Goal: Task Accomplishment & Management: Use online tool/utility

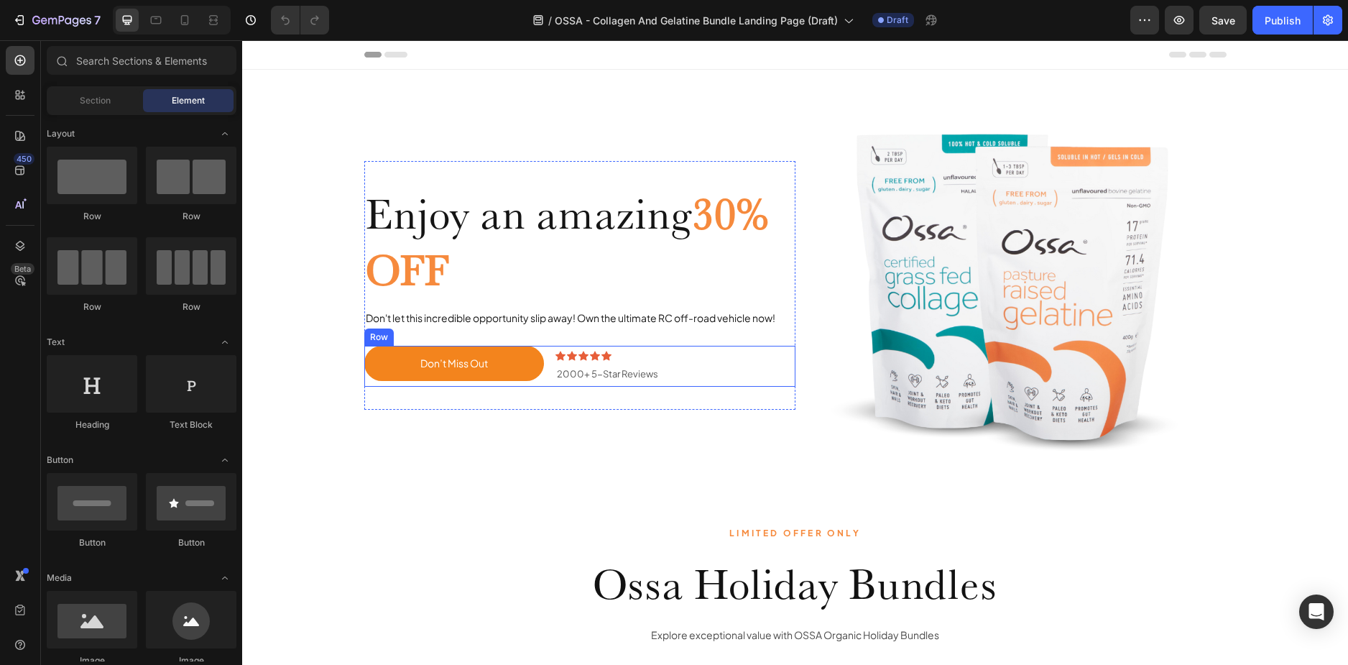
click at [507, 382] on div "Don’t Miss Out Button" at bounding box center [454, 366] width 180 height 41
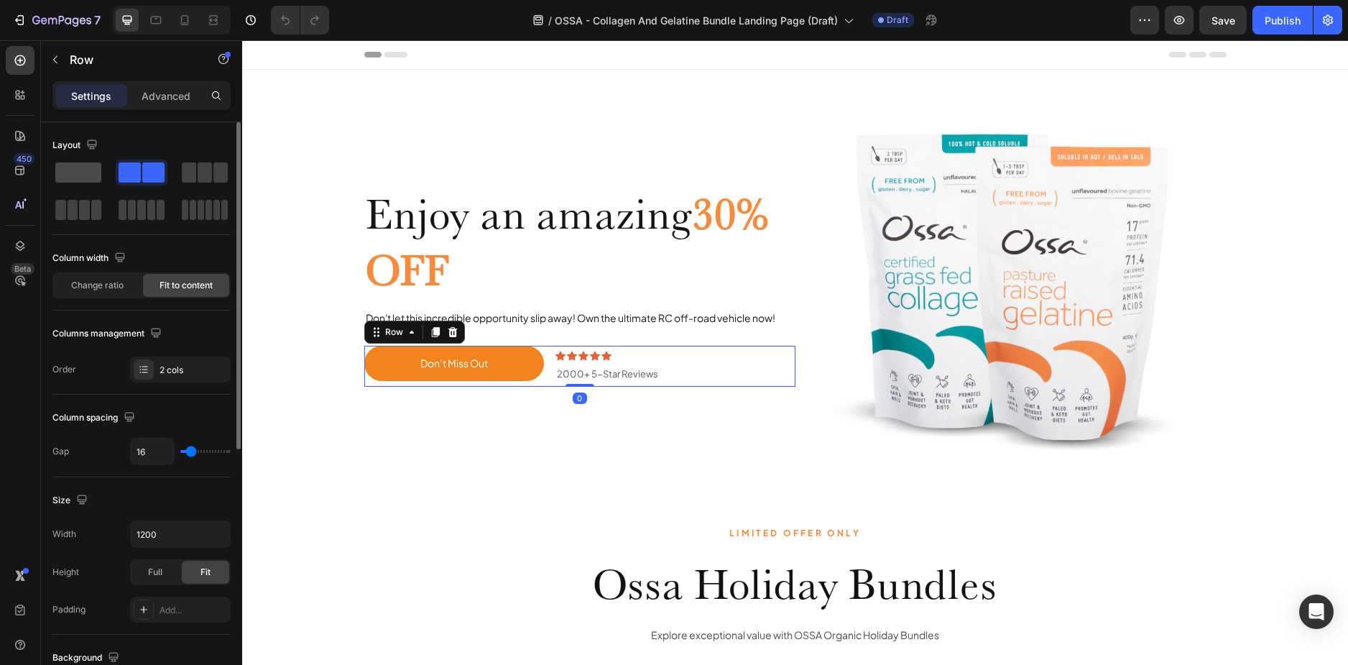
click at [74, 170] on span at bounding box center [78, 172] width 46 height 20
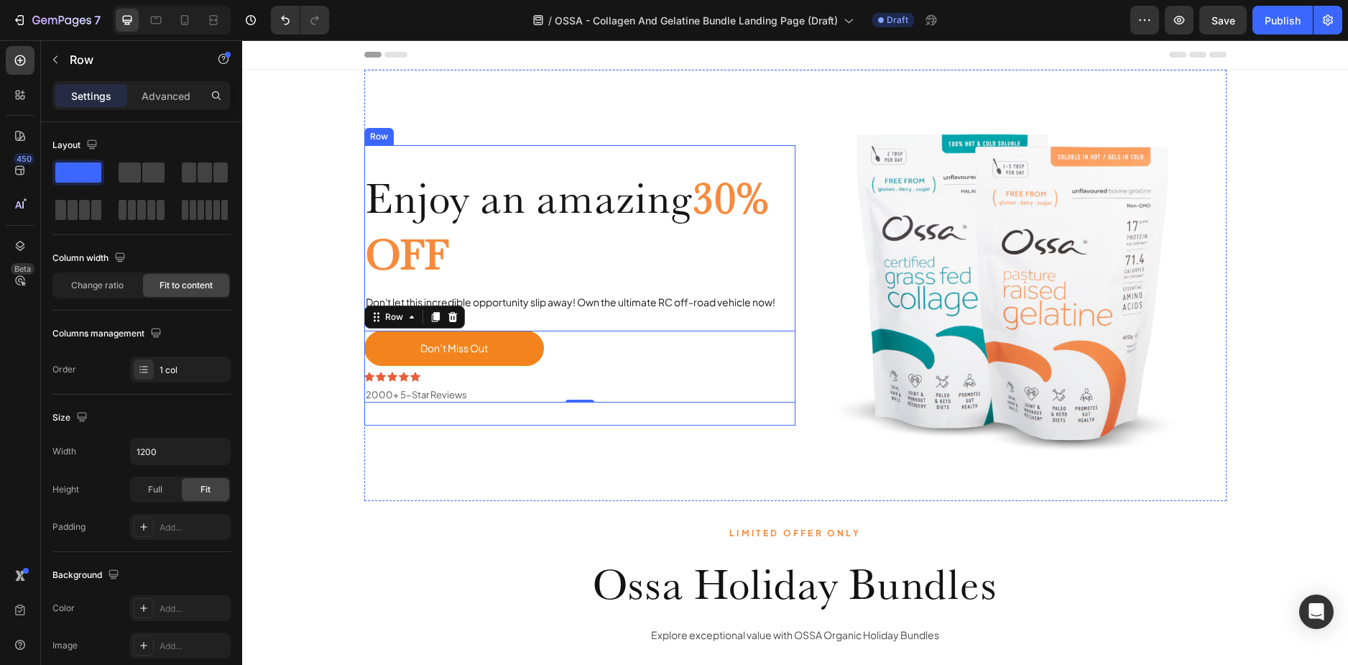
click at [490, 157] on div "Enjoy an amazing 30% OFF Heading Don't let this incredible opportunity slip awa…" at bounding box center [579, 285] width 431 height 280
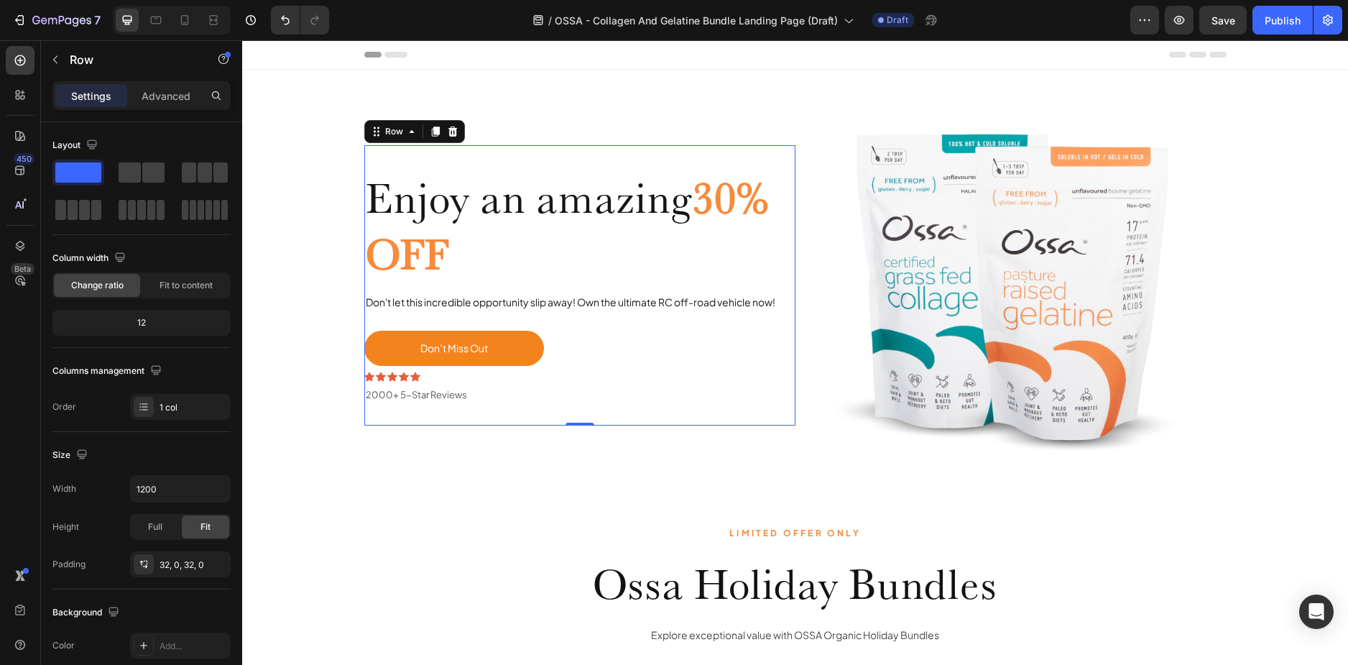
scroll to position [144, 0]
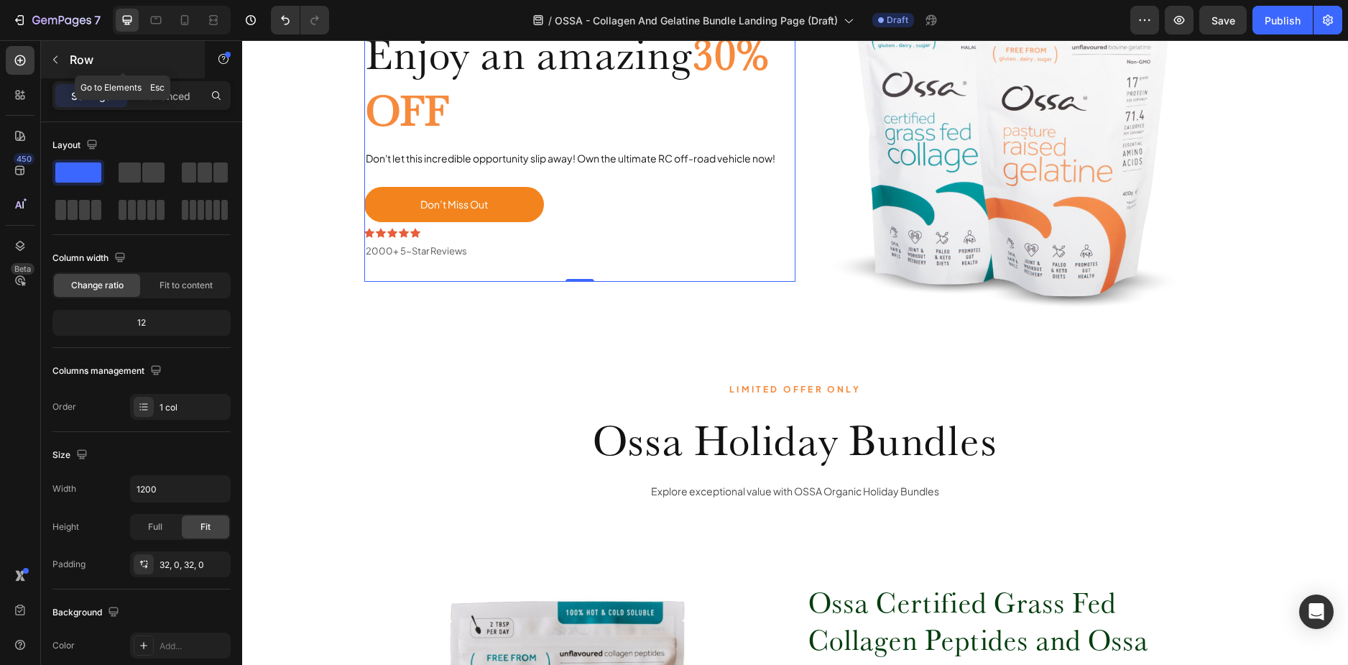
click at [55, 58] on icon "button" at bounding box center [55, 60] width 4 height 8
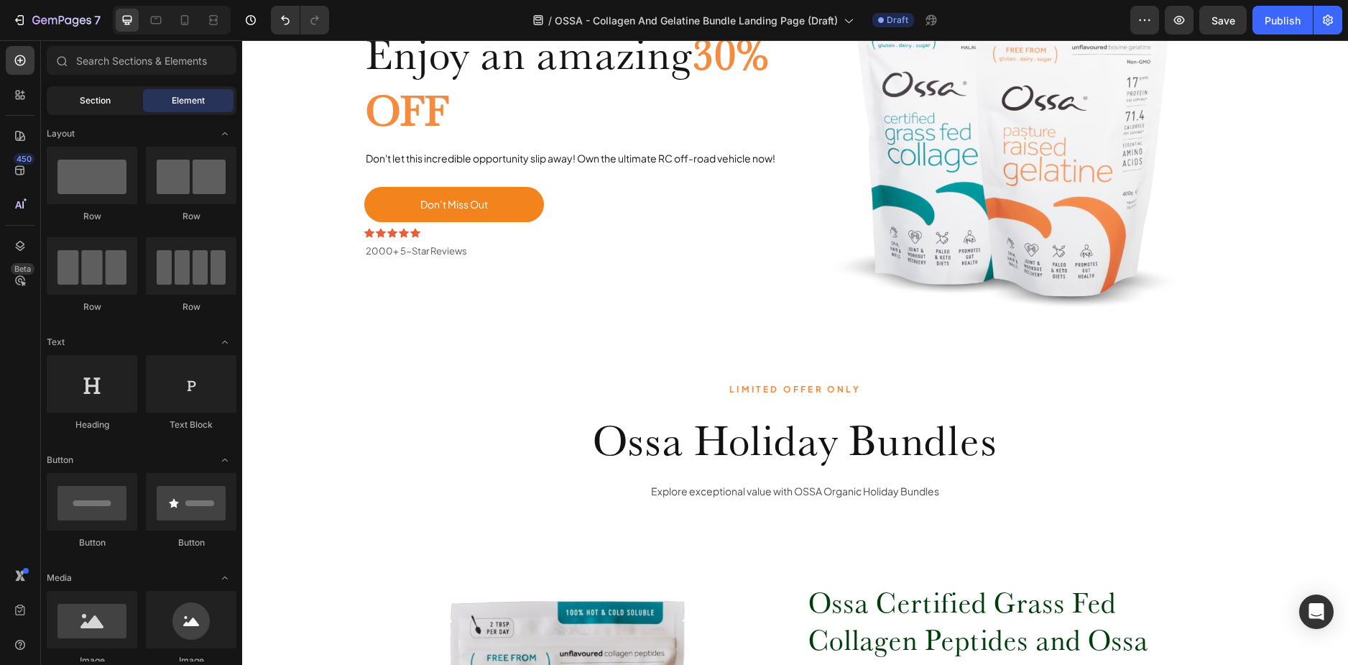
click at [92, 96] on span "Section" at bounding box center [95, 100] width 31 height 13
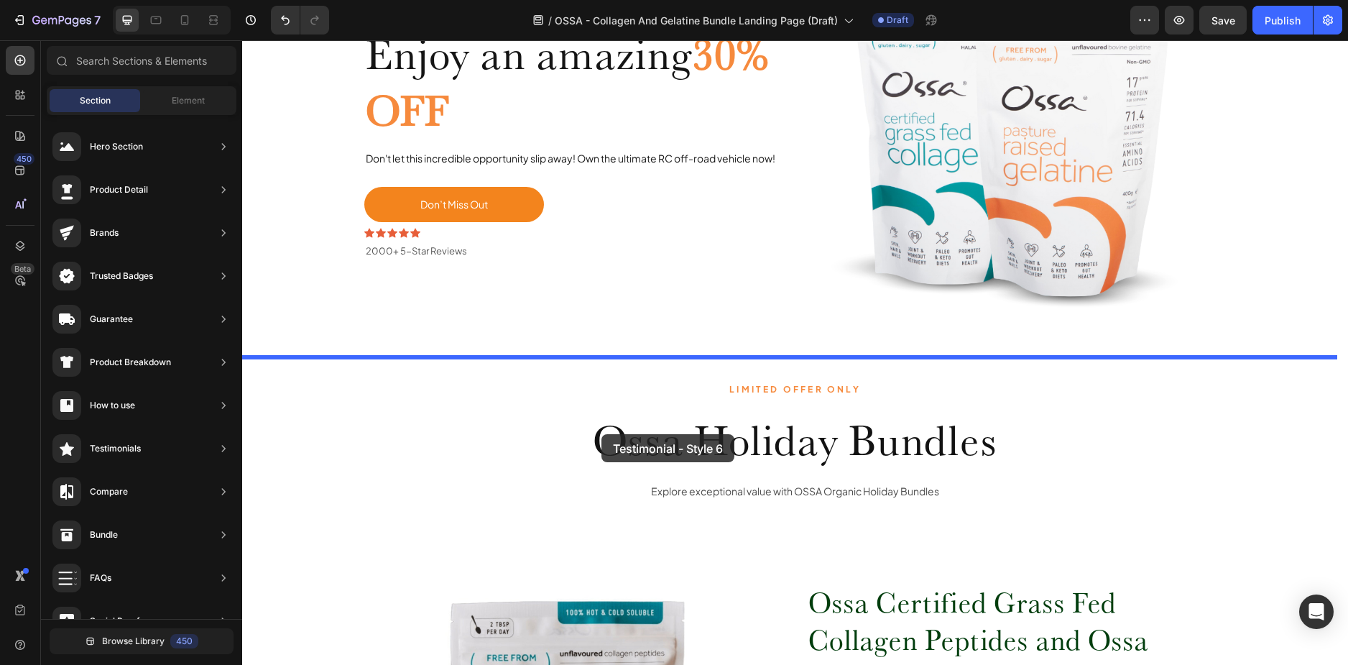
drag, startPoint x: 594, startPoint y: 396, endPoint x: 599, endPoint y: 426, distance: 30.5
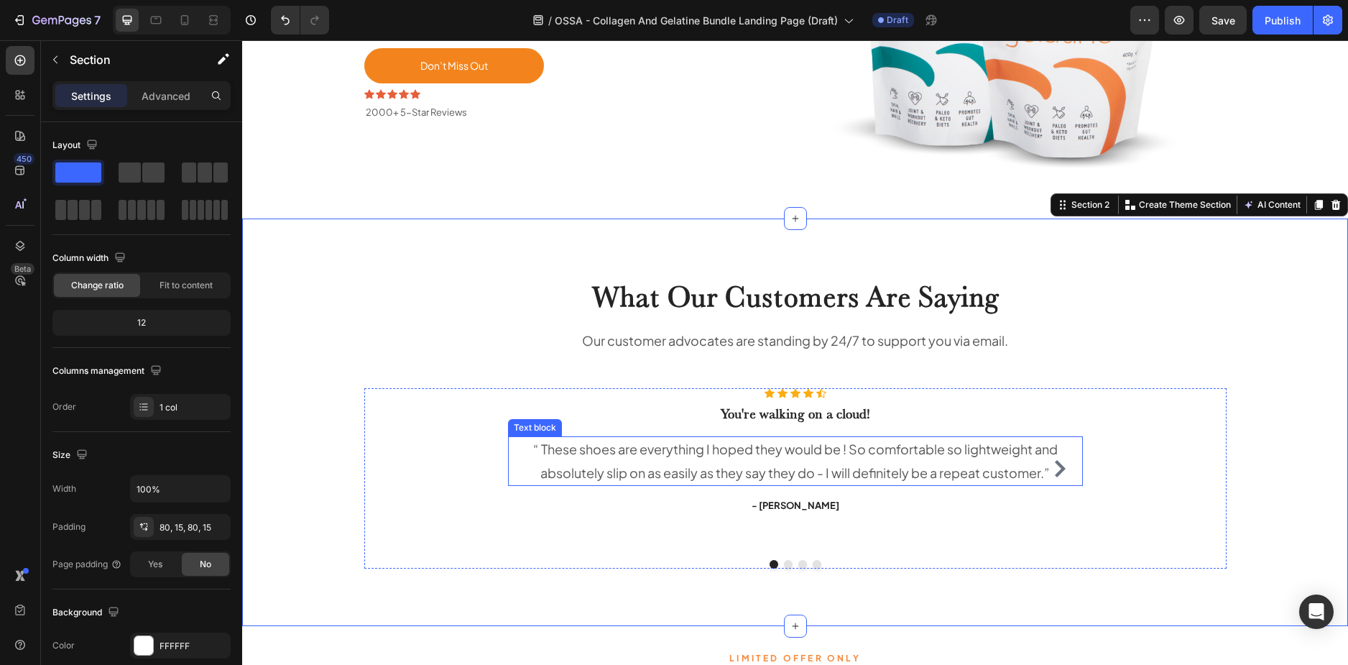
scroll to position [287, 0]
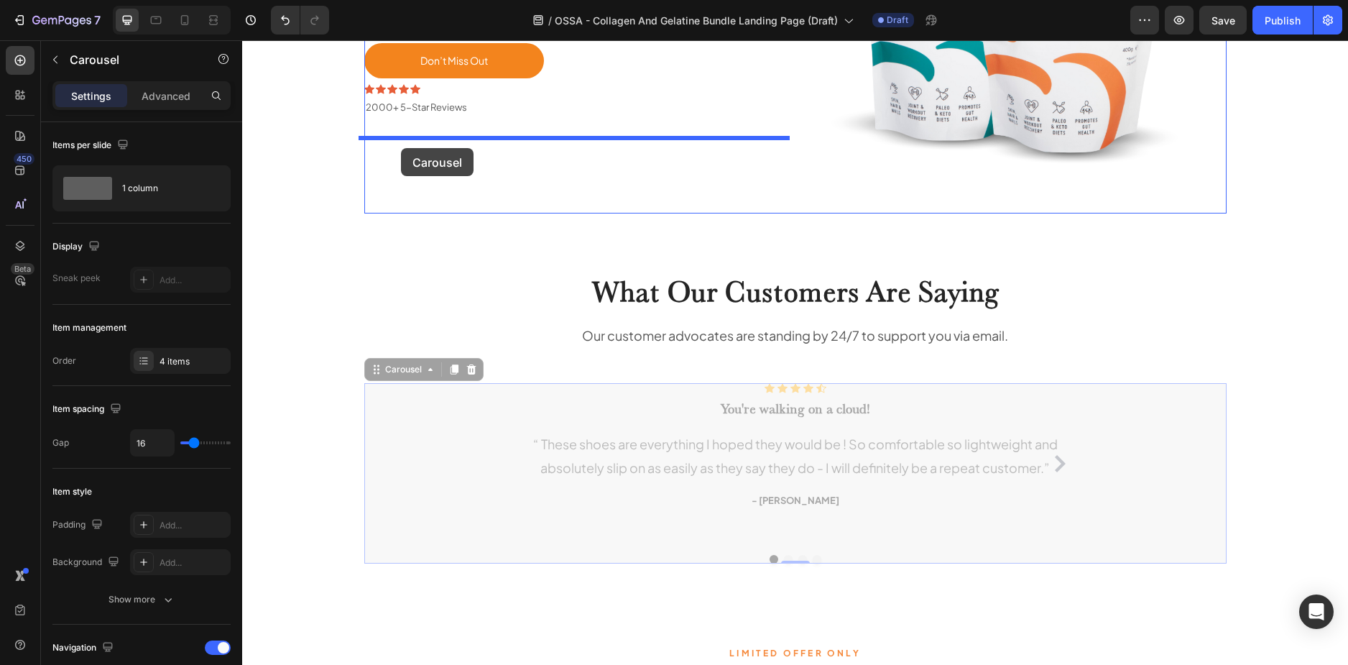
drag, startPoint x: 458, startPoint y: 422, endPoint x: 401, endPoint y: 148, distance: 279.6
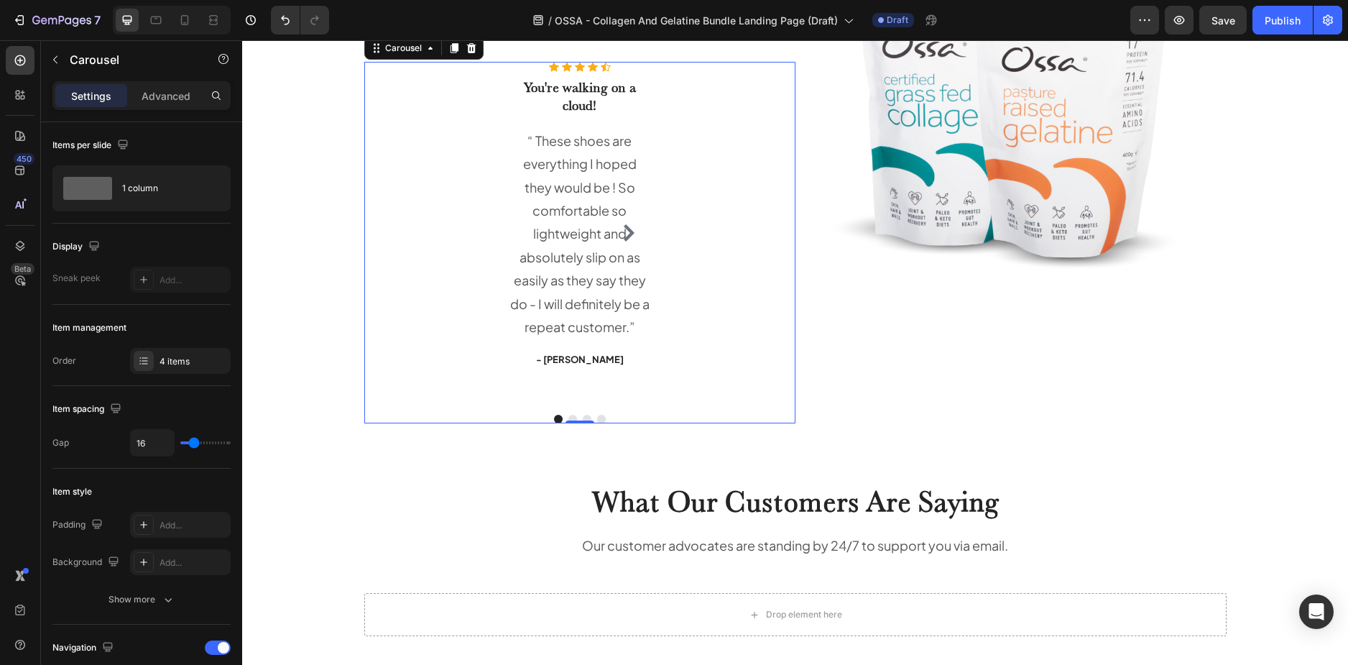
scroll to position [211, 0]
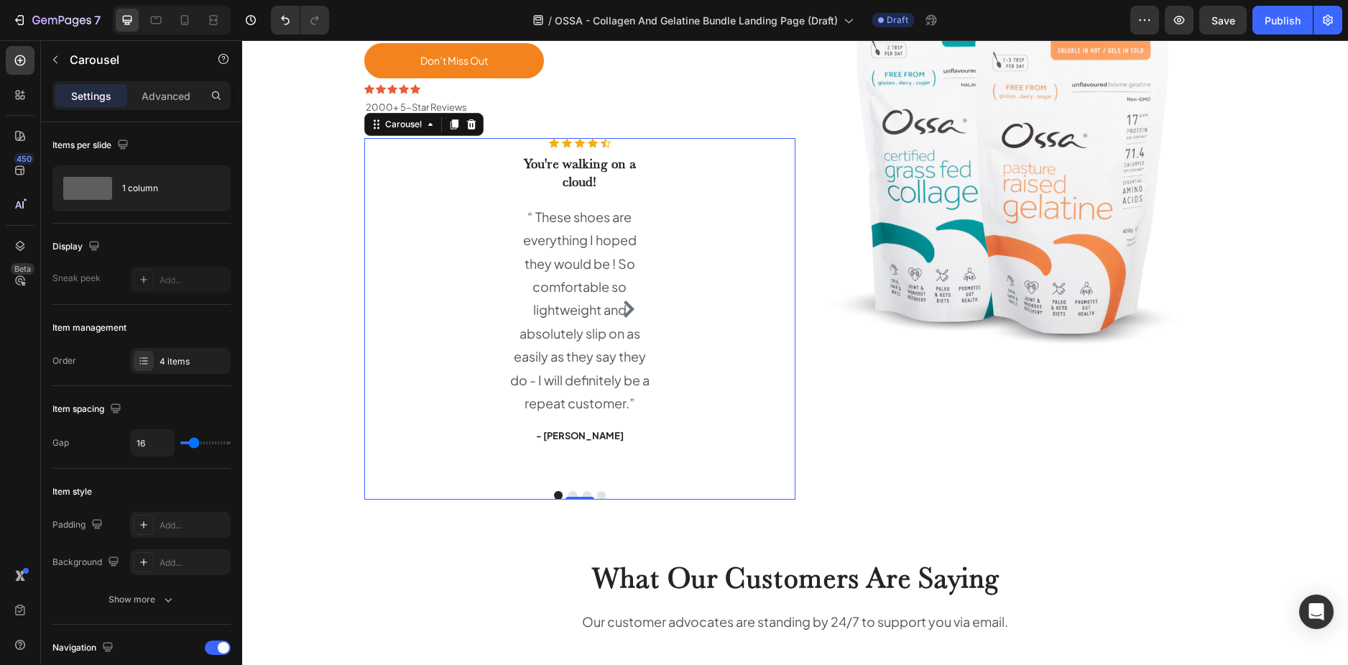
click at [402, 160] on div "Icon Icon Icon Icon Icon Icon List Hoz You're walking on a cloud! Heading “ The…" at bounding box center [579, 318] width 431 height 361
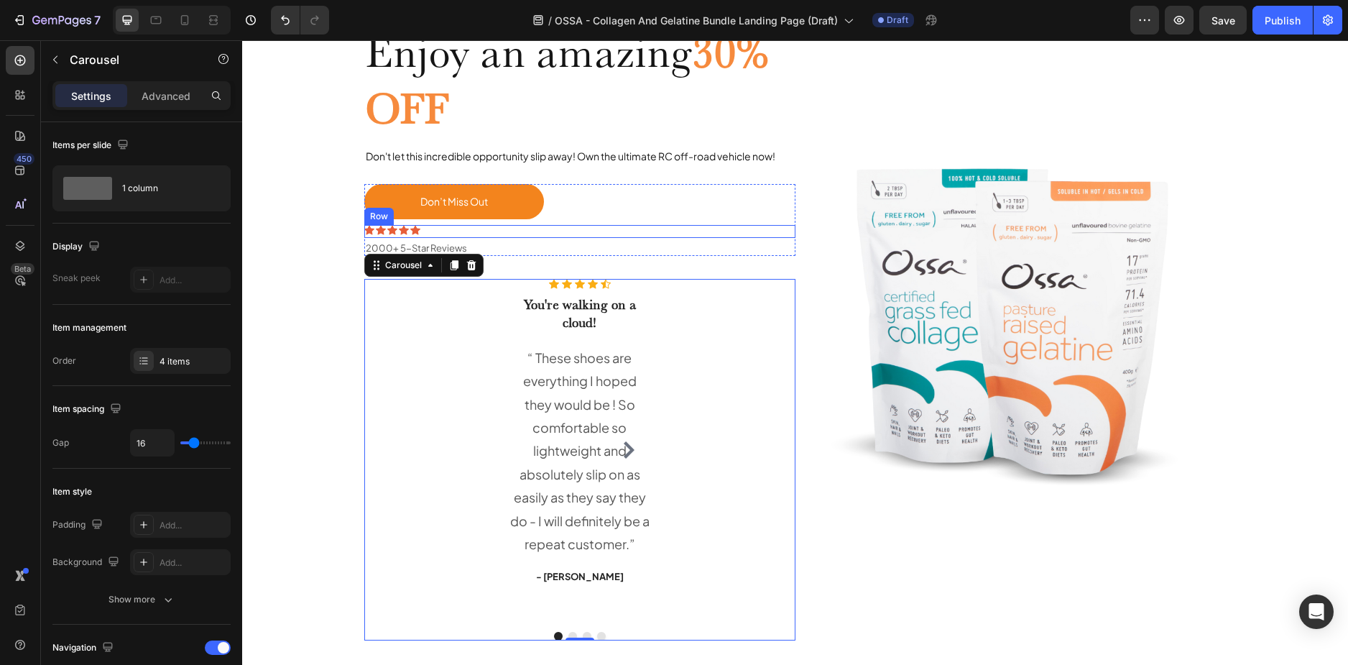
scroll to position [68, 0]
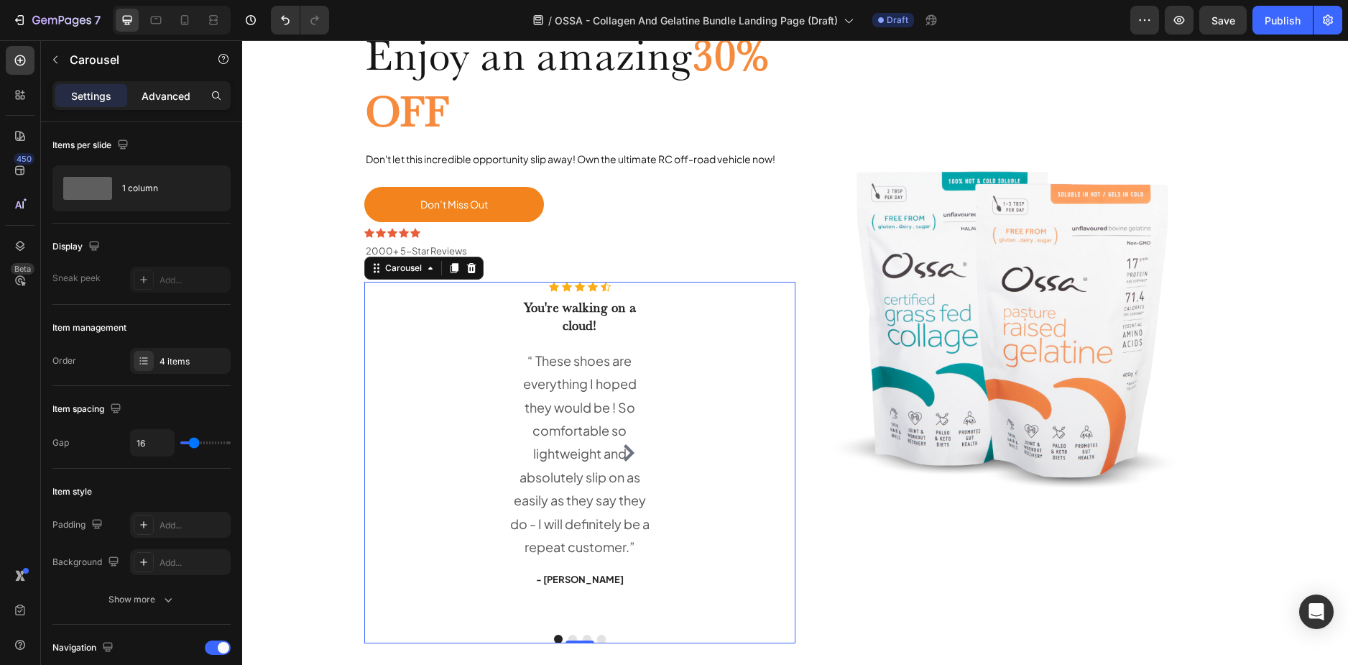
click at [157, 96] on p "Advanced" at bounding box center [166, 95] width 49 height 15
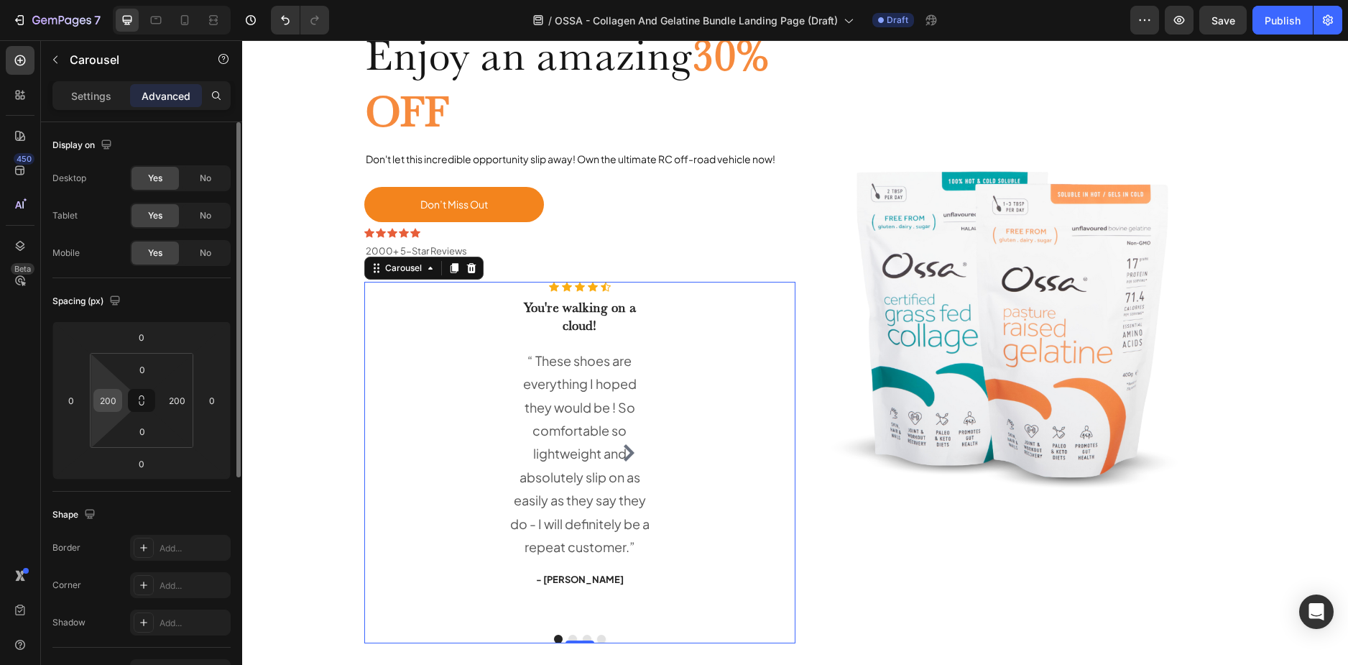
click at [102, 400] on input "200" at bounding box center [108, 401] width 22 height 22
type input "0"
click at [178, 402] on input "200" at bounding box center [177, 401] width 22 height 22
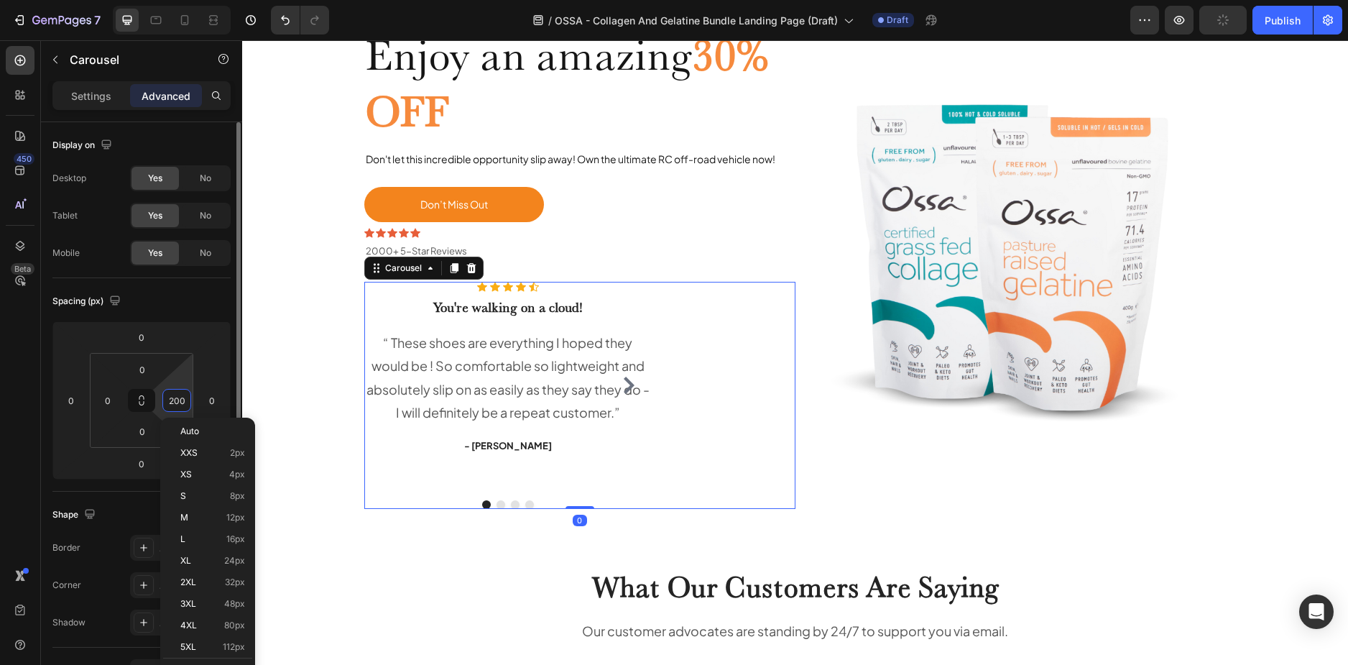
type input "0"
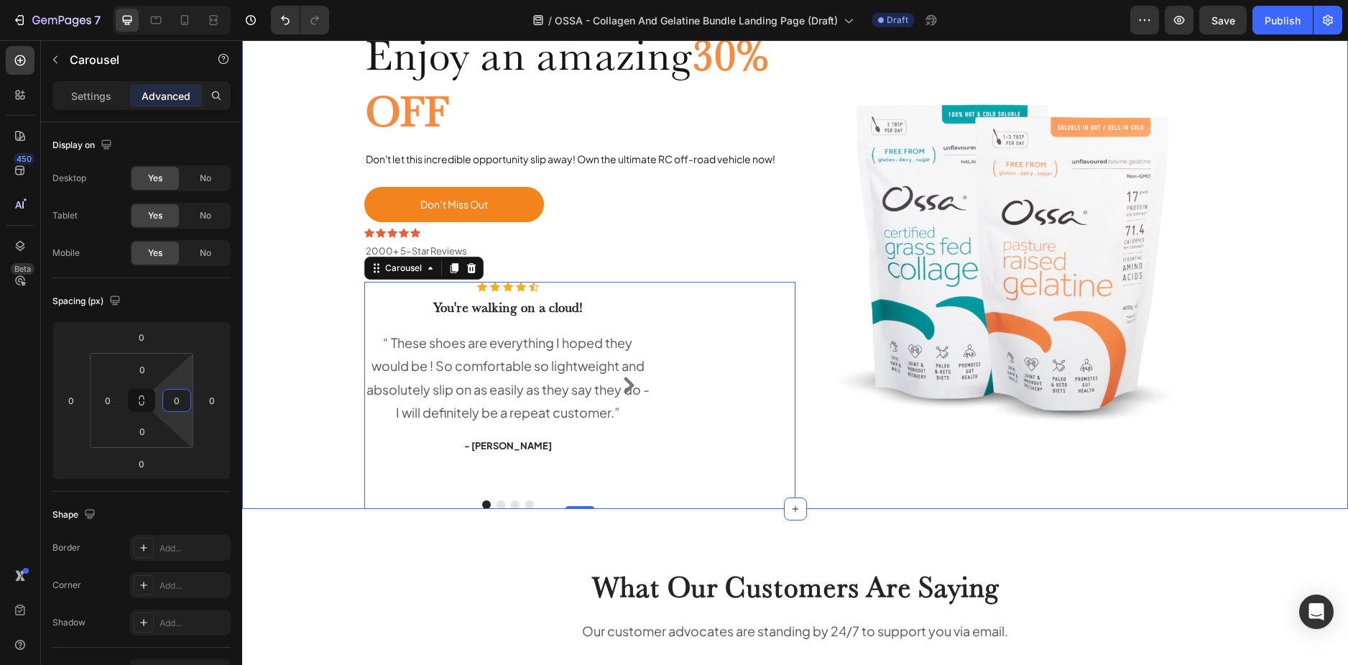
click at [289, 418] on div "Enjoy an amazing 30% OFF Heading Don't let this incredible opportunity slip awa…" at bounding box center [795, 255] width 1084 height 507
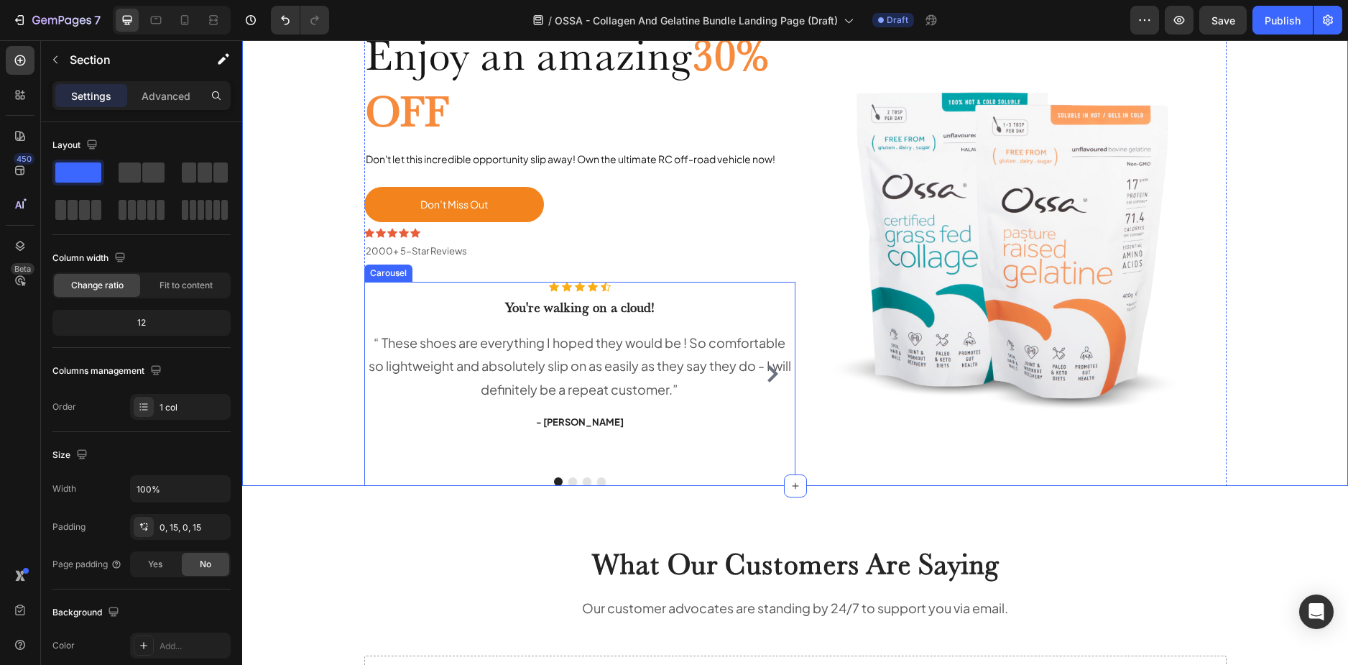
scroll to position [0, 0]
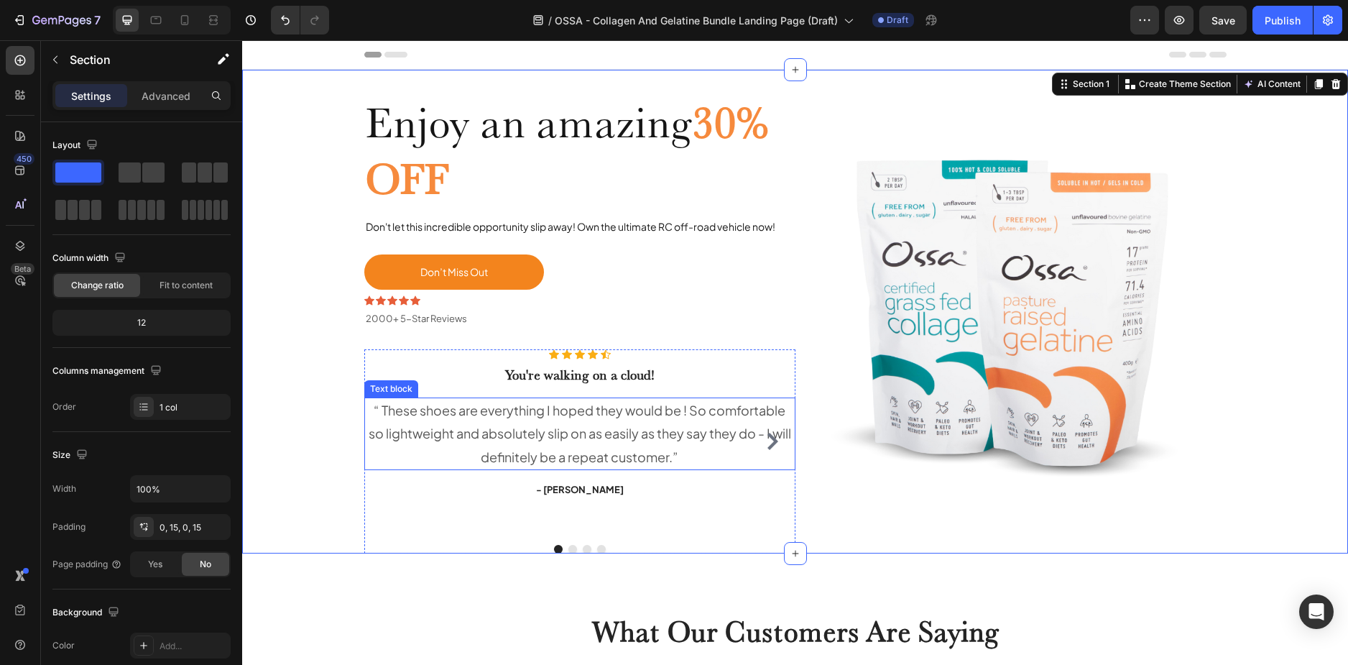
click at [567, 423] on p "“ These shoes are everything I hoped they would be ! So comfortable so lightwei…" at bounding box center [580, 434] width 428 height 70
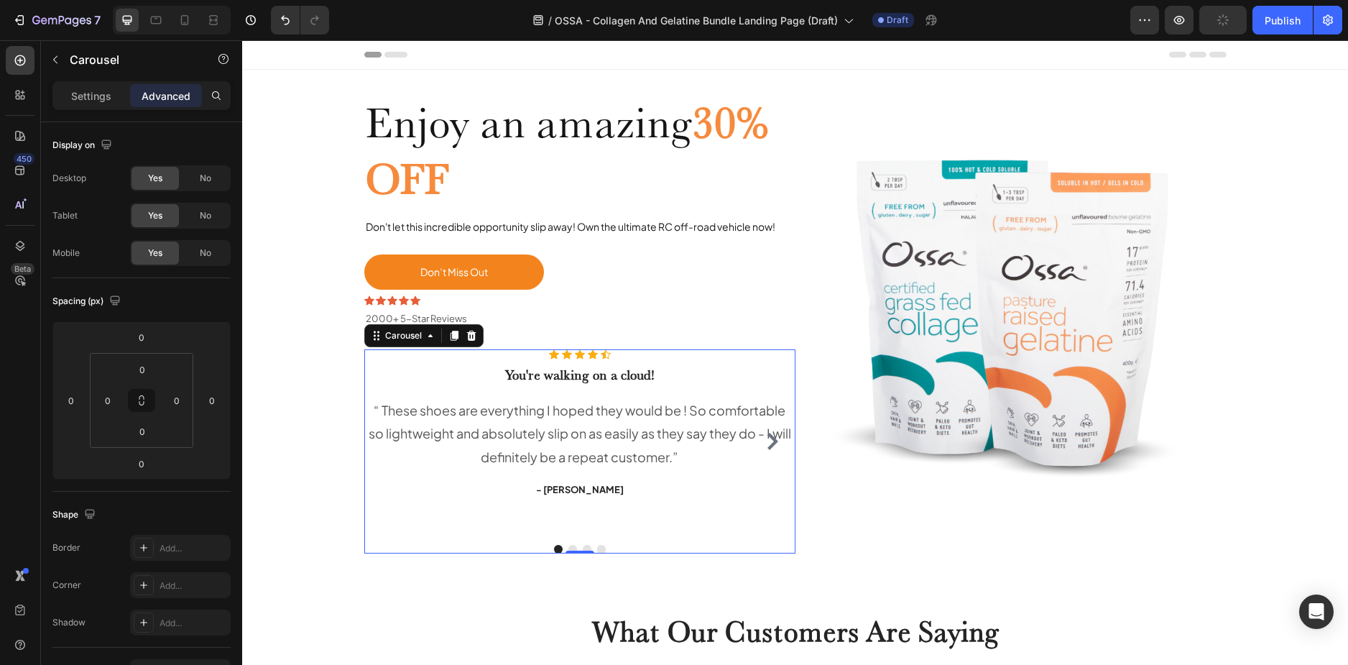
click at [521, 526] on div "Icon Icon Icon Icon Icon Icon List Hoz You're walking on a cloud! Heading “ The…" at bounding box center [579, 440] width 431 height 183
click at [95, 95] on p "Settings" at bounding box center [91, 95] width 40 height 15
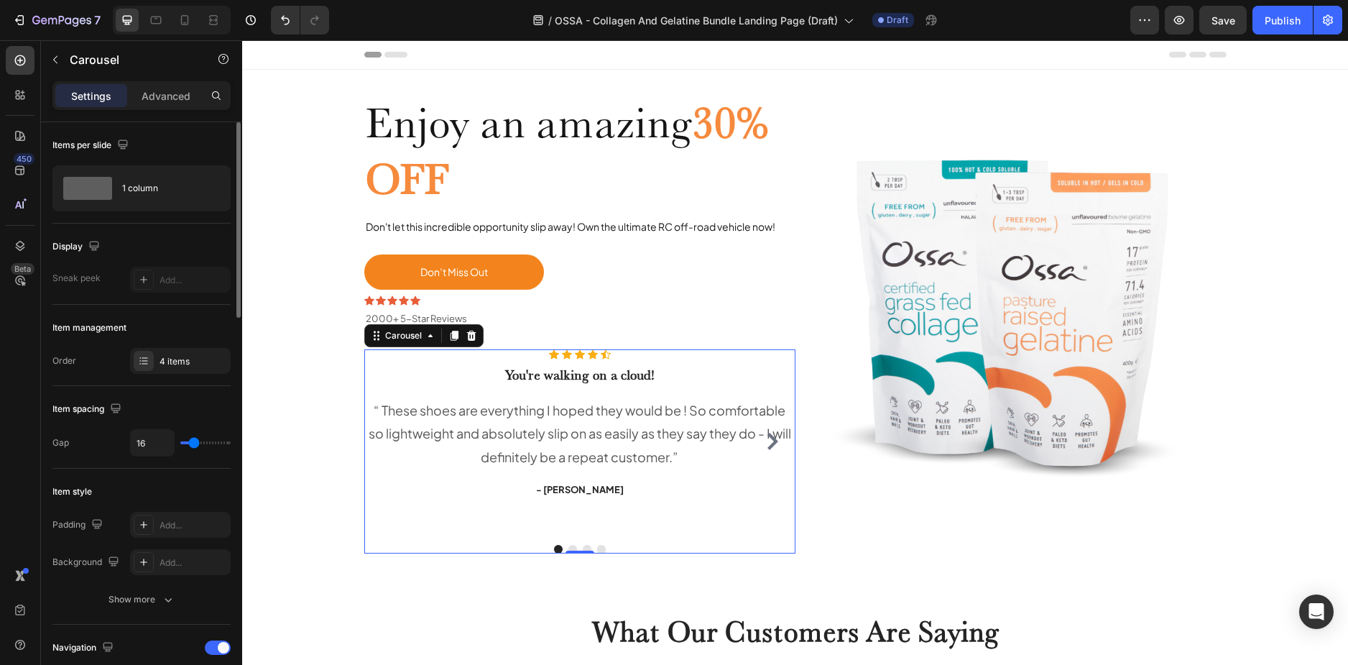
scroll to position [216, 0]
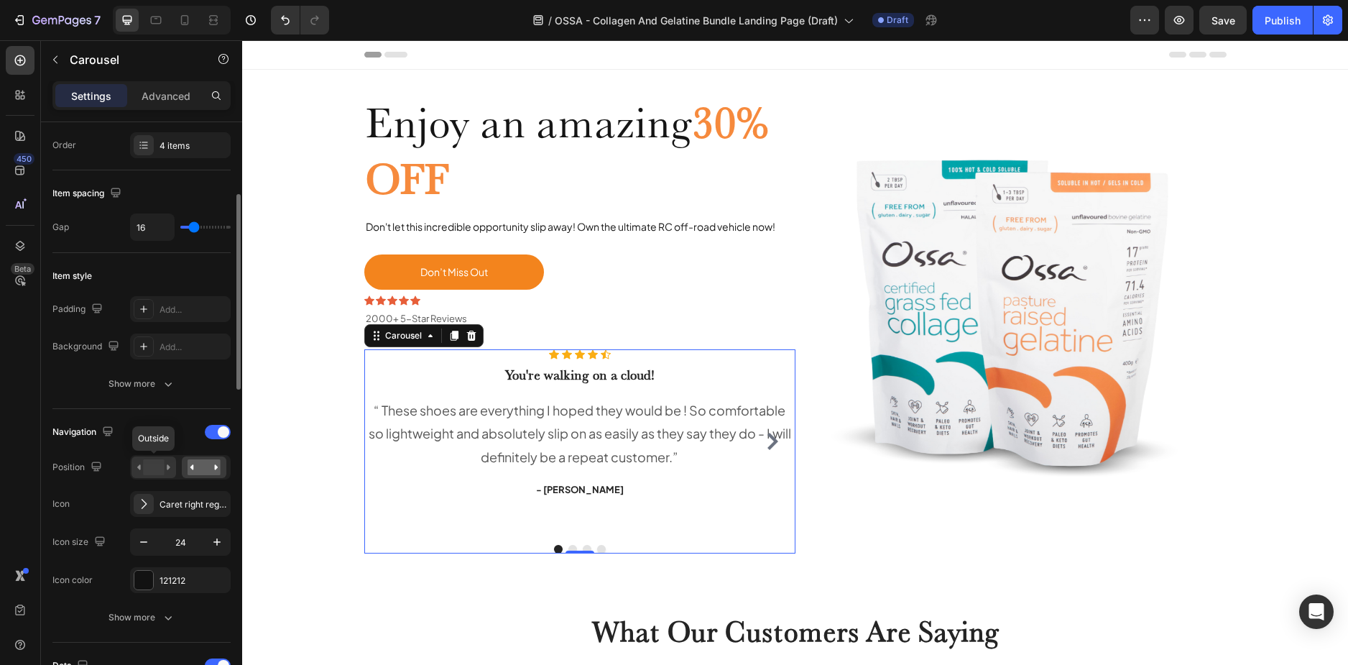
click at [157, 464] on rect at bounding box center [153, 467] width 21 height 16
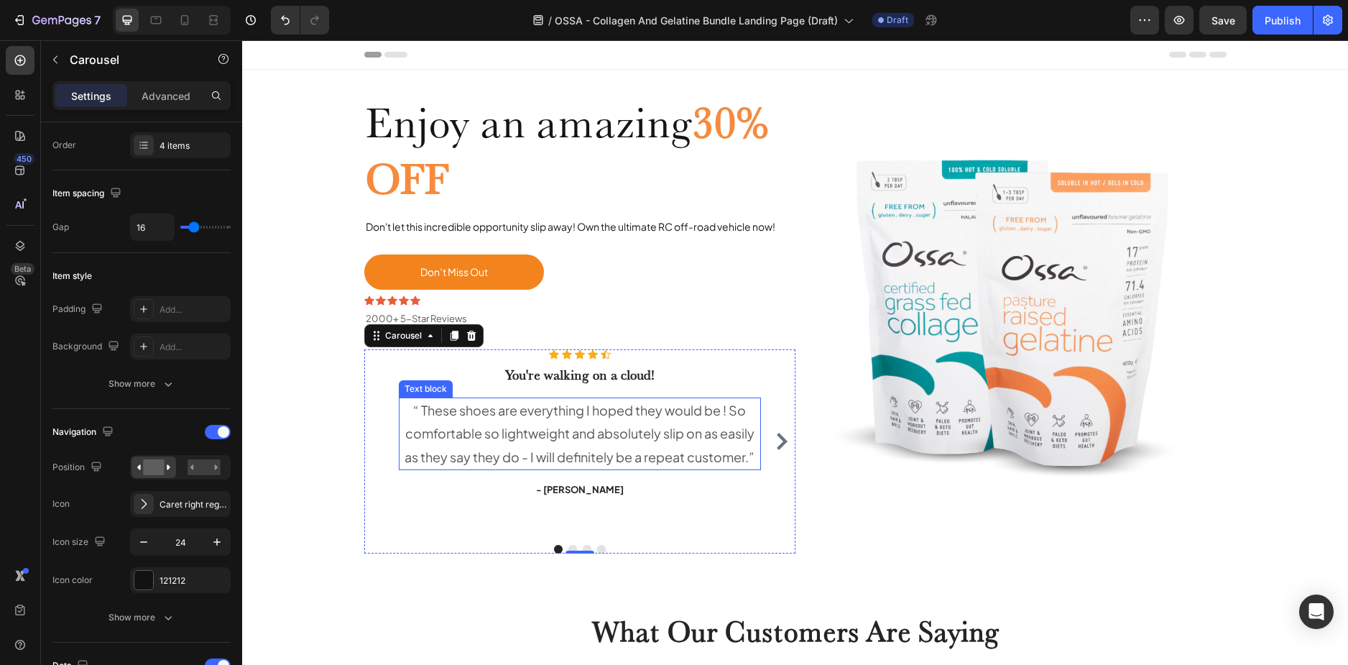
click at [484, 424] on p "“ These shoes are everything I hoped they would be ! So comfortable so lightwei…" at bounding box center [579, 434] width 359 height 70
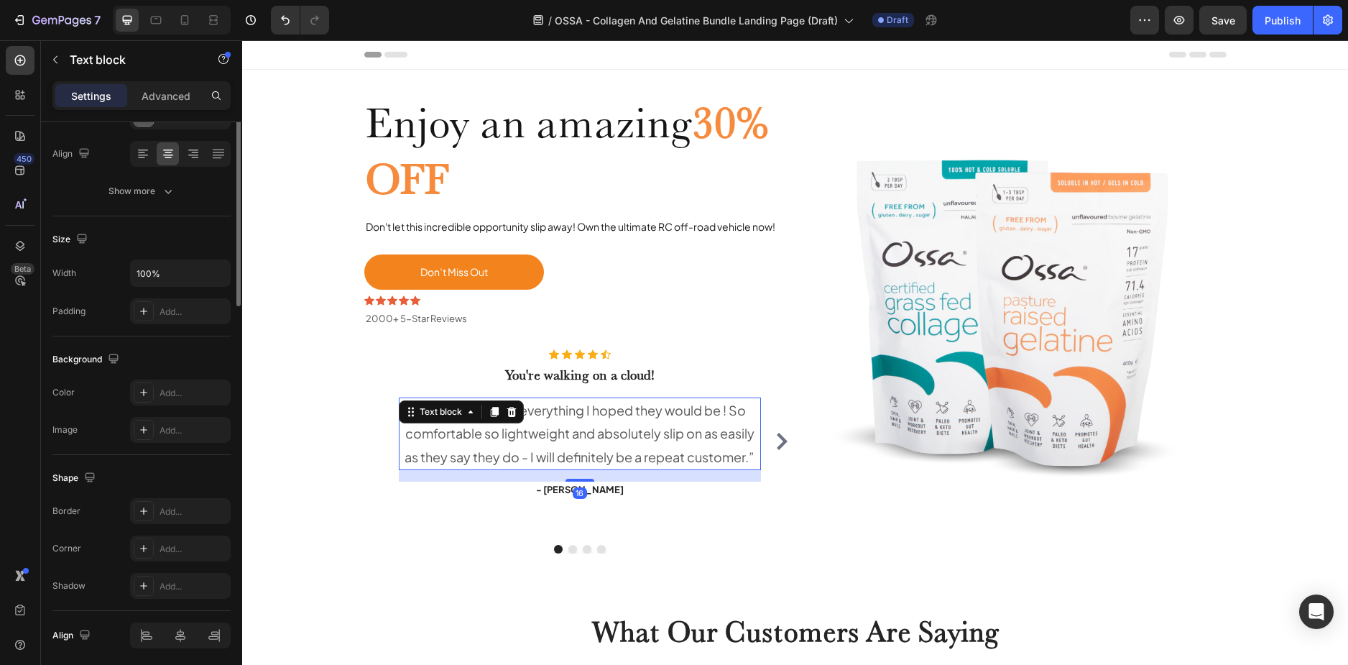
scroll to position [0, 0]
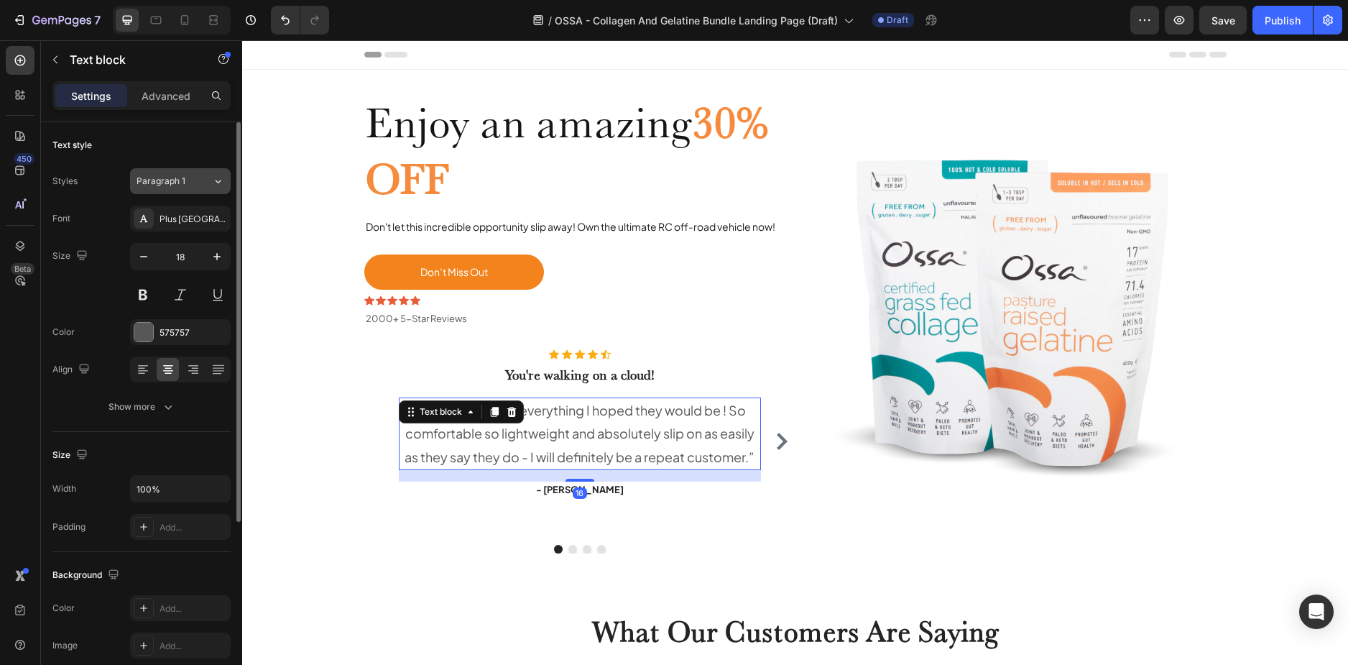
click at [183, 179] on span "Paragraph 1" at bounding box center [161, 181] width 49 height 13
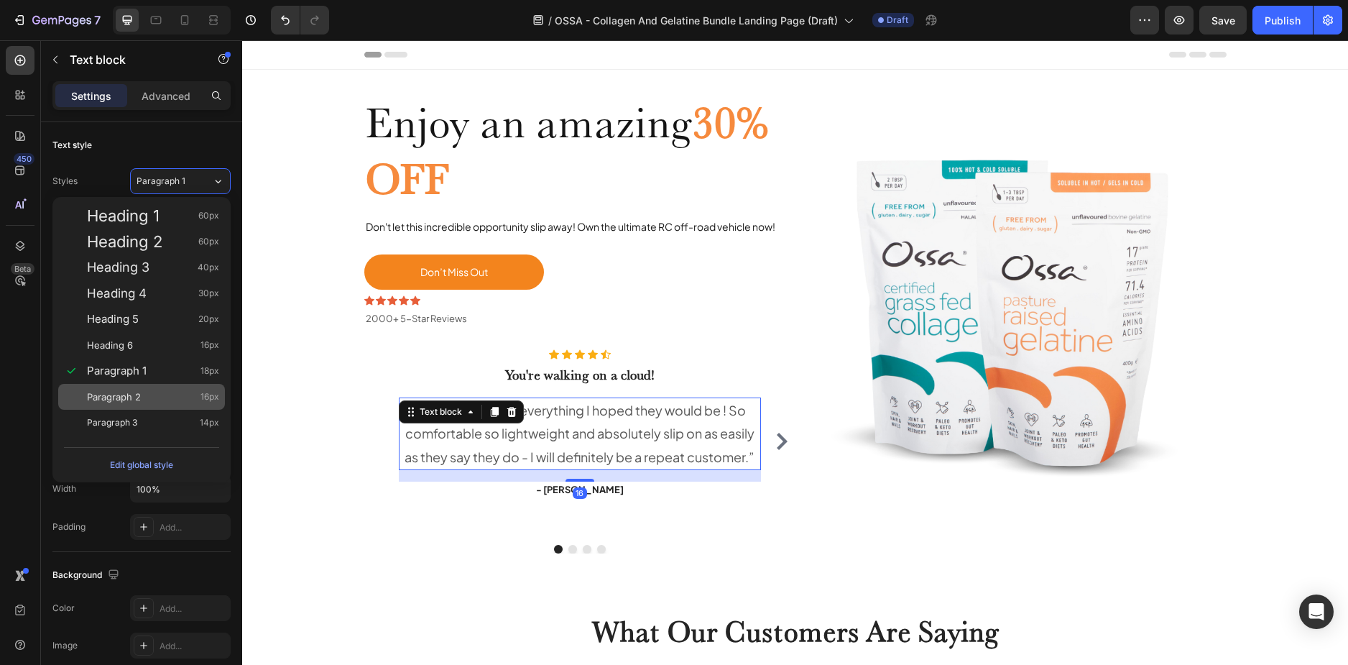
click at [155, 393] on div "Paragraph 2 16px" at bounding box center [153, 397] width 132 height 14
type input "16"
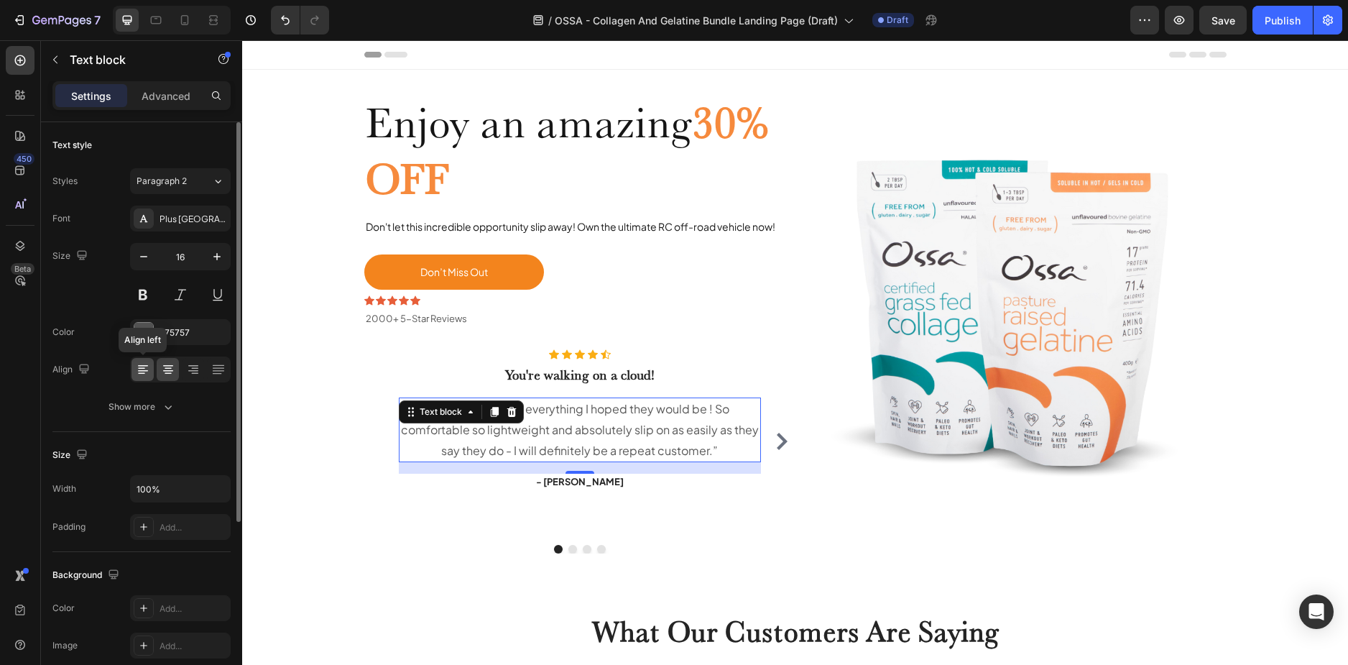
click at [150, 367] on div at bounding box center [143, 369] width 22 height 23
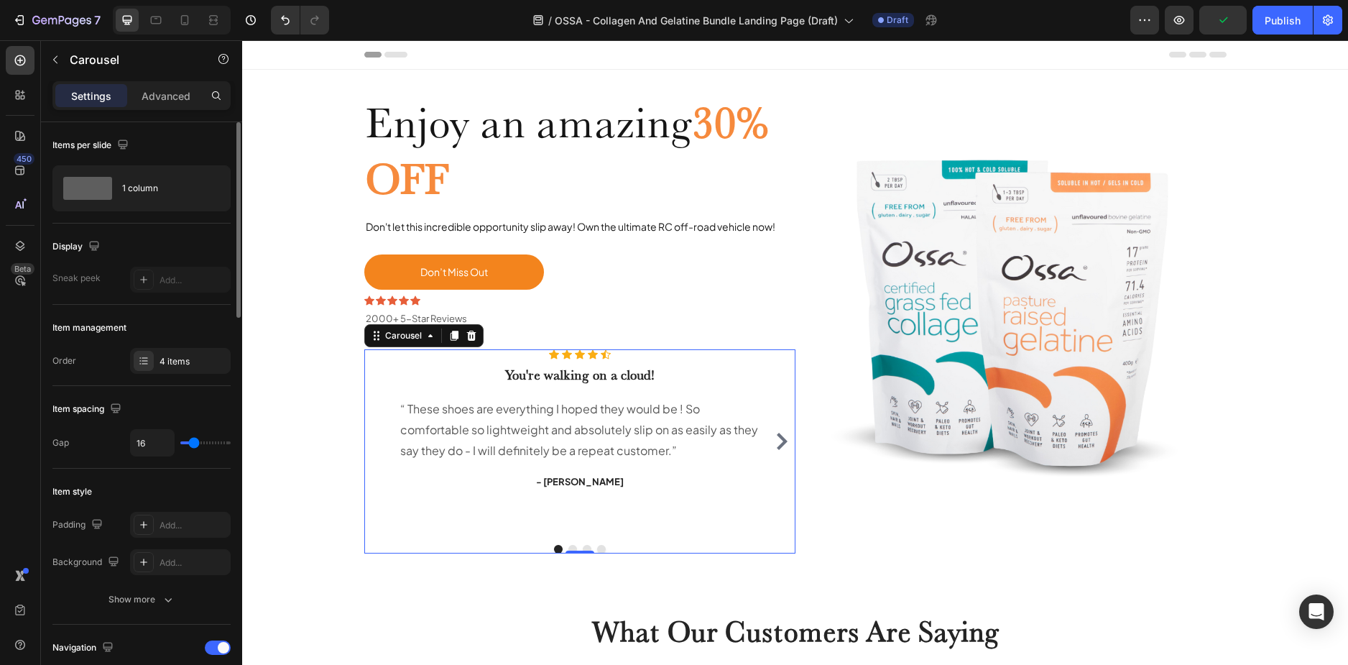
click at [371, 369] on div "Icon Icon Icon Icon Icon Icon List Hoz You're walking on a cloud! Heading “ The…" at bounding box center [579, 440] width 431 height 183
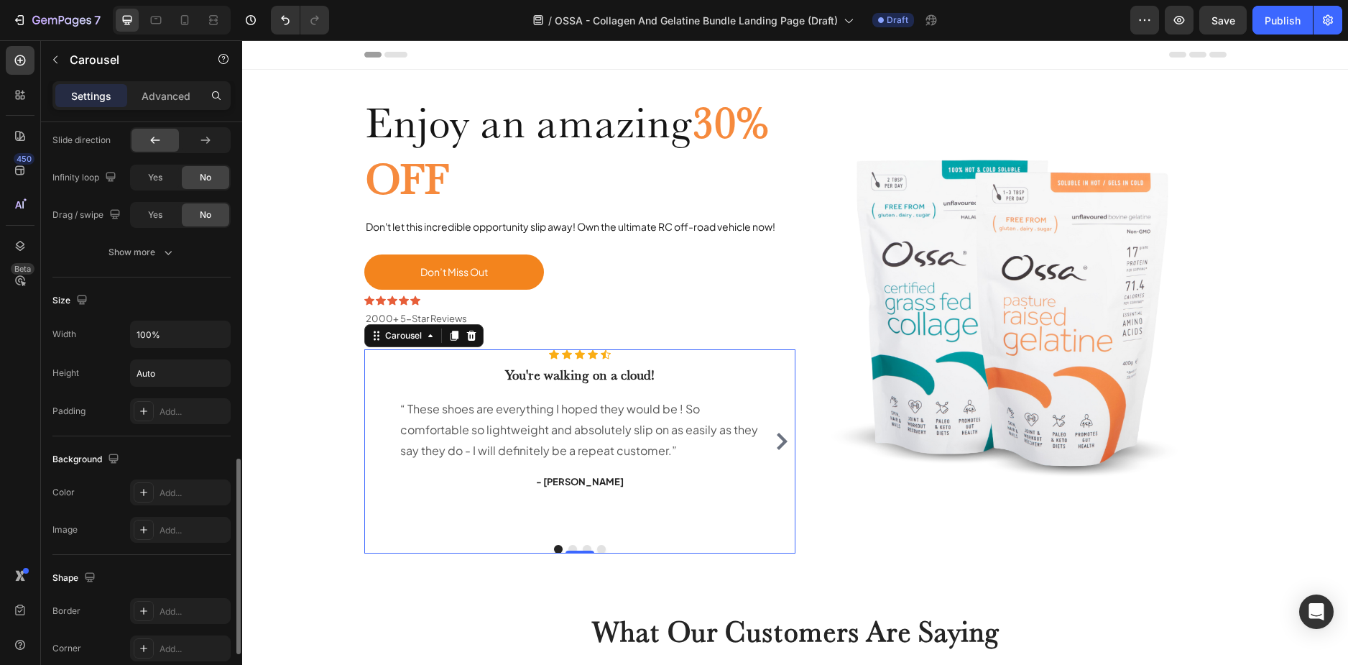
scroll to position [1159, 0]
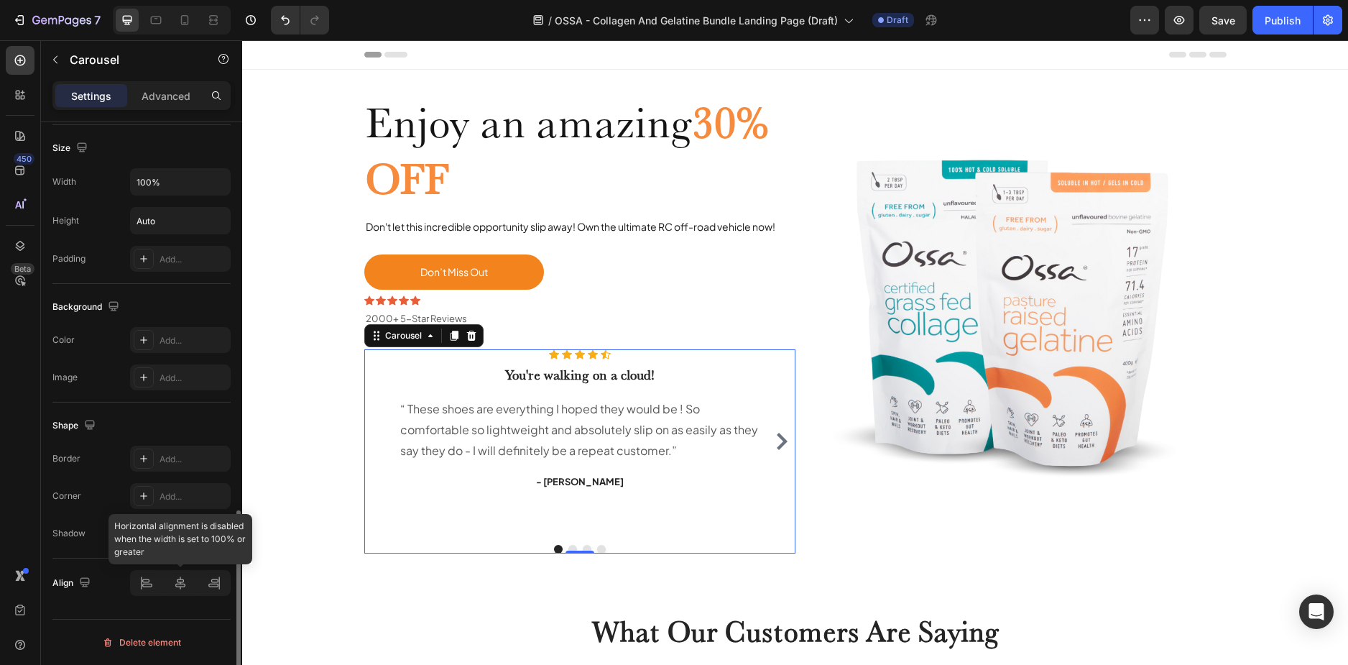
click at [147, 586] on div at bounding box center [180, 583] width 101 height 26
click at [367, 428] on div "Icon Icon Icon Icon Icon Icon List Hoz You're walking on a cloud! Heading “ The…" at bounding box center [579, 440] width 431 height 183
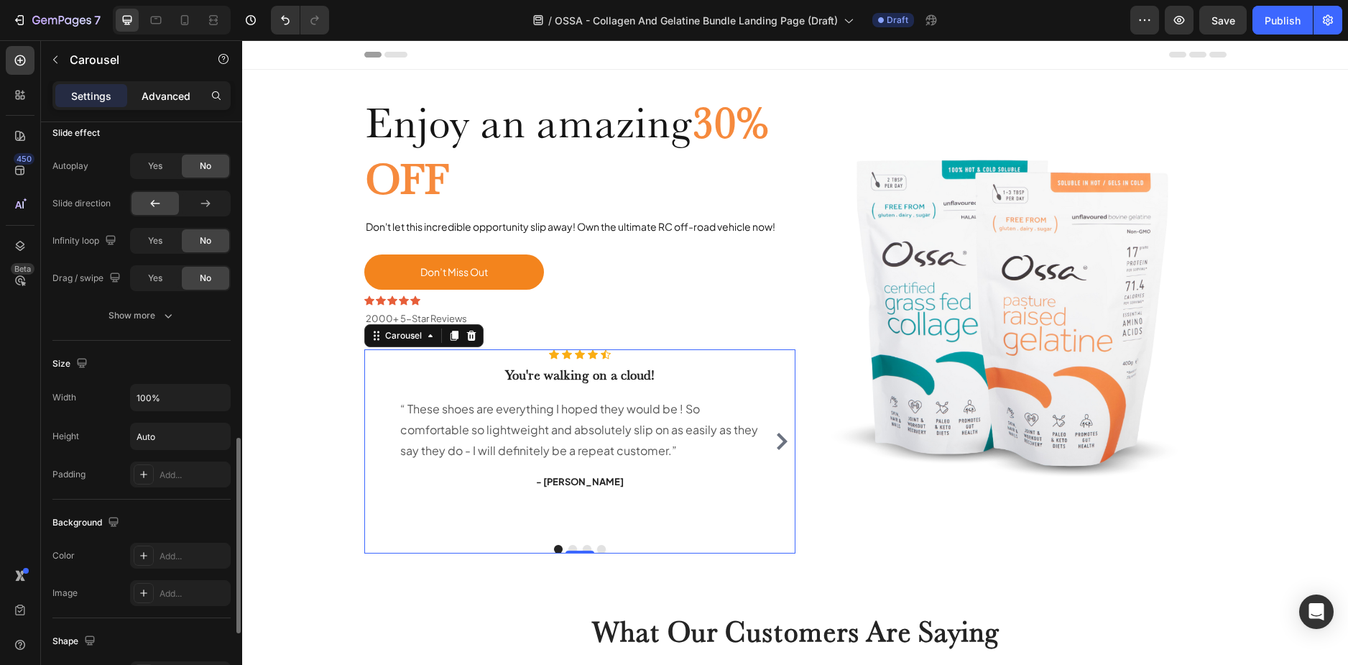
click at [172, 94] on p "Advanced" at bounding box center [166, 95] width 49 height 15
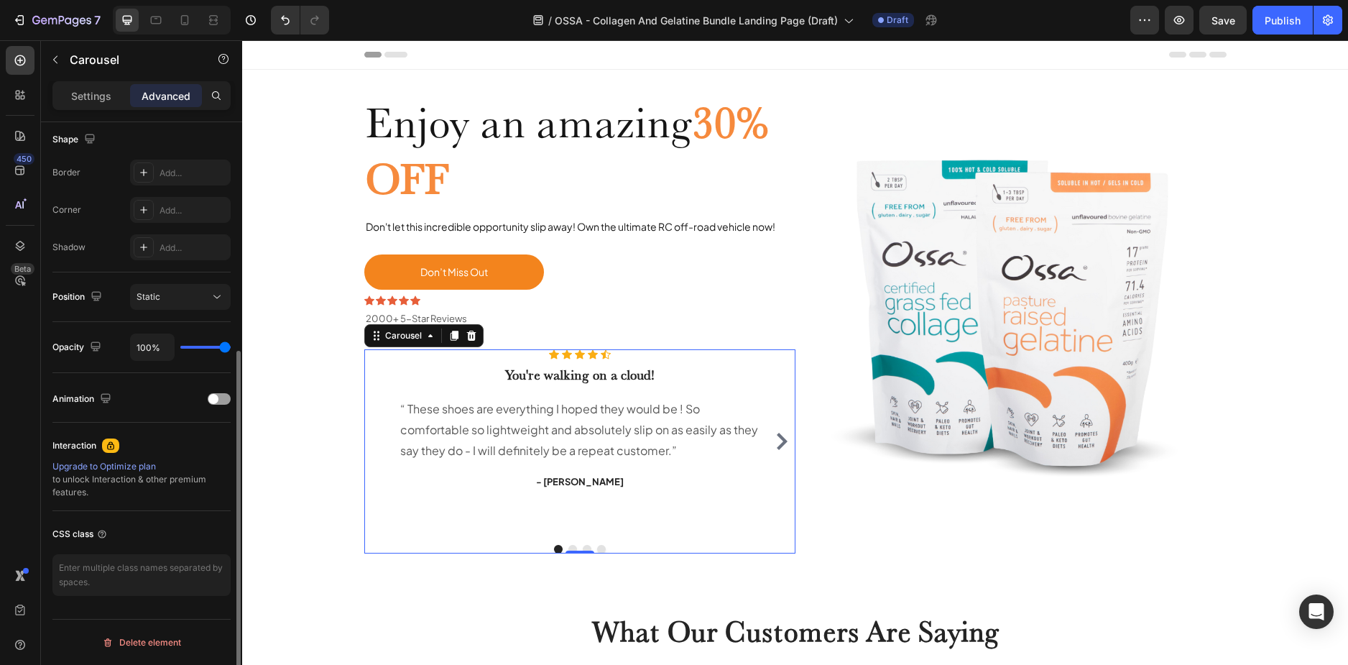
scroll to position [0, 0]
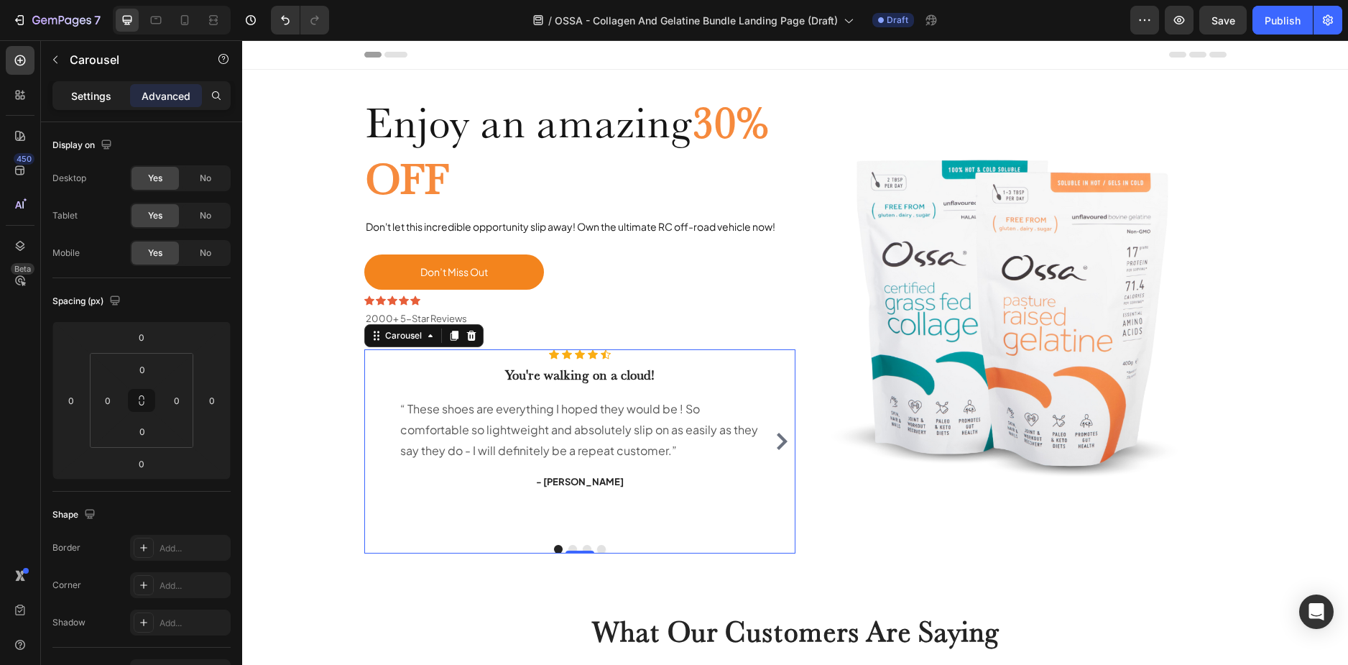
click at [78, 91] on p "Settings" at bounding box center [91, 95] width 40 height 15
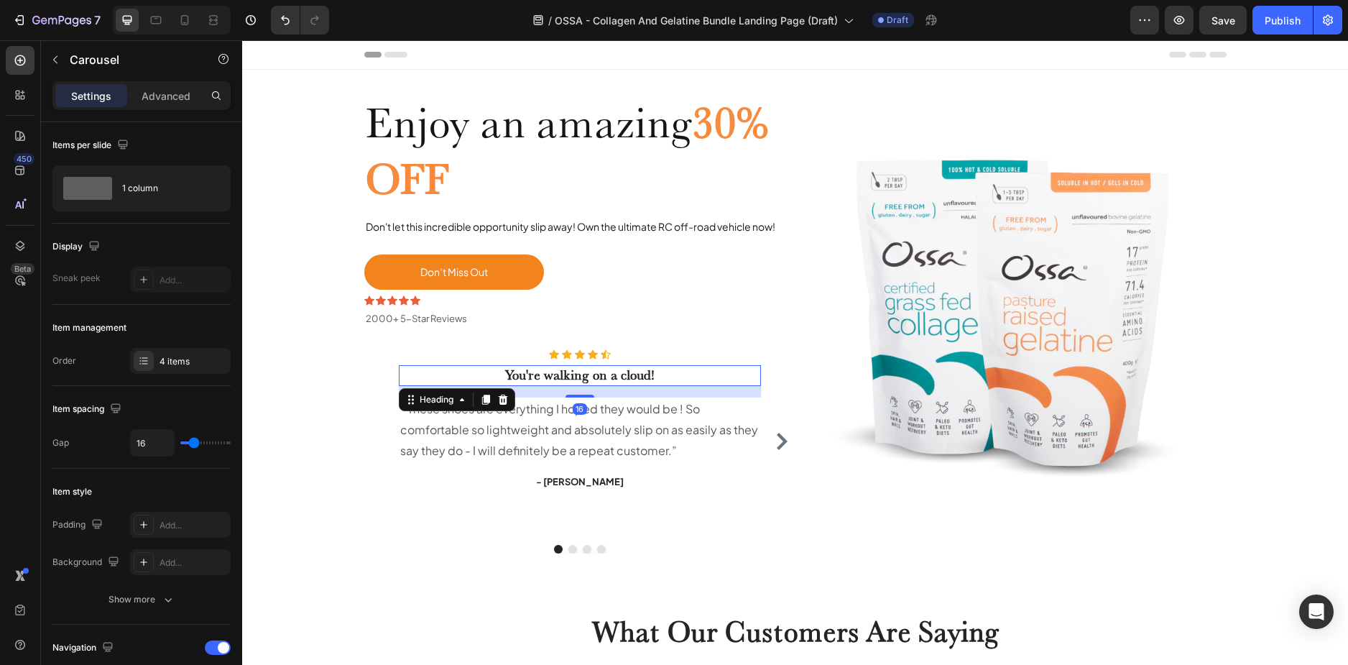
click at [504, 374] on p "You're walking on a cloud!" at bounding box center [579, 376] width 359 height 18
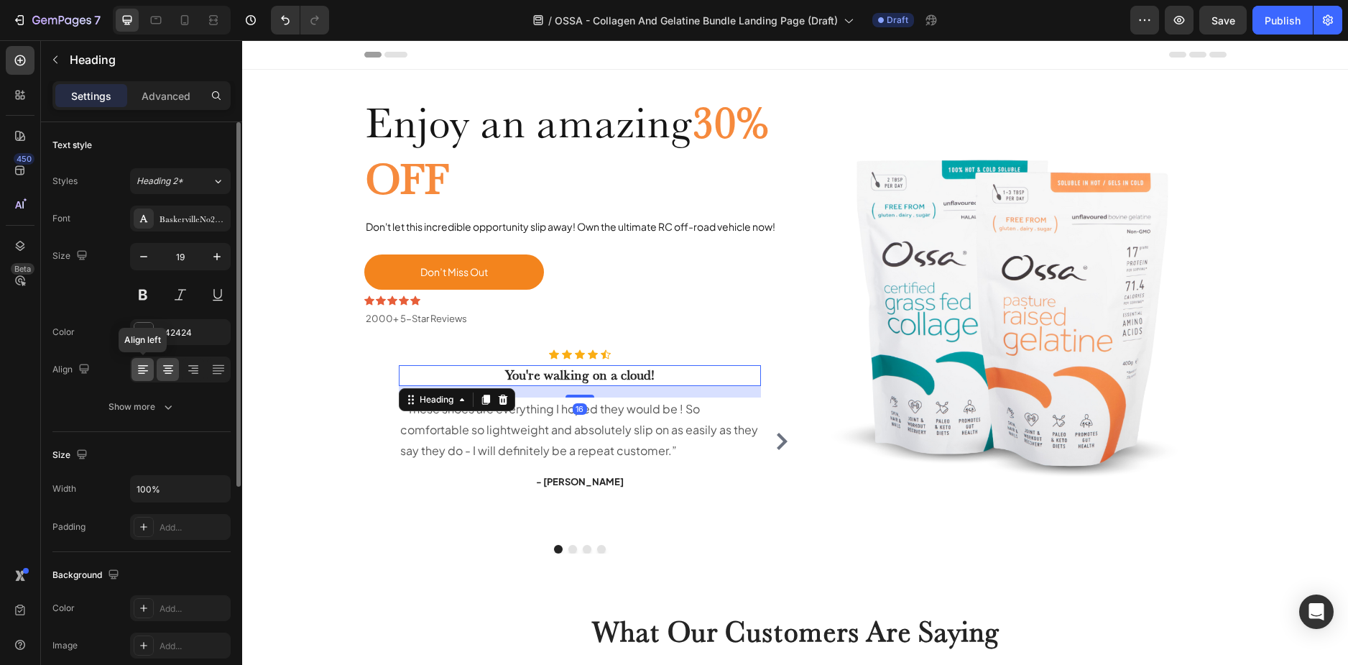
click at [148, 363] on icon at bounding box center [143, 369] width 14 height 14
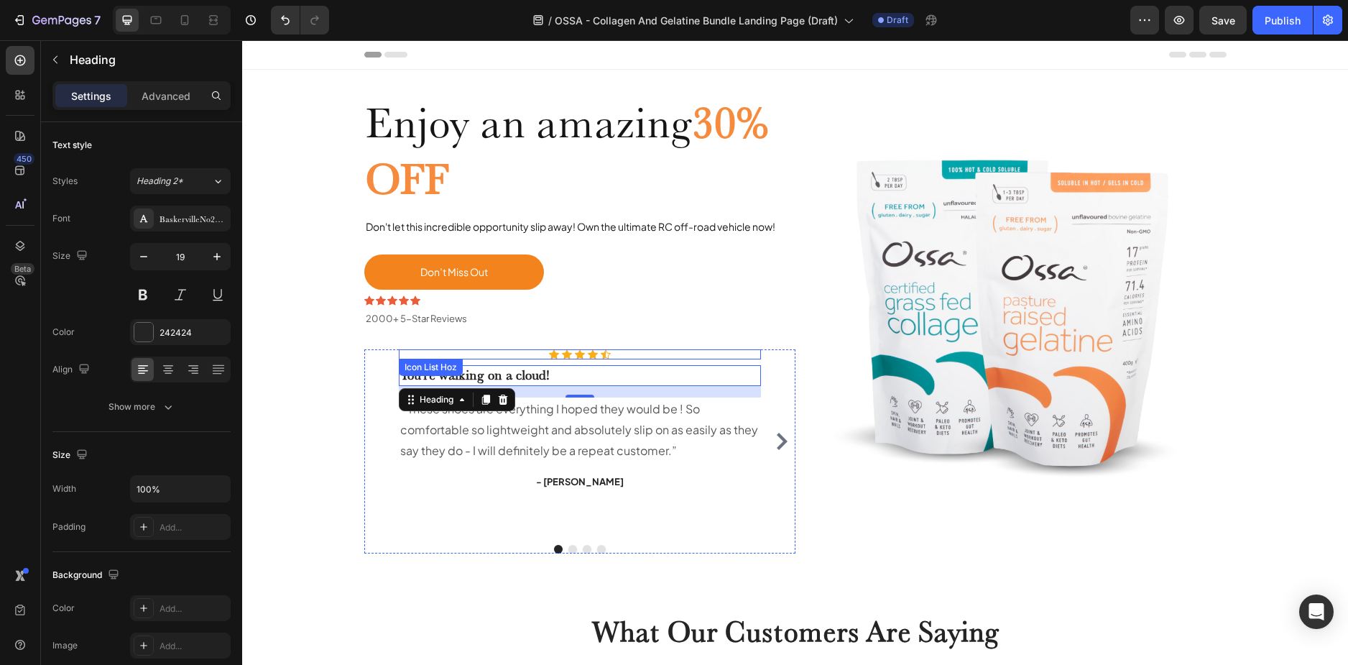
click at [506, 351] on div "Icon Icon Icon Icon Icon" at bounding box center [580, 354] width 362 height 10
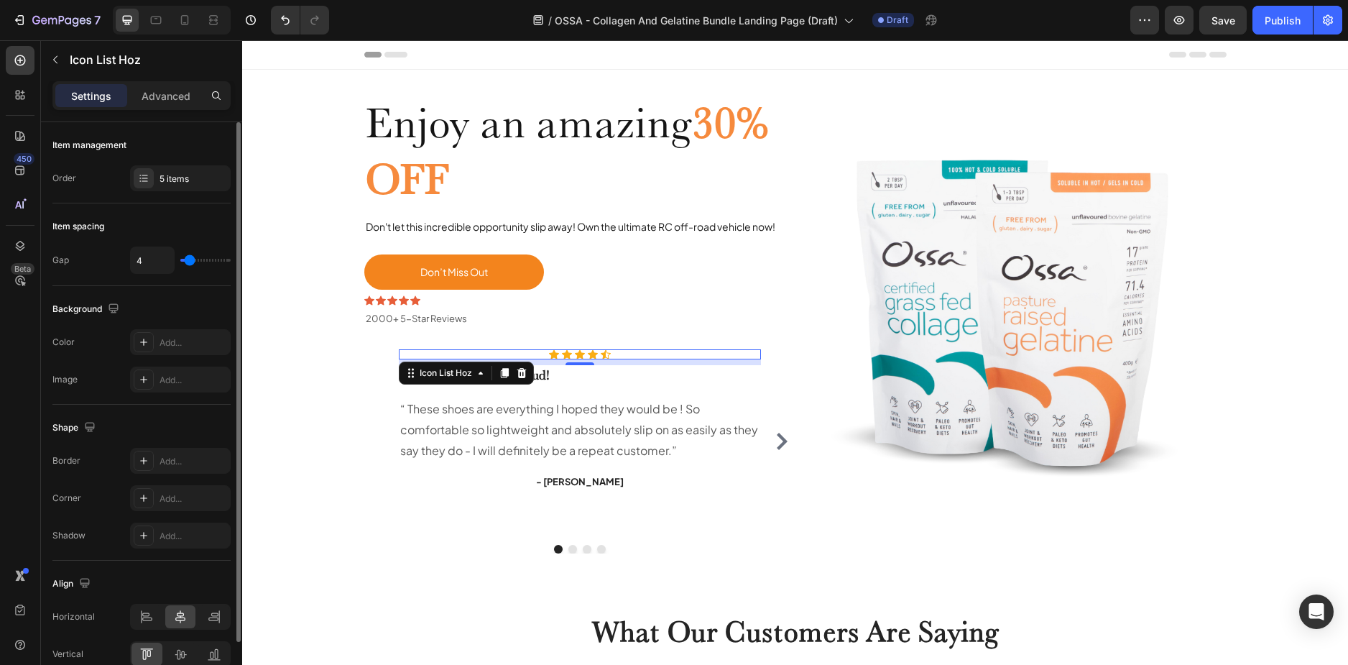
scroll to position [71, 0]
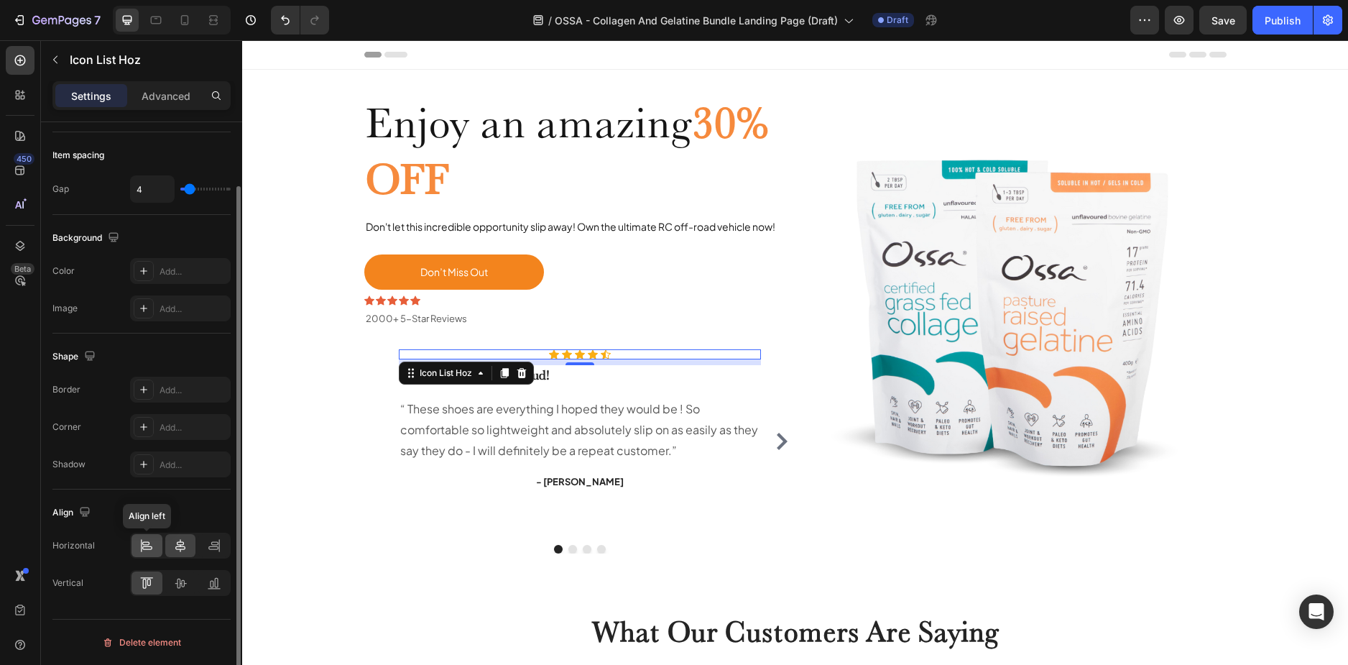
click at [147, 553] on div at bounding box center [147, 545] width 31 height 23
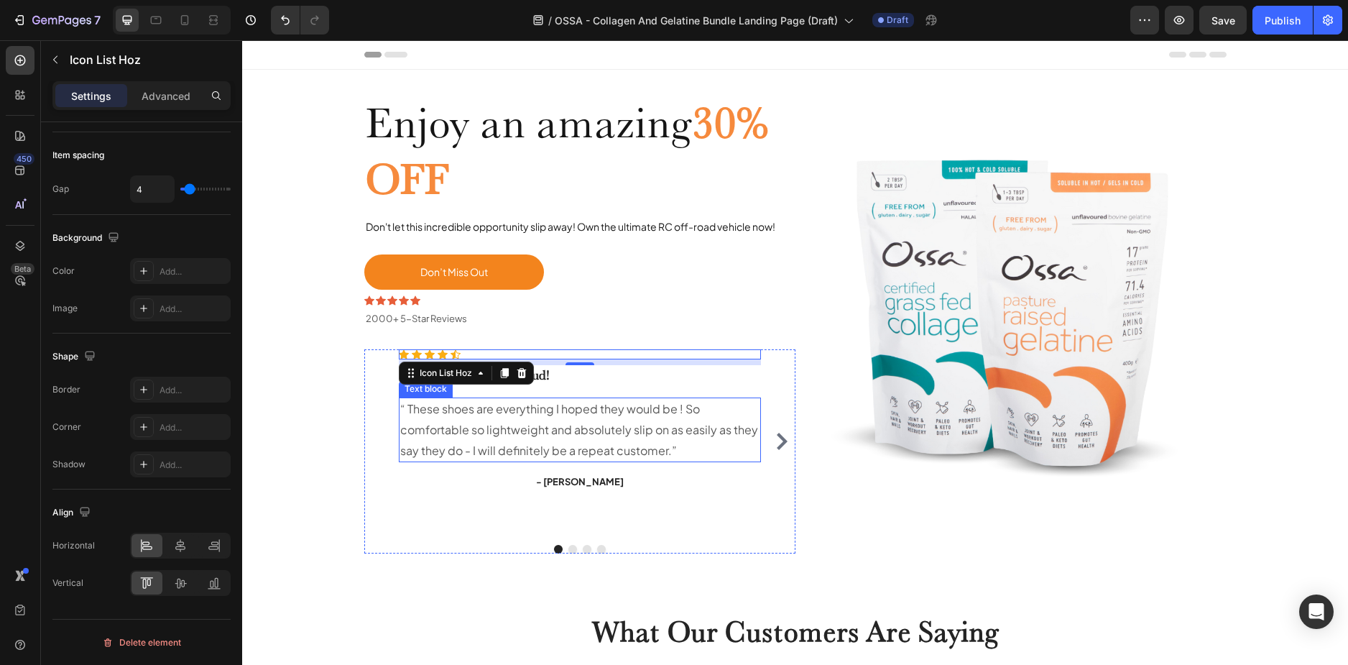
click at [757, 436] on div "Icon Icon Icon Icon Icon Icon List Hoz 8 You're walking on a cloud! Heading “ T…" at bounding box center [579, 440] width 431 height 183
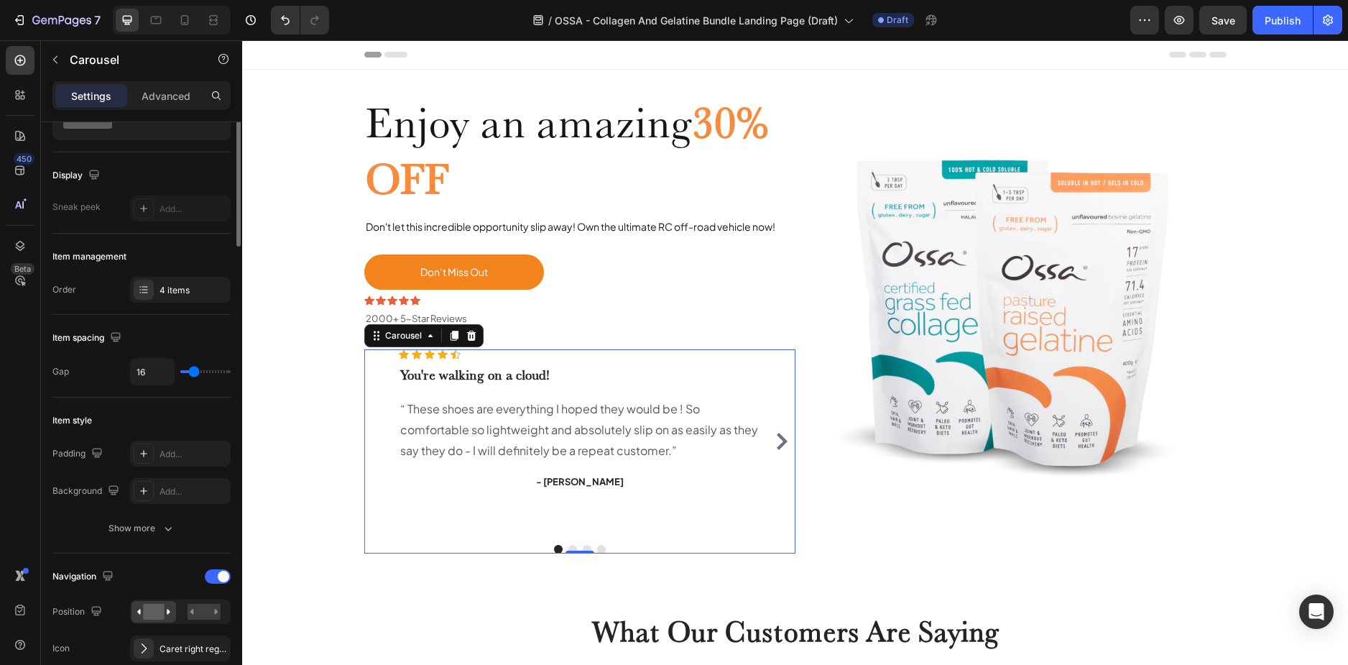
scroll to position [0, 0]
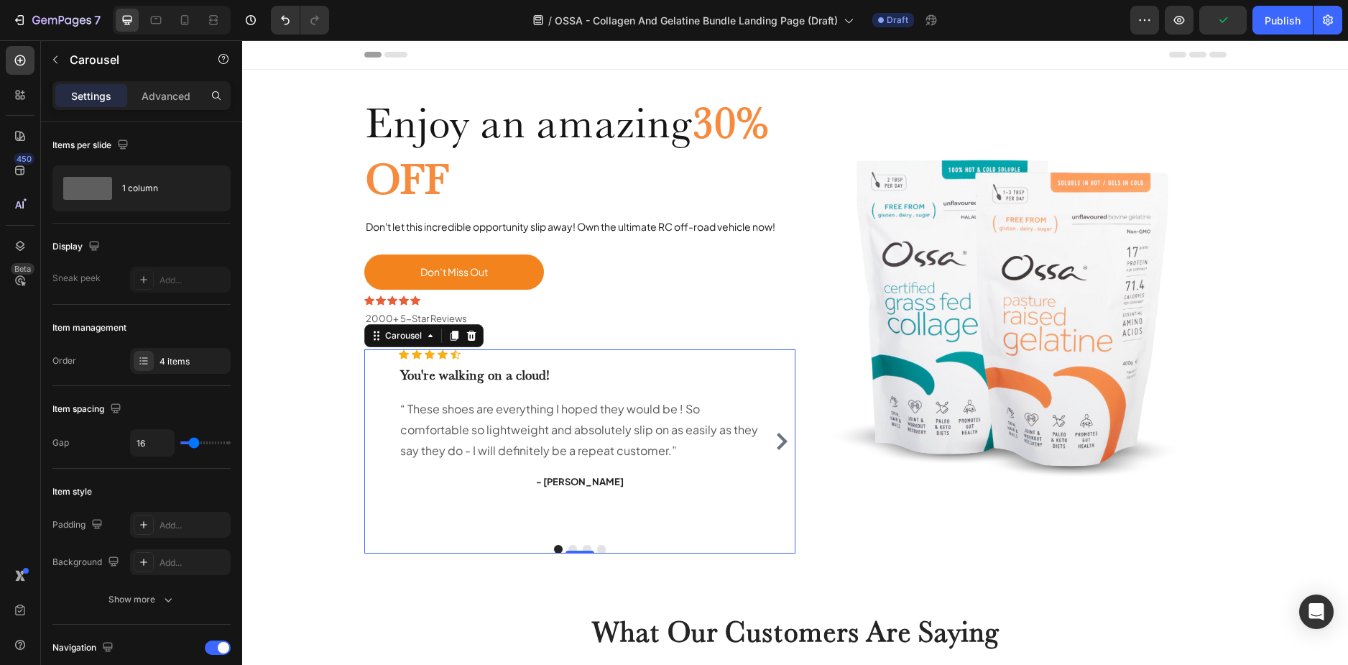
click at [372, 394] on div "Icon Icon Icon Icon Icon Icon List Hoz You're walking on a cloud! Heading “ The…" at bounding box center [579, 440] width 431 height 183
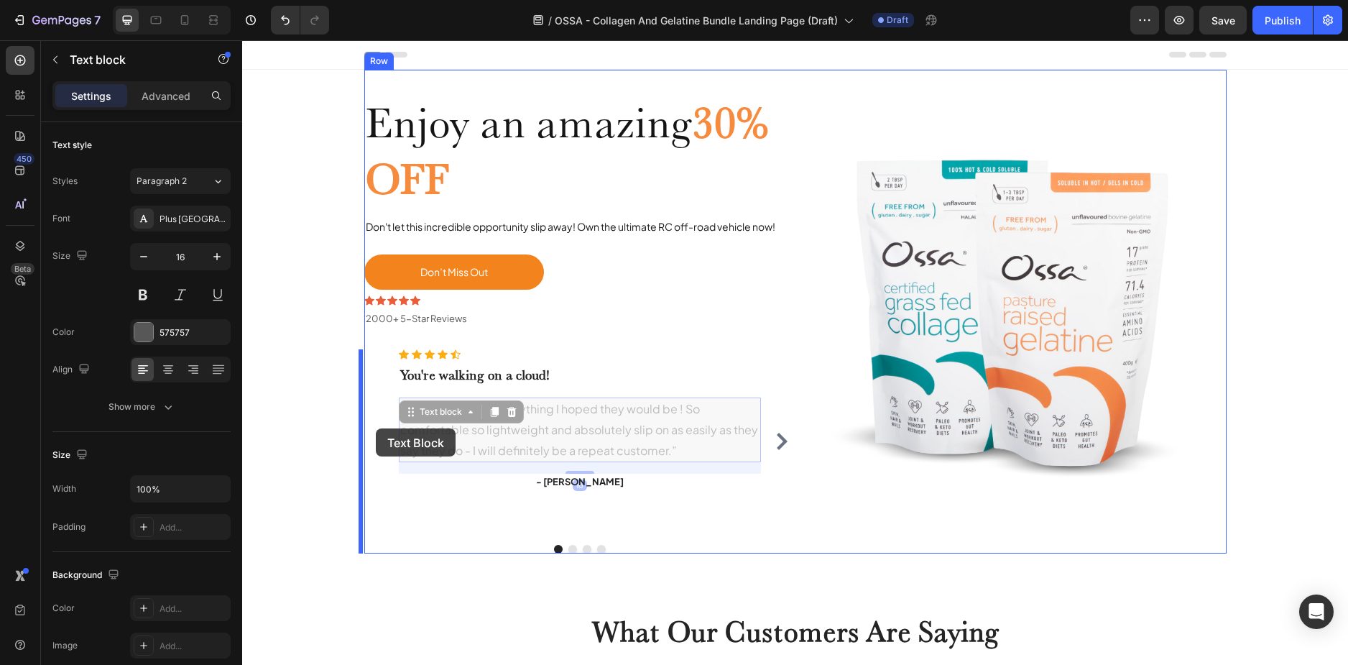
drag, startPoint x: 398, startPoint y: 430, endPoint x: 376, endPoint y: 428, distance: 22.3
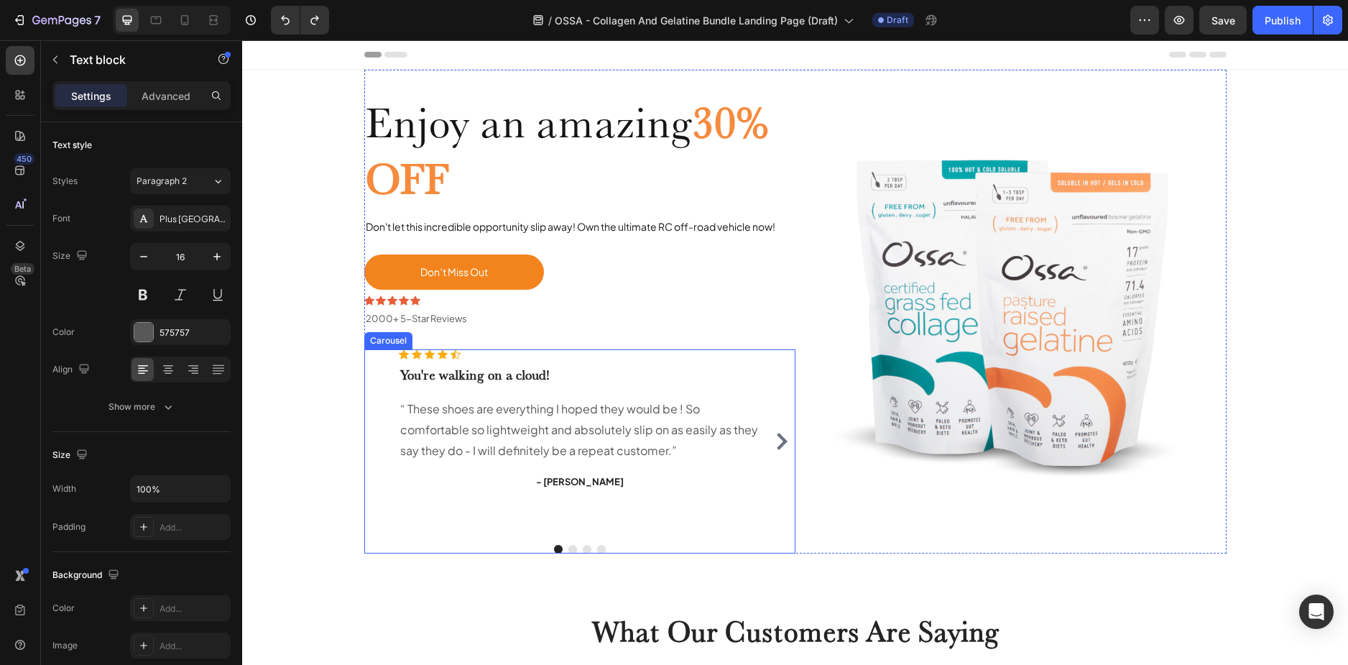
click at [364, 381] on div "Icon Icon Icon Icon Icon Icon List Hoz You're walking on a cloud! Heading “ The…" at bounding box center [579, 440] width 431 height 183
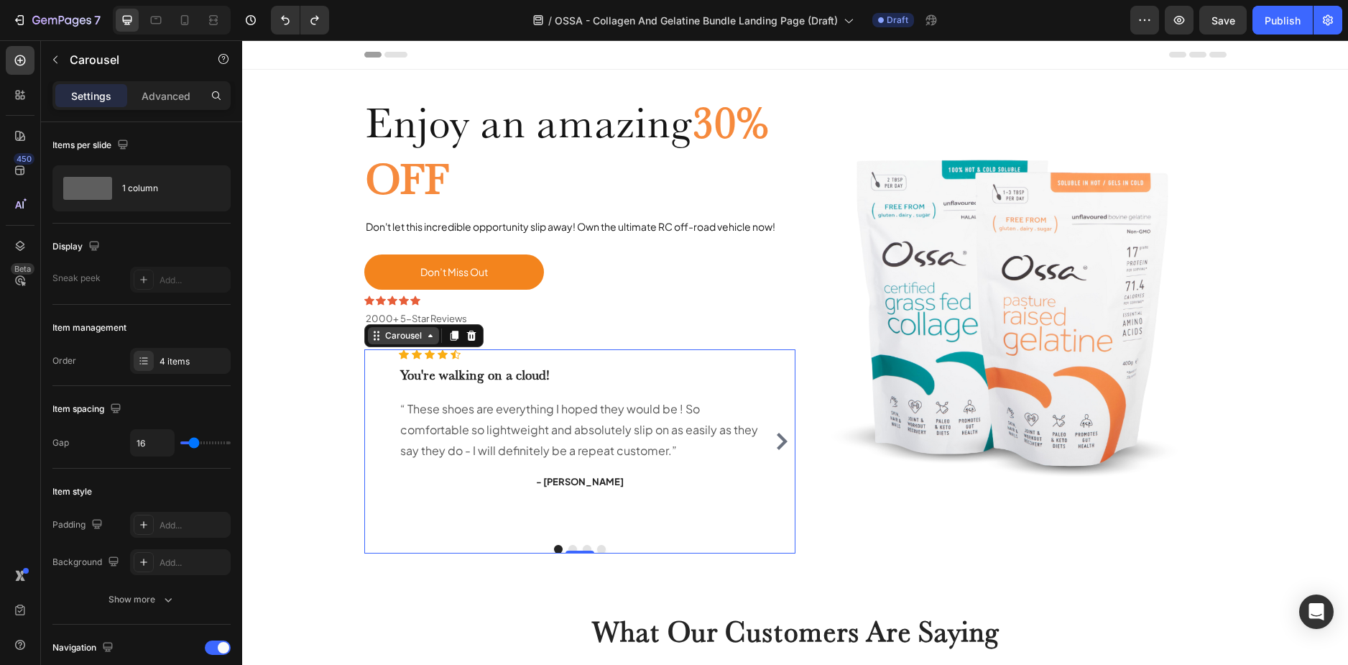
click at [393, 340] on div "Carousel" at bounding box center [403, 335] width 42 height 13
click at [374, 393] on div "Icon Icon Icon Icon Icon Icon List Hoz You're walking on a cloud! Heading “ The…" at bounding box center [579, 440] width 431 height 183
type input "0"
drag, startPoint x: 190, startPoint y: 438, endPoint x: 169, endPoint y: 436, distance: 21.7
type input "0"
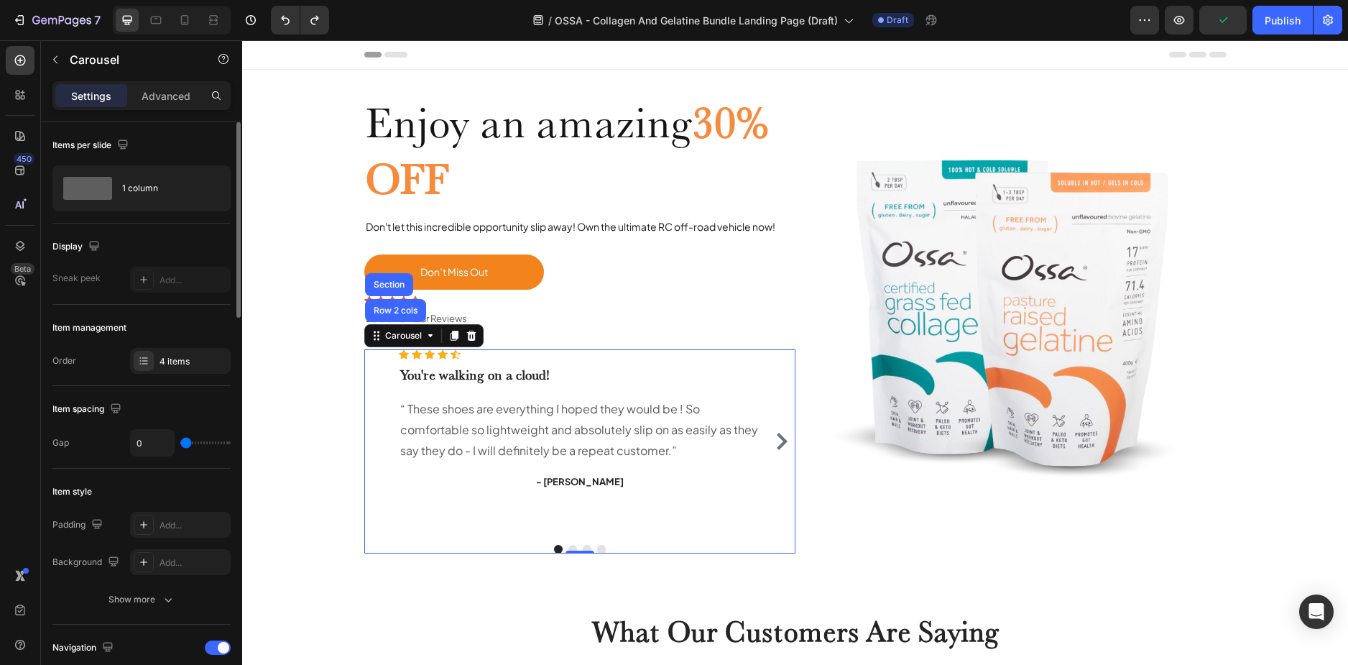
click at [180, 441] on input "range" at bounding box center [205, 442] width 50 height 3
type input "16"
click at [193, 441] on input "range" at bounding box center [205, 442] width 50 height 3
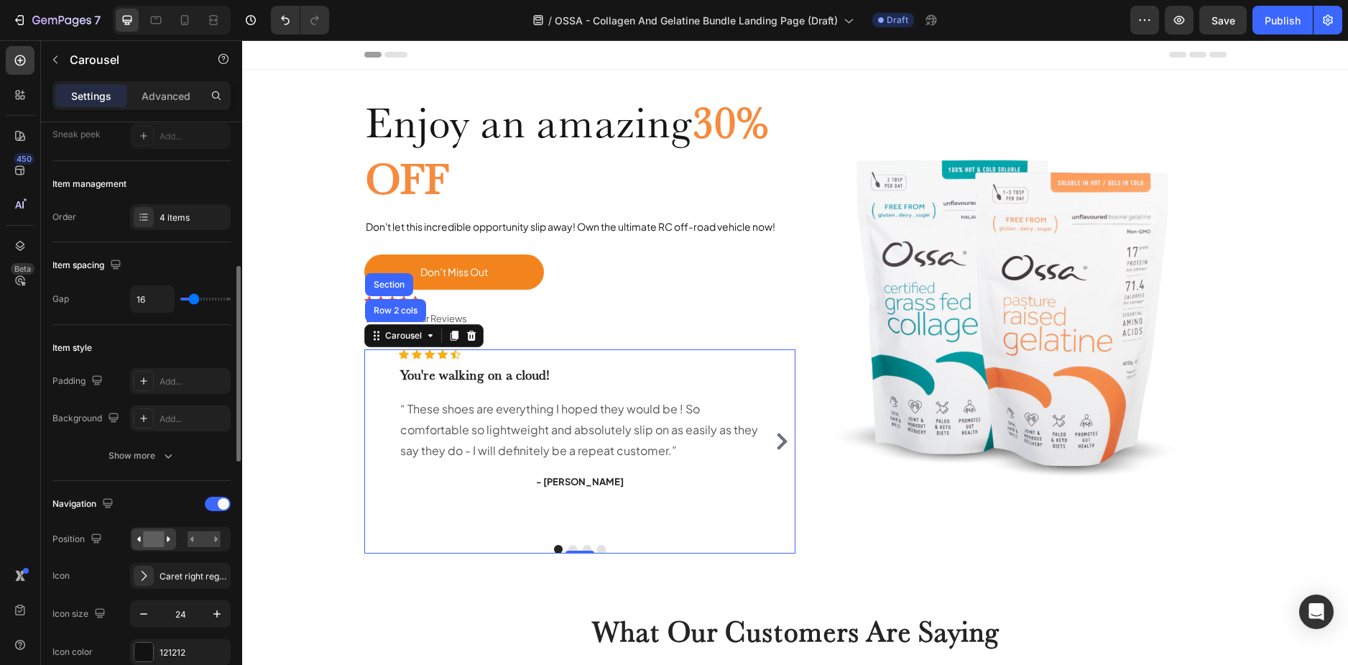
scroll to position [216, 0]
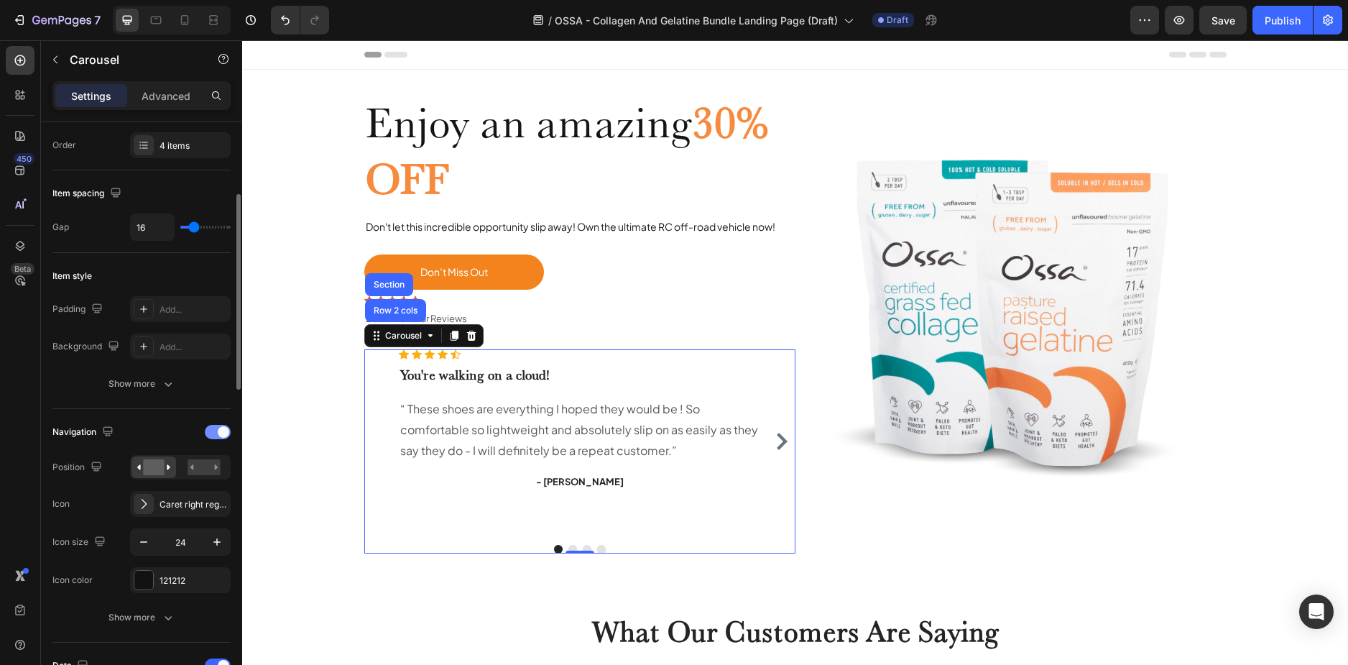
click at [217, 437] on div at bounding box center [218, 432] width 26 height 14
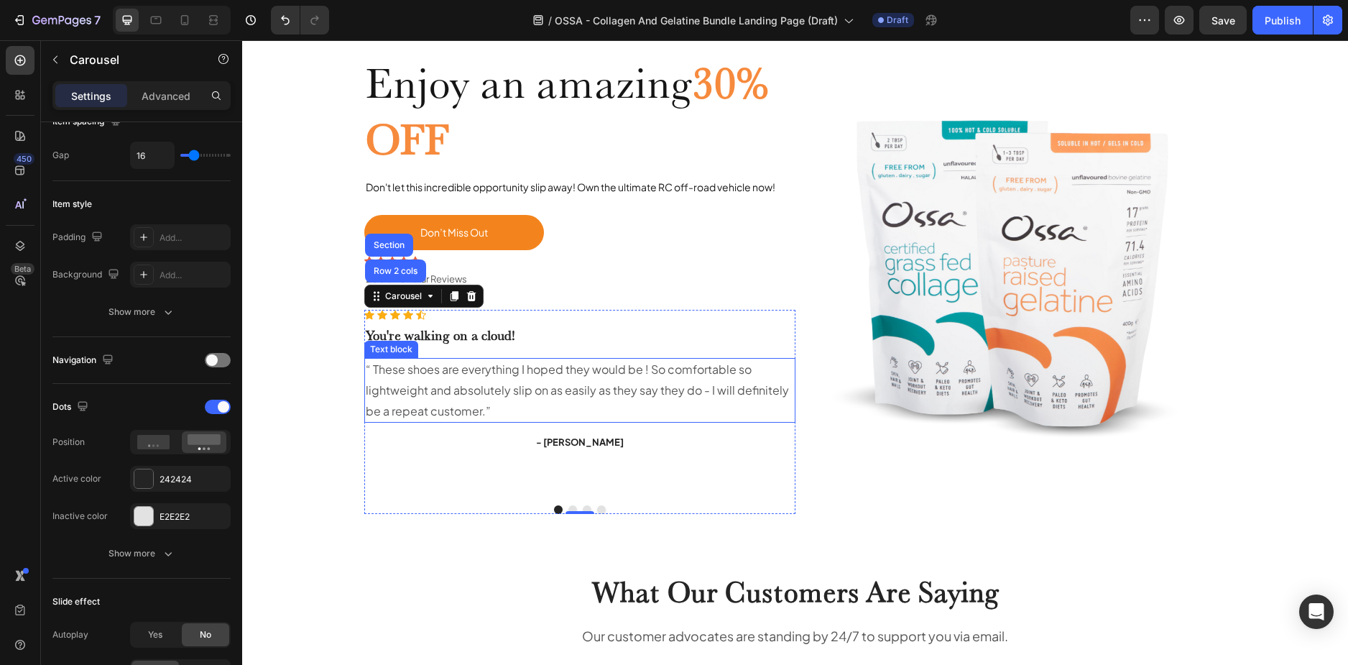
scroll to position [0, 0]
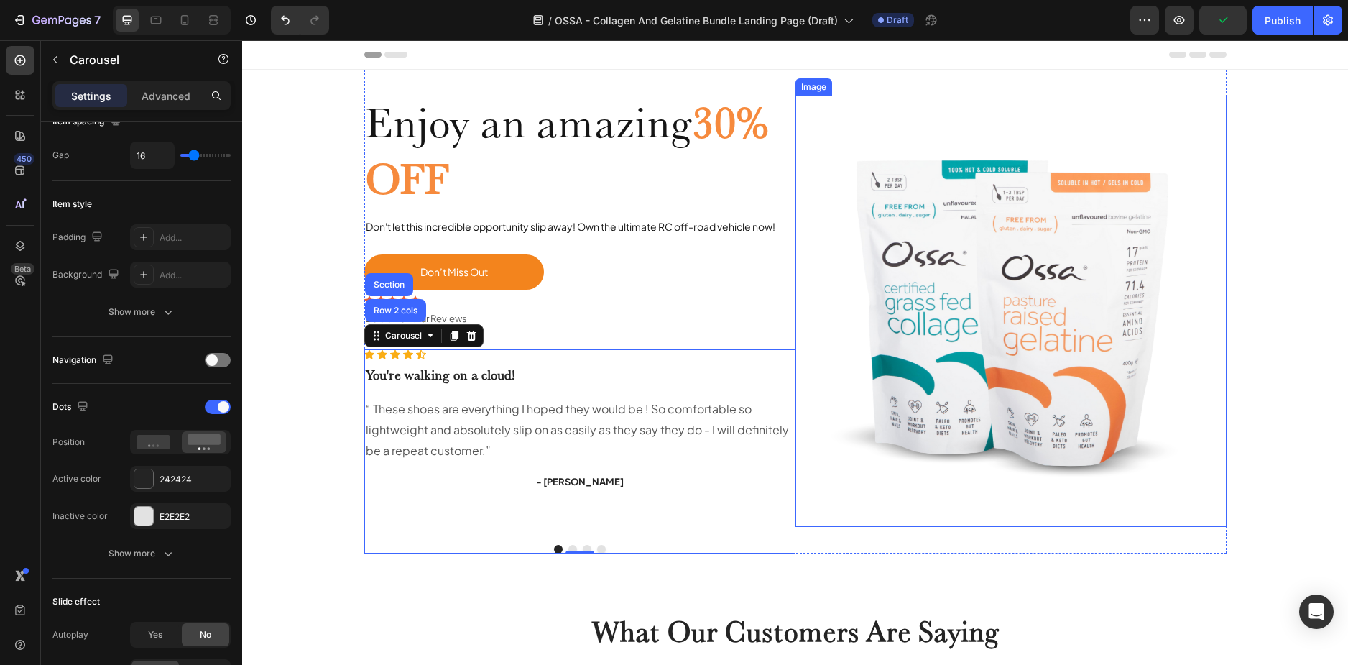
click at [844, 521] on img at bounding box center [1011, 311] width 431 height 431
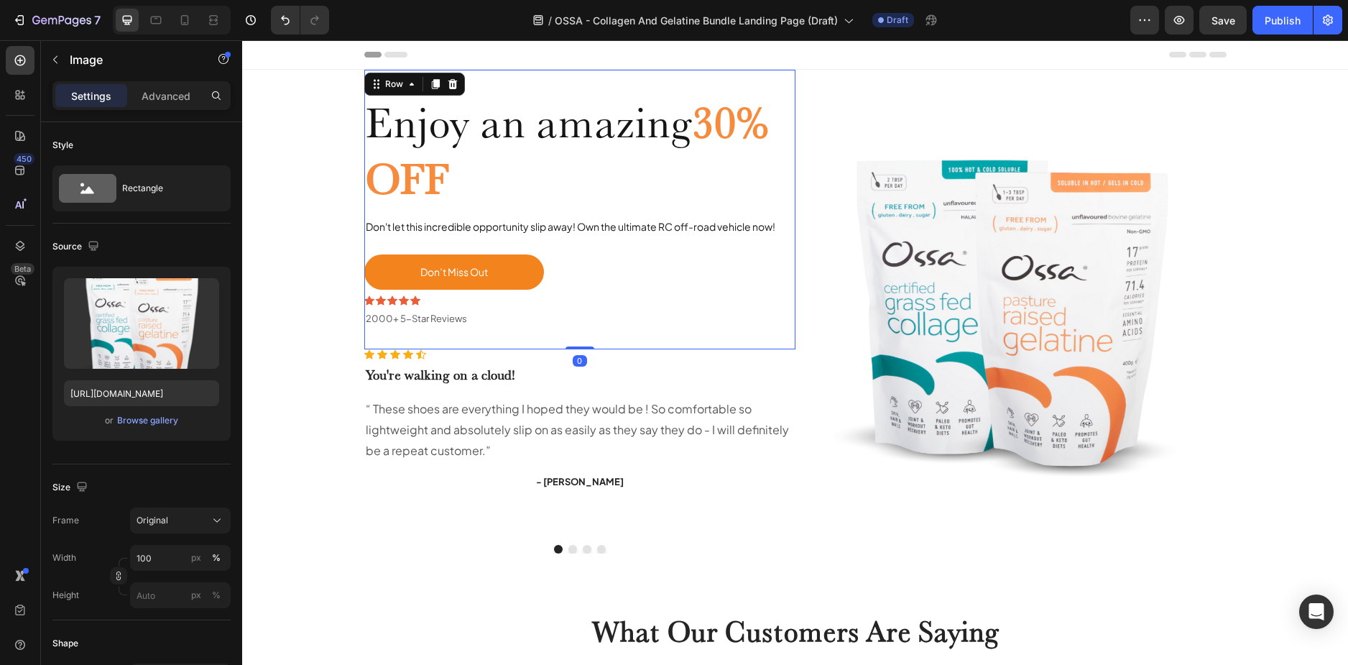
click at [495, 342] on div "Enjoy an amazing 30% OFF Heading Don't let this incredible opportunity slip awa…" at bounding box center [579, 210] width 431 height 280
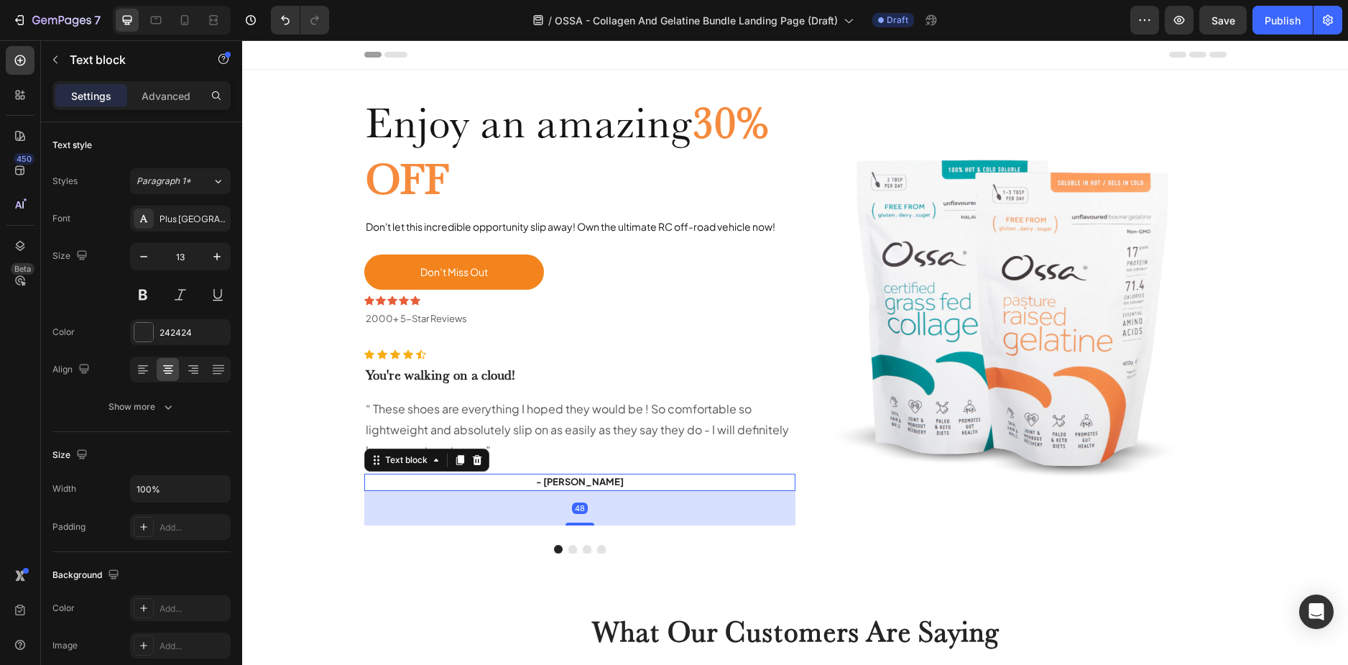
click at [384, 476] on p "- Ryan S." at bounding box center [580, 482] width 428 height 14
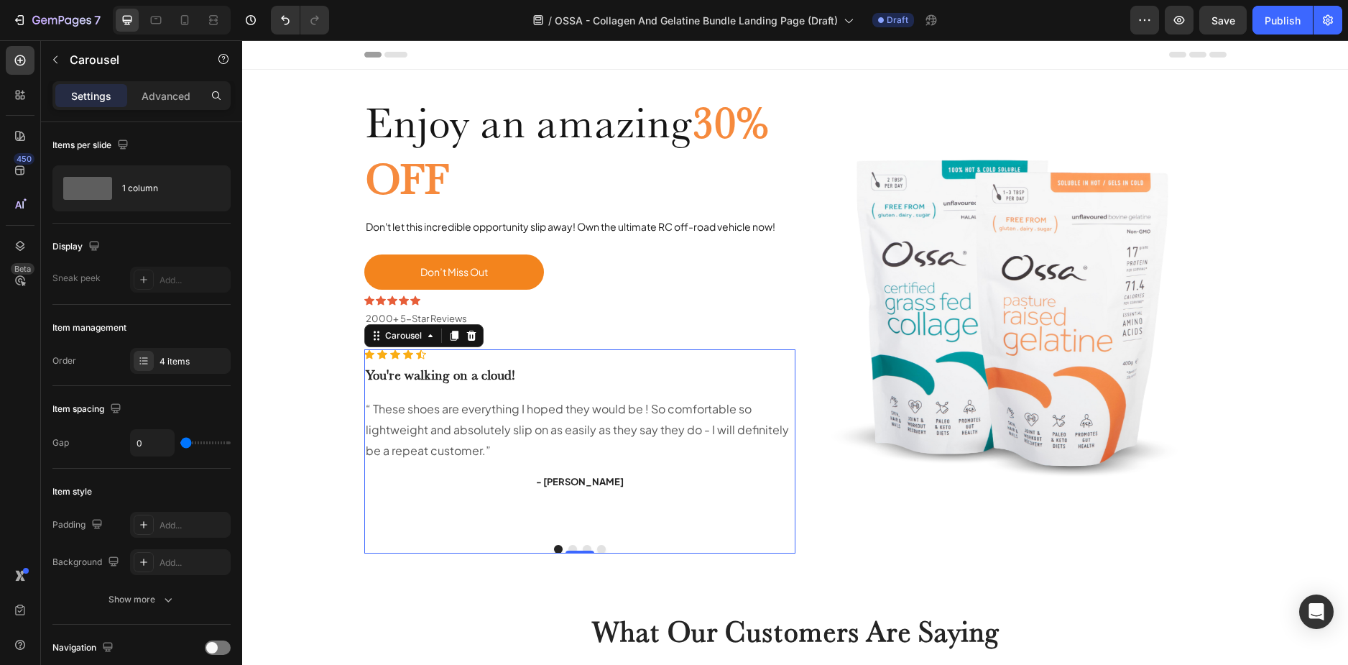
click at [511, 496] on div "Icon Icon Icon Icon Icon Icon List Hoz You're walking on a cloud! Heading “ The…" at bounding box center [579, 440] width 431 height 183
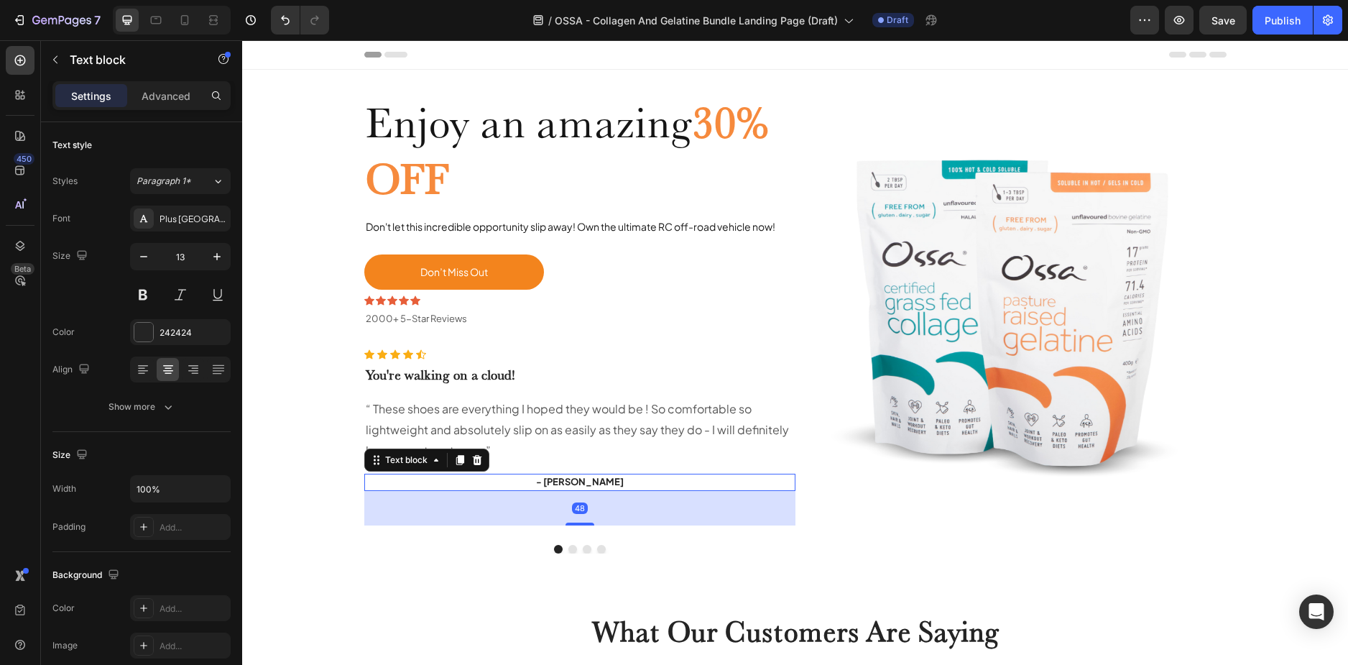
click at [600, 479] on p "- Ryan S." at bounding box center [580, 482] width 428 height 14
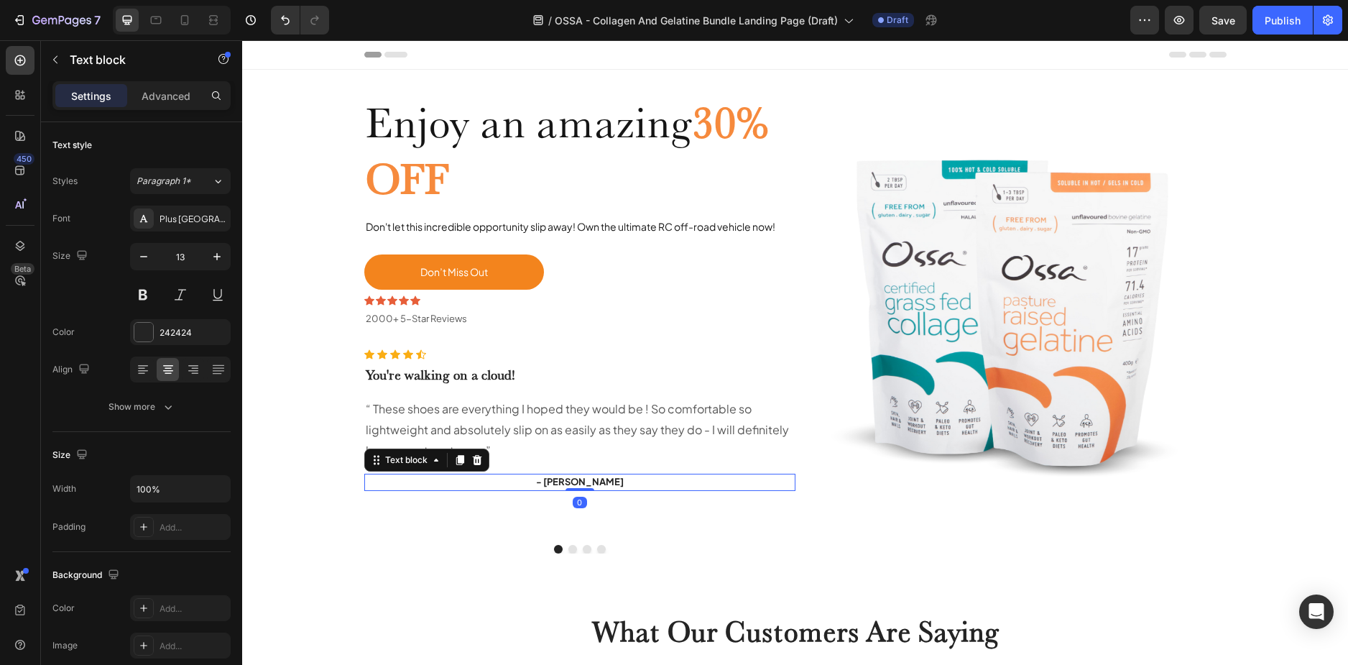
drag, startPoint x: 569, startPoint y: 525, endPoint x: 577, endPoint y: 477, distance: 48.1
click at [577, 478] on div "- Ryan S. Text block 0" at bounding box center [579, 482] width 431 height 17
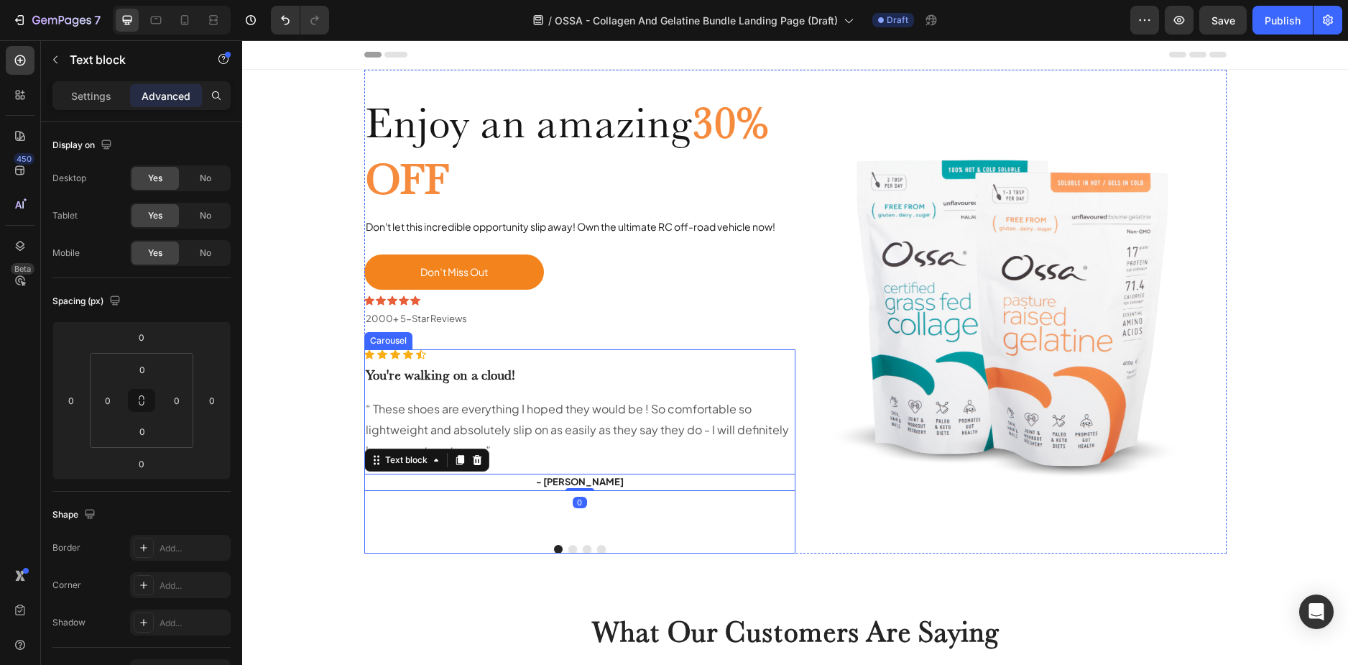
click at [510, 519] on div "Icon Icon Icon Icon Icon Icon List Hoz You're walking on a cloud! Heading “ The…" at bounding box center [579, 440] width 431 height 183
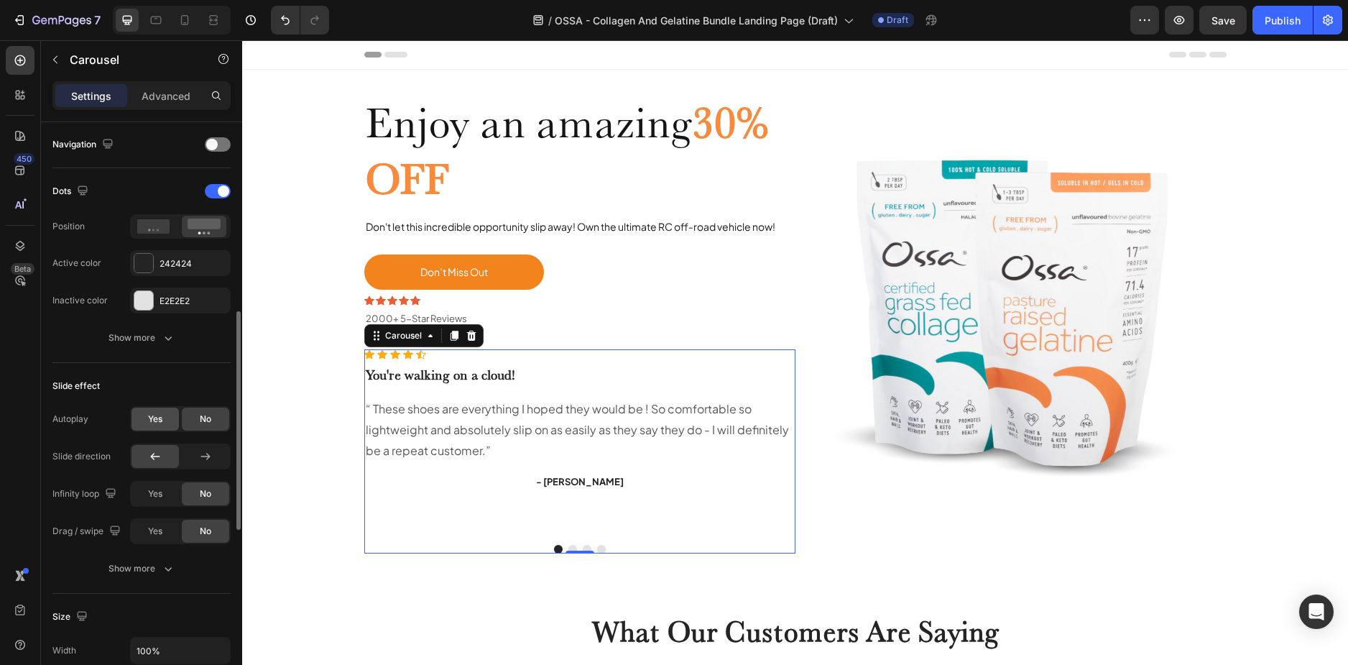
scroll to position [359, 0]
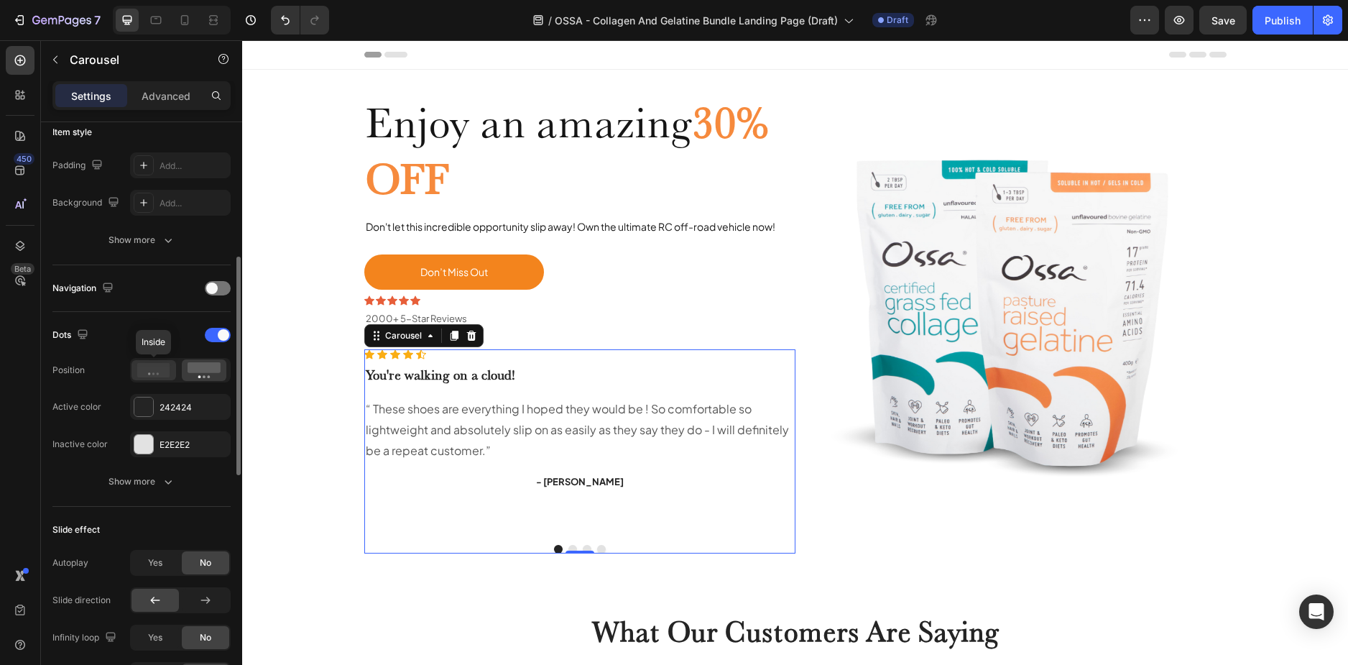
click at [155, 377] on icon at bounding box center [153, 370] width 33 height 14
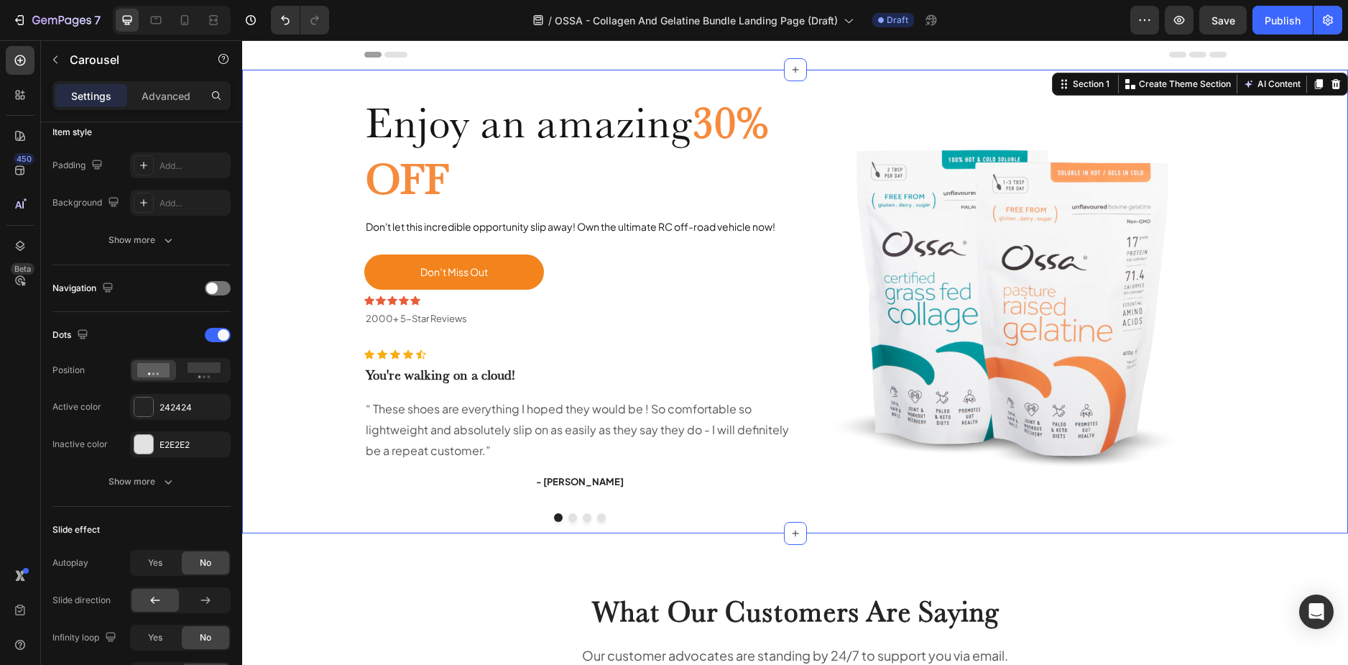
click at [1268, 269] on div "Enjoy an amazing 30% OFF Heading Don't let this incredible opportunity slip awa…" at bounding box center [795, 302] width 1084 height 464
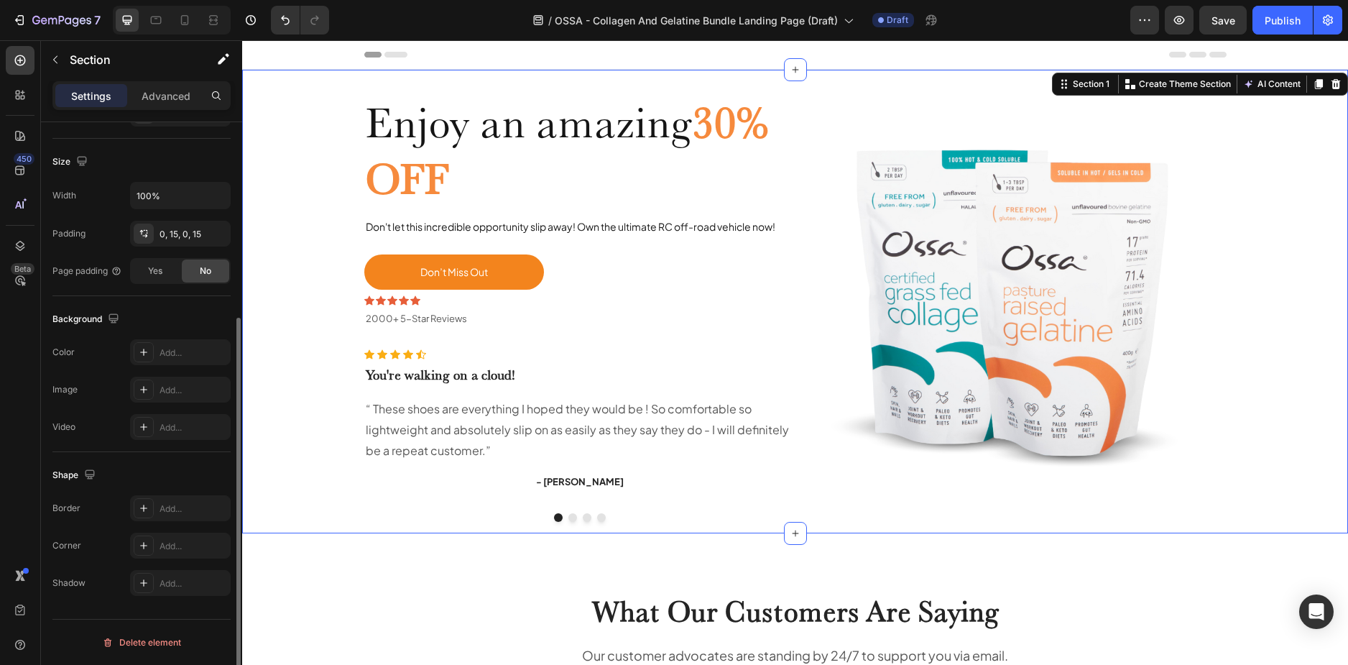
scroll to position [0, 0]
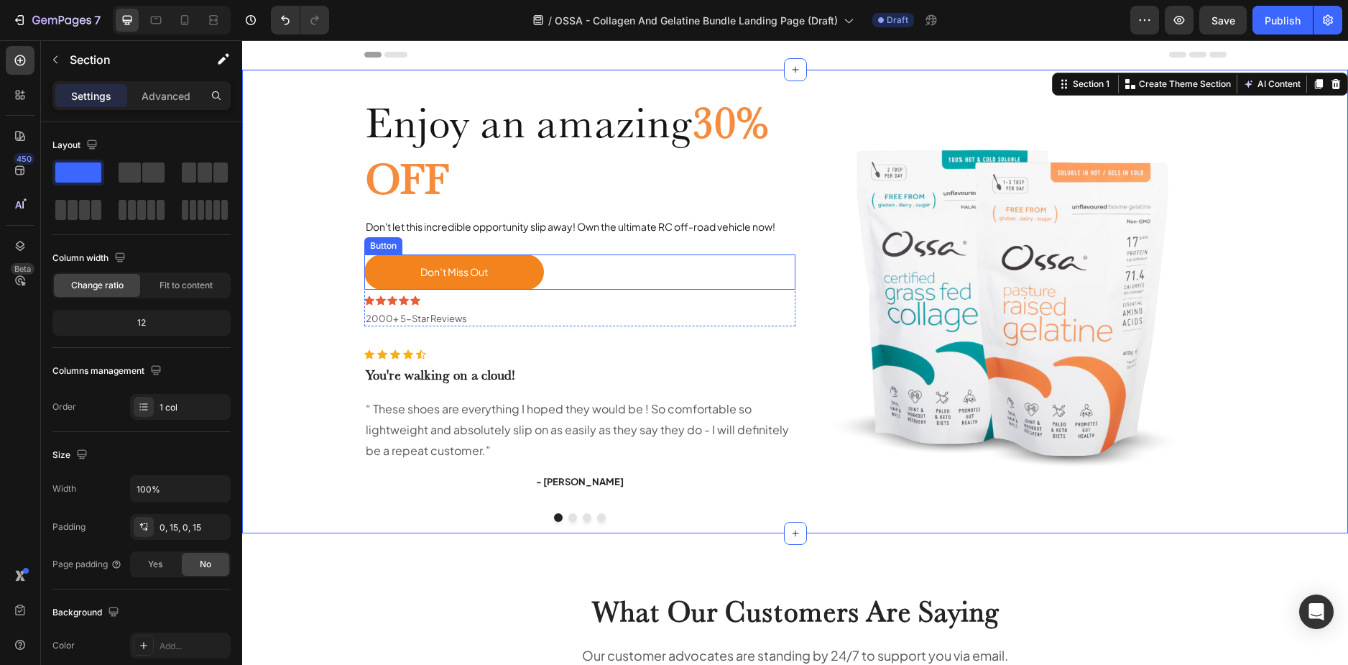
click at [564, 264] on div "Don’t Miss Out Button" at bounding box center [579, 271] width 431 height 35
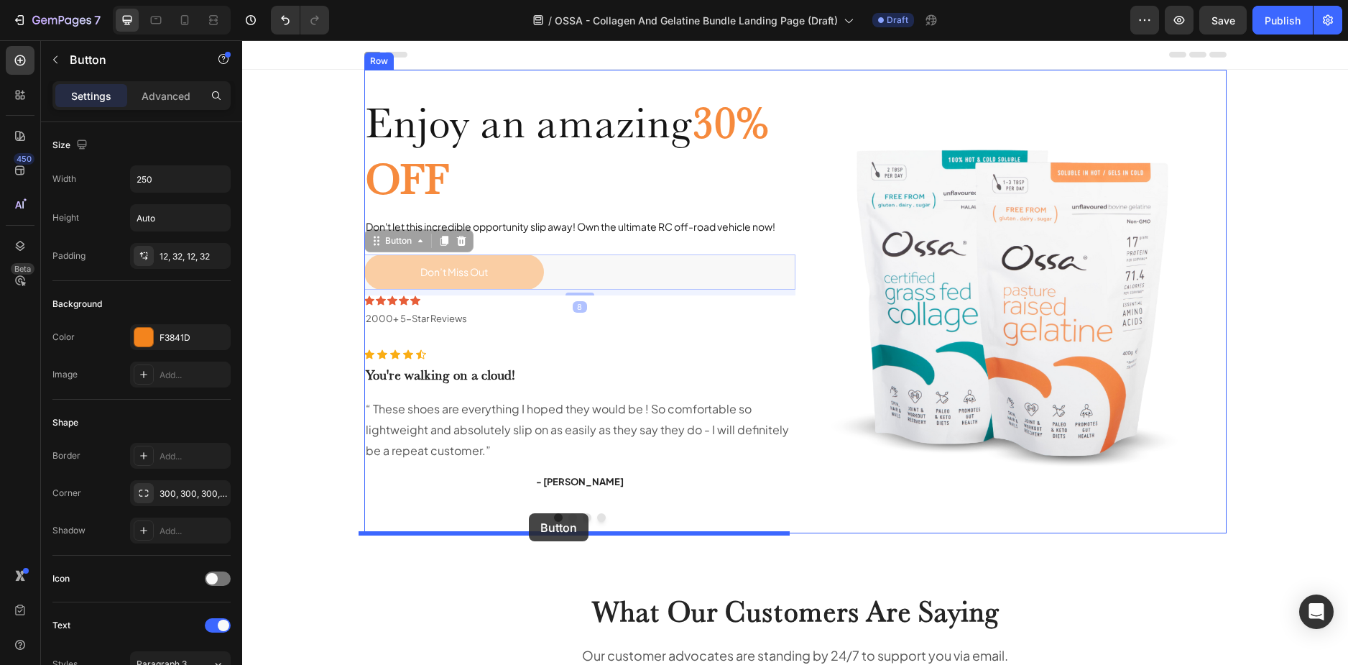
drag, startPoint x: 566, startPoint y: 267, endPoint x: 529, endPoint y: 513, distance: 249.2
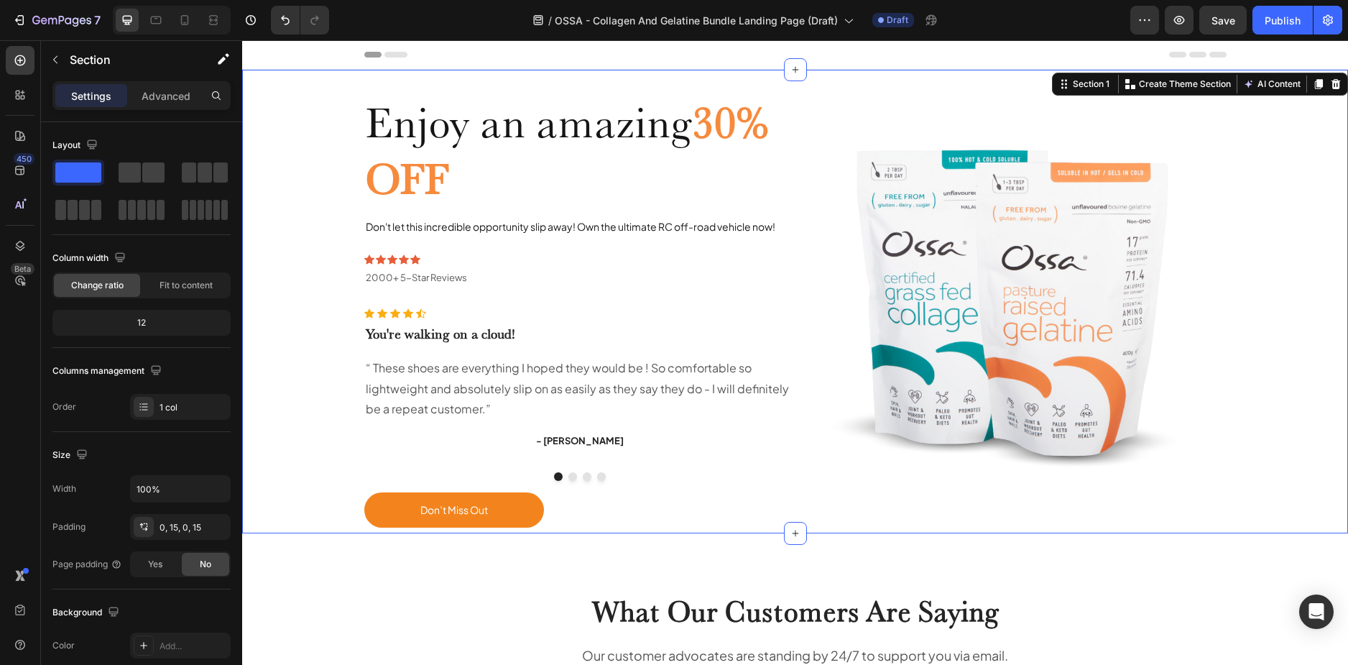
click at [1283, 271] on div "Enjoy an amazing 30% OFF Heading Don't let this incredible opportunity slip awa…" at bounding box center [795, 302] width 1084 height 464
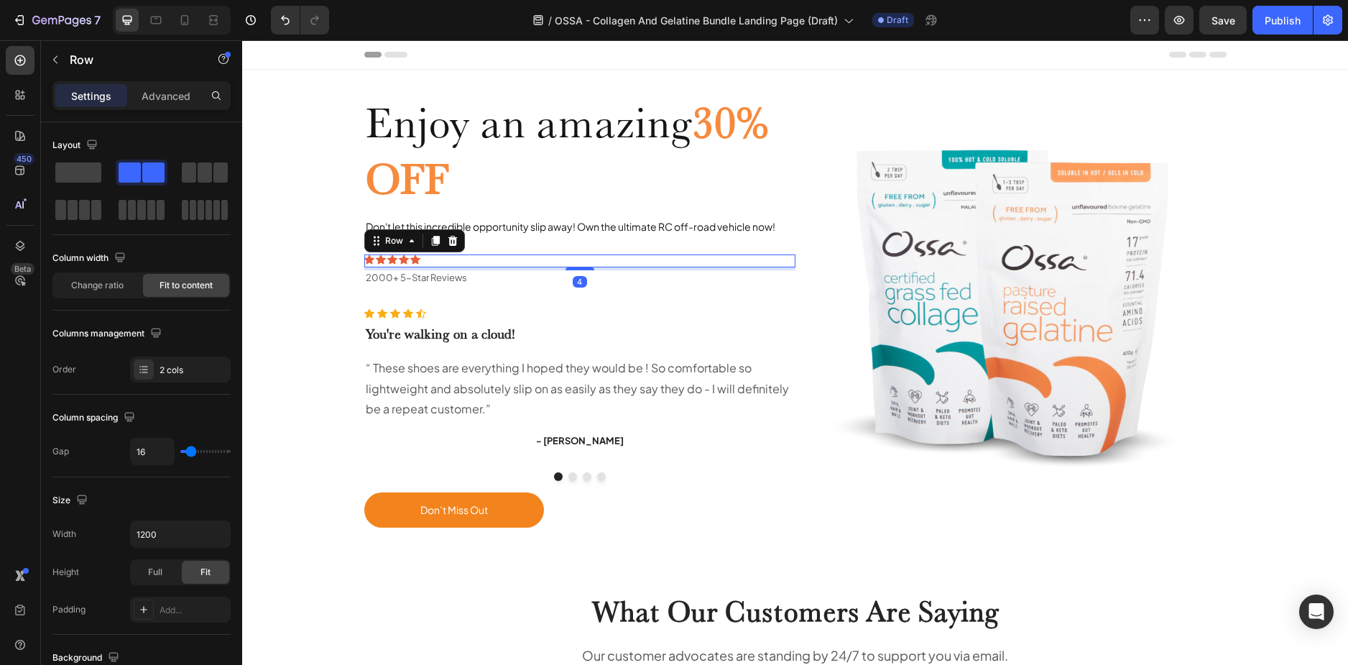
click at [454, 267] on div "Icon Icon Icon Icon Icon Icon List 2000+ 5-Star Reviews Text Block Row 4" at bounding box center [579, 260] width 431 height 13
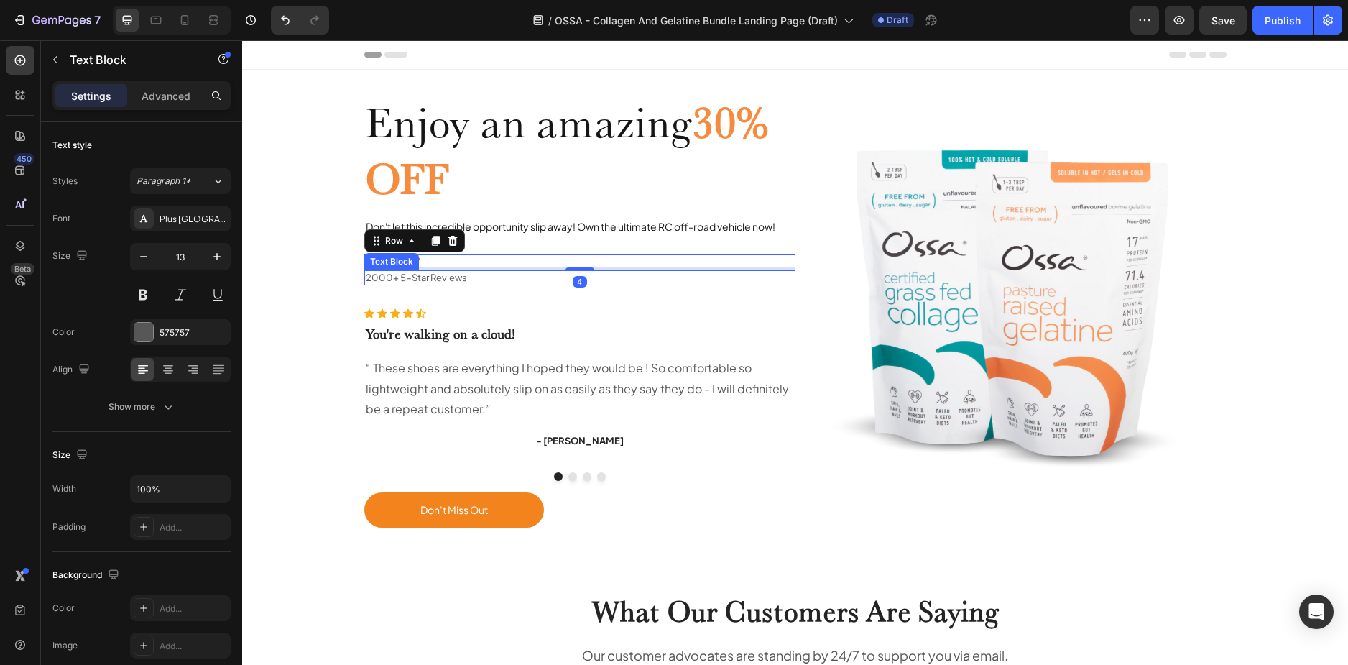
click at [458, 276] on p "2000+ 5-Star Reviews" at bounding box center [580, 278] width 428 height 12
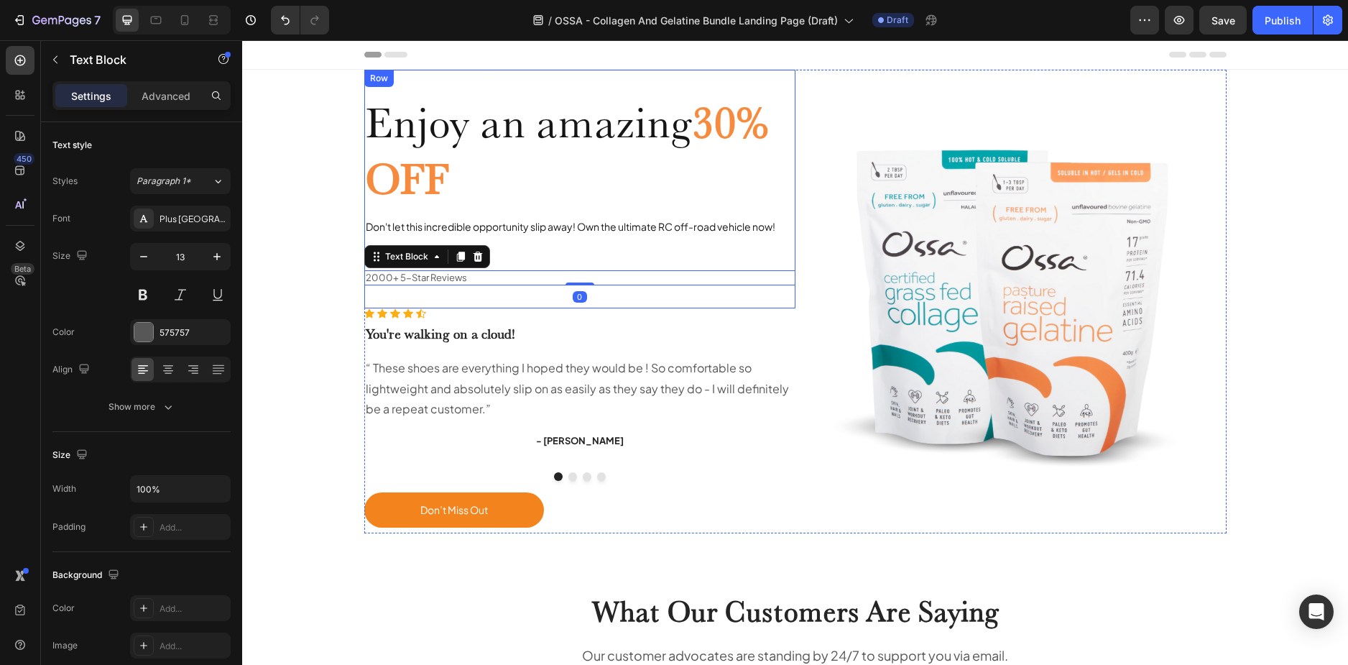
click at [479, 294] on div "Enjoy an amazing 30% OFF Heading Don't let this incredible opportunity slip awa…" at bounding box center [579, 189] width 431 height 239
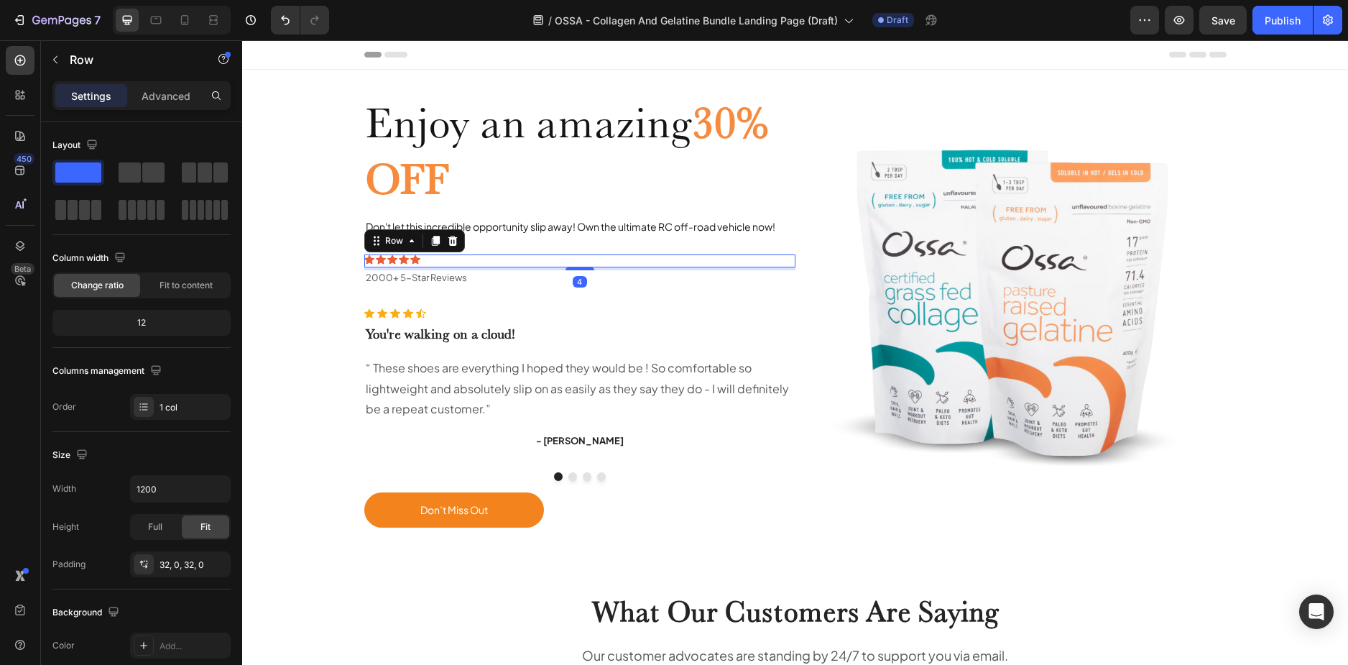
click at [497, 259] on div "Icon Icon Icon Icon Icon Icon List 2000+ 5-Star Reviews Text Block Row 4" at bounding box center [579, 260] width 431 height 13
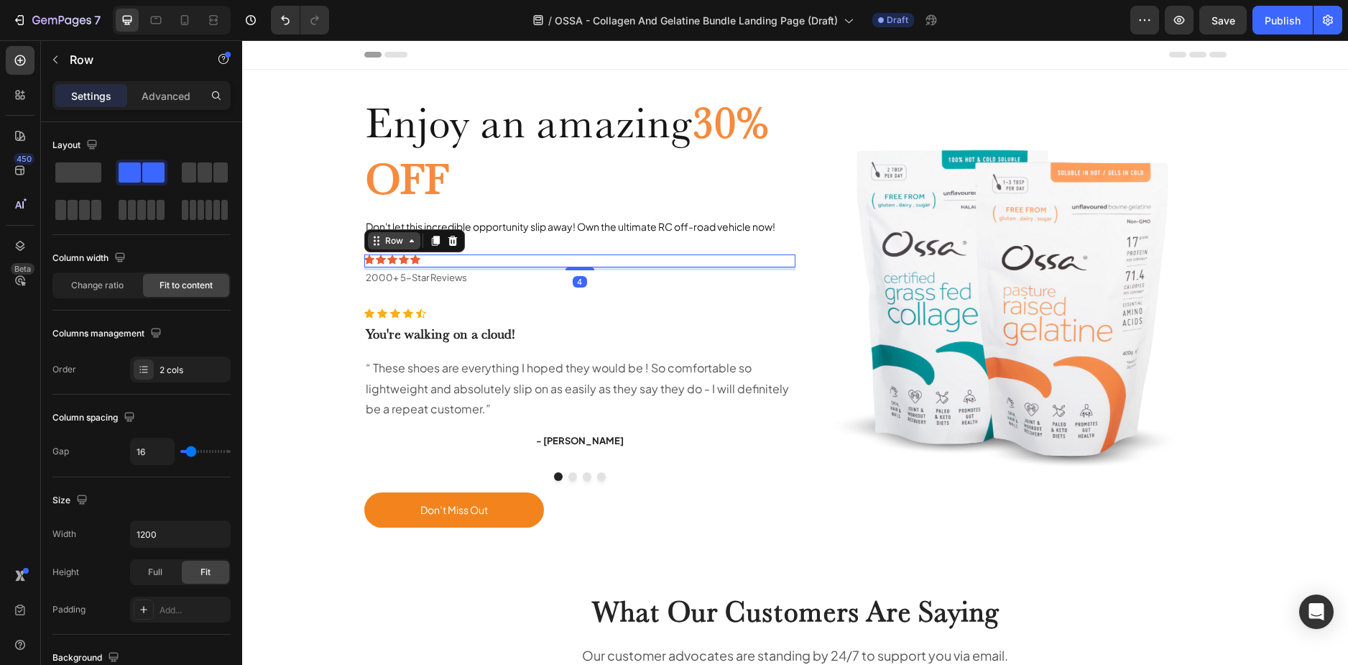
click at [406, 239] on icon at bounding box center [411, 240] width 11 height 11
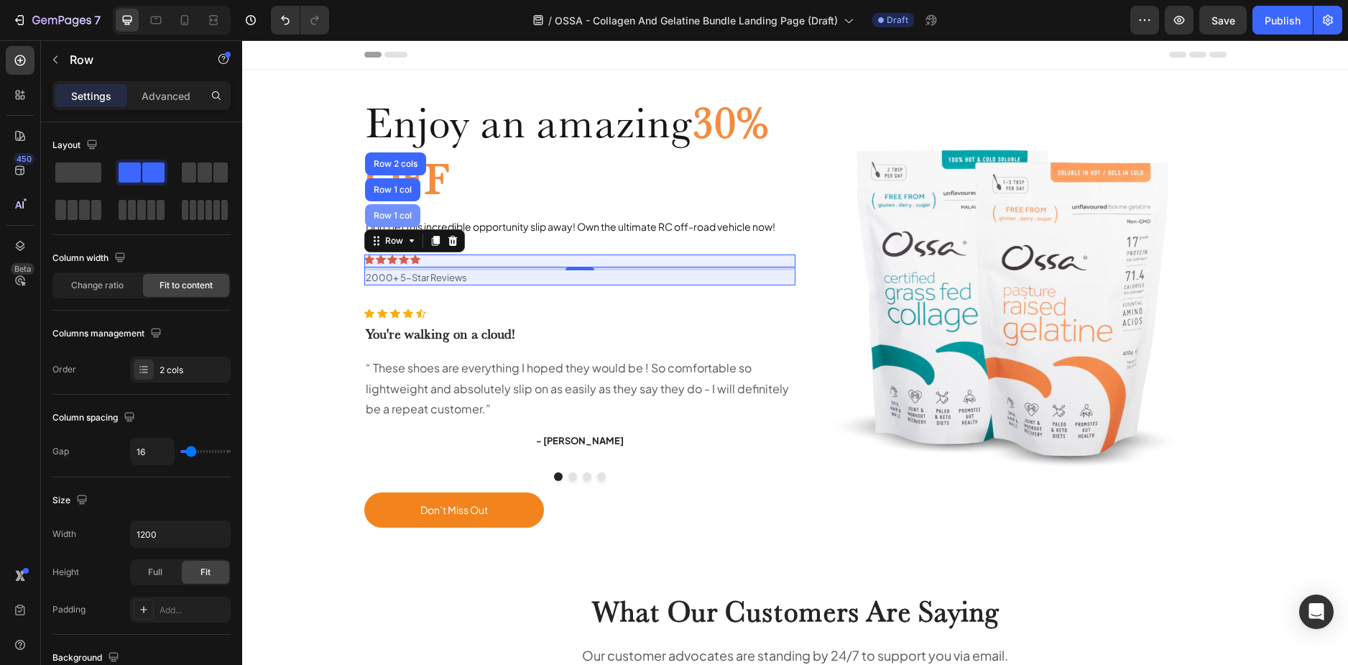
click at [397, 221] on div "Row 1 col" at bounding box center [392, 215] width 55 height 23
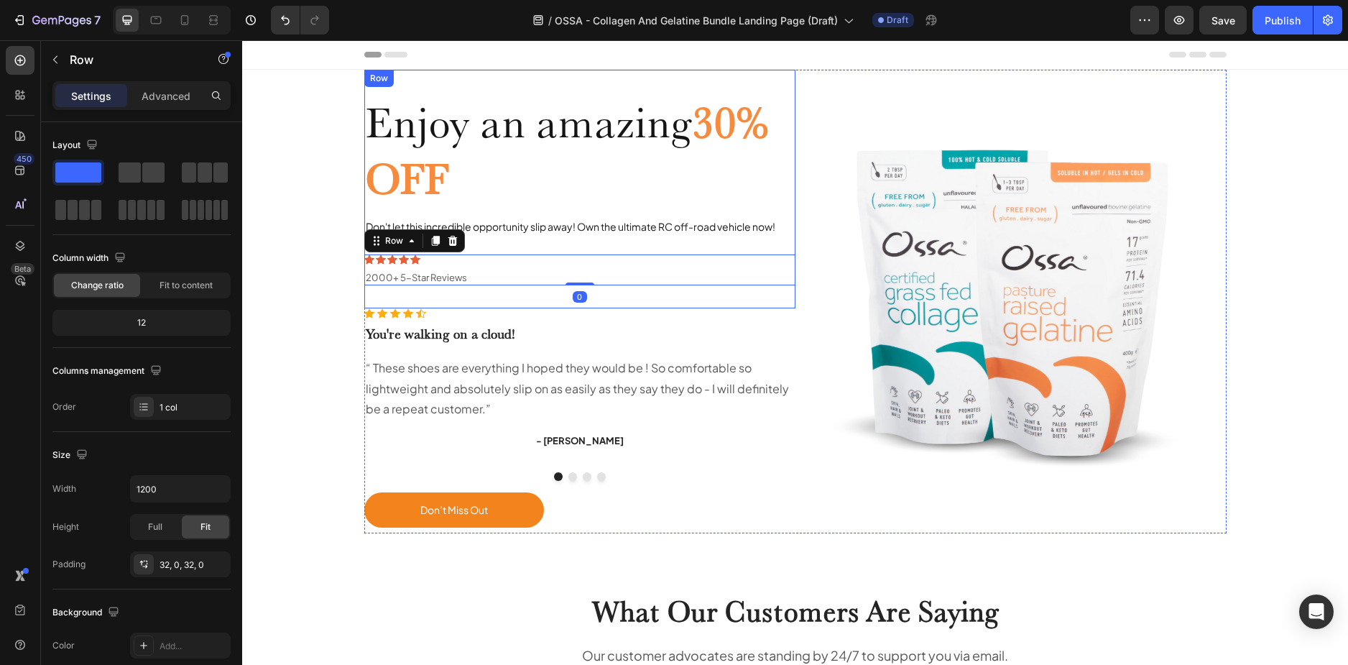
click at [533, 300] on div "Enjoy an amazing 30% OFF Heading Don't let this incredible opportunity slip awa…" at bounding box center [579, 189] width 431 height 239
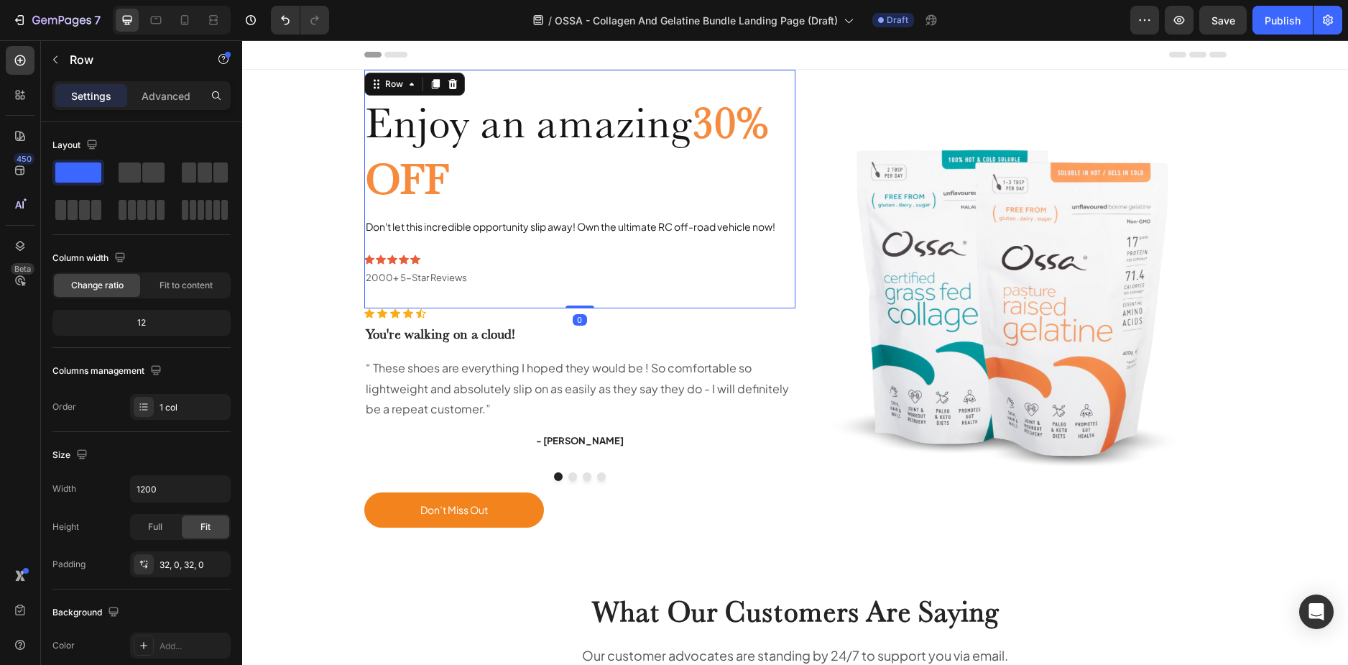
click at [175, 109] on div "Settings Advanced" at bounding box center [141, 95] width 178 height 29
click at [170, 98] on p "Advanced" at bounding box center [166, 95] width 49 height 15
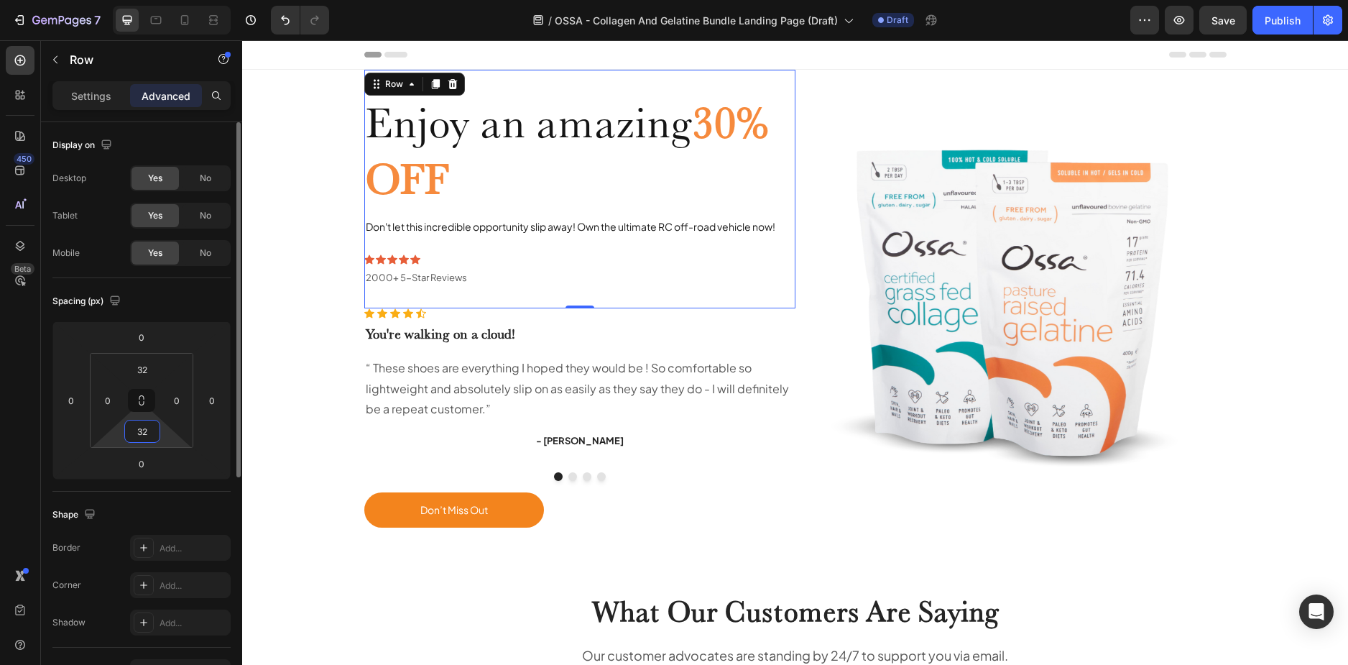
click at [151, 430] on input "32" at bounding box center [142, 431] width 29 height 22
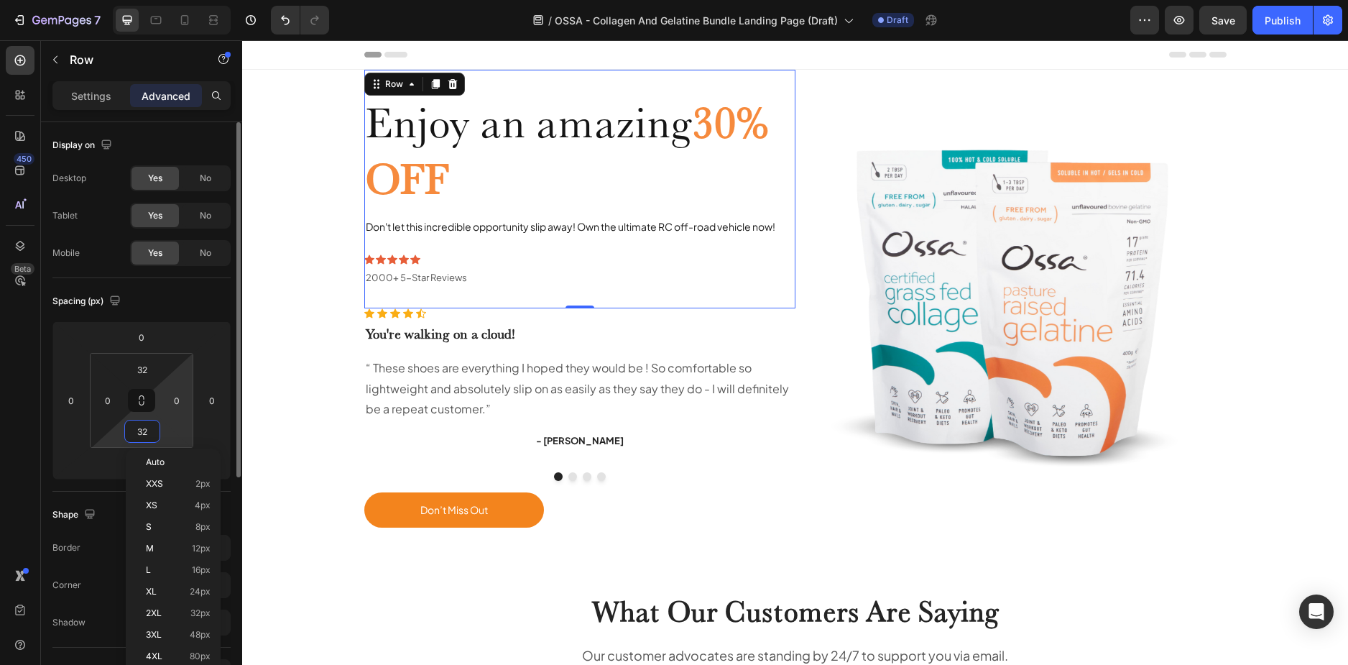
type input "0"
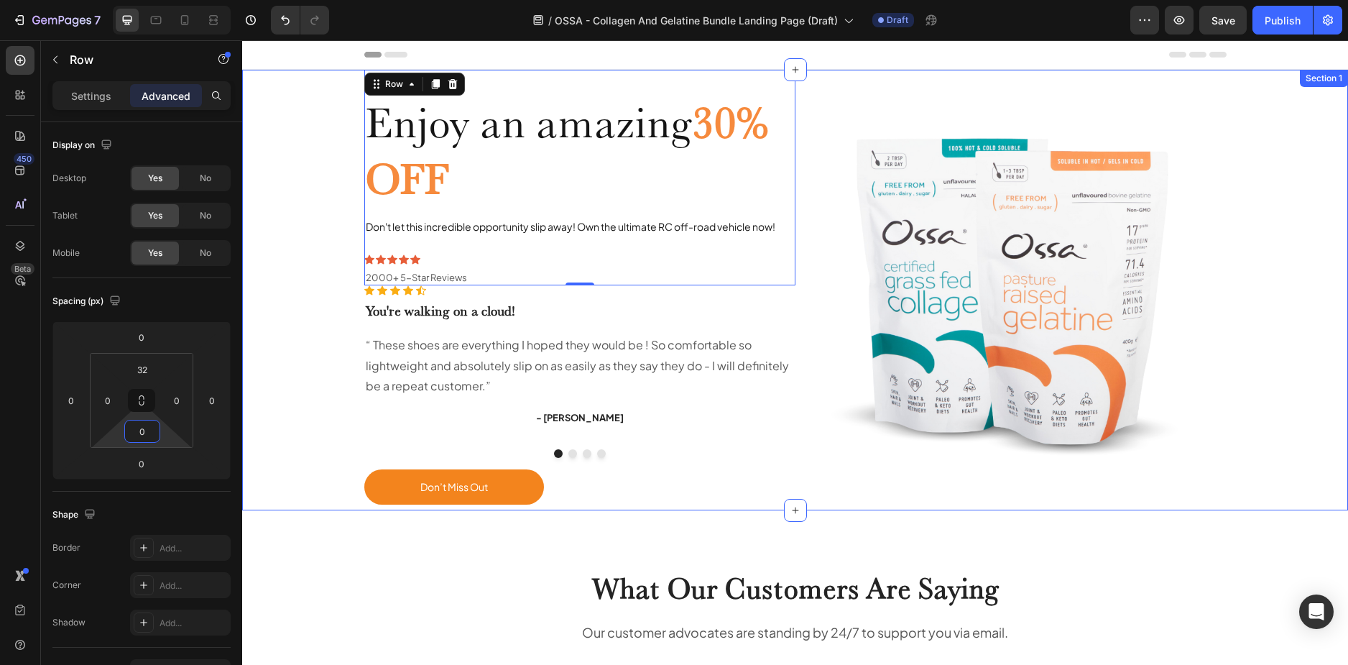
click at [339, 308] on div "Enjoy an amazing 30% OFF Heading Don't let this incredible opportunity slip awa…" at bounding box center [795, 290] width 1084 height 441
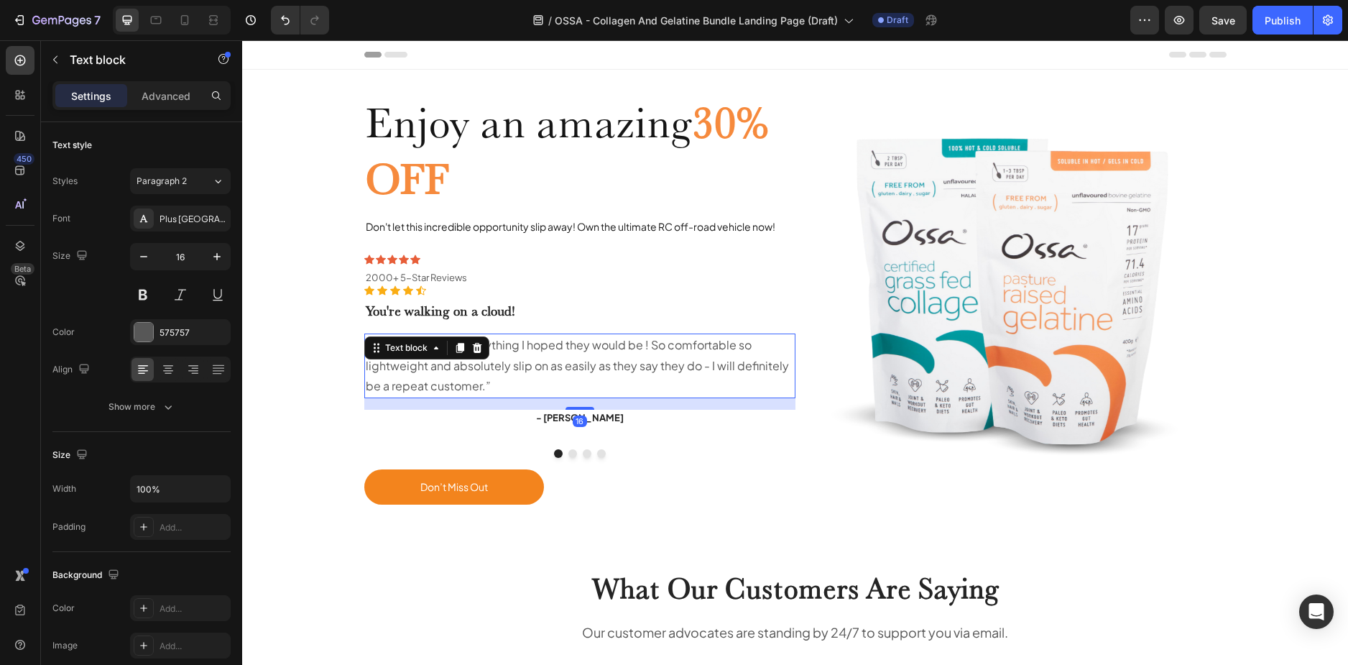
click at [479, 349] on div "“ These shoes are everything I hoped they would be ! So comfortable so lightwei…" at bounding box center [579, 365] width 431 height 65
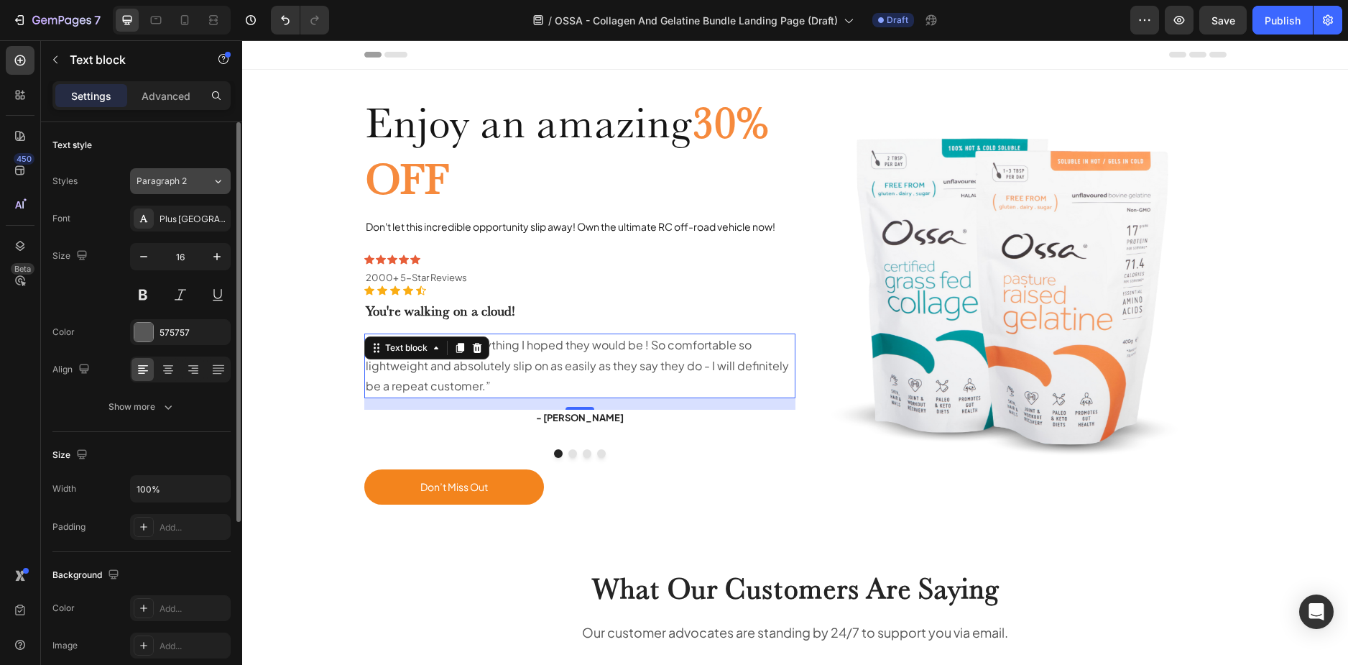
click at [185, 185] on span "Paragraph 2" at bounding box center [162, 181] width 50 height 13
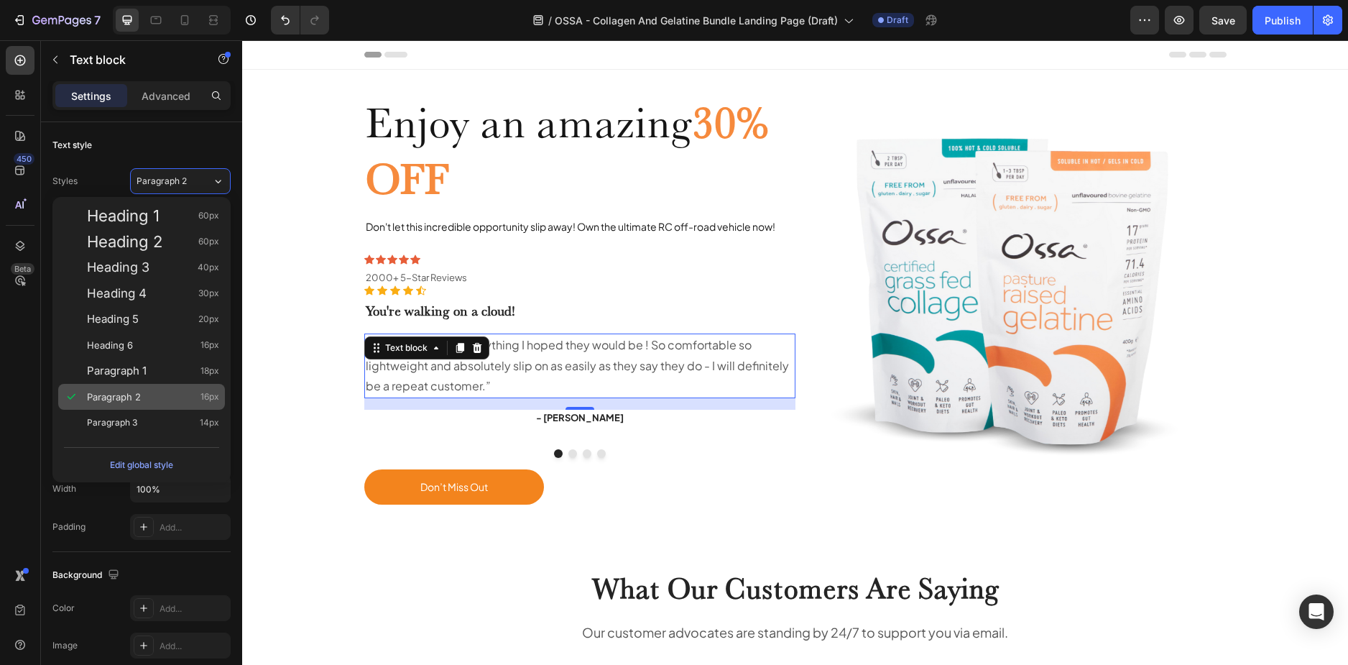
click at [166, 390] on div "Paragraph 2 16px" at bounding box center [153, 397] width 132 height 14
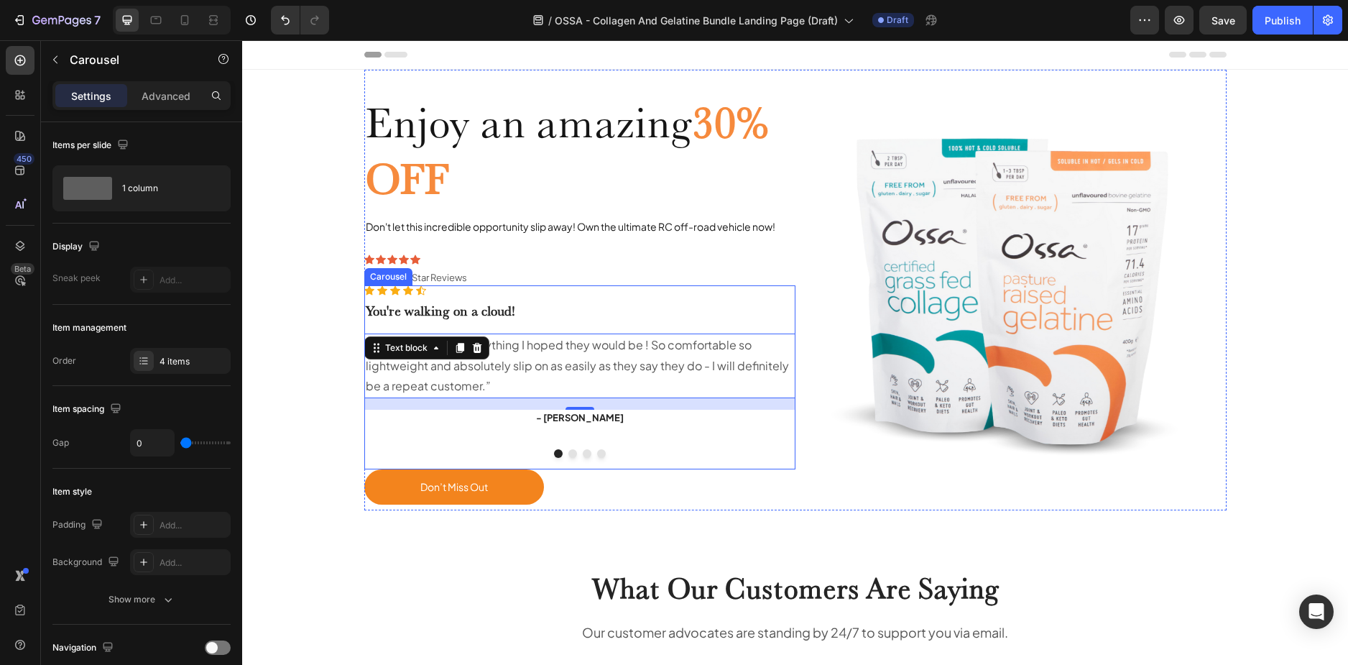
click at [568, 453] on button "Dot" at bounding box center [572, 453] width 9 height 9
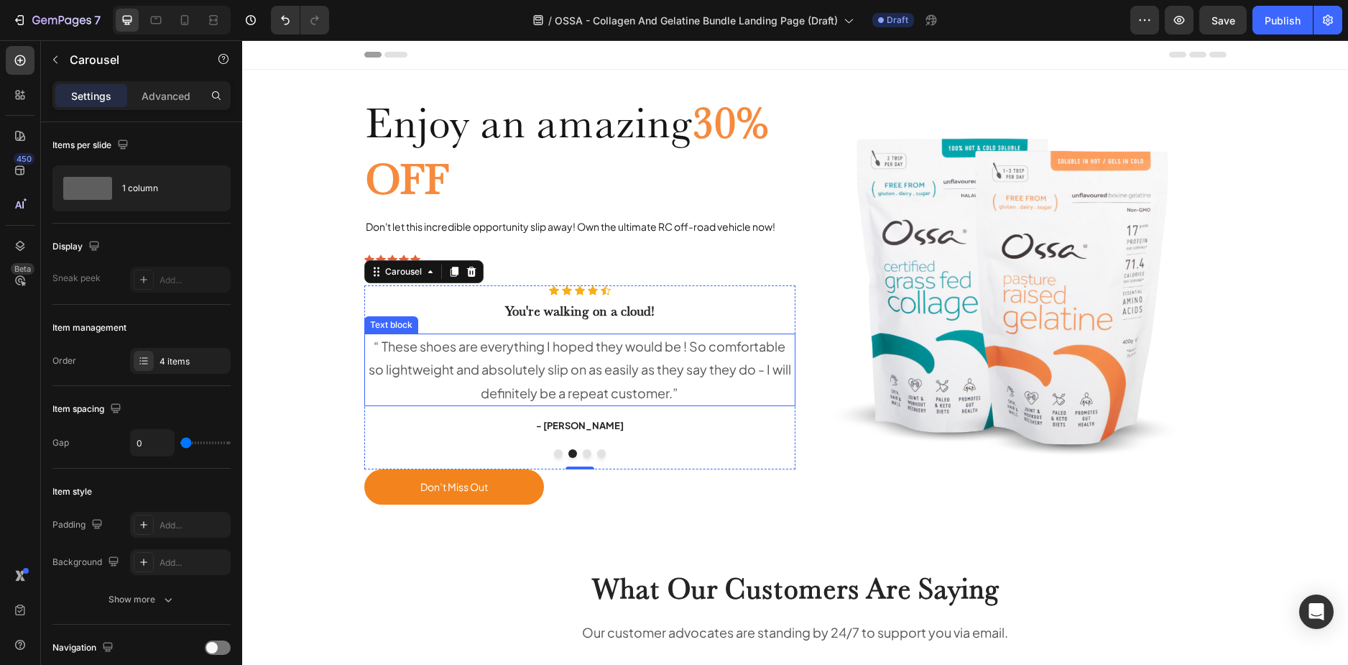
click at [518, 360] on p "“ These shoes are everything I hoped they would be ! So comfortable so lightwei…" at bounding box center [580, 370] width 428 height 70
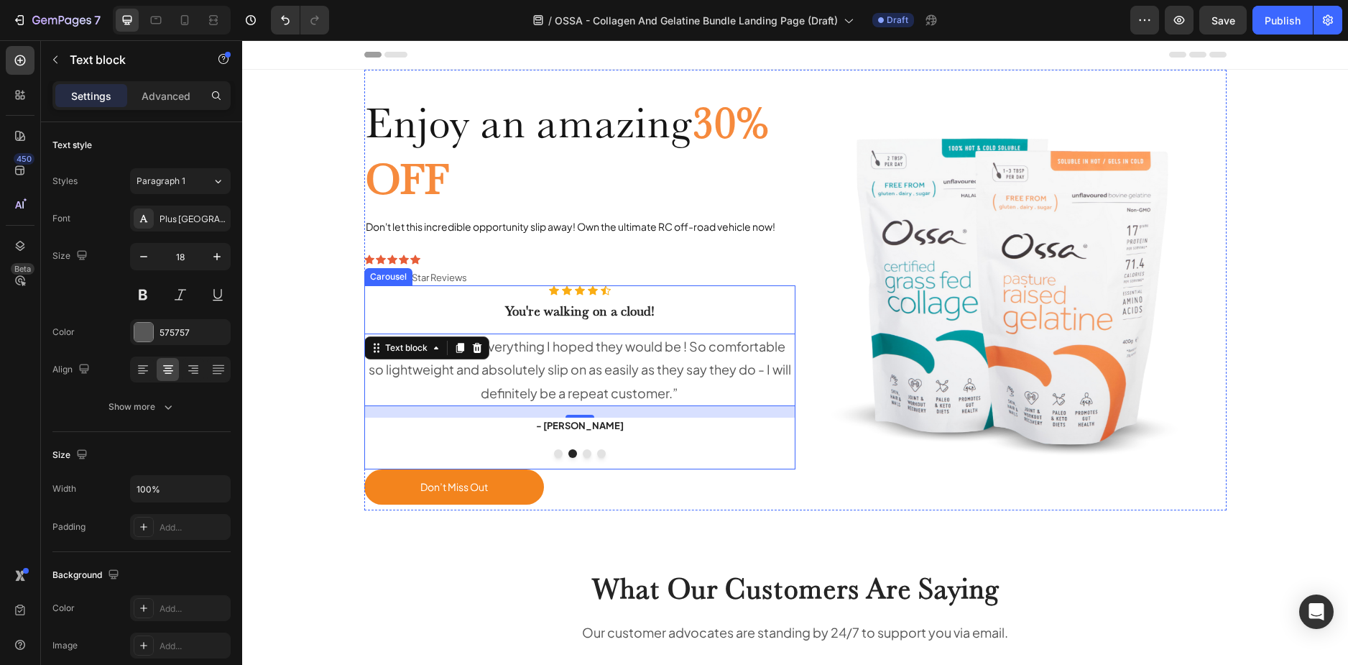
click at [554, 452] on button "Dot" at bounding box center [558, 453] width 9 height 9
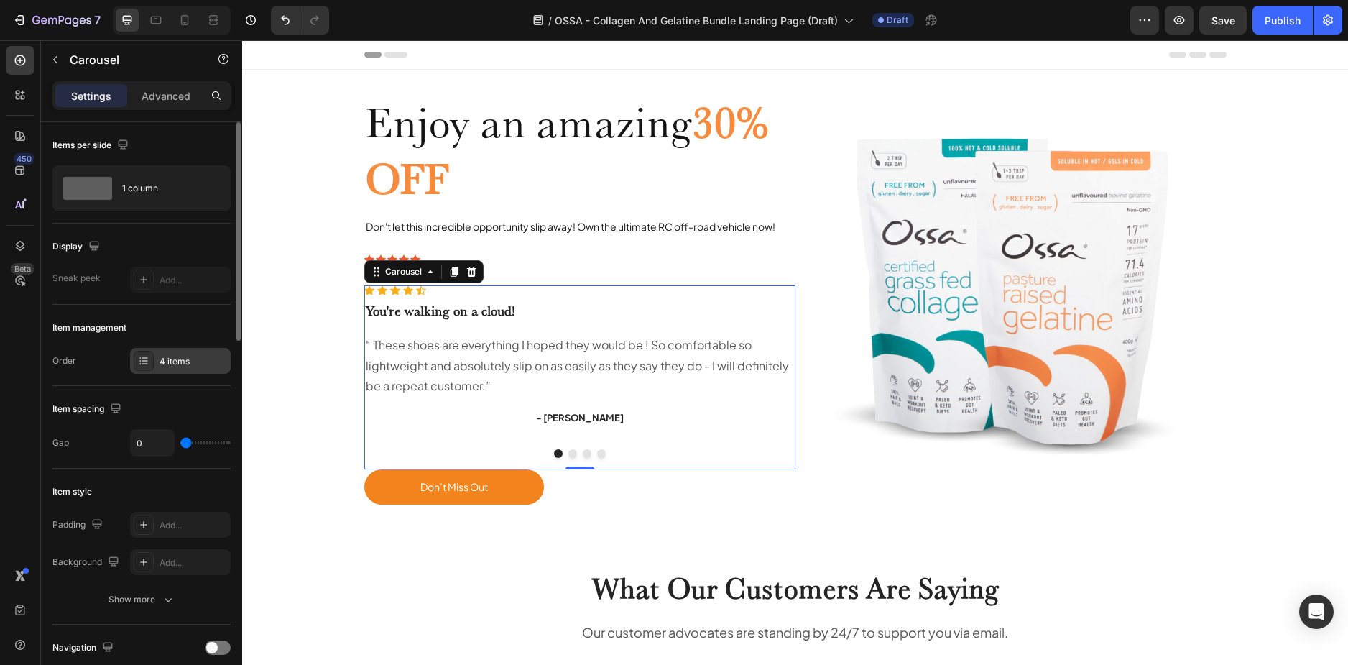
click at [173, 354] on div "4 items" at bounding box center [180, 361] width 101 height 26
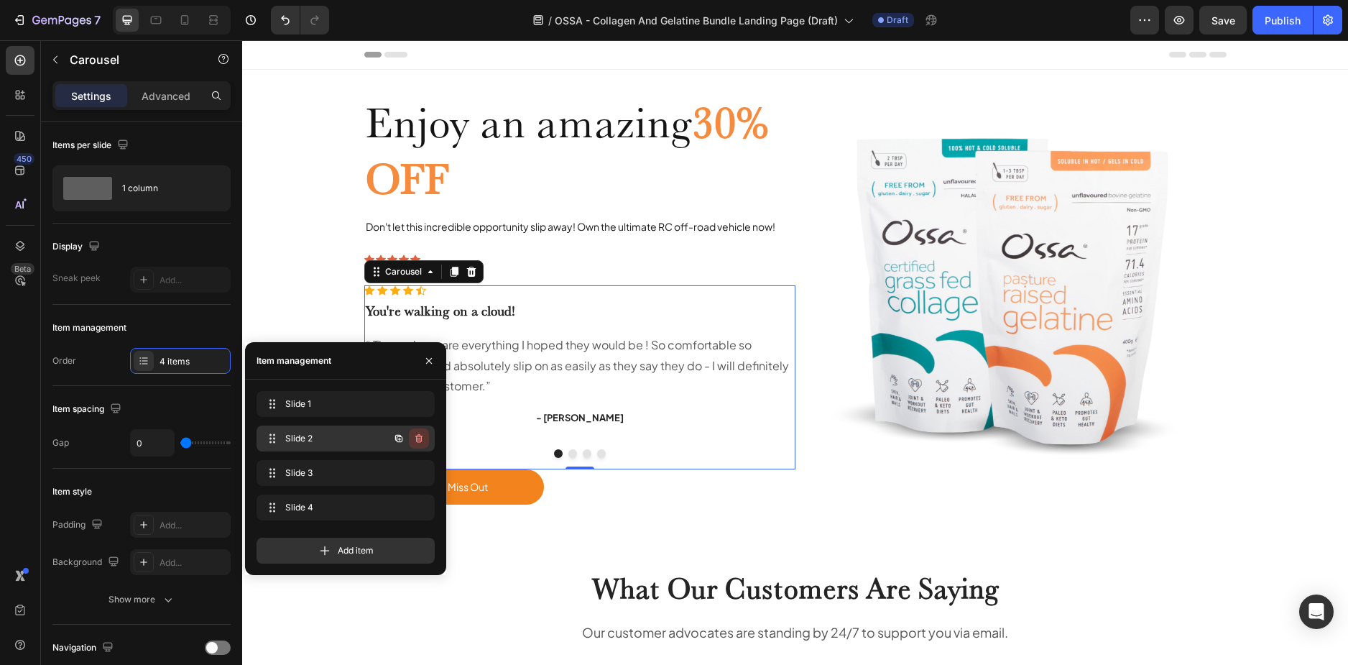
click at [416, 440] on icon "button" at bounding box center [418, 438] width 11 height 11
click at [417, 440] on div "Delete" at bounding box center [409, 438] width 27 height 13
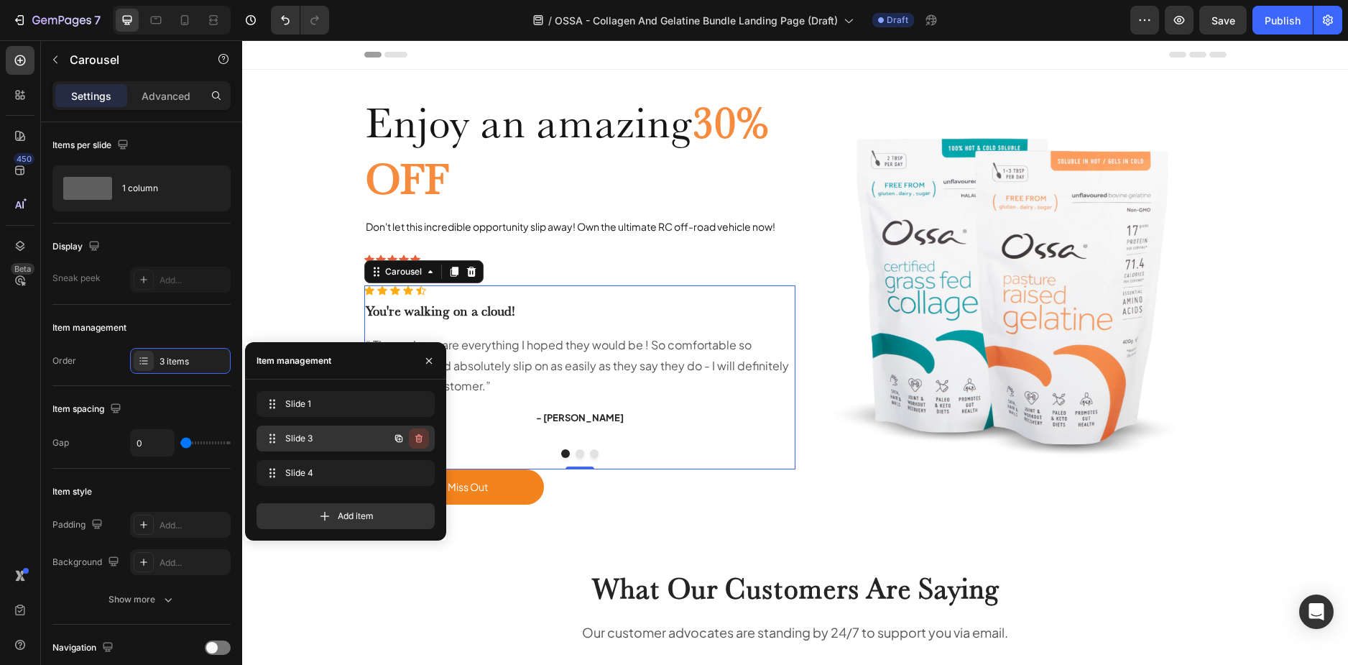
click at [422, 443] on icon "button" at bounding box center [418, 438] width 11 height 11
click at [420, 440] on div "Delete" at bounding box center [409, 438] width 27 height 13
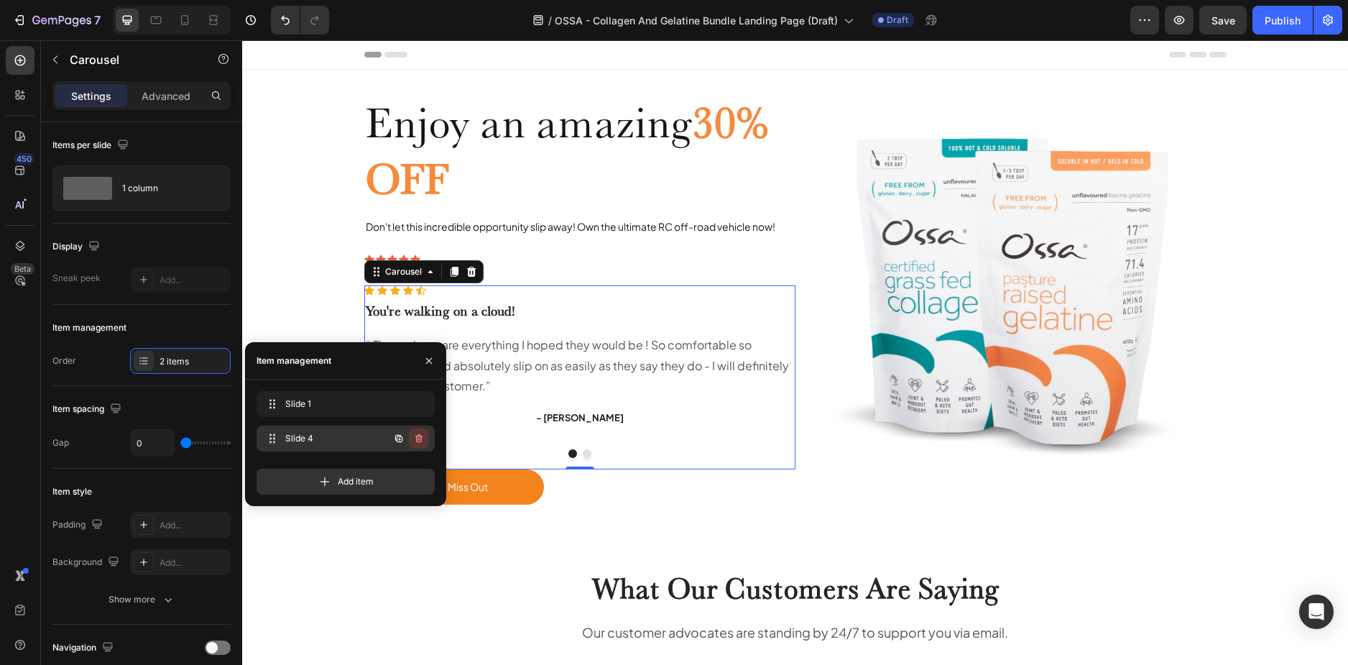
click at [417, 441] on icon "button" at bounding box center [418, 438] width 7 height 9
click at [417, 441] on div "Delete" at bounding box center [409, 438] width 27 height 13
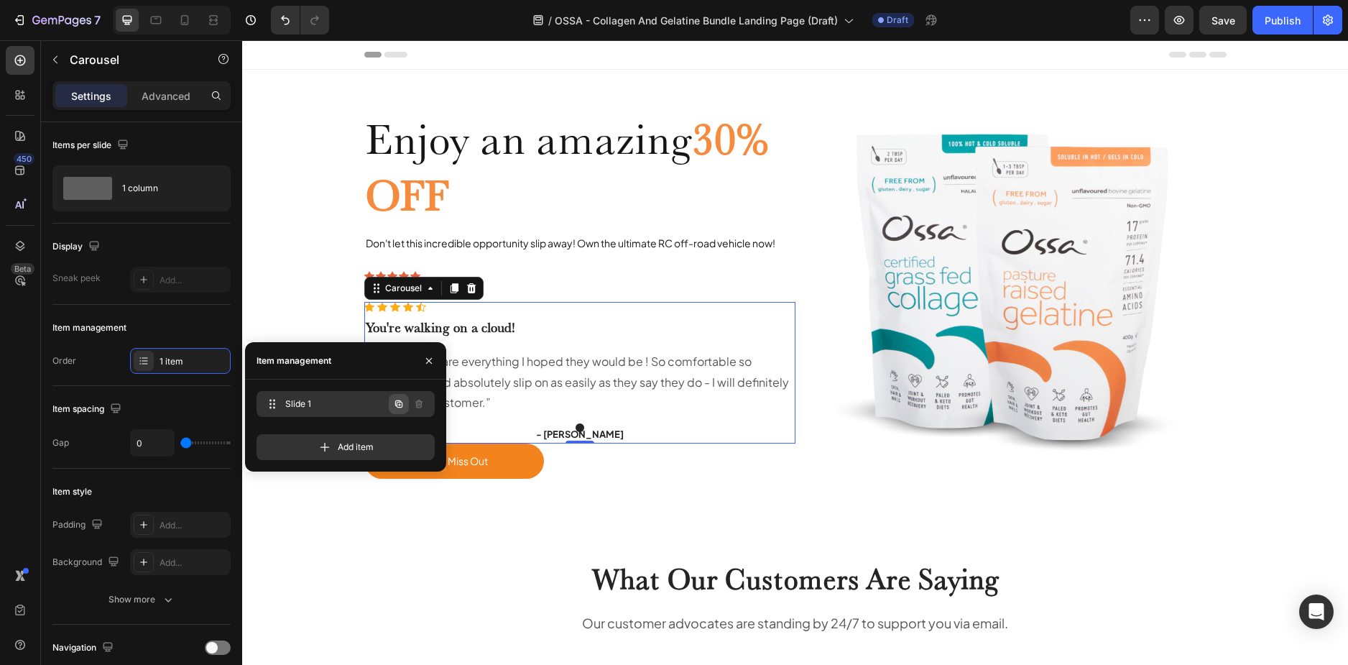
click at [398, 405] on icon "button" at bounding box center [398, 403] width 11 height 11
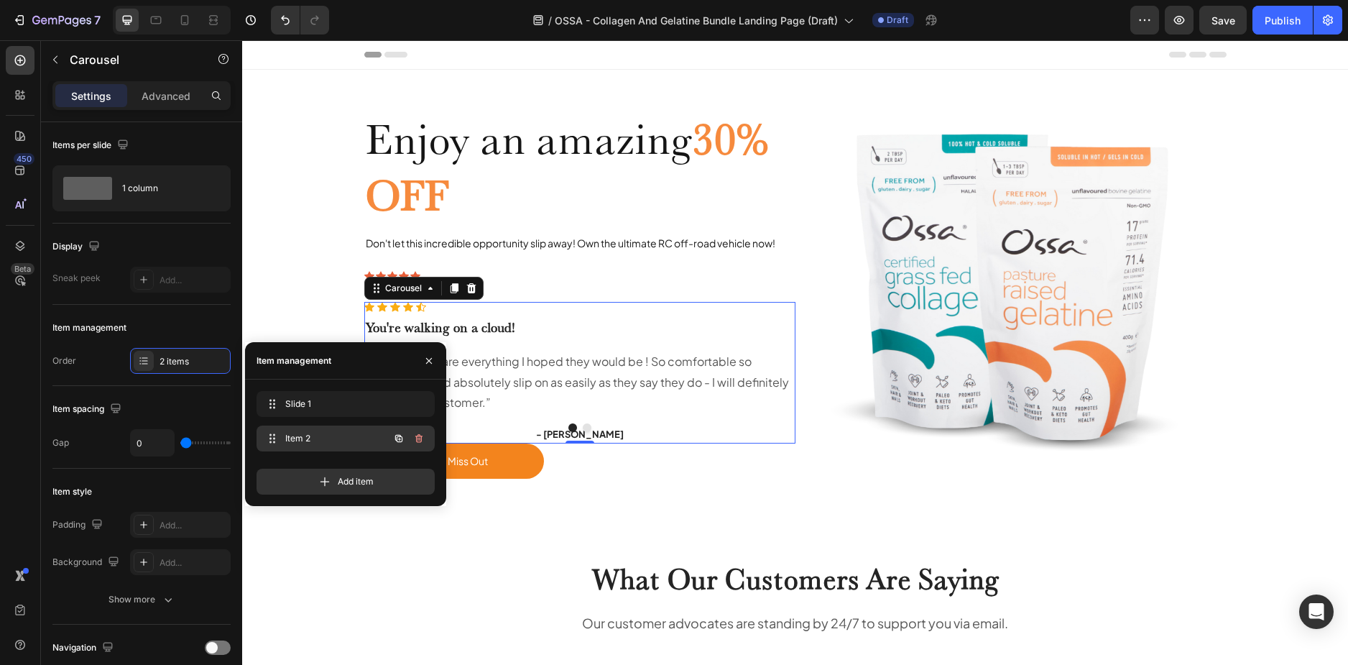
click at [400, 436] on icon "button" at bounding box center [398, 438] width 7 height 7
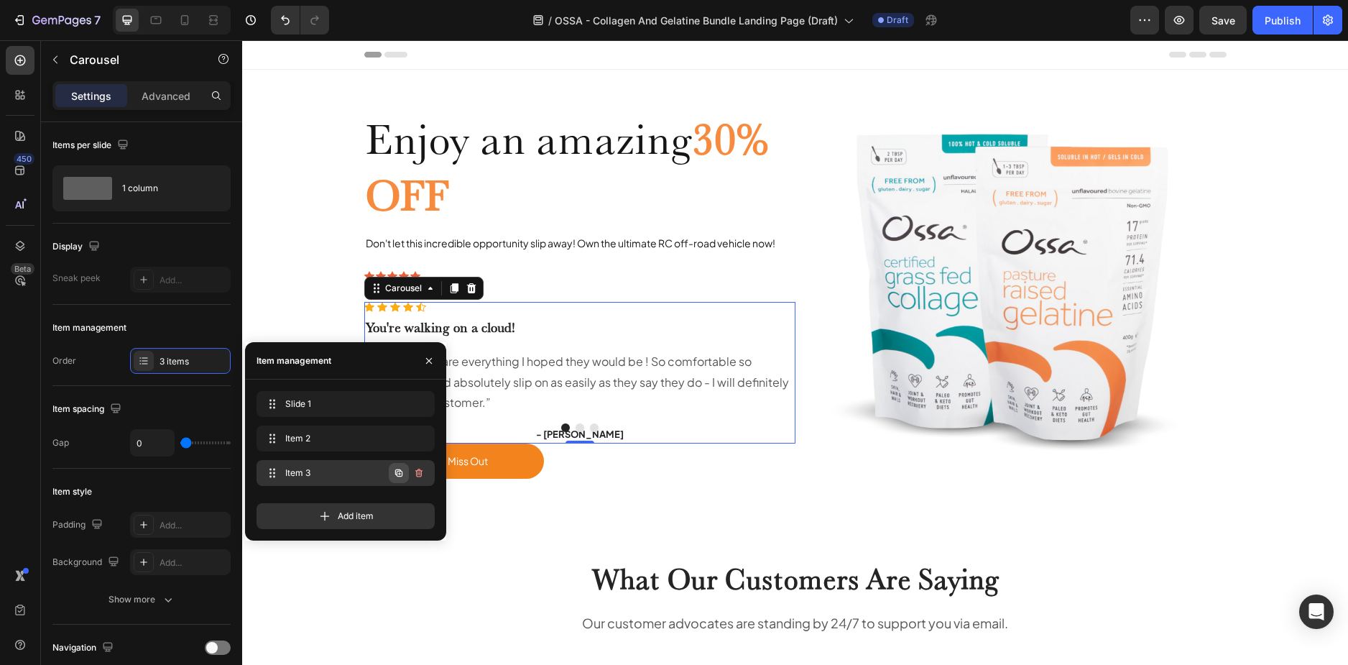
click at [392, 471] on button "button" at bounding box center [399, 473] width 20 height 20
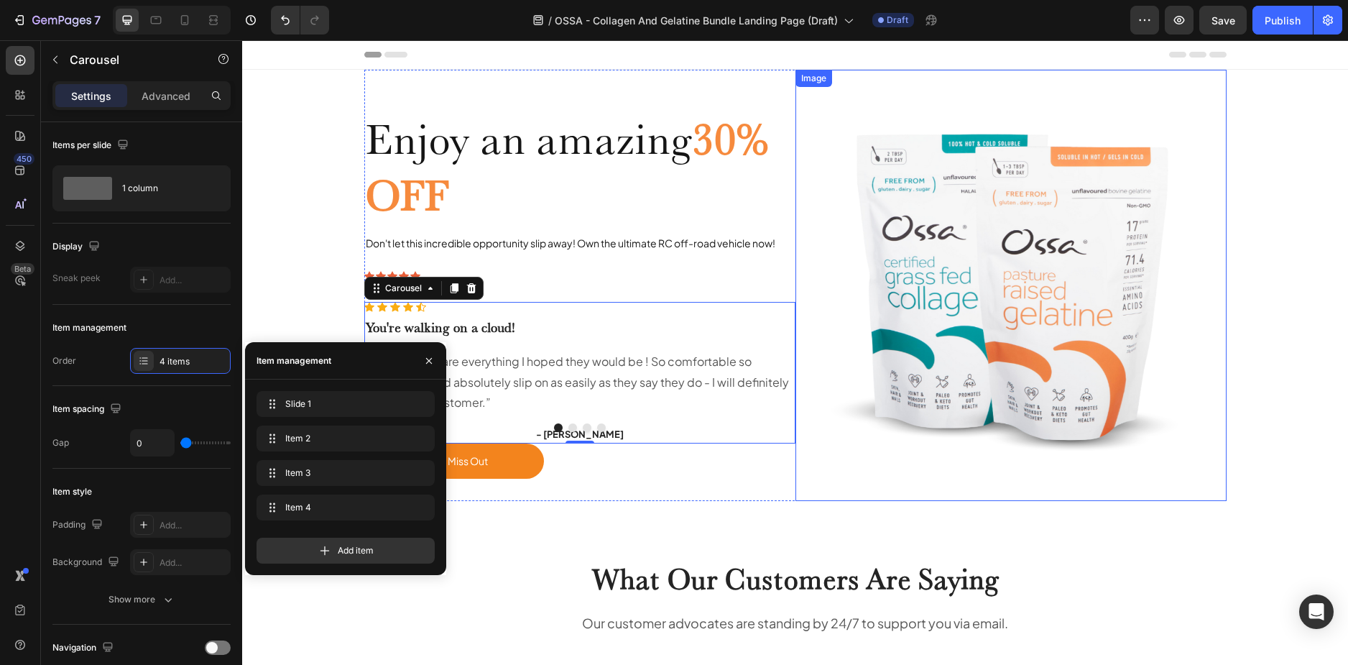
click at [837, 467] on img at bounding box center [1011, 285] width 431 height 431
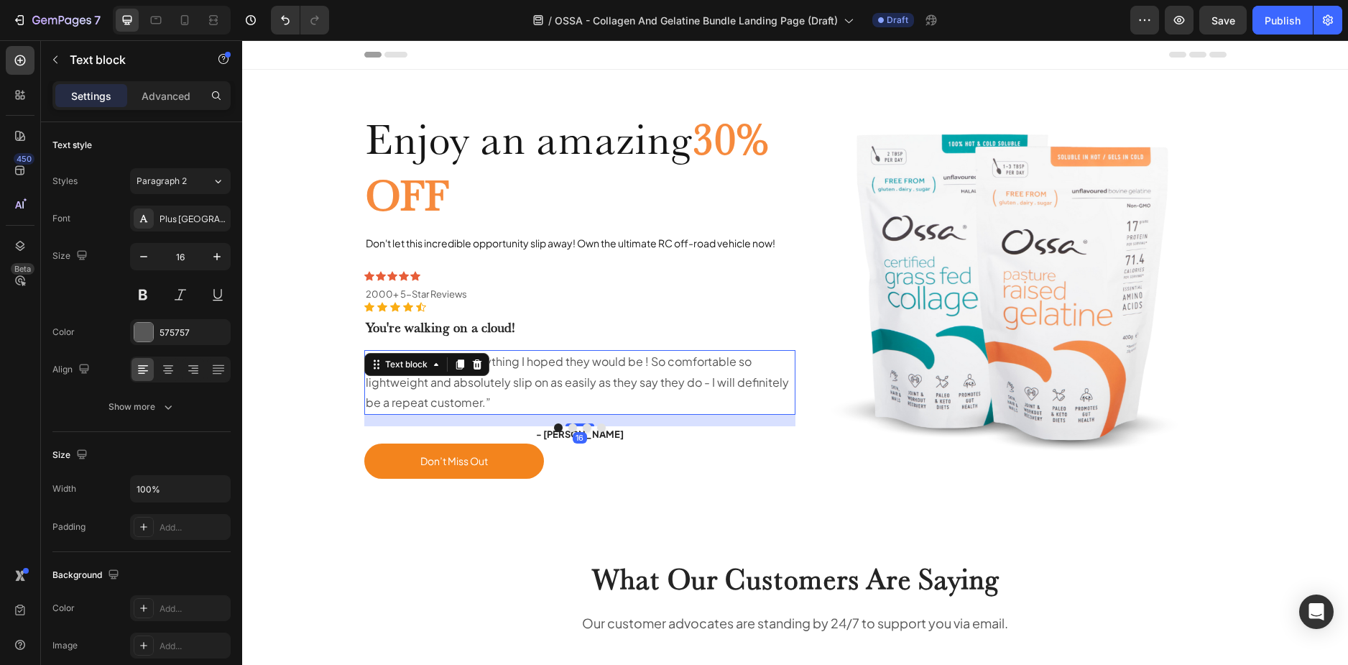
click at [563, 399] on p "“ These shoes are everything I hoped they would be ! So comfortable so lightwei…" at bounding box center [580, 382] width 428 height 62
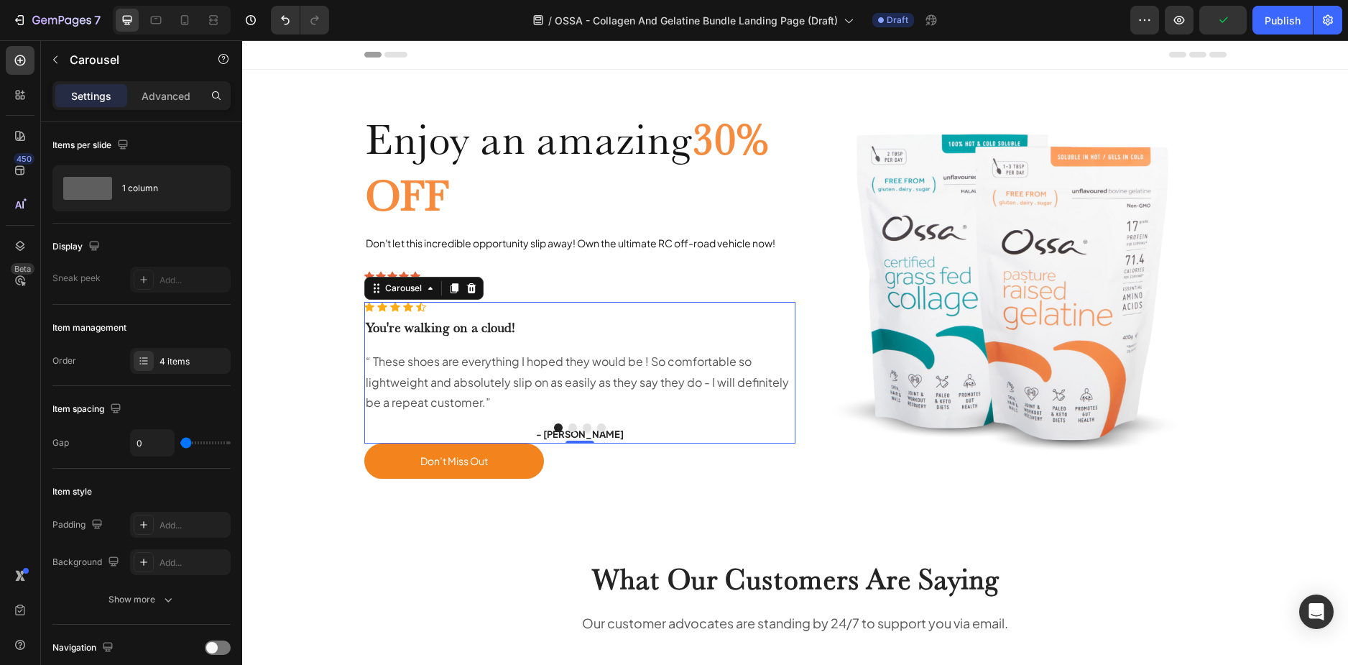
click at [615, 431] on div at bounding box center [579, 427] width 431 height 9
click at [604, 402] on p "“ These shoes are everything I hoped they would be ! So comfortable so lightwei…" at bounding box center [580, 382] width 428 height 62
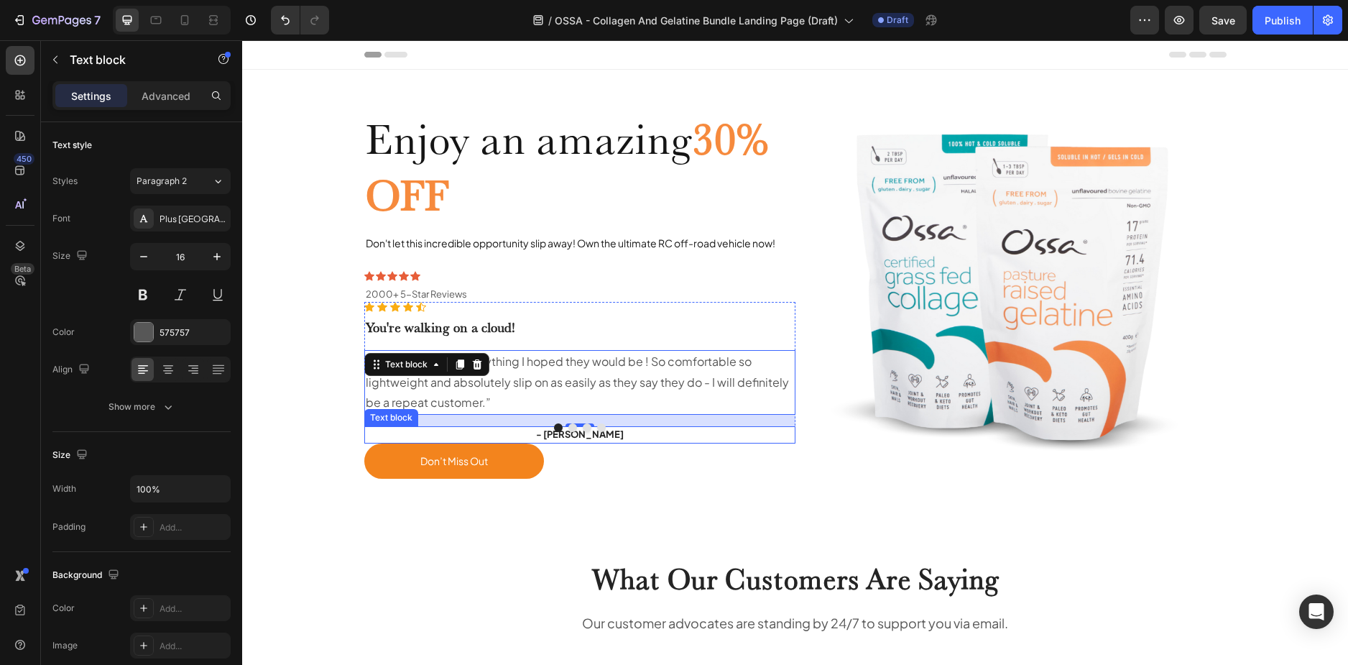
click at [366, 433] on p "- Ryan S." at bounding box center [580, 435] width 428 height 14
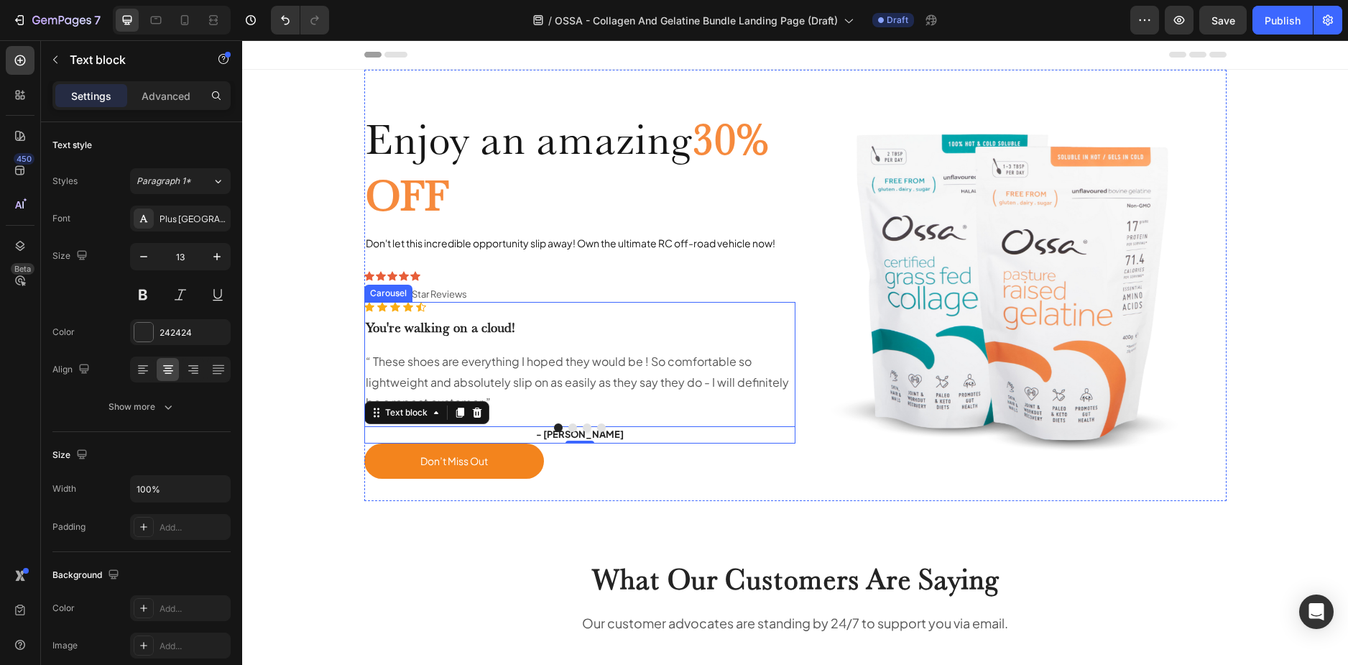
click at [783, 316] on div "Icon Icon Icon Icon Icon Icon List Hoz You're walking on a cloud! Heading “ The…" at bounding box center [579, 373] width 431 height 142
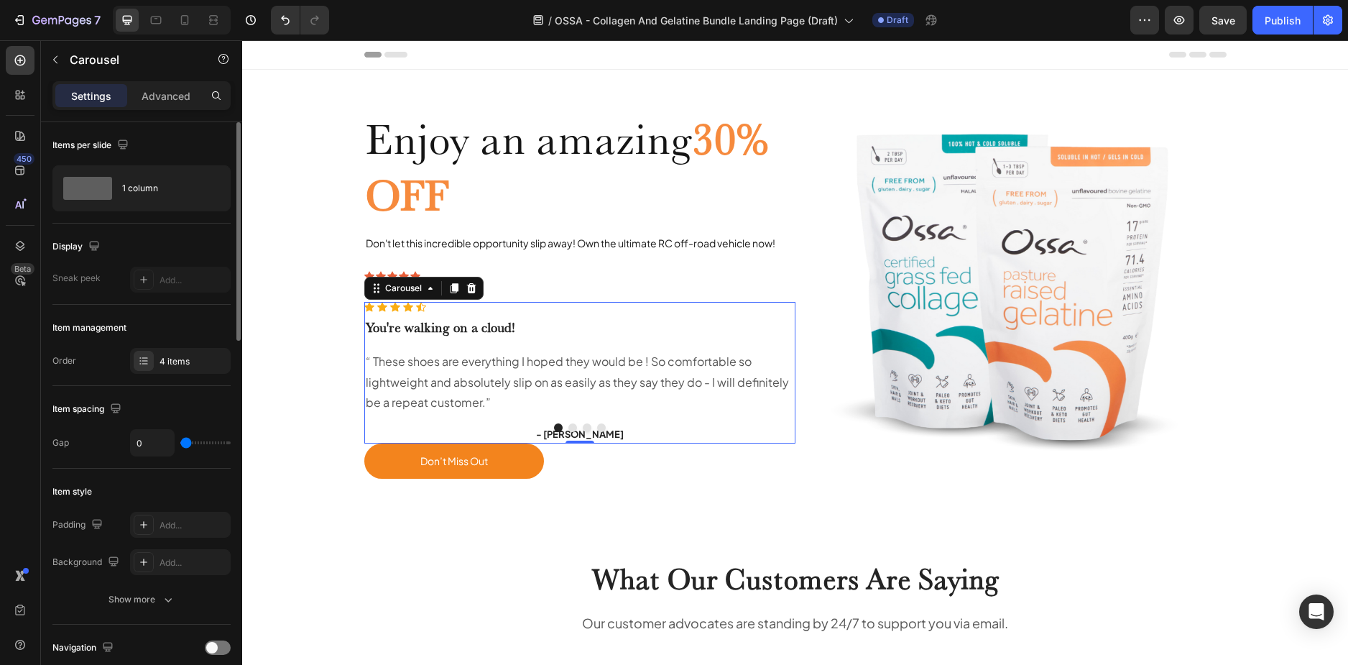
scroll to position [216, 0]
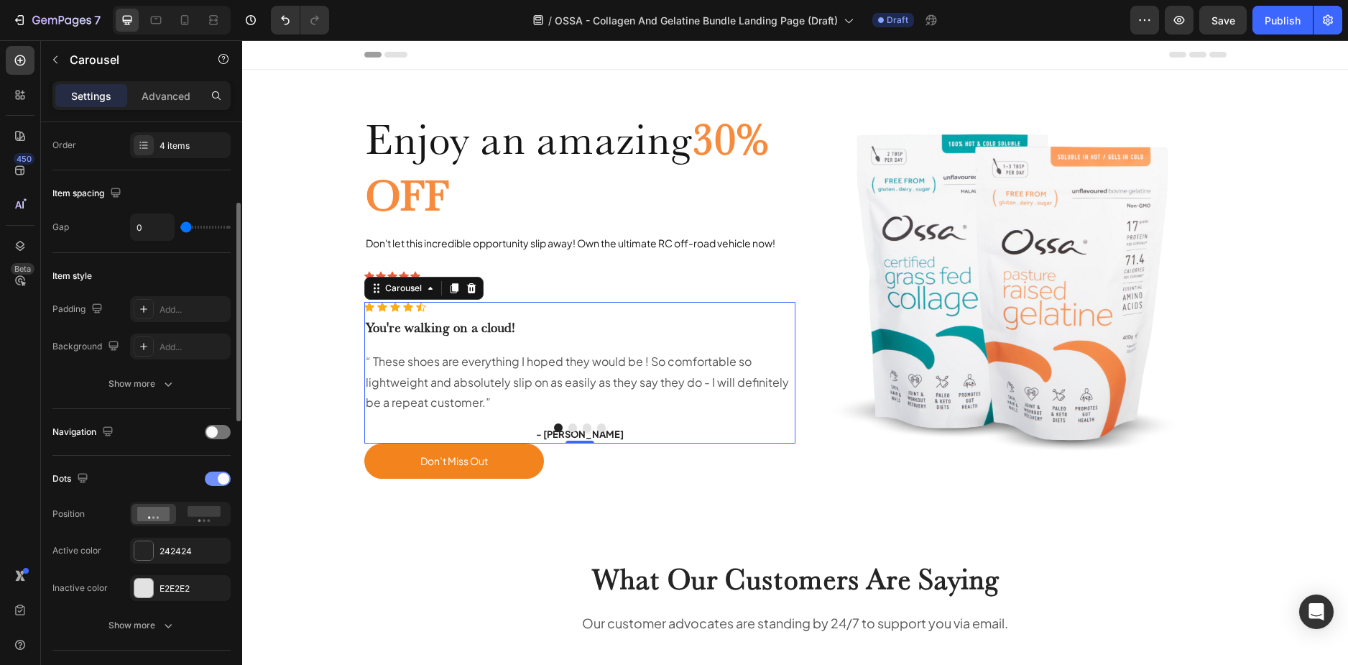
click at [216, 479] on div at bounding box center [218, 478] width 26 height 14
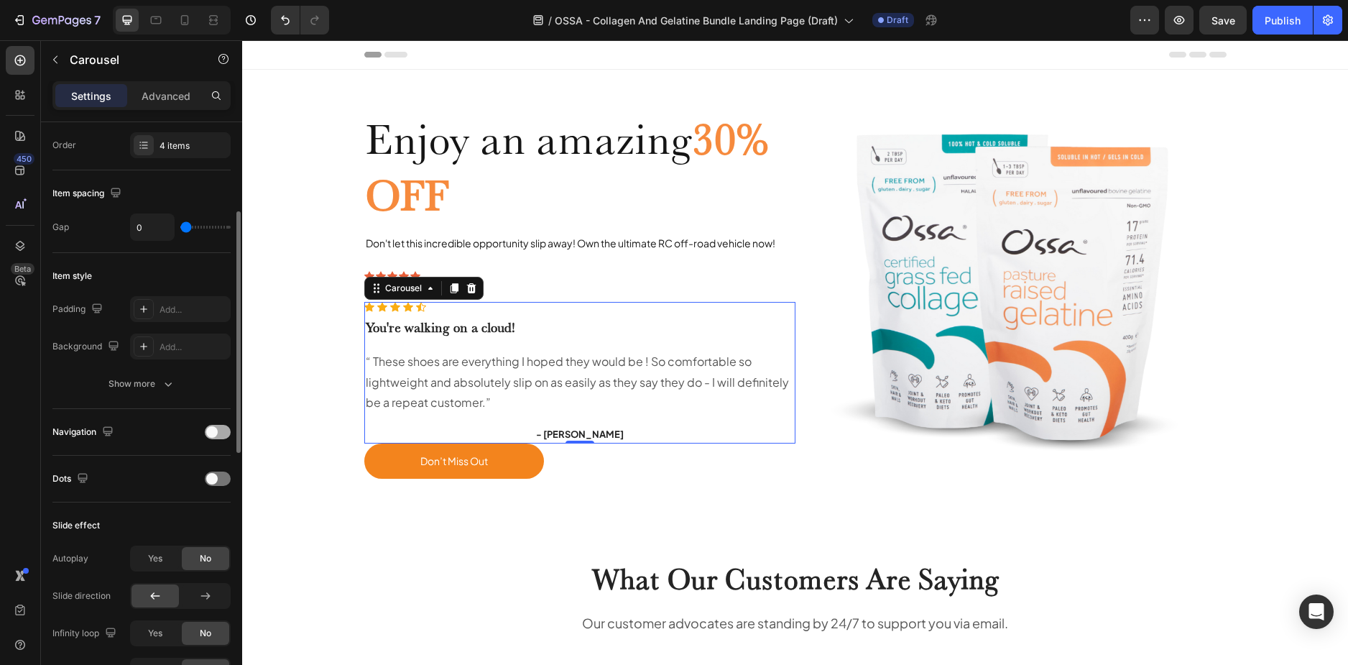
click at [217, 429] on span at bounding box center [211, 431] width 11 height 11
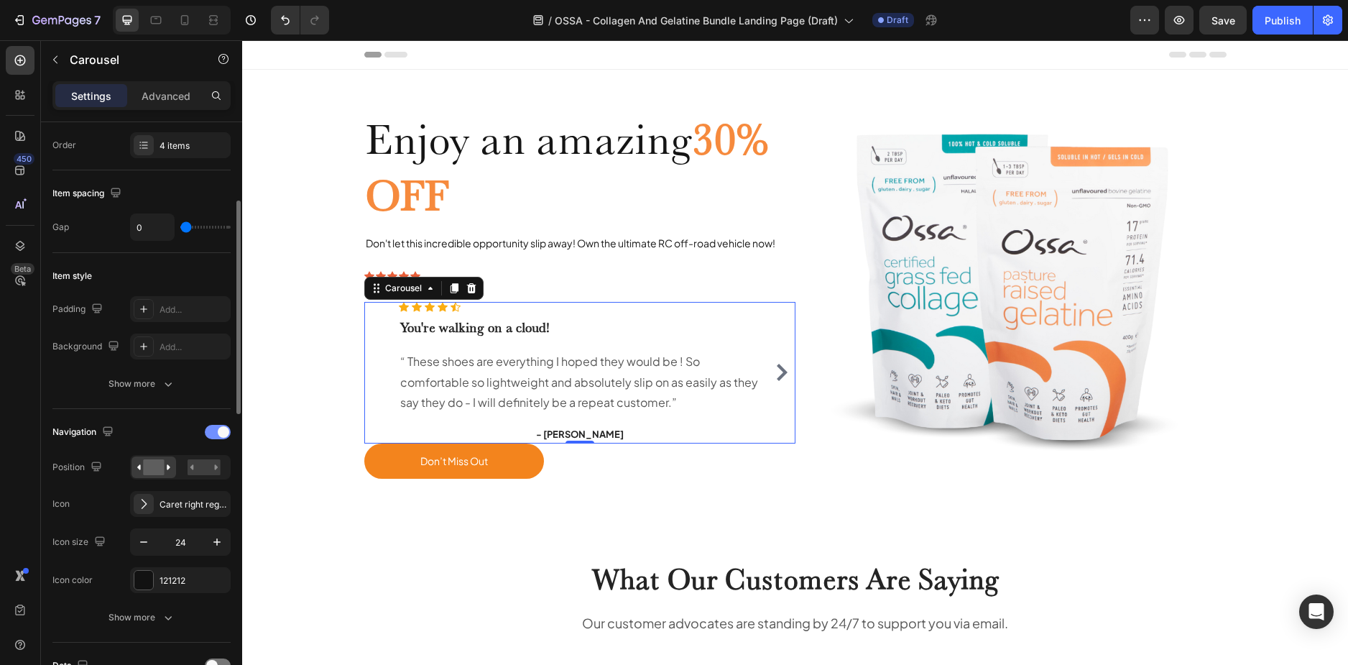
click at [217, 429] on div at bounding box center [218, 432] width 26 height 14
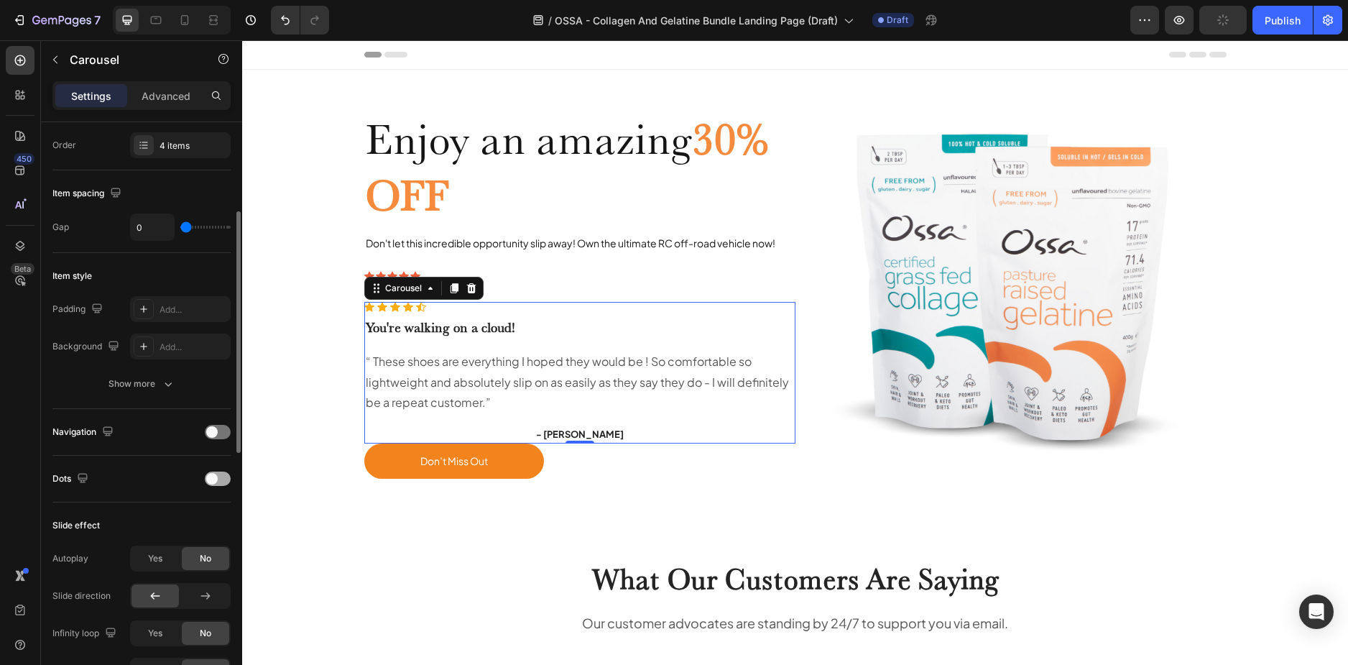
click at [223, 476] on div at bounding box center [218, 478] width 26 height 14
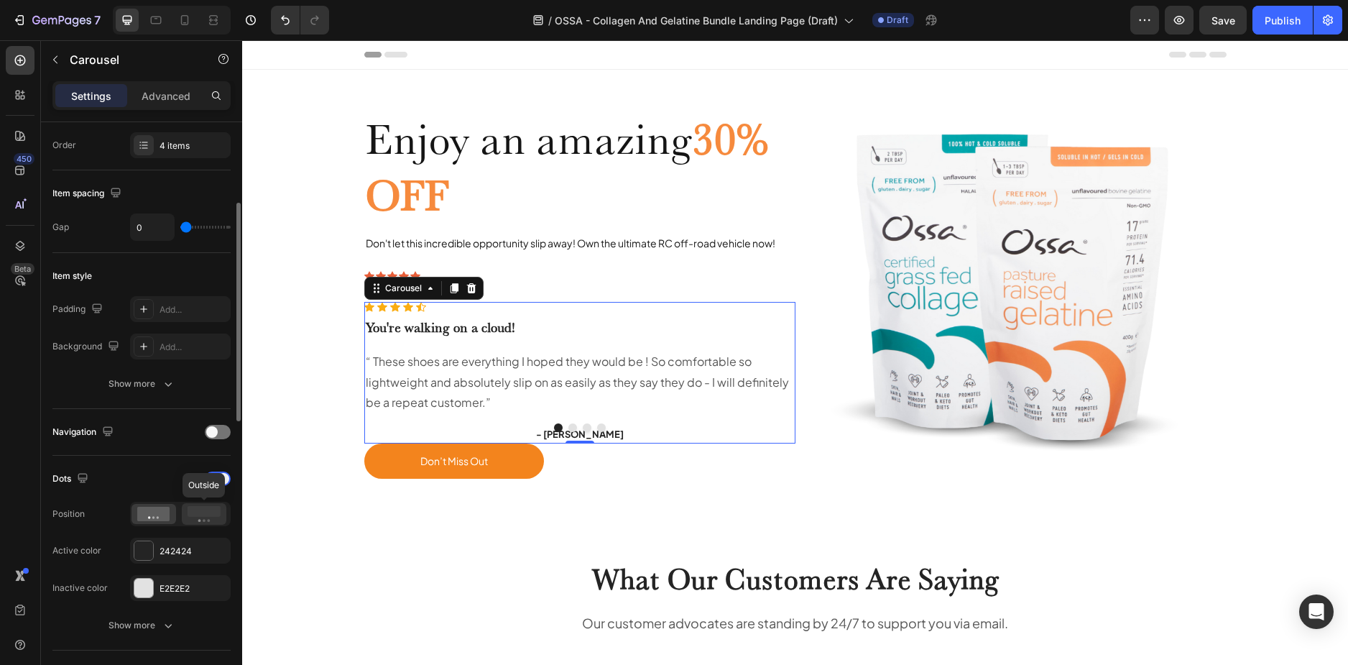
click at [191, 513] on rect at bounding box center [204, 511] width 33 height 11
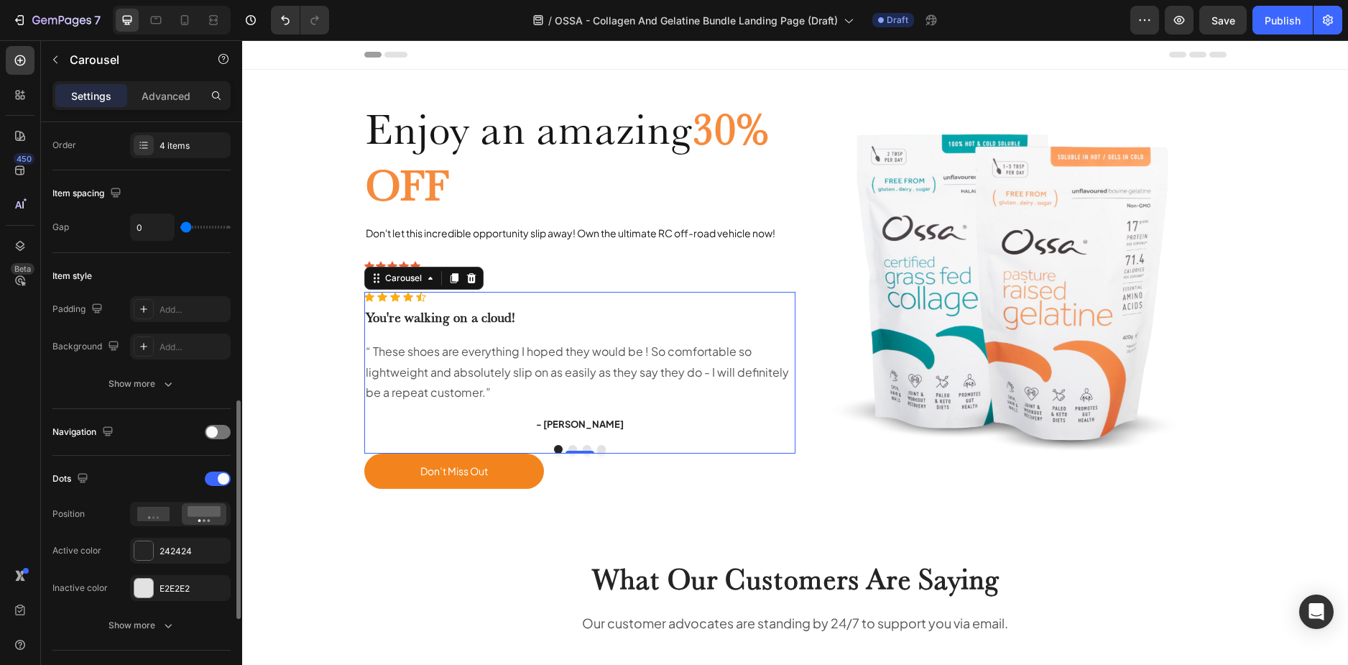
scroll to position [359, 0]
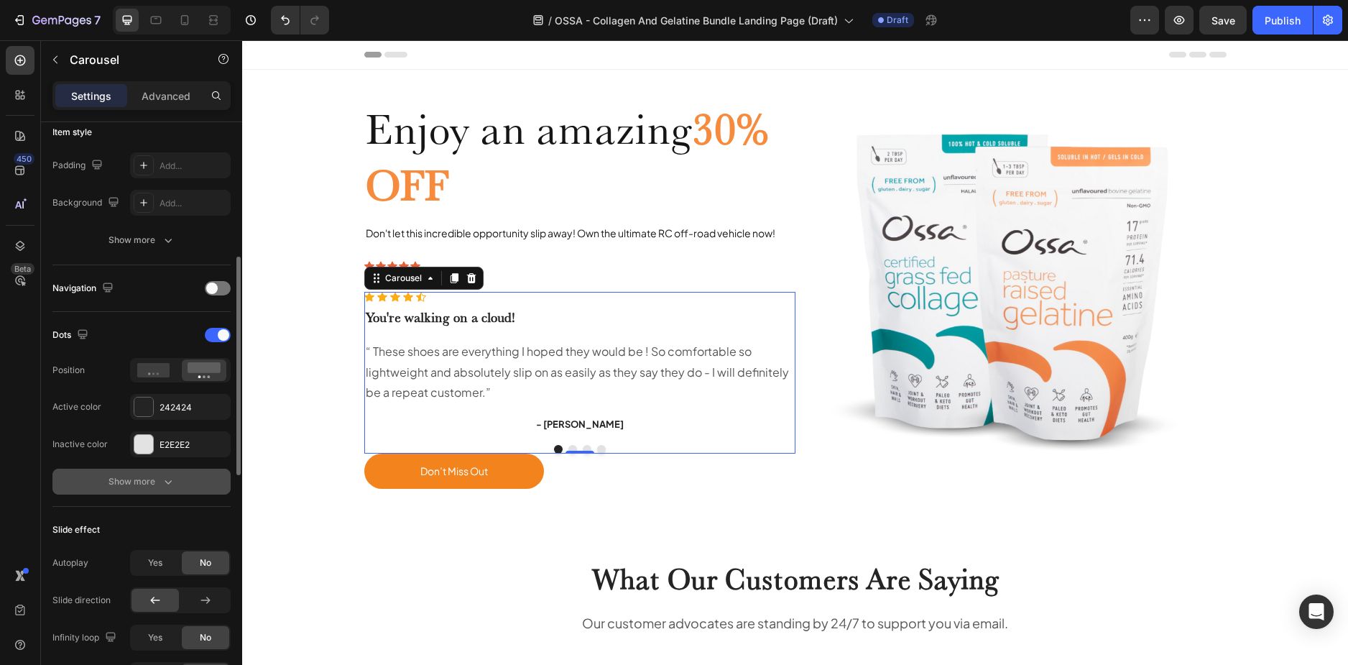
click at [161, 483] on icon "button" at bounding box center [168, 481] width 14 height 14
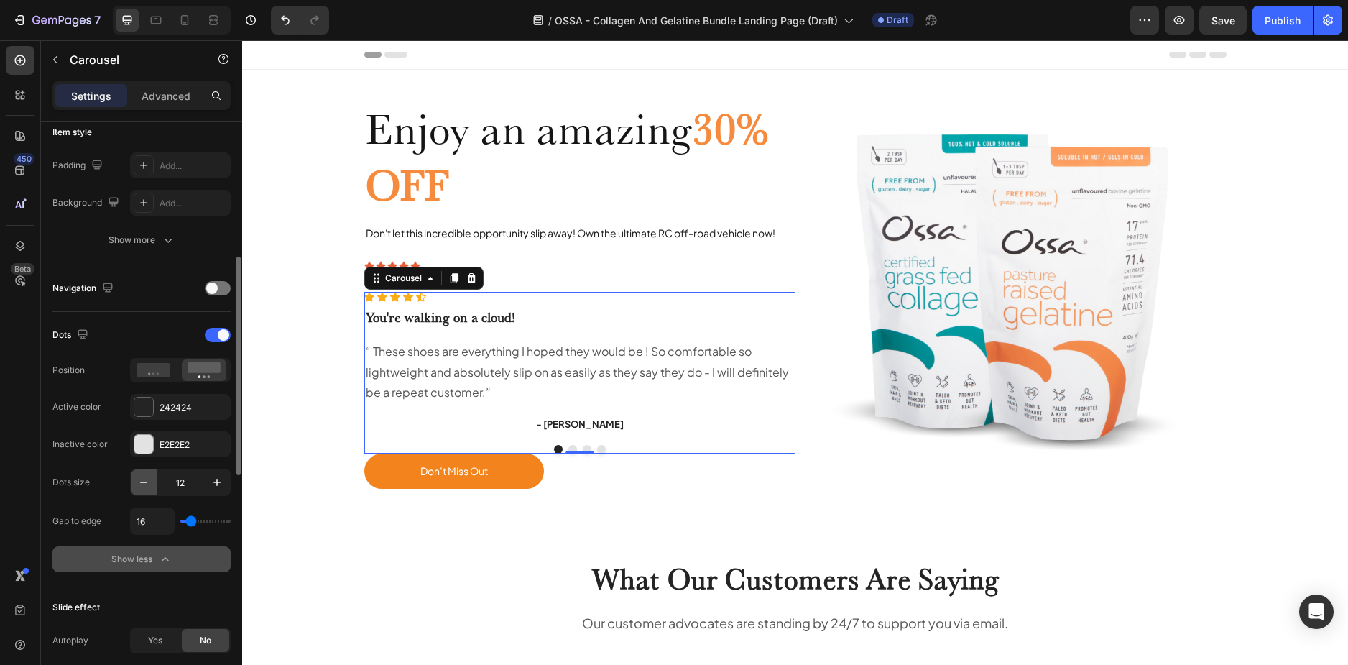
click at [151, 484] on button "button" at bounding box center [144, 482] width 26 height 26
type input "8"
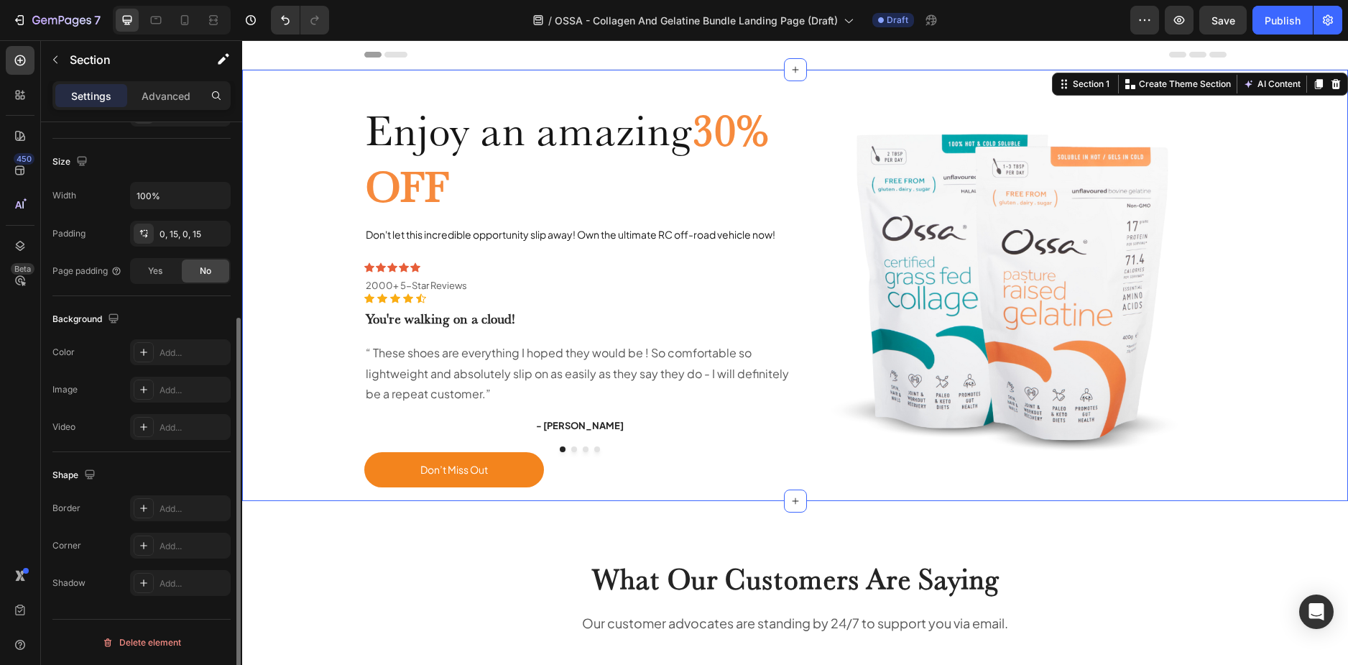
click at [296, 356] on div "Enjoy an amazing 30% OFF Heading Don't let this incredible opportunity slip awa…" at bounding box center [795, 285] width 1084 height 431
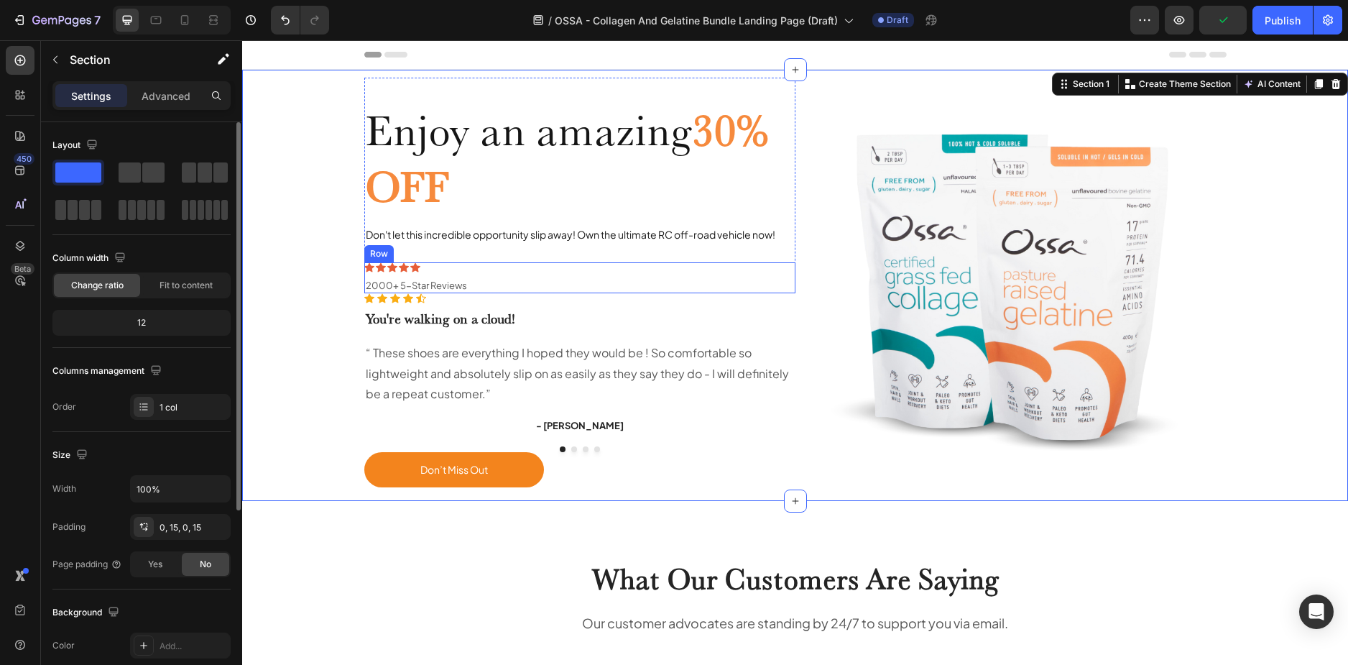
click at [523, 276] on div "Icon Icon Icon Icon Icon Icon List 2000+ 5-Star Reviews Text Block Row 2000+ 5-…" at bounding box center [579, 277] width 431 height 31
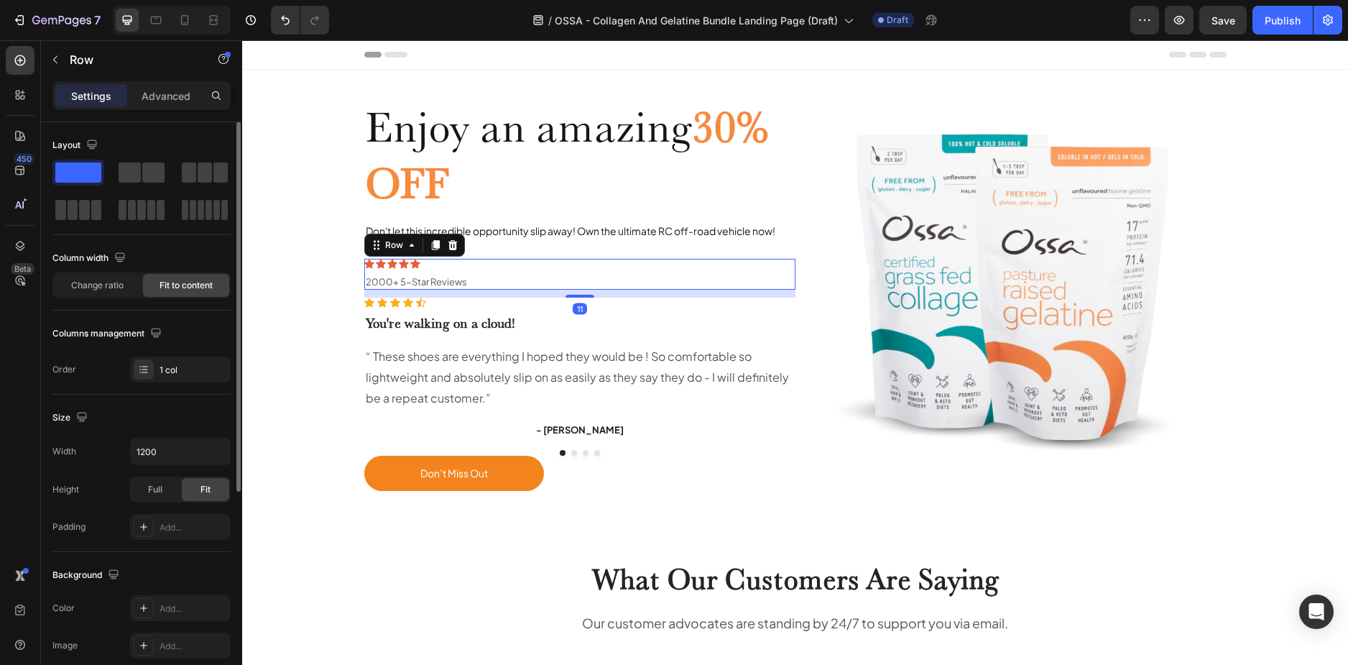
drag, startPoint x: 572, startPoint y: 292, endPoint x: 569, endPoint y: 300, distance: 8.4
click at [569, 300] on div "Enjoy an amazing 30% OFF Heading Don't let this incredible opportunity slip awa…" at bounding box center [579, 285] width 431 height 431
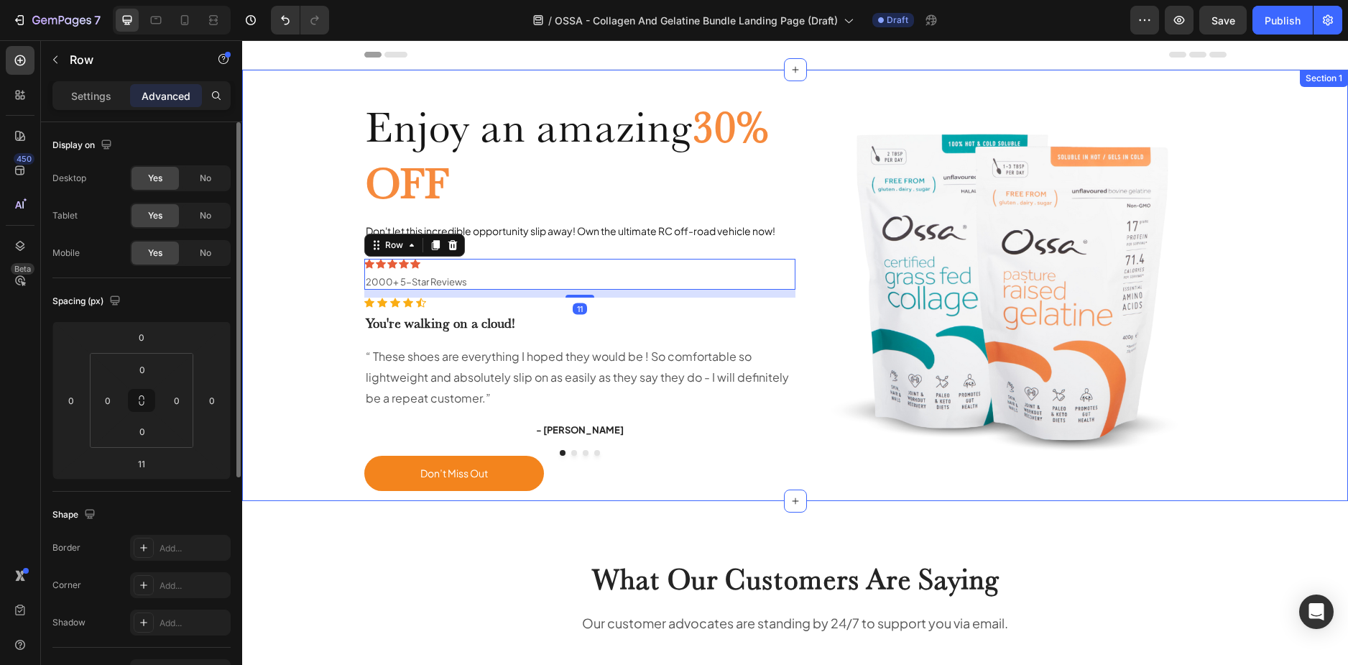
click at [294, 240] on div "Enjoy an amazing 30% OFF Heading Don't let this incredible opportunity slip awa…" at bounding box center [795, 285] width 1084 height 431
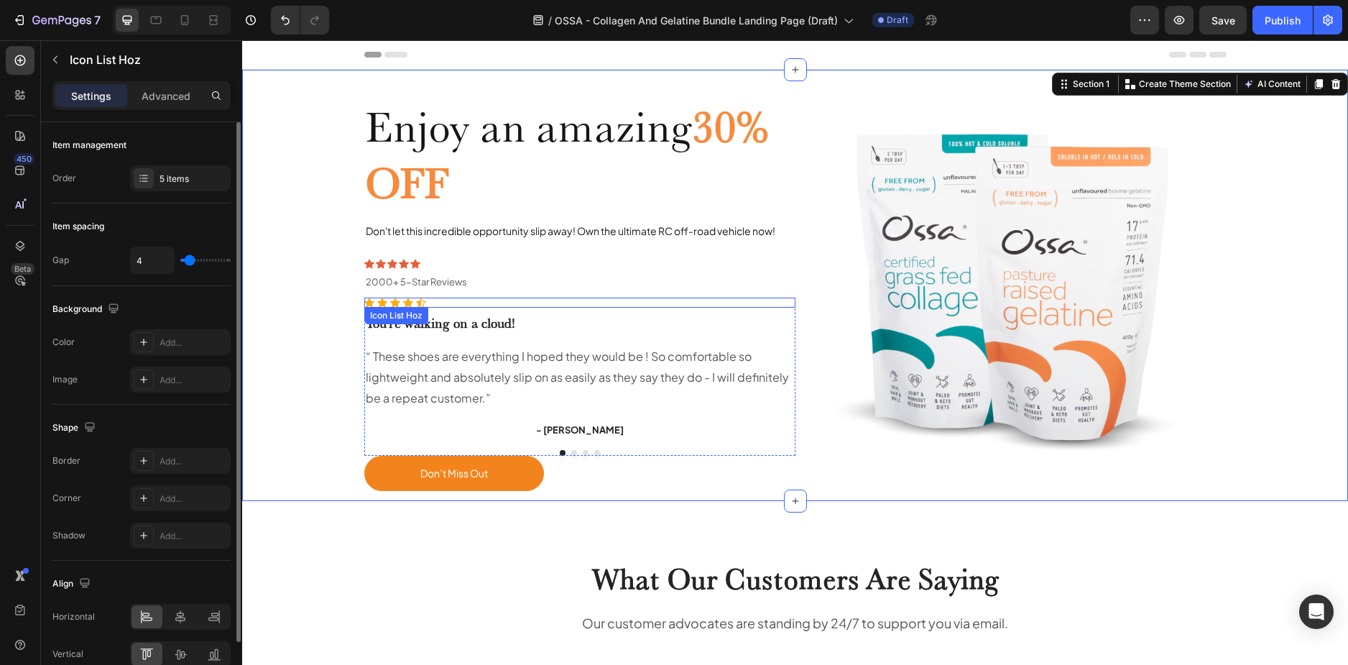
click at [433, 302] on div "Icon Icon Icon Icon Icon" at bounding box center [579, 303] width 431 height 10
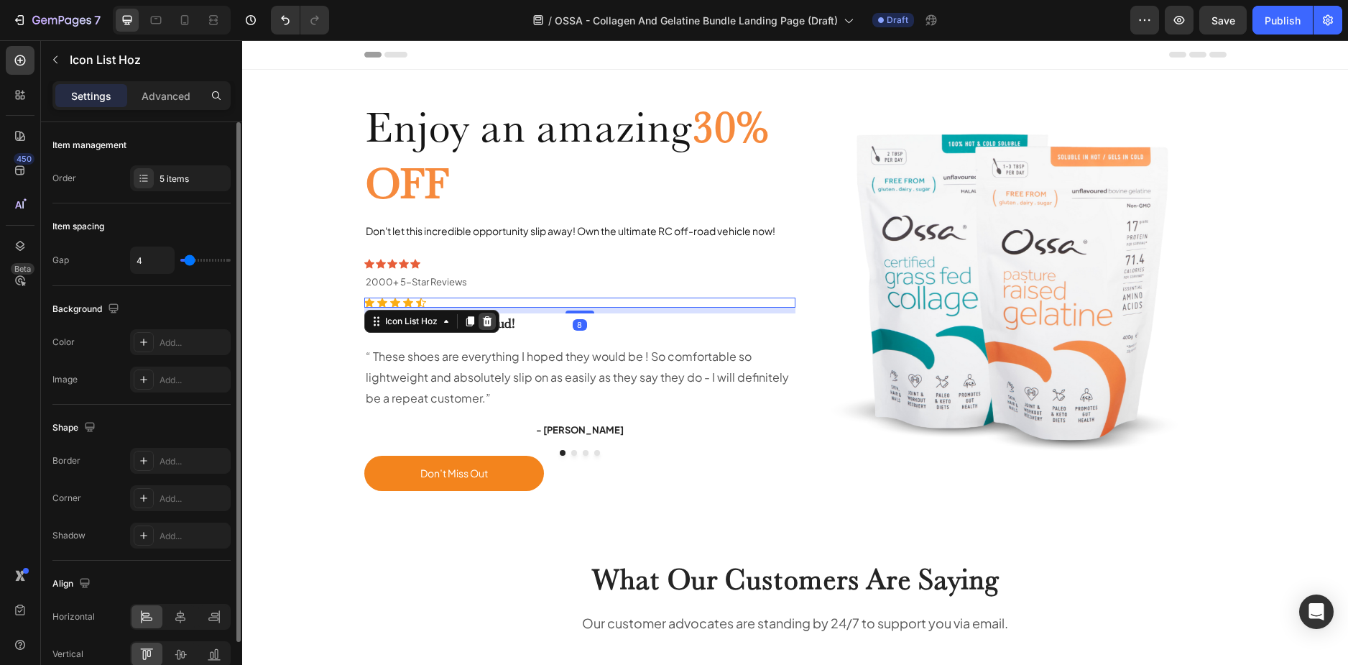
click at [485, 316] on icon at bounding box center [487, 321] width 11 height 11
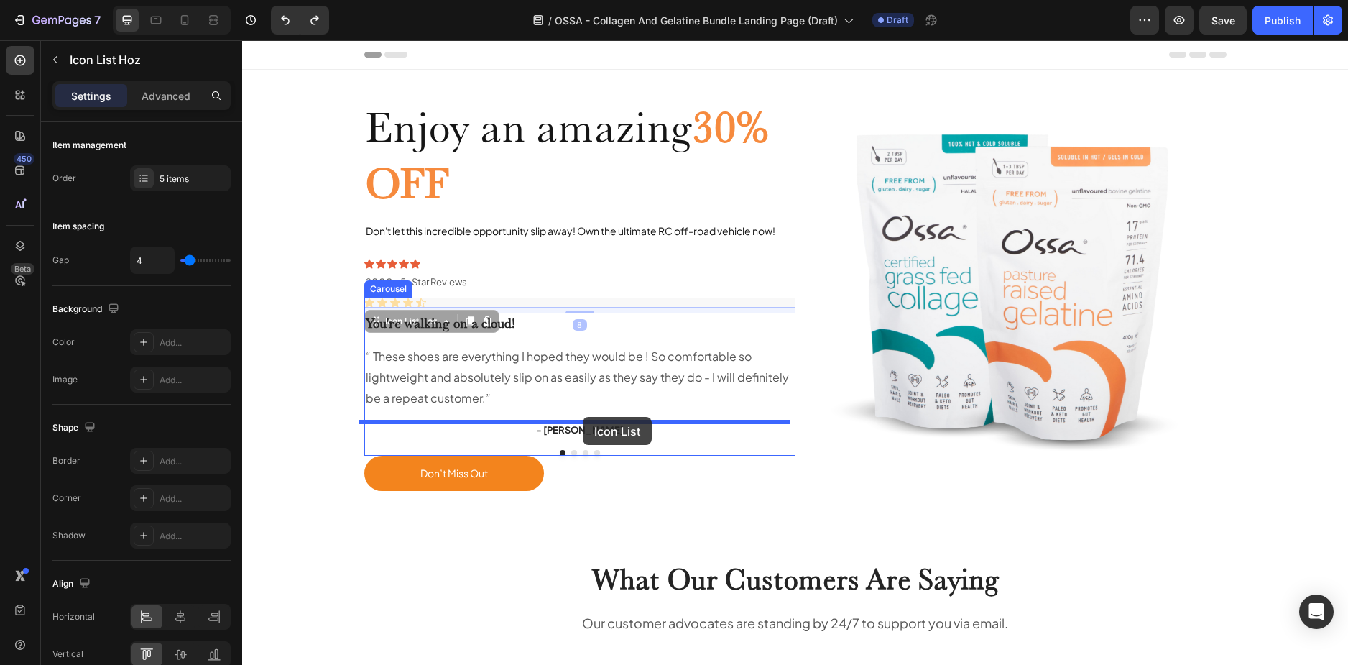
drag, startPoint x: 430, startPoint y: 303, endPoint x: 583, endPoint y: 418, distance: 191.5
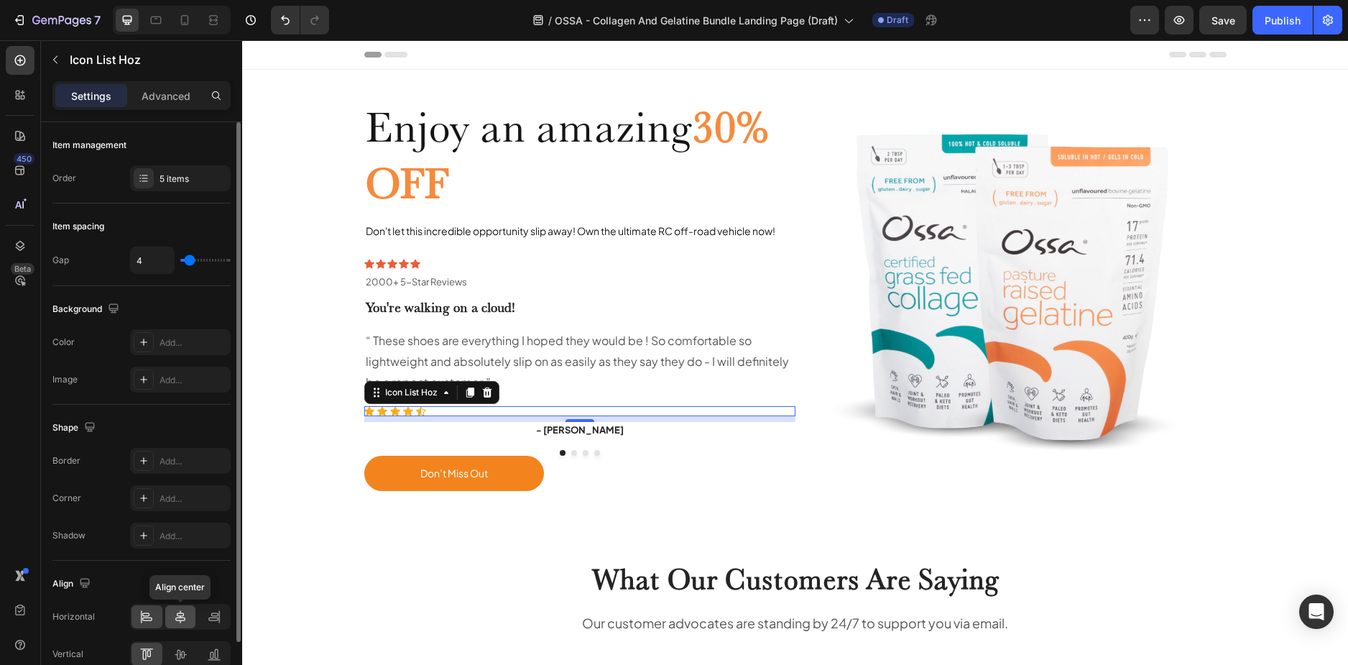
click at [180, 615] on icon at bounding box center [180, 616] width 14 height 14
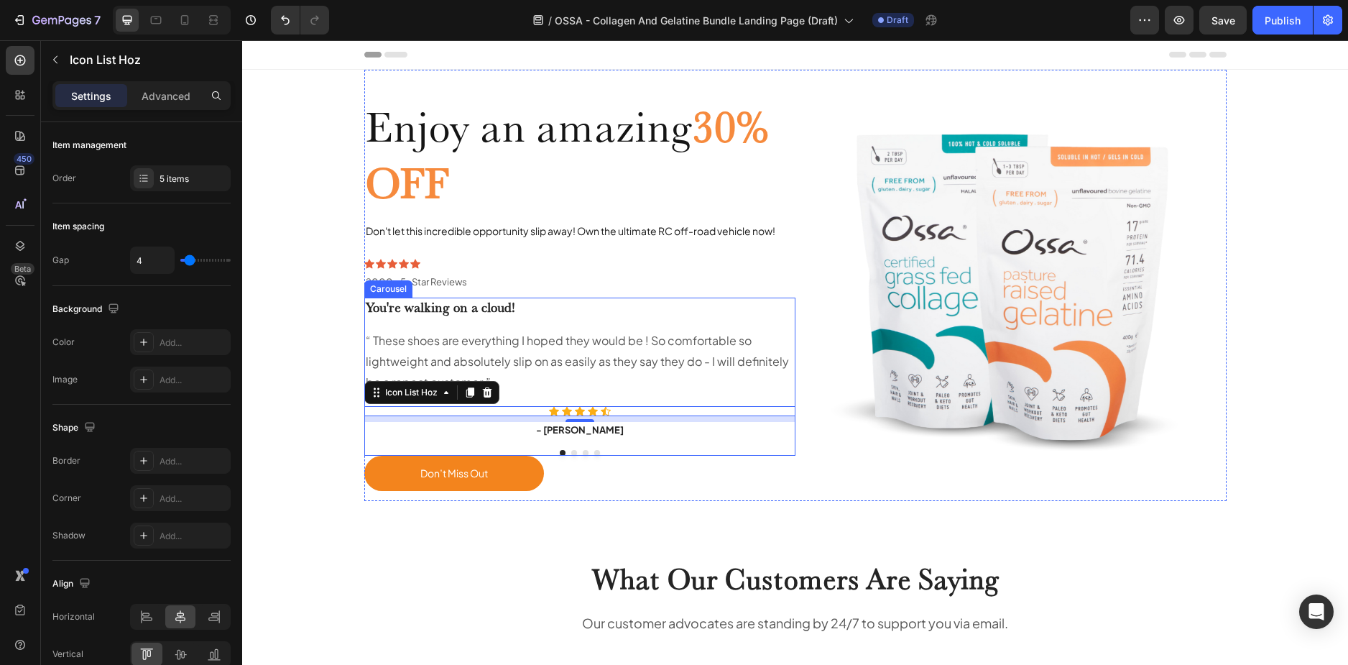
click at [625, 447] on div "You're walking on a cloud! Heading “ These shoes are everything I hoped they wo…" at bounding box center [579, 377] width 431 height 159
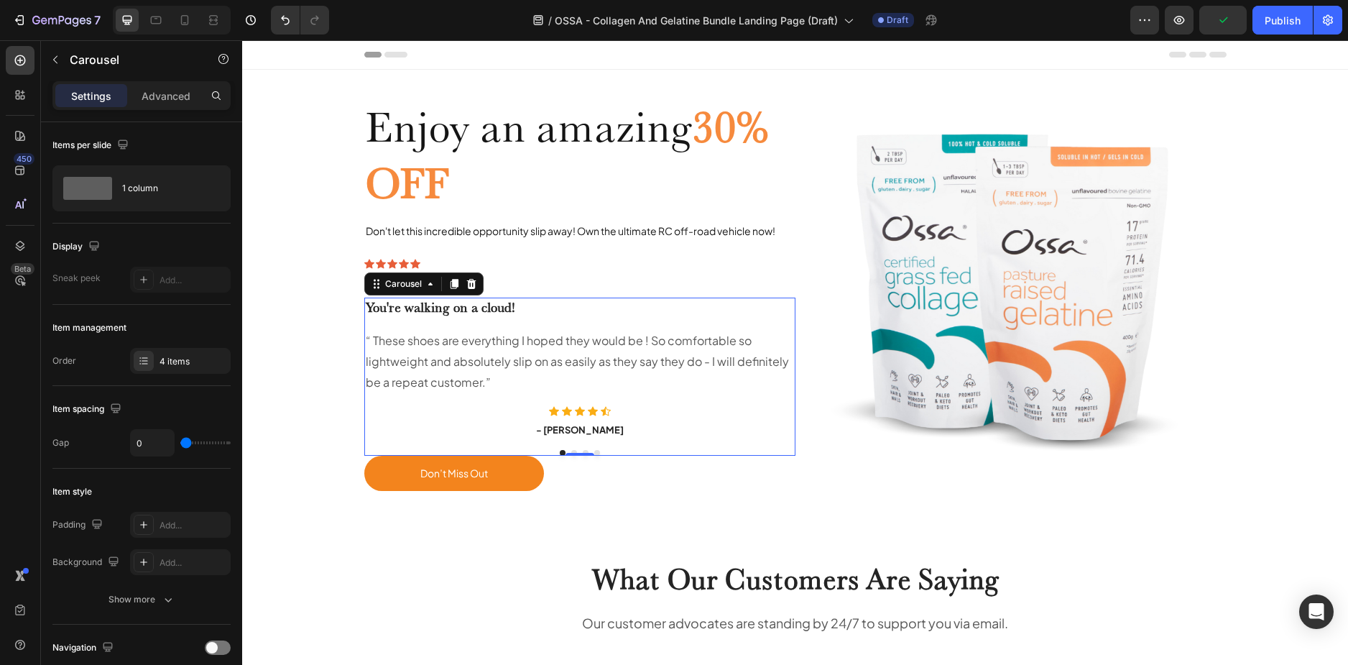
click at [571, 450] on button "Dot" at bounding box center [574, 453] width 6 height 6
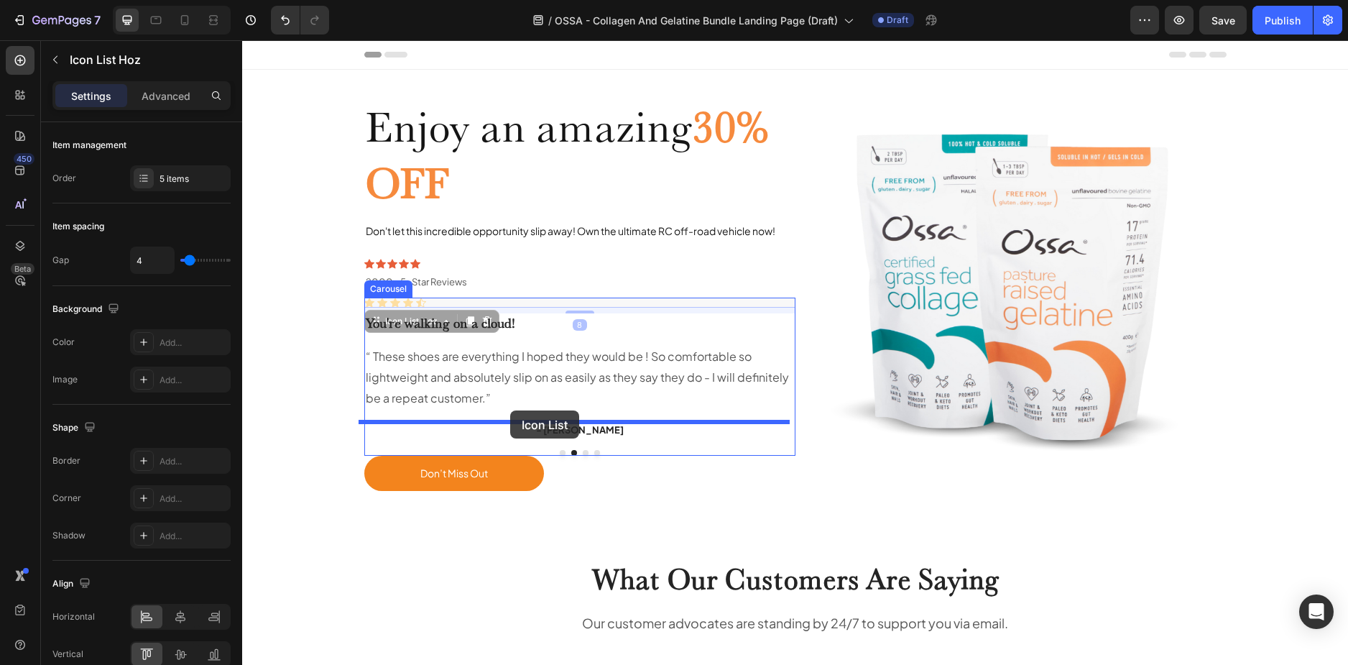
drag, startPoint x: 438, startPoint y: 302, endPoint x: 510, endPoint y: 410, distance: 130.2
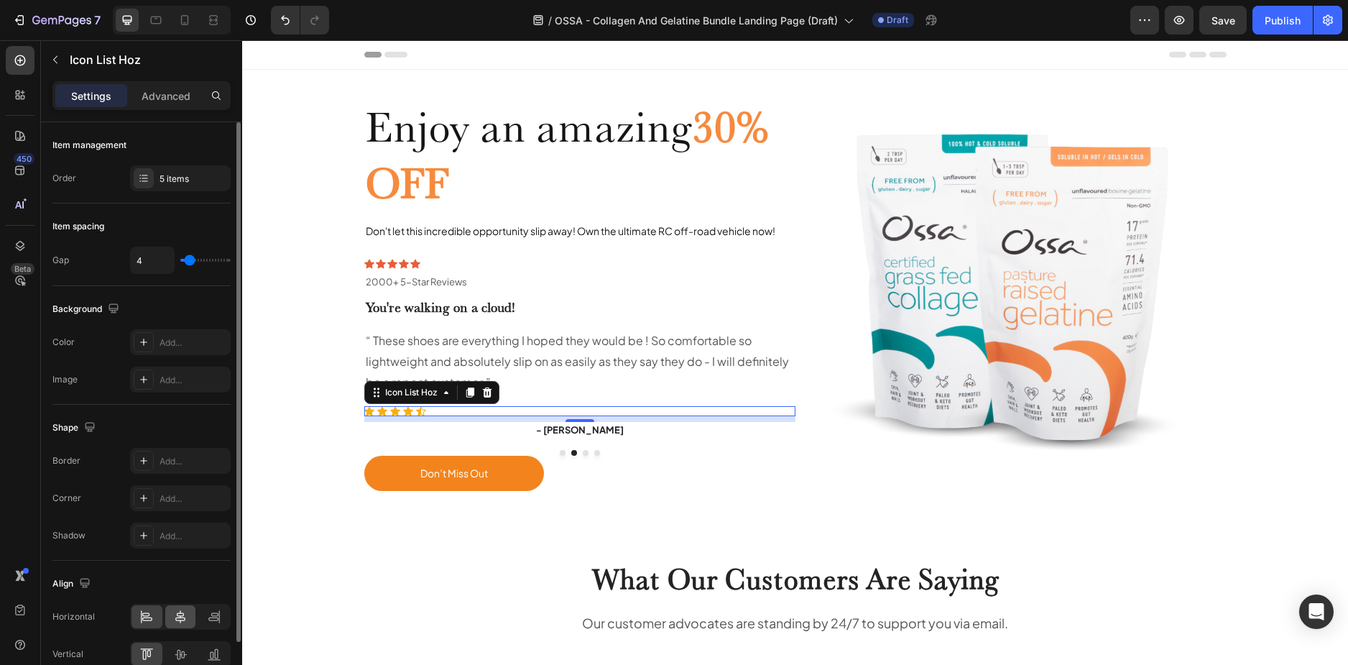
click at [172, 622] on div at bounding box center [180, 616] width 31 height 23
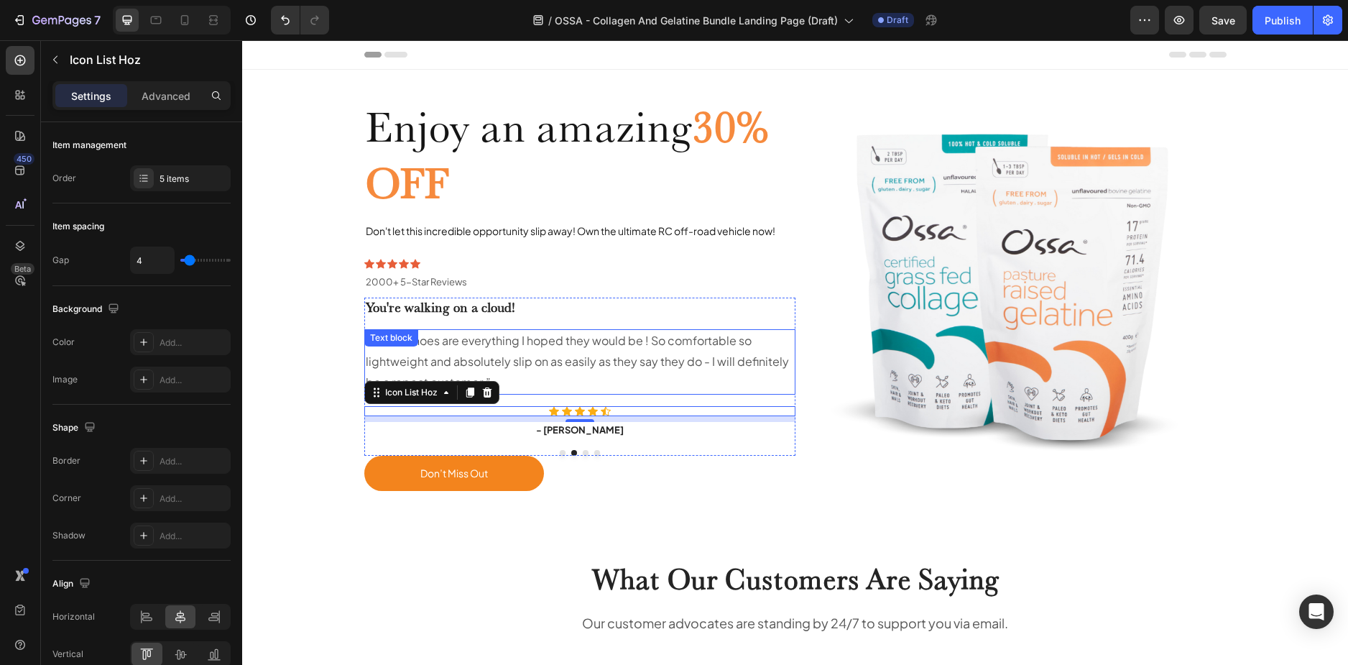
click at [865, 410] on img at bounding box center [1011, 285] width 431 height 431
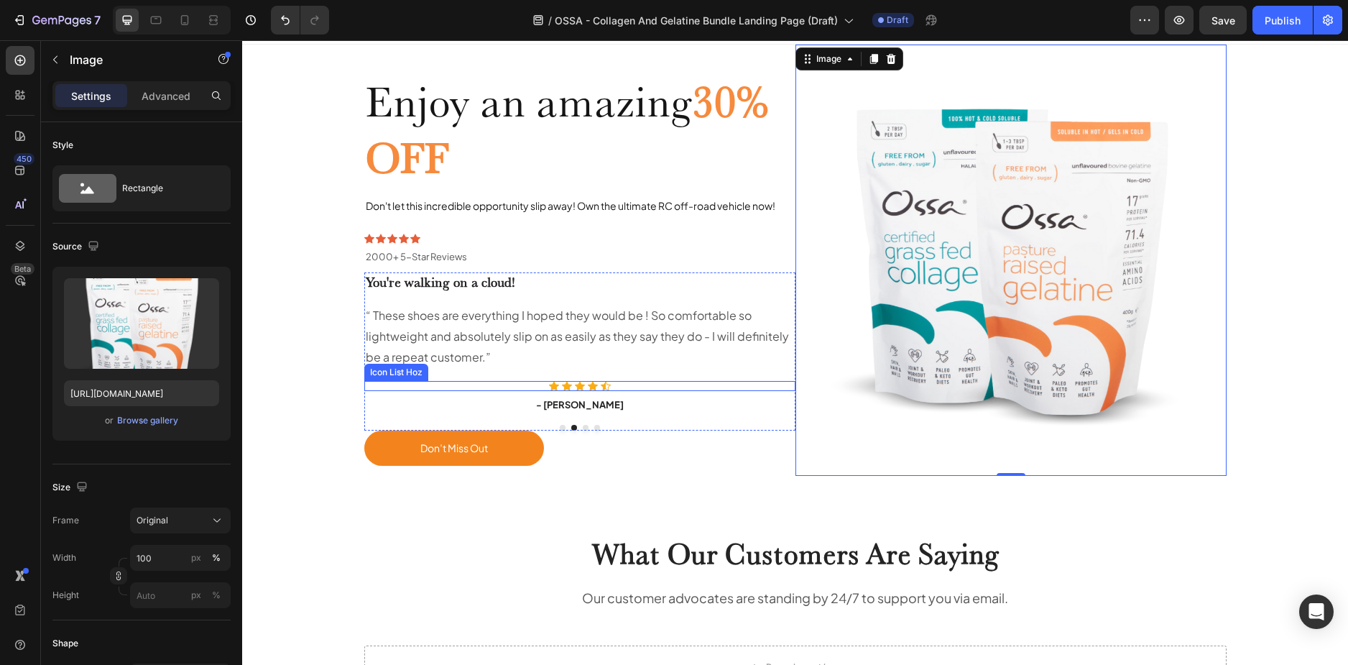
scroll to position [72, 0]
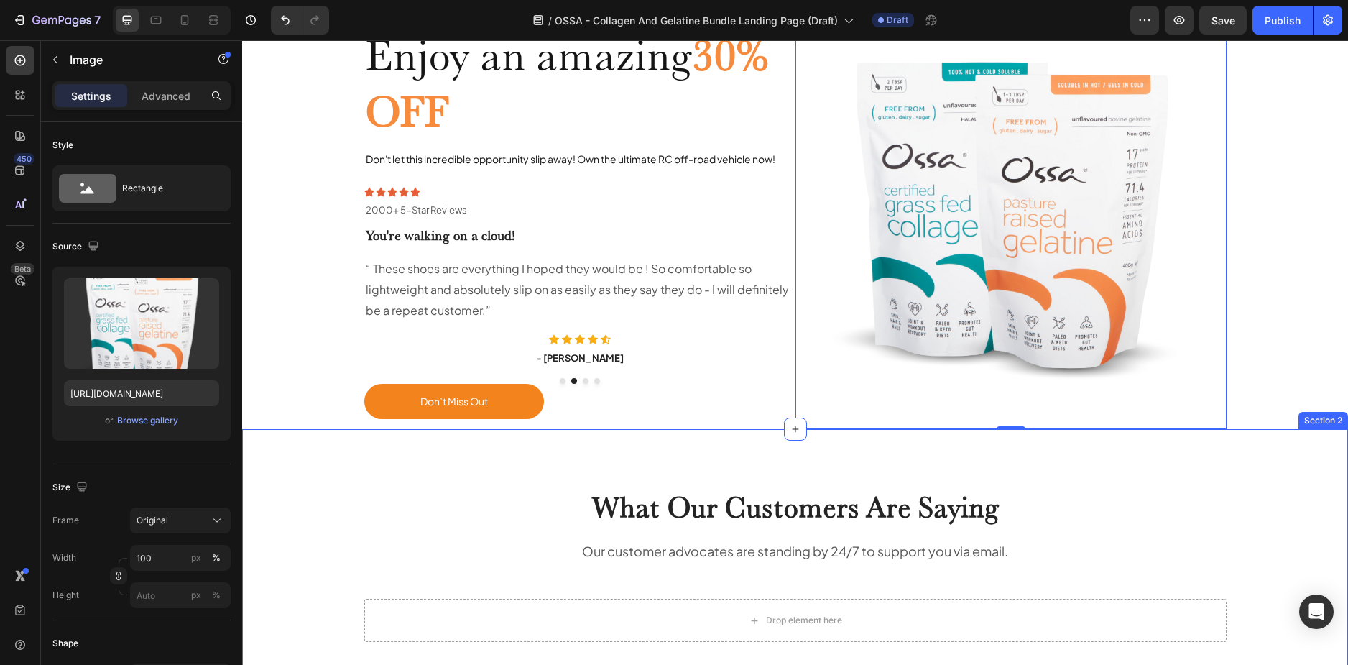
click at [762, 456] on div "What Our Customers Are Saying Heading Our customer advocates are standing by 24…" at bounding box center [795, 564] width 1106 height 270
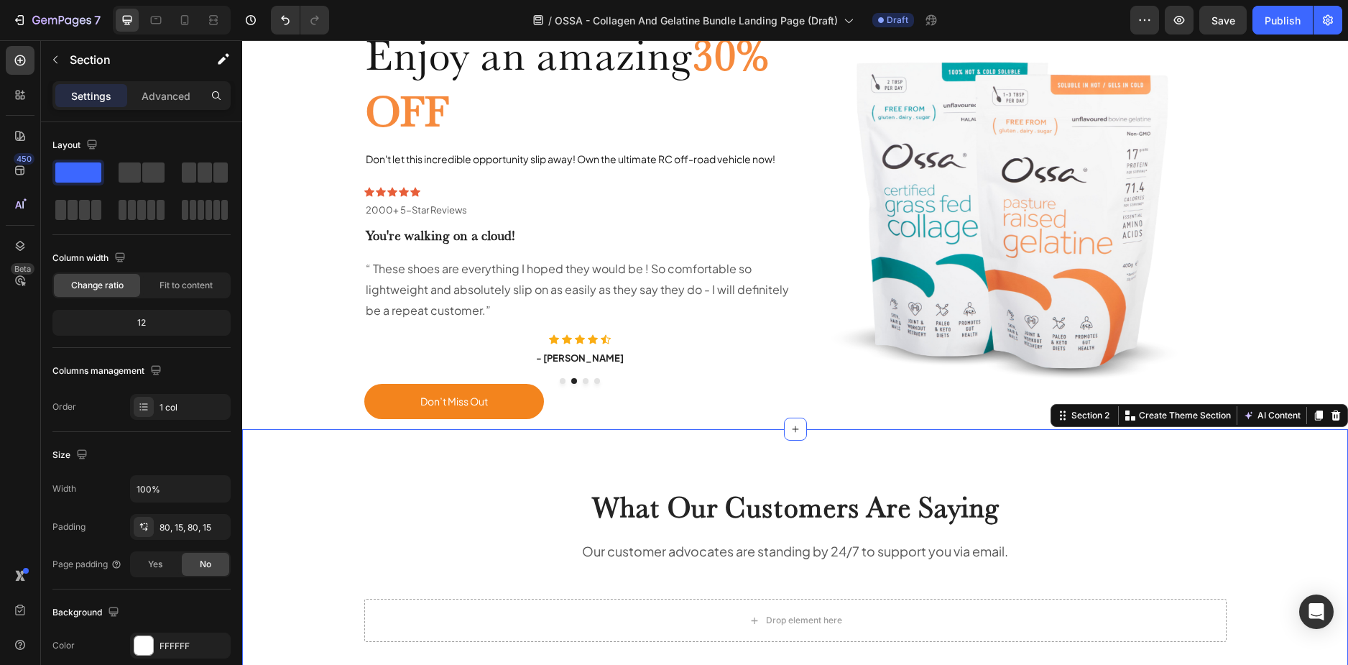
click at [1331, 413] on div at bounding box center [1335, 415] width 17 height 17
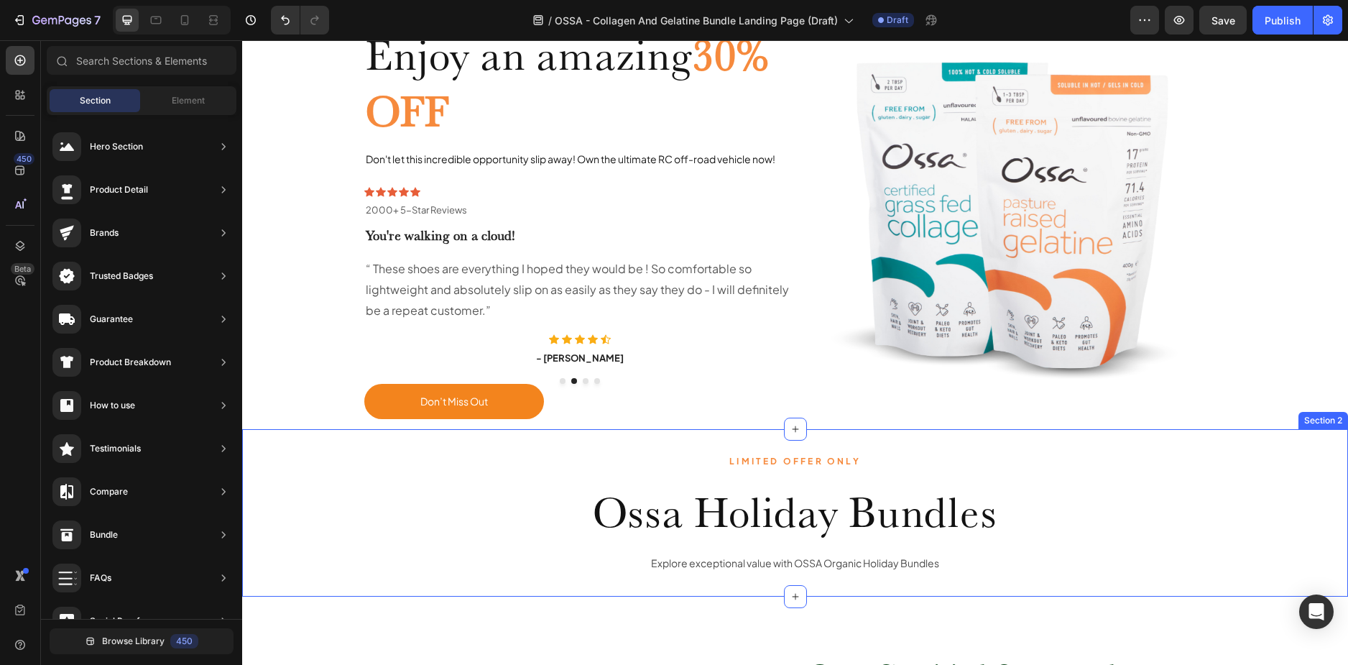
click at [424, 441] on div "LIMITED OFFER ONLY Text Block Ossa Holiday Bundles Heading Explore exceptional …" at bounding box center [795, 512] width 1106 height 167
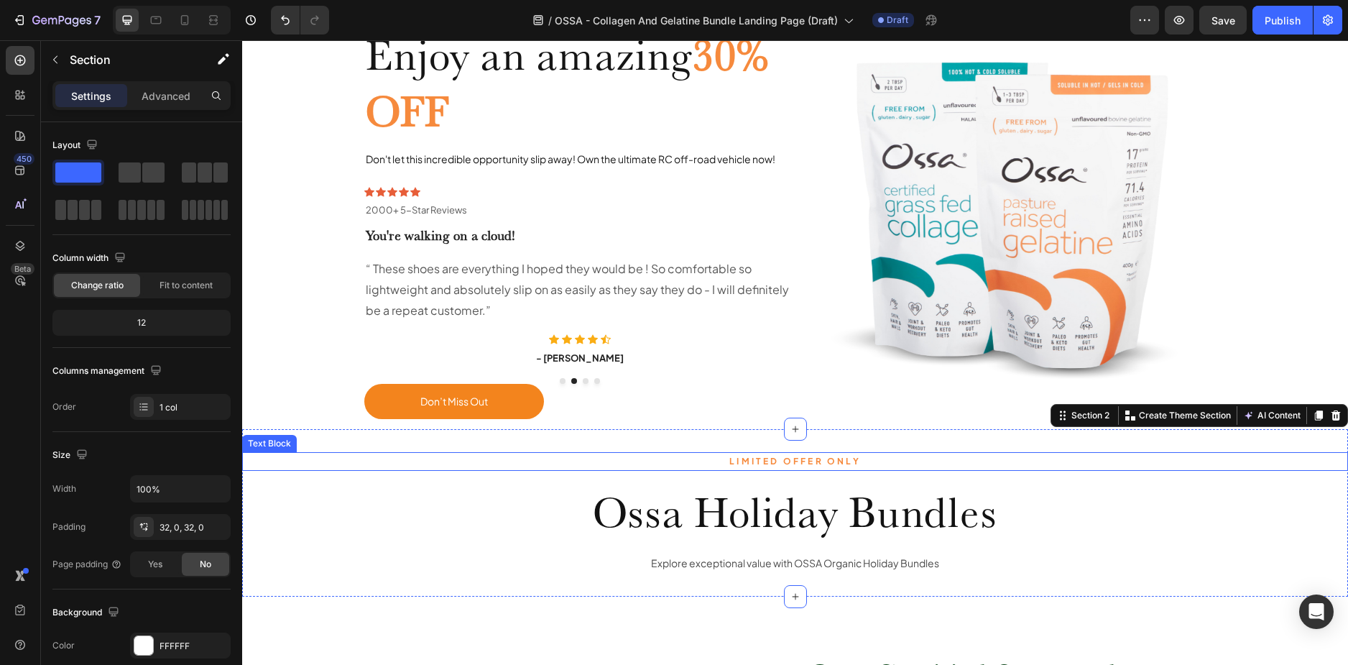
click at [455, 456] on p "LIMITED OFFER ONLY" at bounding box center [795, 461] width 1103 height 16
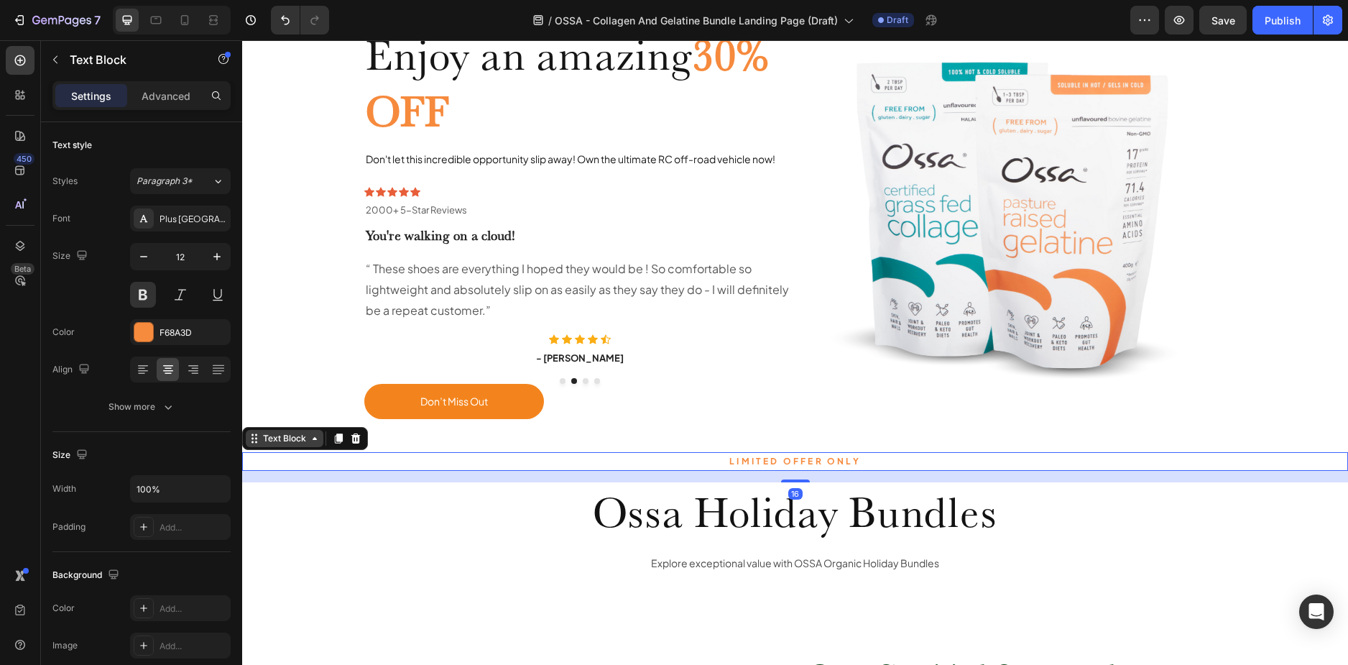
click at [295, 439] on div "Text Block" at bounding box center [284, 438] width 49 height 13
click at [719, 533] on h2 "Ossa Holiday Bundles" at bounding box center [795, 511] width 862 height 59
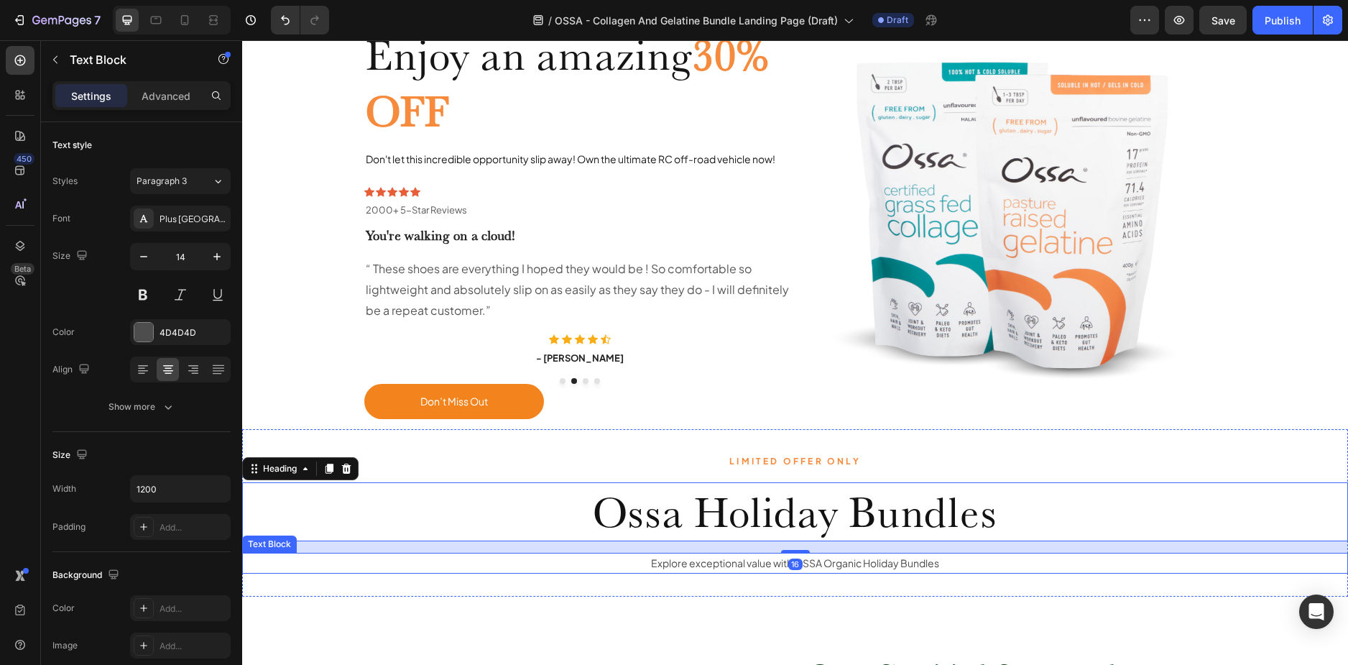
click at [696, 563] on p "Explore exceptional value with OSSA Organic Holiday Bundles" at bounding box center [796, 563] width 860 height 18
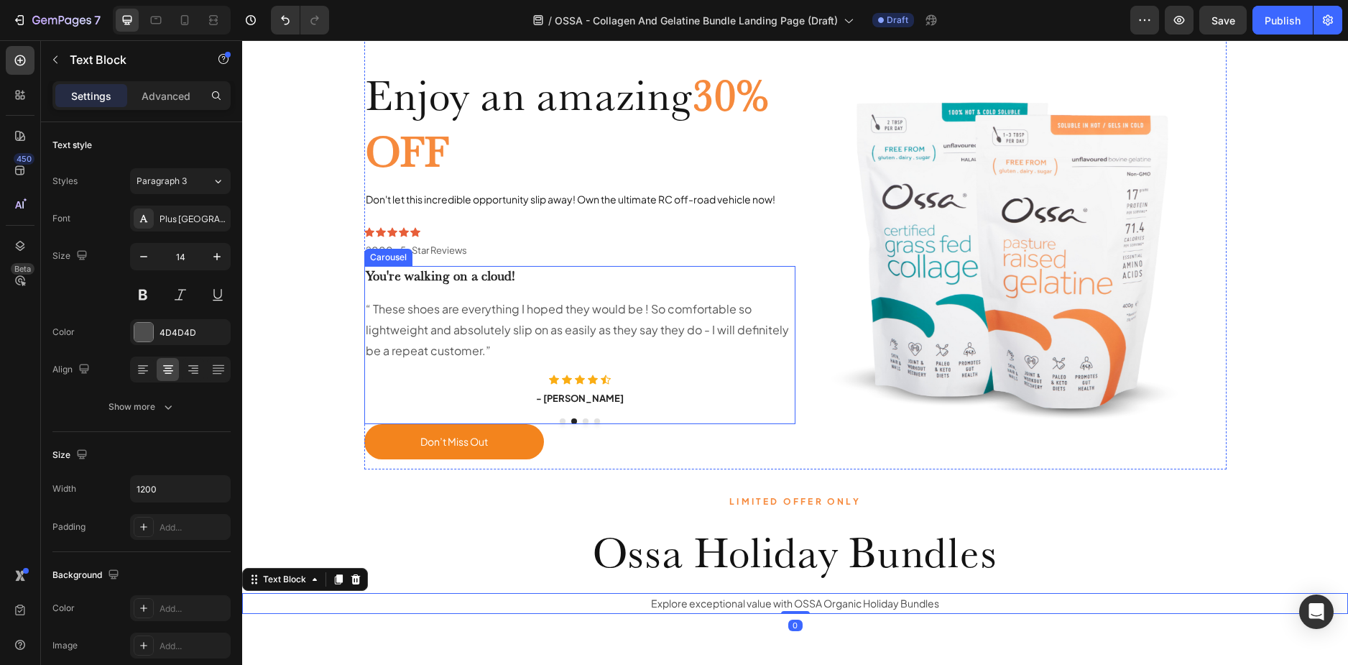
scroll to position [0, 0]
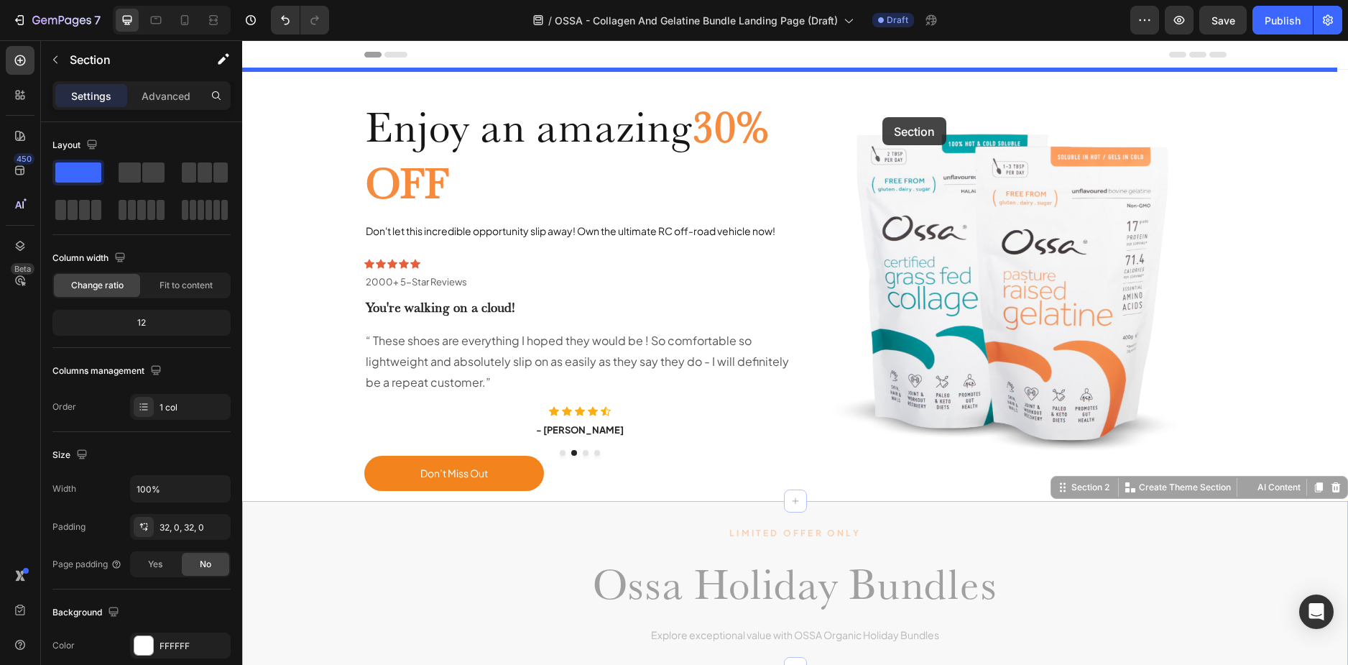
drag, startPoint x: 926, startPoint y: 522, endPoint x: 880, endPoint y: 77, distance: 447.2
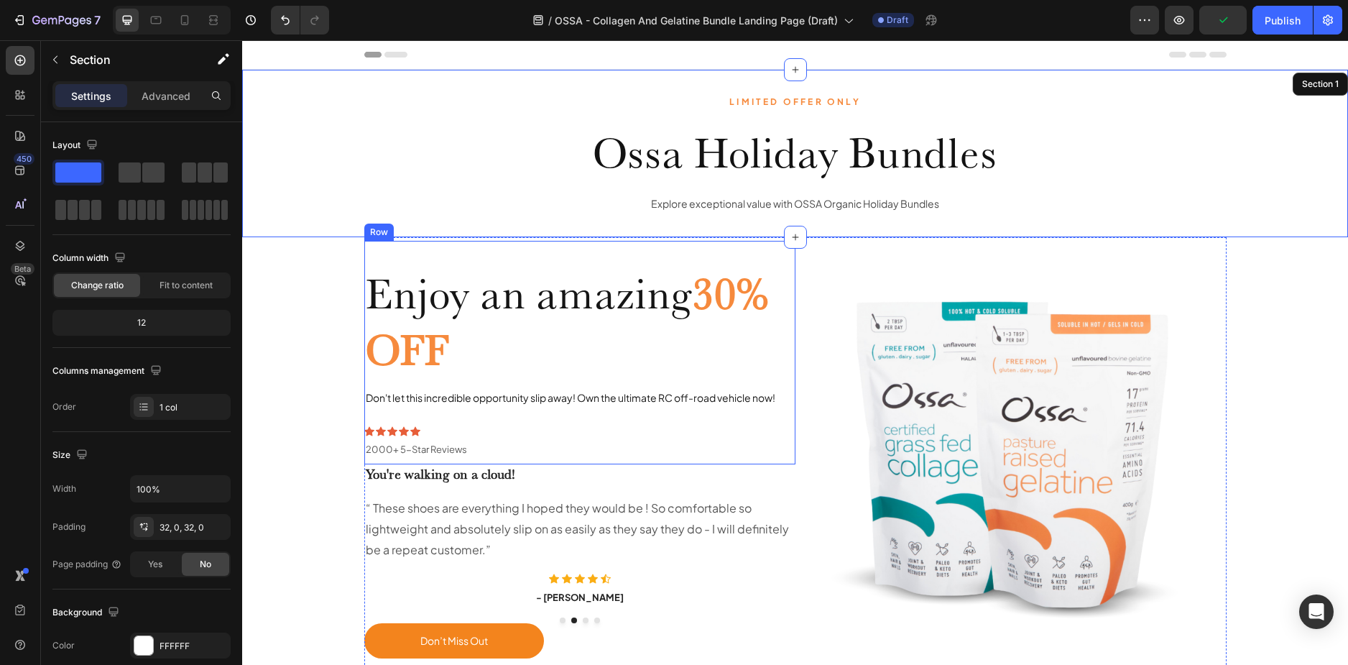
click at [536, 252] on div "Enjoy an amazing 30% OFF Heading Don't let this incredible opportunity slip awa…" at bounding box center [579, 353] width 431 height 224
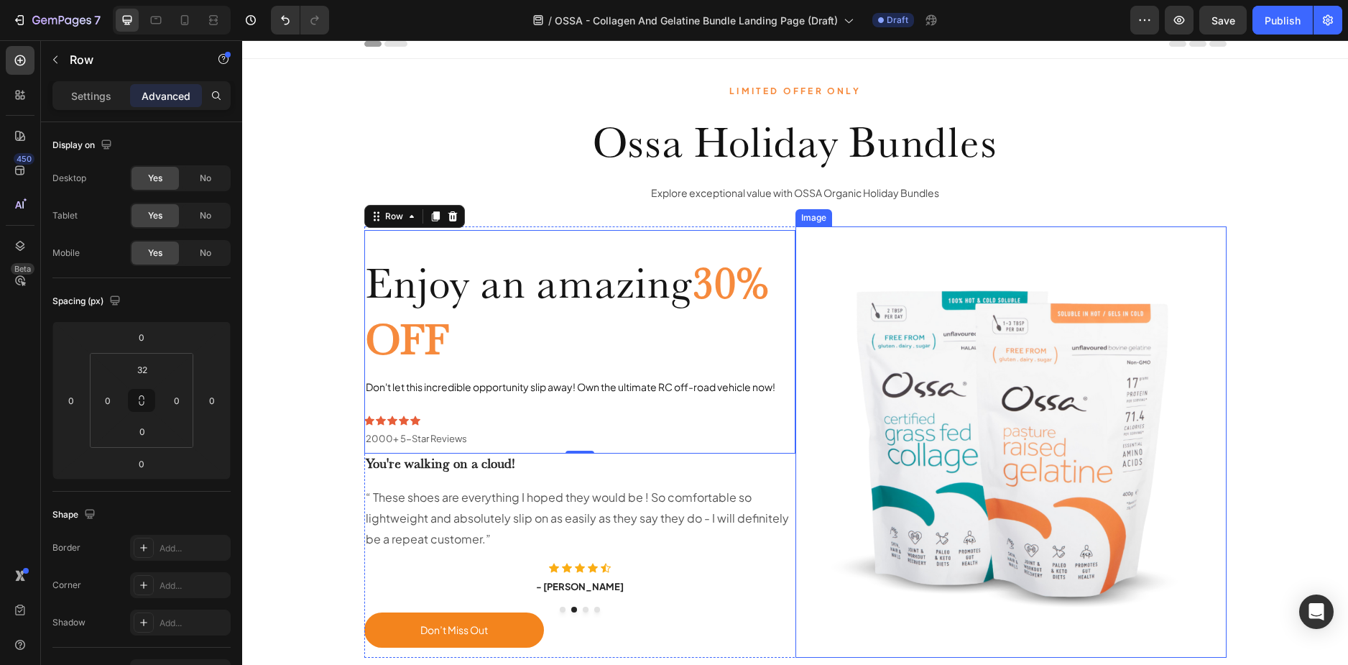
scroll to position [72, 0]
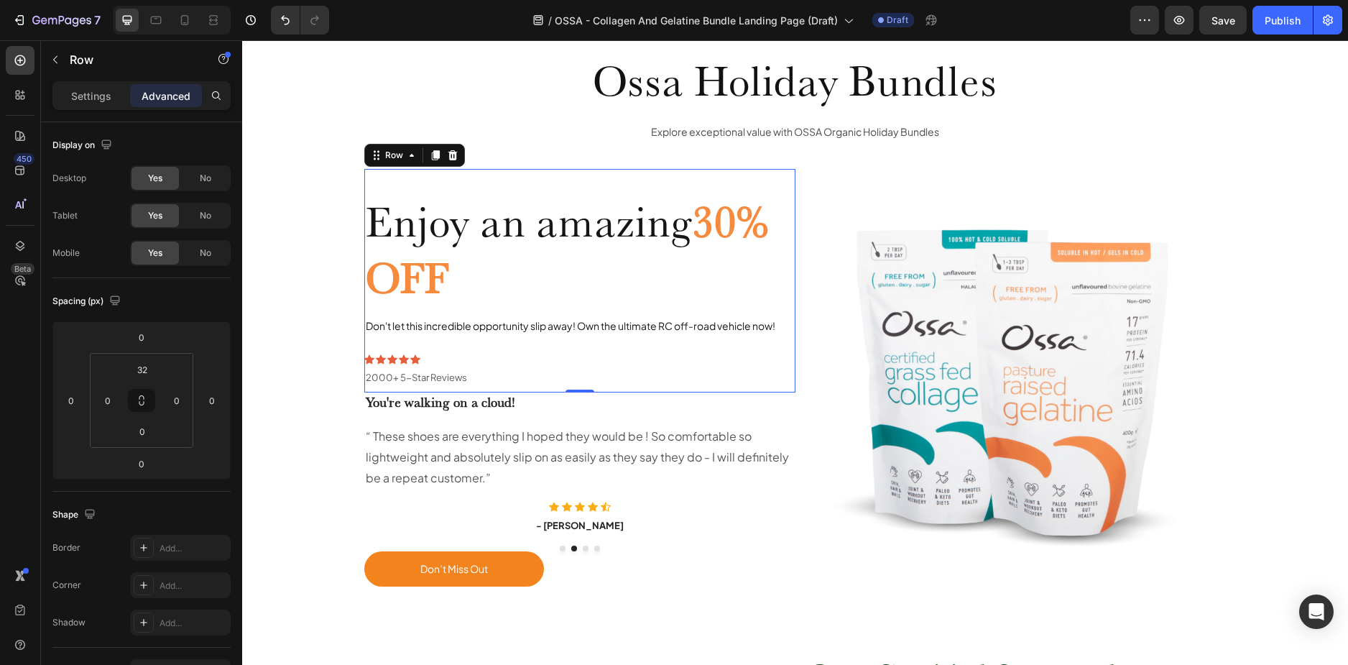
click at [607, 180] on div "Enjoy an amazing 30% OFF Heading Don't let this incredible opportunity slip awa…" at bounding box center [579, 281] width 431 height 224
click at [431, 154] on icon at bounding box center [435, 156] width 8 height 10
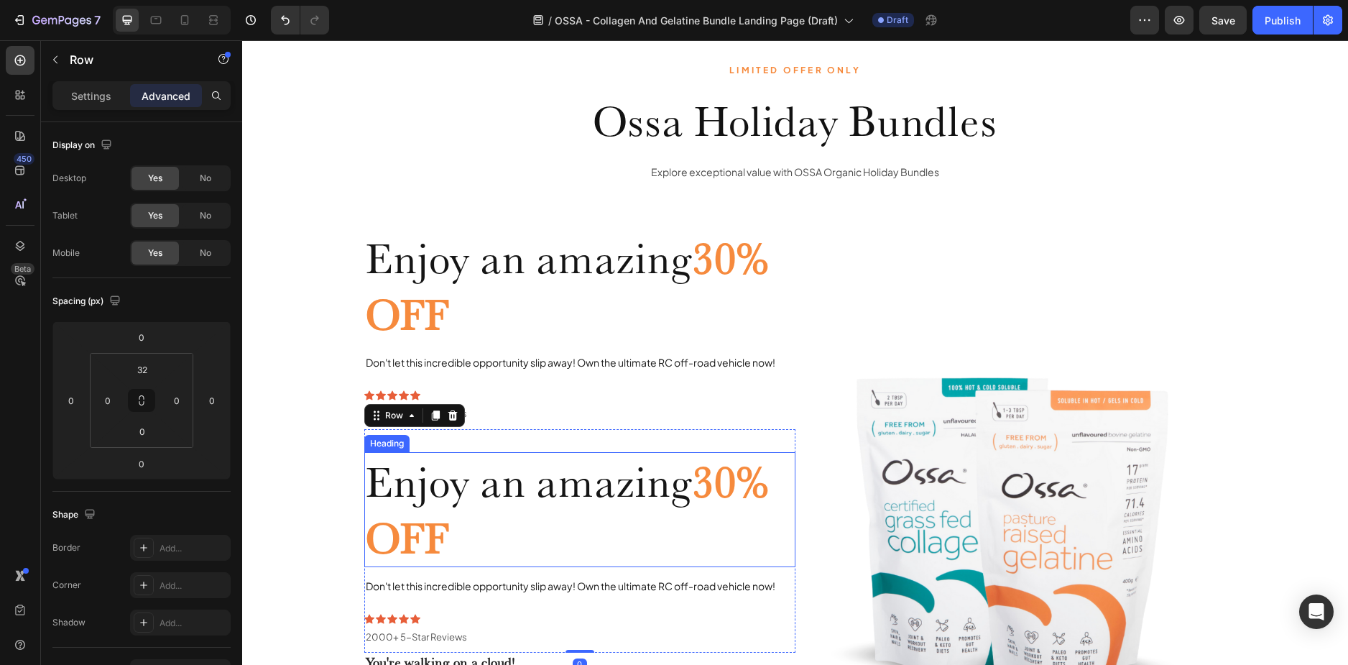
scroll to position [0, 0]
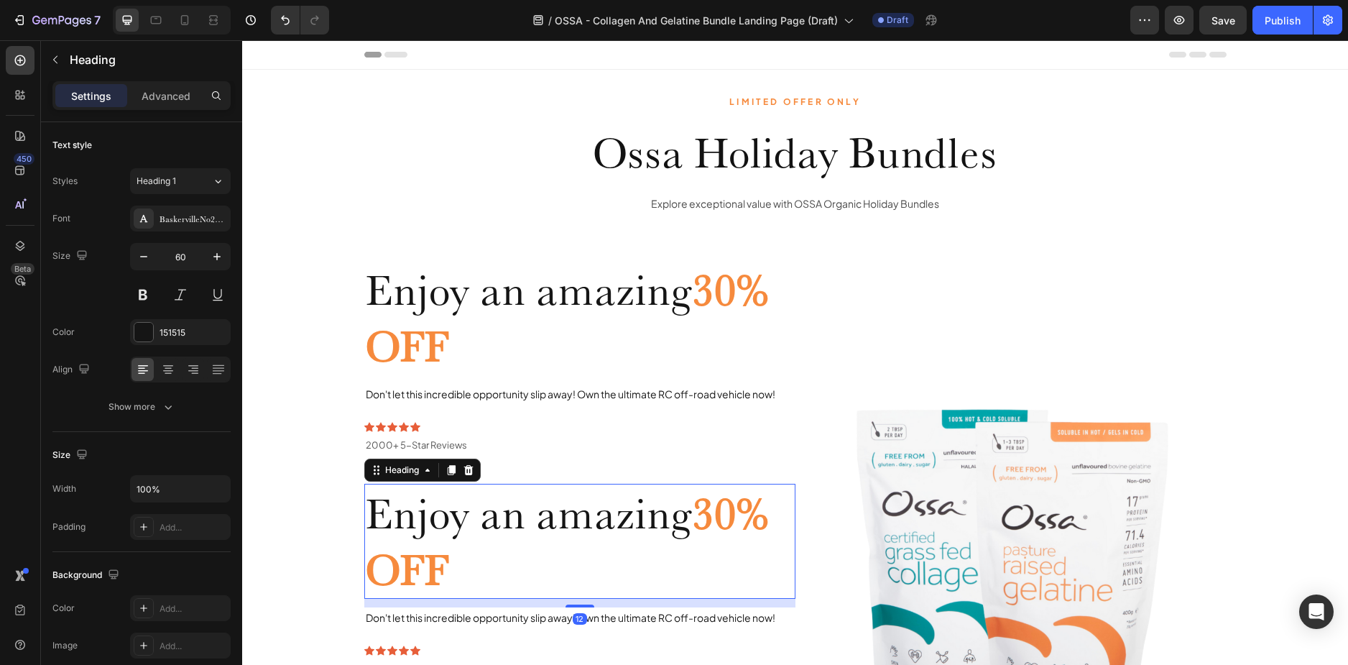
click at [569, 532] on span "Enjoy an amazing" at bounding box center [529, 513] width 327 height 52
click at [465, 466] on icon at bounding box center [468, 470] width 9 height 10
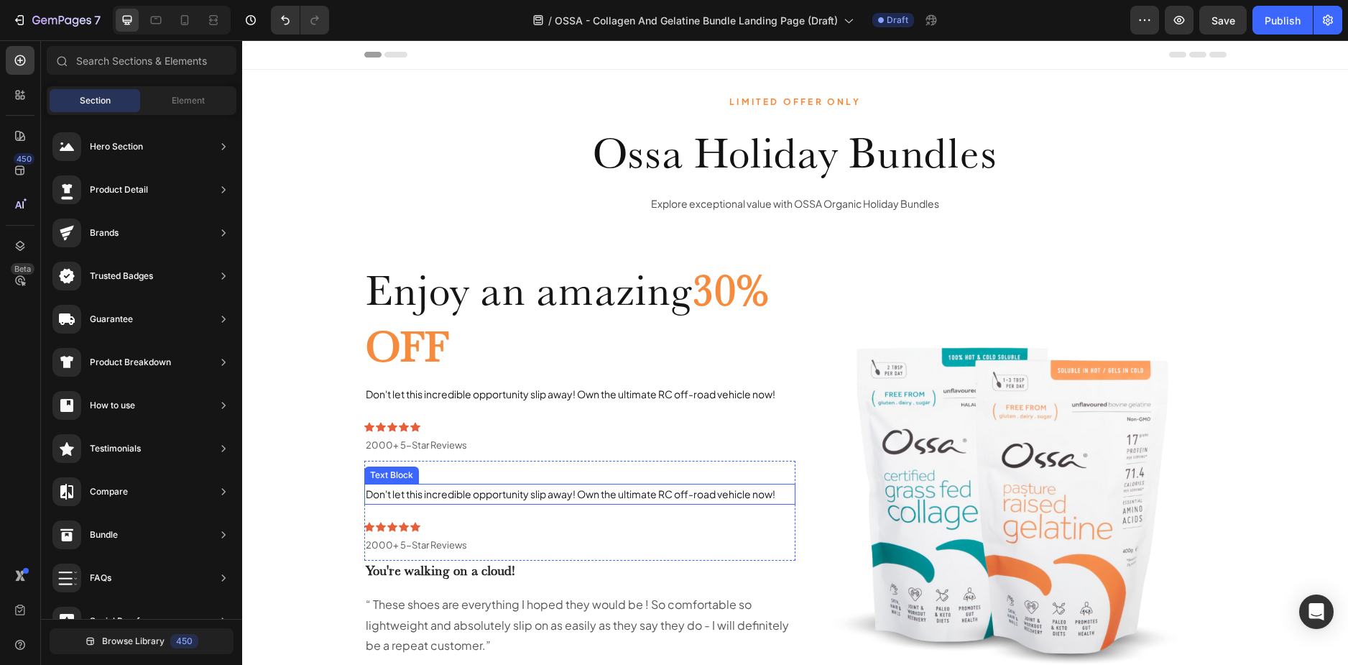
click at [510, 487] on p "Don't let this incredible opportunity slip away! Own the ultimate RC off-road v…" at bounding box center [580, 494] width 428 height 18
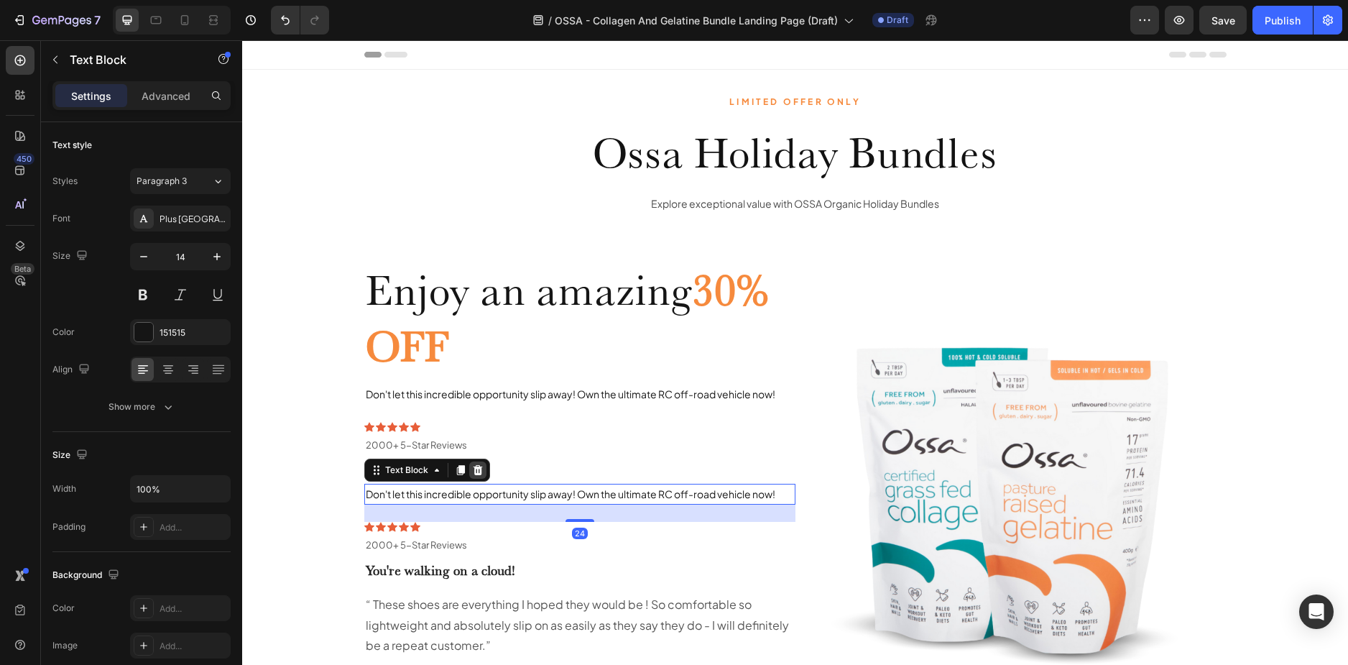
click at [477, 469] on icon at bounding box center [477, 469] width 11 height 11
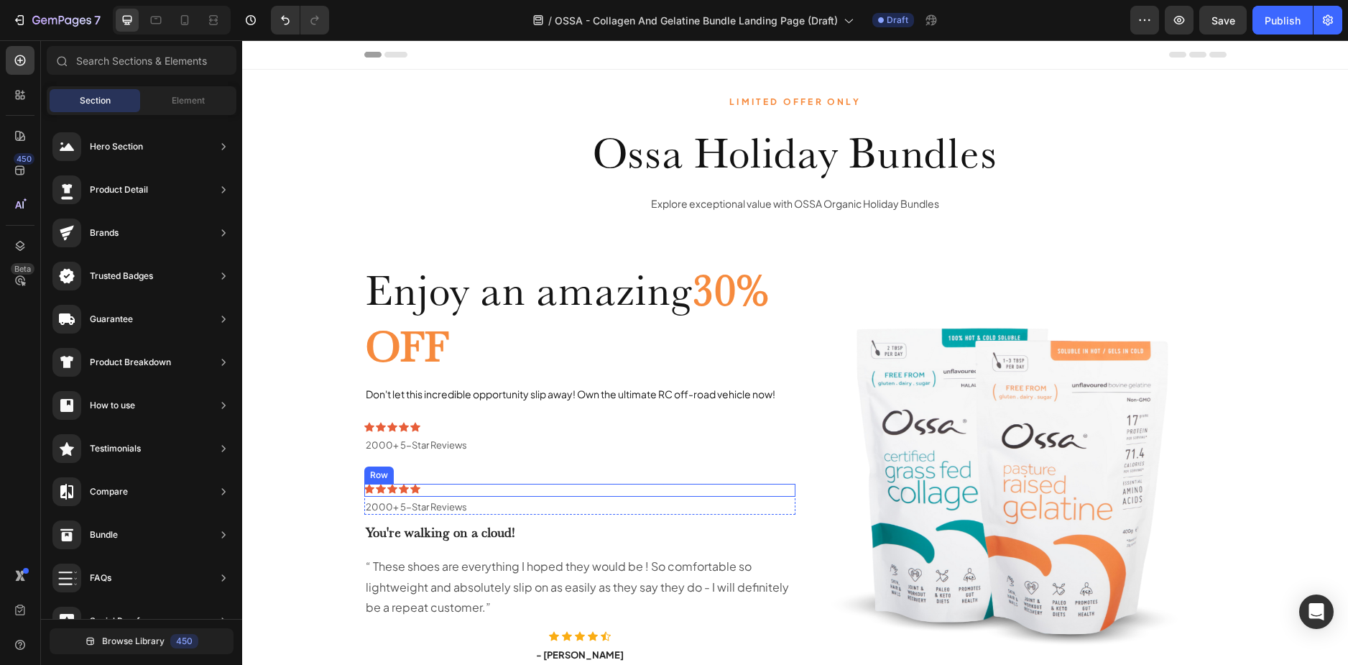
click at [459, 489] on div "Icon Icon Icon Icon Icon Icon List 2000+ 5-Star Reviews Text Block Row" at bounding box center [579, 490] width 431 height 13
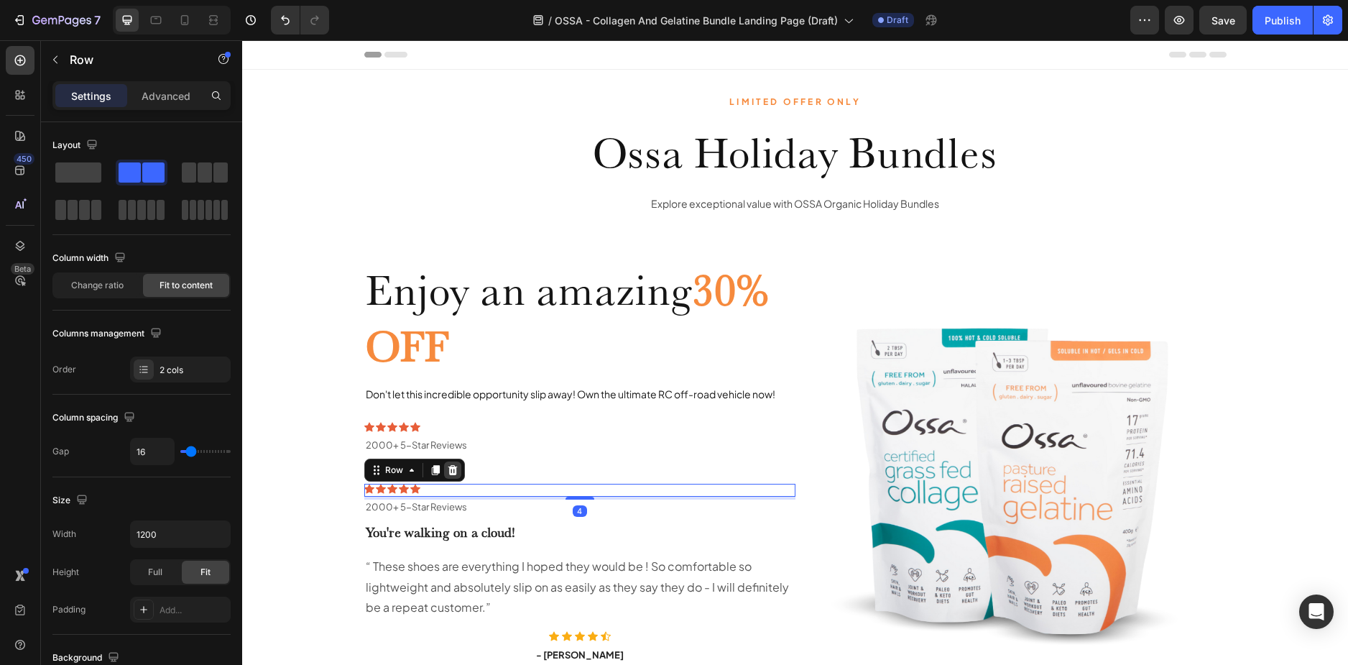
click at [454, 468] on div at bounding box center [452, 469] width 17 height 17
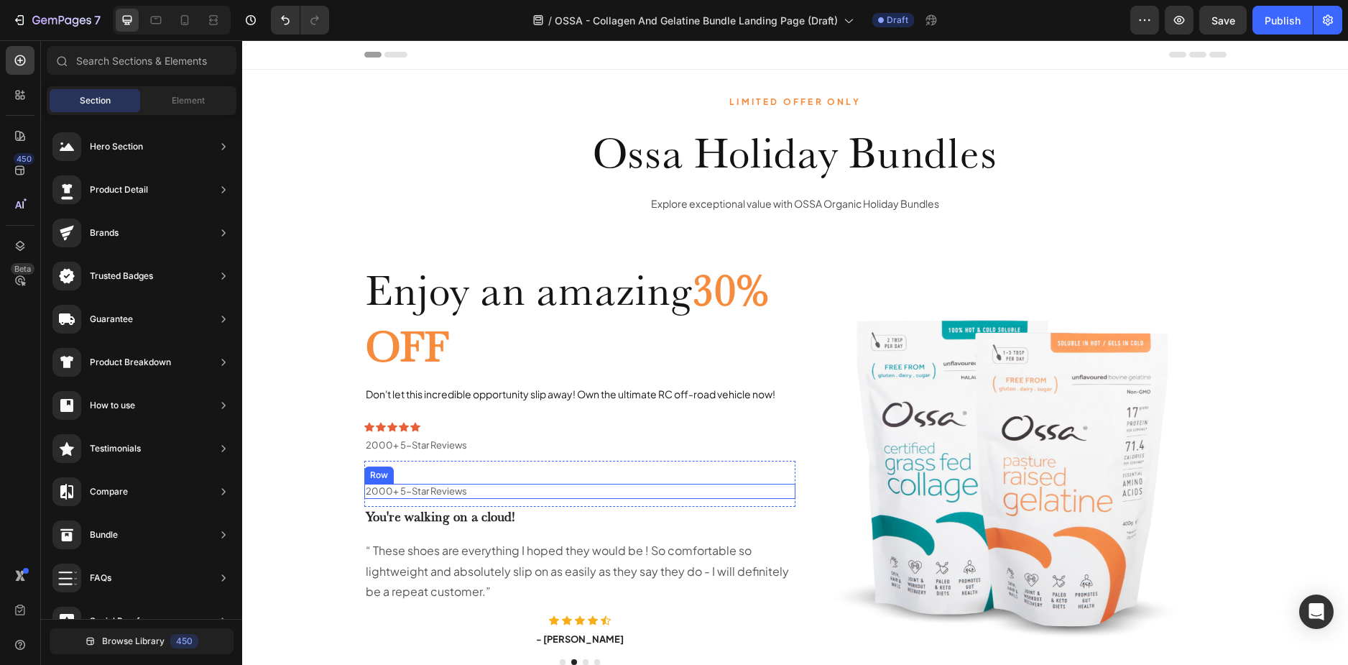
click at [467, 487] on div "2000+ 5-Star Reviews Text Block Row" at bounding box center [579, 491] width 431 height 15
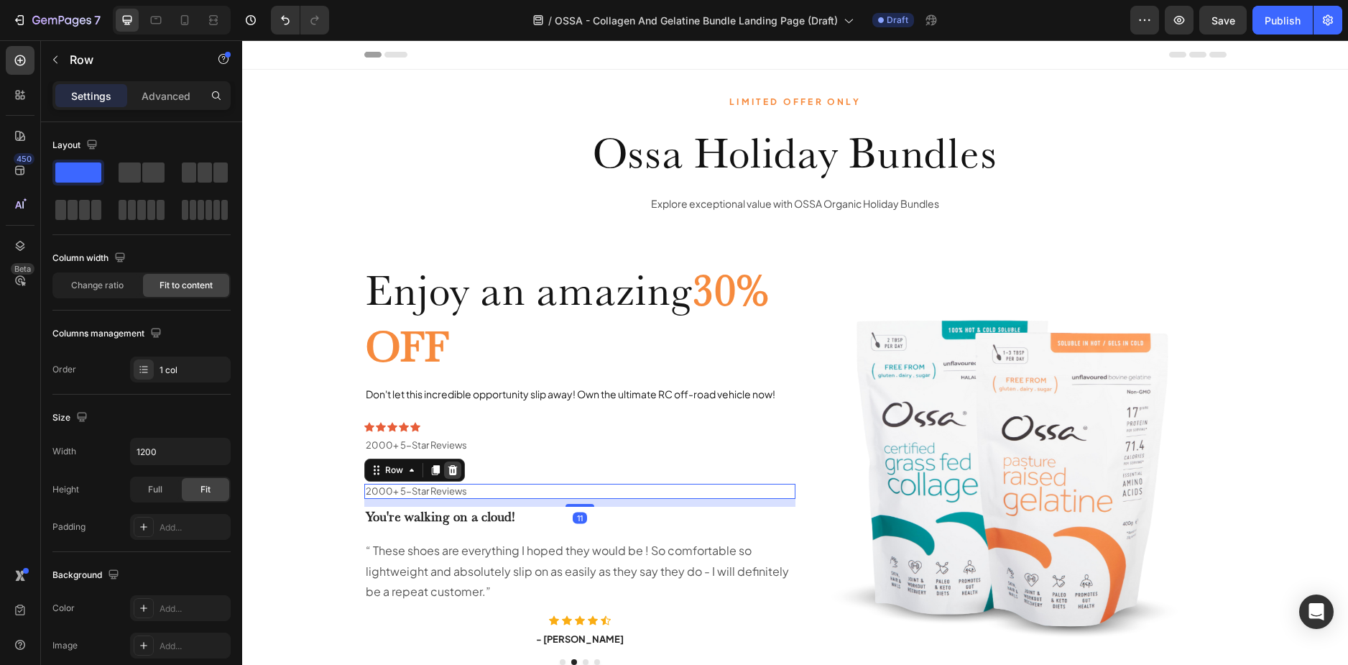
click at [448, 475] on icon at bounding box center [452, 470] width 9 height 10
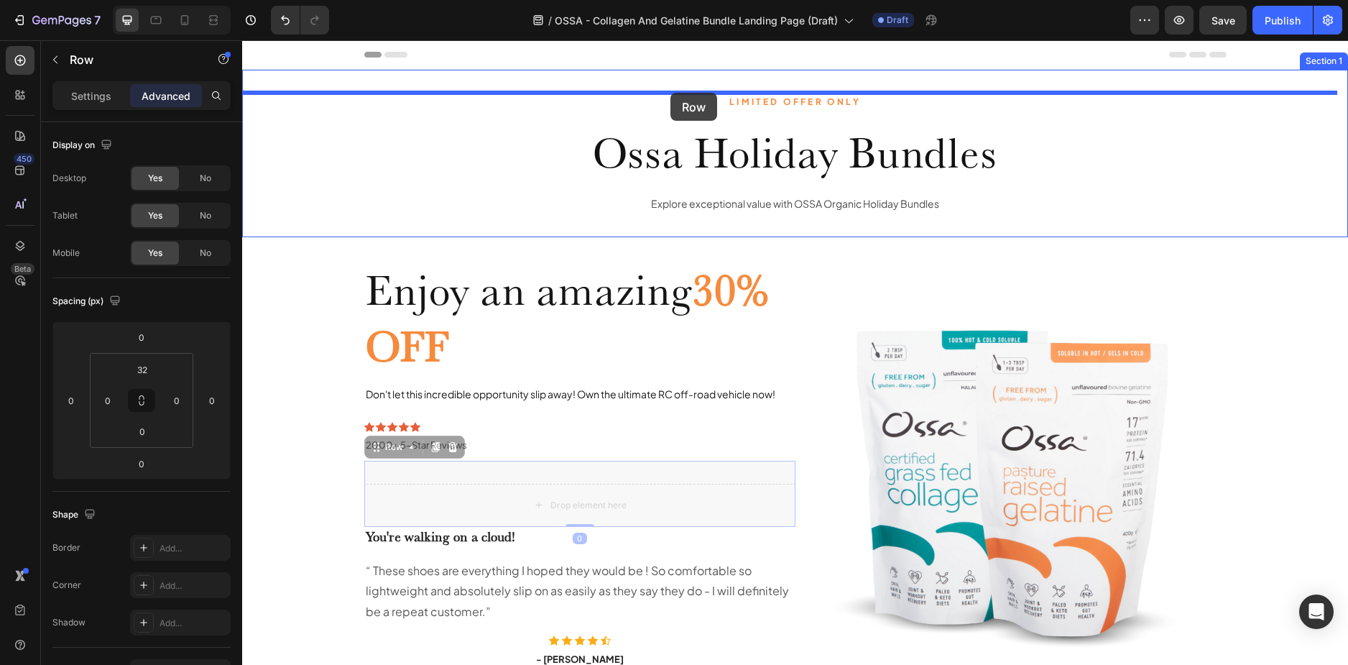
drag, startPoint x: 483, startPoint y: 476, endPoint x: 671, endPoint y: 93, distance: 426.5
type input "16"
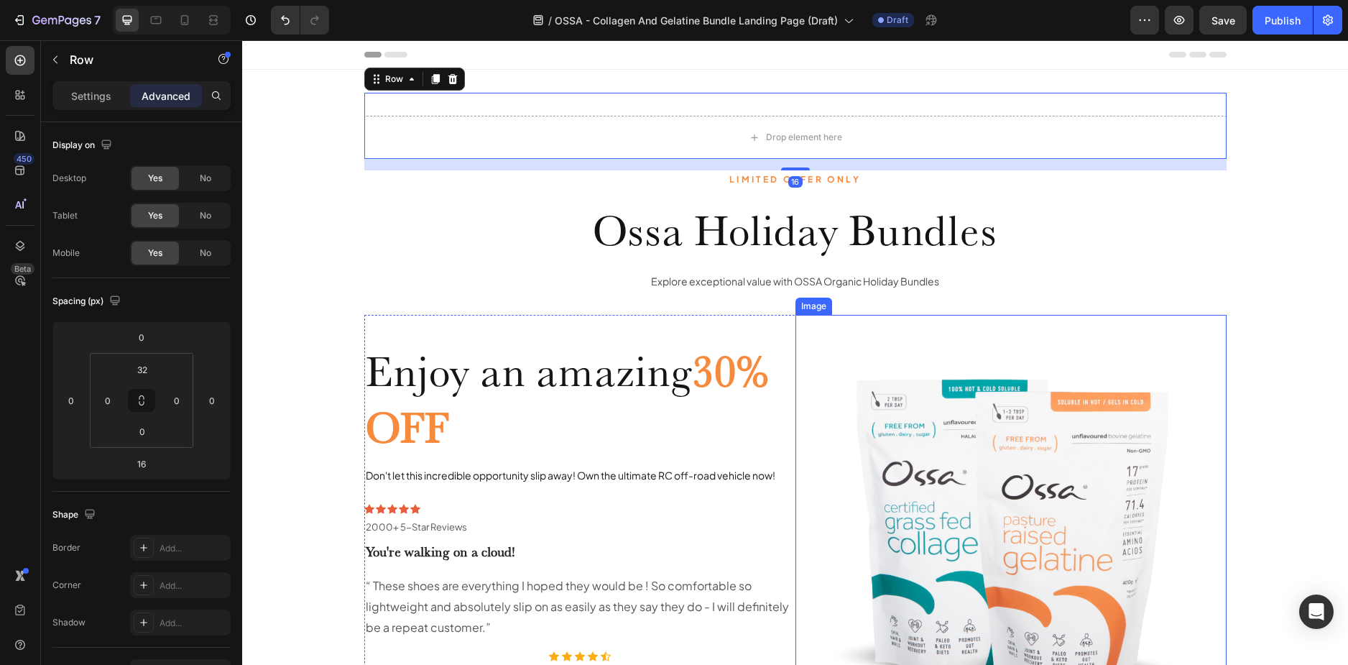
click at [986, 444] on img at bounding box center [1011, 530] width 431 height 431
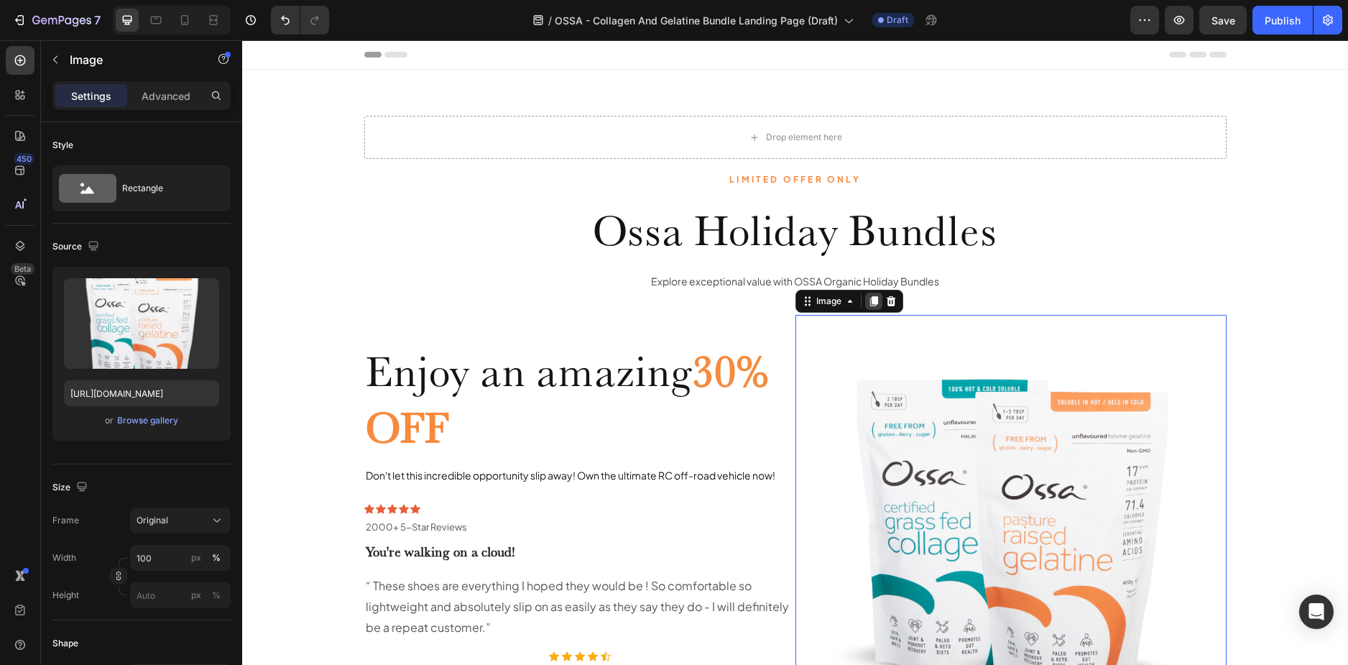
click at [871, 303] on icon at bounding box center [874, 301] width 8 height 10
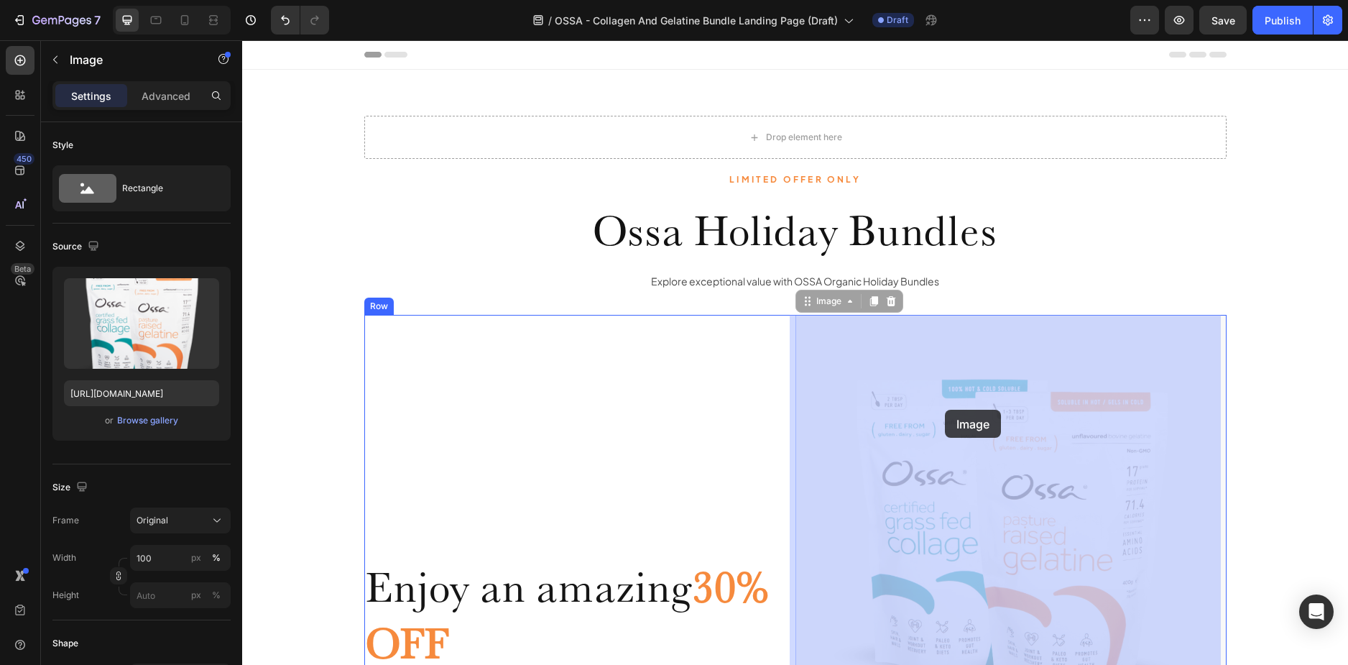
drag, startPoint x: 1033, startPoint y: 499, endPoint x: 945, endPoint y: 410, distance: 125.5
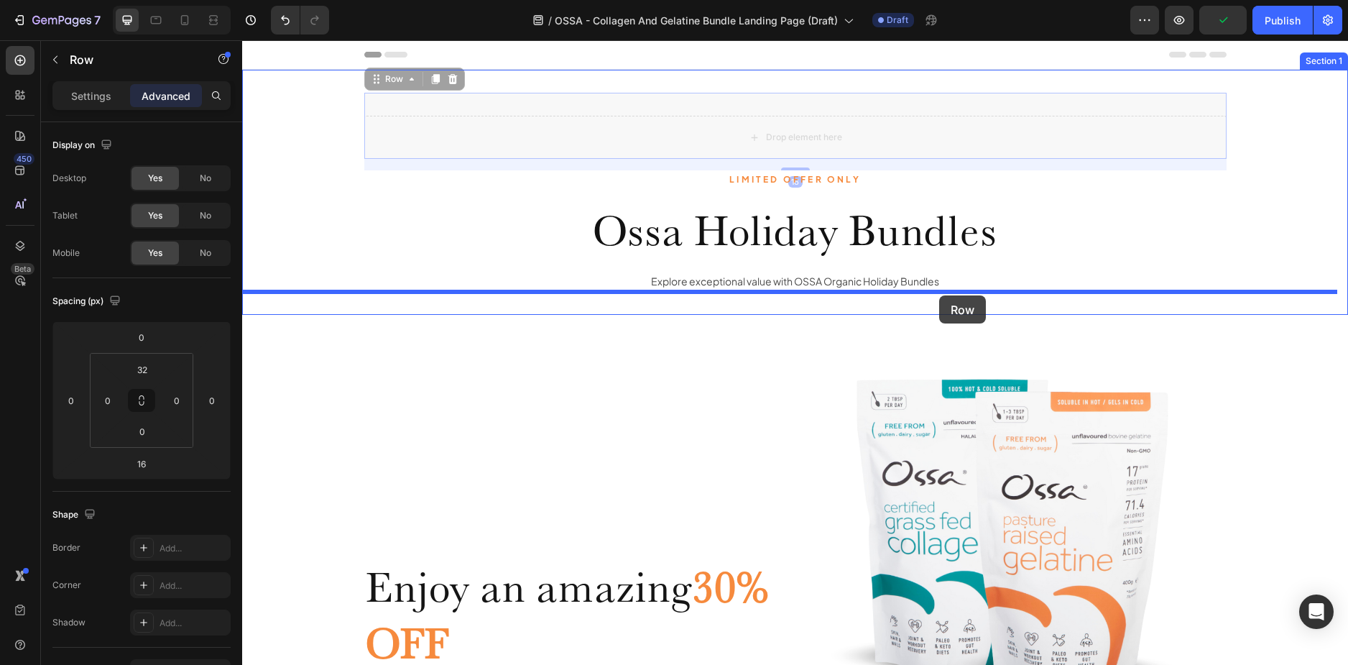
drag, startPoint x: 932, startPoint y: 134, endPoint x: 939, endPoint y: 295, distance: 161.9
type input "0"
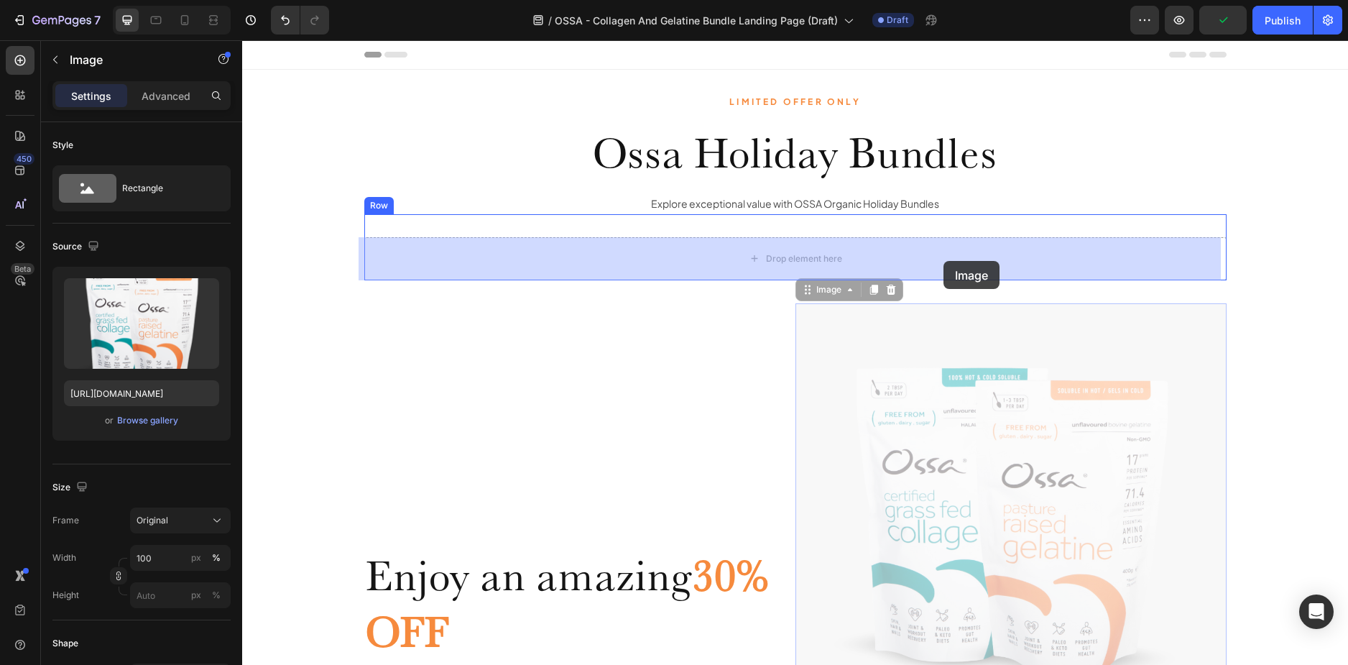
drag, startPoint x: 1088, startPoint y: 476, endPoint x: 952, endPoint y: 268, distance: 249.2
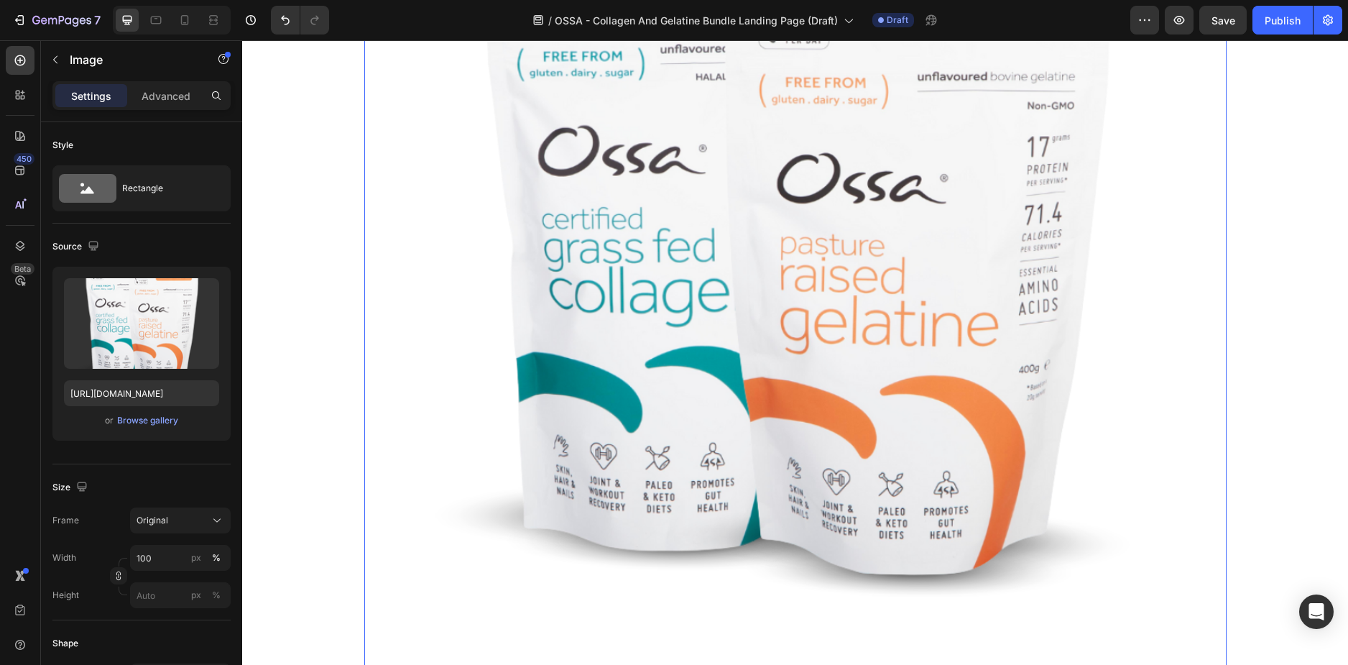
scroll to position [287, 0]
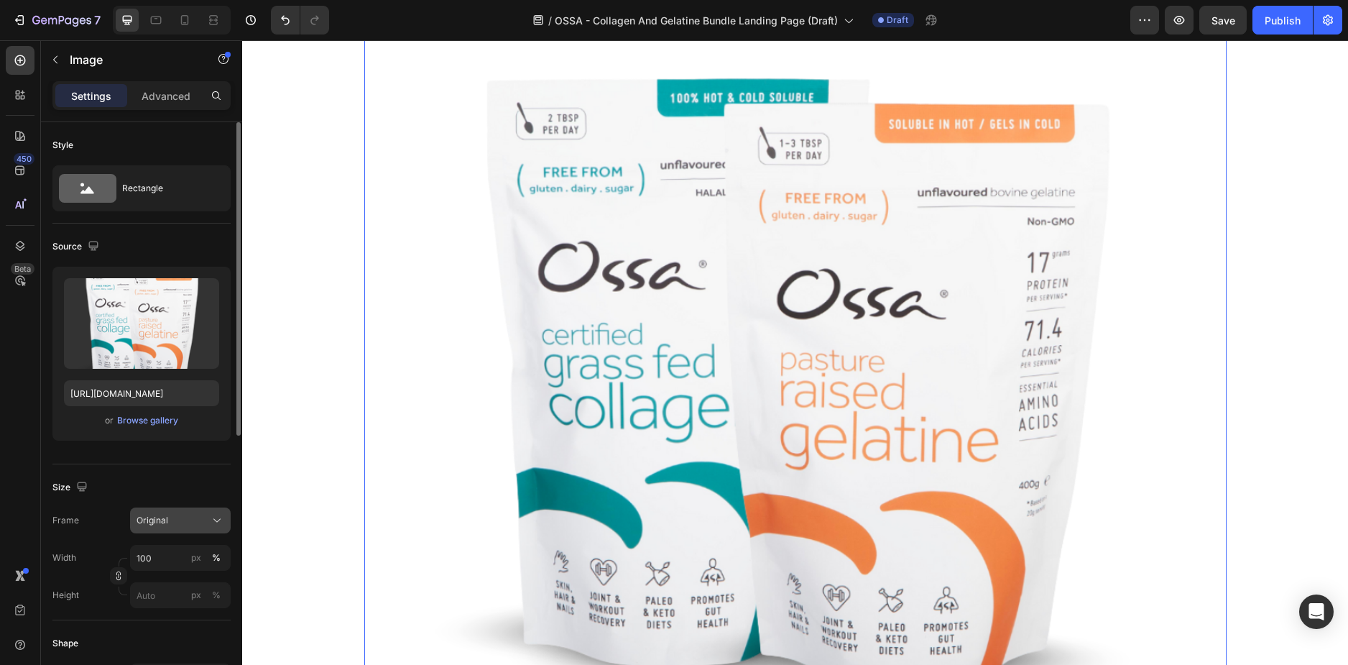
click at [157, 512] on button "Original" at bounding box center [180, 520] width 101 height 26
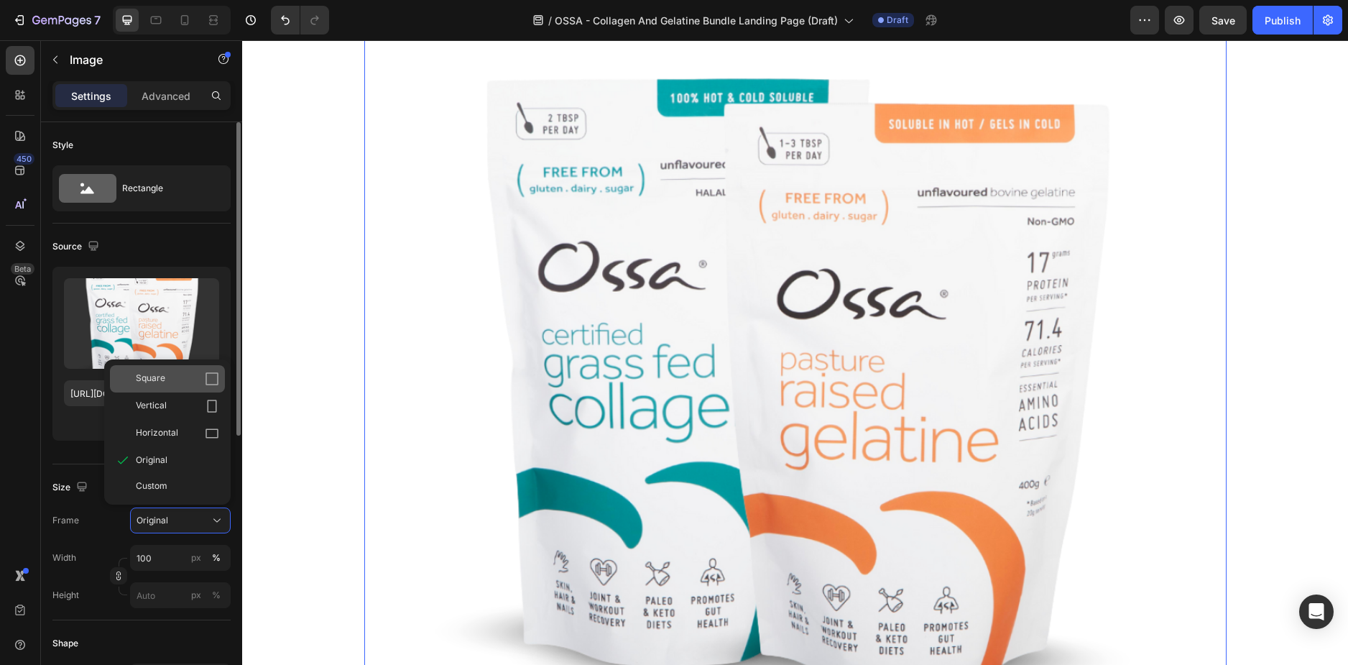
click at [183, 388] on div "Square" at bounding box center [167, 378] width 115 height 27
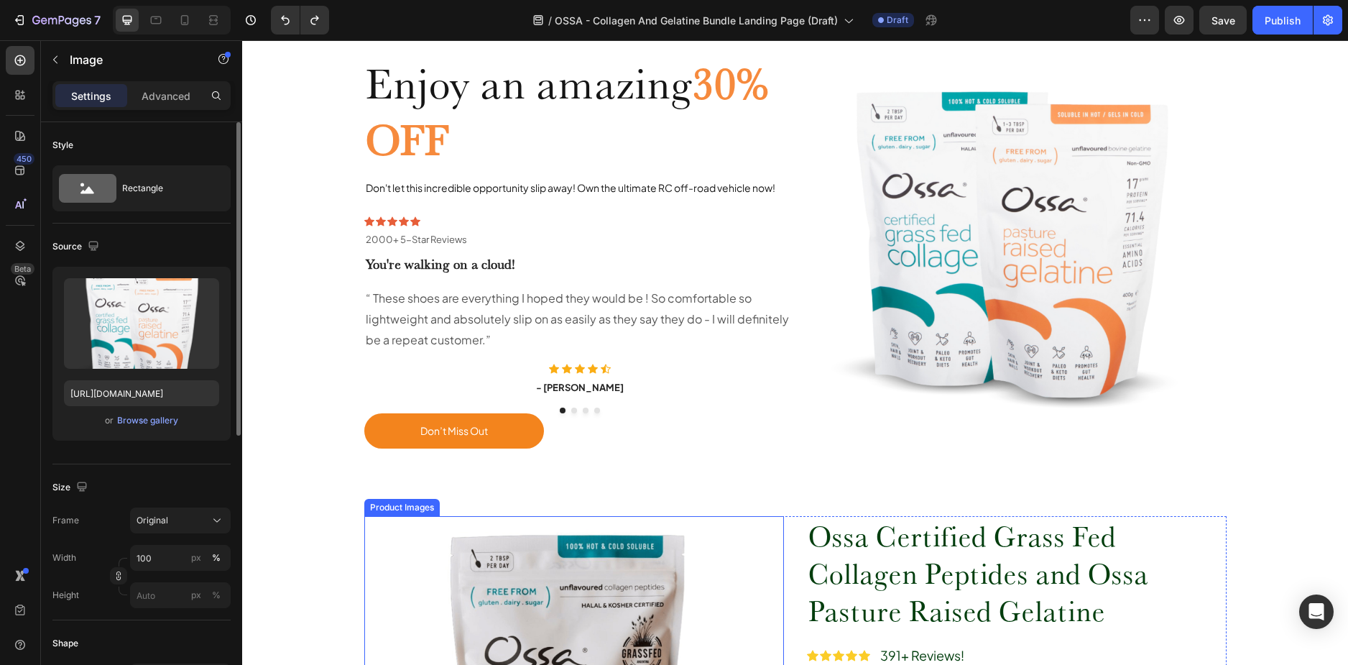
scroll to position [0, 0]
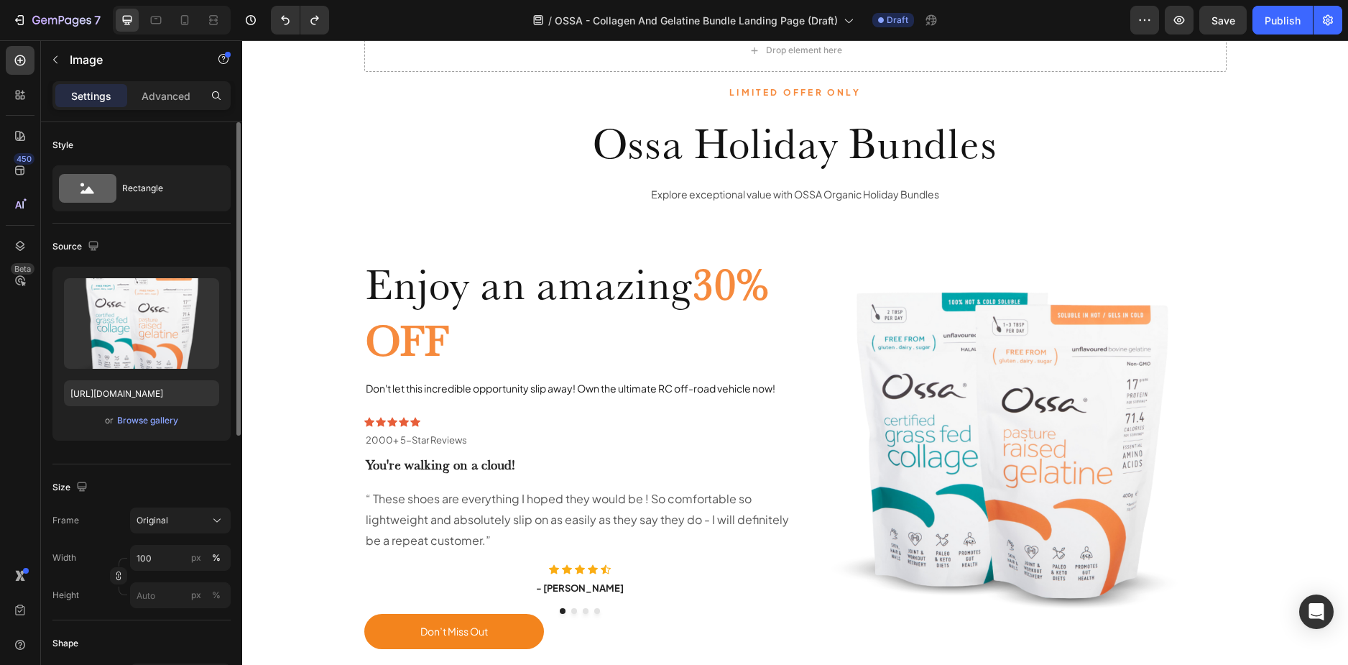
click at [964, 373] on img at bounding box center [1011, 443] width 431 height 431
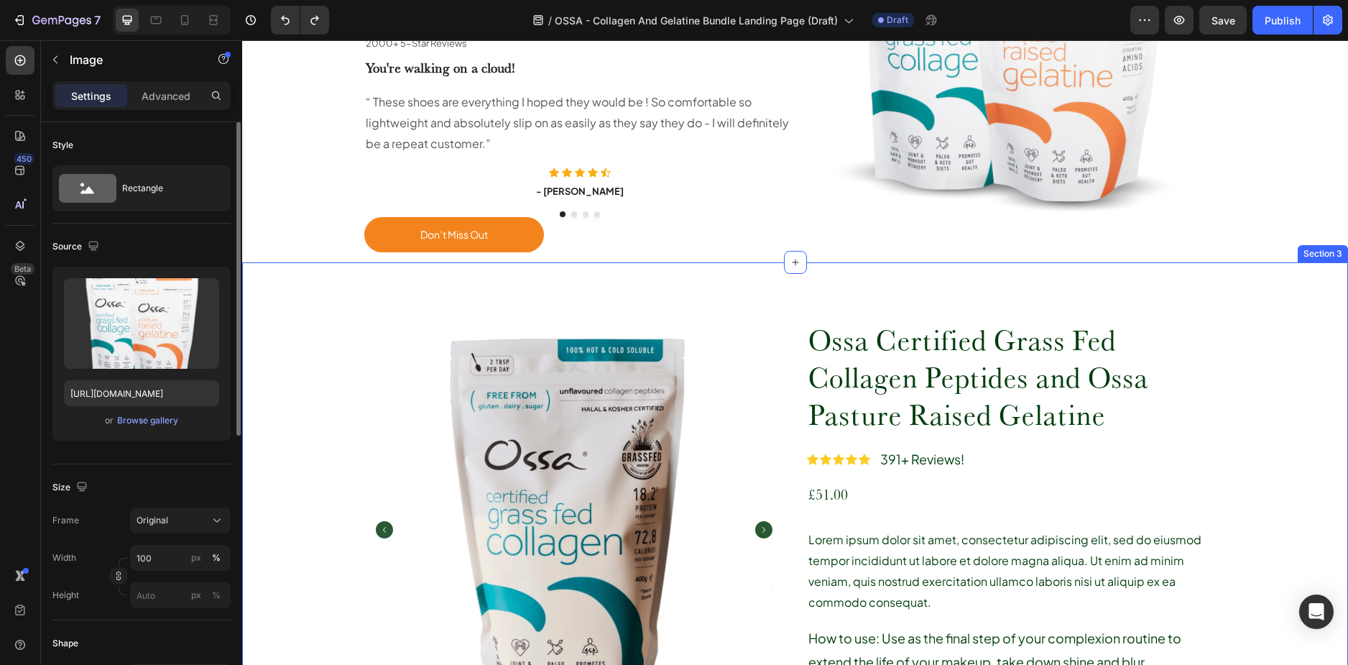
scroll to position [279, 0]
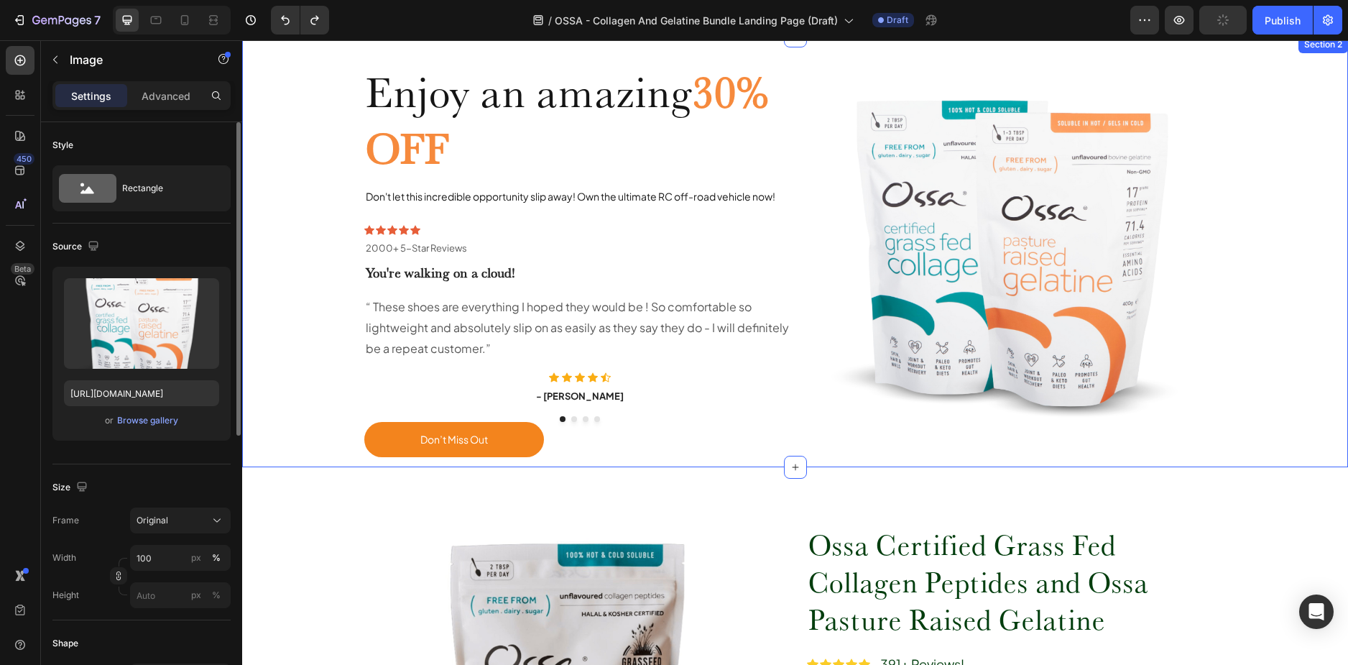
click at [310, 398] on div "Enjoy an amazing 30% OFF Heading Don't let this incredible opportunity slip awa…" at bounding box center [795, 251] width 1084 height 431
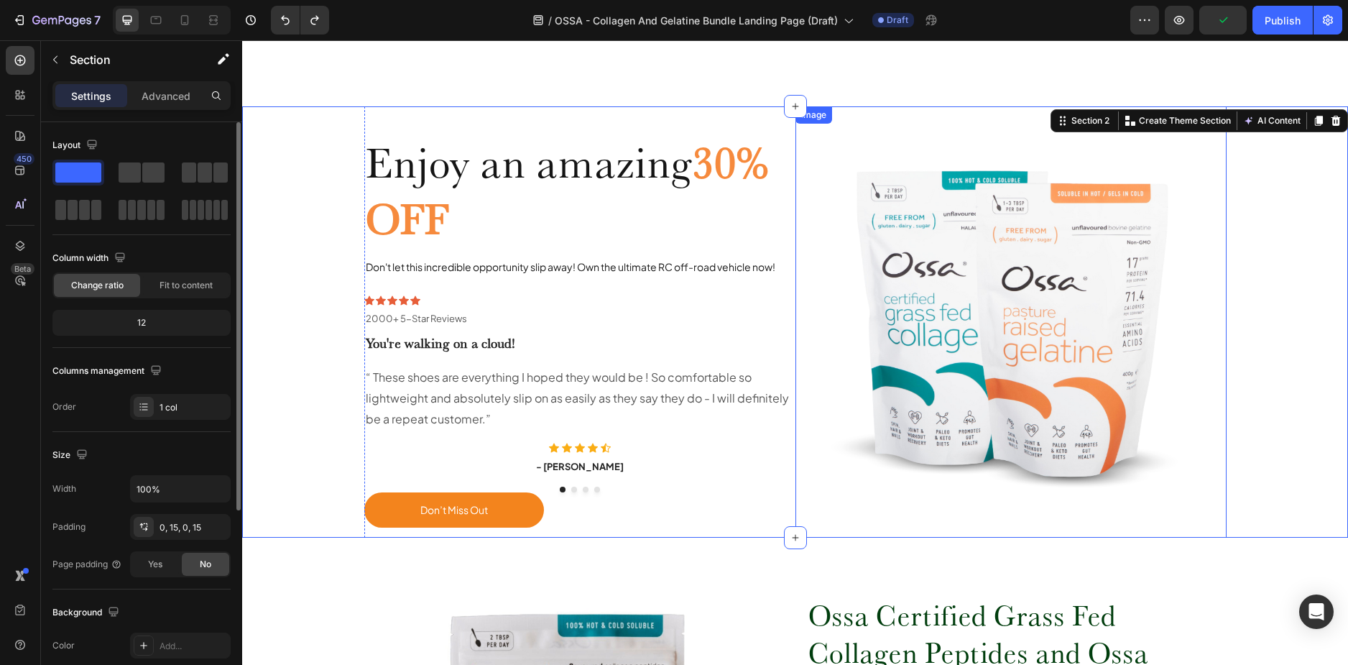
scroll to position [0, 0]
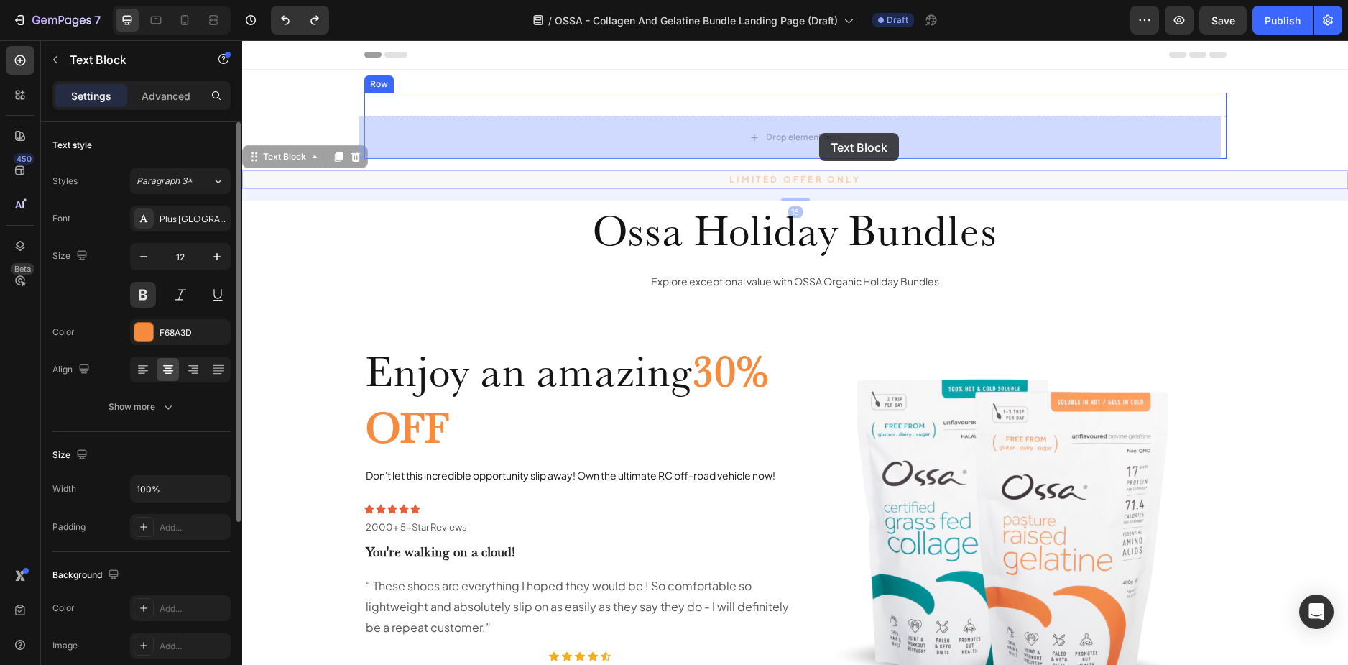
drag, startPoint x: 809, startPoint y: 176, endPoint x: 819, endPoint y: 133, distance: 44.3
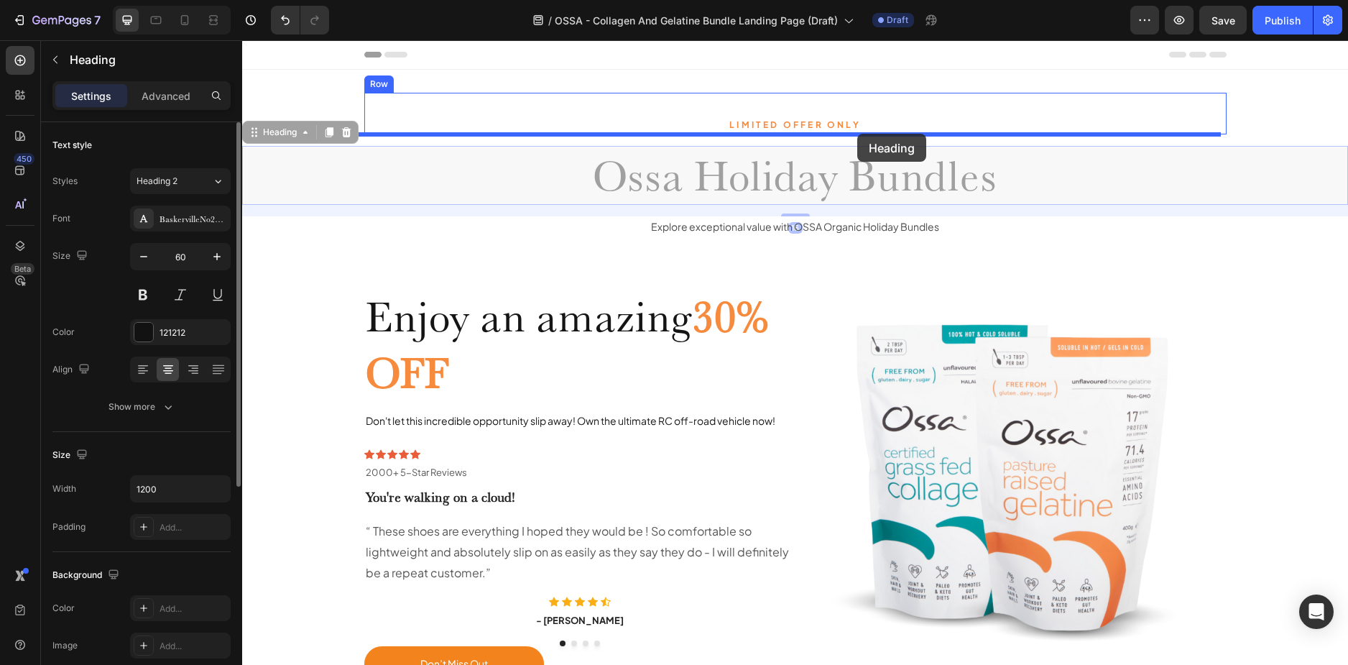
drag, startPoint x: 860, startPoint y: 183, endPoint x: 857, endPoint y: 134, distance: 49.6
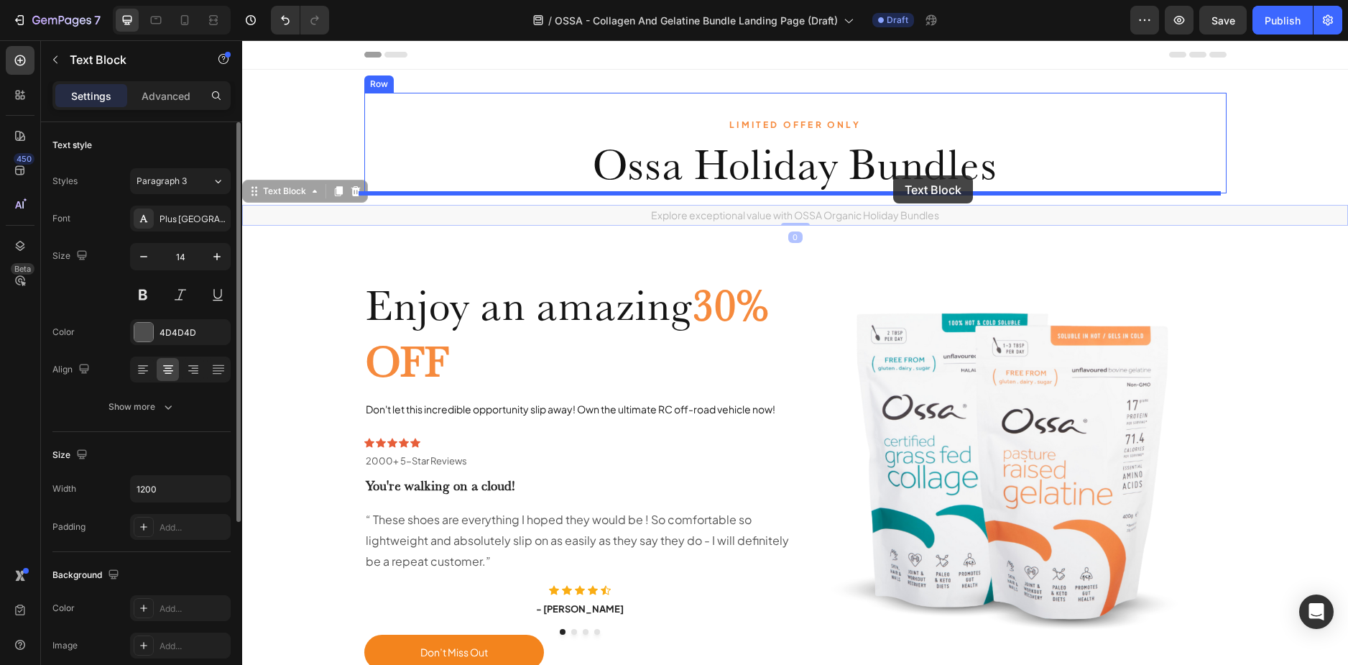
drag, startPoint x: 891, startPoint y: 214, endPoint x: 893, endPoint y: 175, distance: 38.9
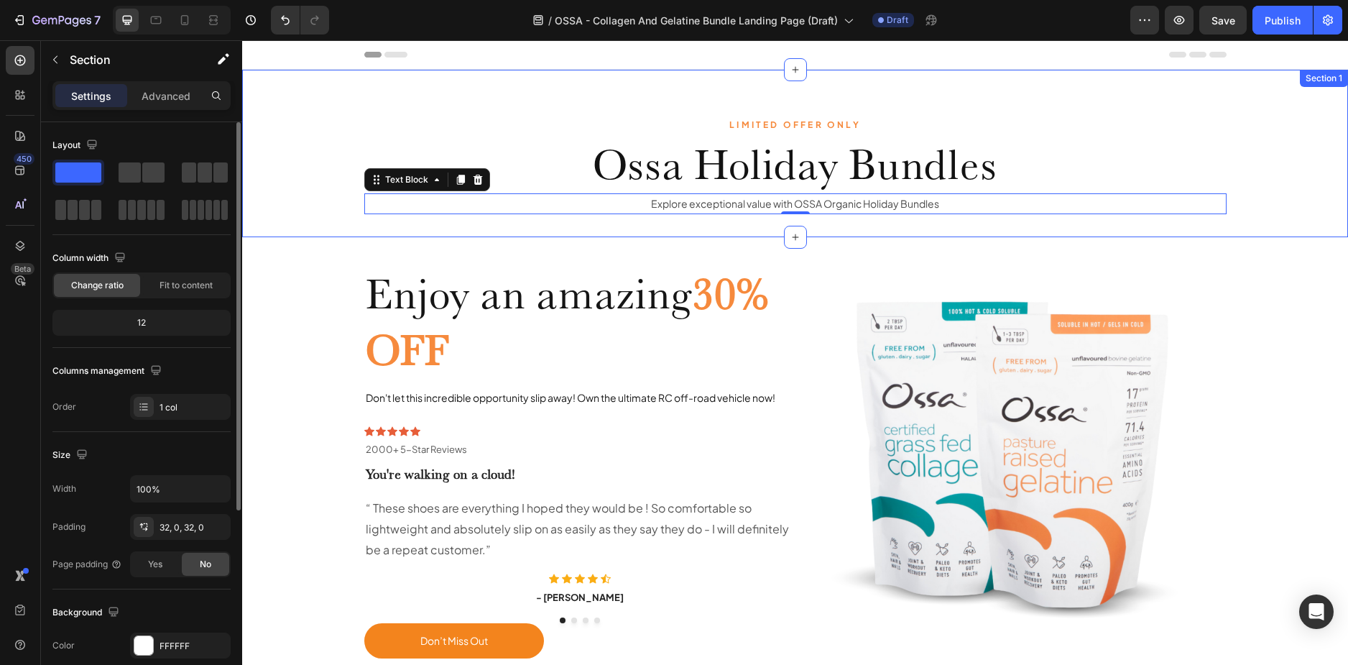
click at [279, 184] on div "LIMITED OFFER ONLY Text Block Ossa Holiday Bundles Heading Explore exceptional …" at bounding box center [795, 153] width 1106 height 121
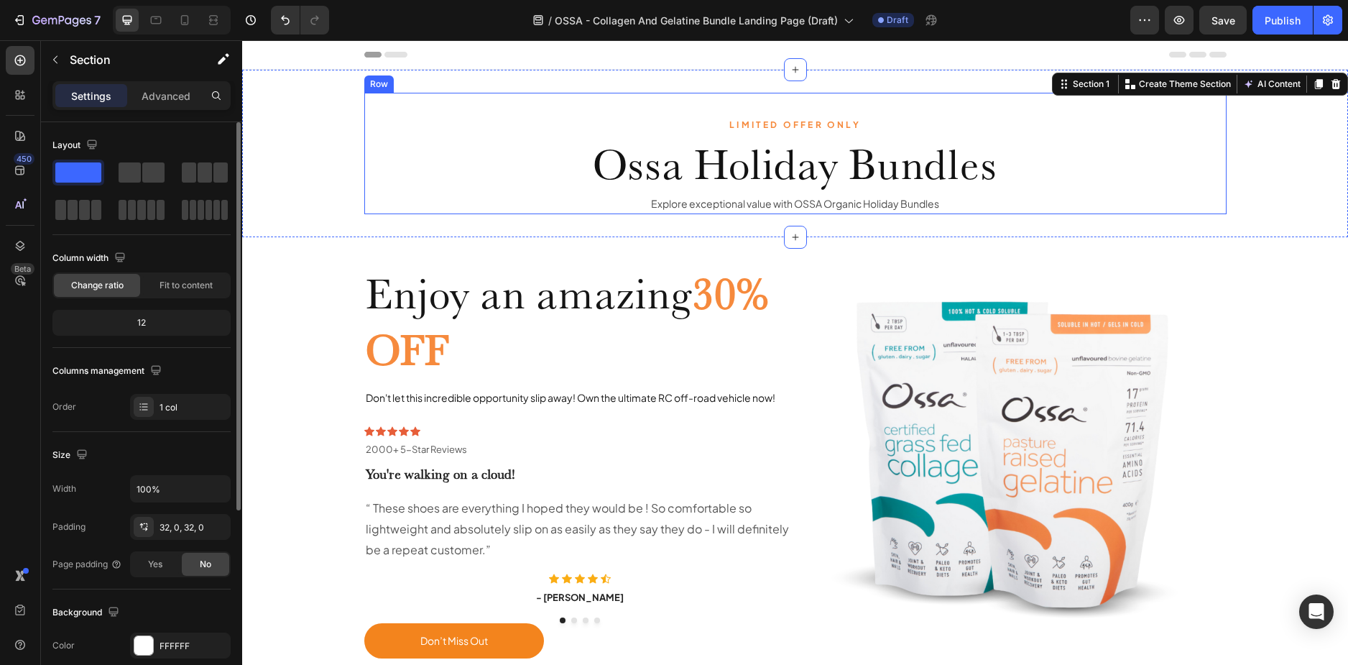
click at [454, 111] on div "LIMITED OFFER ONLY Text Block Ossa Holiday Bundles Heading Explore exceptional …" at bounding box center [795, 153] width 862 height 121
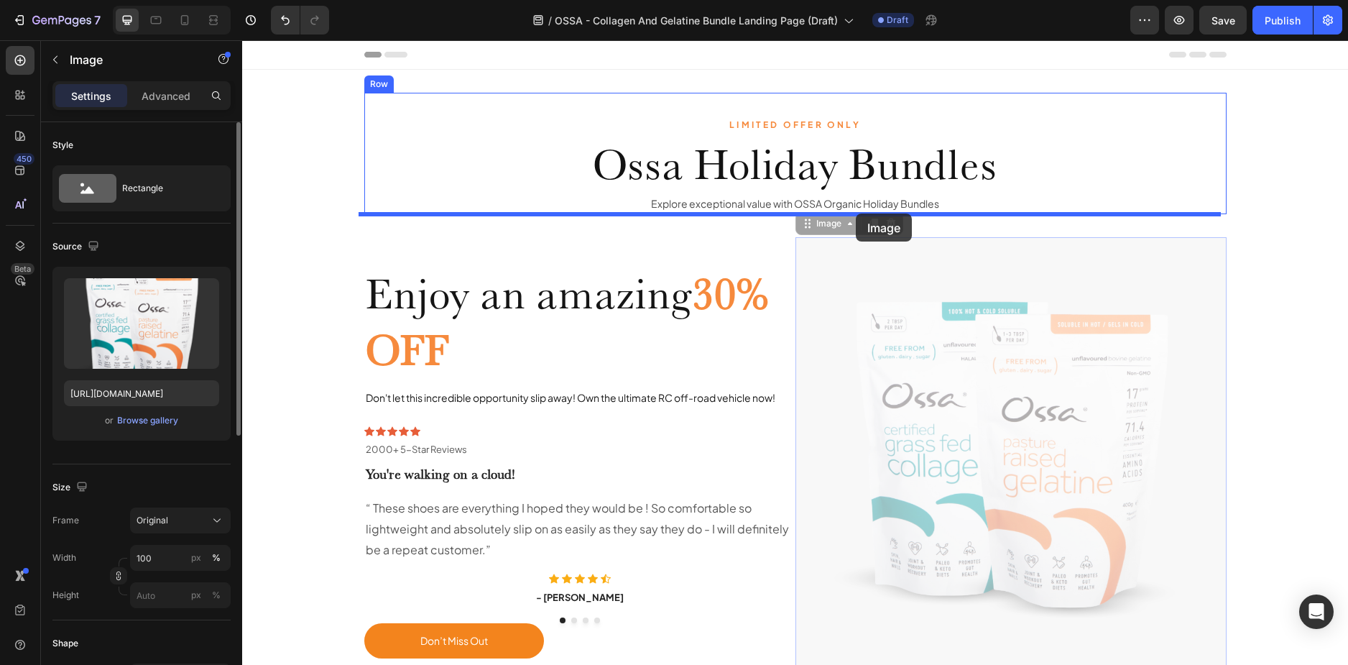
drag, startPoint x: 1103, startPoint y: 397, endPoint x: 856, endPoint y: 213, distance: 307.7
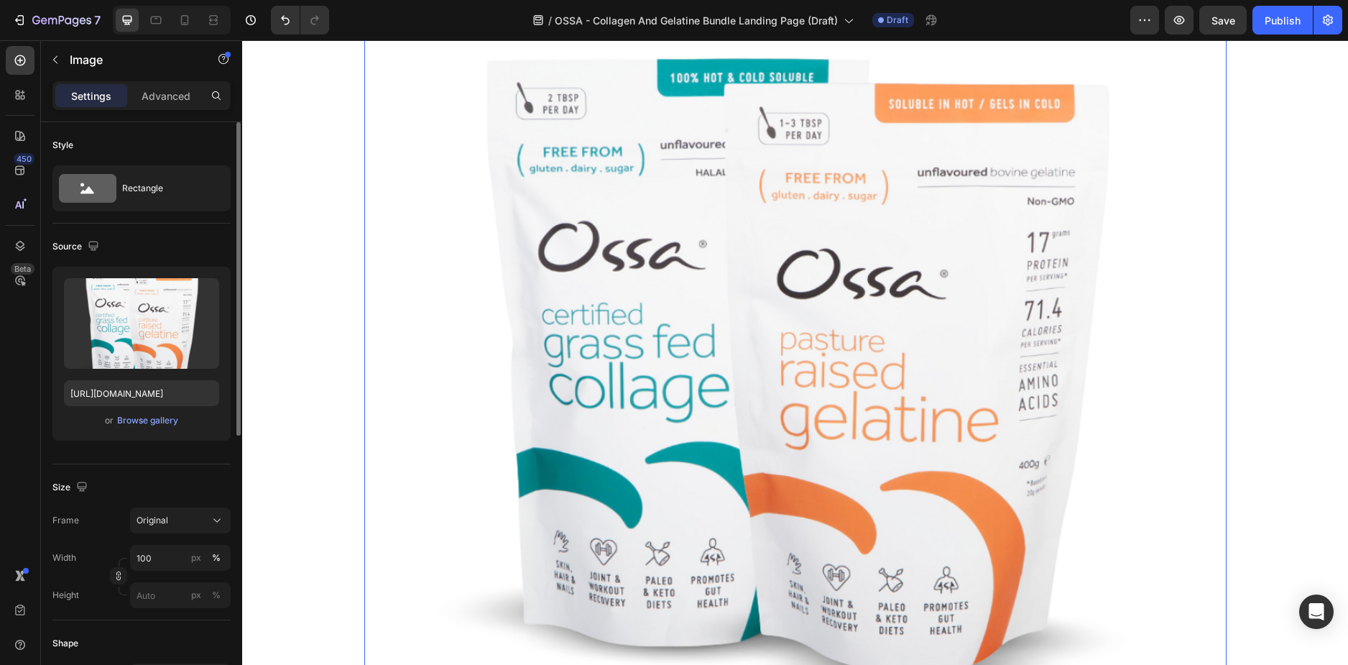
scroll to position [72, 0]
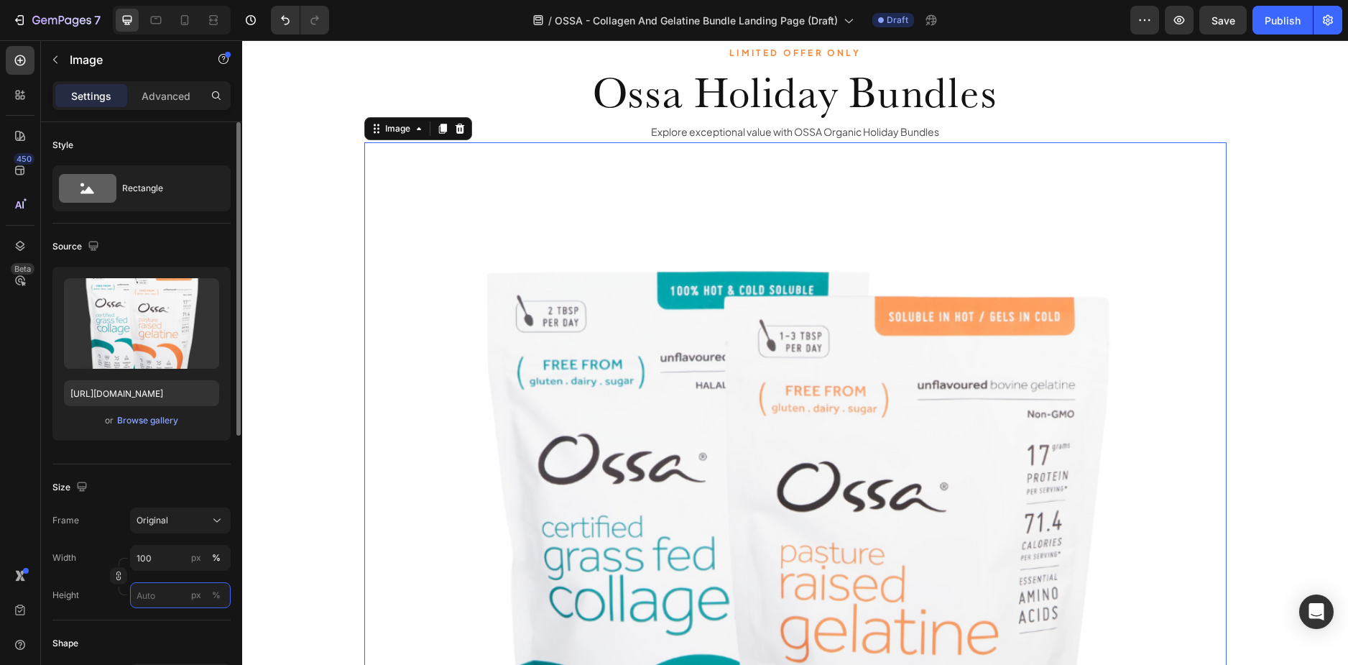
click at [165, 589] on input "px %" at bounding box center [180, 595] width 101 height 26
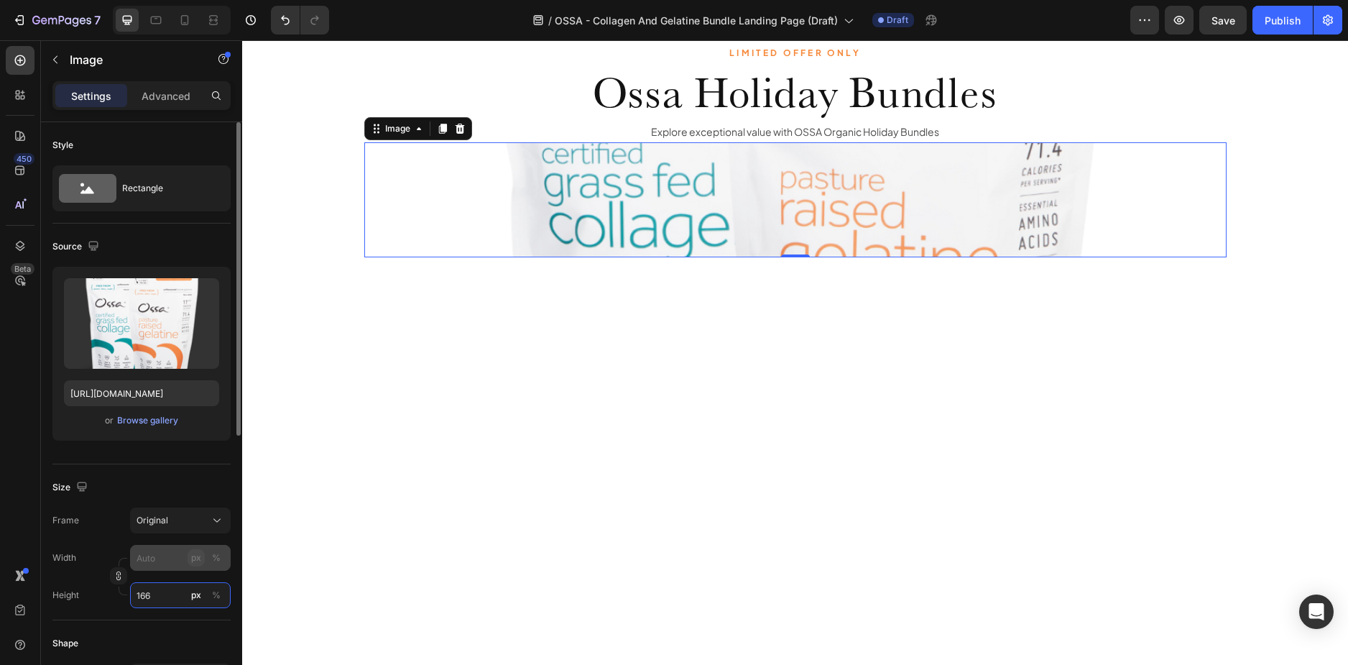
type input "167"
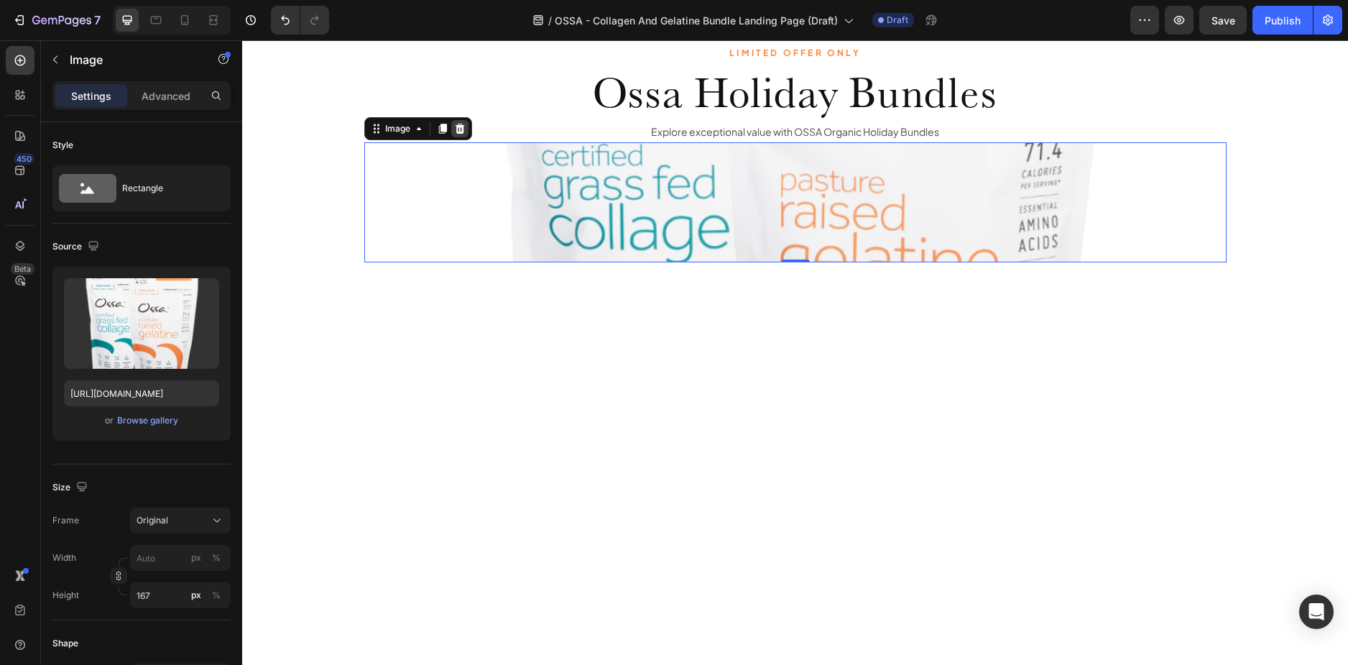
click at [460, 134] on icon at bounding box center [459, 128] width 11 height 11
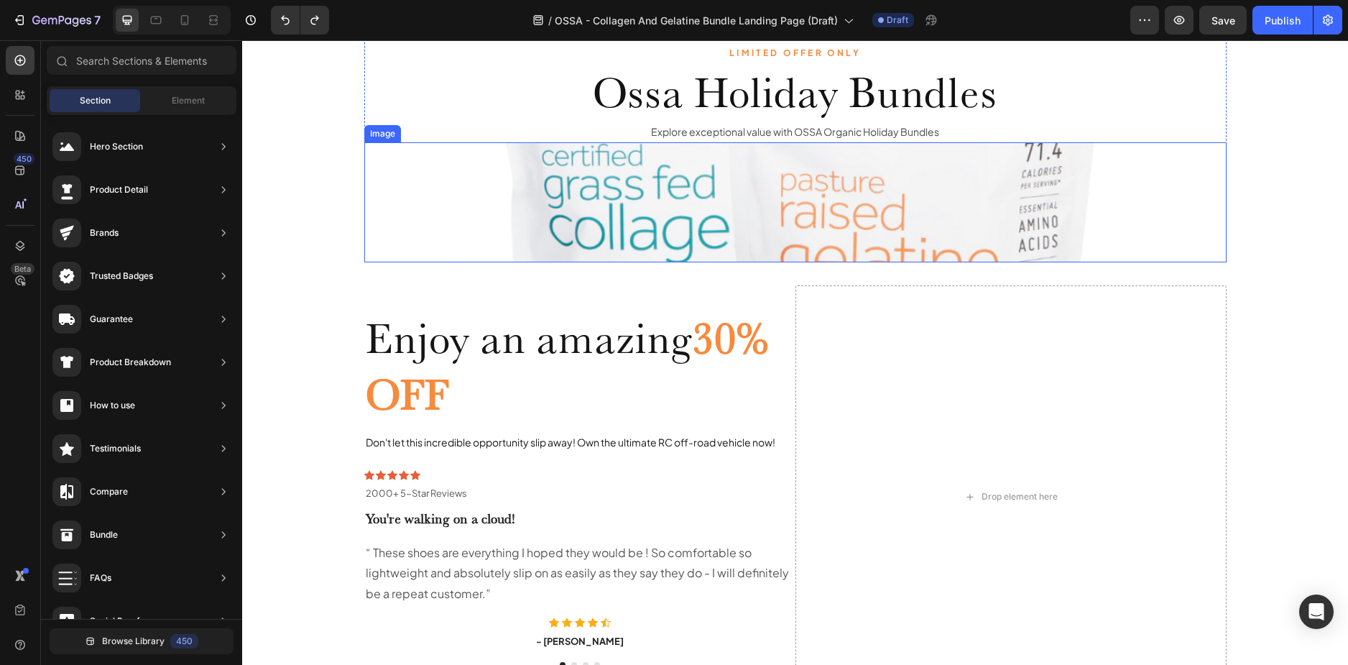
click at [373, 177] on img at bounding box center [795, 202] width 862 height 120
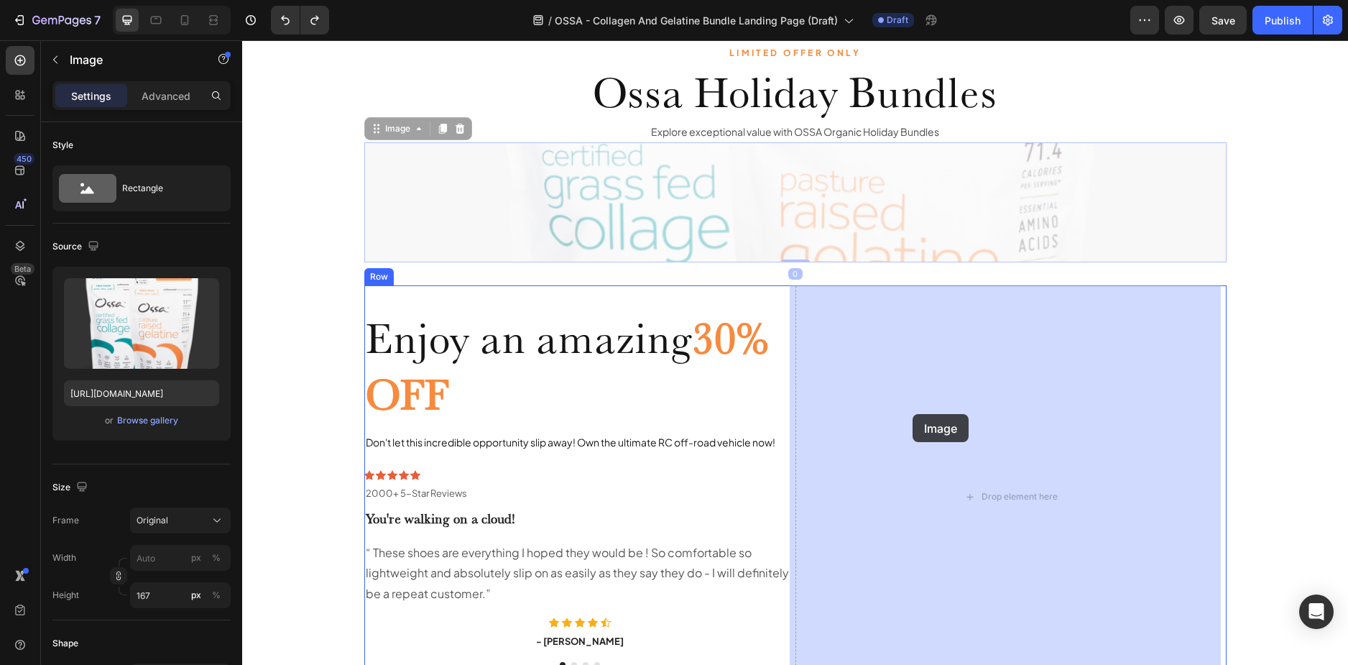
drag, startPoint x: 723, startPoint y: 196, endPoint x: 884, endPoint y: 367, distance: 234.4
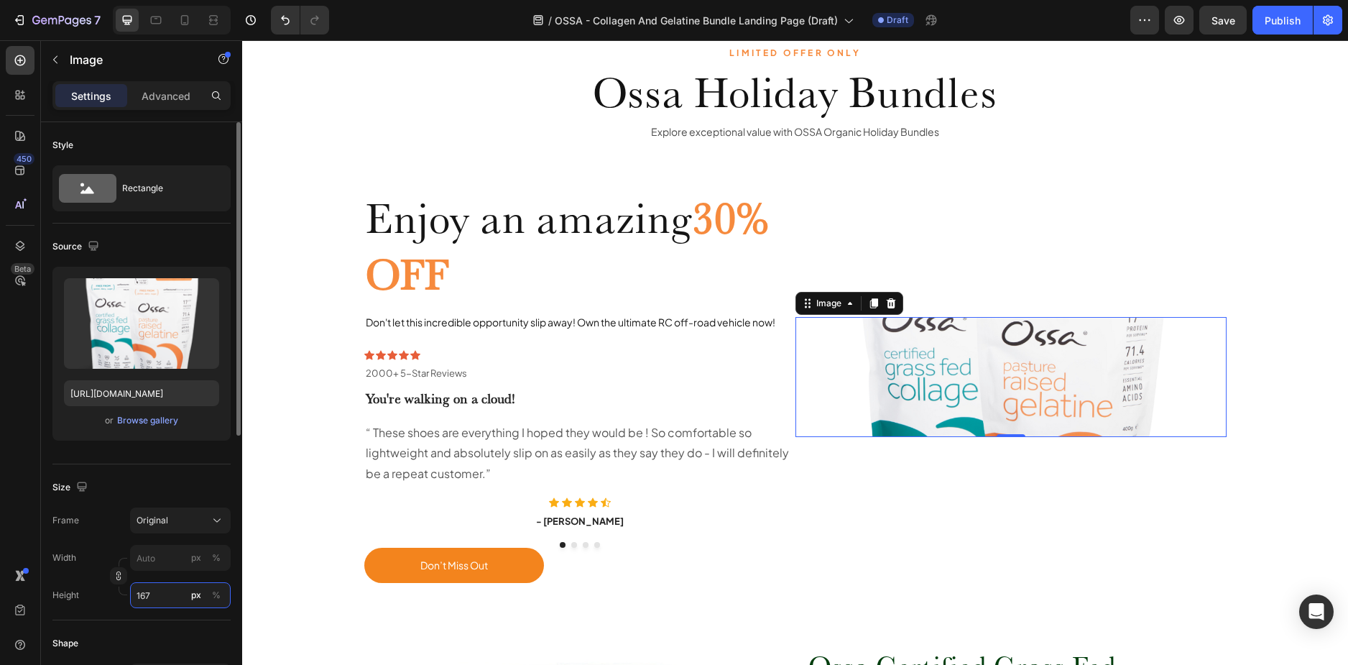
click at [152, 597] on input "167" at bounding box center [180, 595] width 101 height 26
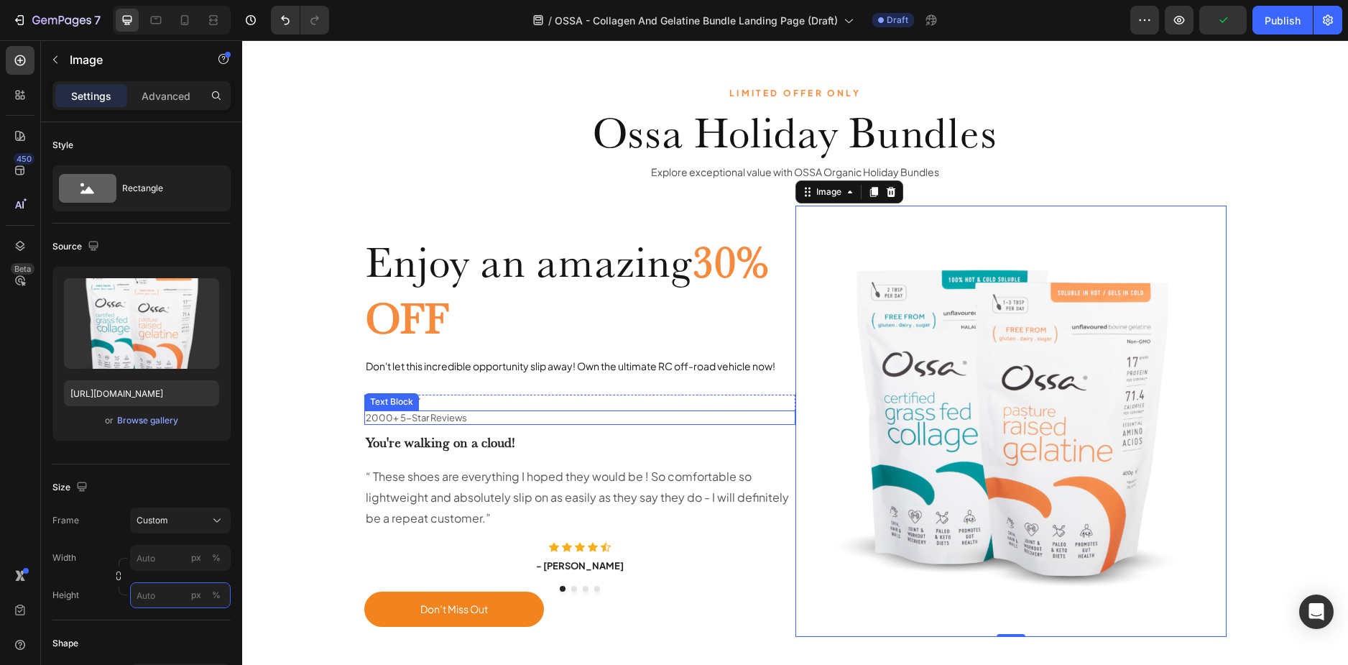
scroll to position [0, 0]
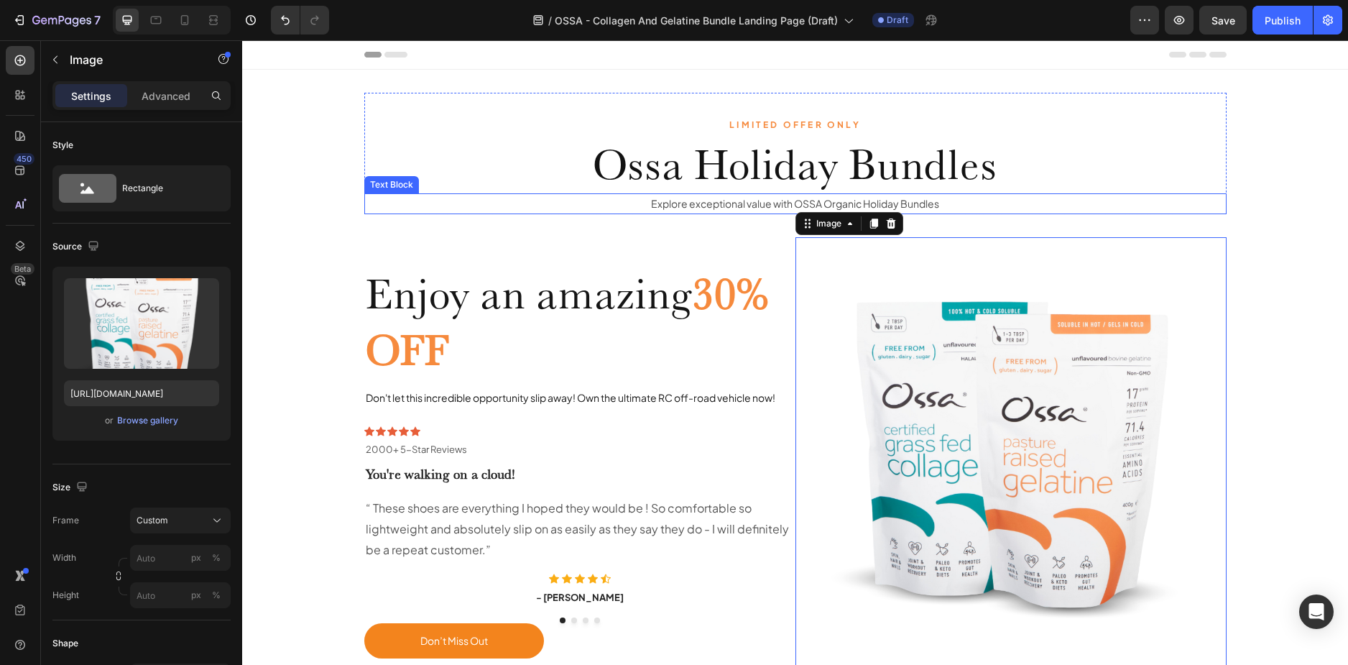
click at [1223, 178] on div "LIMITED OFFER ONLY Text Block Ossa Holiday Bundles Heading Explore exceptional …" at bounding box center [795, 153] width 1106 height 121
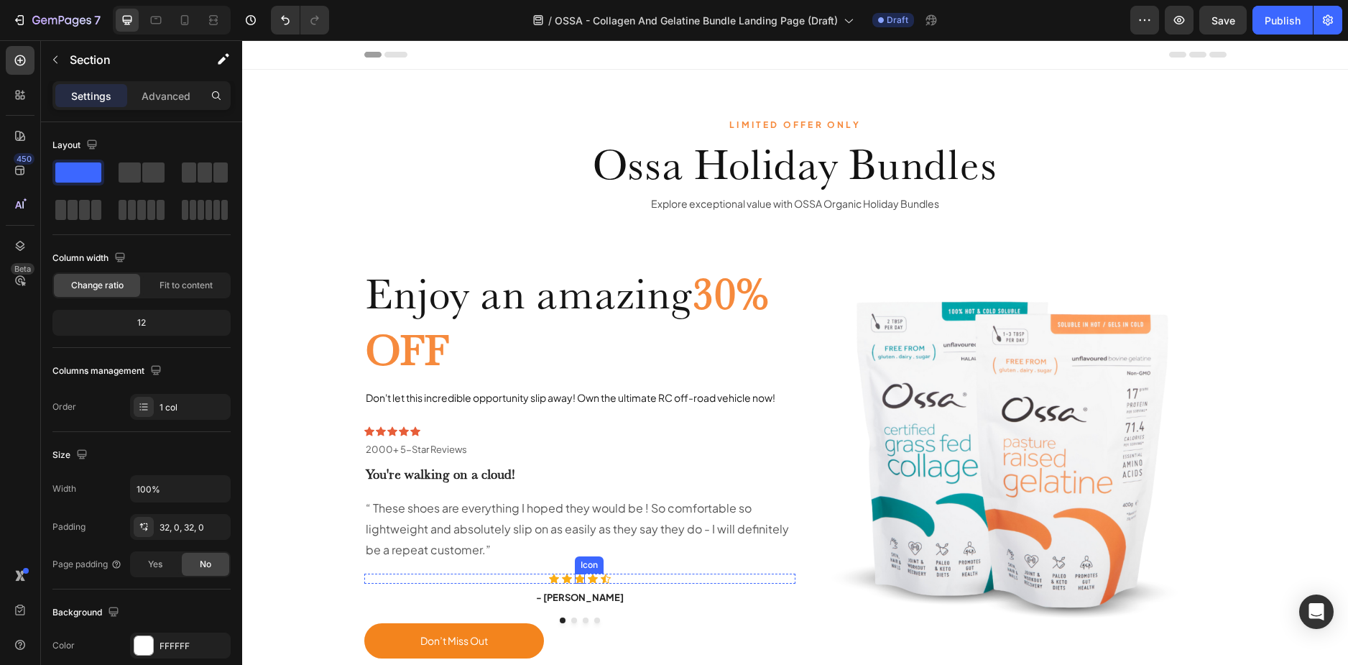
click at [576, 574] on div "Icon" at bounding box center [580, 579] width 10 height 10
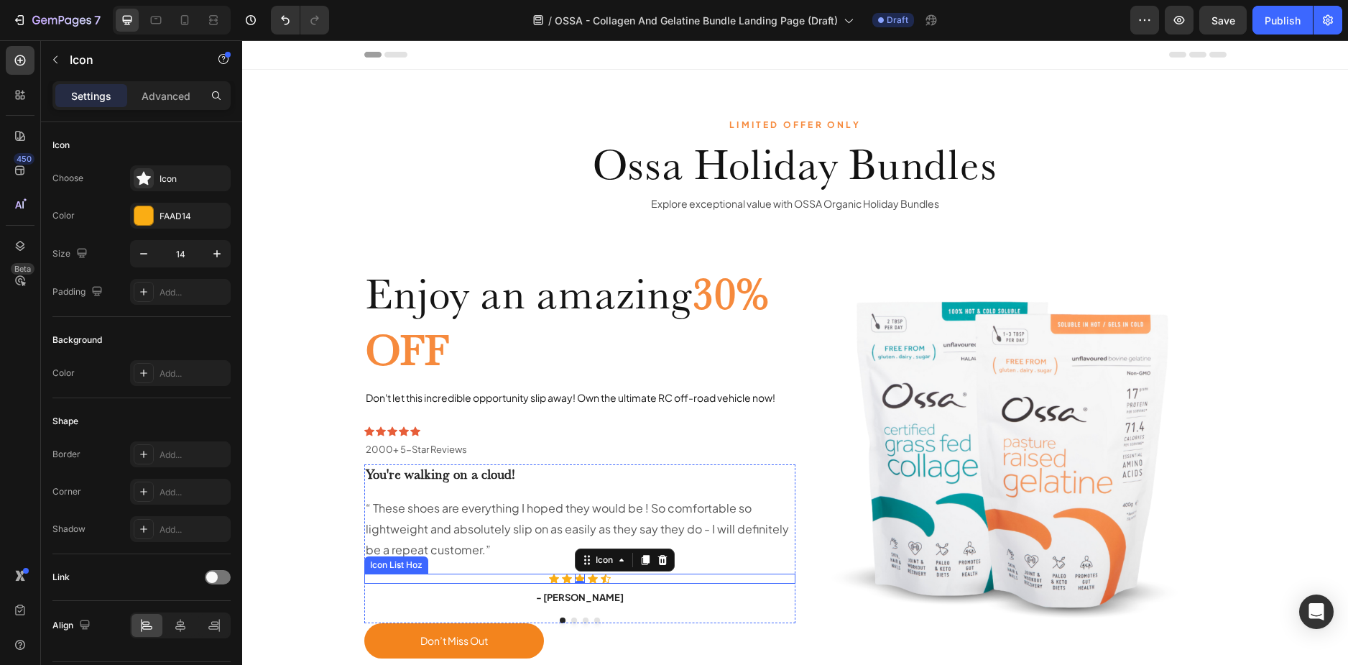
click at [540, 576] on div "Icon Icon Icon 0 Icon Icon" at bounding box center [579, 579] width 431 height 10
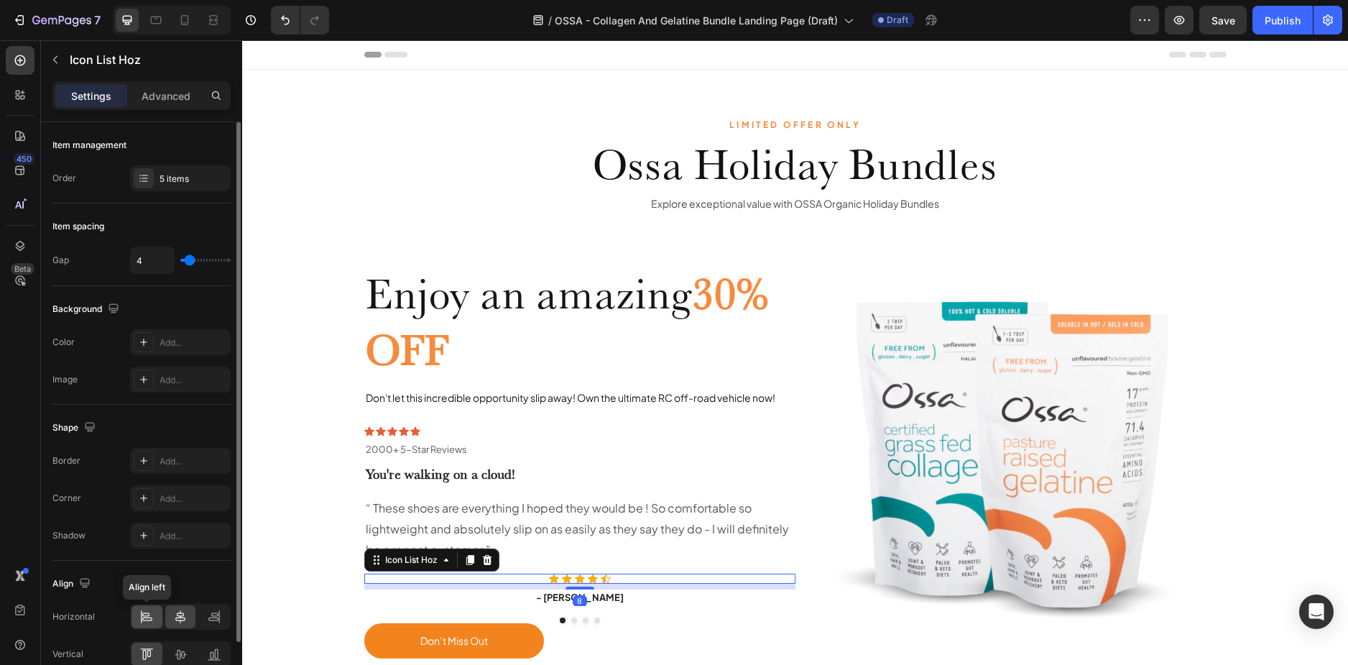
drag, startPoint x: 152, startPoint y: 627, endPoint x: 45, endPoint y: 573, distance: 120.2
click at [152, 627] on div at bounding box center [147, 616] width 31 height 23
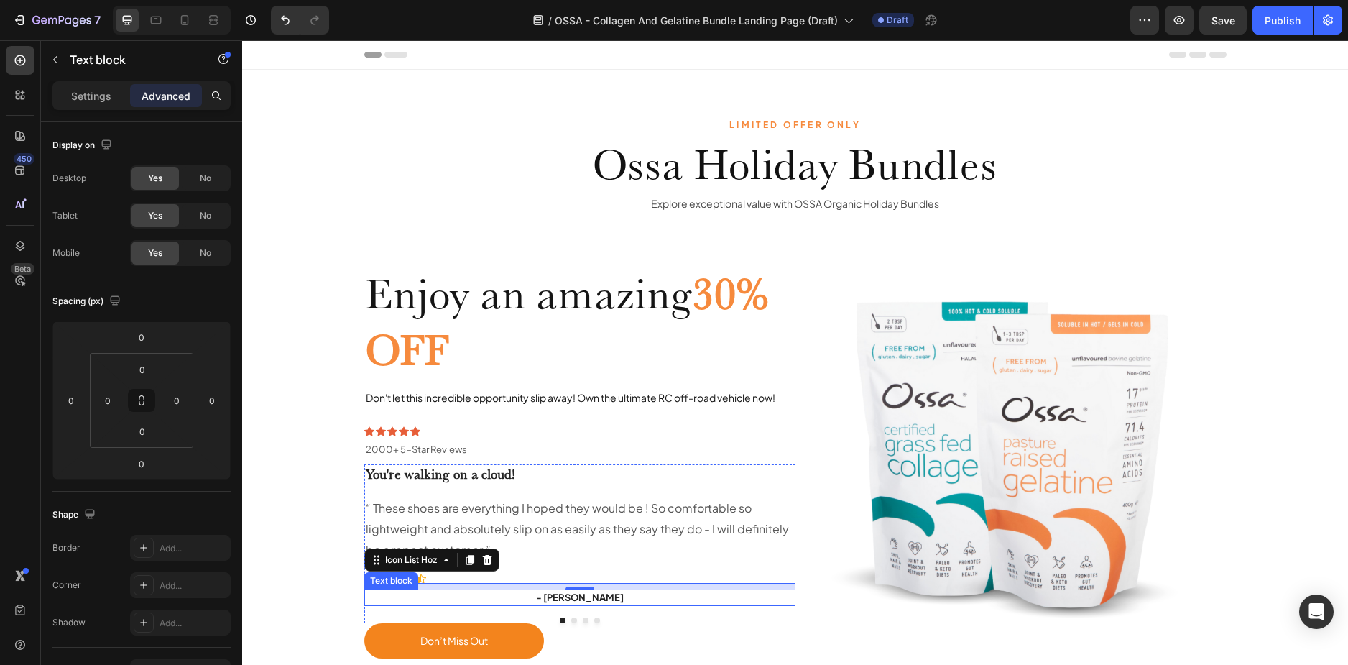
click at [520, 591] on p "- Ryan S." at bounding box center [580, 598] width 428 height 14
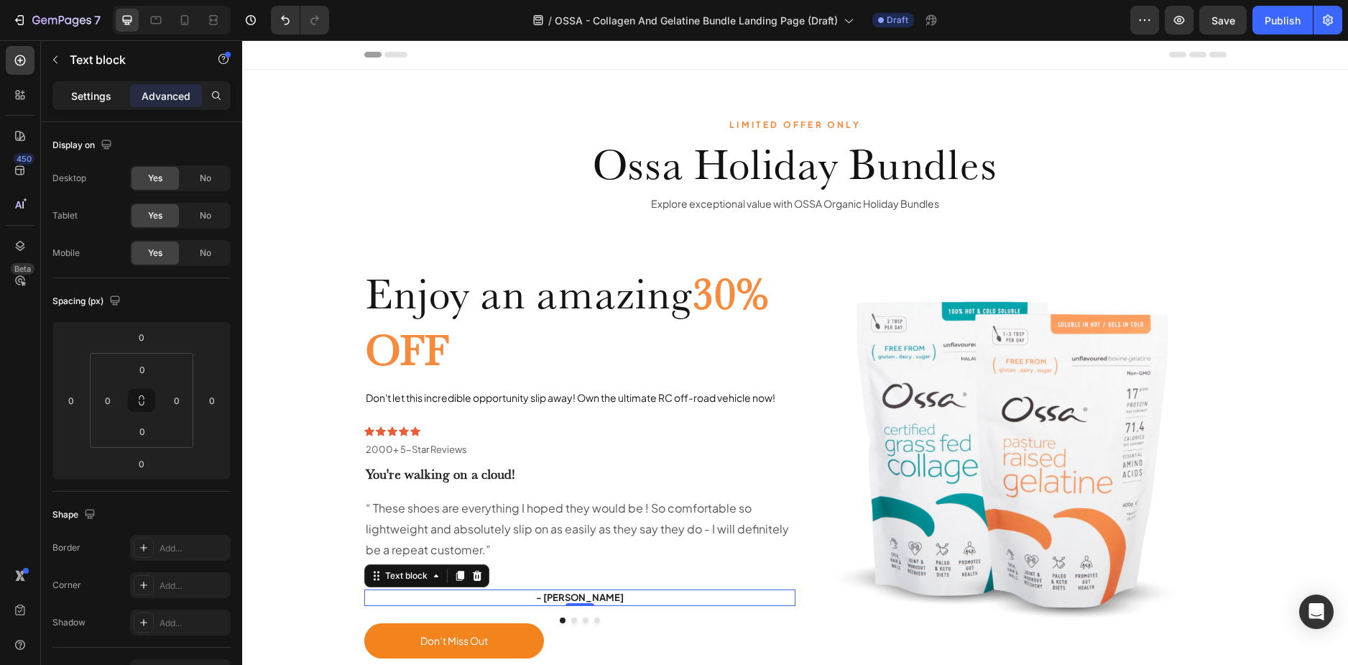
click at [86, 91] on p "Settings" at bounding box center [91, 95] width 40 height 15
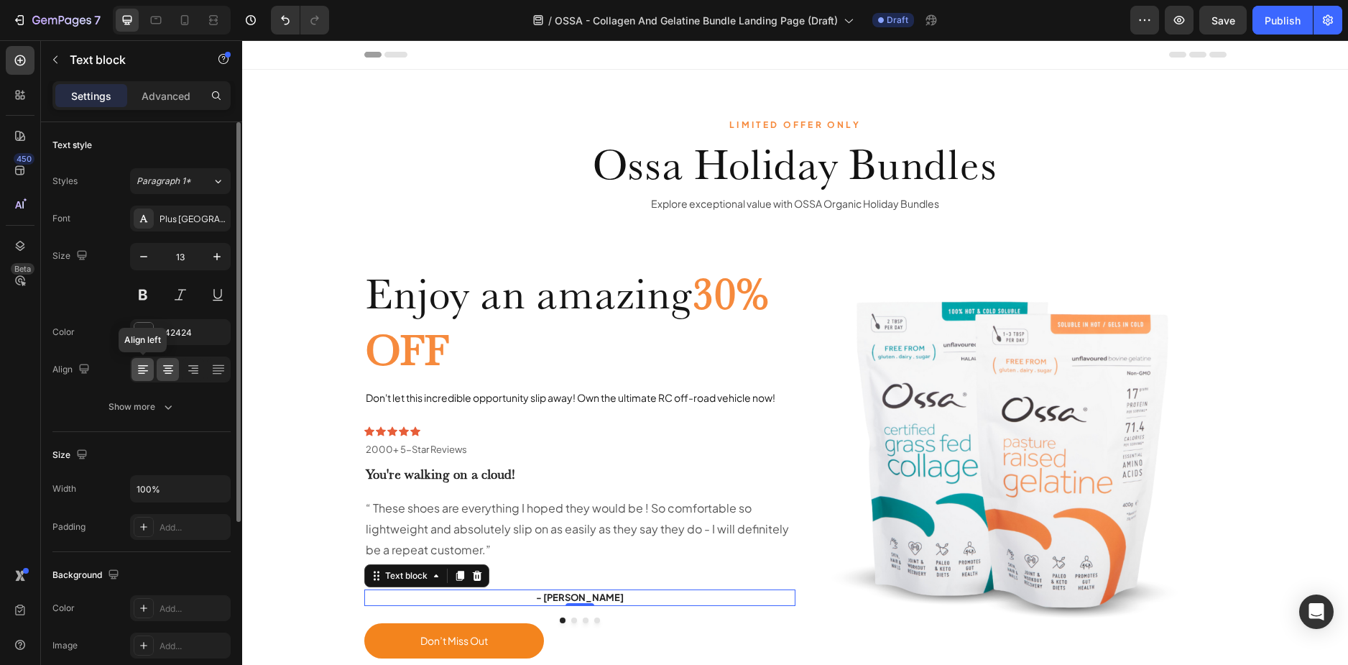
click at [149, 367] on icon at bounding box center [143, 369] width 14 height 14
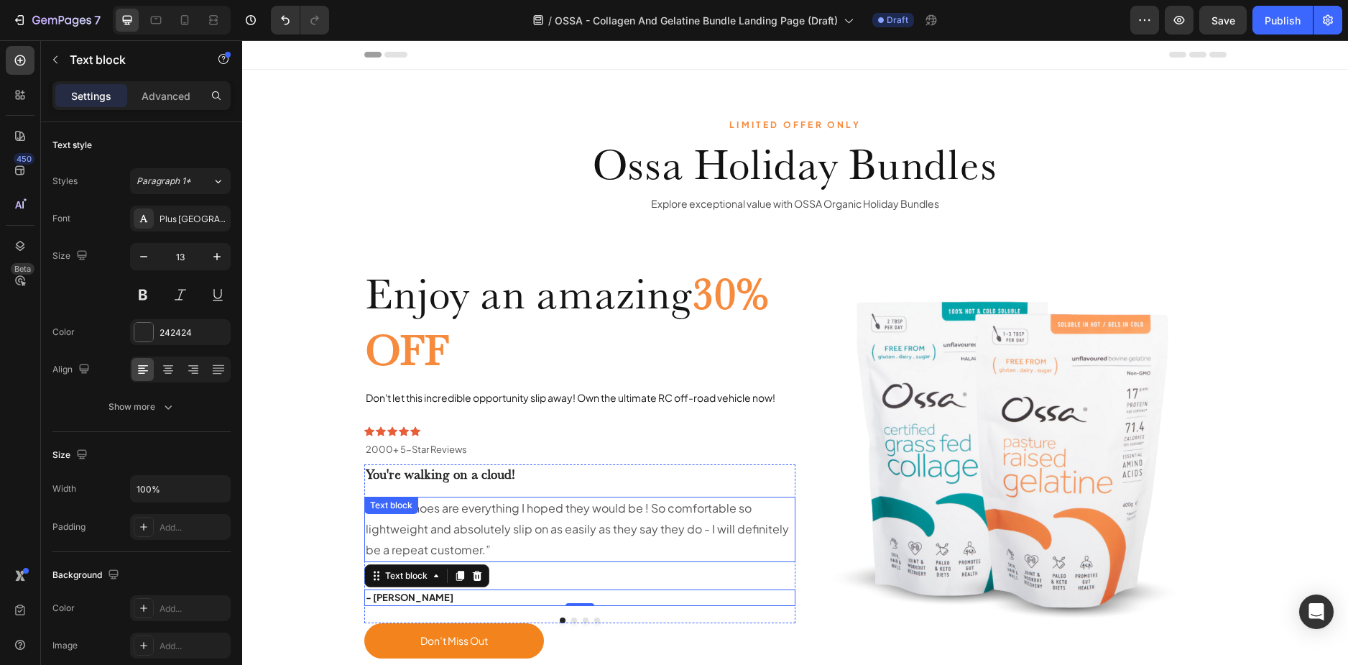
click at [761, 525] on p "“ These shoes are everything I hoped they would be ! So comfortable so lightwei…" at bounding box center [580, 529] width 428 height 62
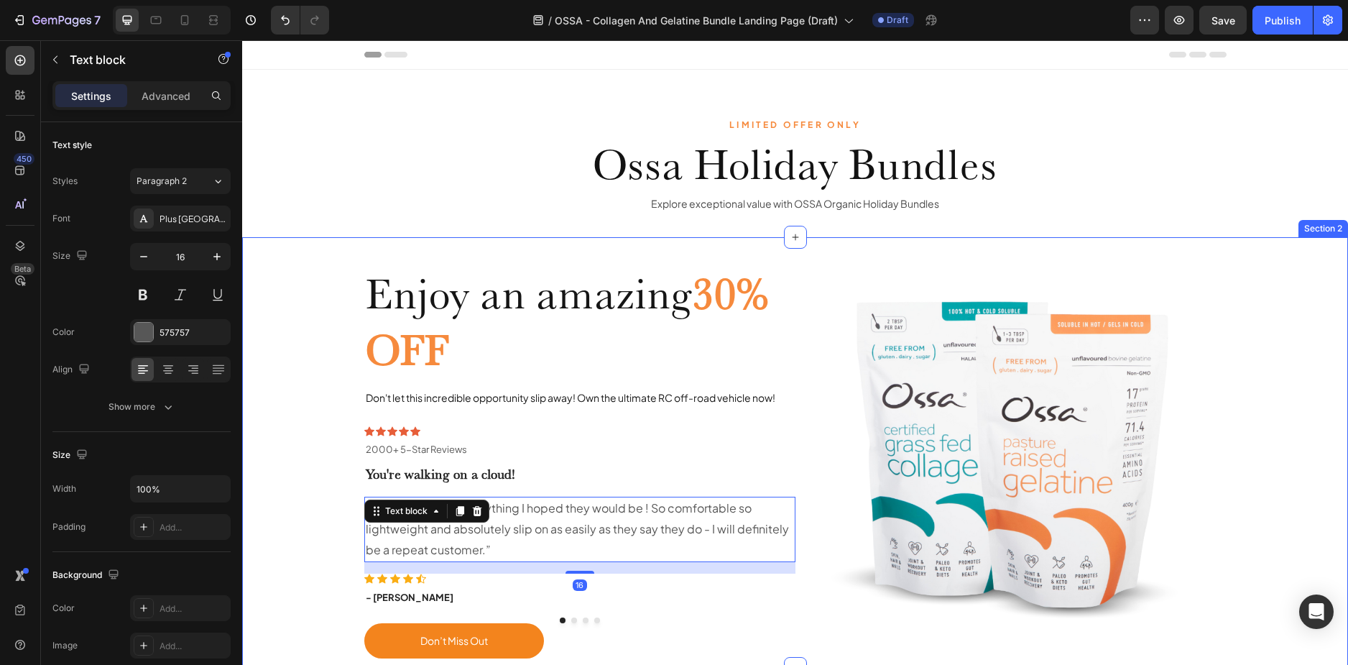
click at [283, 376] on div "Enjoy an amazing 30% OFF Heading Don't let this incredible opportunity slip awa…" at bounding box center [795, 452] width 1084 height 431
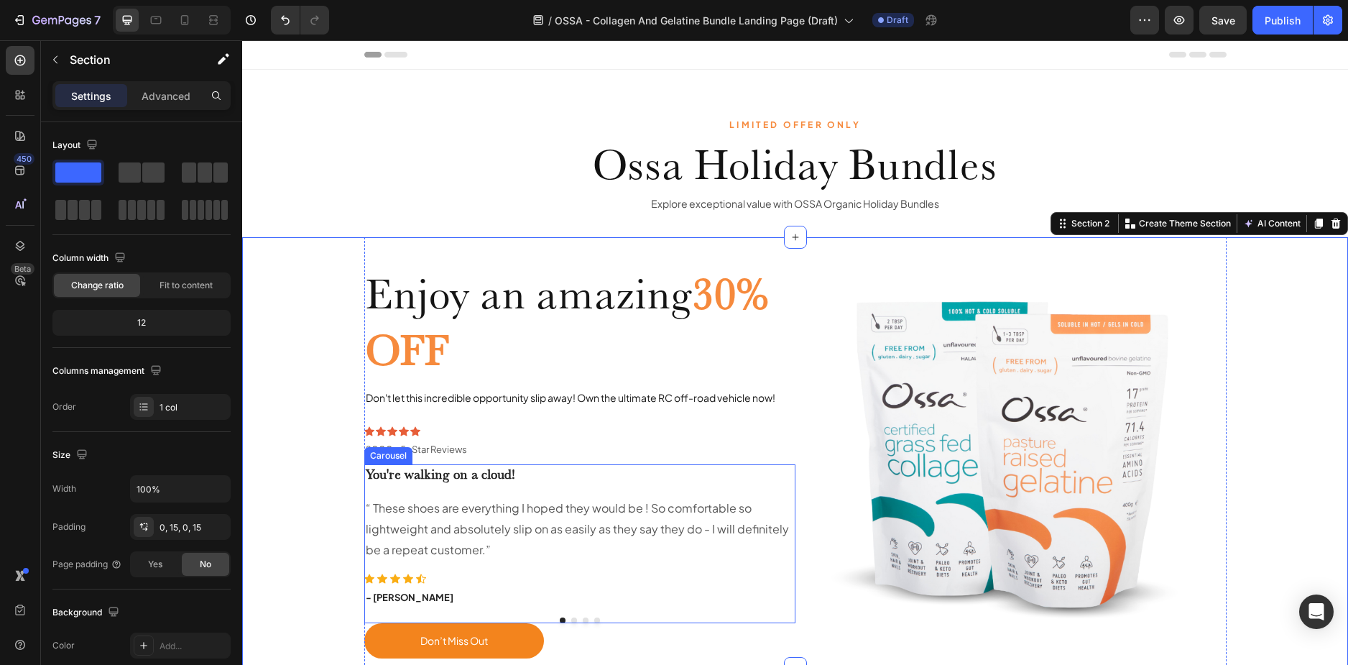
click at [663, 620] on div at bounding box center [579, 620] width 431 height 6
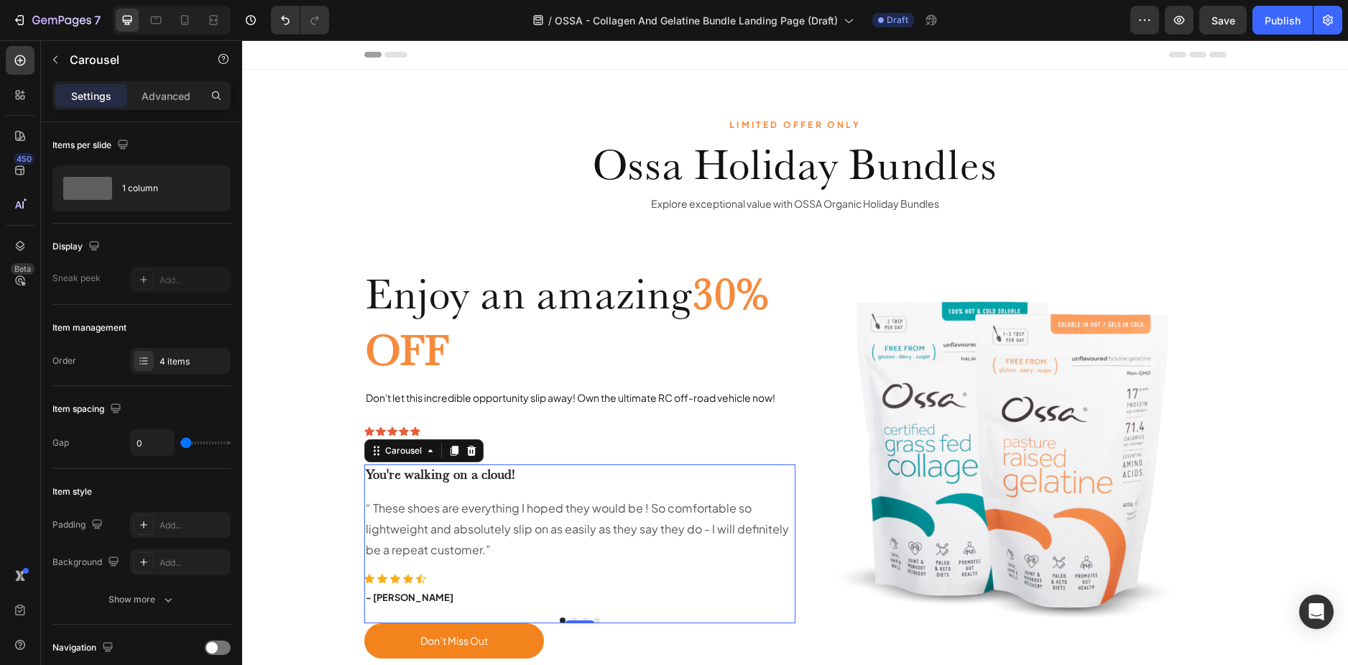
click at [167, 110] on div "Settings Advanced" at bounding box center [141, 101] width 201 height 41
click at [167, 103] on div "Advanced" at bounding box center [166, 95] width 72 height 23
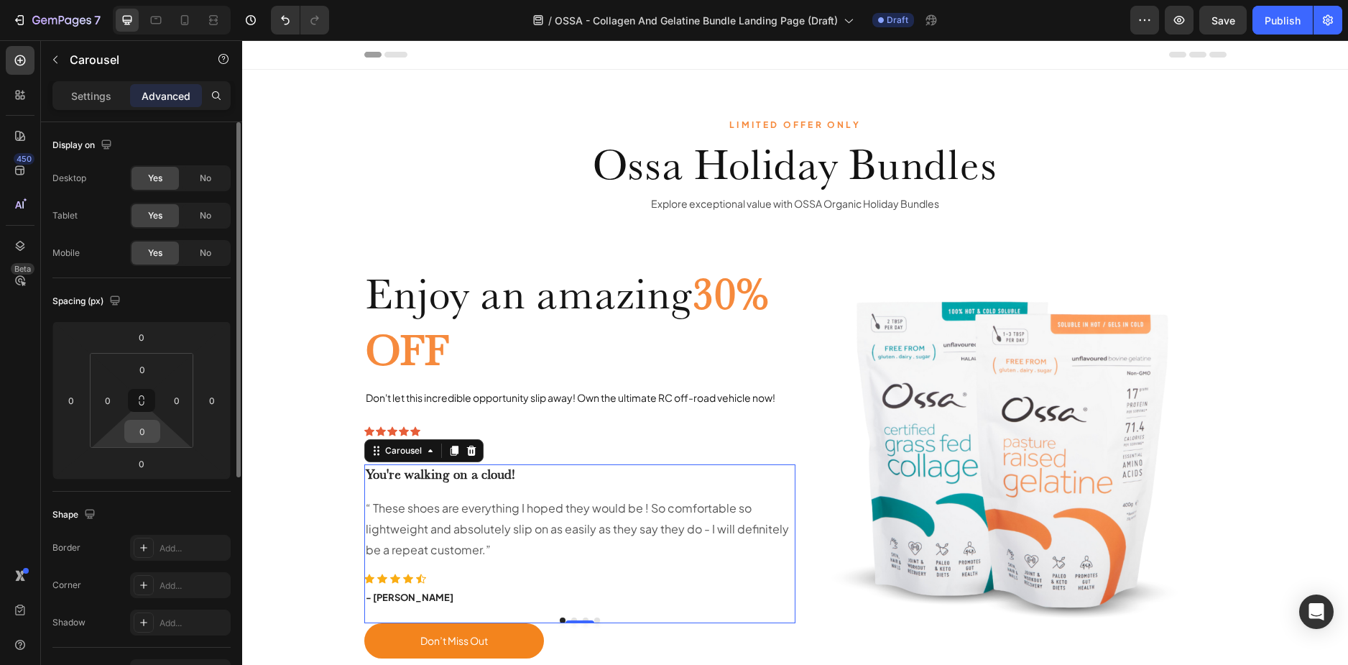
click at [144, 434] on input "0" at bounding box center [142, 431] width 29 height 22
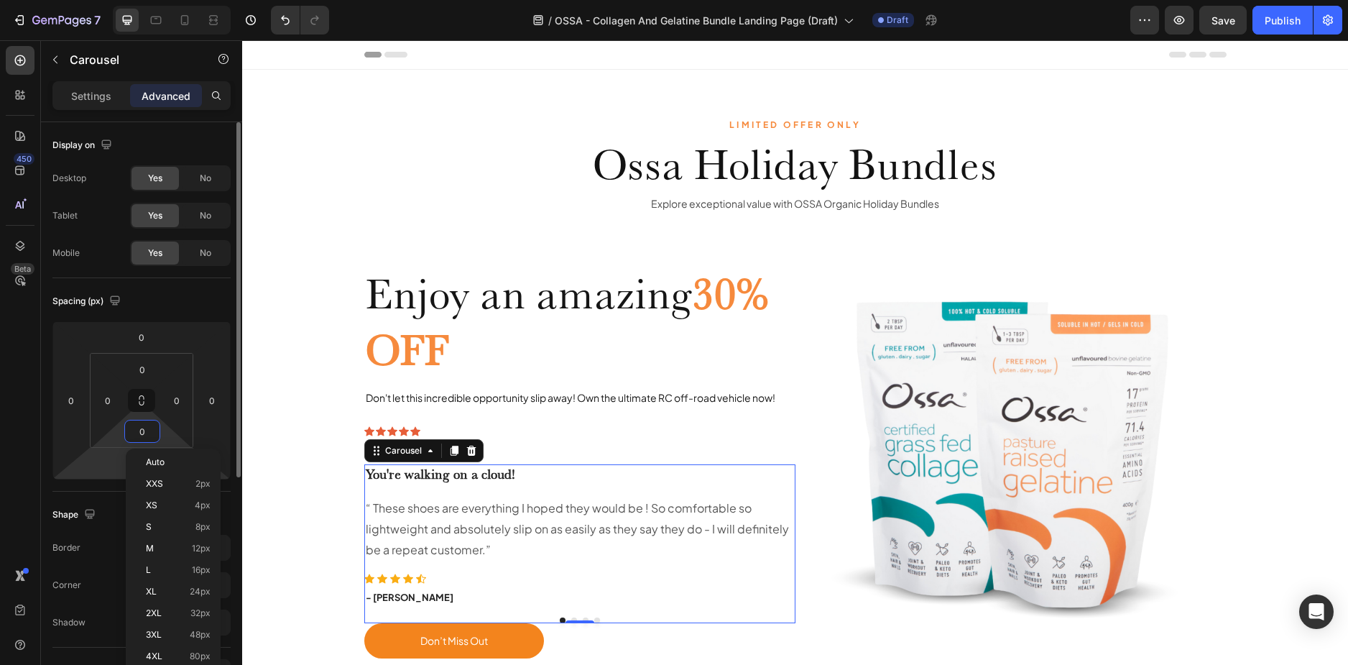
click at [126, 0] on html "7 Version history / OSSA - Collagen And Gelatine Bundle Landing Page (Draft) Dr…" at bounding box center [674, 0] width 1348 height 0
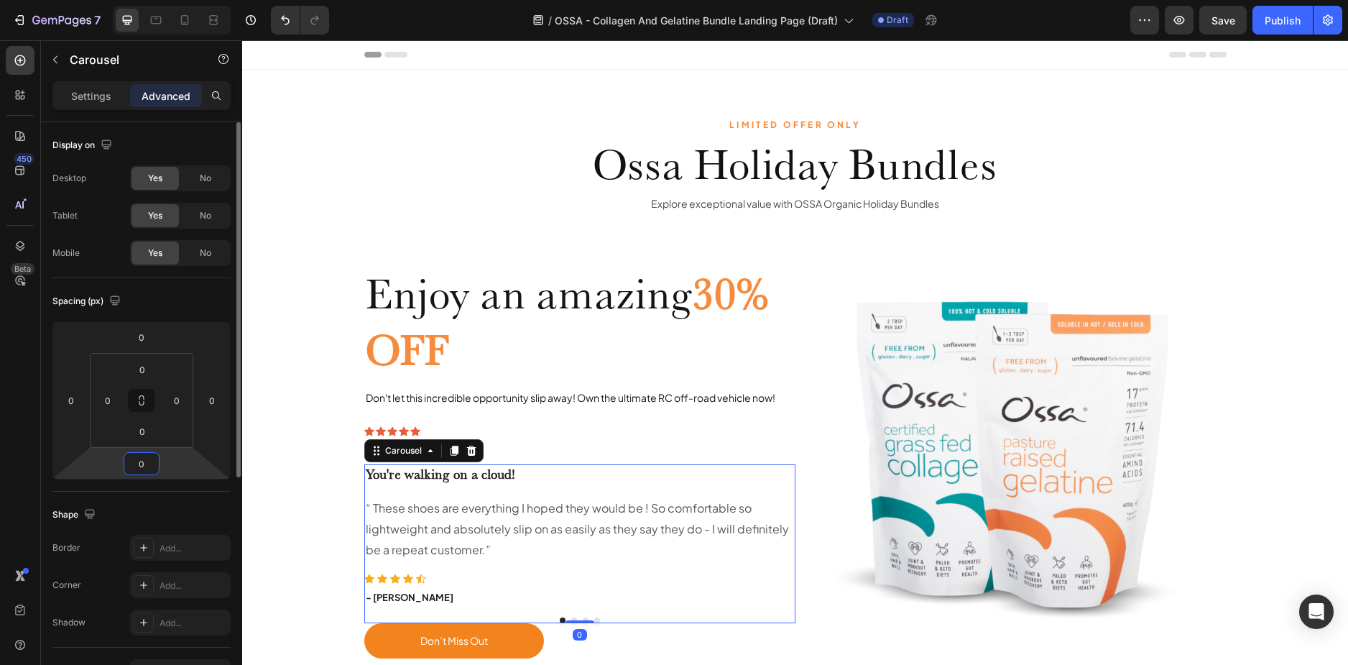
click at [141, 463] on input "0" at bounding box center [141, 464] width 29 height 22
click at [146, 463] on input "0" at bounding box center [141, 464] width 29 height 22
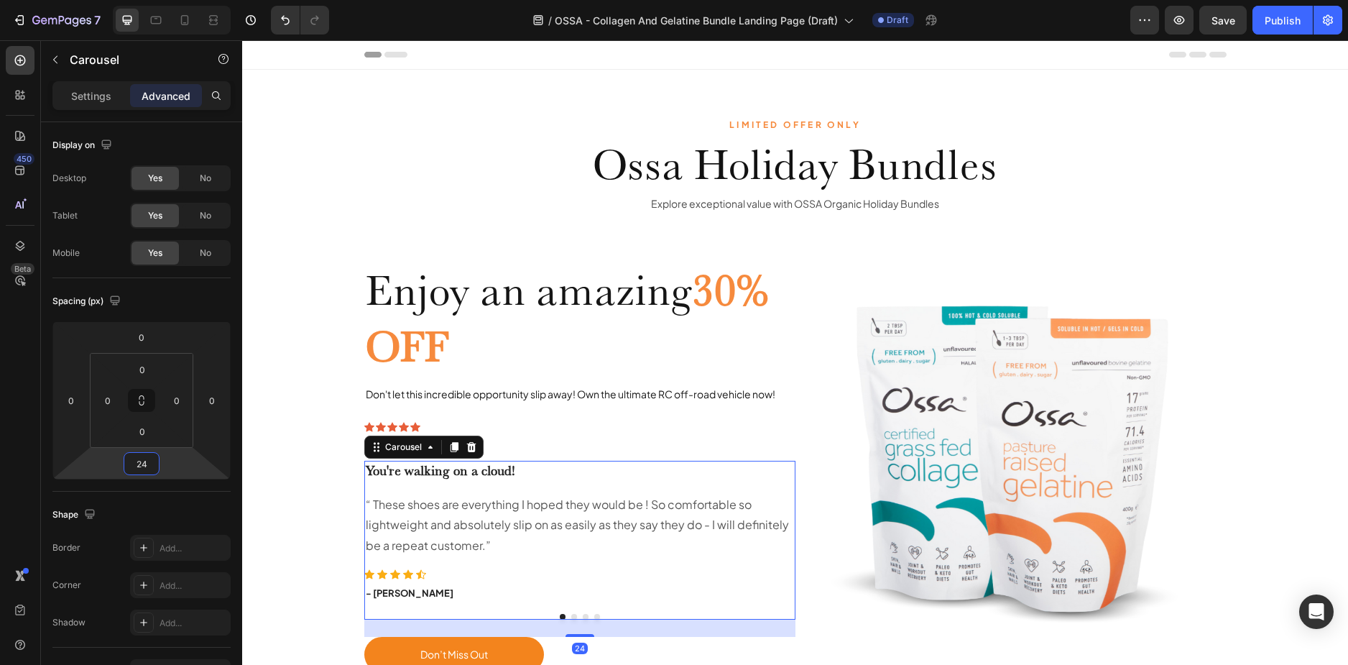
type input "24"
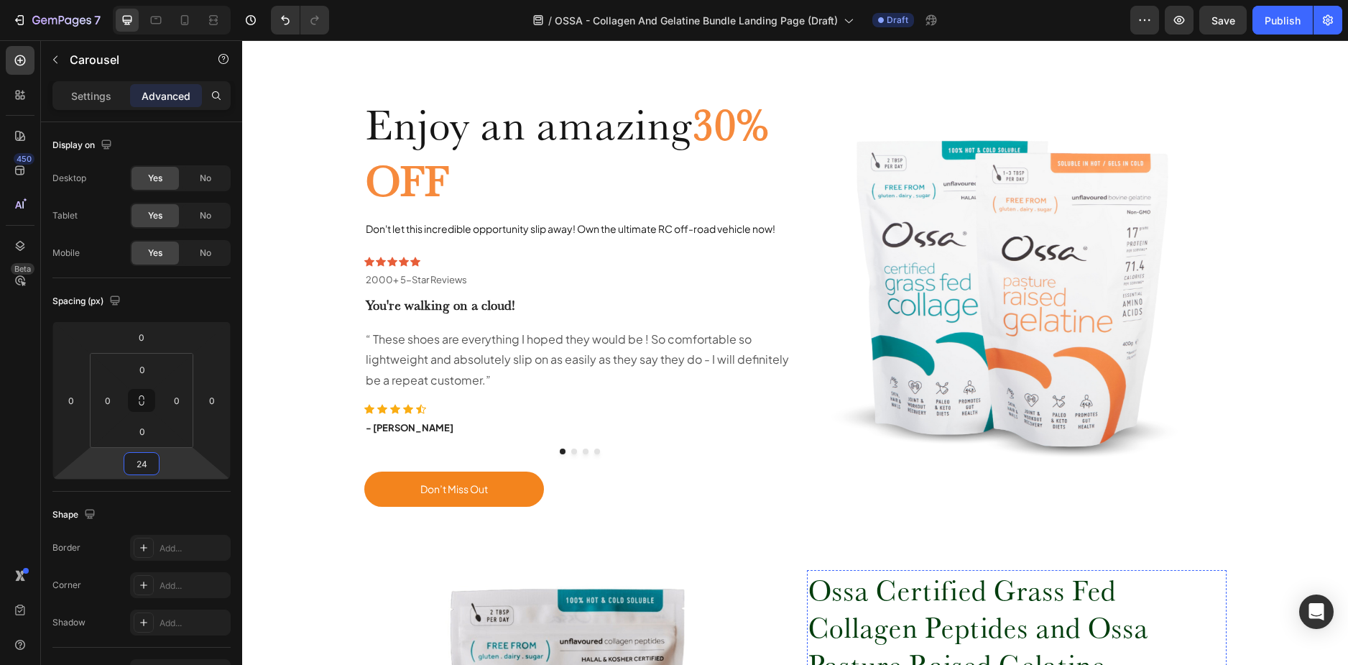
scroll to position [14, 0]
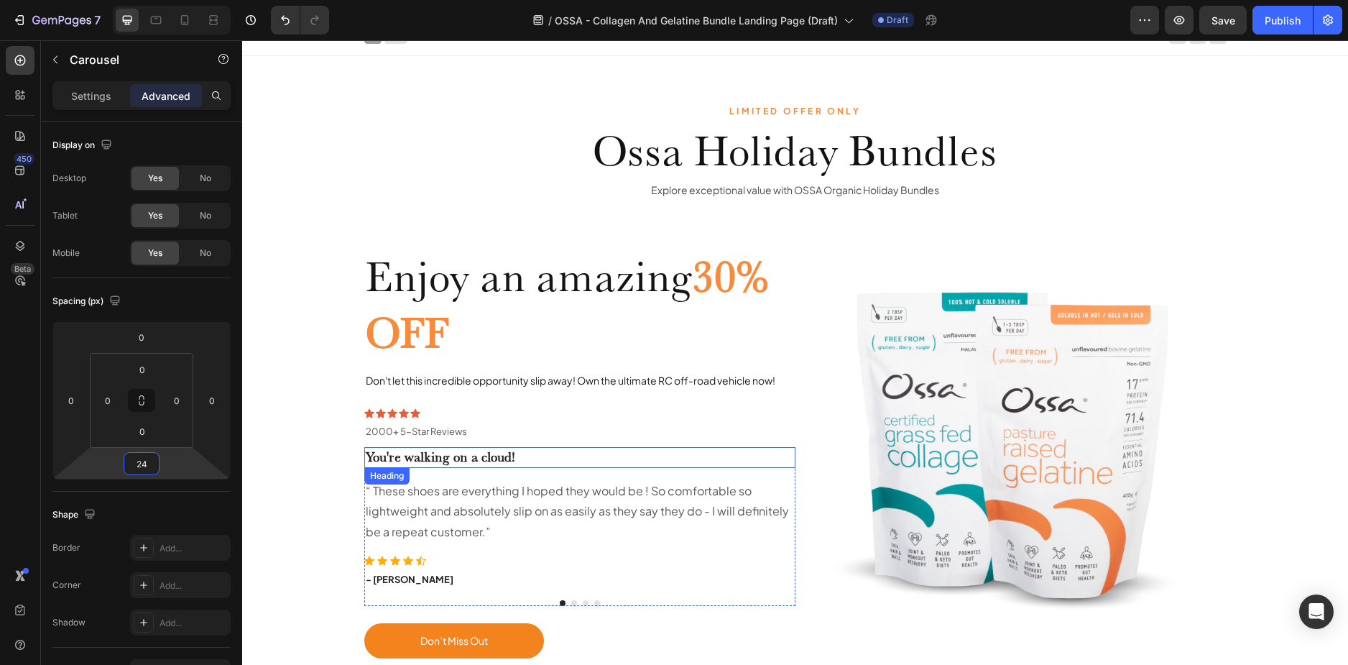
click at [538, 457] on p "You're walking on a cloud!" at bounding box center [580, 457] width 428 height 18
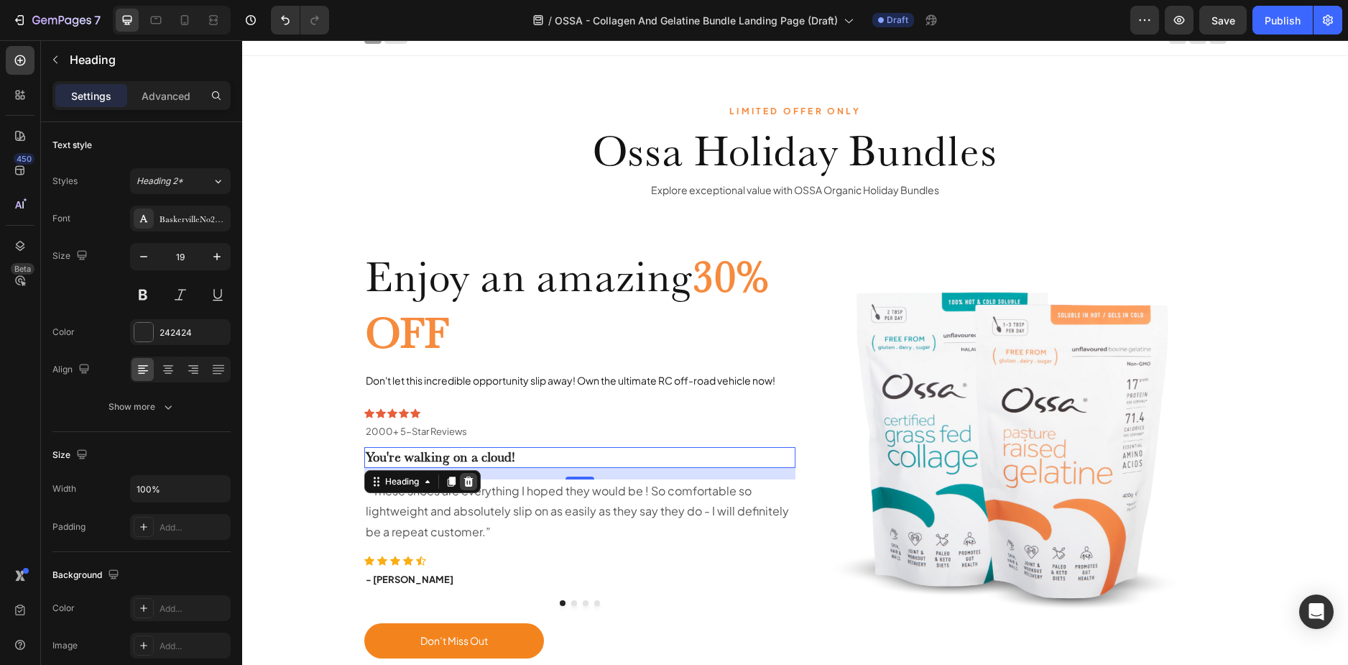
click at [465, 482] on icon at bounding box center [468, 481] width 11 height 11
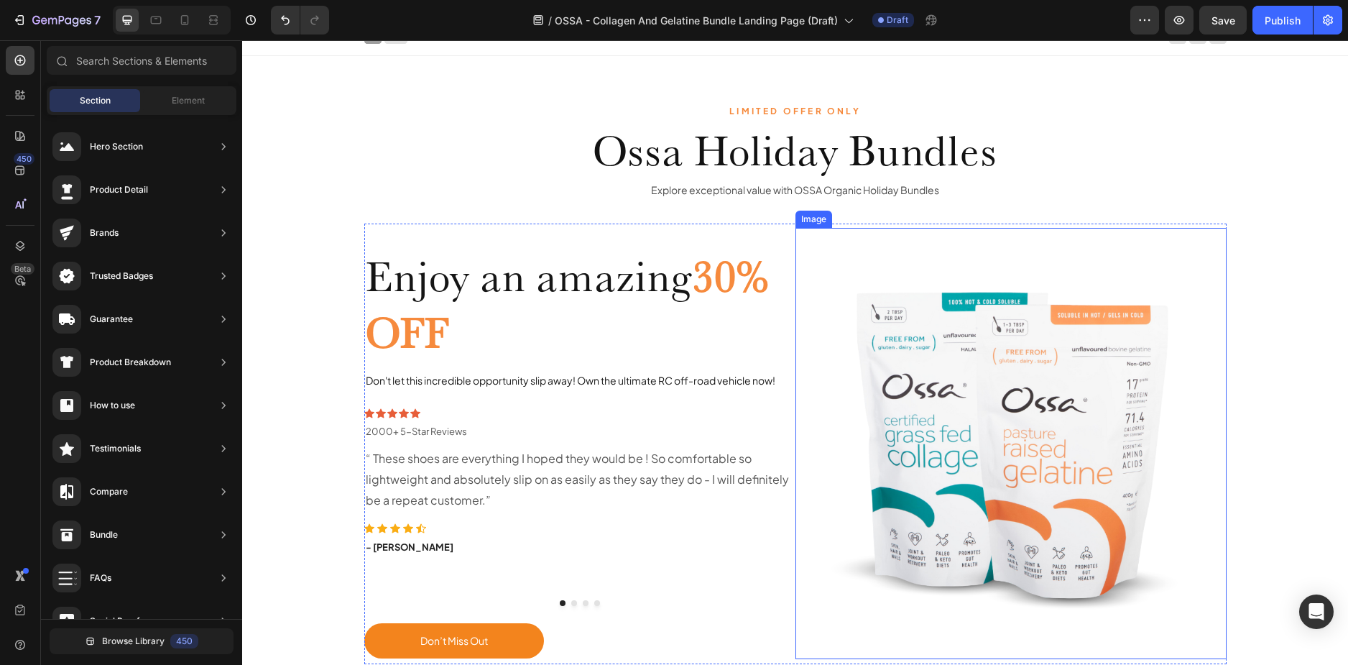
scroll to position [0, 0]
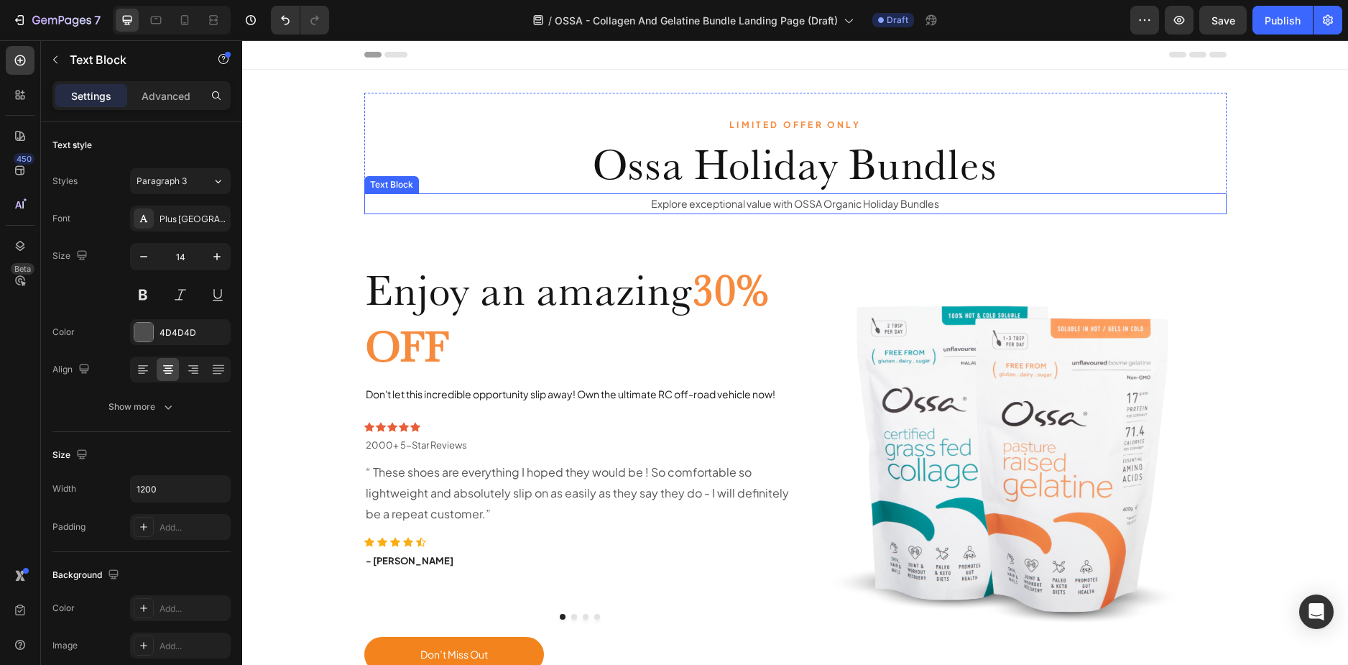
click at [972, 203] on p "Explore exceptional value with OSSA Organic Holiday Bundles" at bounding box center [796, 204] width 860 height 18
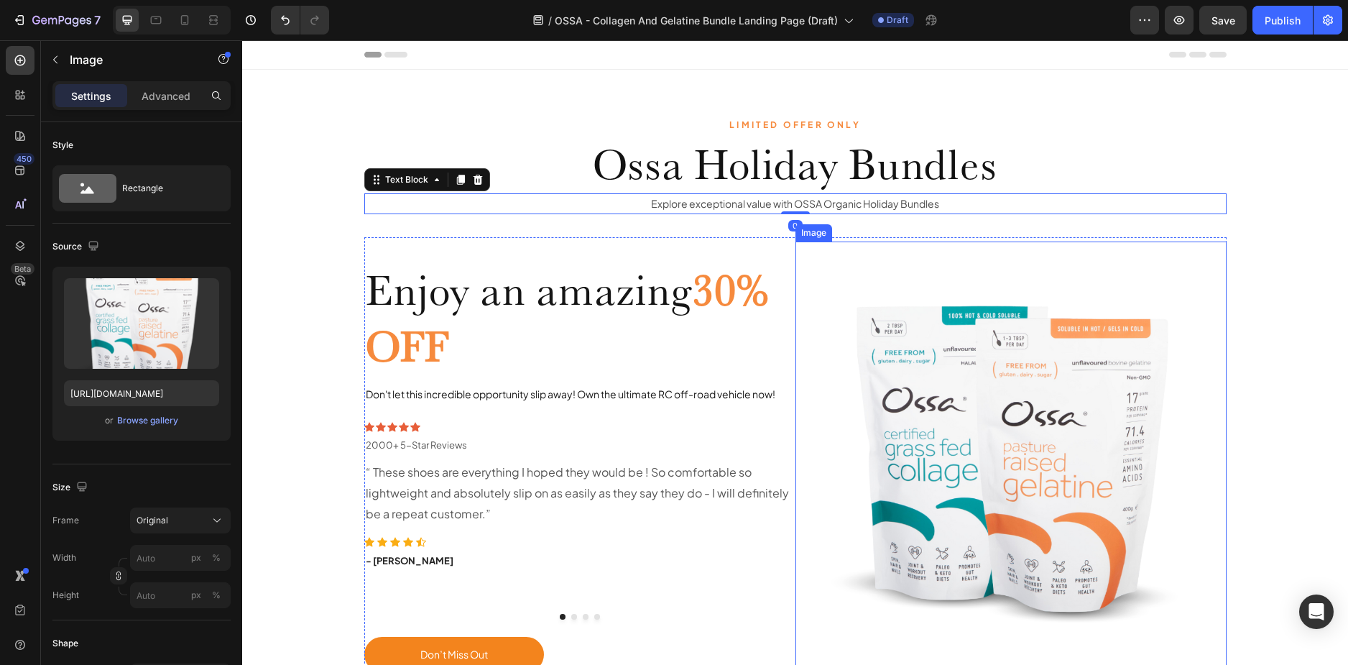
click at [1027, 315] on img at bounding box center [1011, 456] width 431 height 431
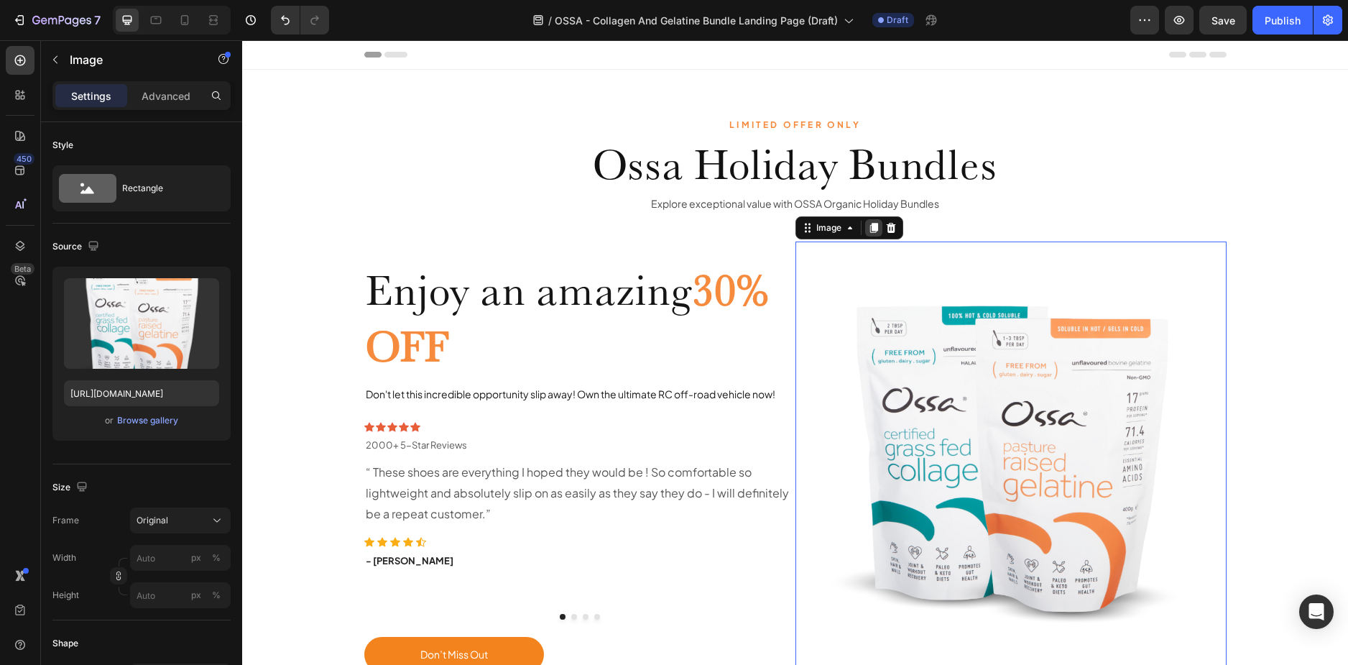
click at [874, 226] on icon at bounding box center [873, 227] width 11 height 11
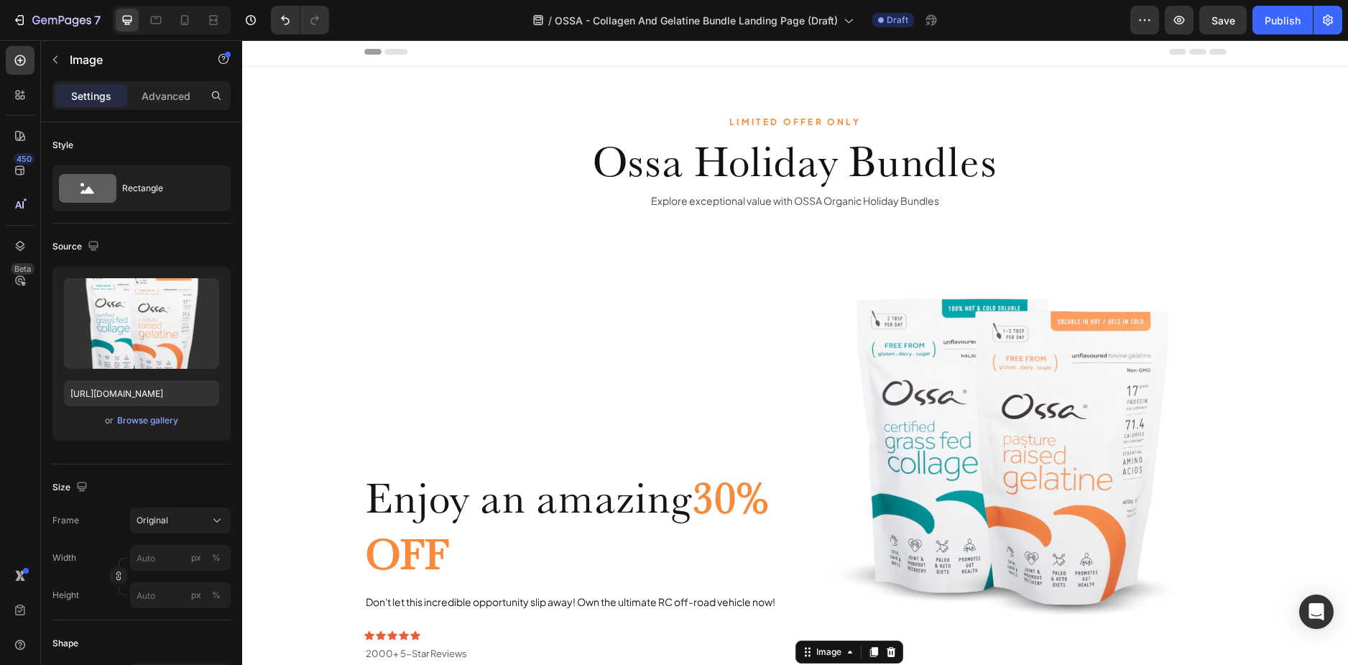
scroll to position [2, 0]
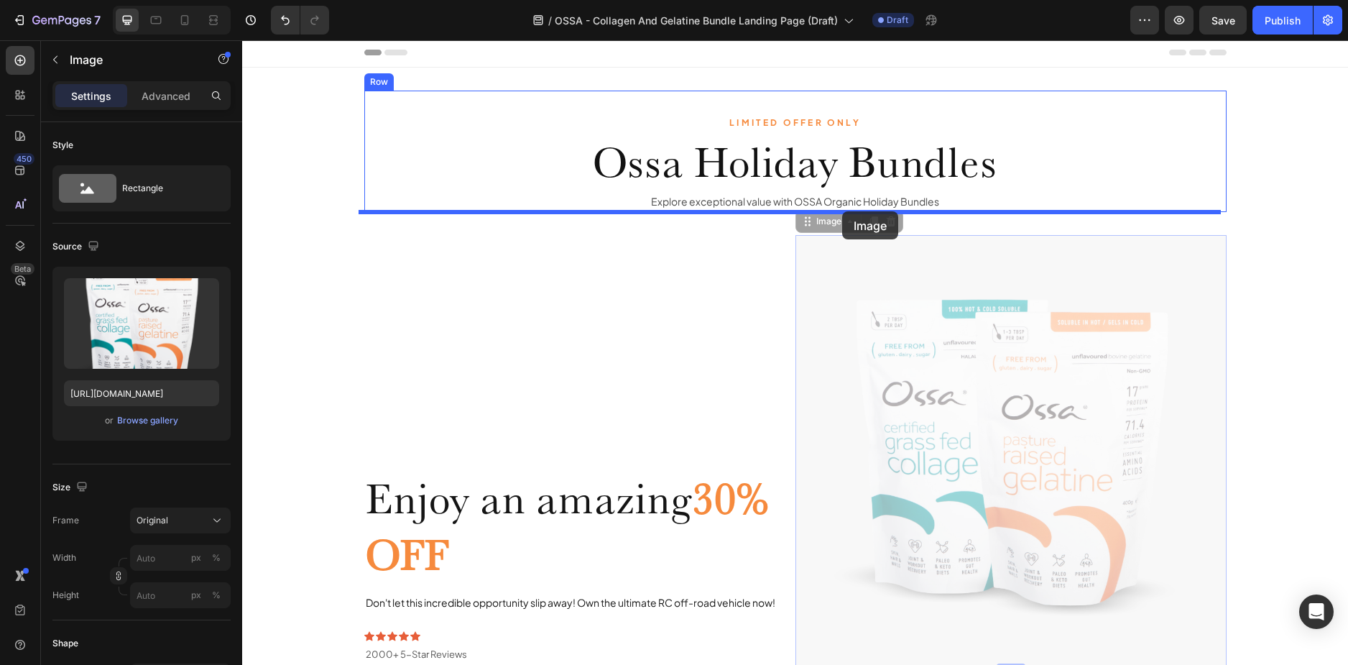
drag, startPoint x: 982, startPoint y: 400, endPoint x: 844, endPoint y: 214, distance: 230.7
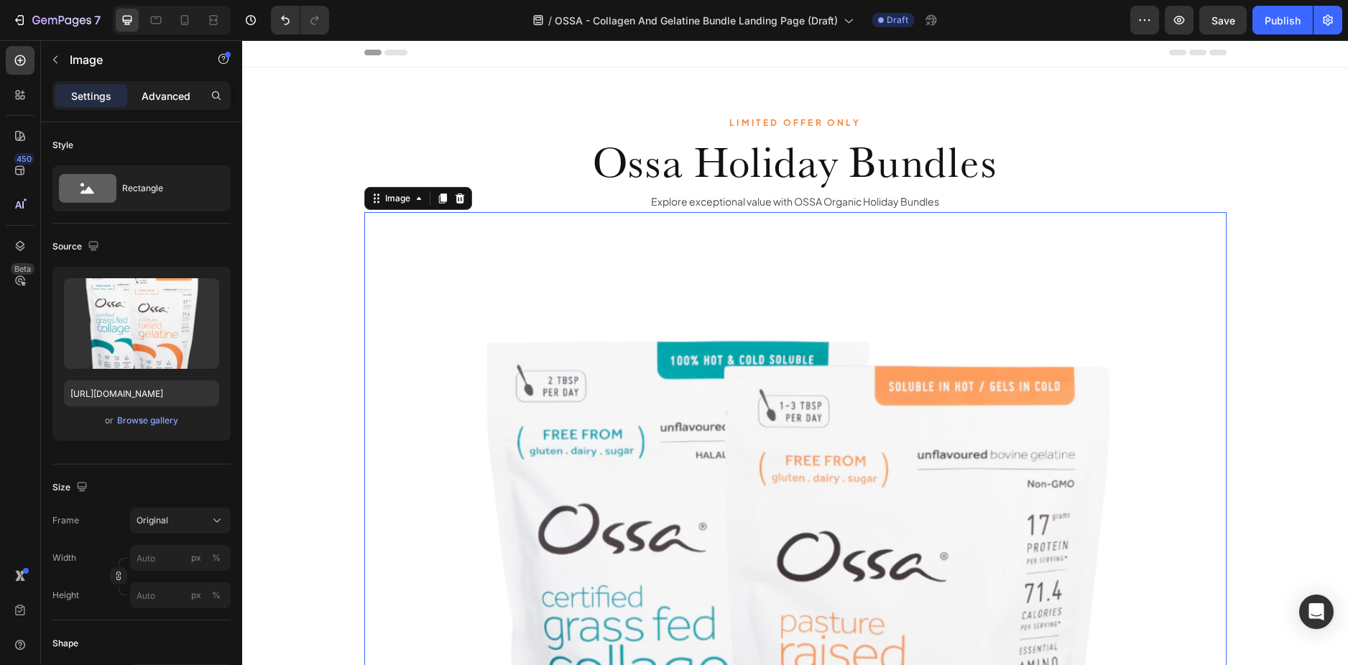
click at [165, 98] on p "Advanced" at bounding box center [166, 95] width 49 height 15
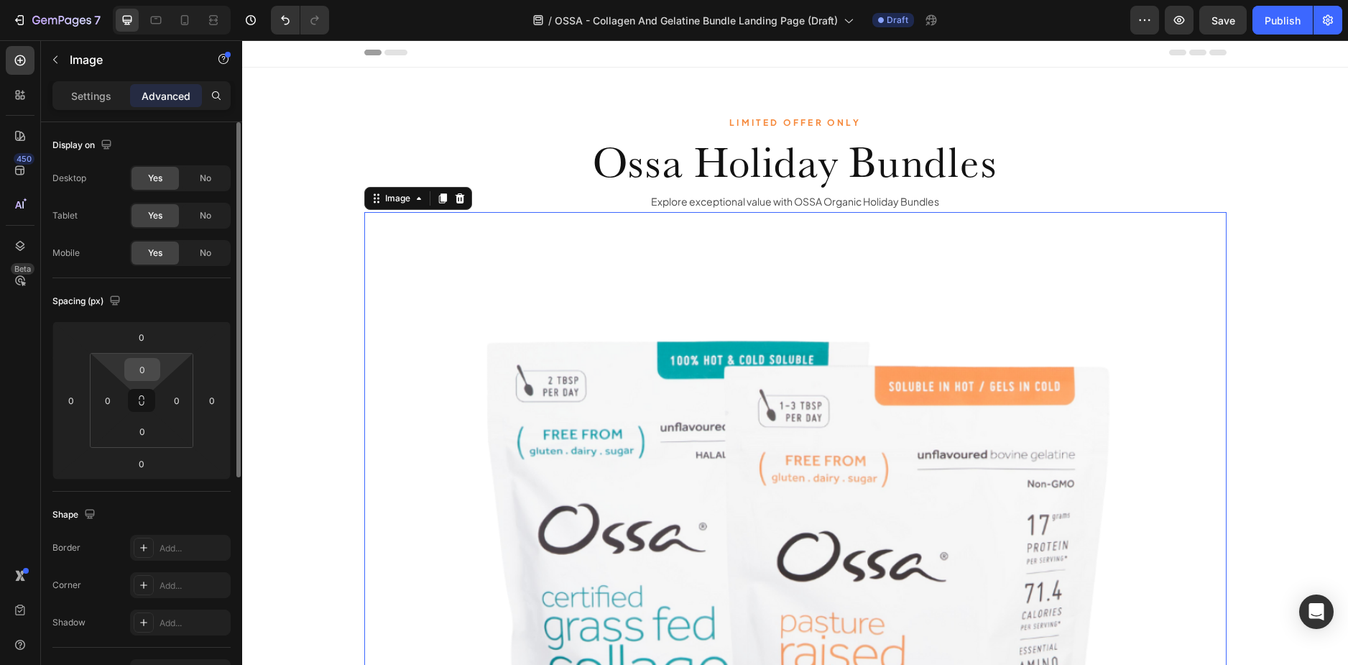
click at [145, 364] on input "0" at bounding box center [142, 370] width 29 height 22
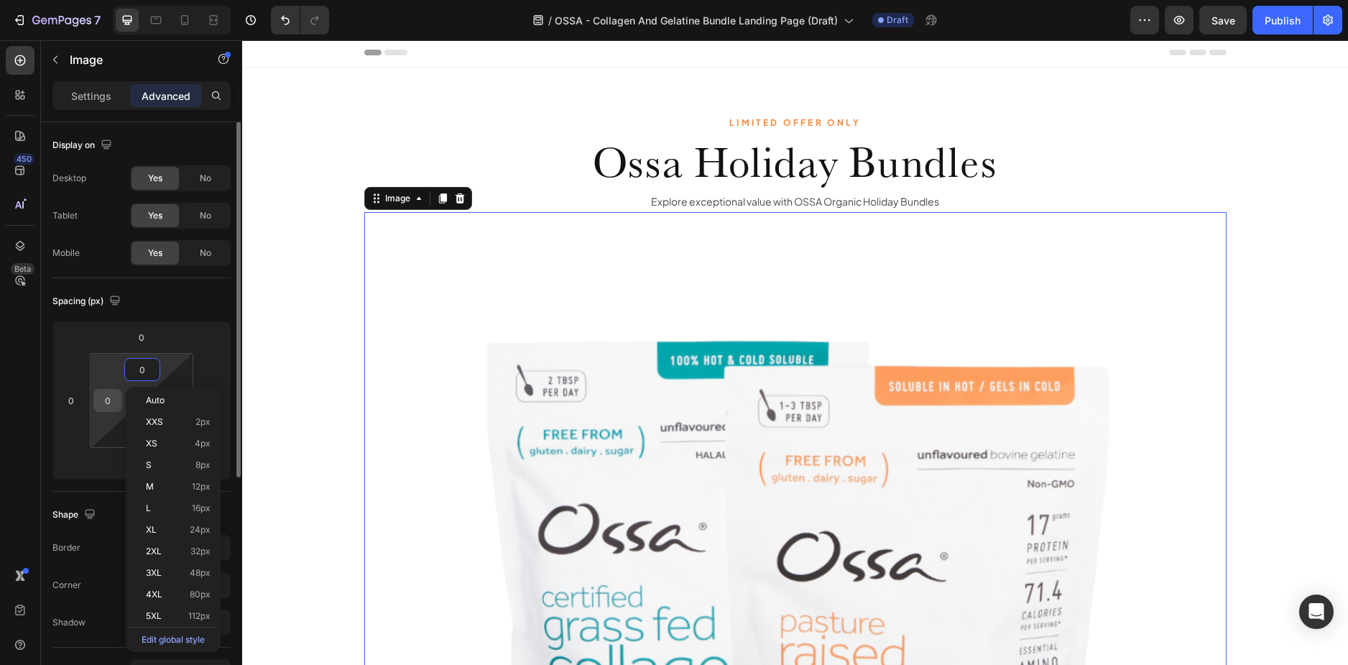
click at [110, 400] on input "0" at bounding box center [108, 401] width 22 height 22
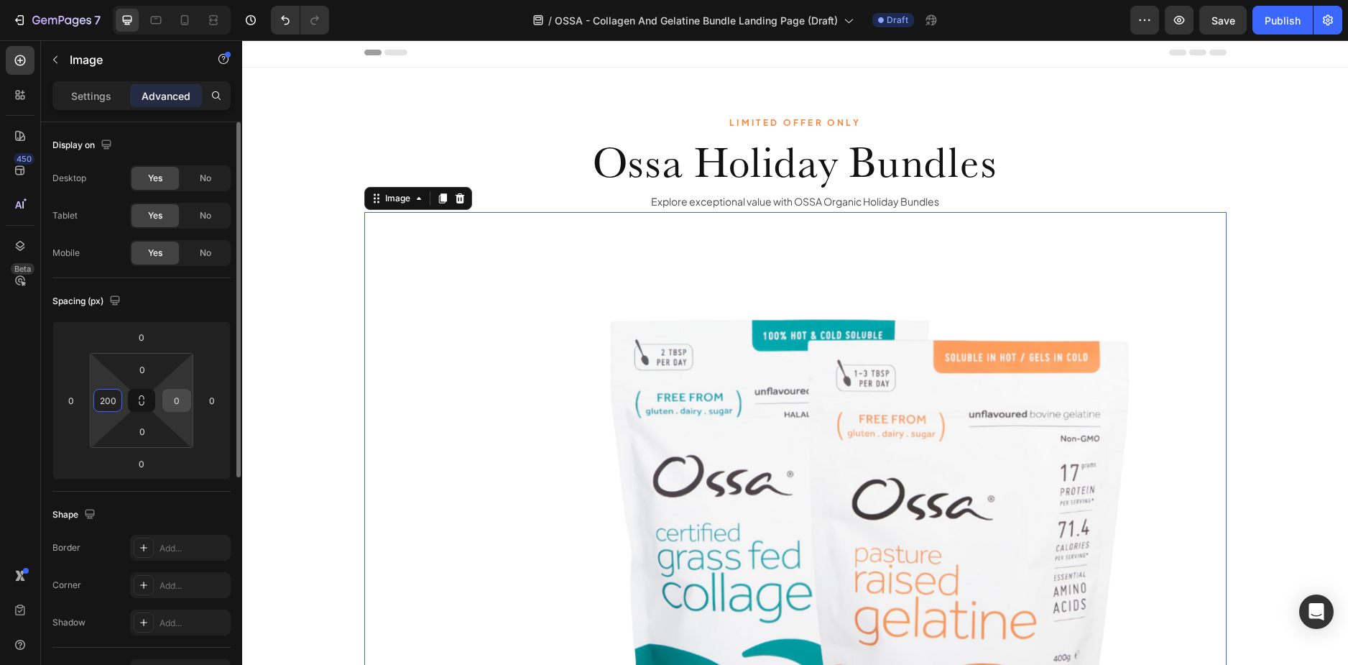
type input "200"
click at [173, 400] on input "0" at bounding box center [177, 401] width 22 height 22
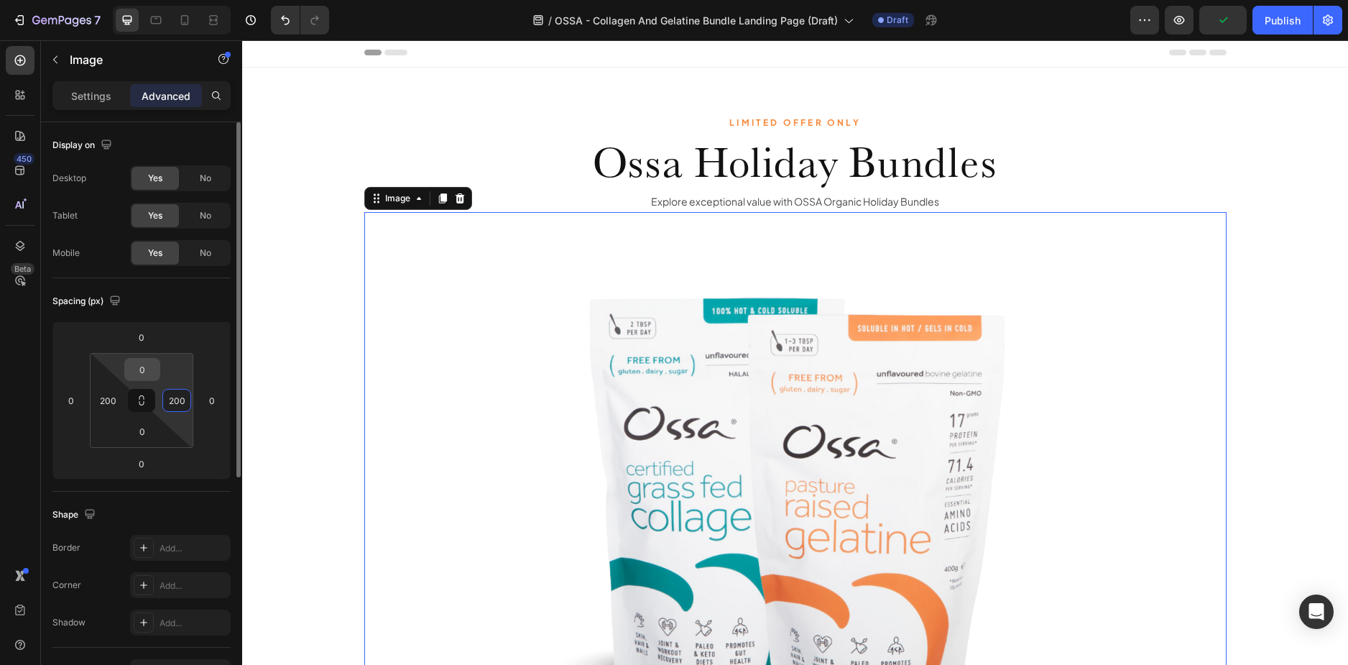
type input "200"
click at [143, 370] on input "0" at bounding box center [142, 370] width 29 height 22
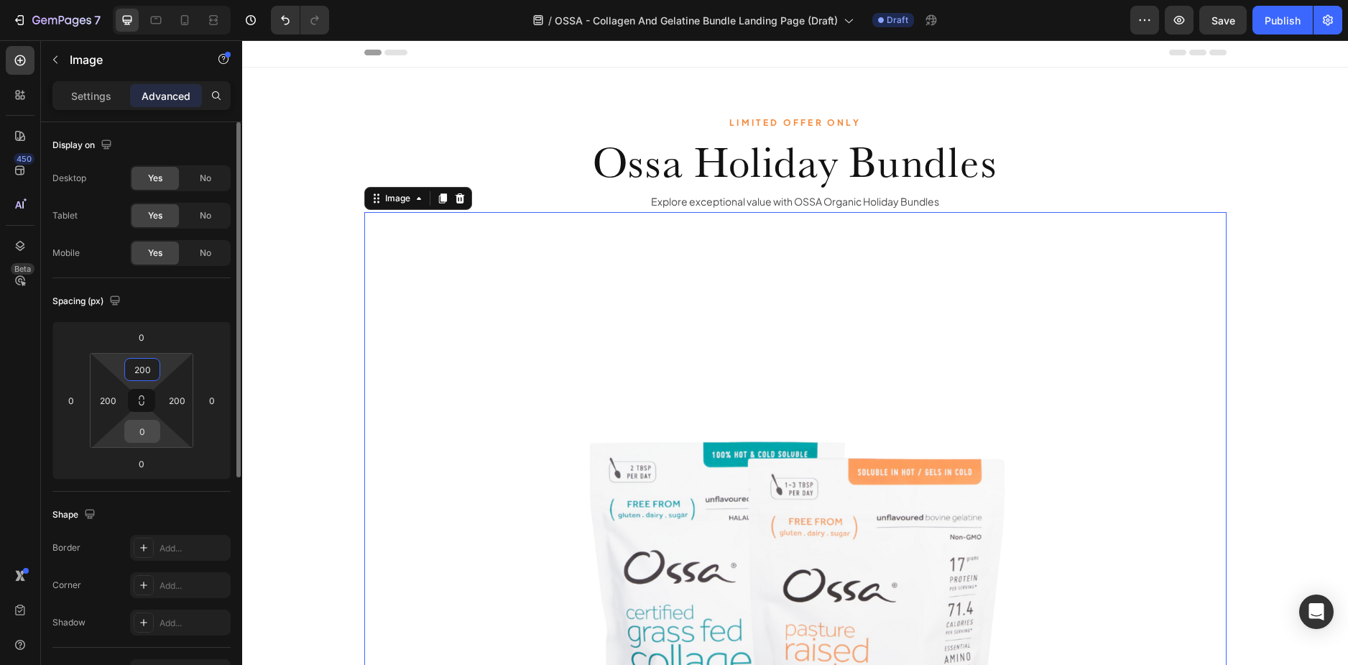
type input "200"
click at [139, 429] on input "0" at bounding box center [142, 431] width 29 height 22
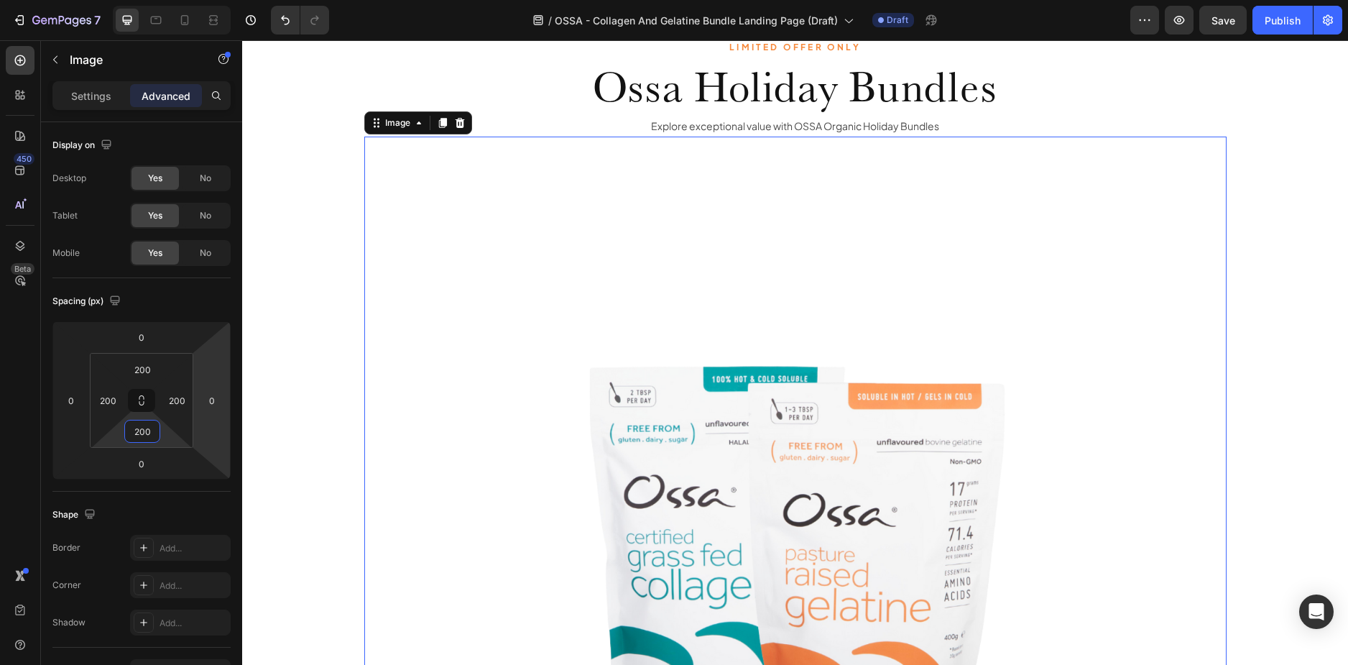
scroll to position [74, 0]
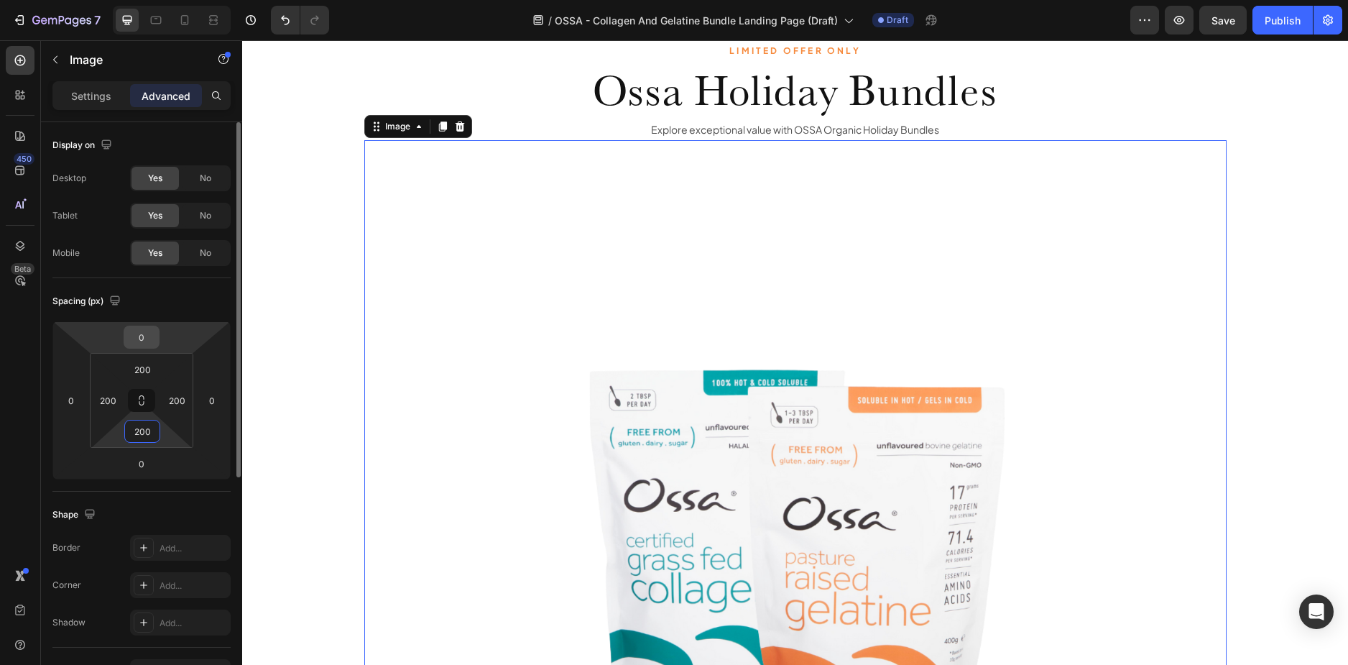
type input "200"
click at [144, 331] on input "0" at bounding box center [141, 337] width 29 height 22
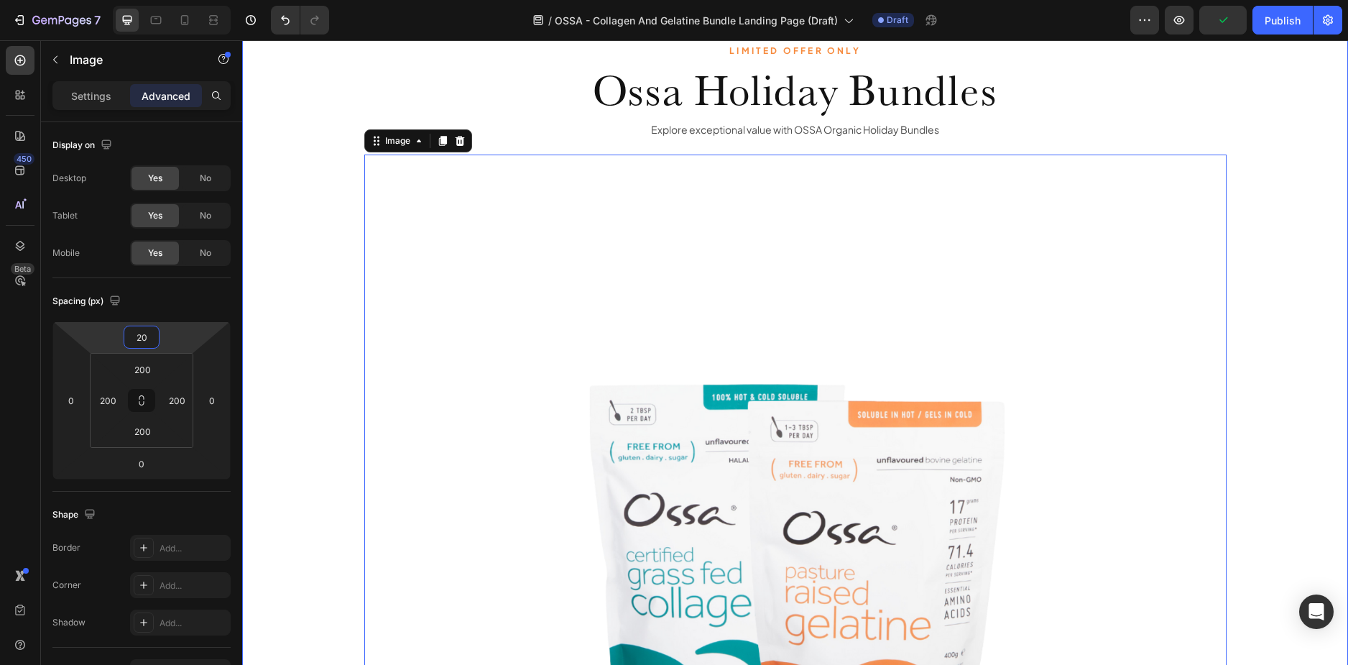
type input "2"
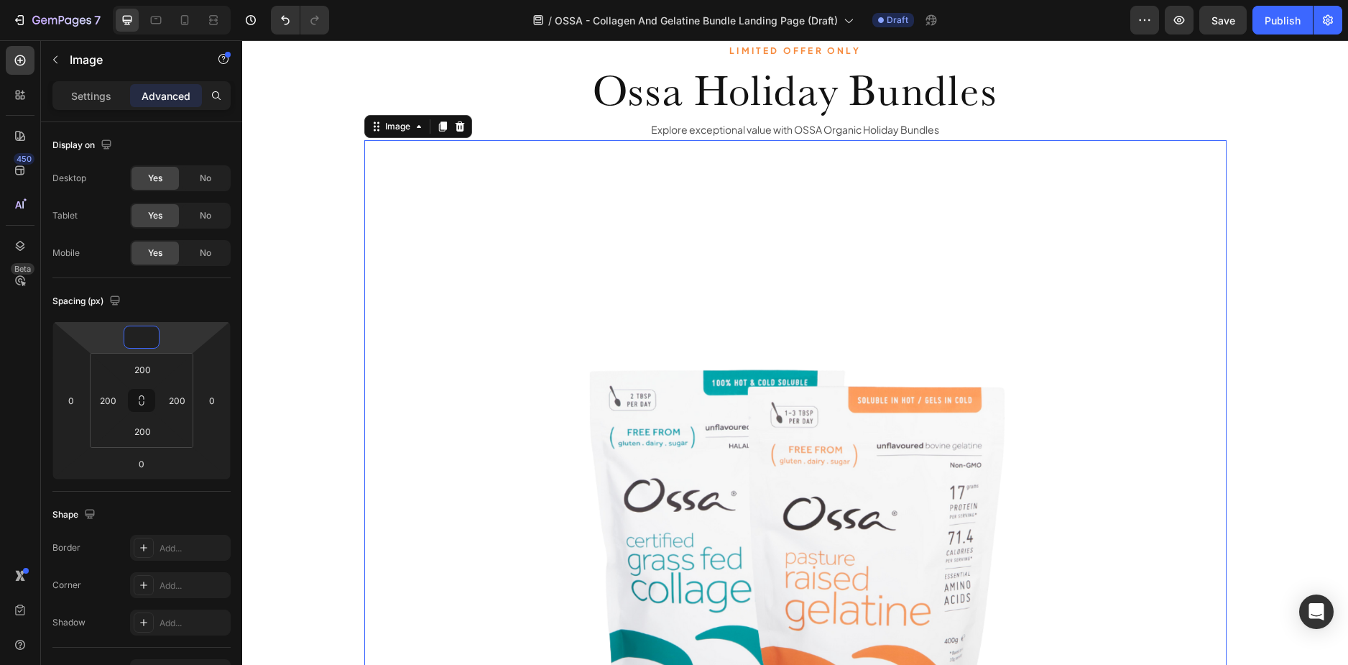
type input "0"
click at [696, 218] on div "Image 0" at bounding box center [795, 571] width 862 height 862
click at [75, 97] on p "Settings" at bounding box center [91, 95] width 40 height 15
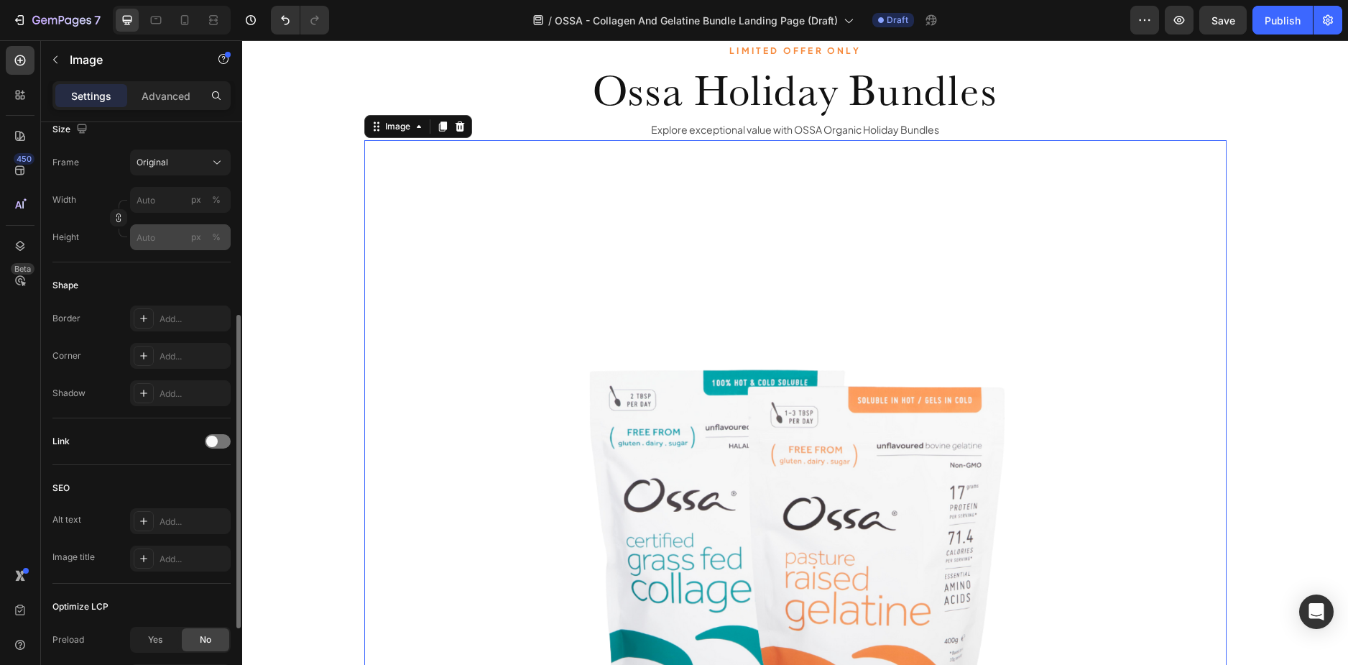
scroll to position [286, 0]
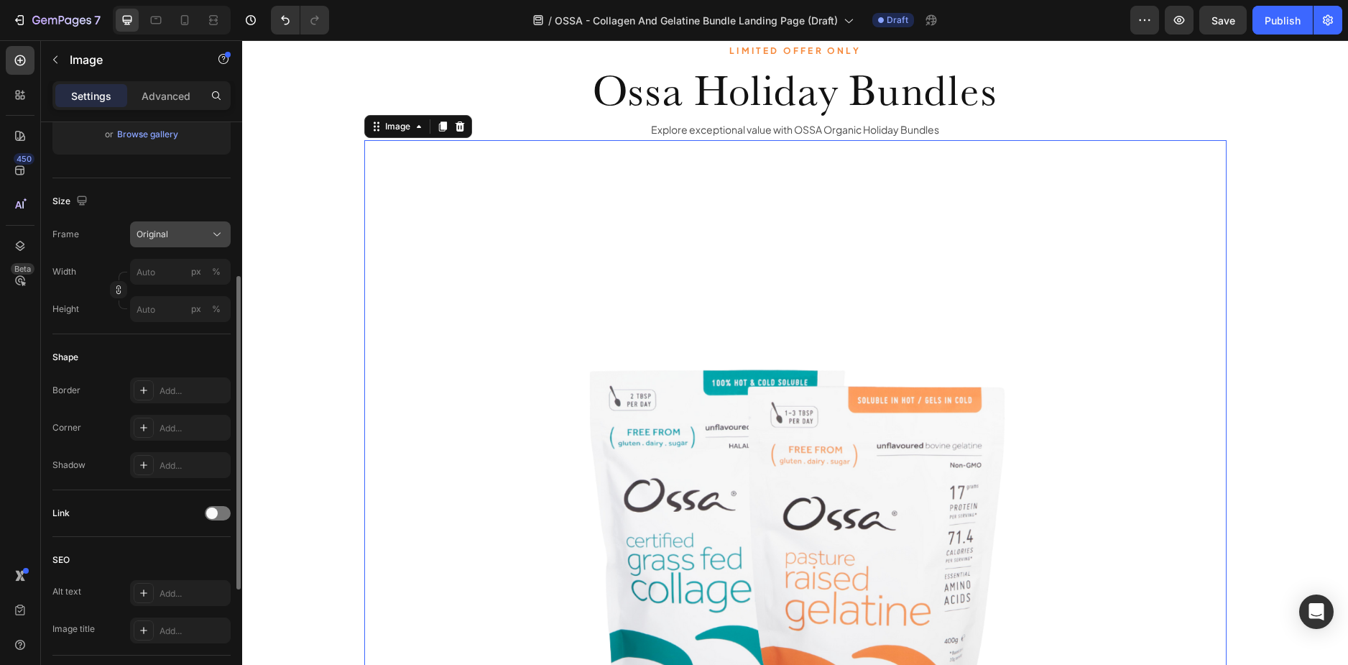
click at [165, 244] on button "Original" at bounding box center [180, 234] width 101 height 26
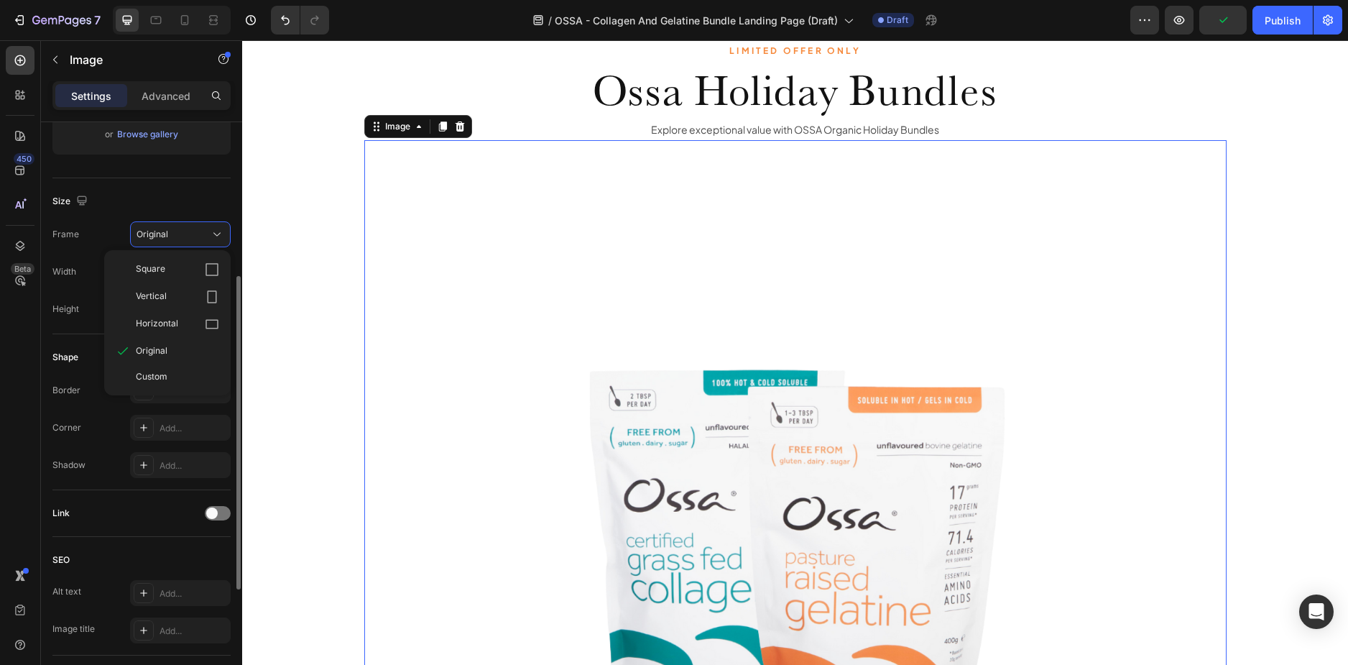
click at [167, 376] on span "Custom" at bounding box center [152, 376] width 32 height 13
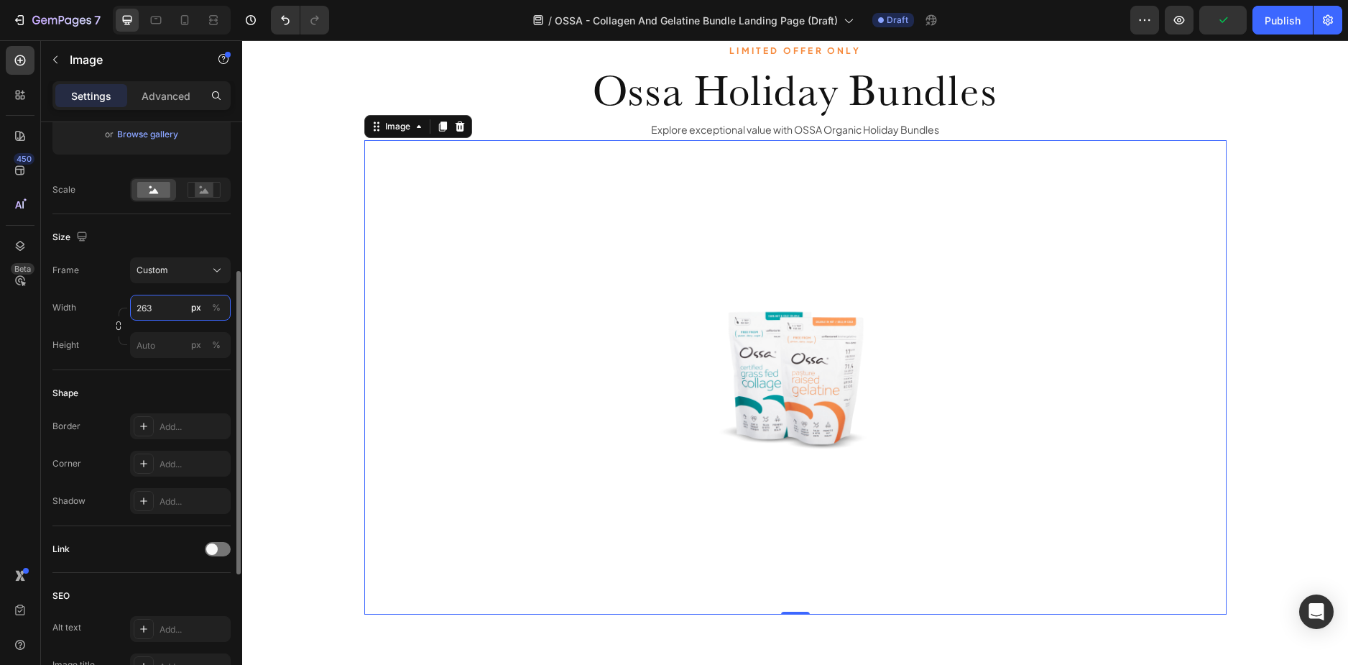
type input "264"
click at [172, 98] on p "Advanced" at bounding box center [166, 95] width 49 height 15
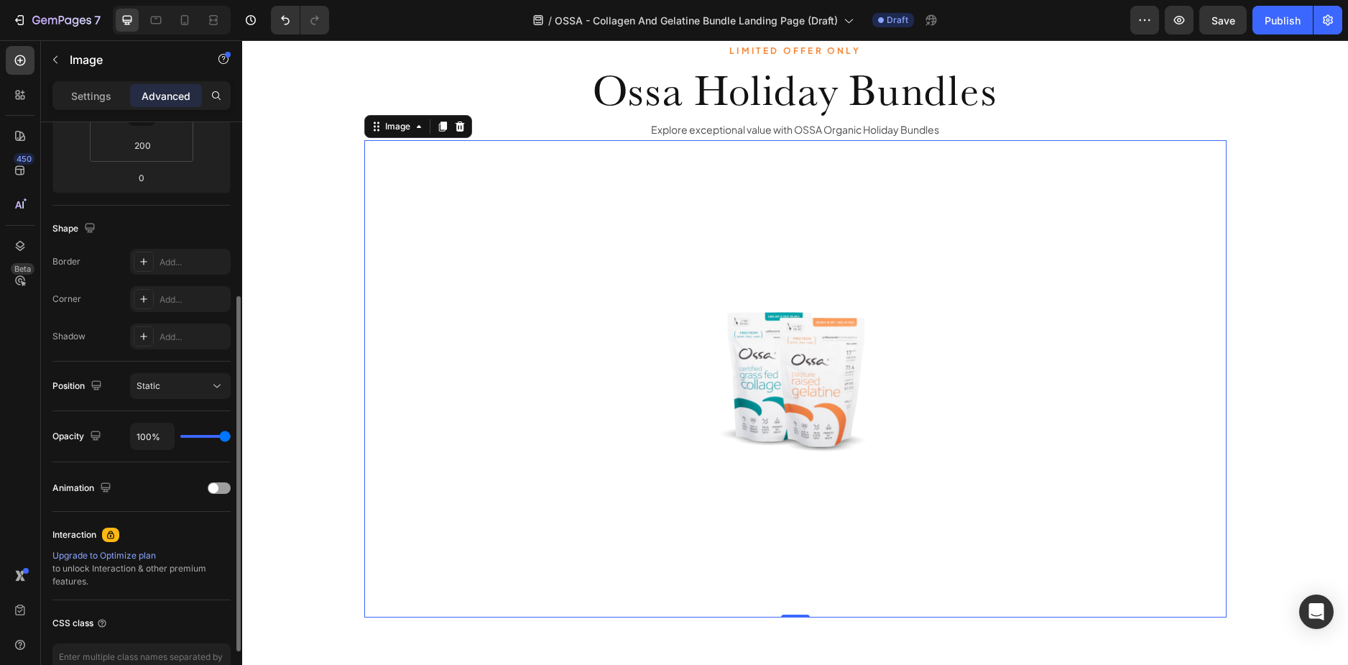
scroll to position [0, 0]
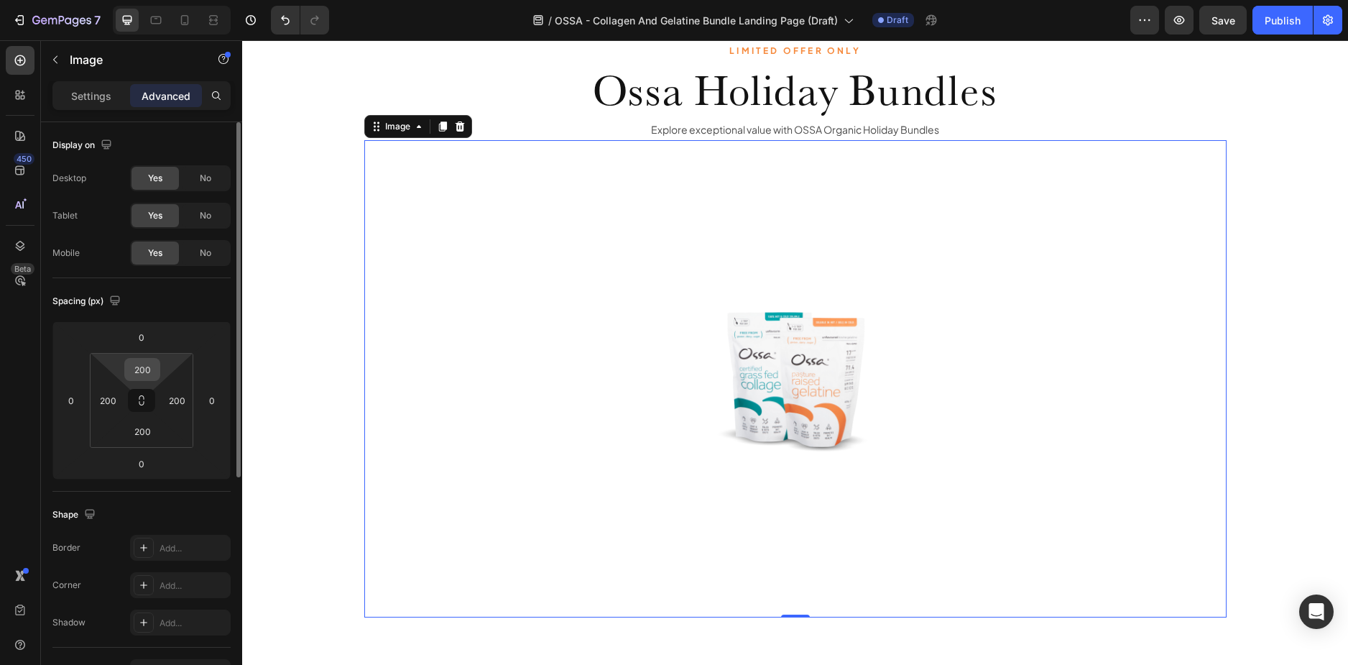
click at [147, 363] on input "200" at bounding box center [142, 370] width 29 height 22
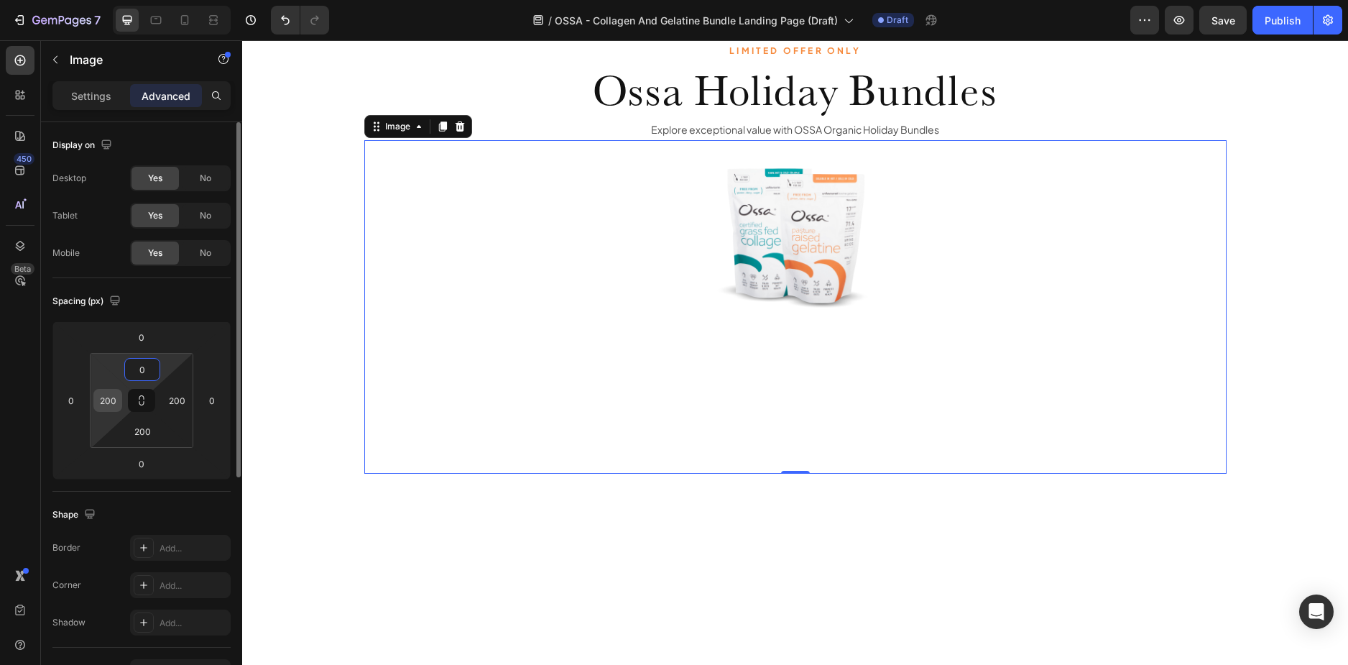
type input "0"
click at [119, 400] on div "200" at bounding box center [107, 400] width 29 height 23
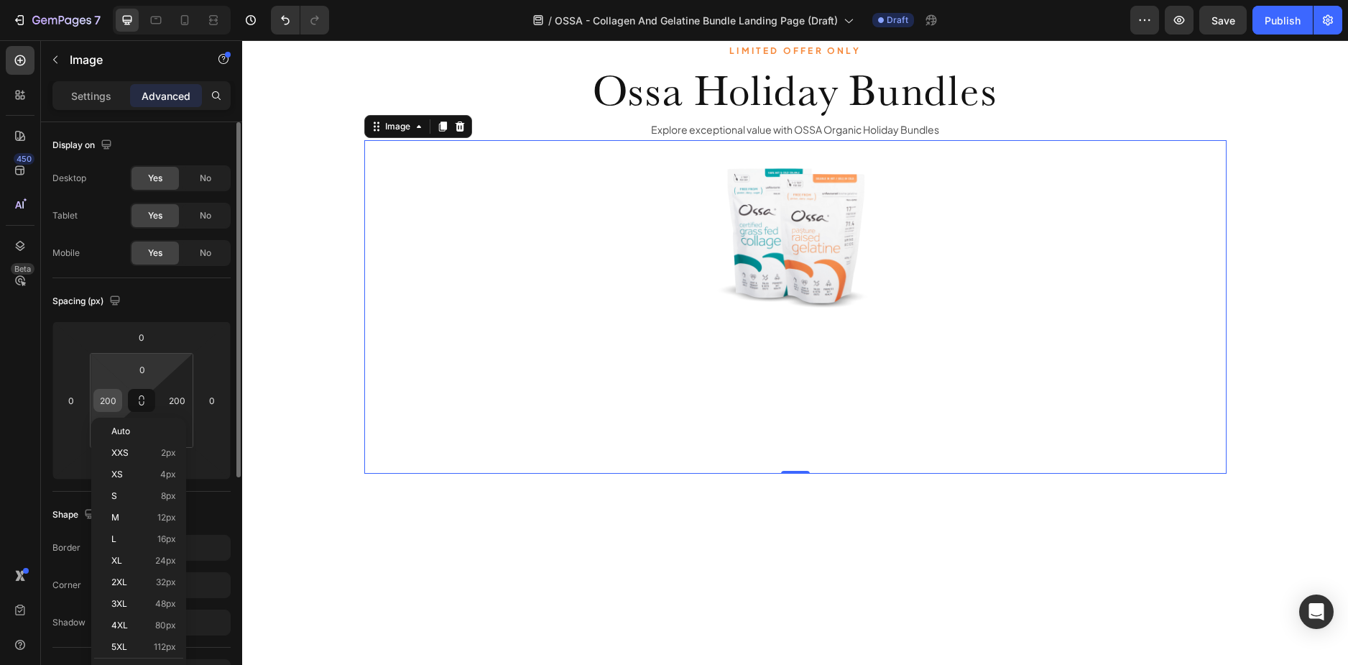
click at [106, 398] on input "200" at bounding box center [108, 401] width 22 height 22
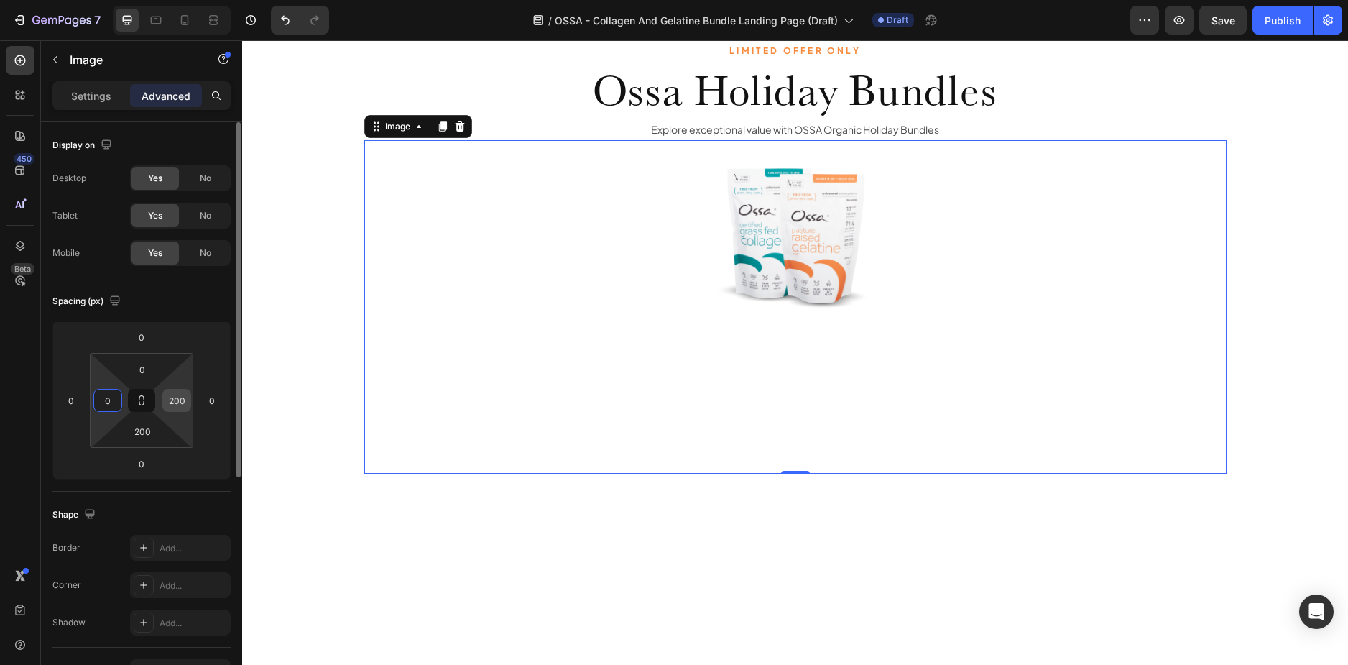
type input "0"
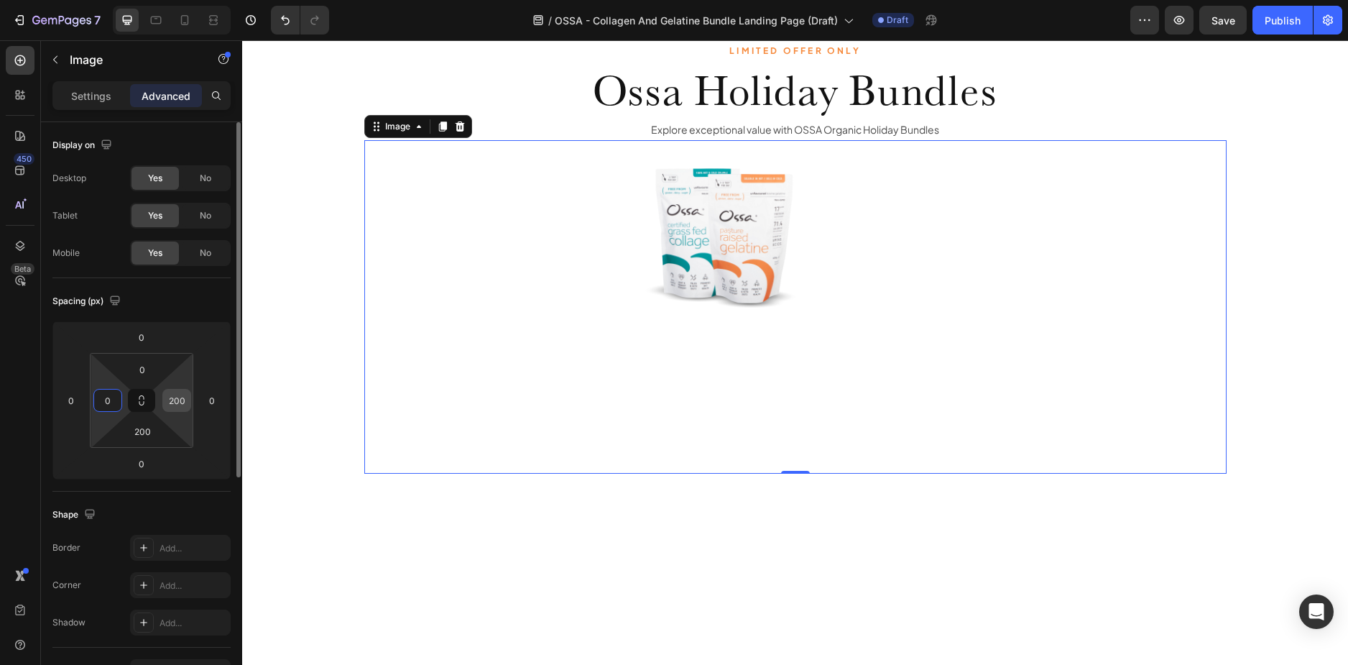
click at [177, 396] on input "200" at bounding box center [177, 401] width 22 height 22
type input "0"
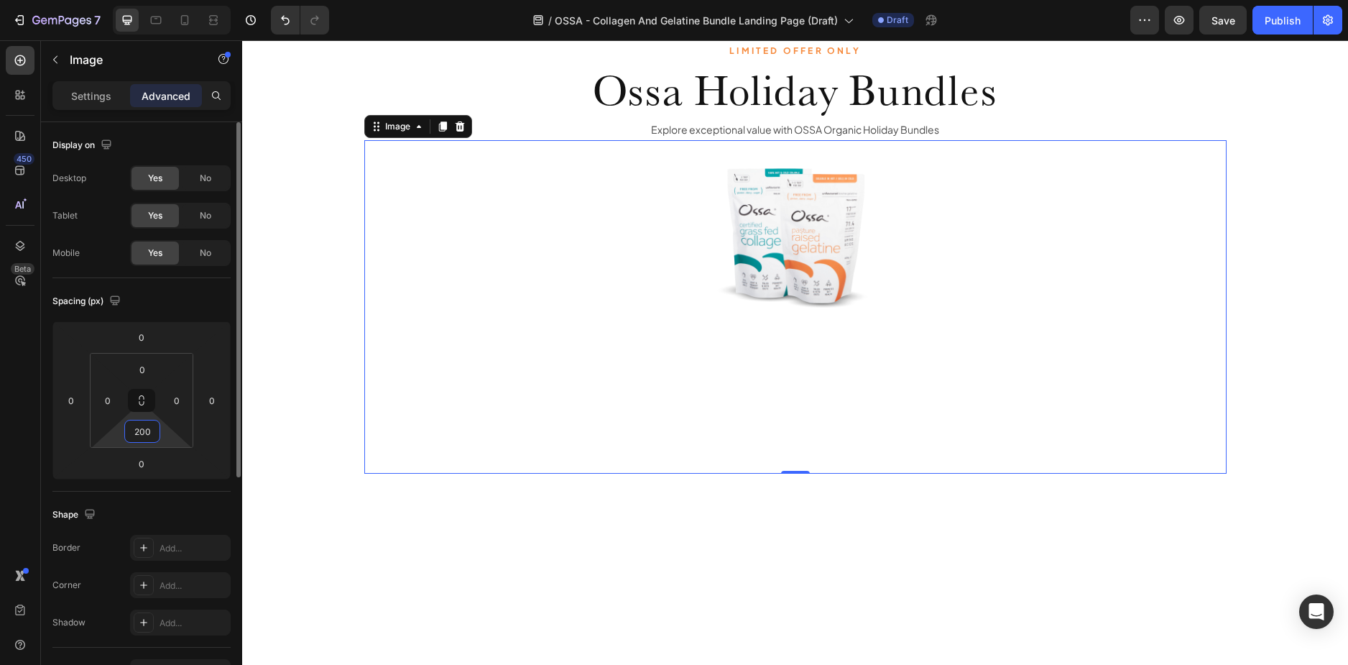
click at [138, 436] on input "200" at bounding box center [142, 431] width 29 height 22
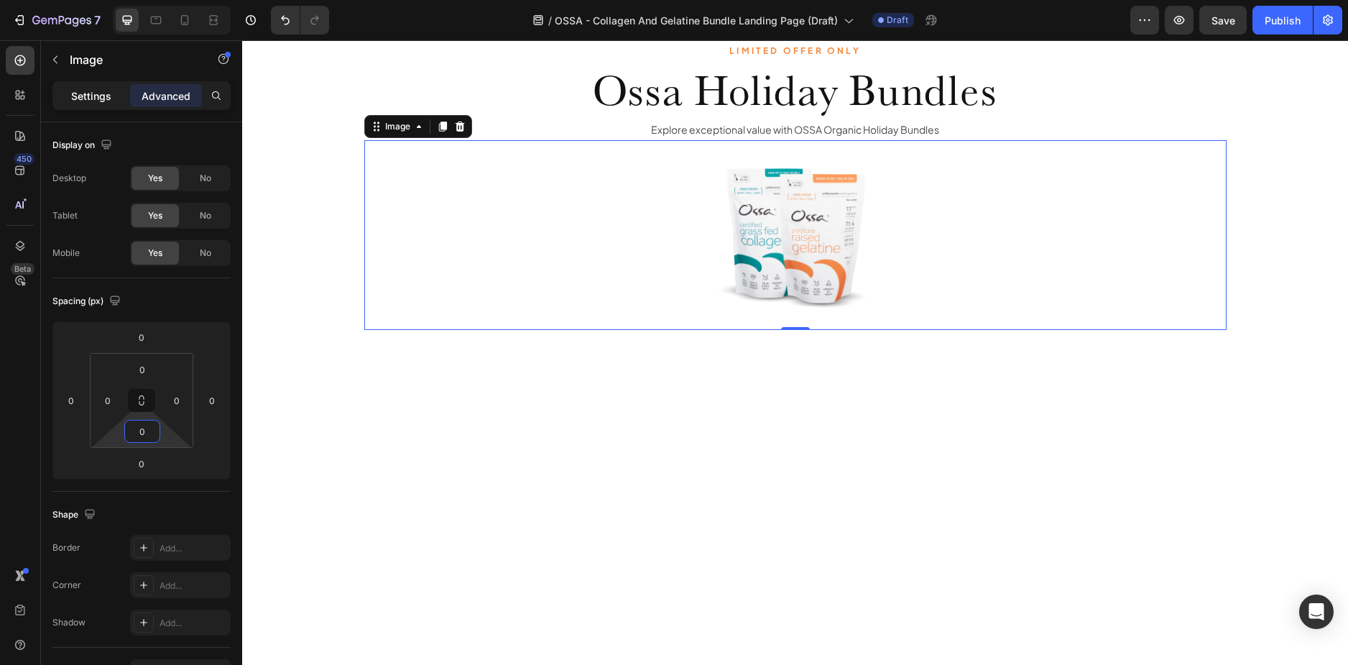
type input "0"
click at [98, 93] on p "Settings" at bounding box center [91, 95] width 40 height 15
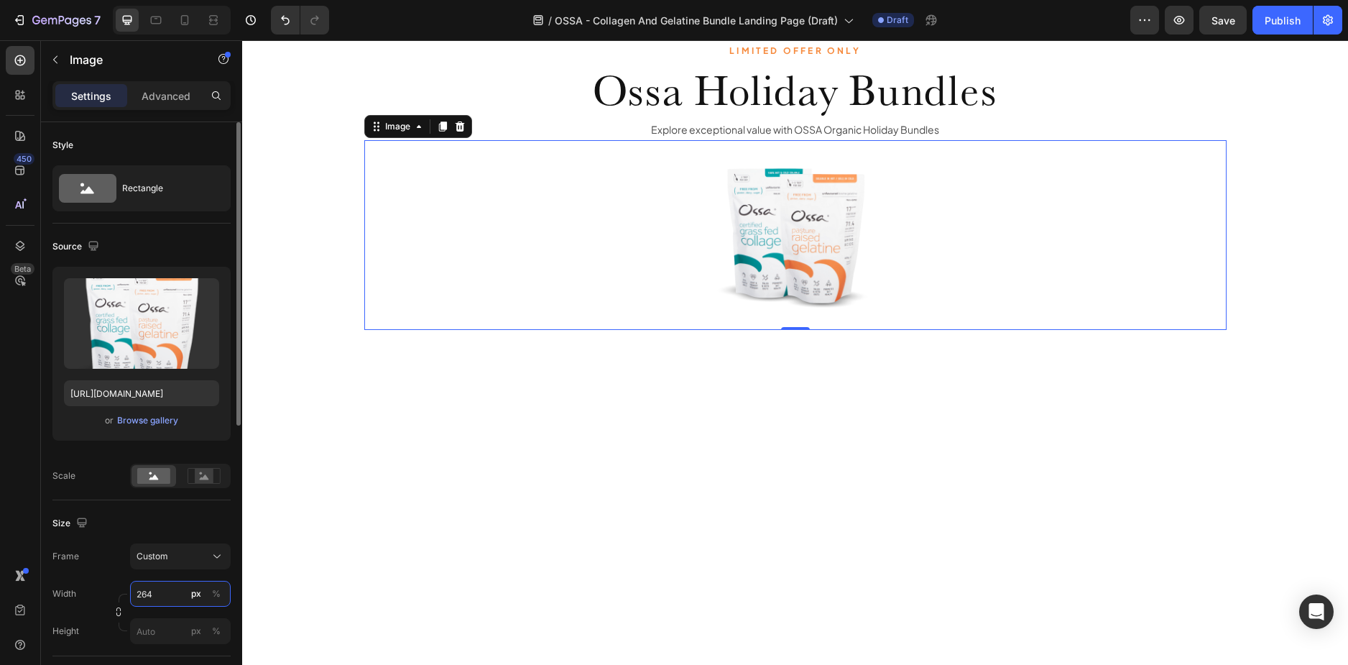
click at [149, 592] on input "264" at bounding box center [180, 594] width 101 height 26
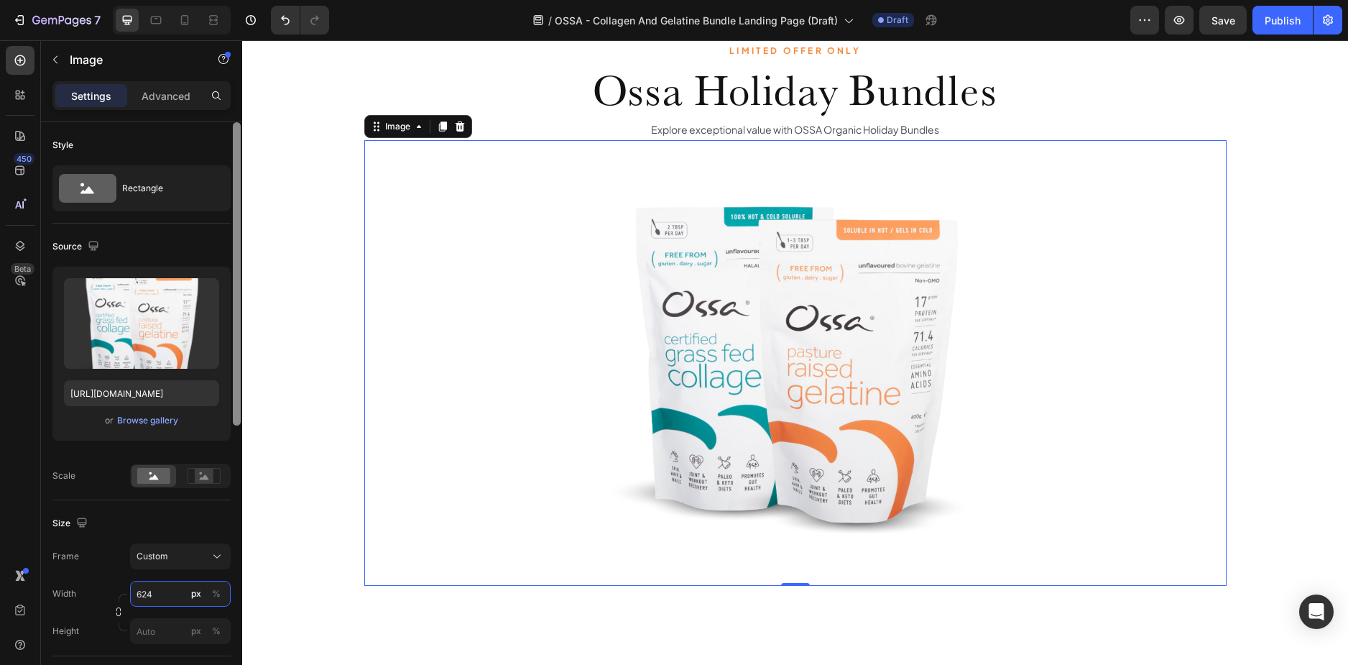
type input "625"
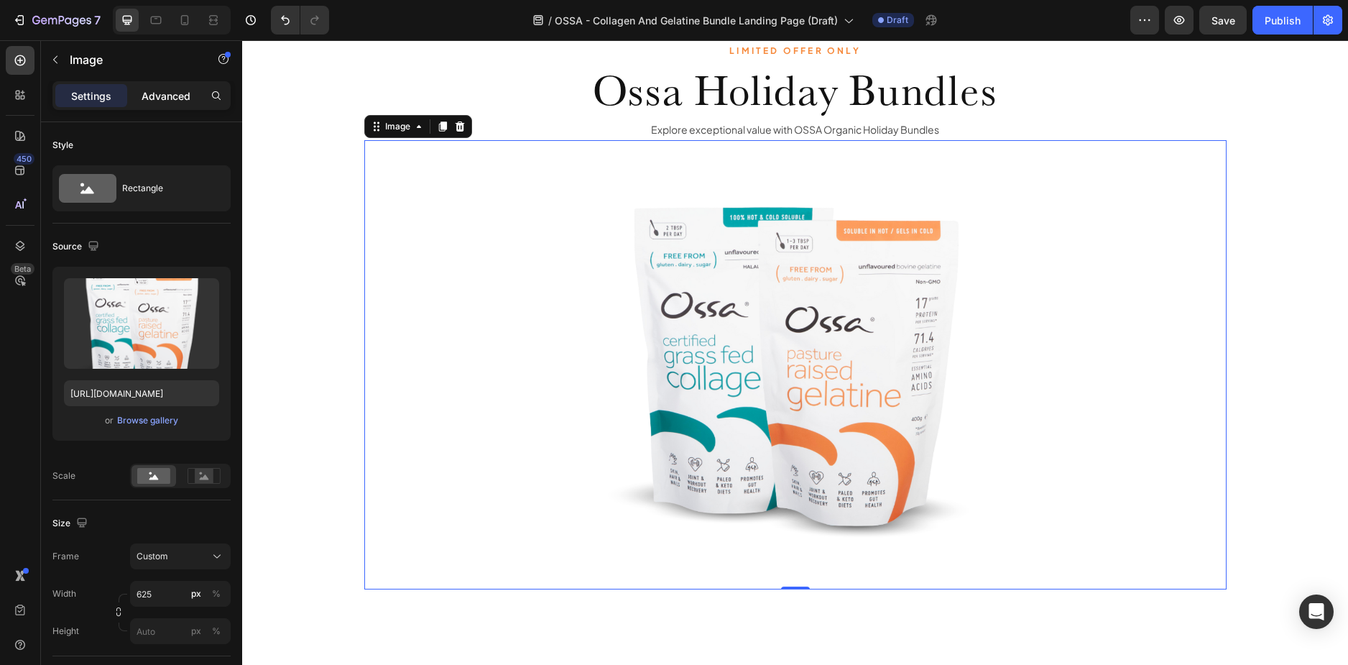
click at [174, 97] on p "Advanced" at bounding box center [166, 95] width 49 height 15
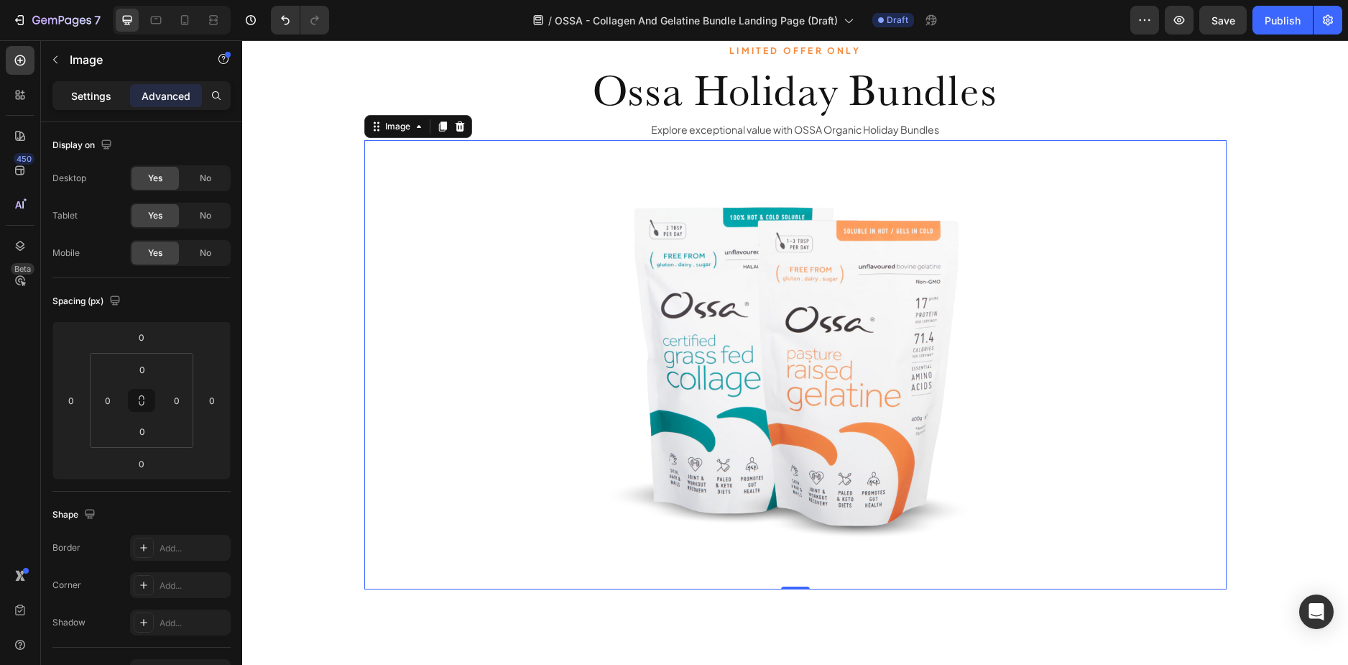
click at [94, 87] on div "Settings" at bounding box center [91, 95] width 72 height 23
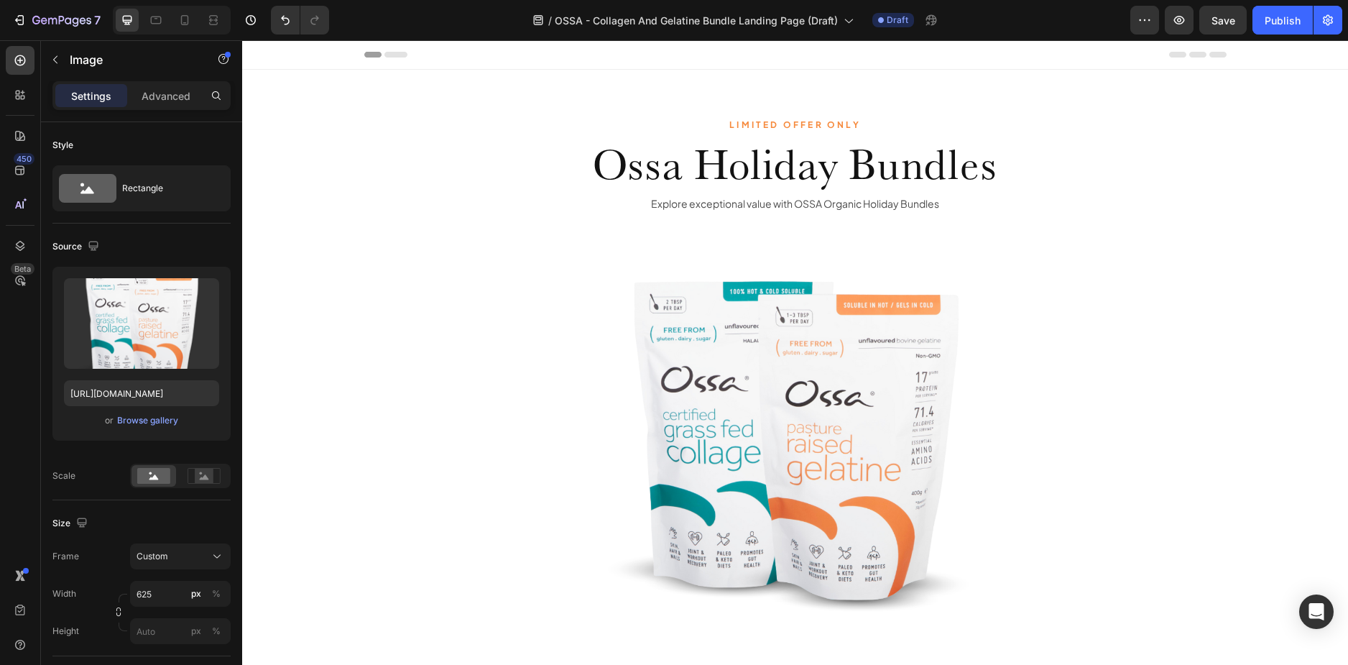
scroll to position [216, 0]
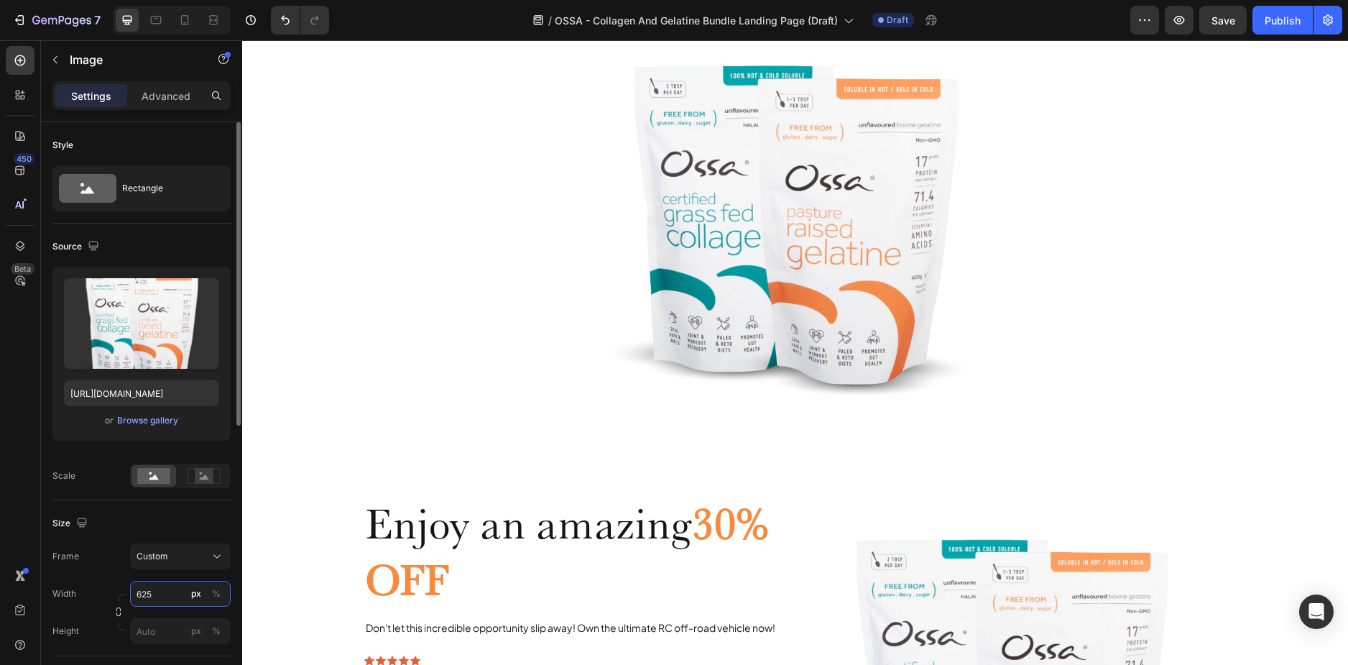
click at [156, 600] on input "625" at bounding box center [180, 594] width 101 height 26
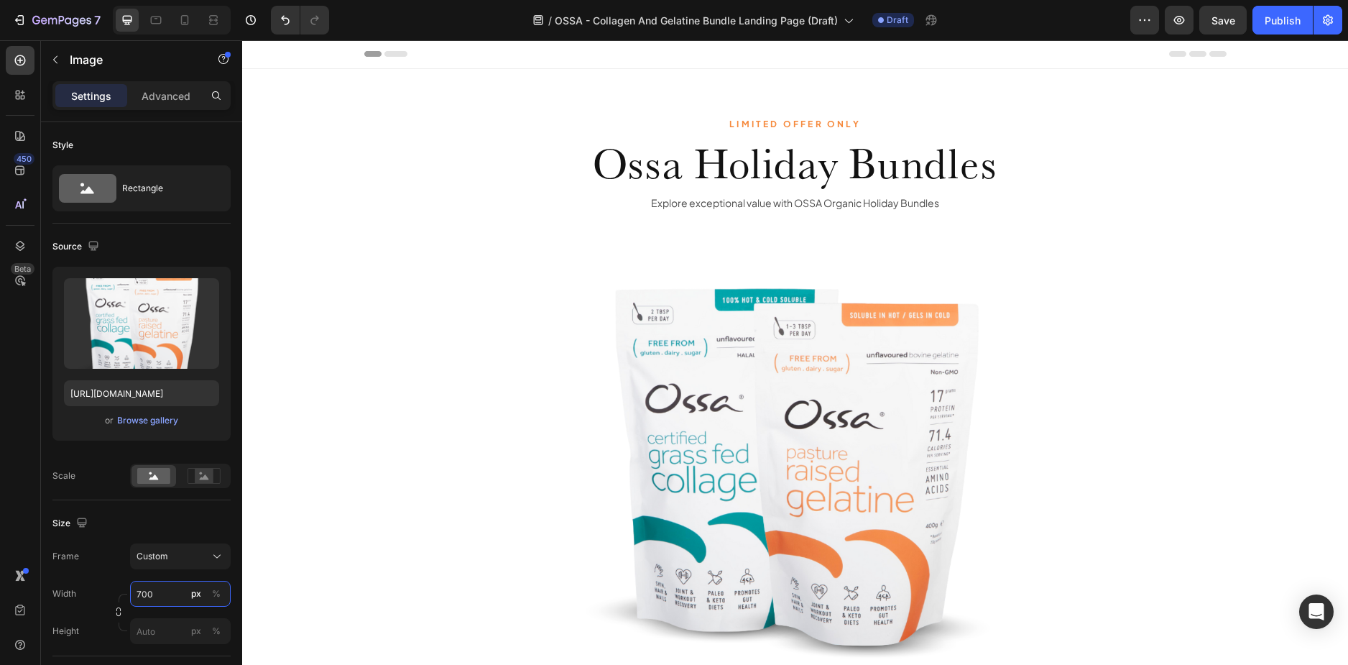
scroll to position [0, 0]
type input "700"
click at [839, 249] on img at bounding box center [795, 465] width 503 height 503
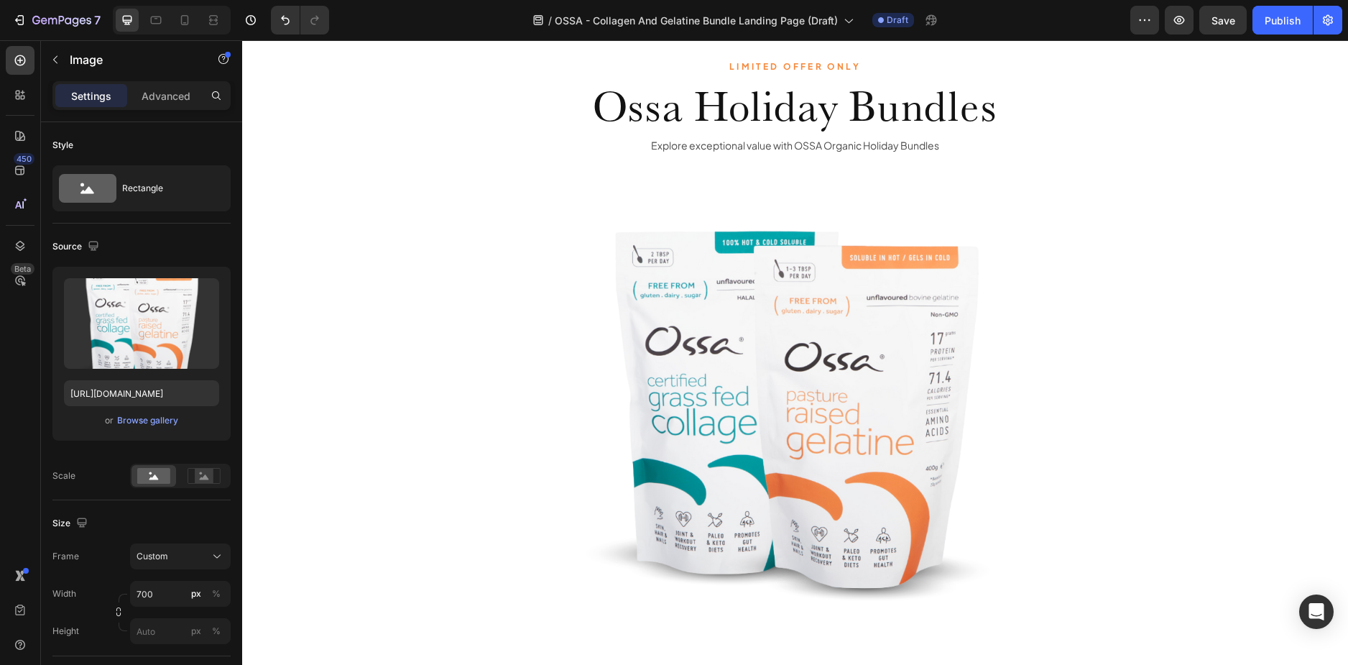
scroll to position [216, 0]
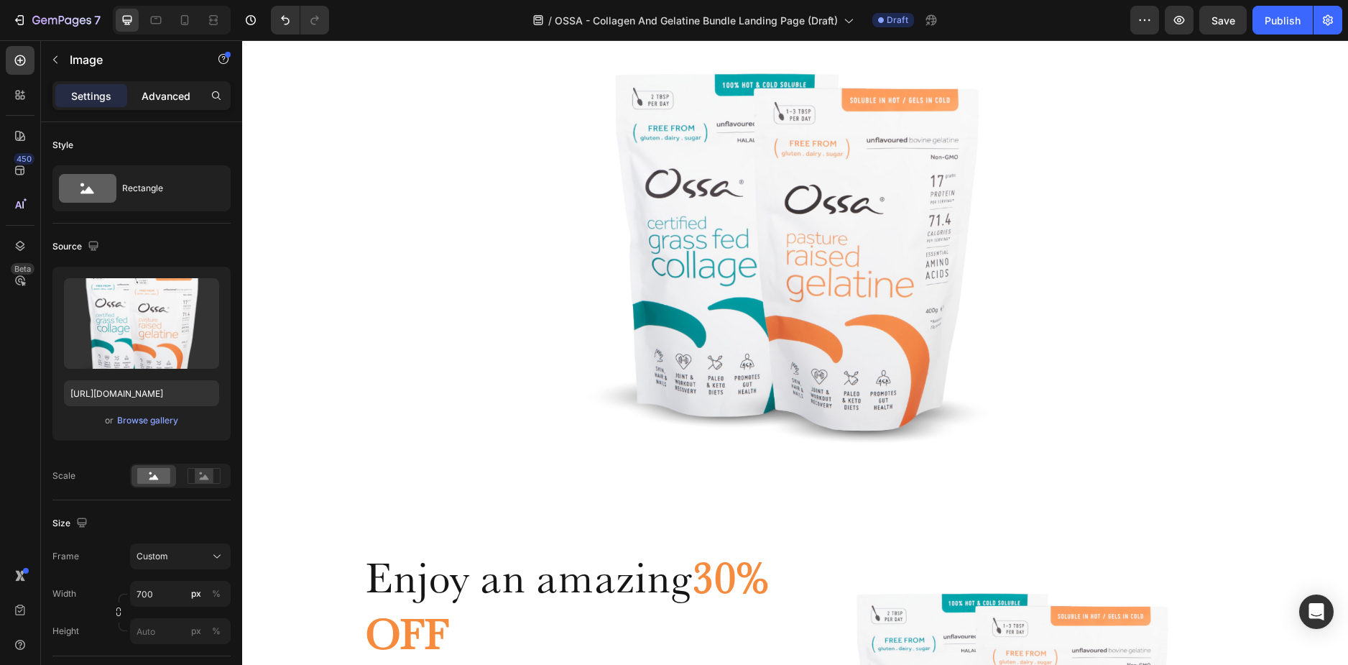
click at [160, 87] on div "Advanced" at bounding box center [166, 95] width 72 height 23
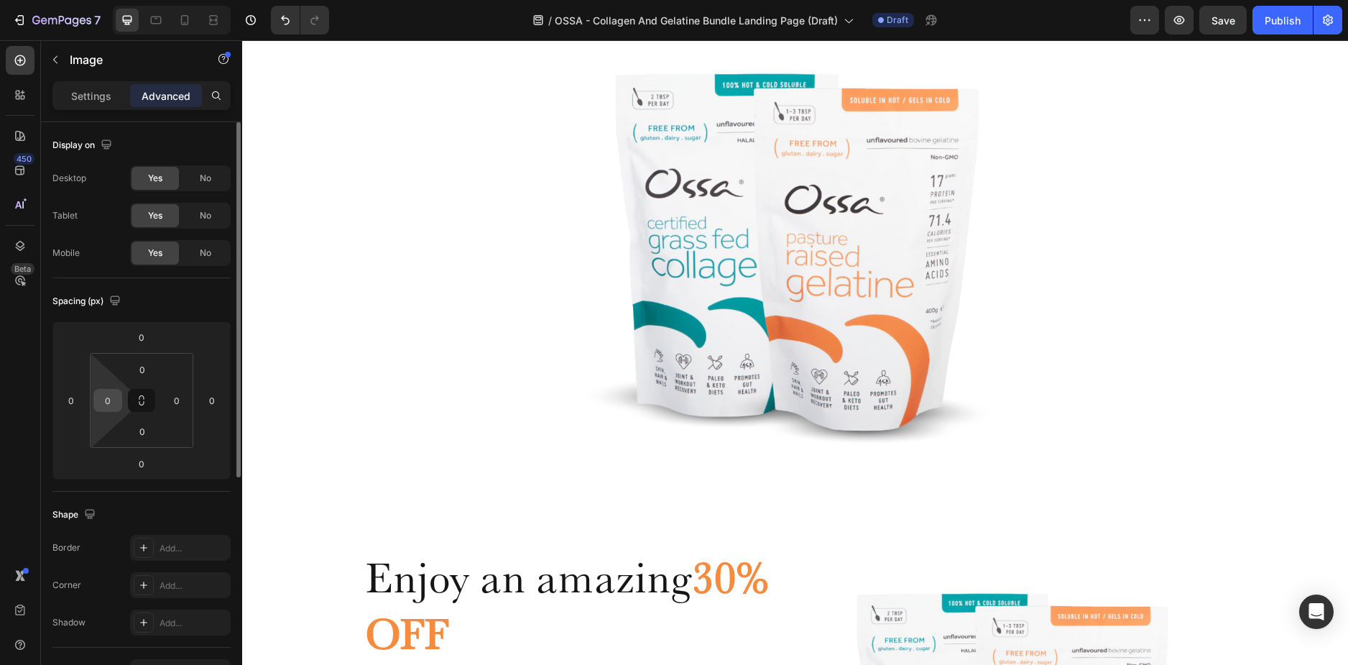
click at [116, 400] on input "0" at bounding box center [108, 401] width 22 height 22
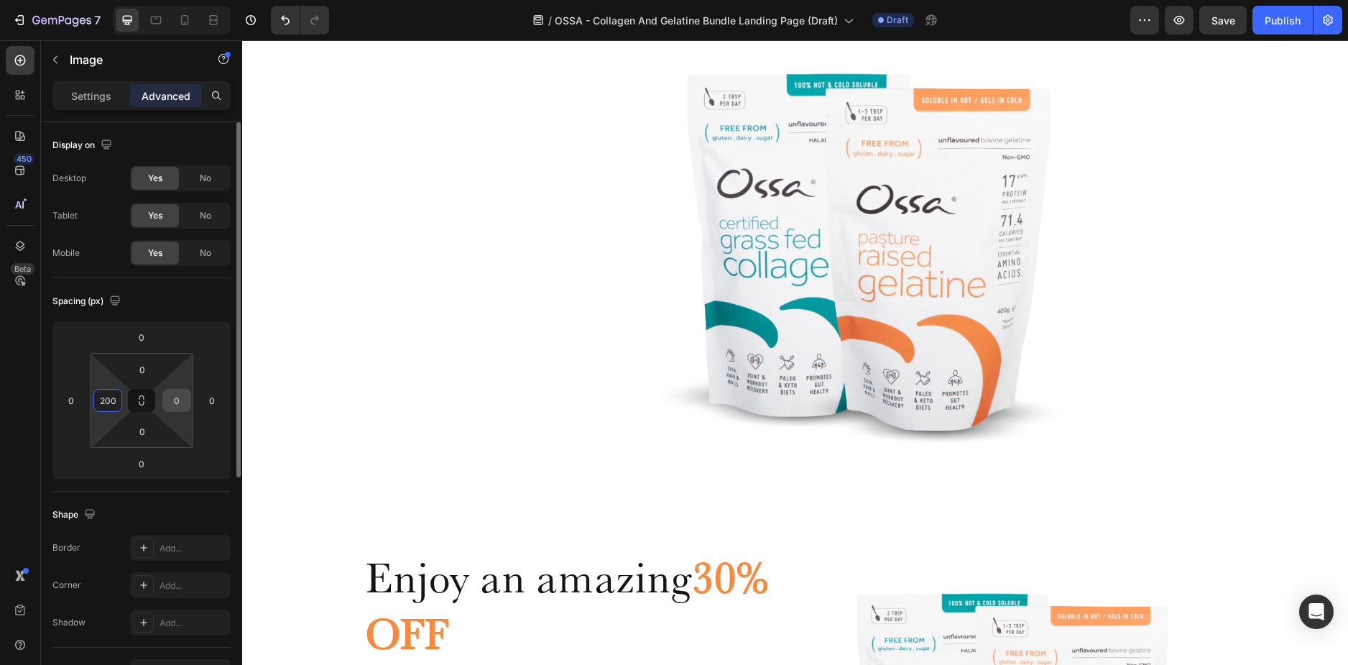
type input "200"
click at [174, 407] on input "0" at bounding box center [177, 401] width 22 height 22
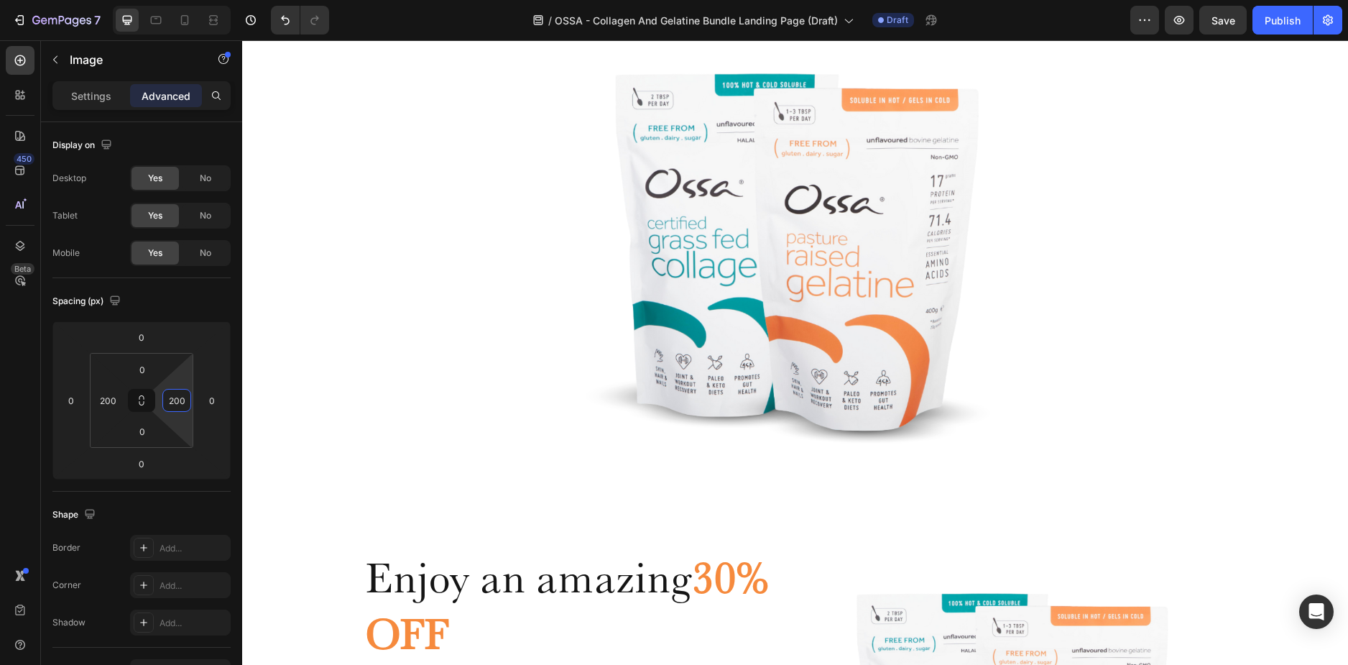
scroll to position [0, 0]
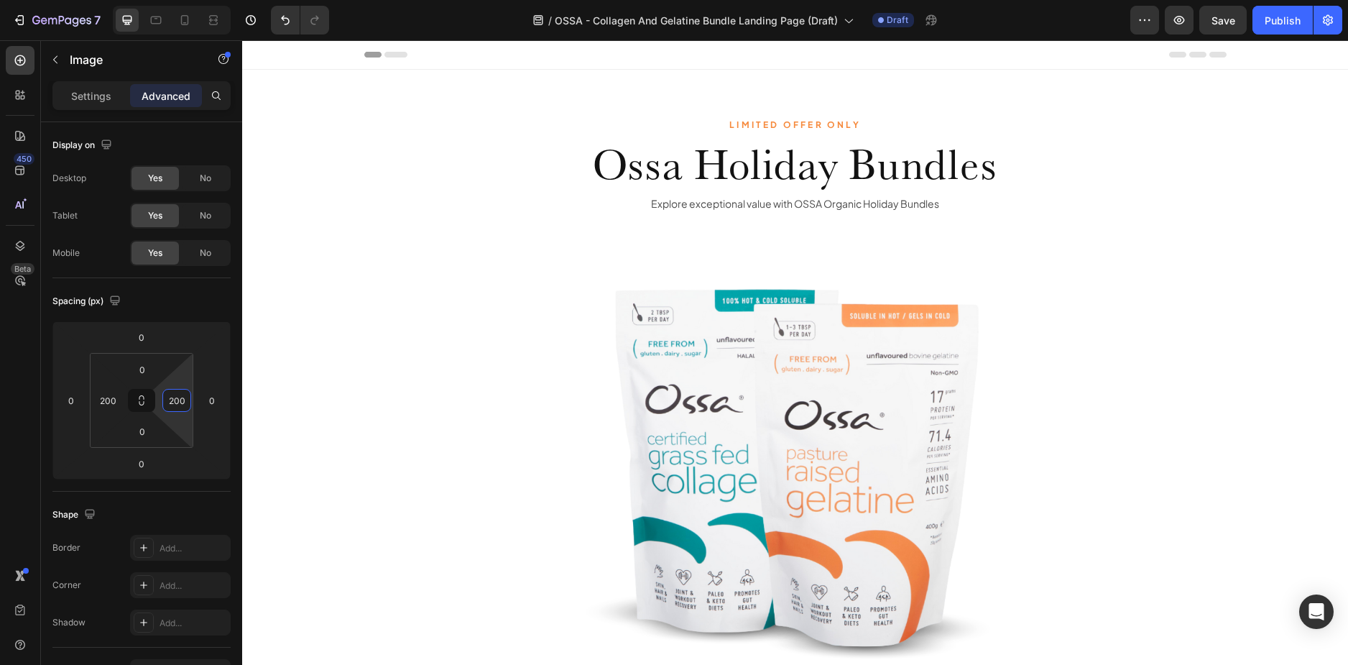
type input "200"
click at [1110, 515] on div "Image" at bounding box center [795, 465] width 862 height 503
click at [91, 93] on p "Settings" at bounding box center [91, 95] width 40 height 15
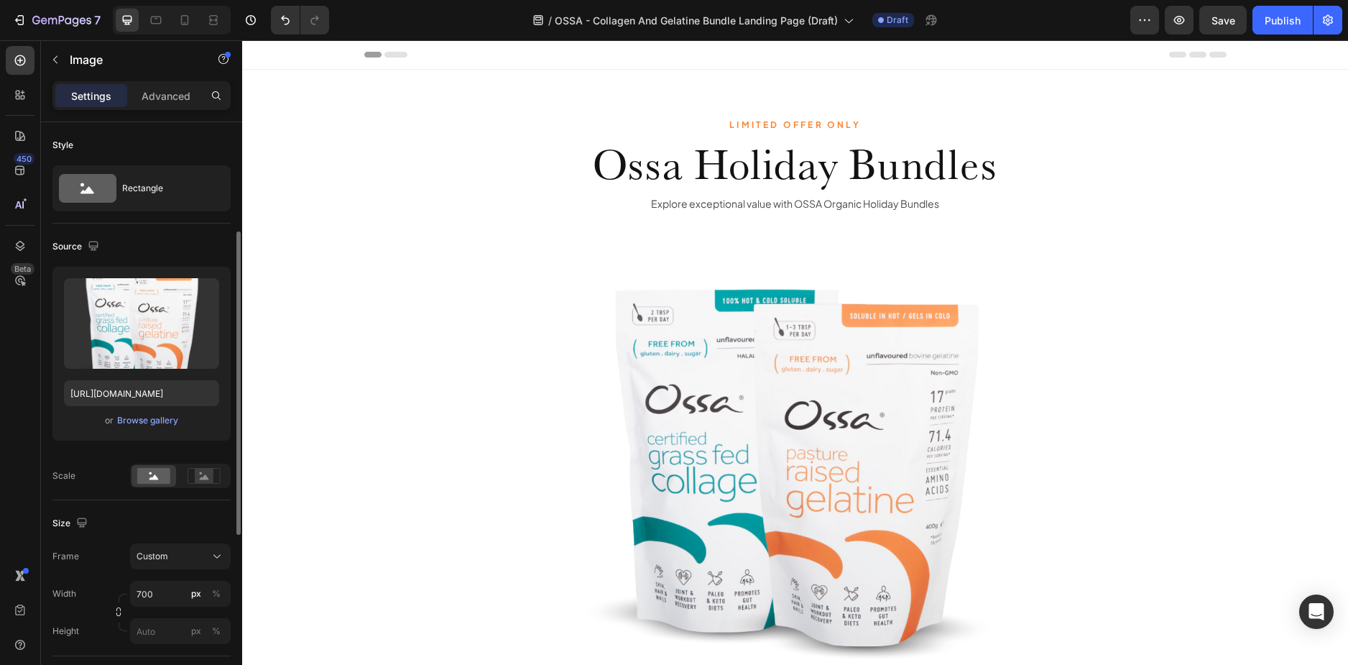
scroll to position [72, 0]
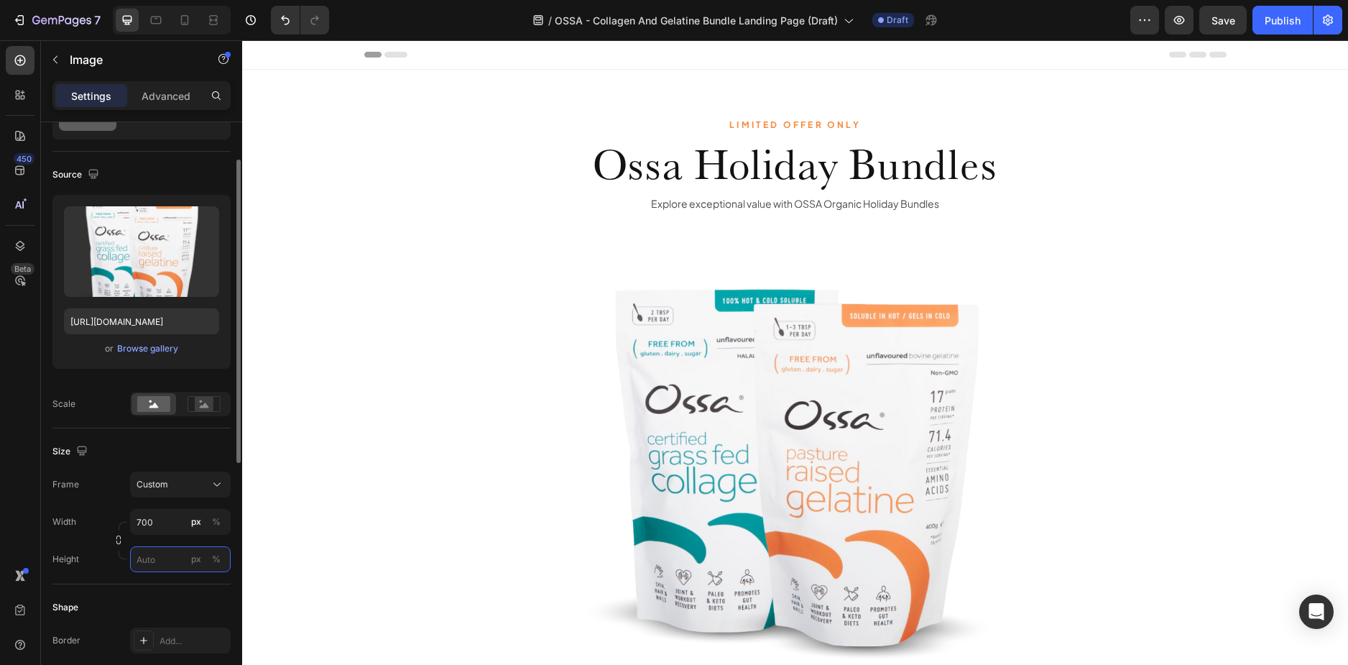
click at [158, 556] on input "px %" at bounding box center [180, 559] width 101 height 26
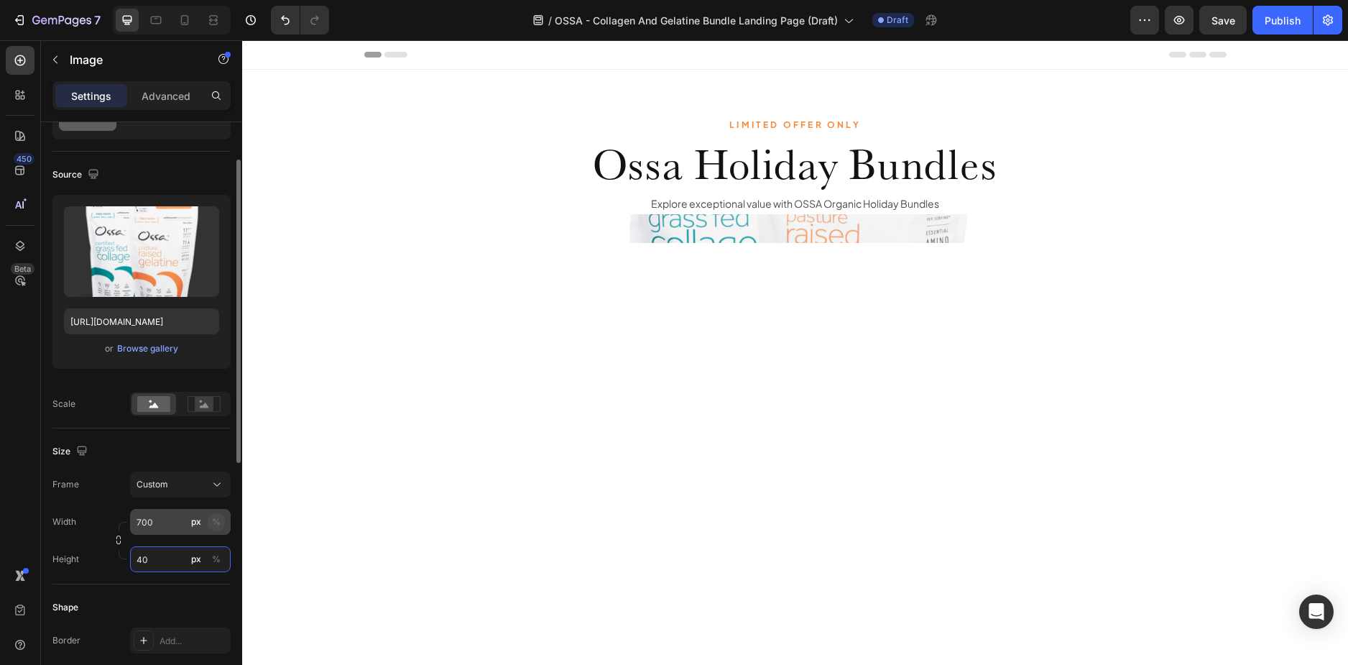
type input "4"
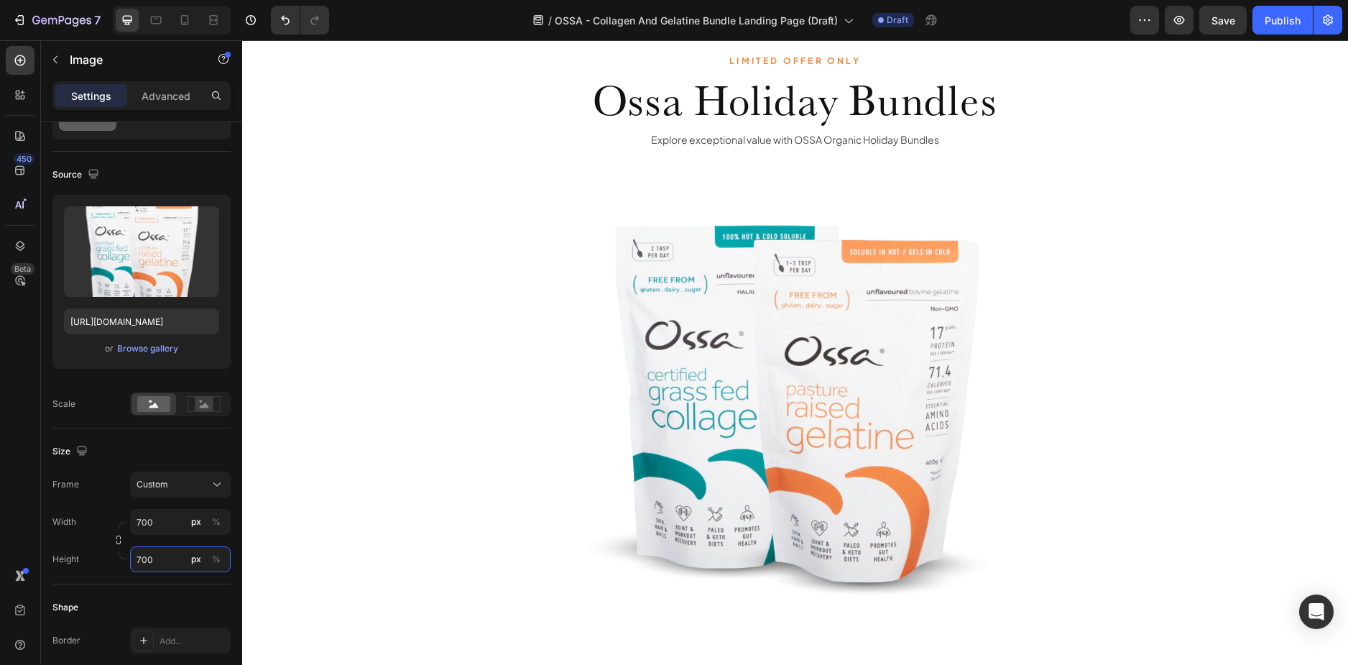
scroll to position [0, 0]
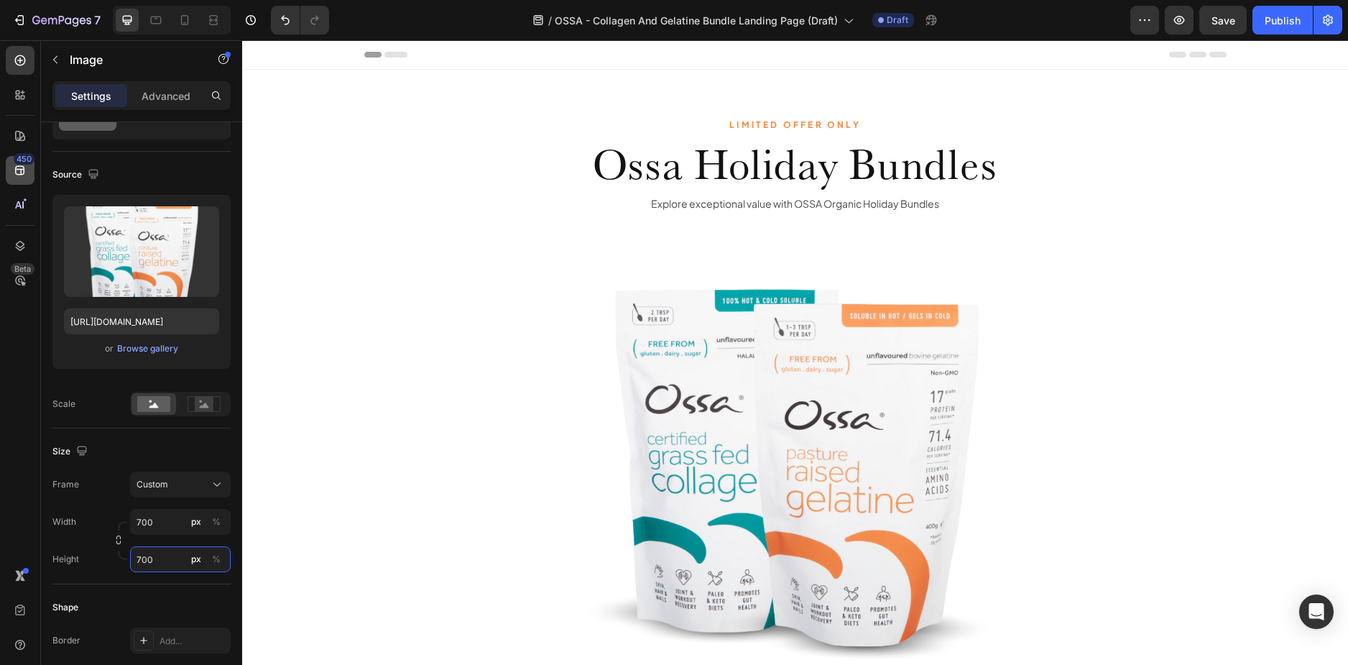
type input "700"
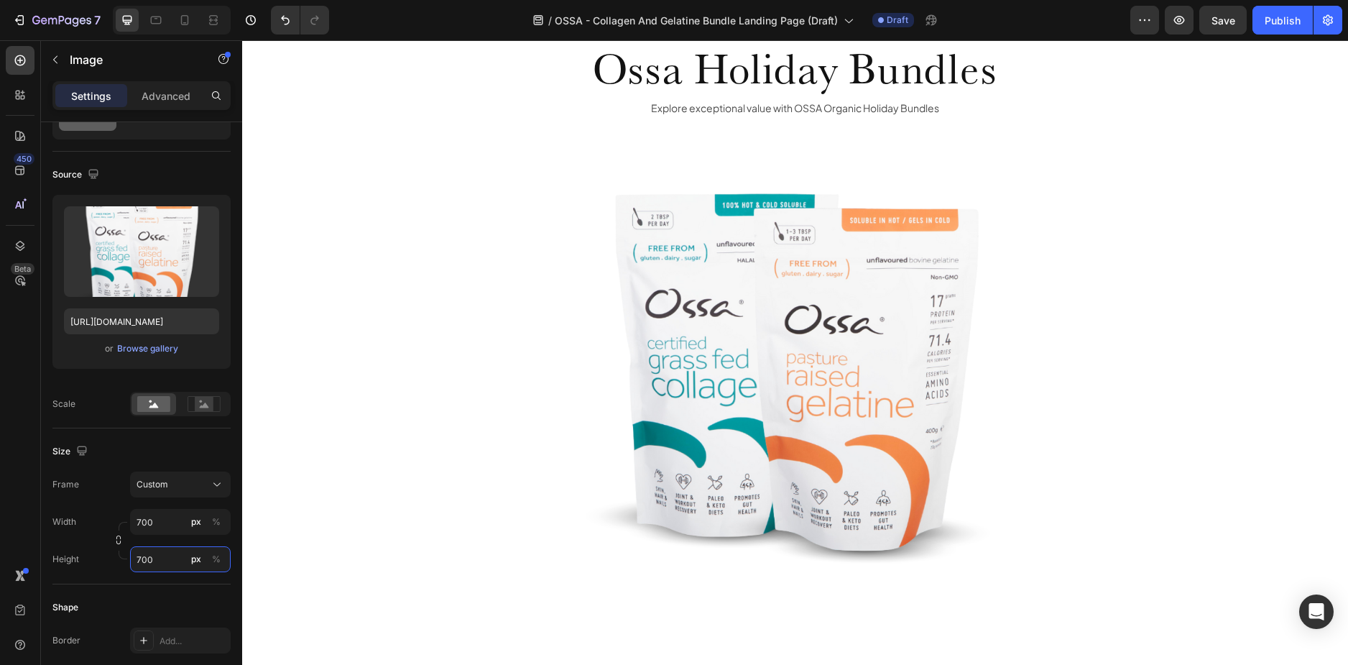
scroll to position [287, 0]
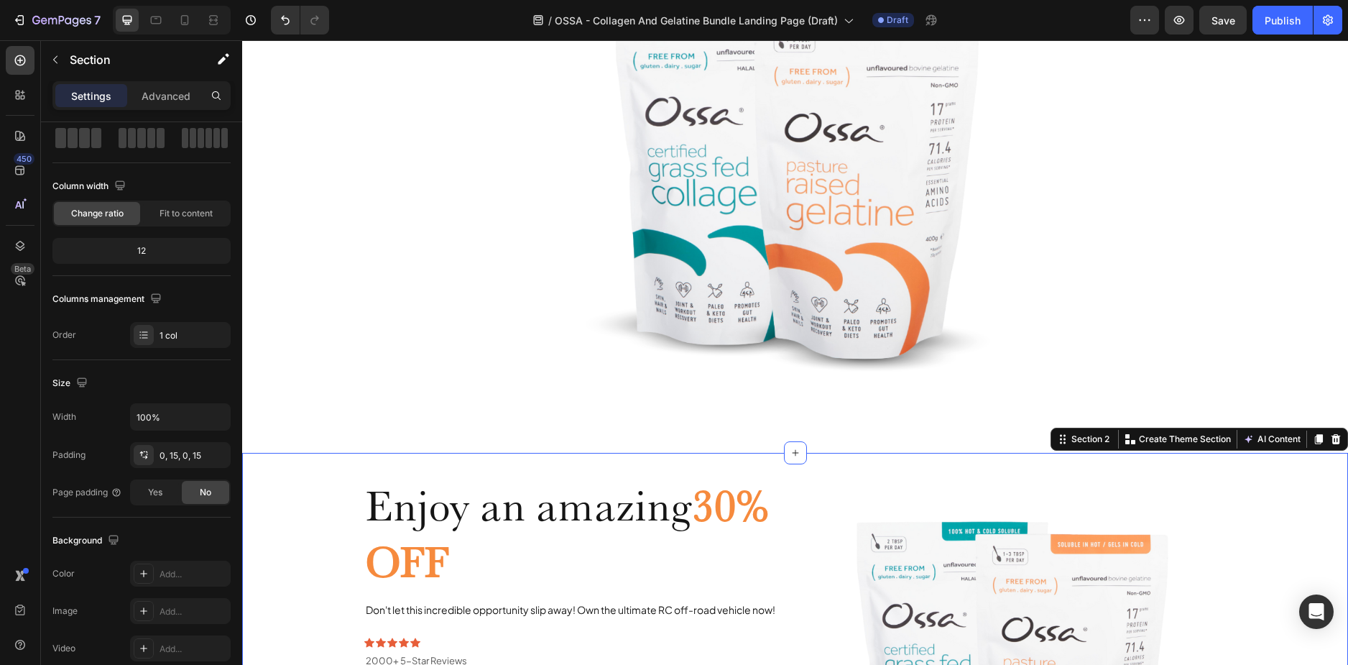
click at [323, 461] on div "Enjoy an amazing 30% OFF Heading Don't let this incredible opportunity slip awa…" at bounding box center [795, 673] width 1084 height 441
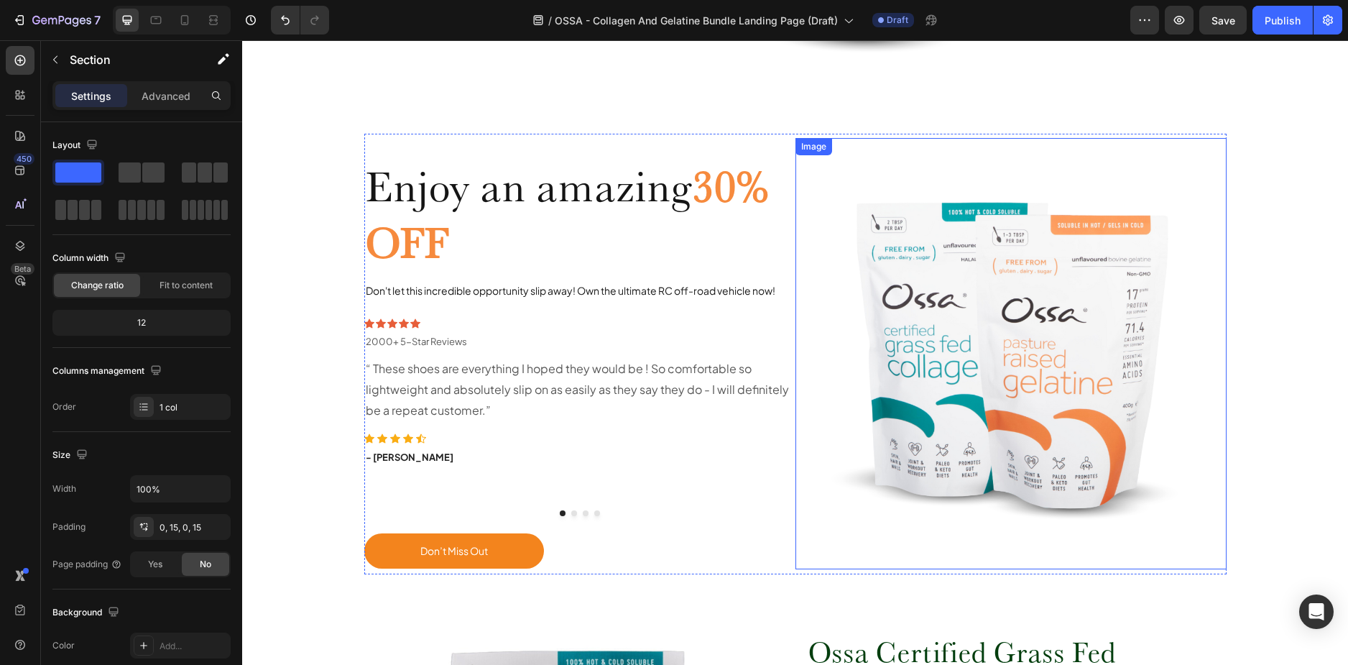
scroll to position [575, 0]
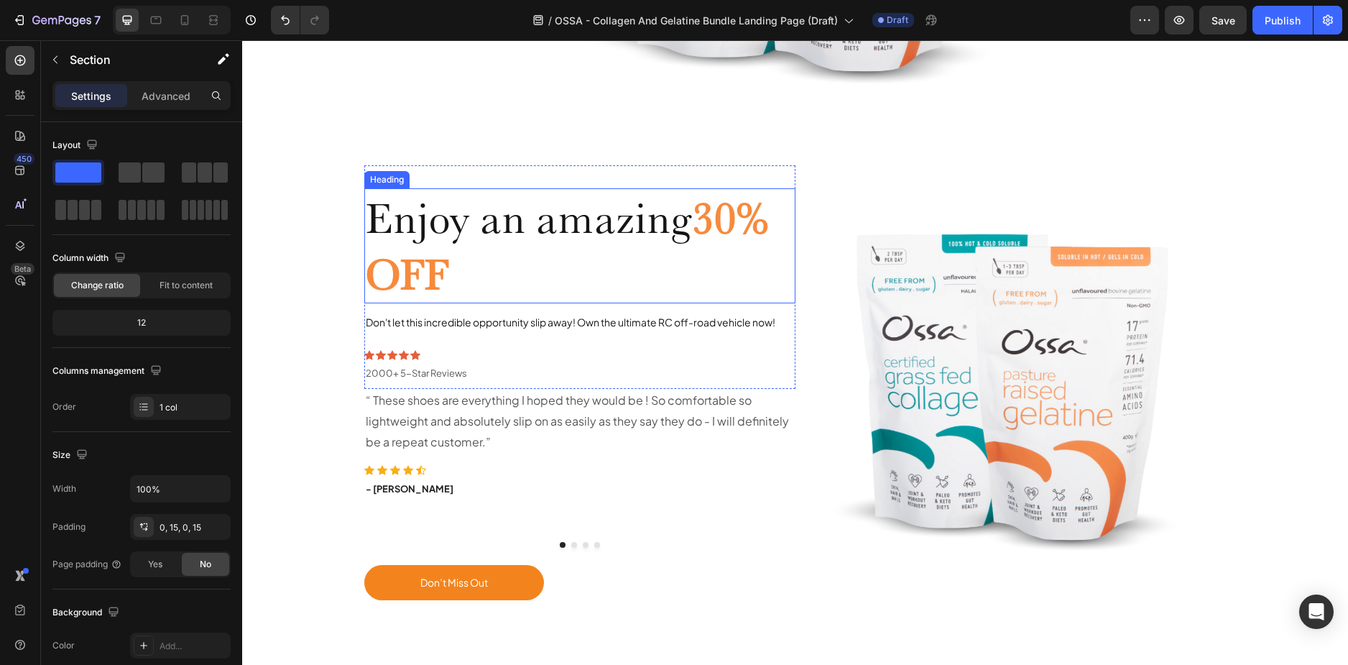
click at [732, 226] on strong "30% OFF" at bounding box center [567, 246] width 403 height 108
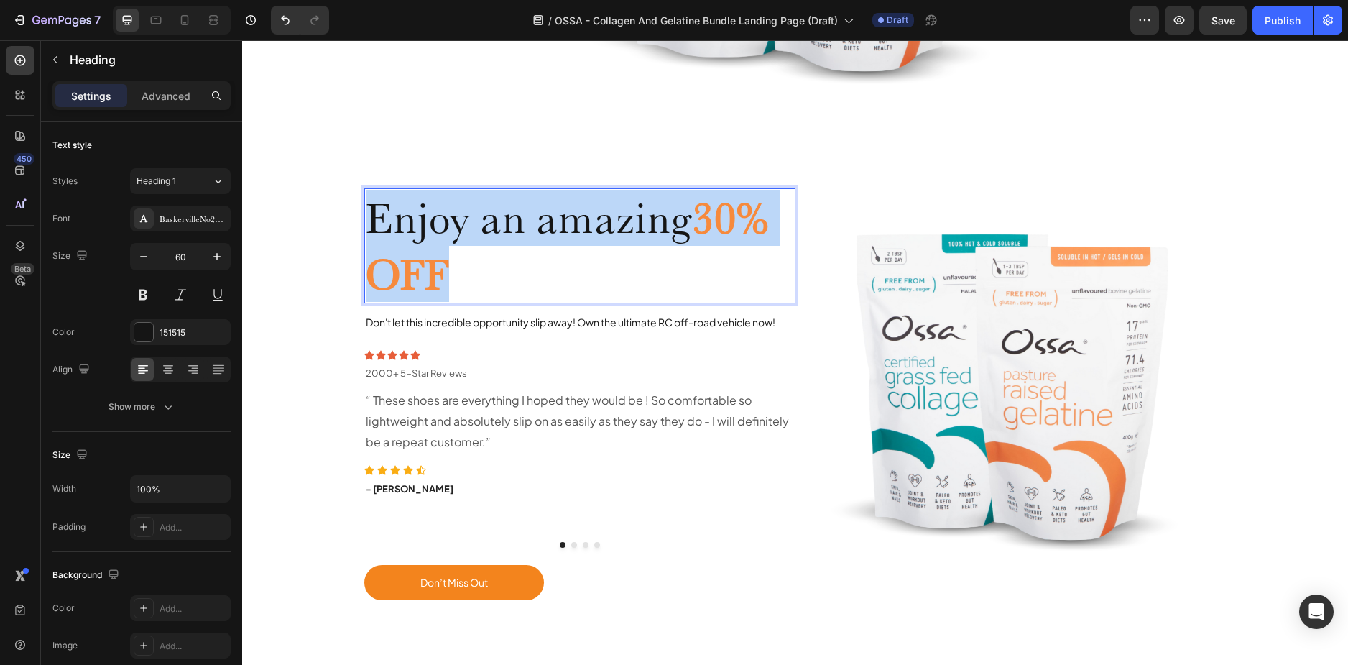
click at [732, 226] on strong "30% OFF" at bounding box center [567, 246] width 403 height 108
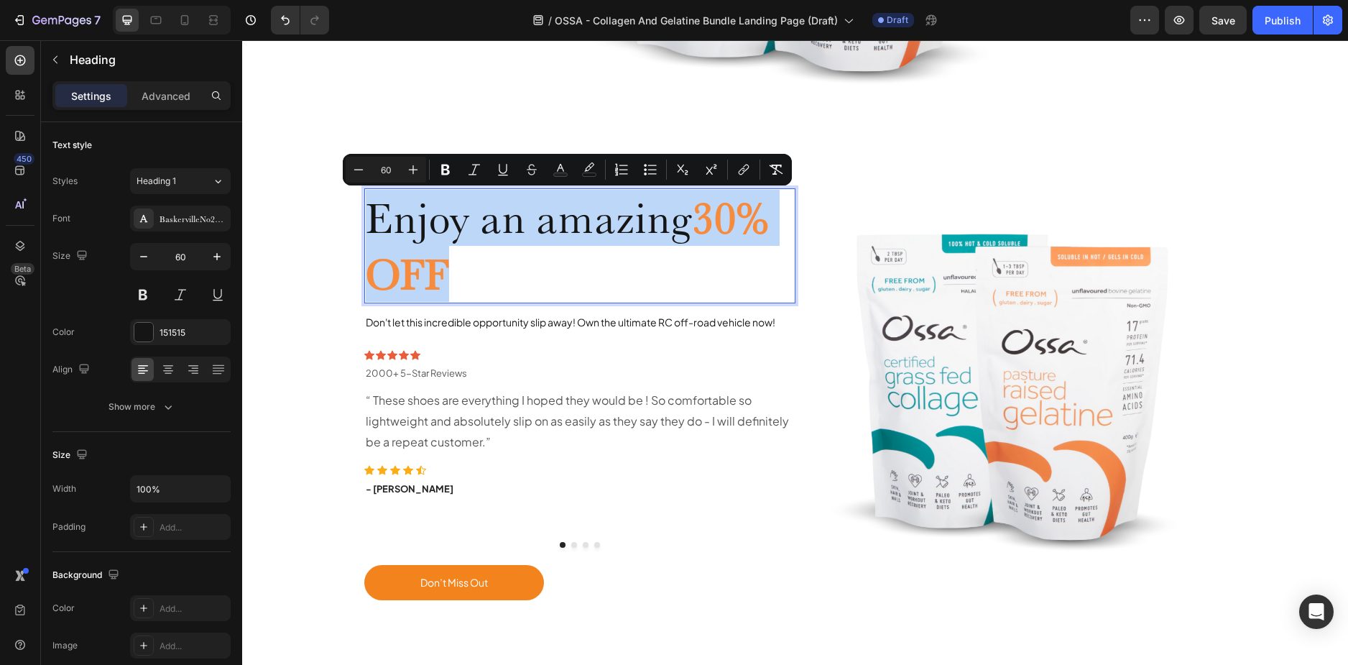
click at [461, 267] on p "Enjoy an amazing 30% OFF" at bounding box center [580, 246] width 428 height 112
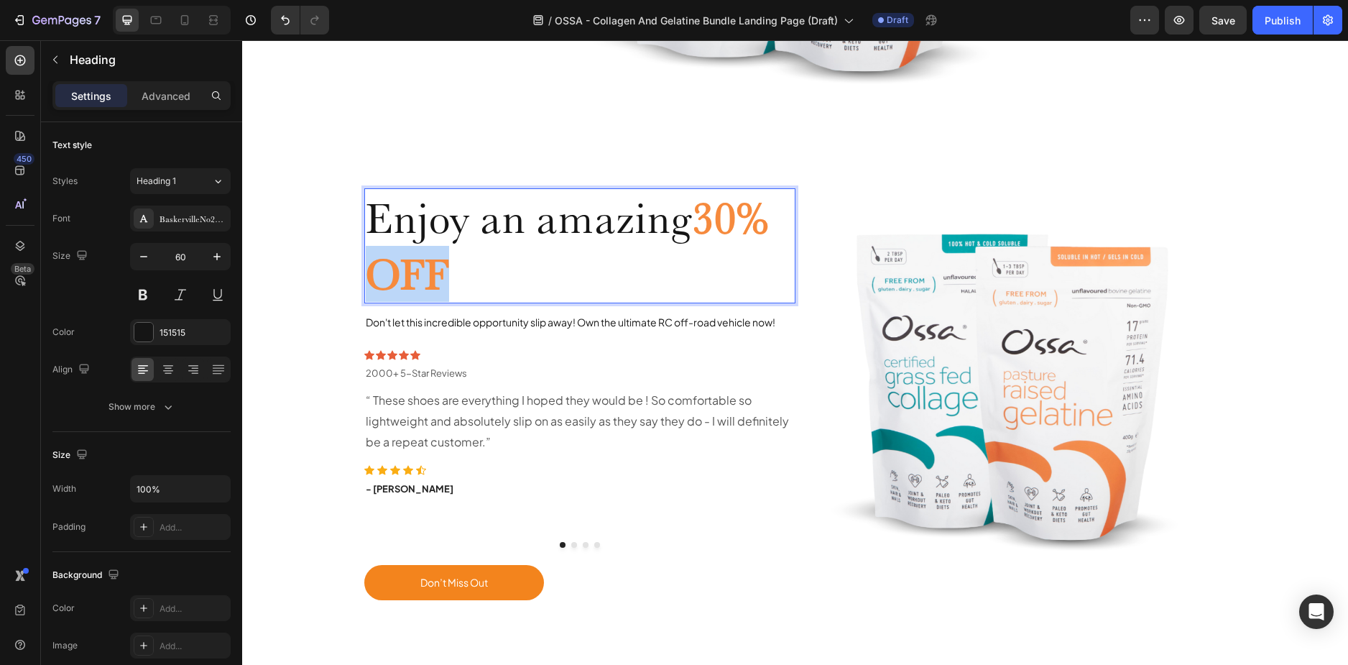
drag, startPoint x: 440, startPoint y: 272, endPoint x: 359, endPoint y: 272, distance: 80.5
click at [364, 272] on h2 "Enjoy an amazing 30% OFF" at bounding box center [579, 245] width 431 height 115
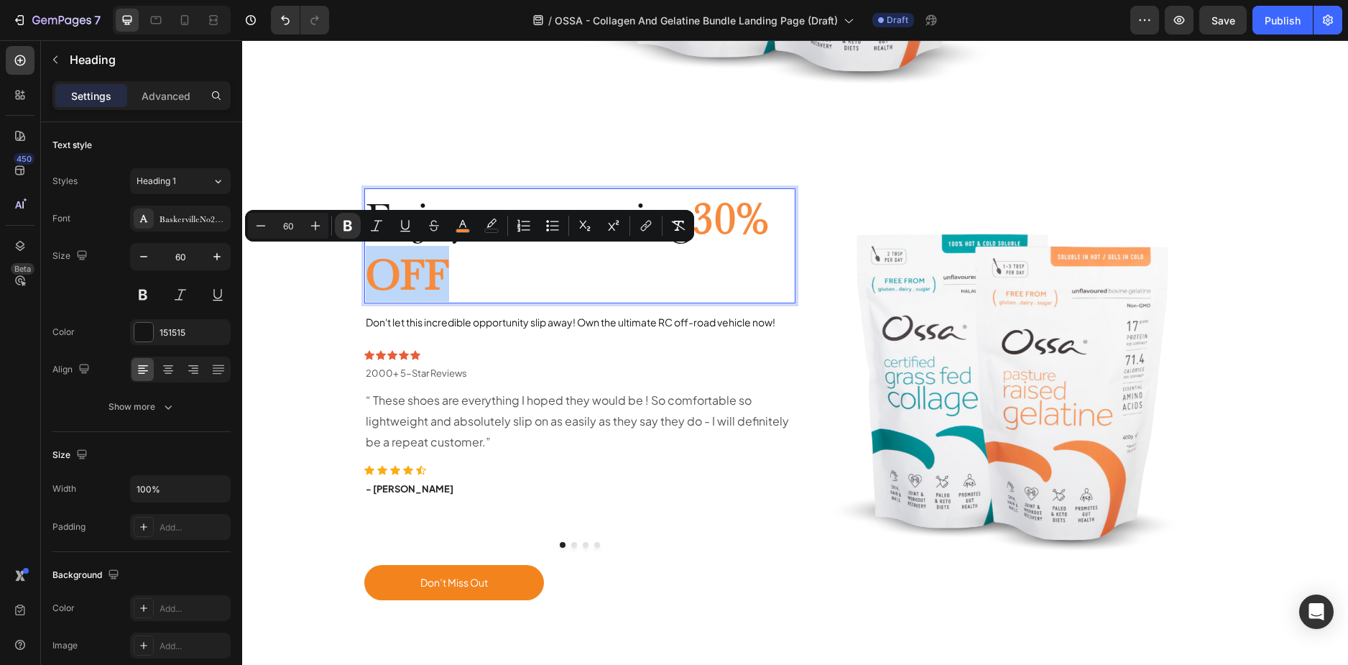
click at [556, 272] on p "Enjoy an amazing 30% OFF" at bounding box center [580, 246] width 428 height 112
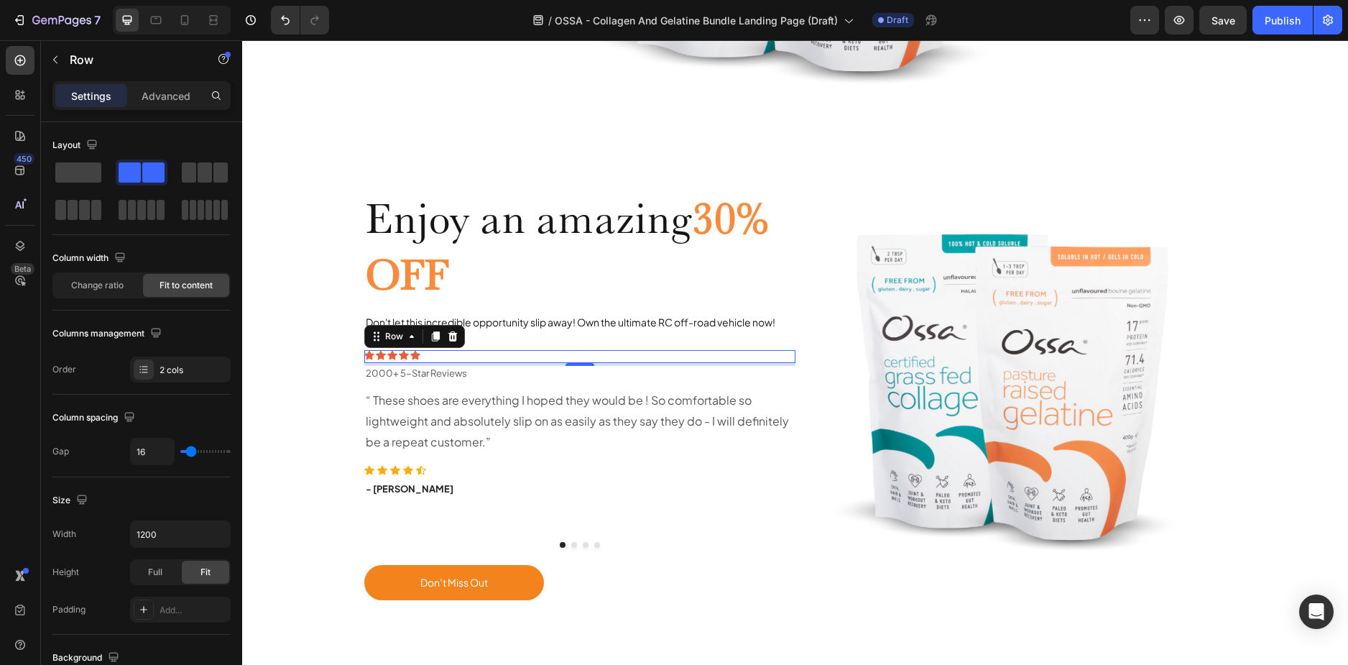
click at [435, 350] on div "Icon Icon Icon Icon Icon Icon List 2000+ 5-Star Reviews Text Block Row 0" at bounding box center [579, 356] width 431 height 13
click at [382, 333] on div "Row" at bounding box center [394, 336] width 24 height 13
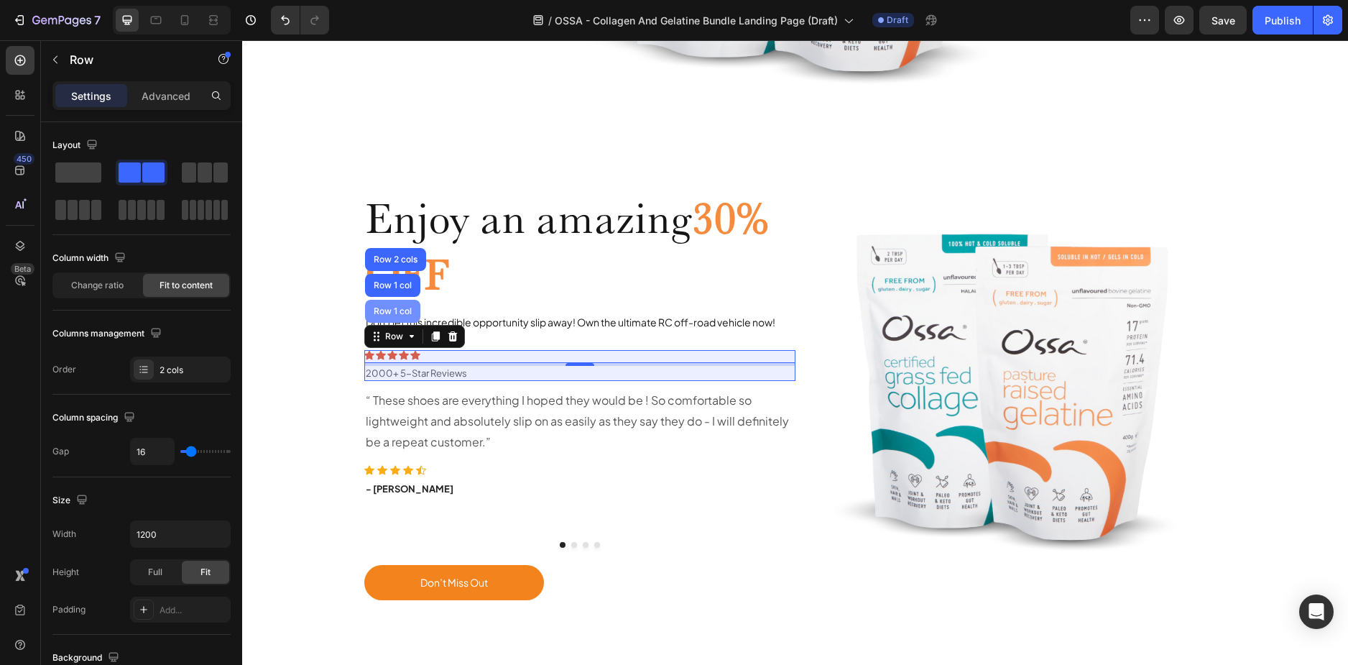
click at [402, 315] on div "Row 1 col" at bounding box center [393, 311] width 44 height 9
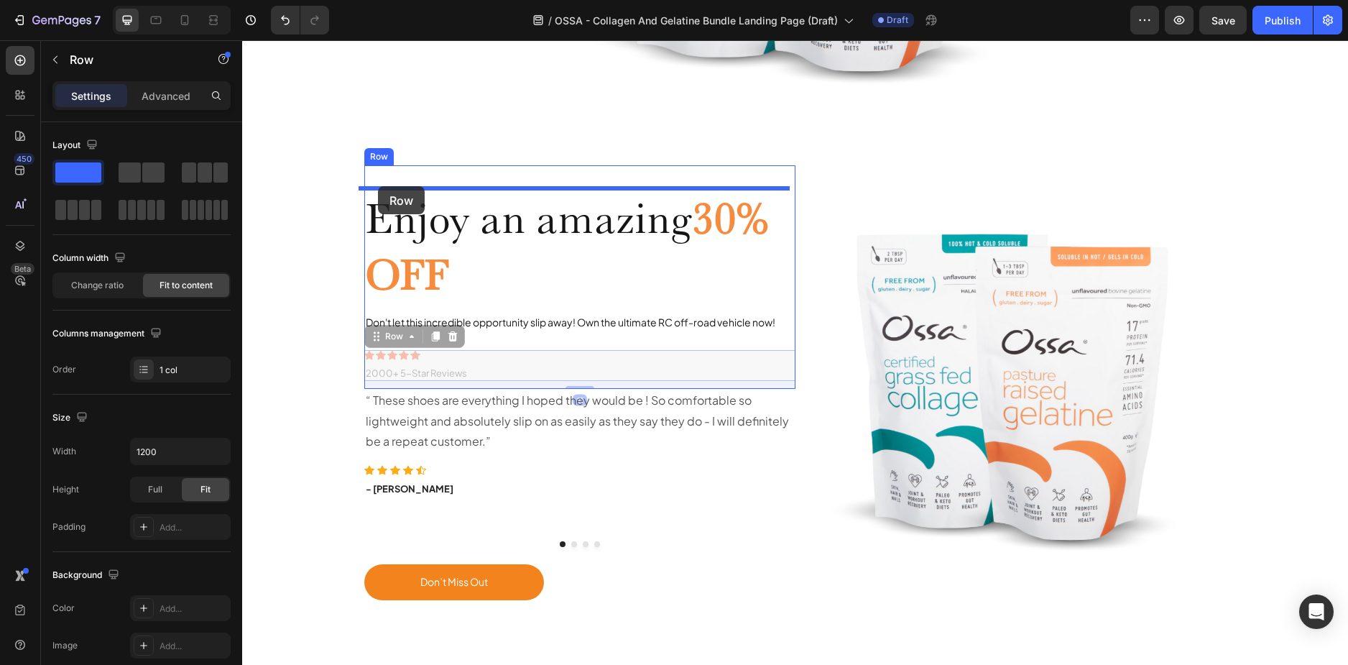
drag, startPoint x: 365, startPoint y: 336, endPoint x: 378, endPoint y: 186, distance: 150.0
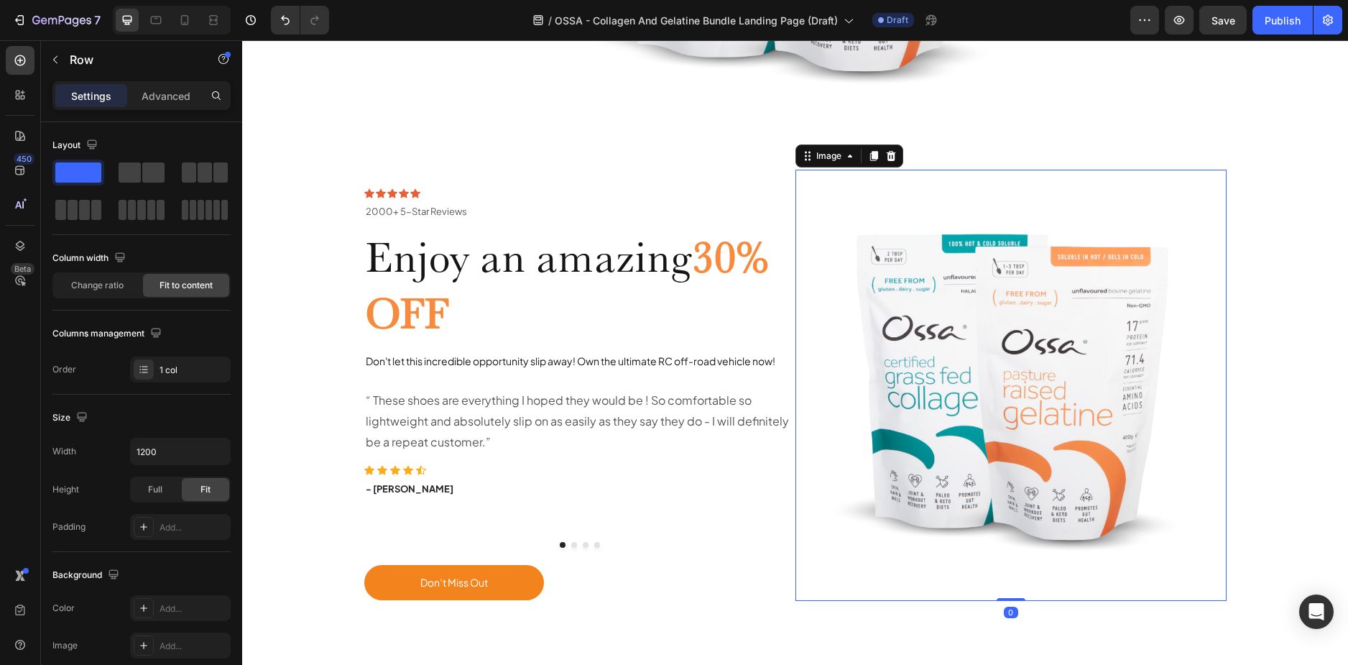
click at [818, 499] on img at bounding box center [1011, 385] width 431 height 431
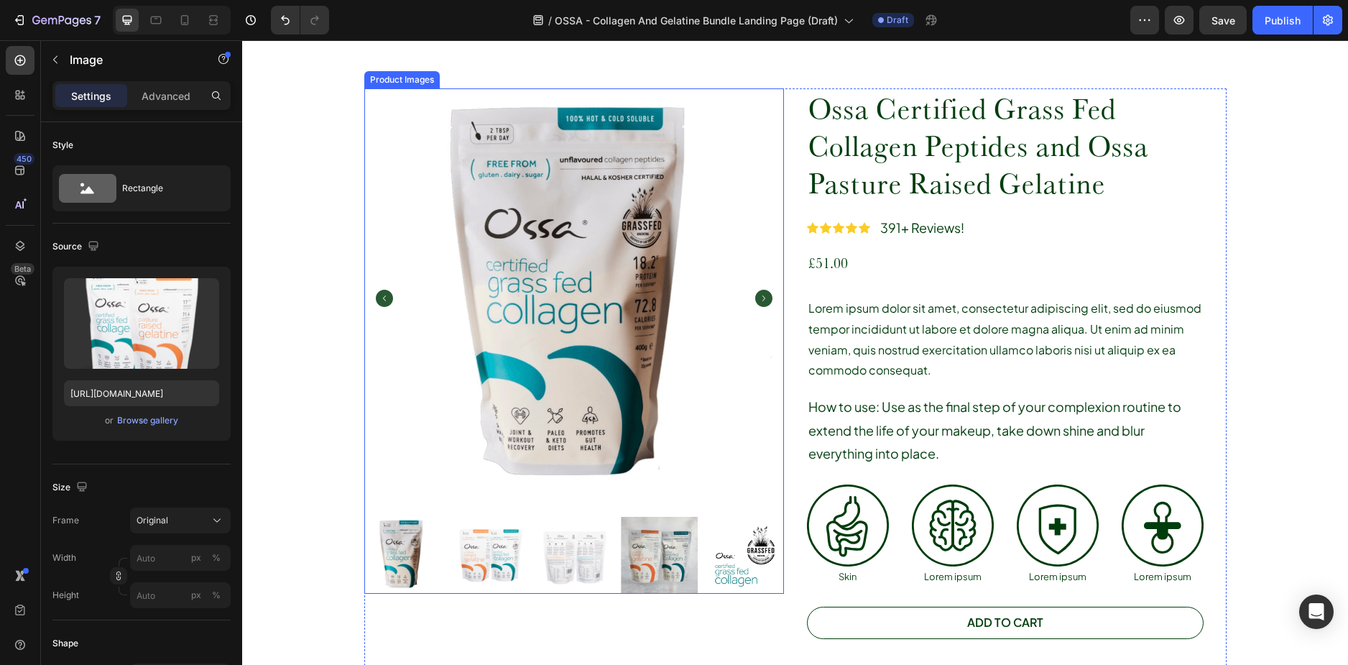
scroll to position [1437, 0]
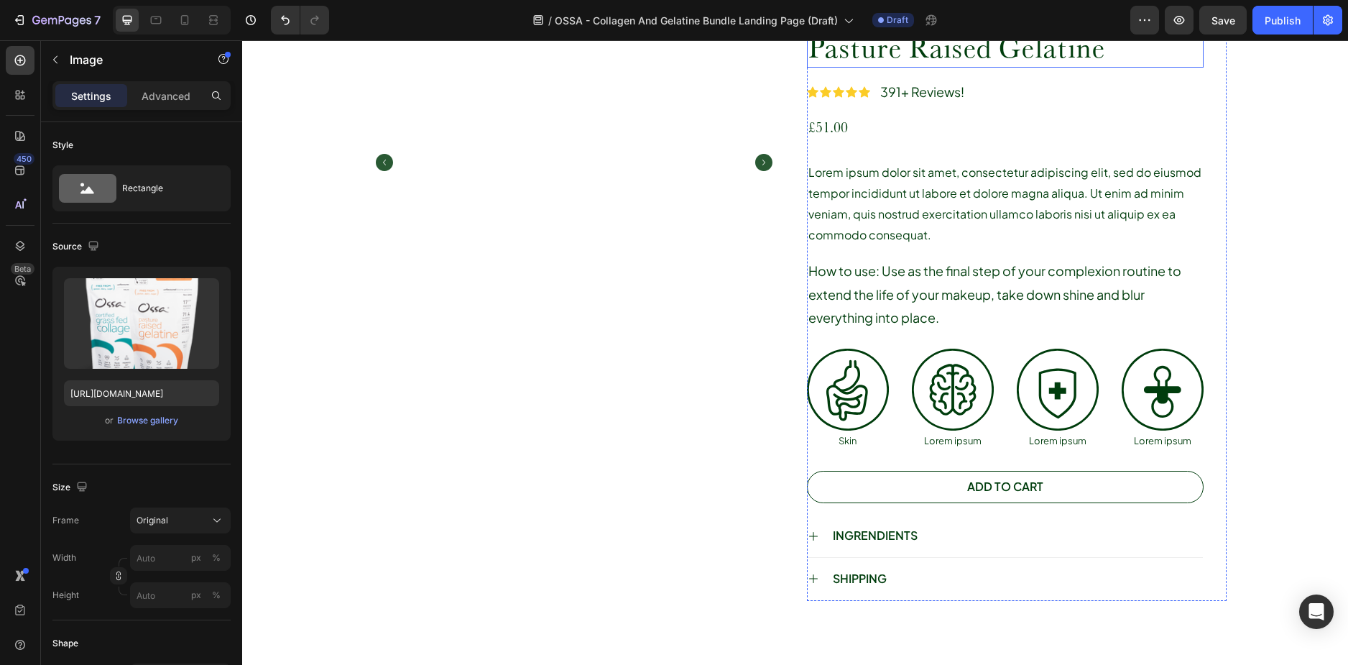
scroll to position [778, 0]
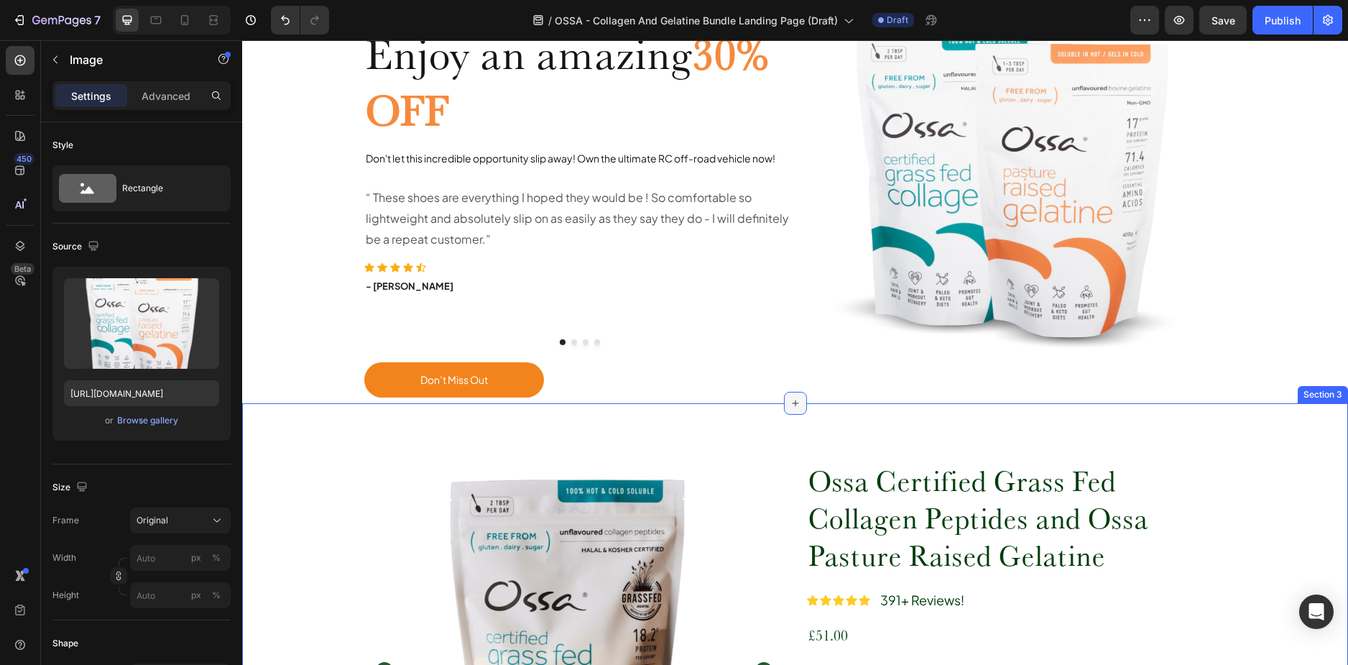
click at [784, 410] on div at bounding box center [795, 403] width 23 height 23
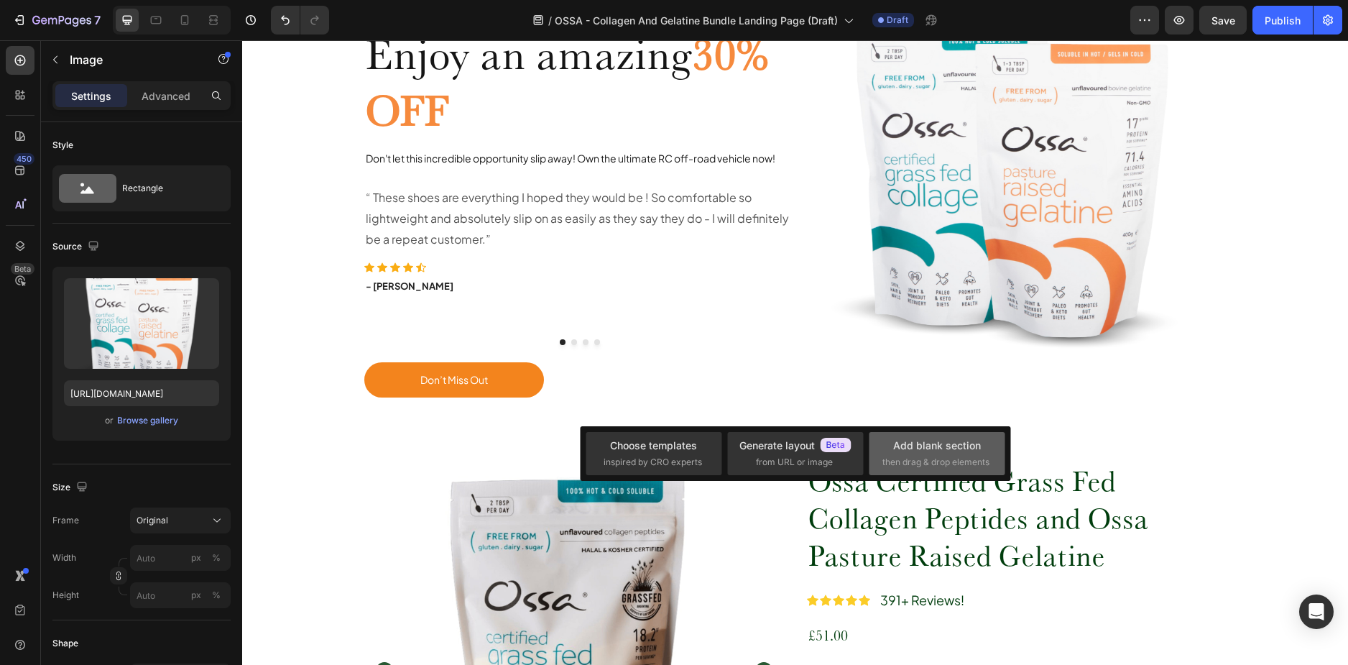
click at [925, 458] on span "then drag & drop elements" at bounding box center [936, 462] width 107 height 13
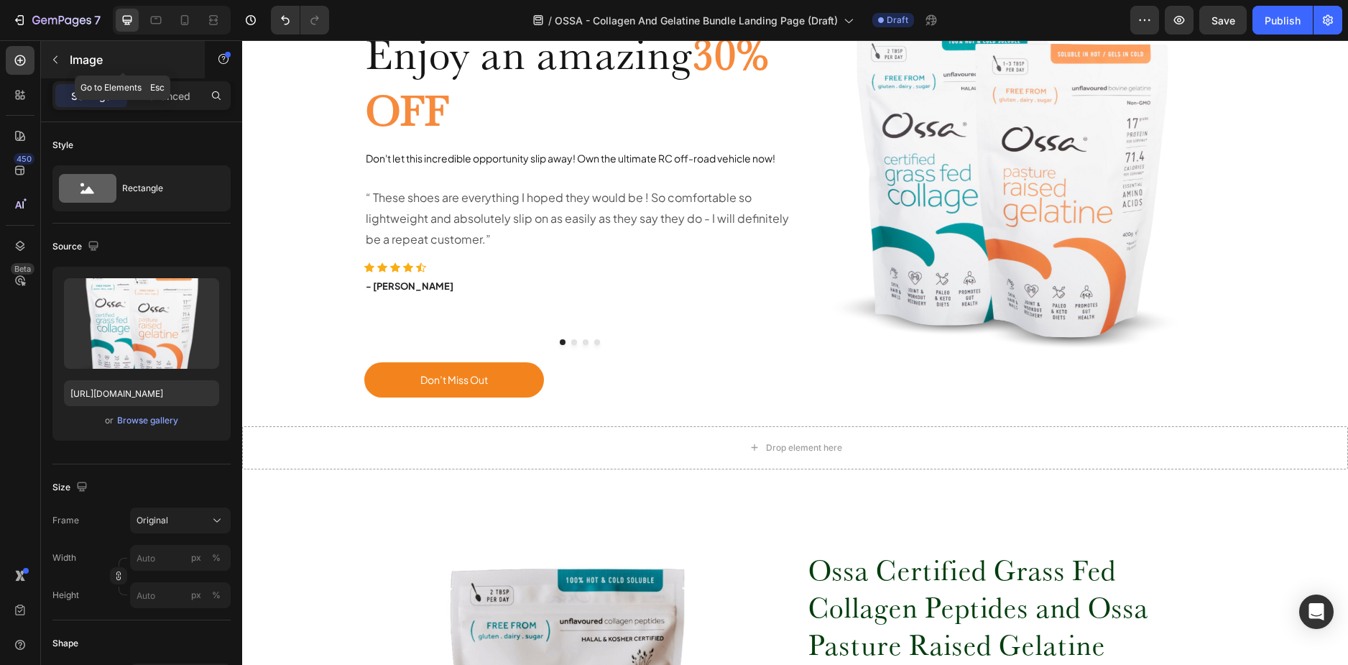
click at [60, 65] on icon "button" at bounding box center [55, 59] width 11 height 11
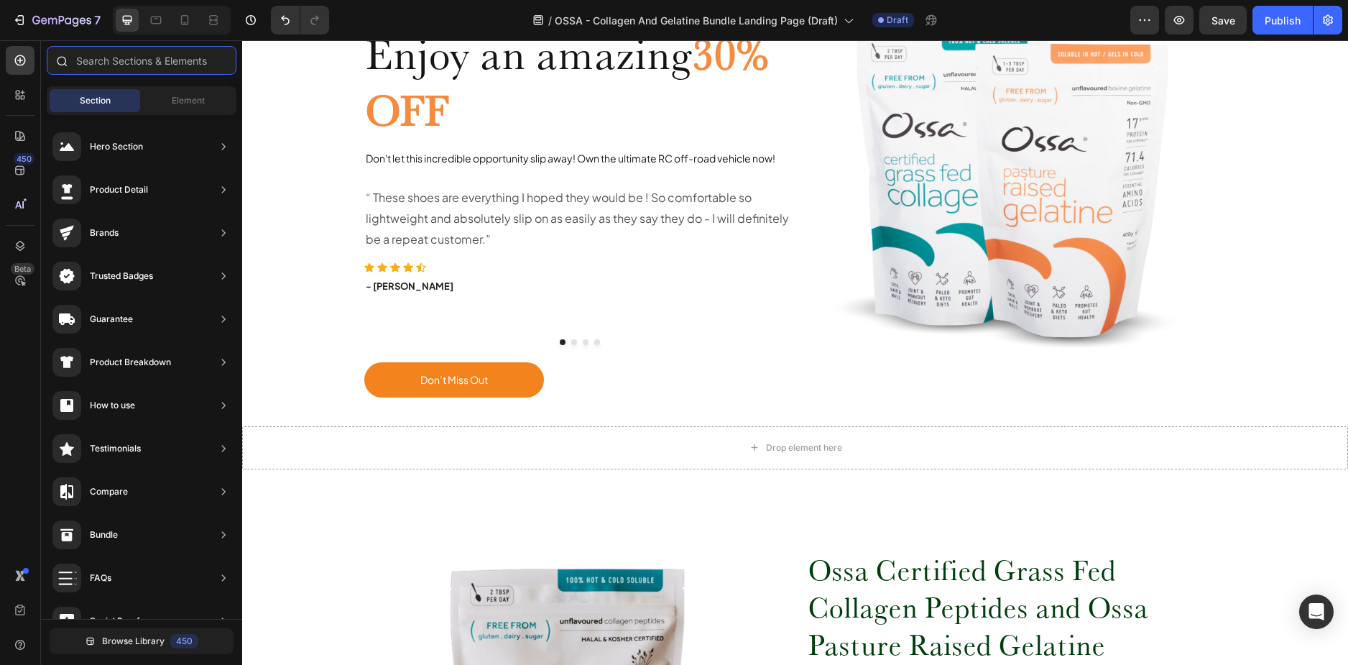
click at [151, 61] on input "text" at bounding box center [142, 60] width 190 height 29
click at [179, 98] on span "Element" at bounding box center [188, 100] width 33 height 13
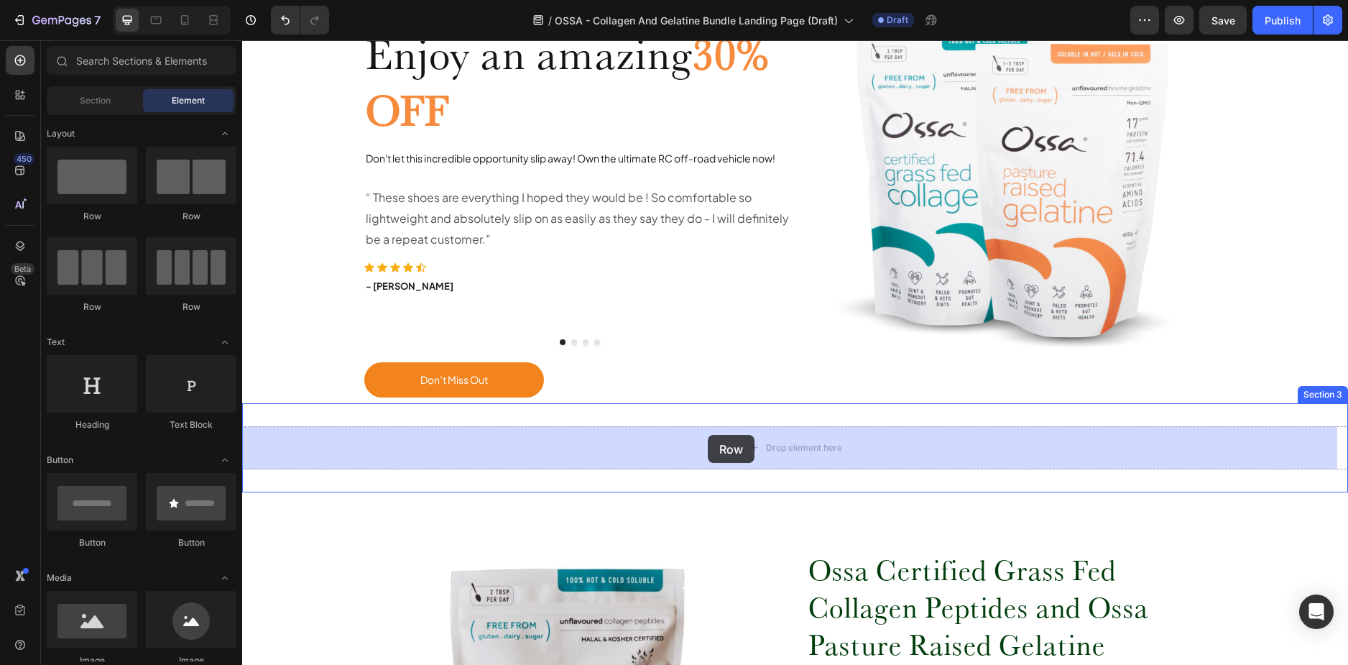
drag, startPoint x: 350, startPoint y: 224, endPoint x: 708, endPoint y: 435, distance: 415.3
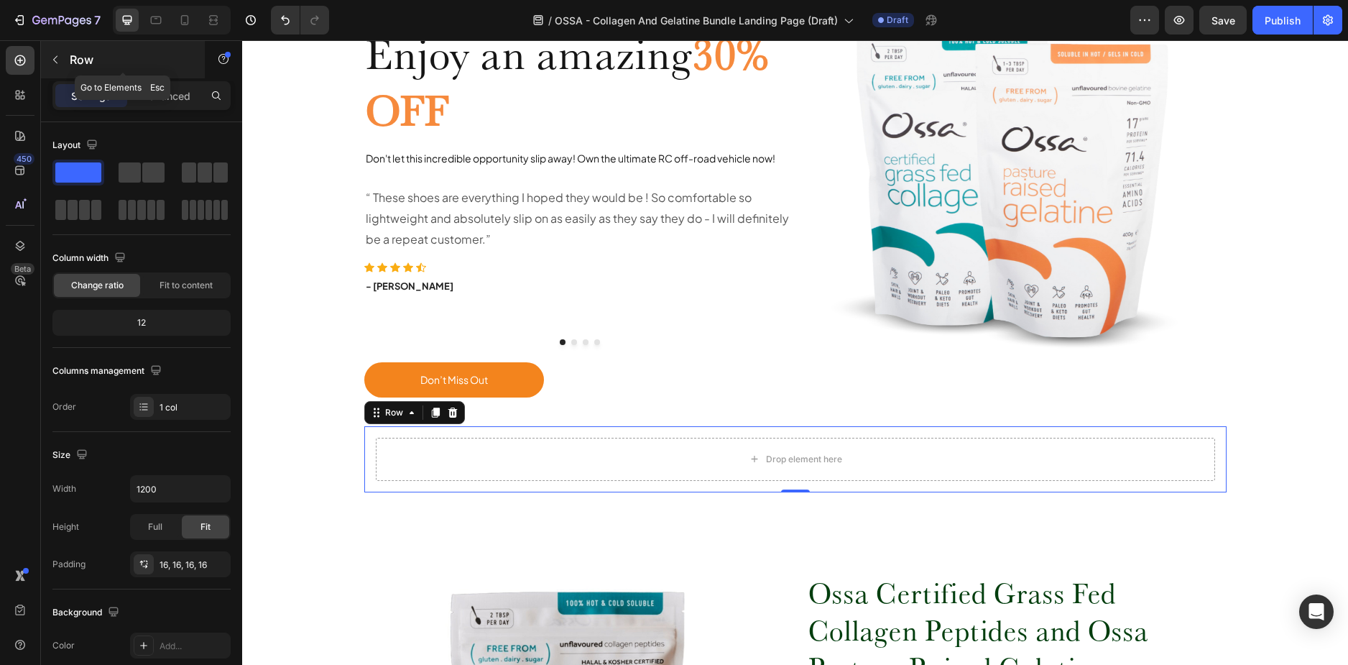
click at [69, 62] on div "Row" at bounding box center [123, 59] width 164 height 37
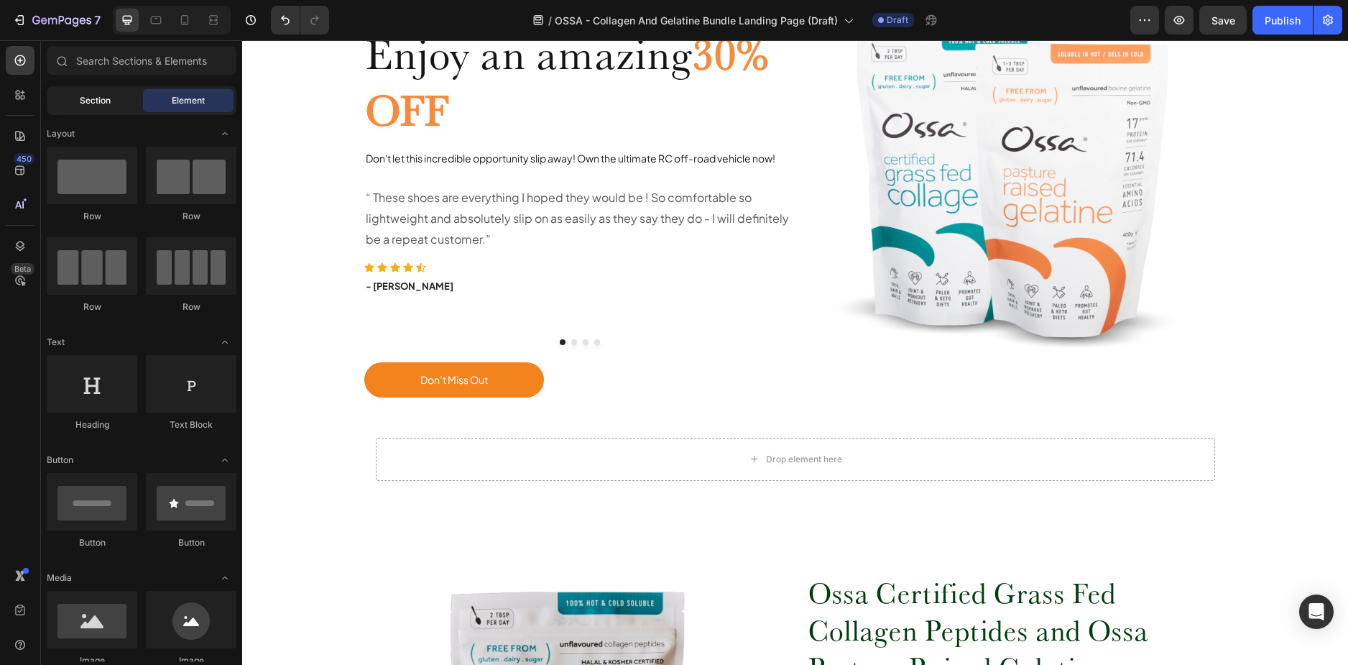
click at [106, 95] on span "Section" at bounding box center [95, 100] width 31 height 13
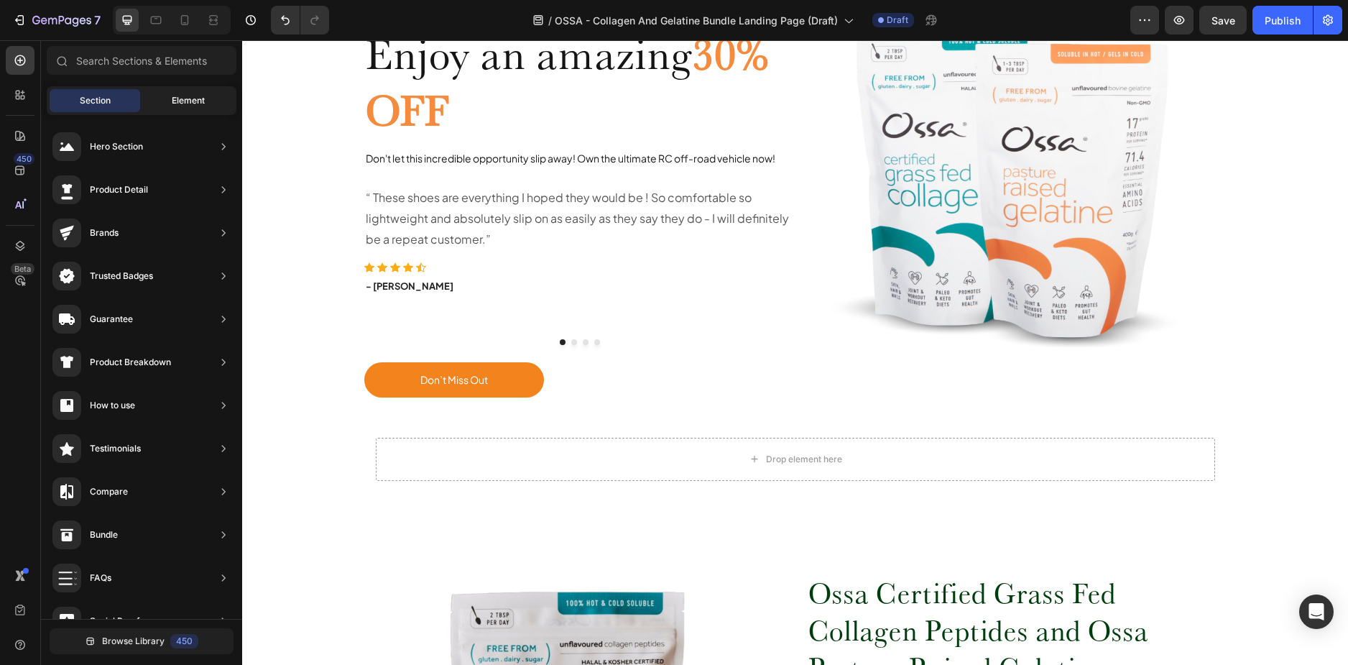
click at [171, 100] on div "Element" at bounding box center [188, 100] width 91 height 23
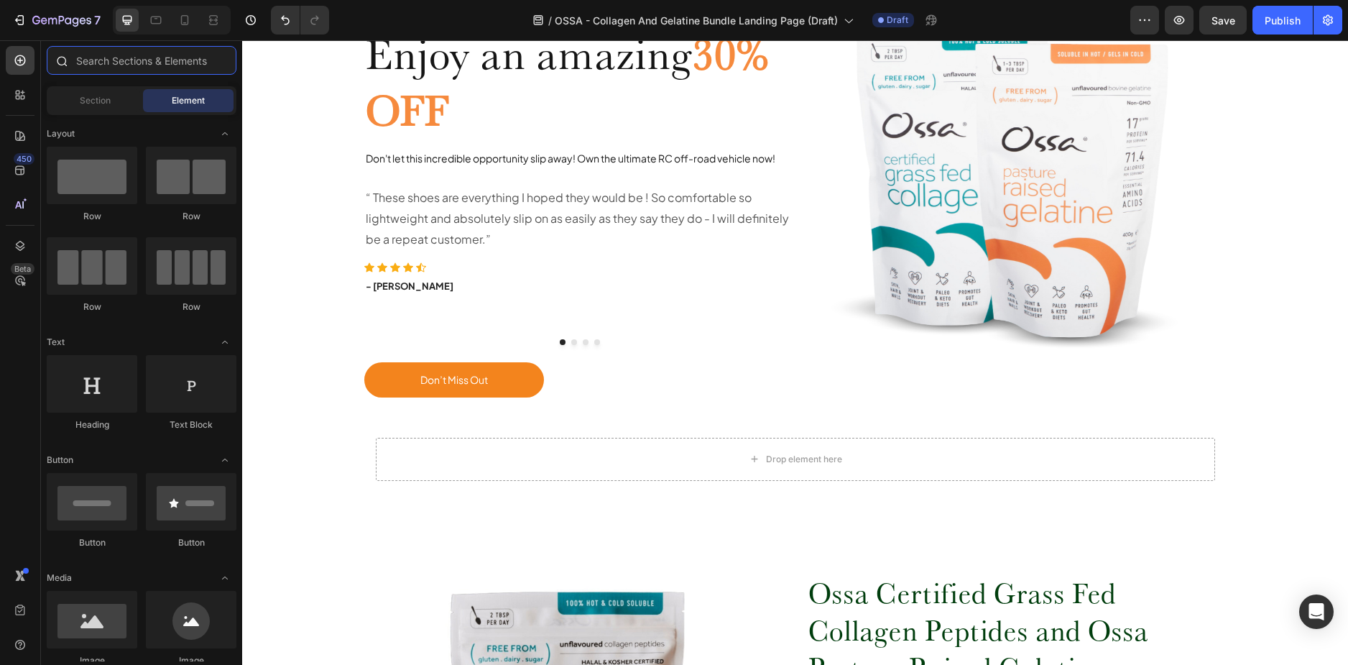
click at [133, 64] on input "text" at bounding box center [142, 60] width 190 height 29
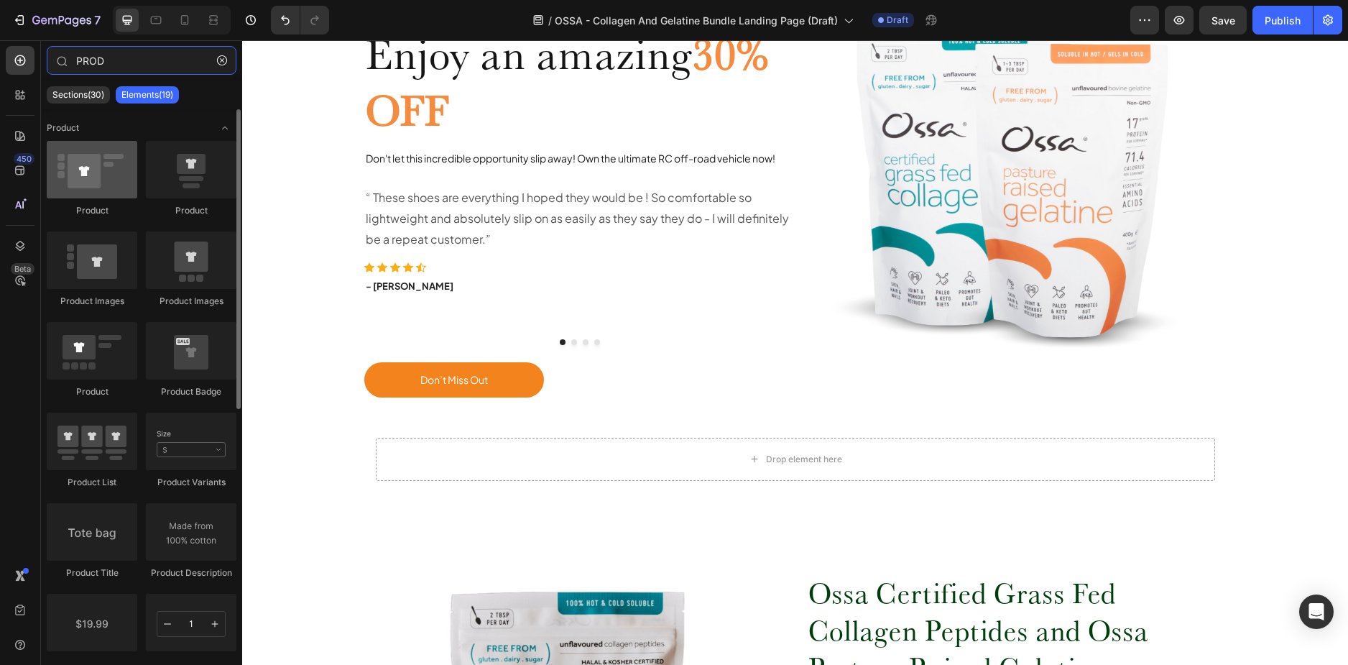
type input "PROD"
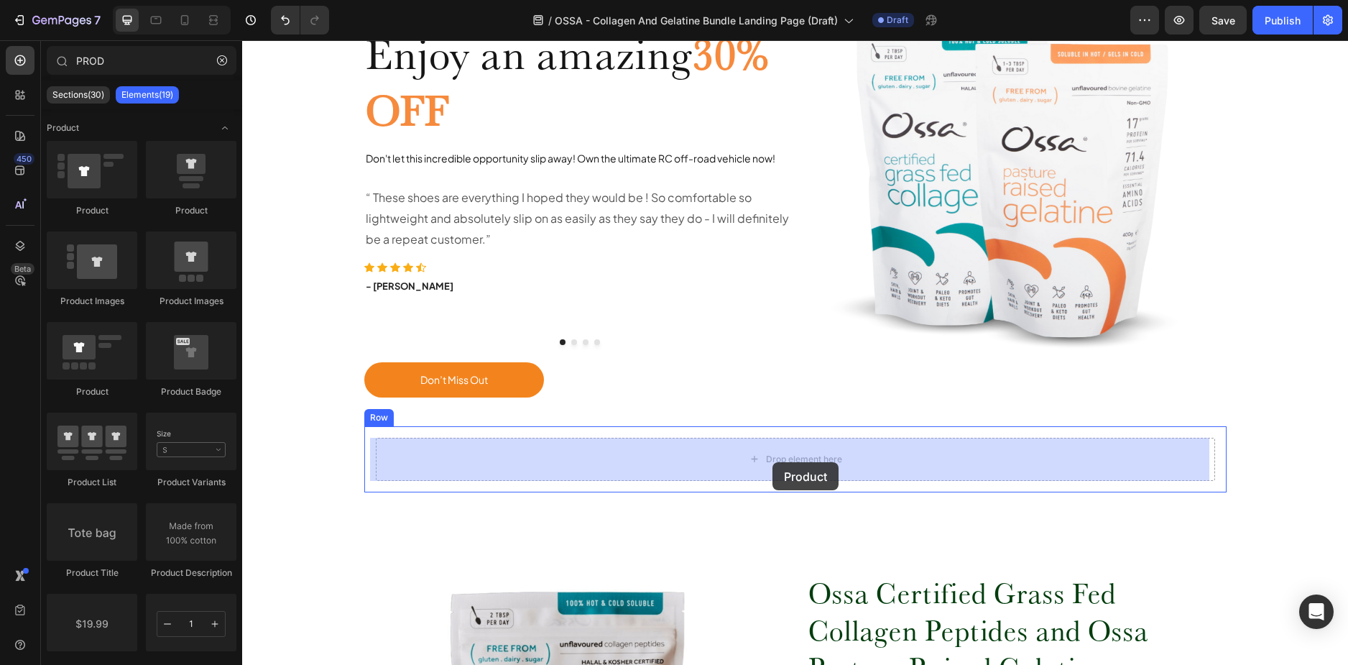
drag, startPoint x: 359, startPoint y: 229, endPoint x: 773, endPoint y: 462, distance: 475.0
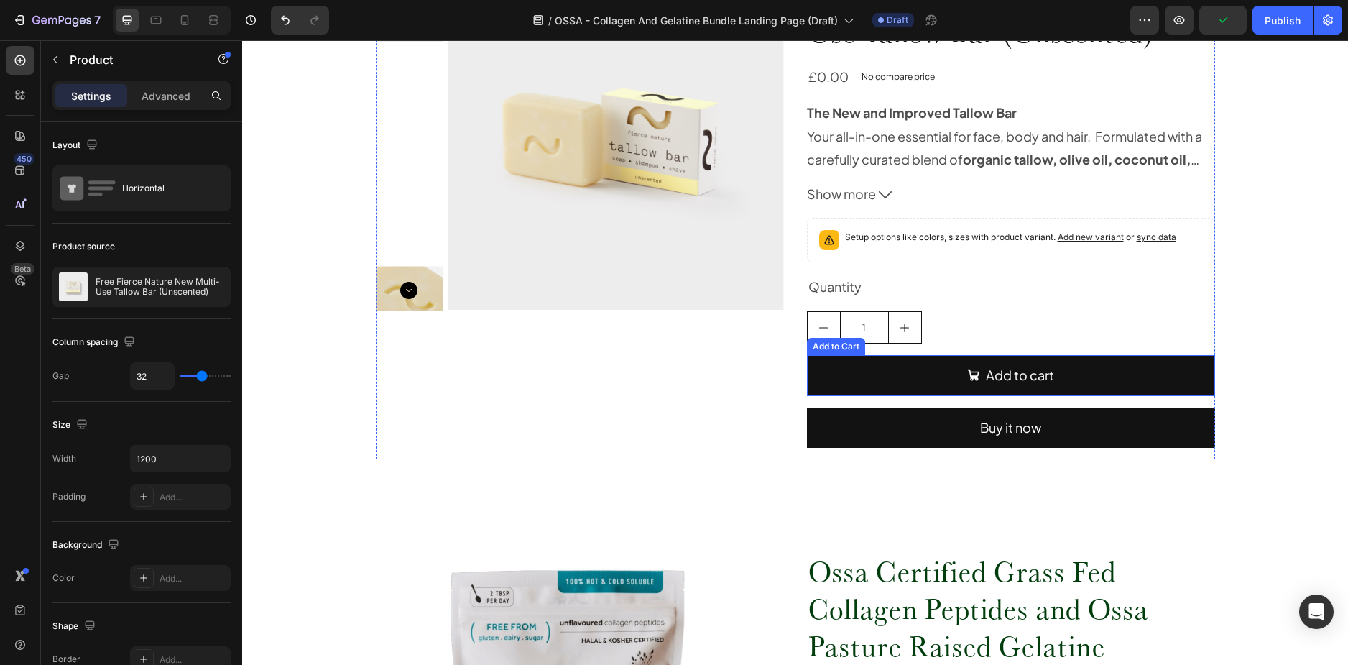
scroll to position [1209, 0]
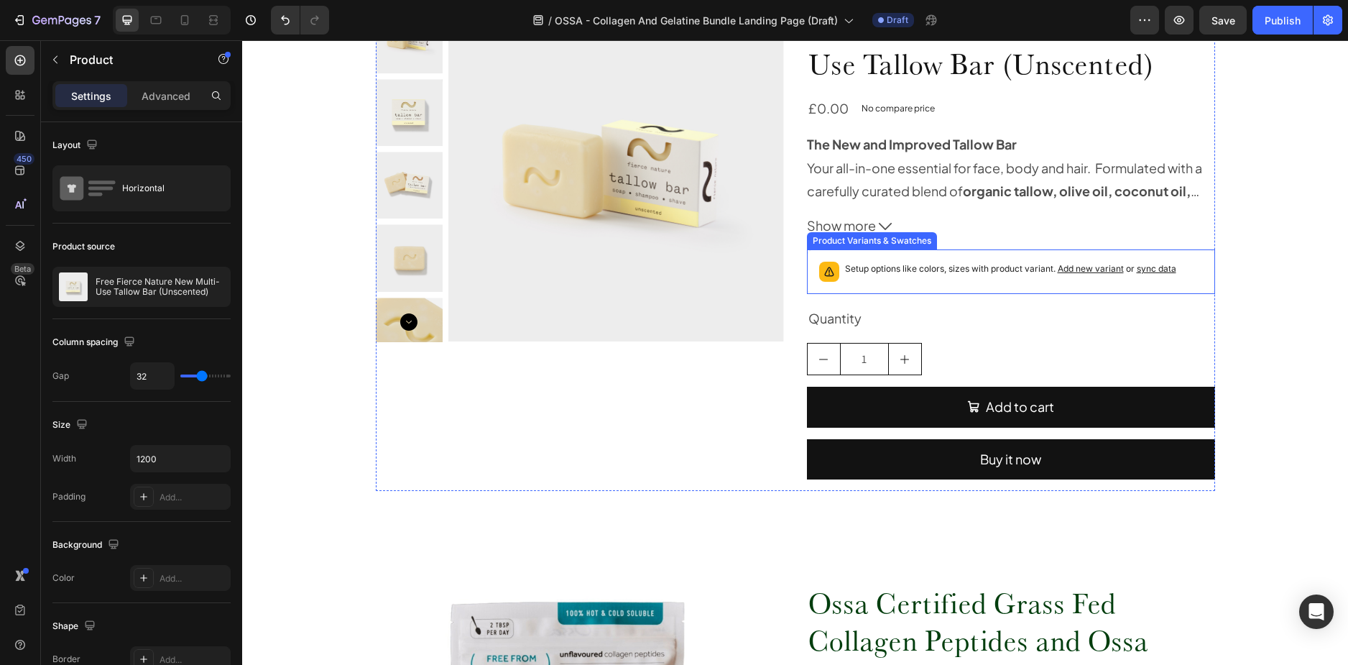
click at [1112, 259] on div "Setup options like colors, sizes with product variant. Add new variant or sync …" at bounding box center [1011, 272] width 395 height 32
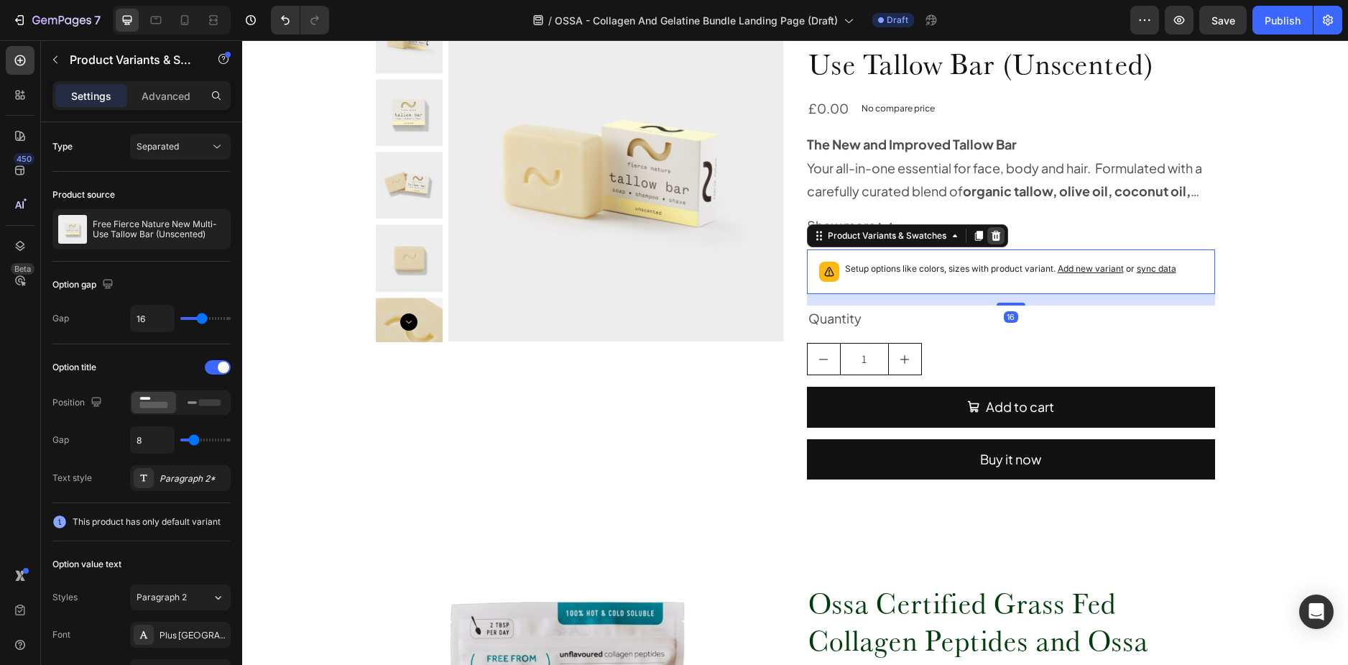
click at [991, 236] on icon at bounding box center [995, 236] width 9 height 10
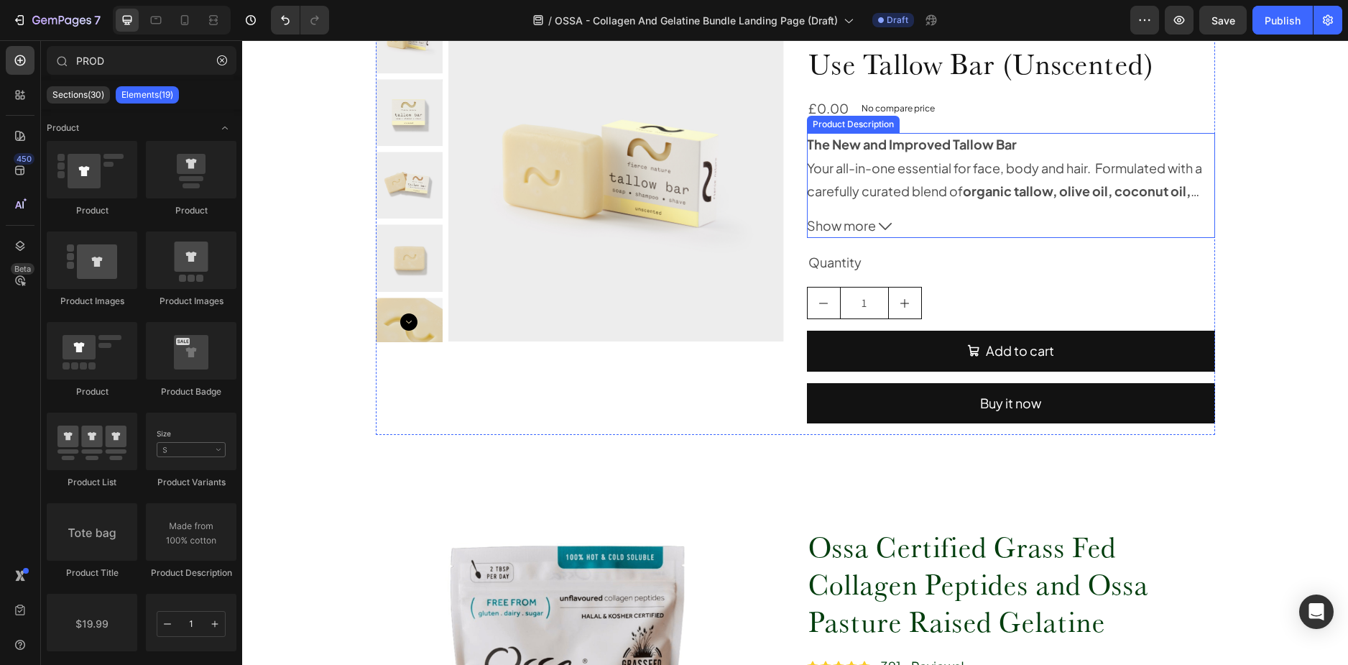
click at [886, 220] on icon at bounding box center [885, 226] width 13 height 13
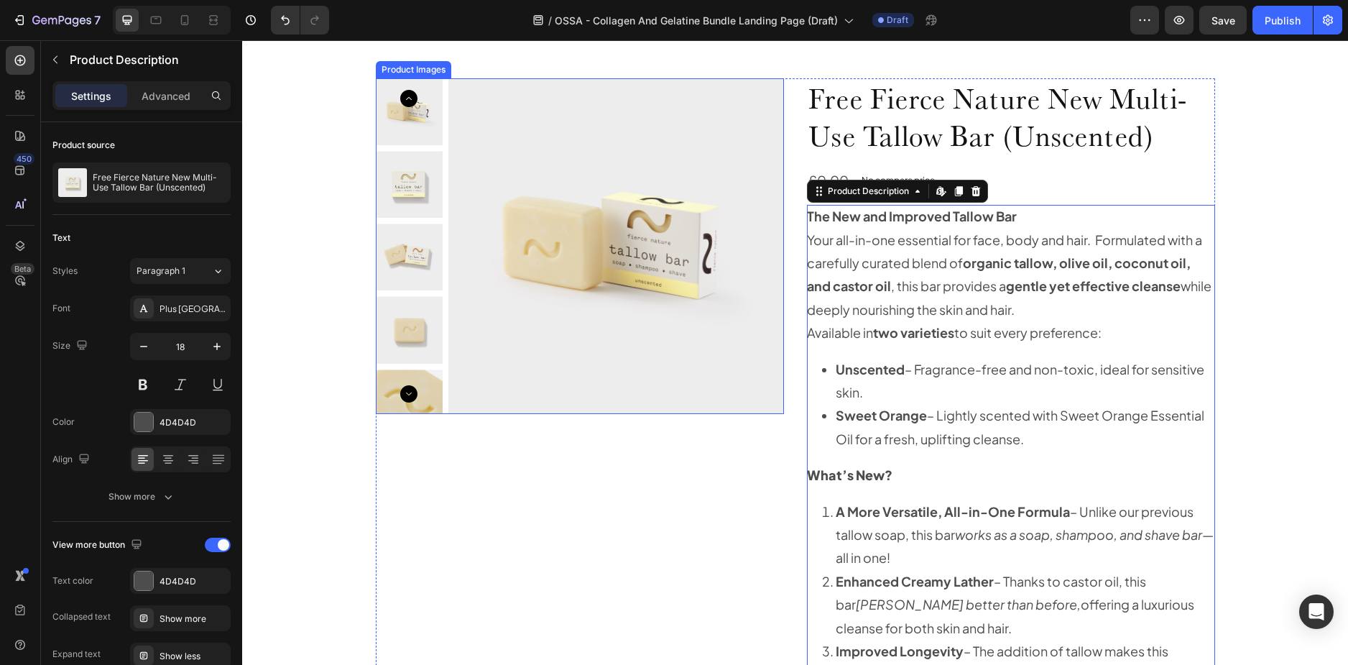
scroll to position [849, 0]
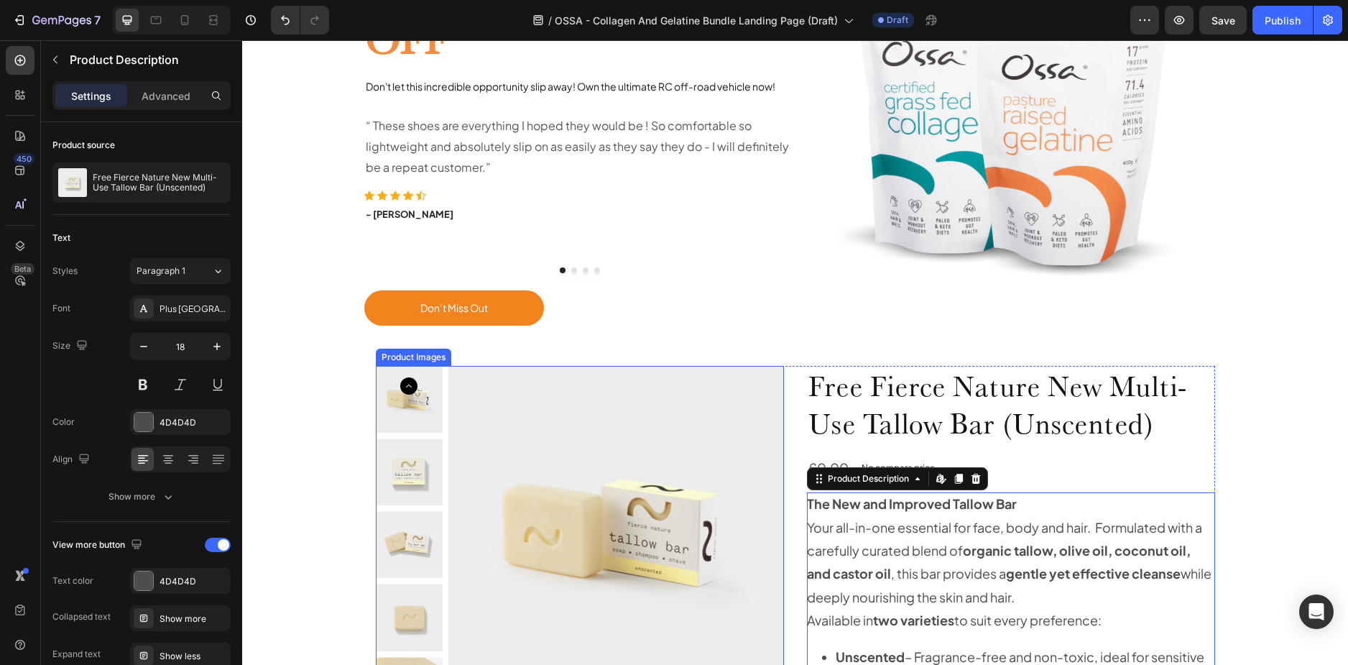
click at [606, 426] on img at bounding box center [616, 534] width 336 height 336
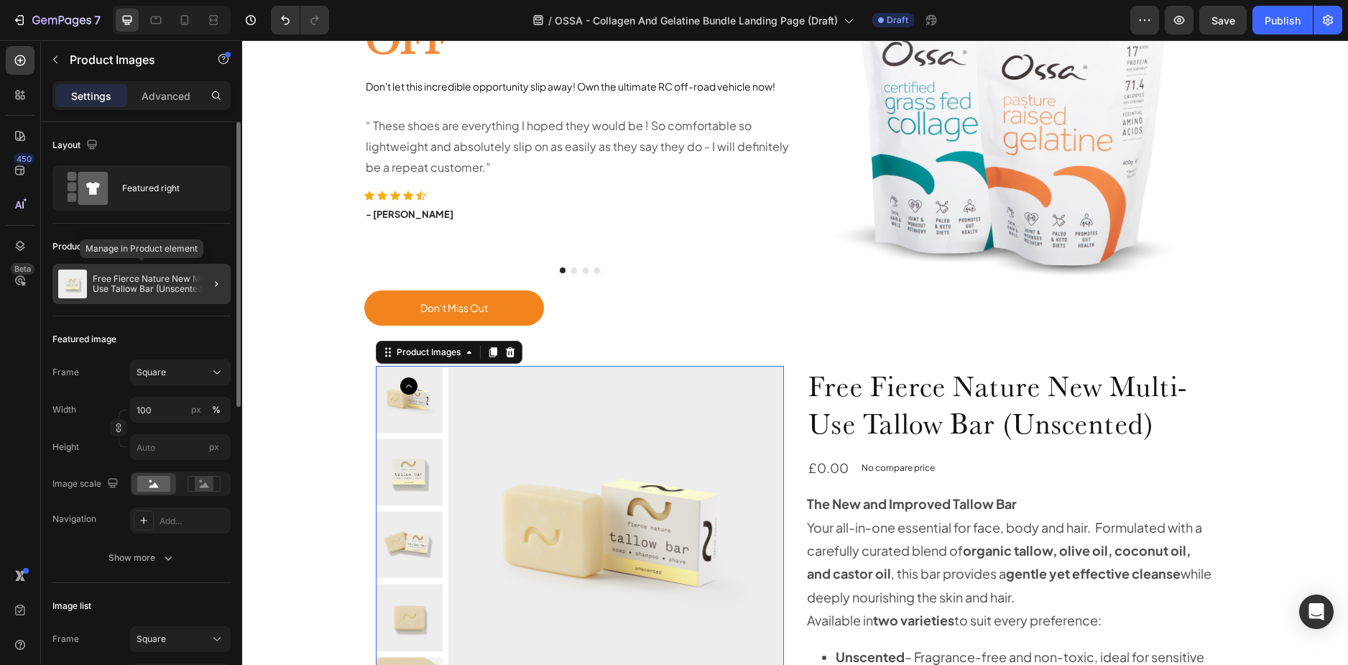
click at [124, 273] on div "Free Fierce Nature New Multi-Use Tallow Bar (Unscented)" at bounding box center [141, 284] width 178 height 40
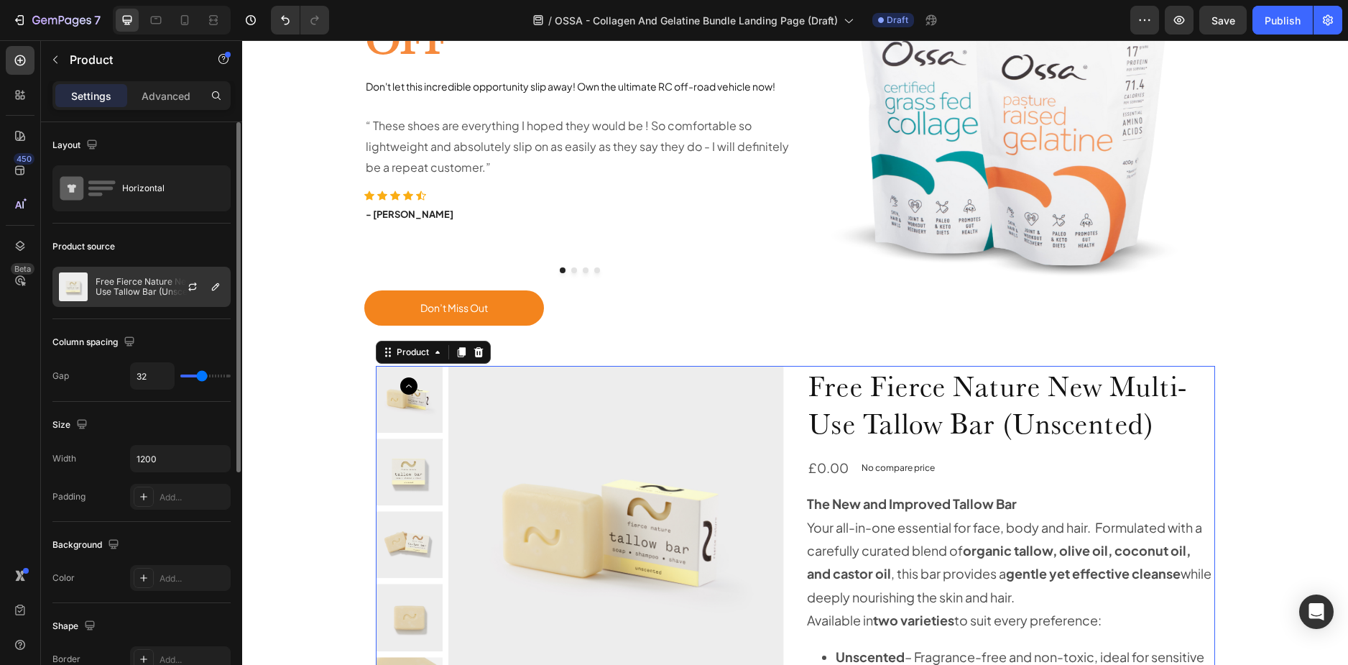
click at [172, 293] on div at bounding box center [198, 286] width 63 height 39
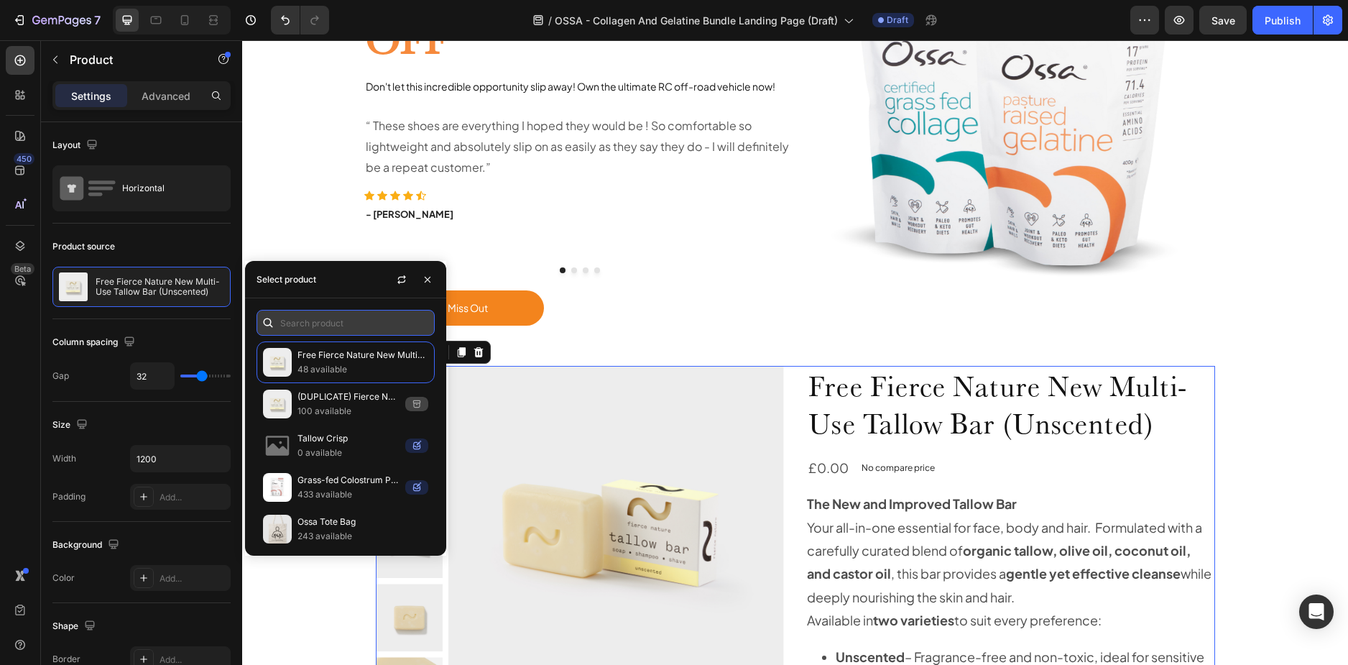
click at [313, 319] on input "text" at bounding box center [346, 323] width 178 height 26
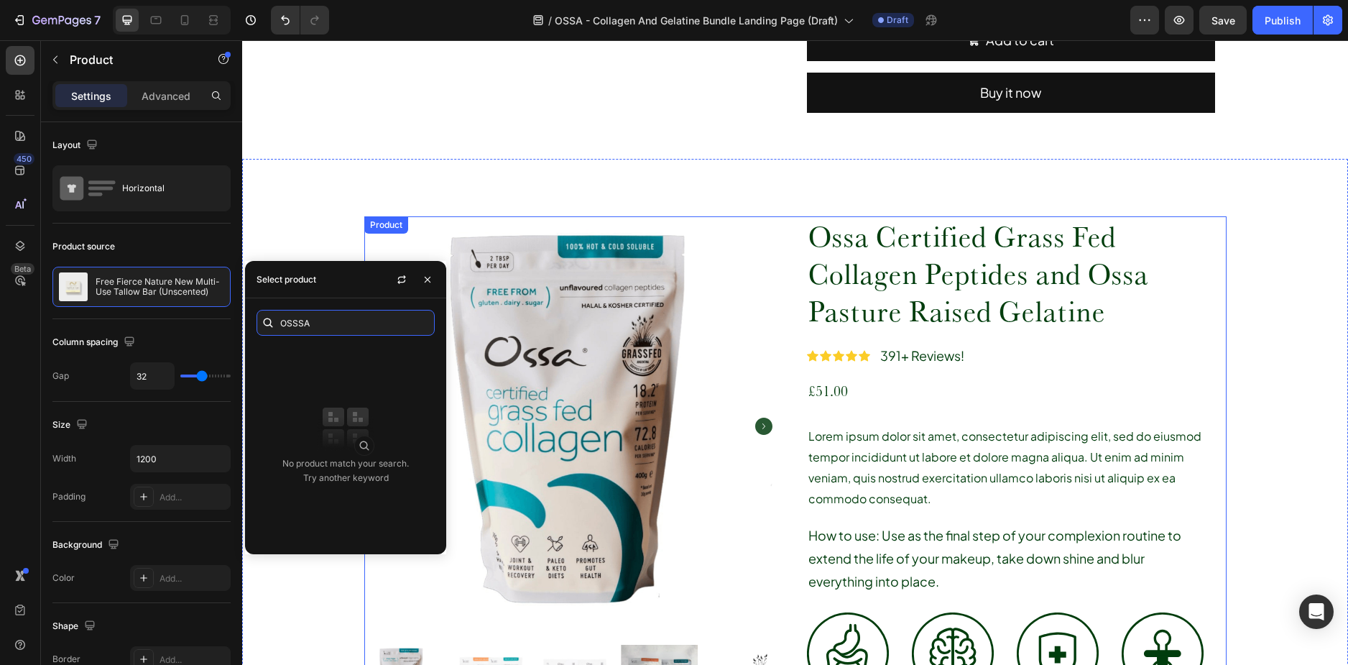
scroll to position [1351, 0]
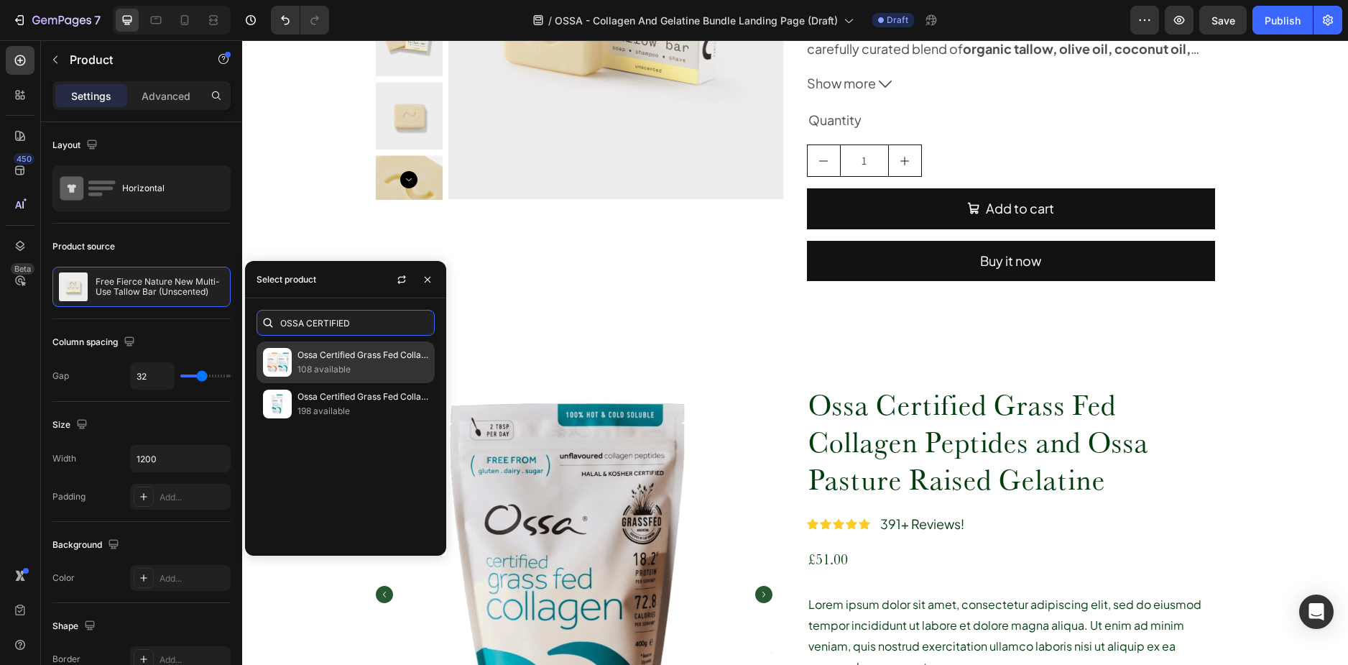
type input "OSSA CERTIFIED"
click at [354, 369] on p "108 available" at bounding box center [363, 369] width 131 height 14
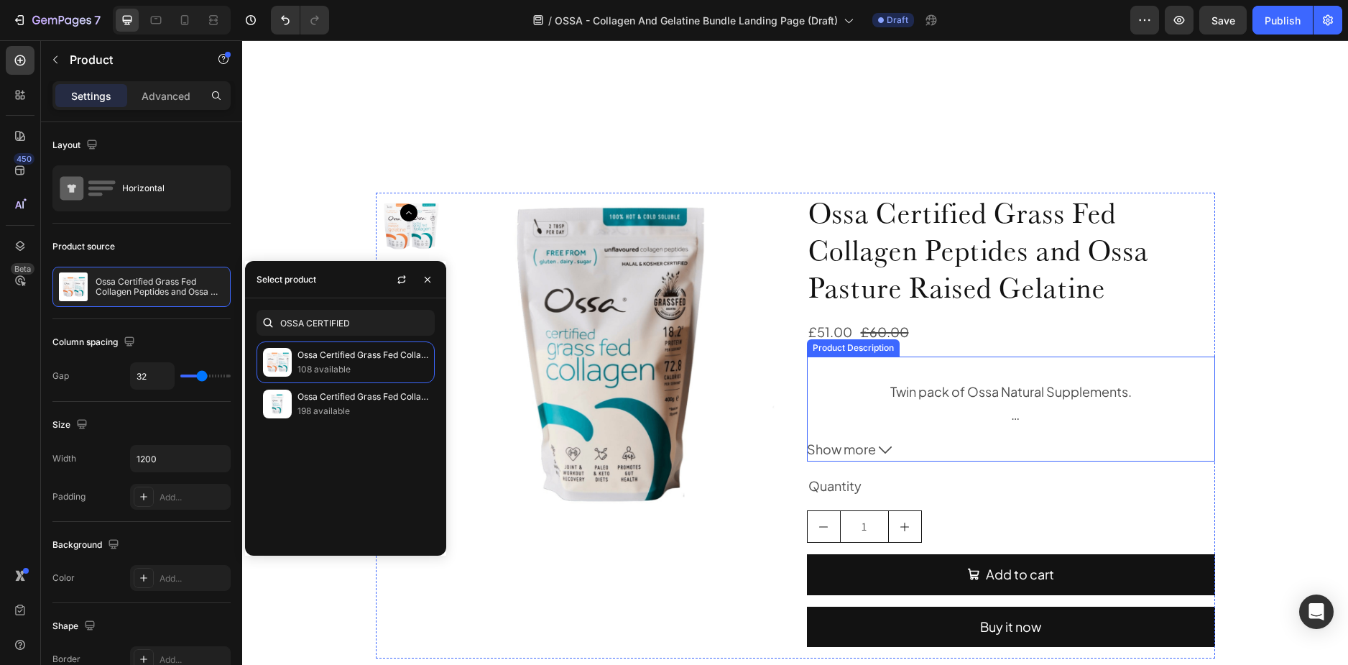
scroll to position [1207, 0]
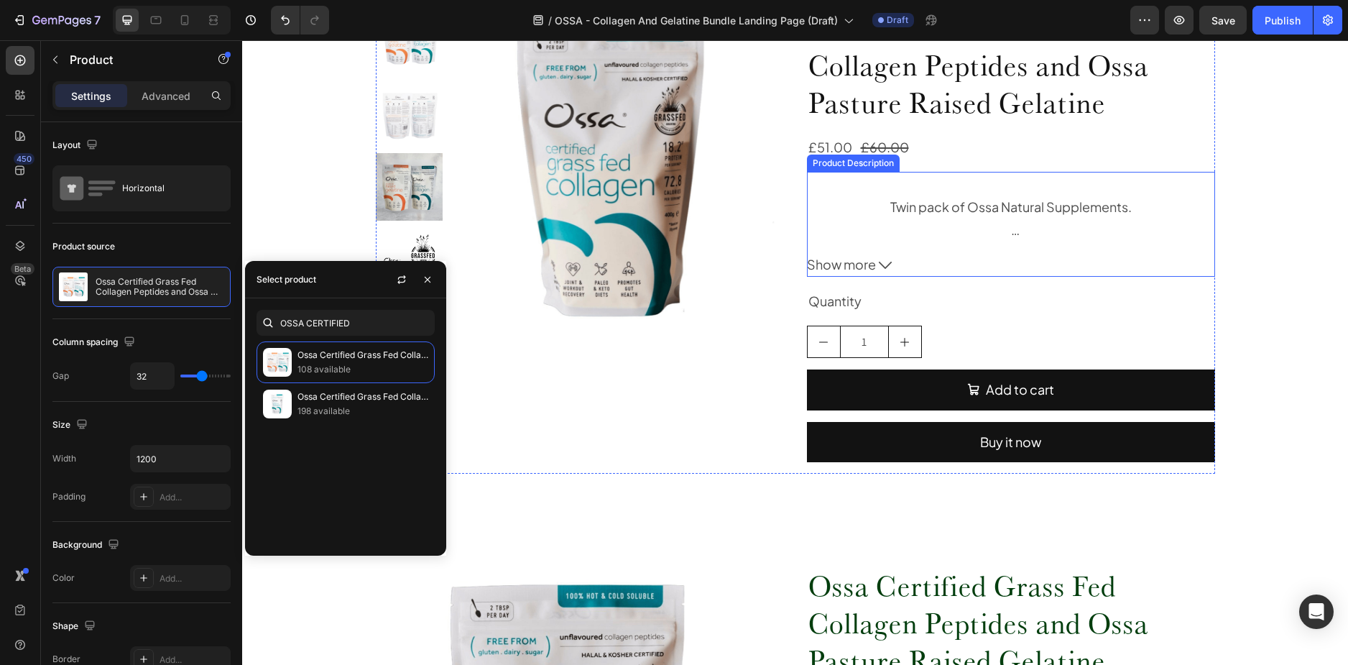
click at [924, 221] on div at bounding box center [1011, 229] width 408 height 23
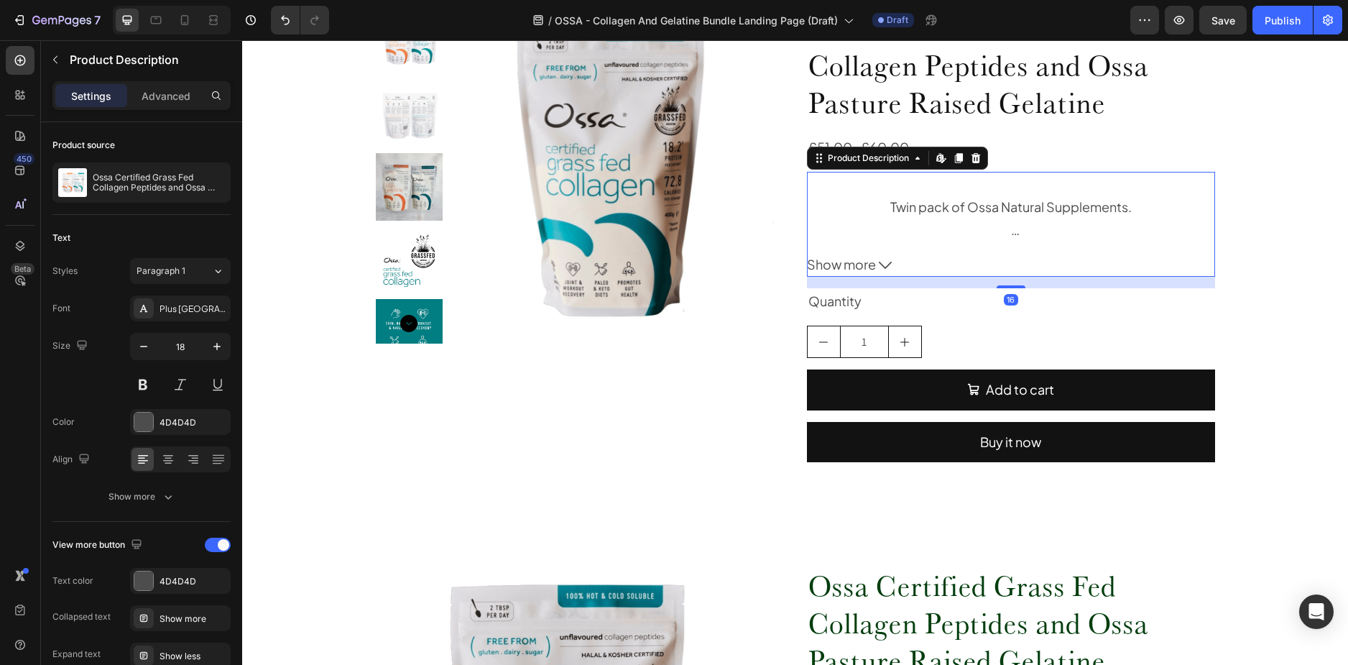
click at [885, 261] on icon at bounding box center [885, 265] width 13 height 13
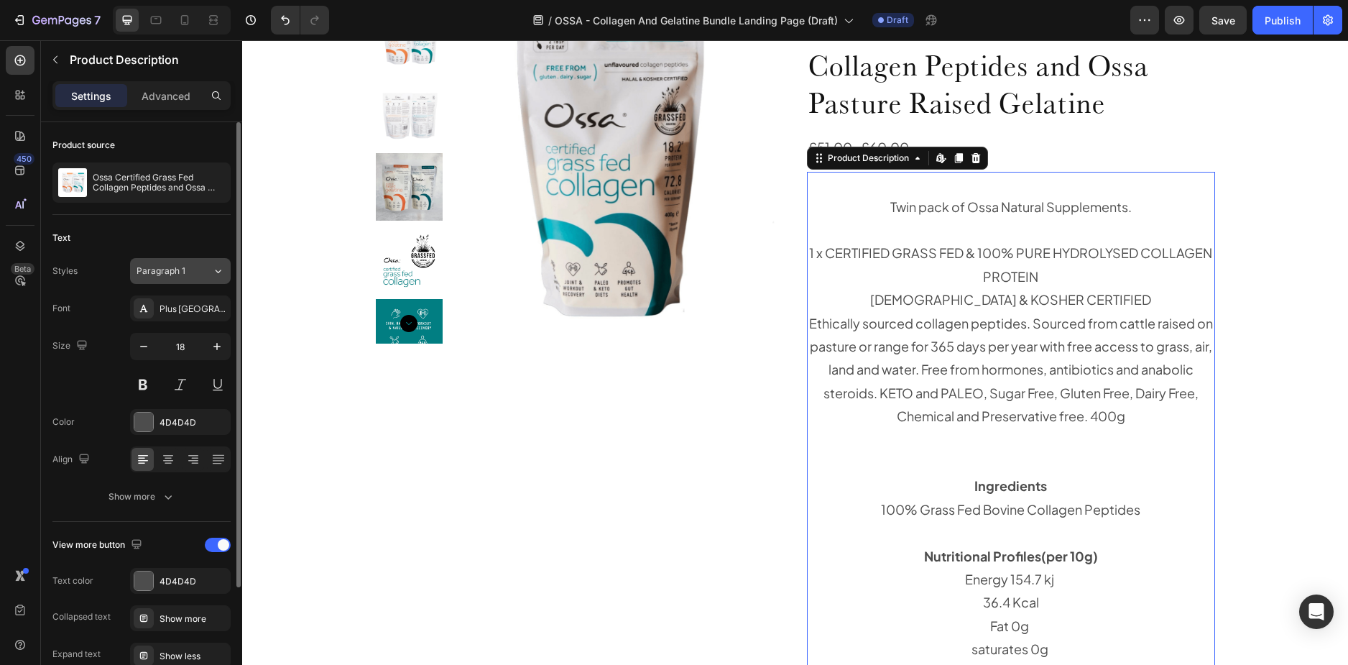
click at [201, 267] on div "Paragraph 1" at bounding box center [174, 270] width 75 height 13
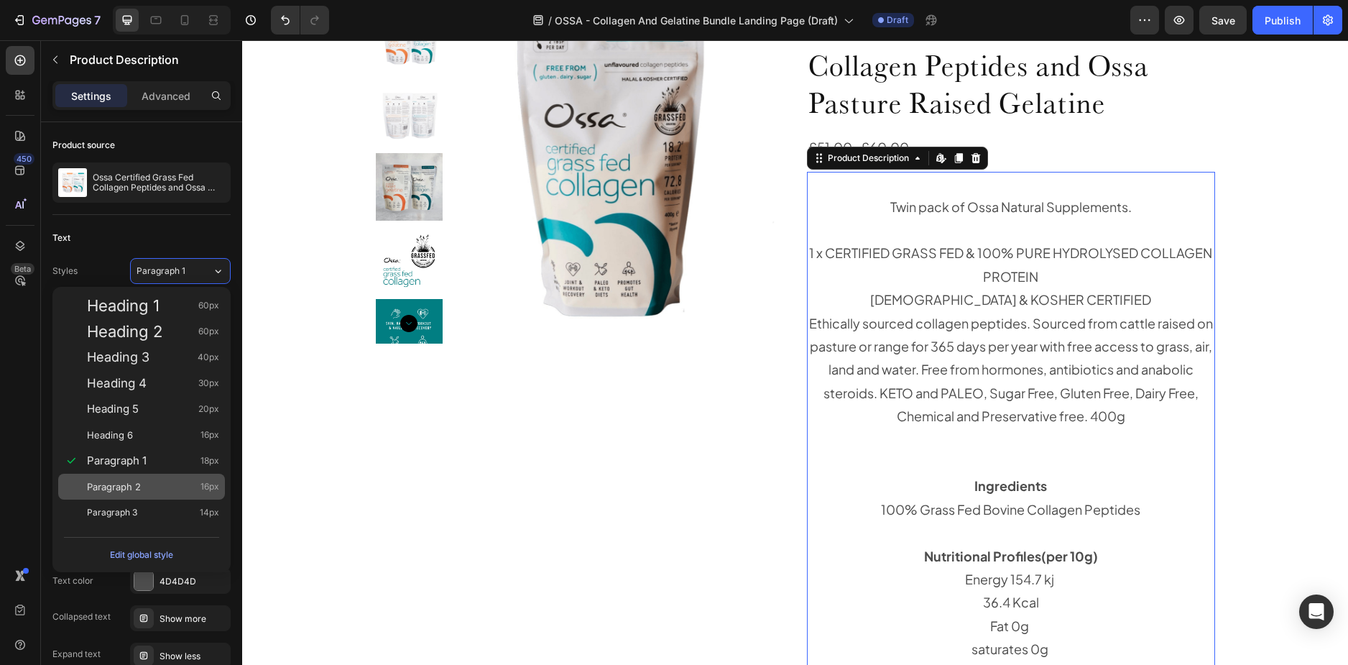
click at [128, 476] on div "Paragraph 2 16px" at bounding box center [141, 487] width 167 height 26
type input "16"
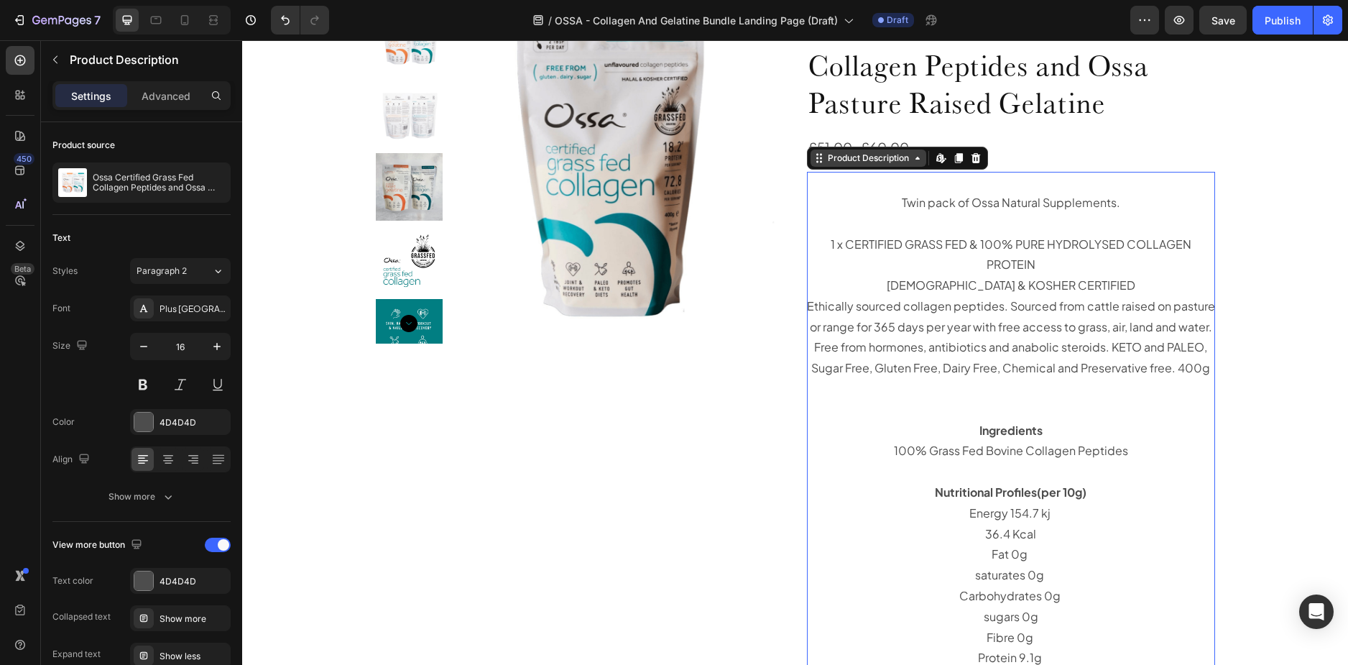
scroll to position [1077, 0]
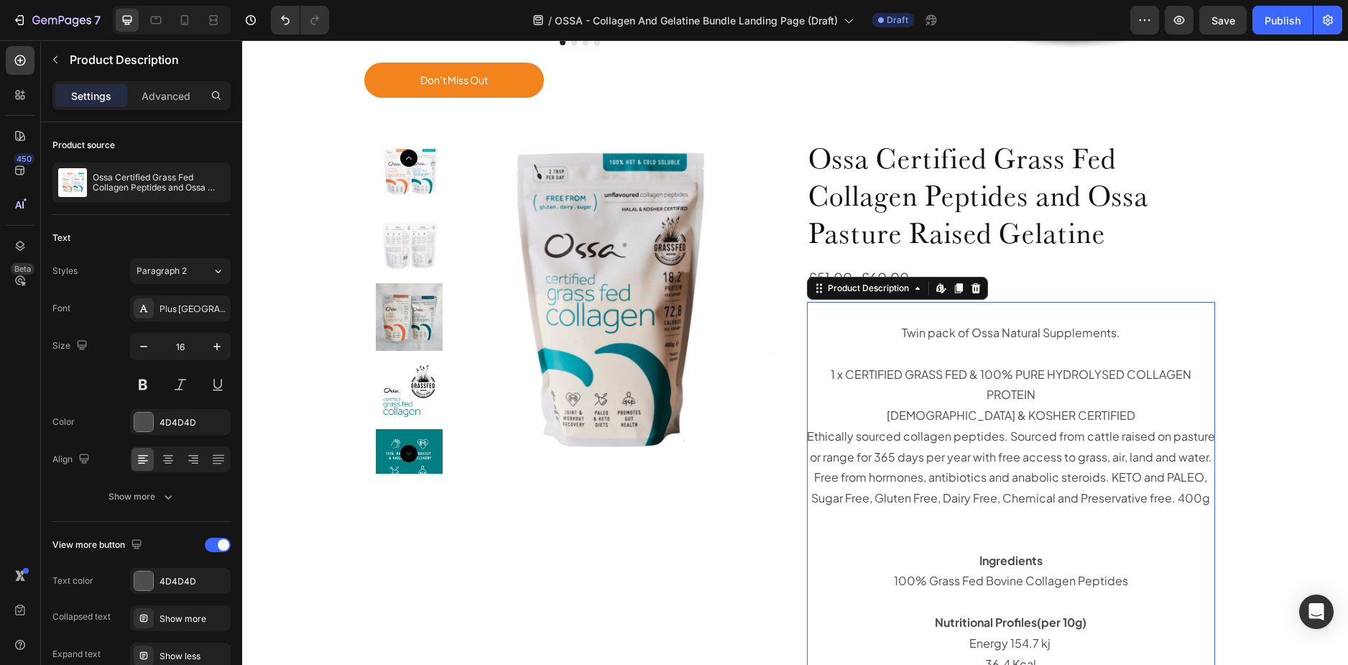
click at [849, 326] on div "Twin pack of Ossa Natural Supplements." at bounding box center [1011, 333] width 408 height 21
click at [929, 341] on div "Twin pack of Ossa Natural Supplements." at bounding box center [1011, 333] width 408 height 21
click at [903, 426] on div "Ethically sourced collagen peptides. Sourced from cattle raised on pasture or r…" at bounding box center [1011, 467] width 408 height 83
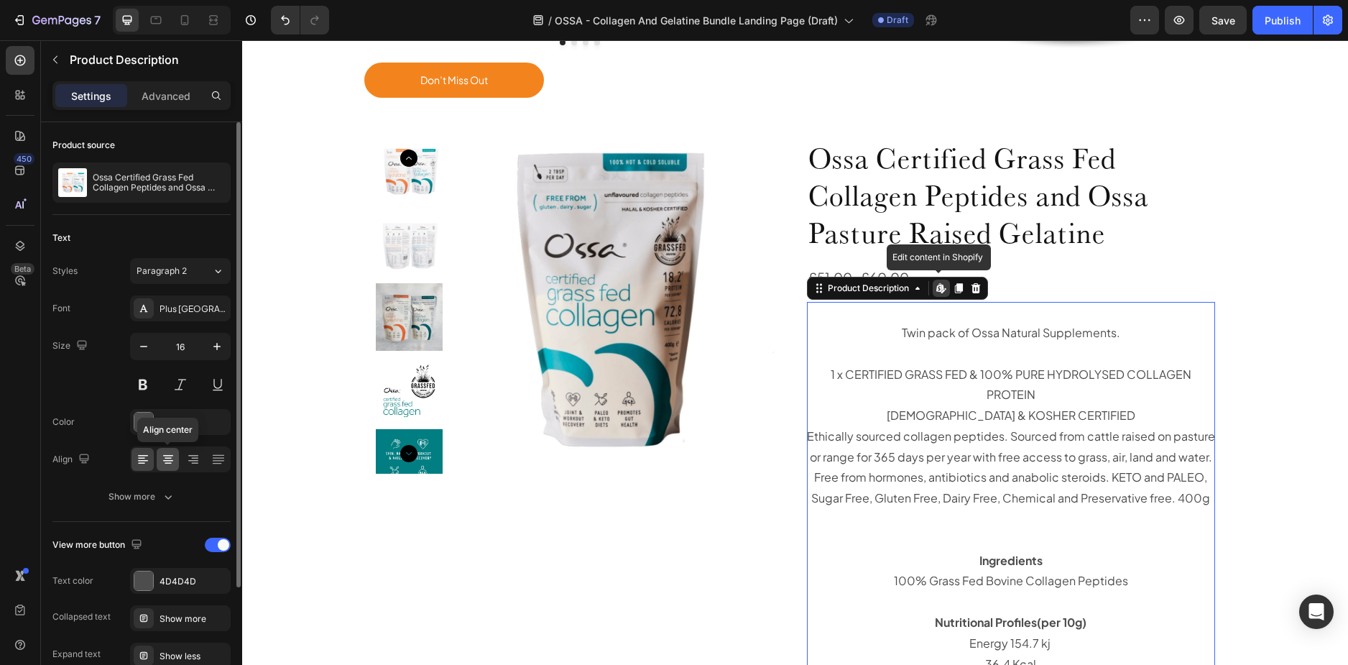
click at [166, 451] on div at bounding box center [168, 459] width 22 height 23
click at [148, 458] on icon at bounding box center [143, 459] width 14 height 14
click at [218, 461] on icon at bounding box center [217, 460] width 11 height 1
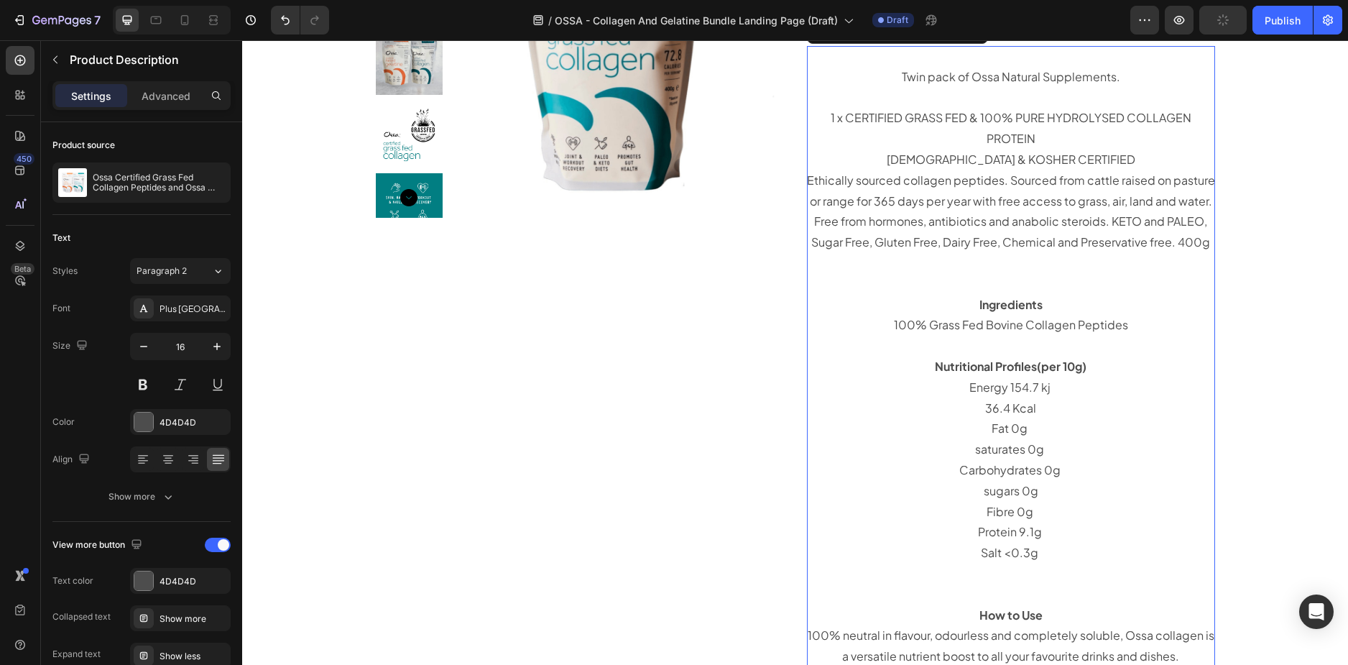
scroll to position [1365, 0]
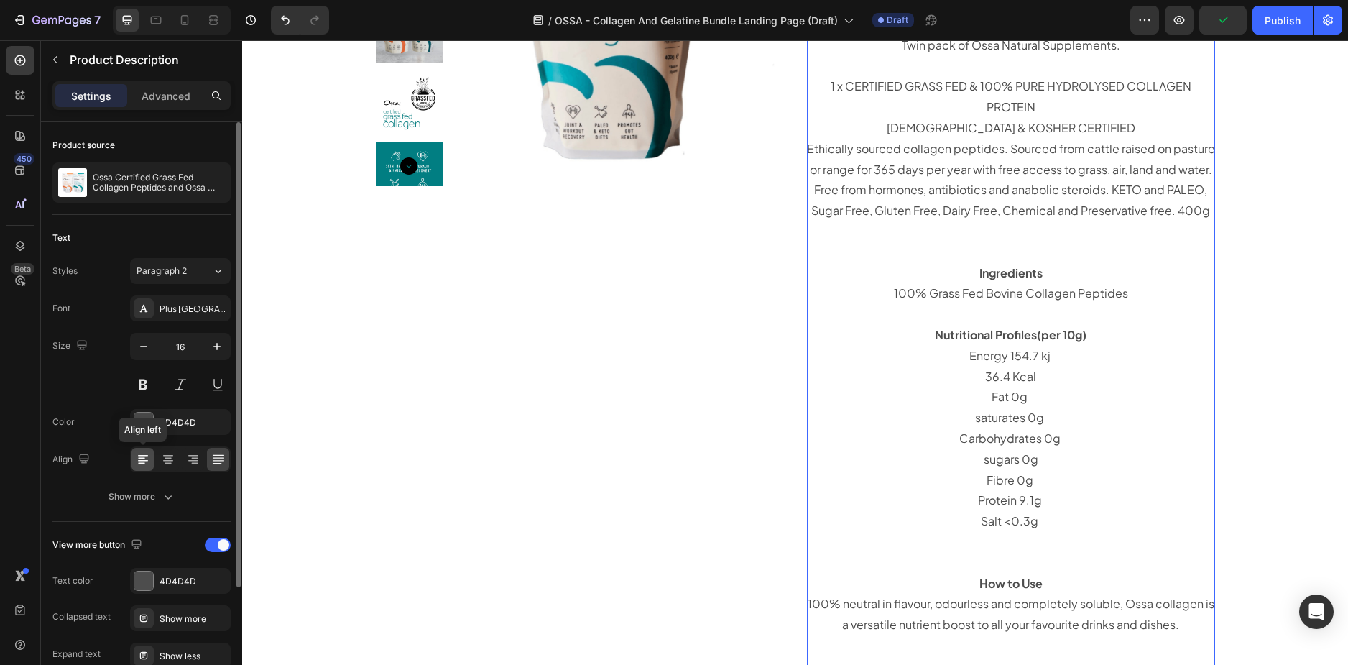
click at [144, 461] on icon at bounding box center [143, 459] width 14 height 14
click at [137, 505] on button "Show more" at bounding box center [141, 497] width 178 height 26
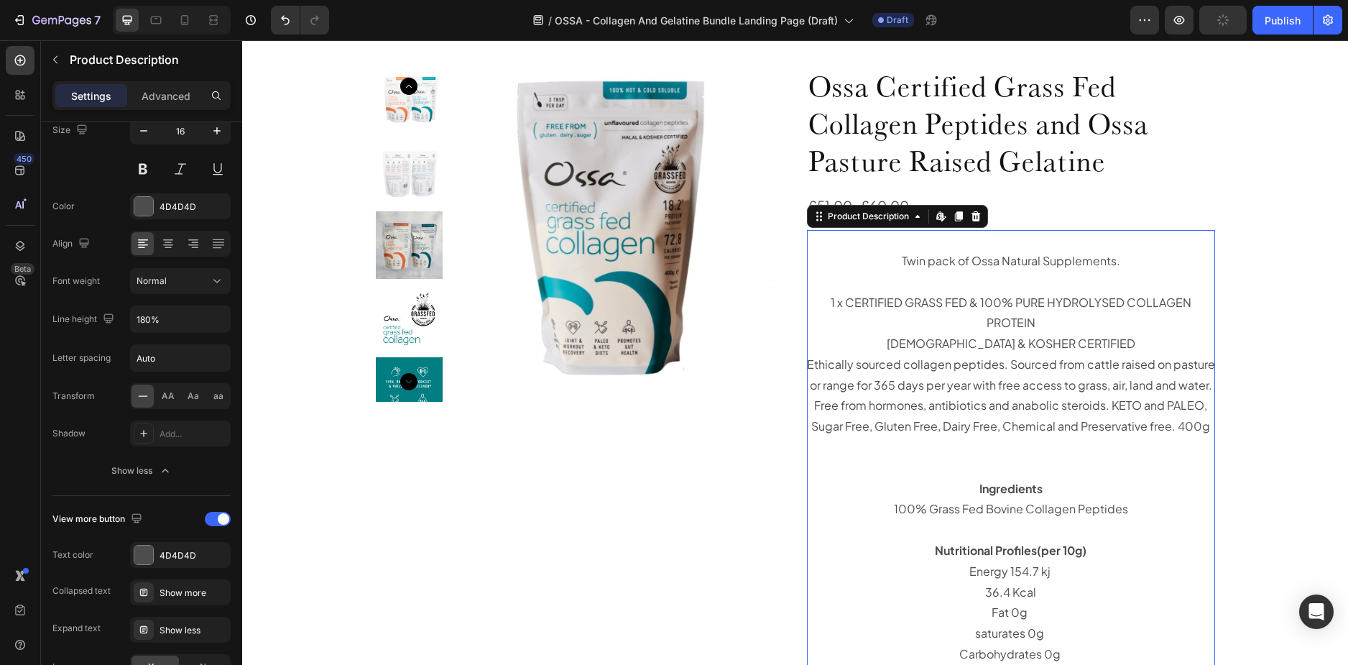
scroll to position [1019, 0]
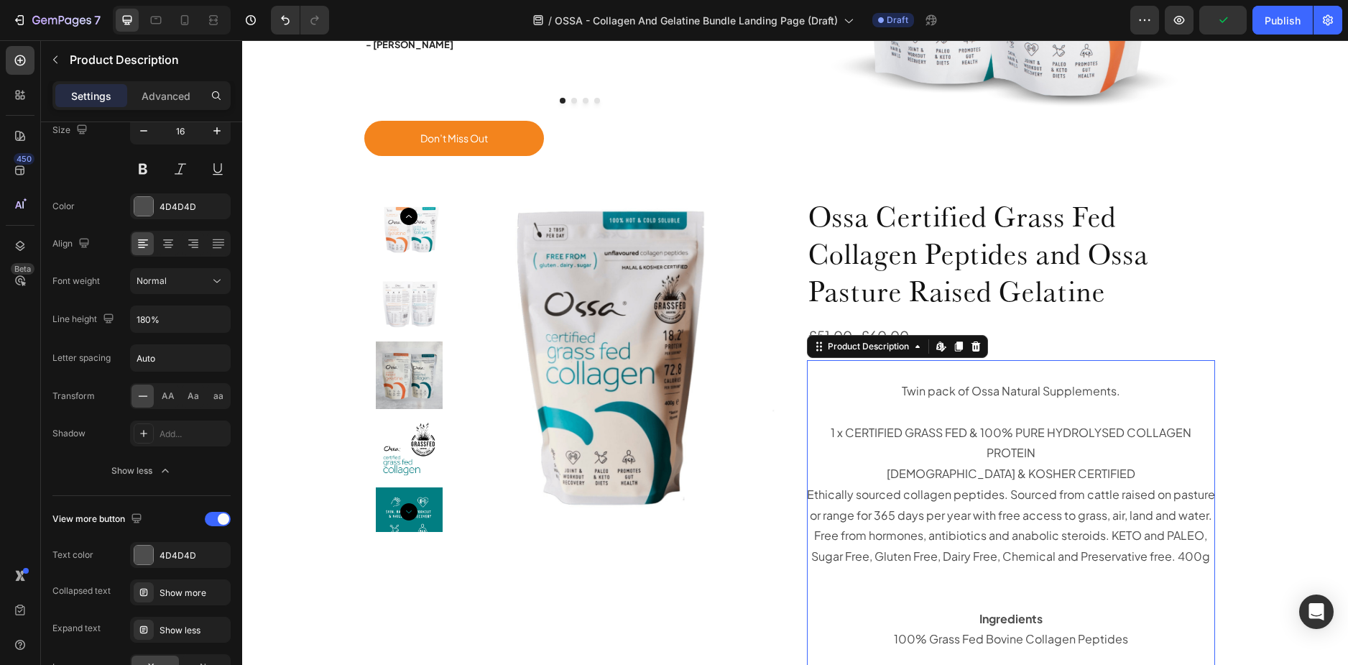
click at [970, 392] on div "Twin pack of Ossa Natural Supplements." at bounding box center [1011, 391] width 408 height 21
click at [865, 349] on div "Product Description" at bounding box center [868, 346] width 87 height 13
click at [1028, 410] on div at bounding box center [1011, 412] width 408 height 21
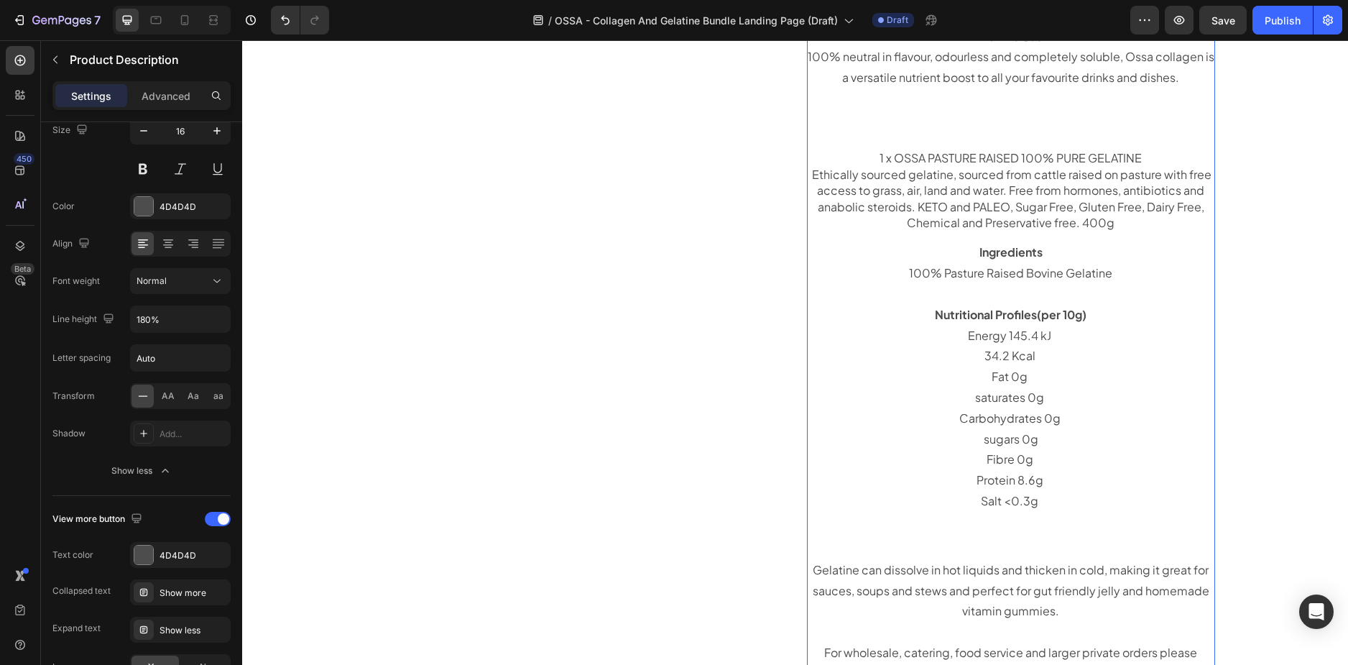
scroll to position [2169, 0]
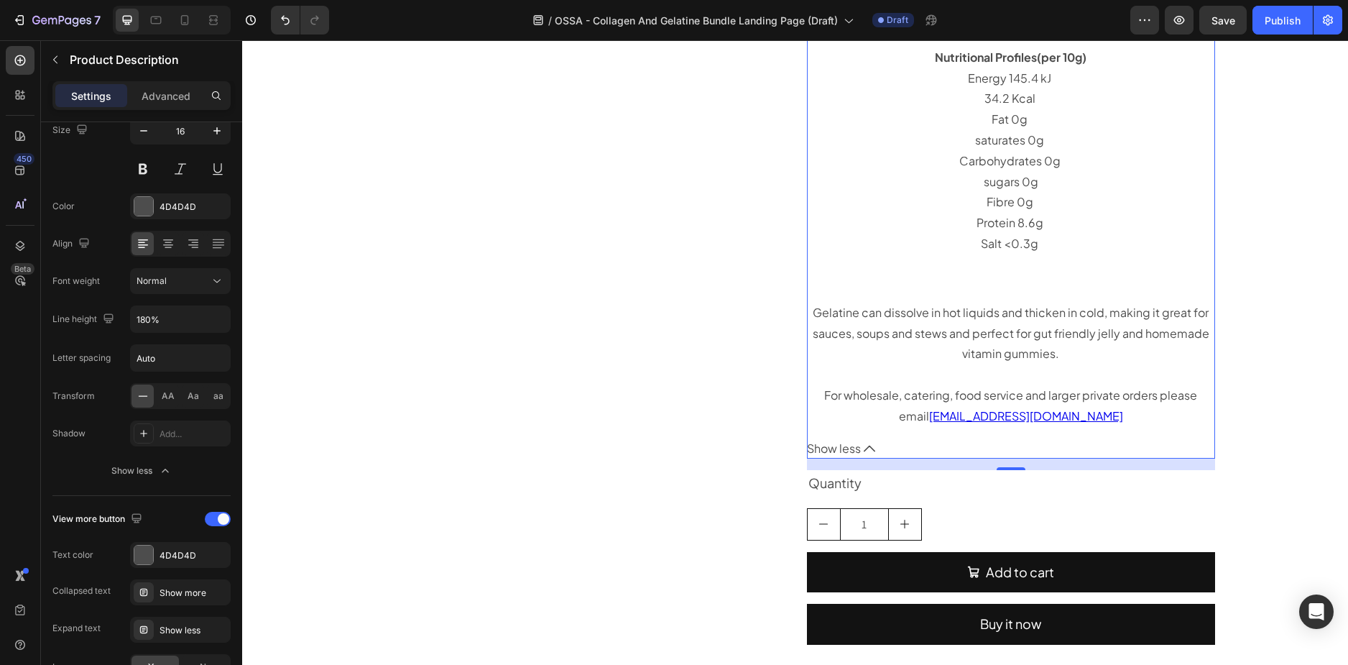
click at [857, 438] on button "Show less" at bounding box center [1011, 448] width 408 height 21
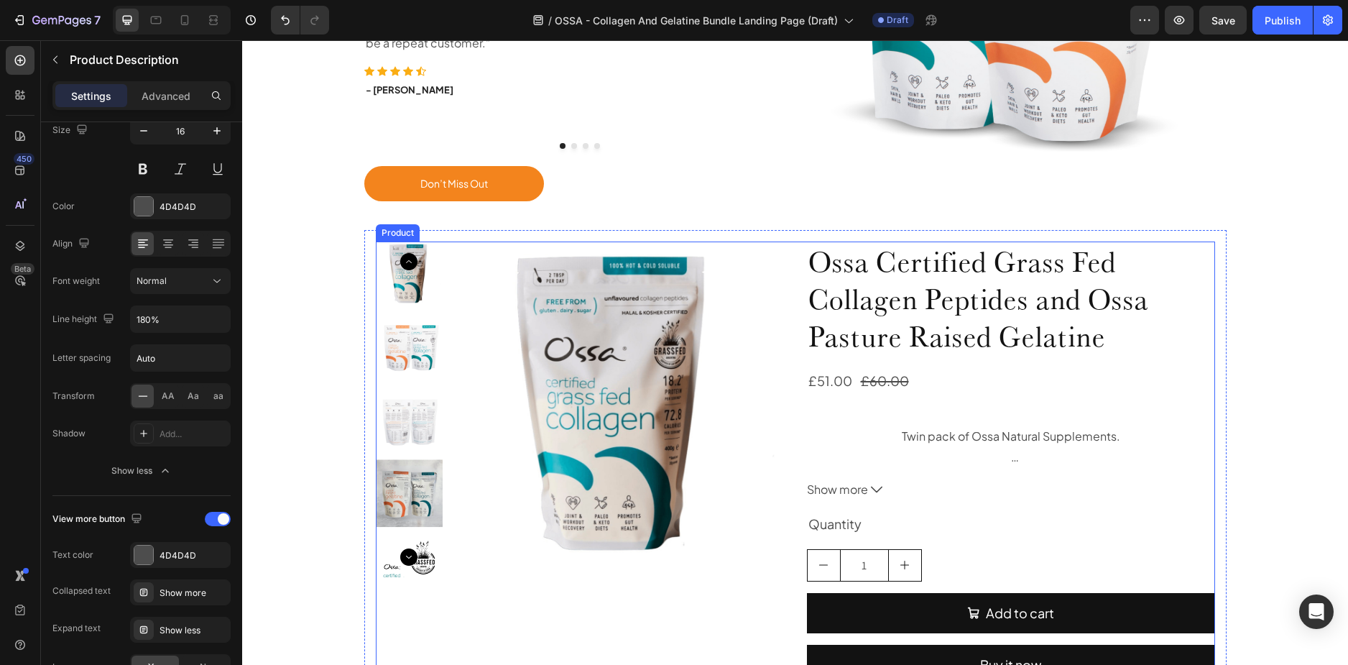
scroll to position [1100, 0]
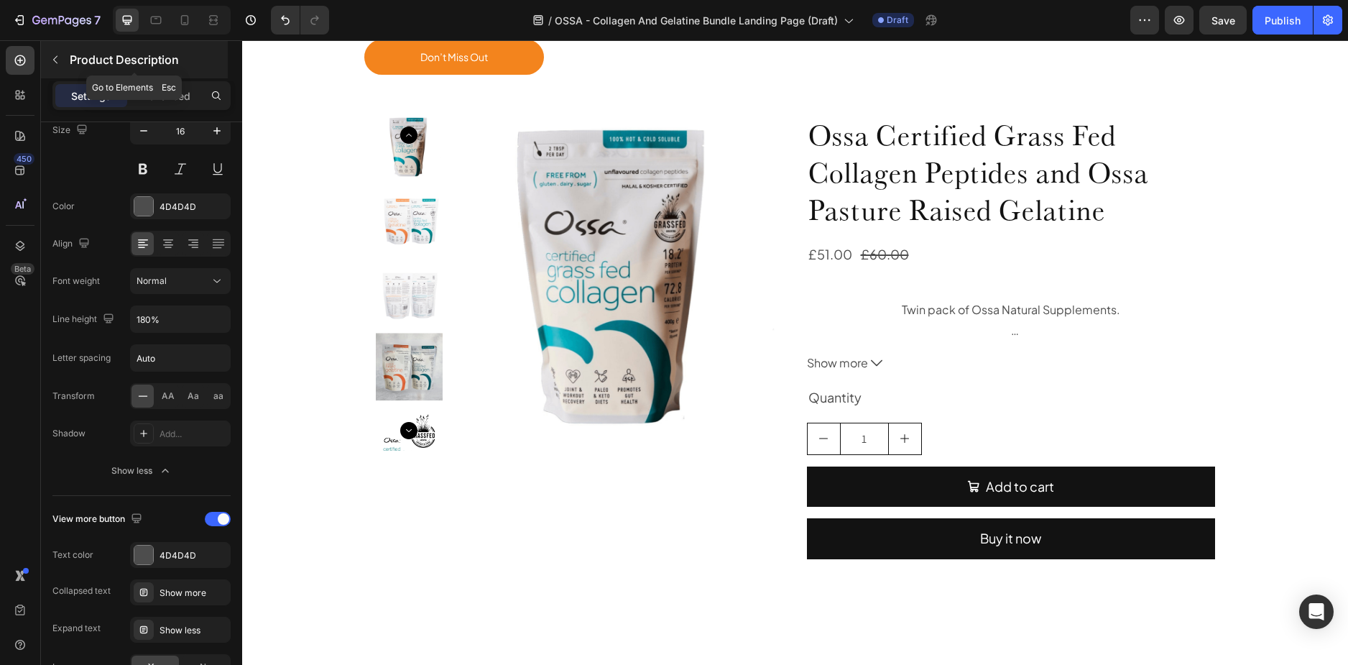
click at [58, 65] on button "button" at bounding box center [55, 59] width 23 height 23
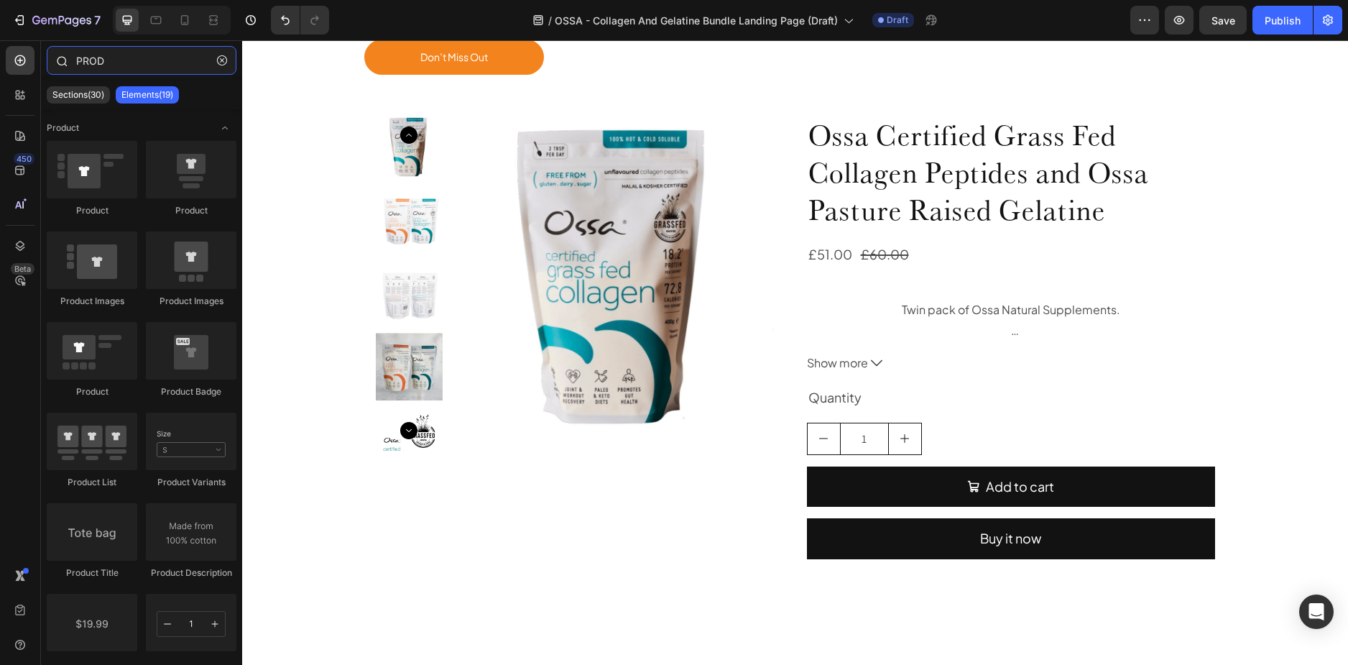
click at [116, 55] on input "PROD" at bounding box center [142, 60] width 190 height 29
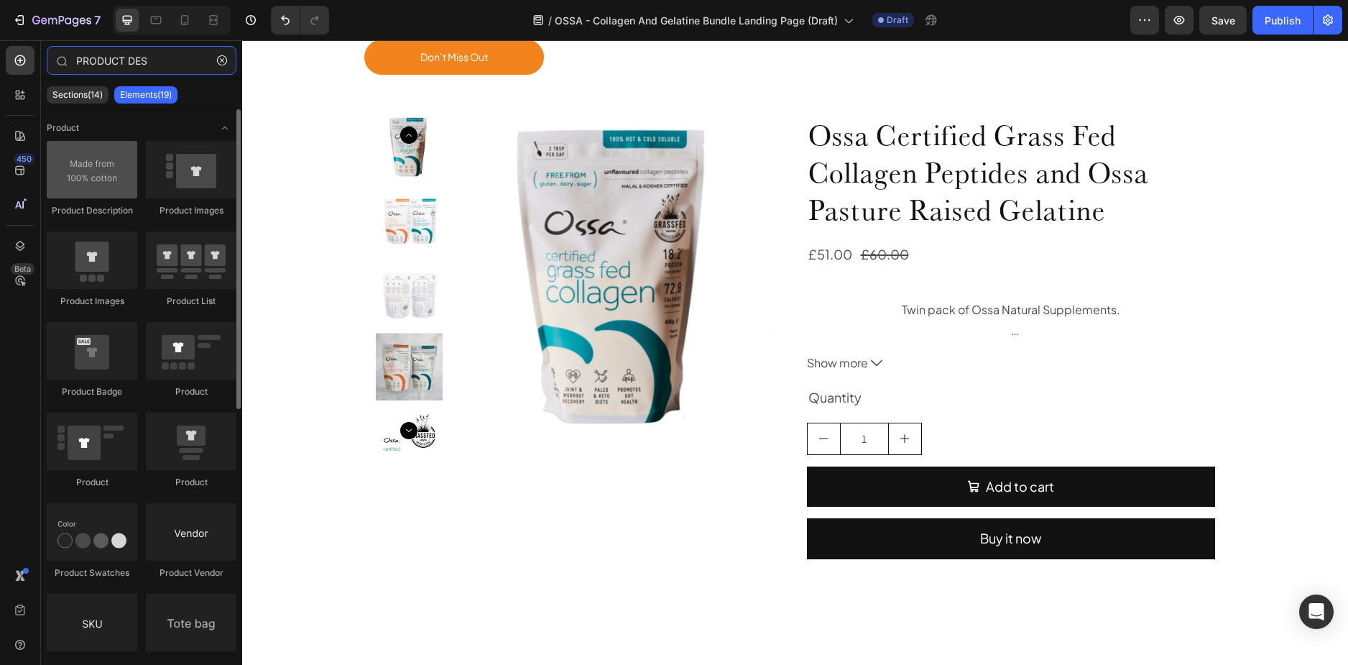
type input "PRODUCT DES"
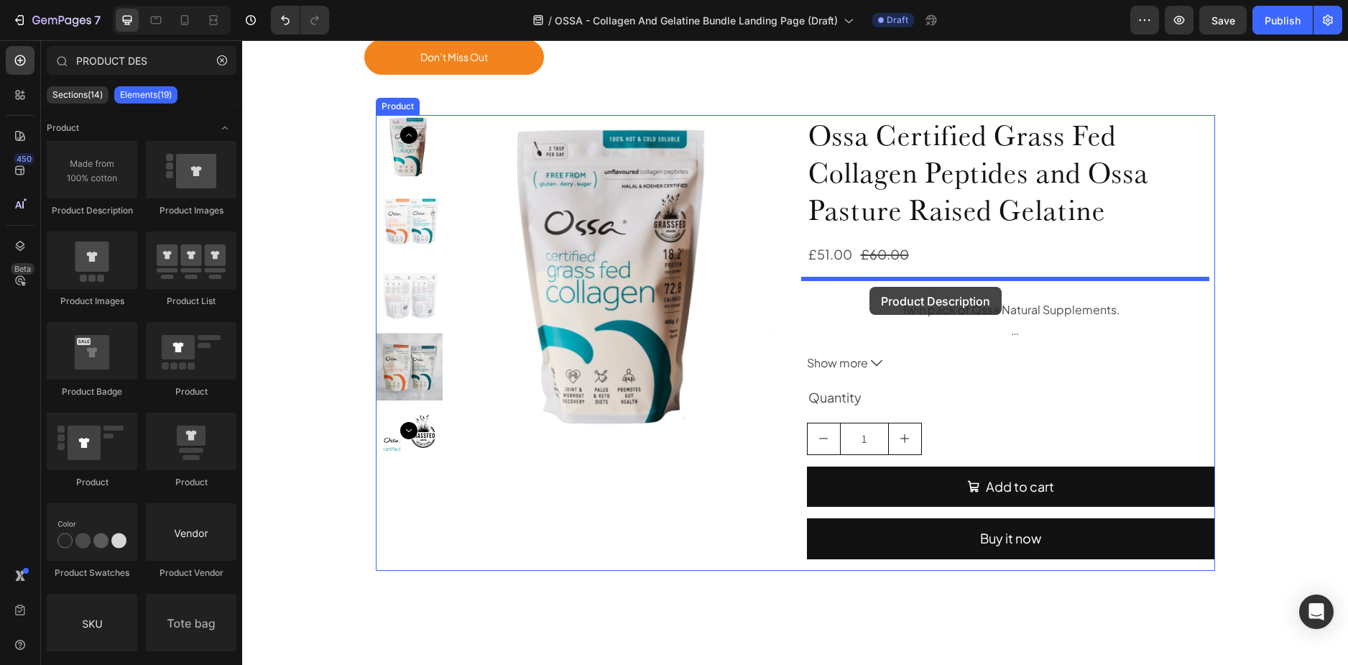
drag, startPoint x: 323, startPoint y: 216, endPoint x: 870, endPoint y: 287, distance: 551.4
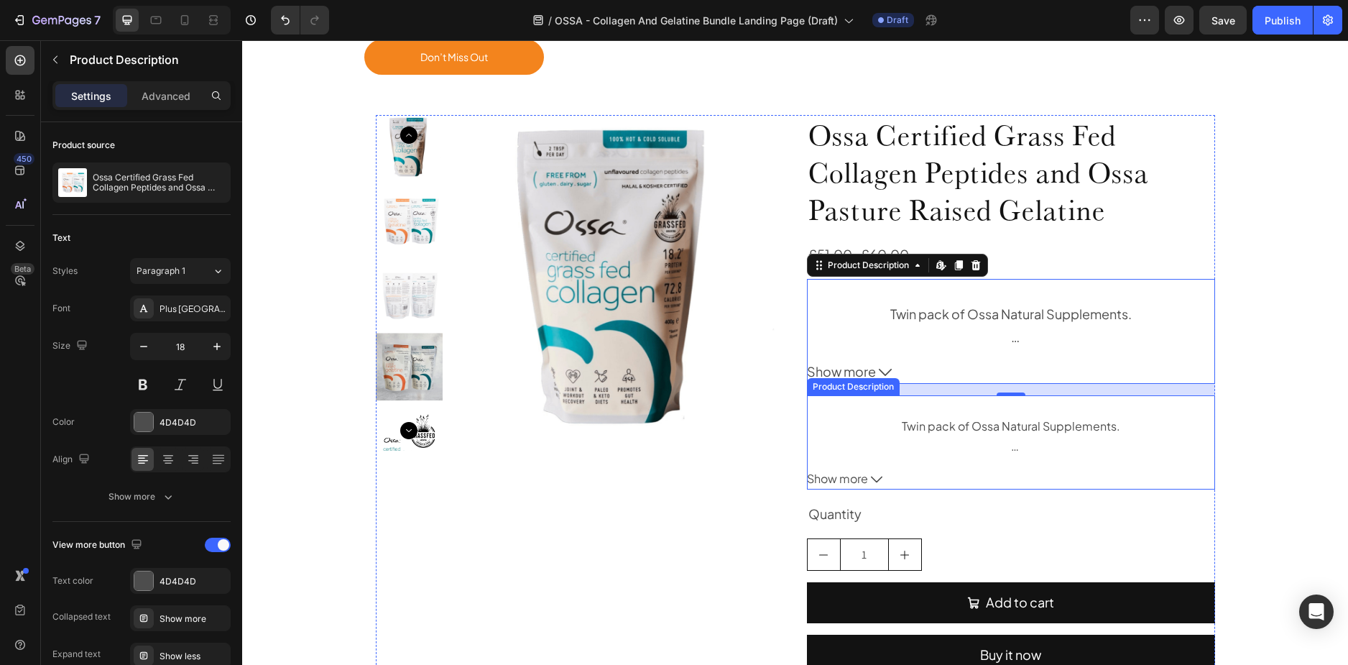
click at [949, 425] on div "Twin pack of Ossa Natural Supplements." at bounding box center [1011, 426] width 408 height 21
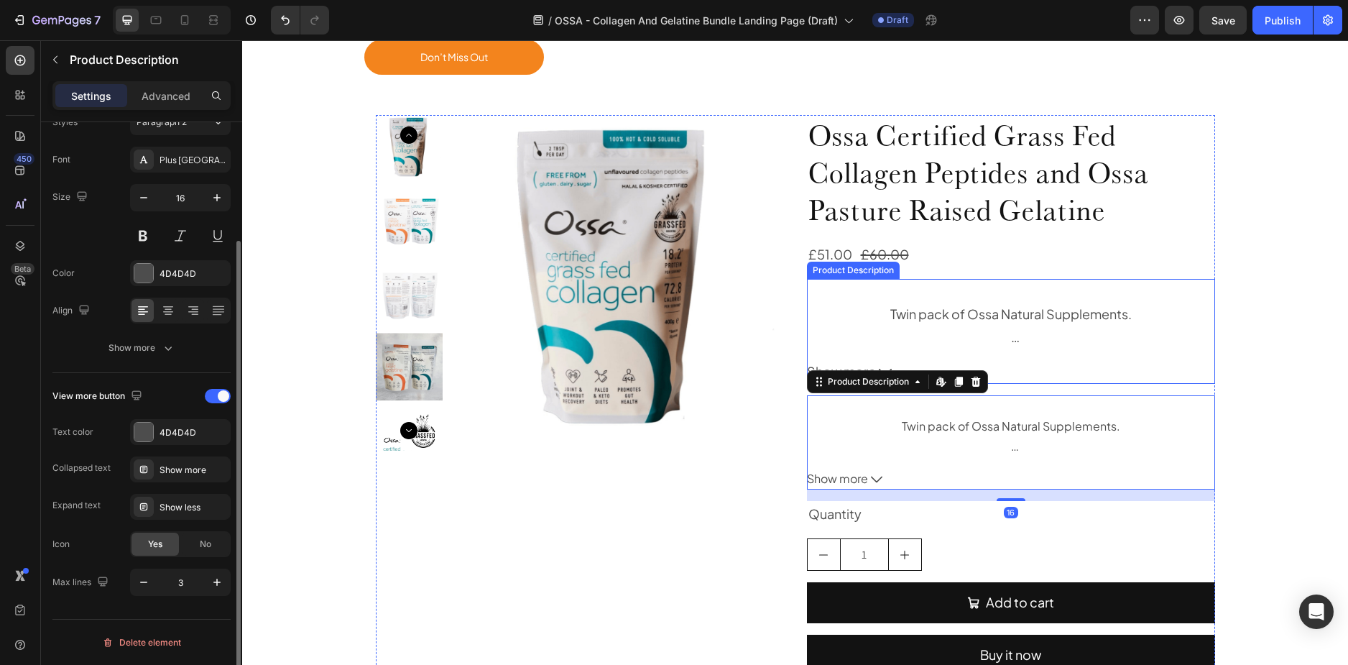
click at [934, 323] on div "Twin pack of Ossa Natural Supplements." at bounding box center [1011, 314] width 408 height 23
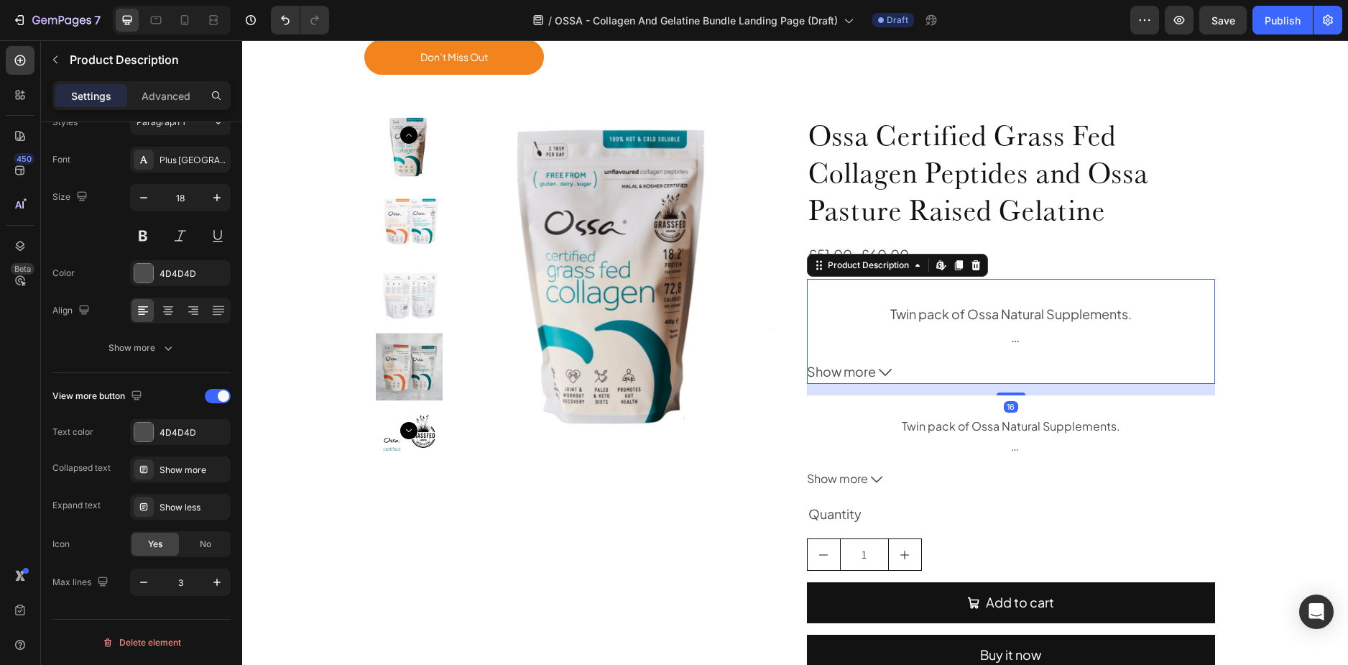
click at [824, 321] on div "Twin pack of Ossa Natural Supplements." at bounding box center [1011, 314] width 408 height 23
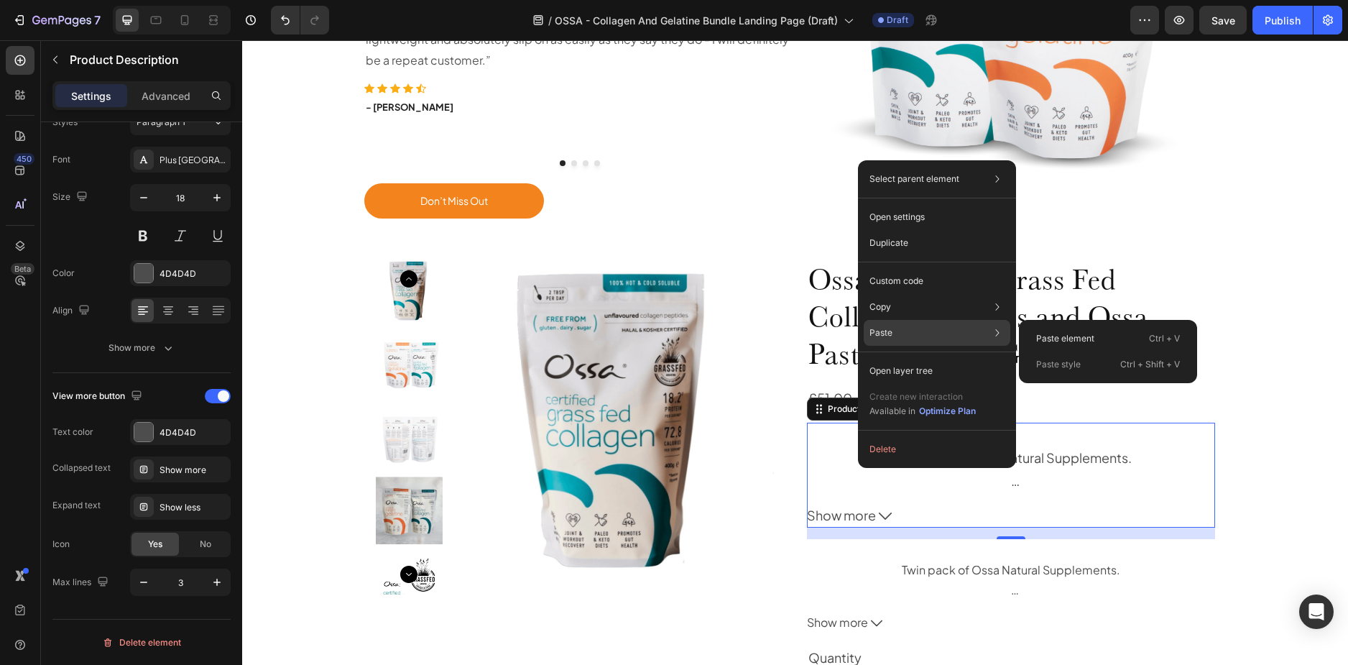
click at [888, 329] on p "Paste" at bounding box center [881, 332] width 23 height 13
click at [1044, 335] on p "Paste element" at bounding box center [1065, 338] width 58 height 13
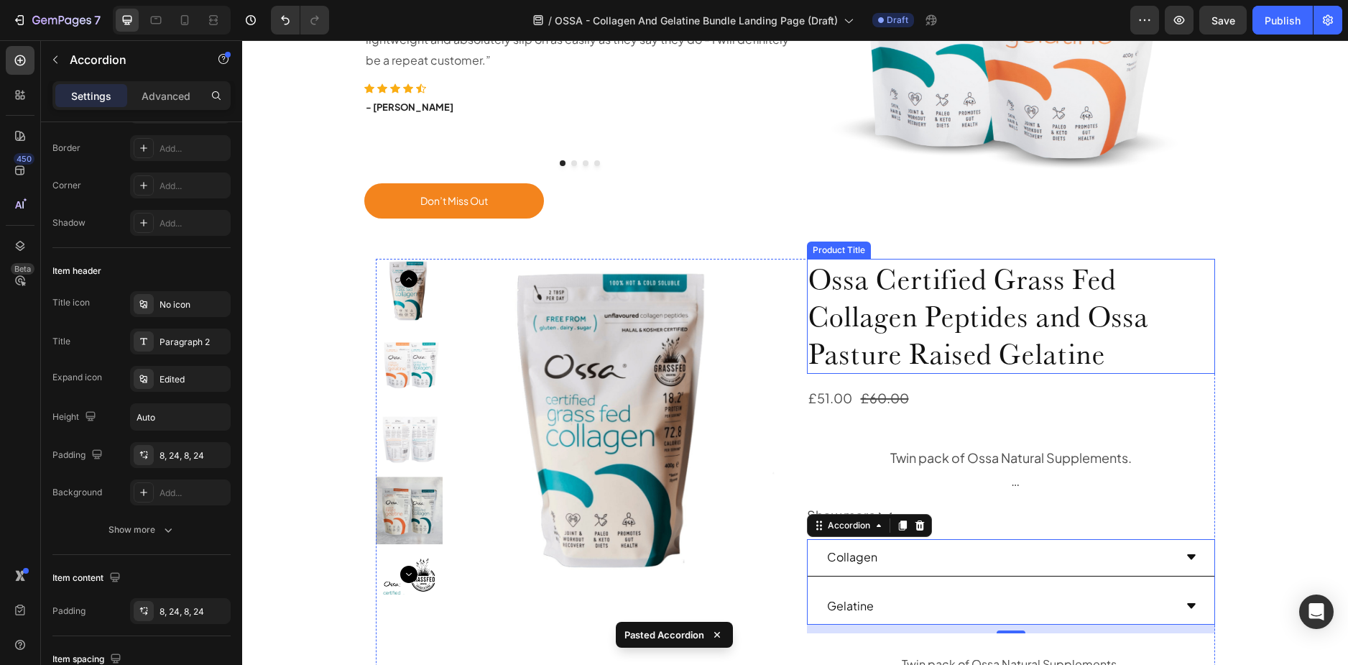
scroll to position [0, 0]
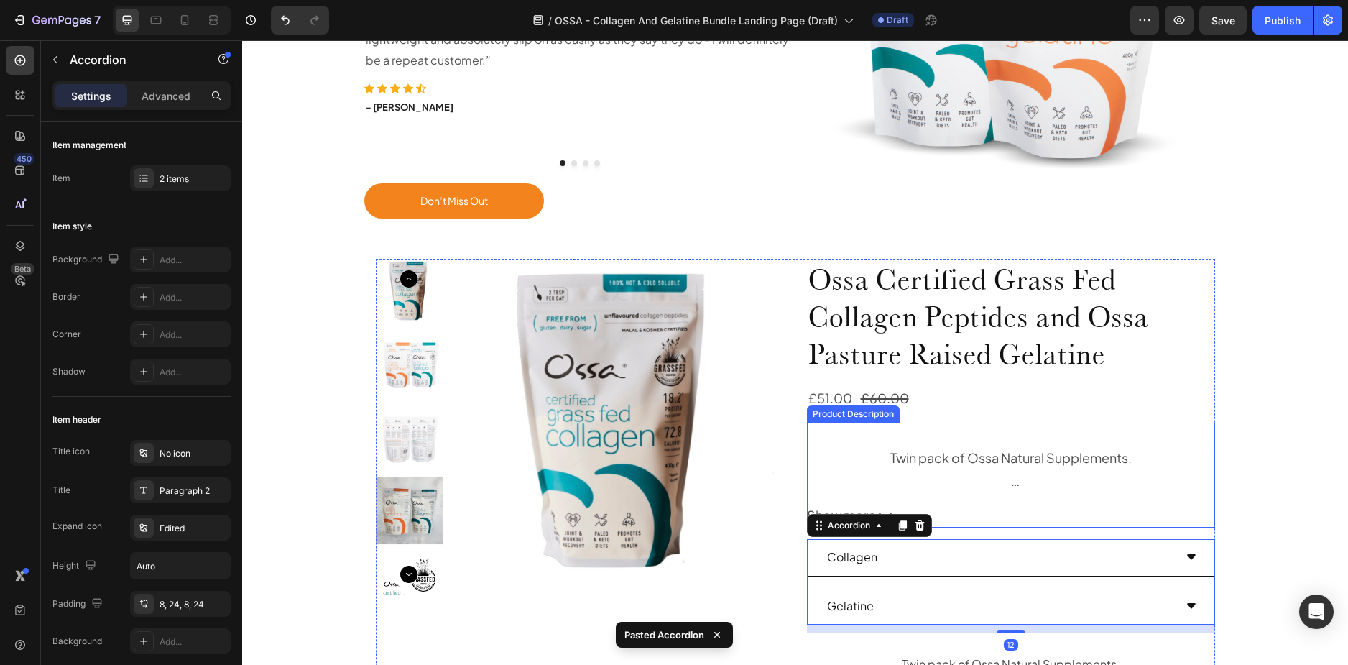
click at [931, 451] on div "Twin pack of Ossa Natural Supplements." at bounding box center [1011, 457] width 408 height 23
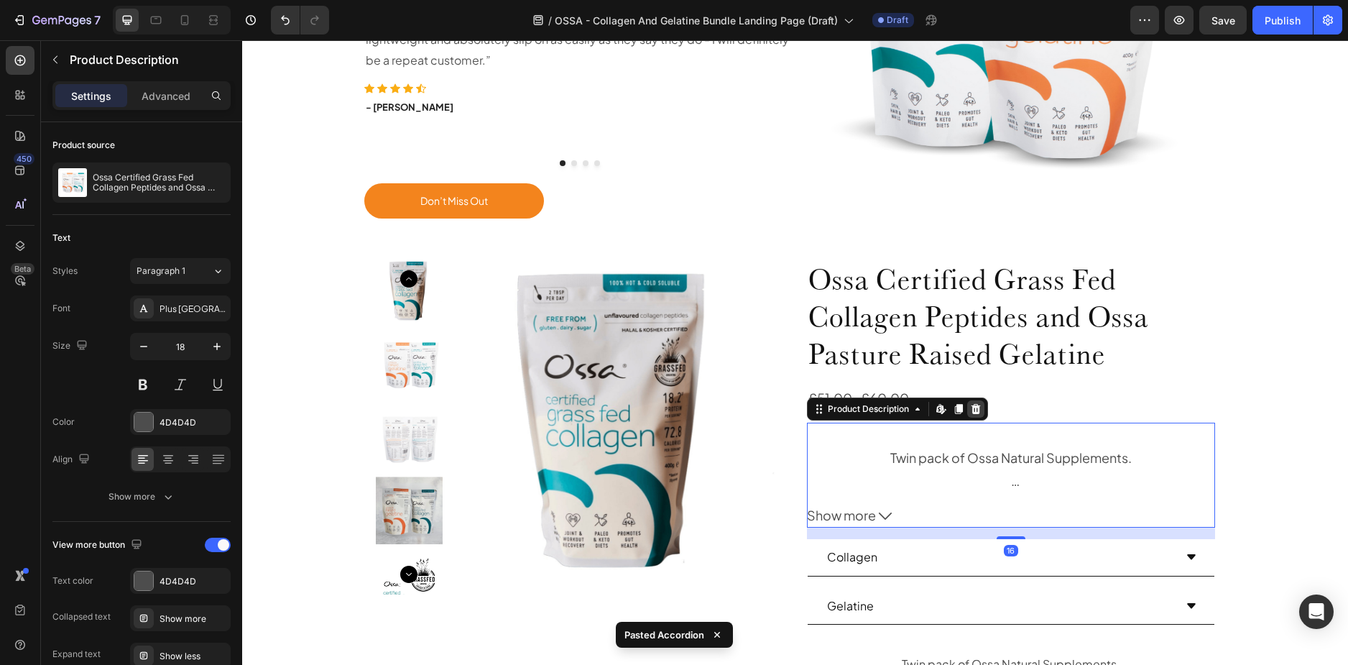
click at [977, 406] on icon at bounding box center [975, 408] width 11 height 11
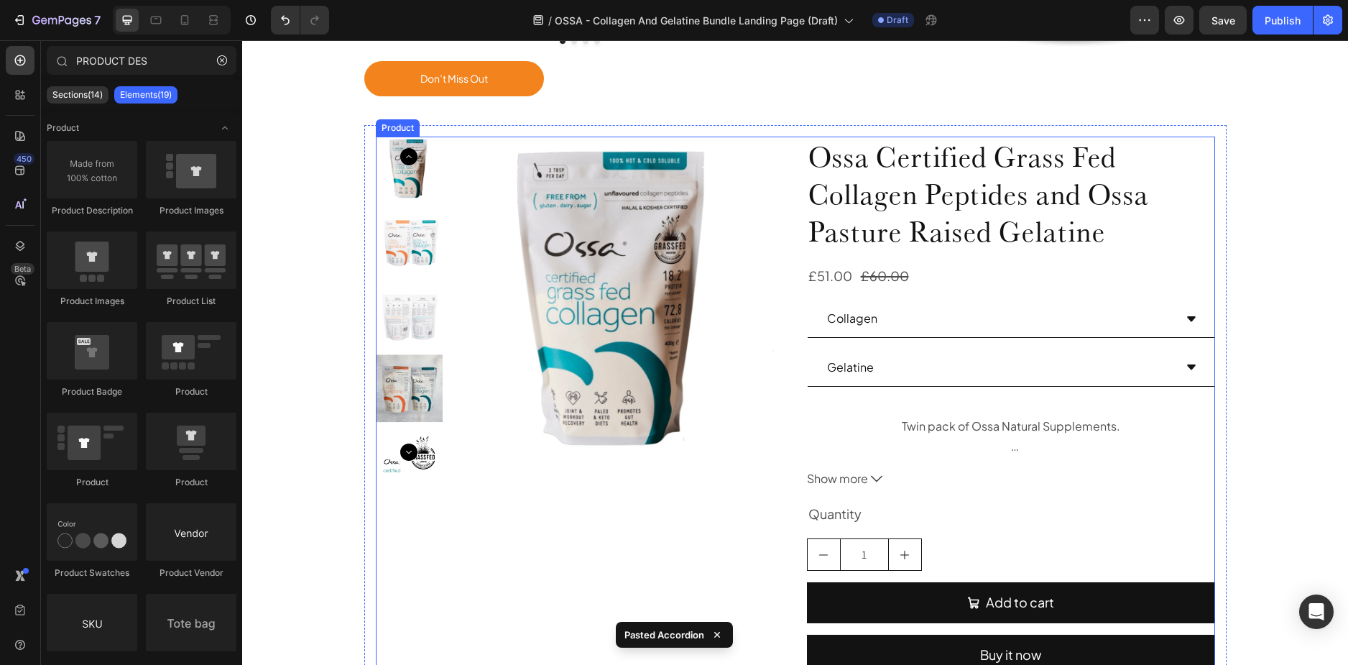
scroll to position [1100, 0]
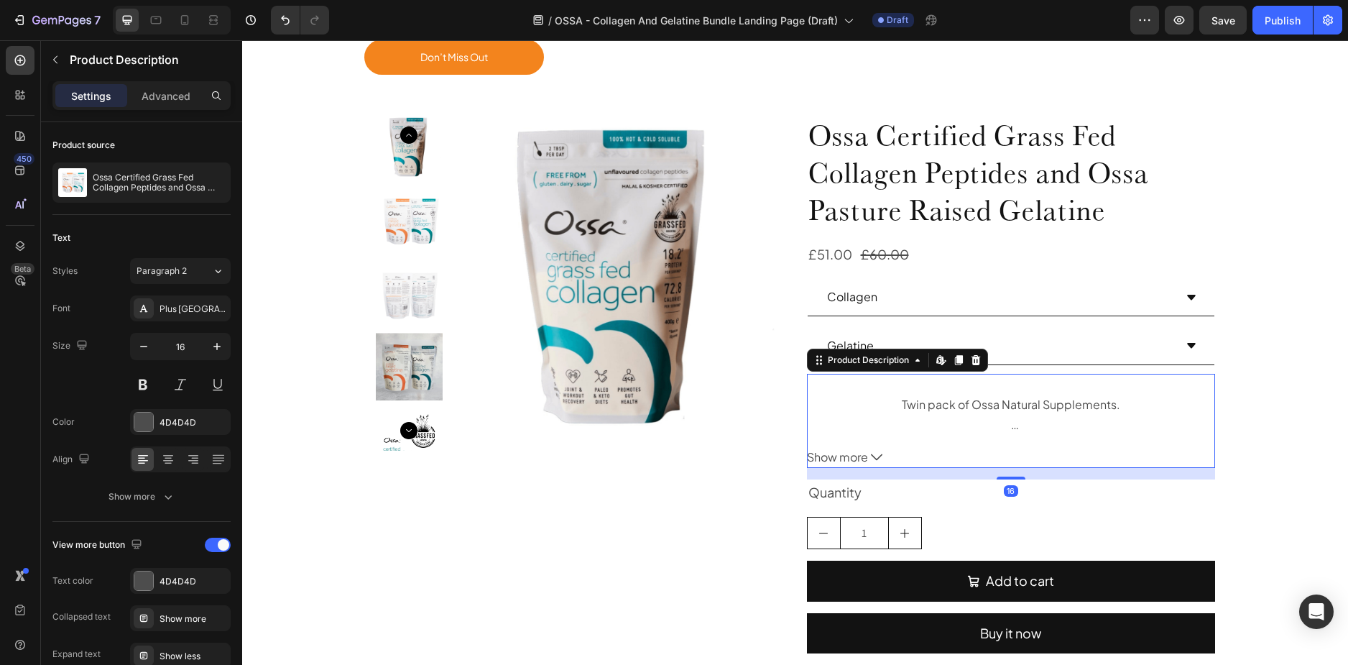
click at [1016, 402] on div "Twin pack of Ossa Natural Supplements." at bounding box center [1011, 405] width 408 height 21
click at [977, 356] on div at bounding box center [975, 359] width 17 height 17
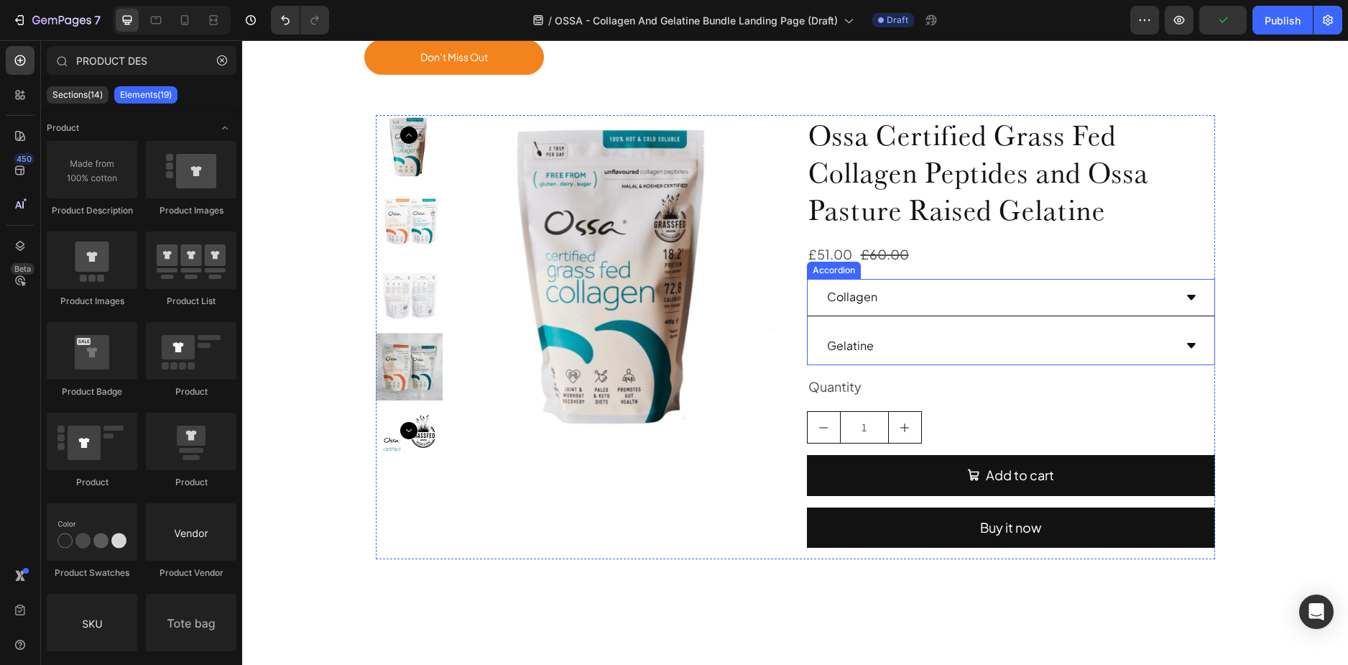
click at [1033, 302] on div "Collagen" at bounding box center [999, 297] width 349 height 25
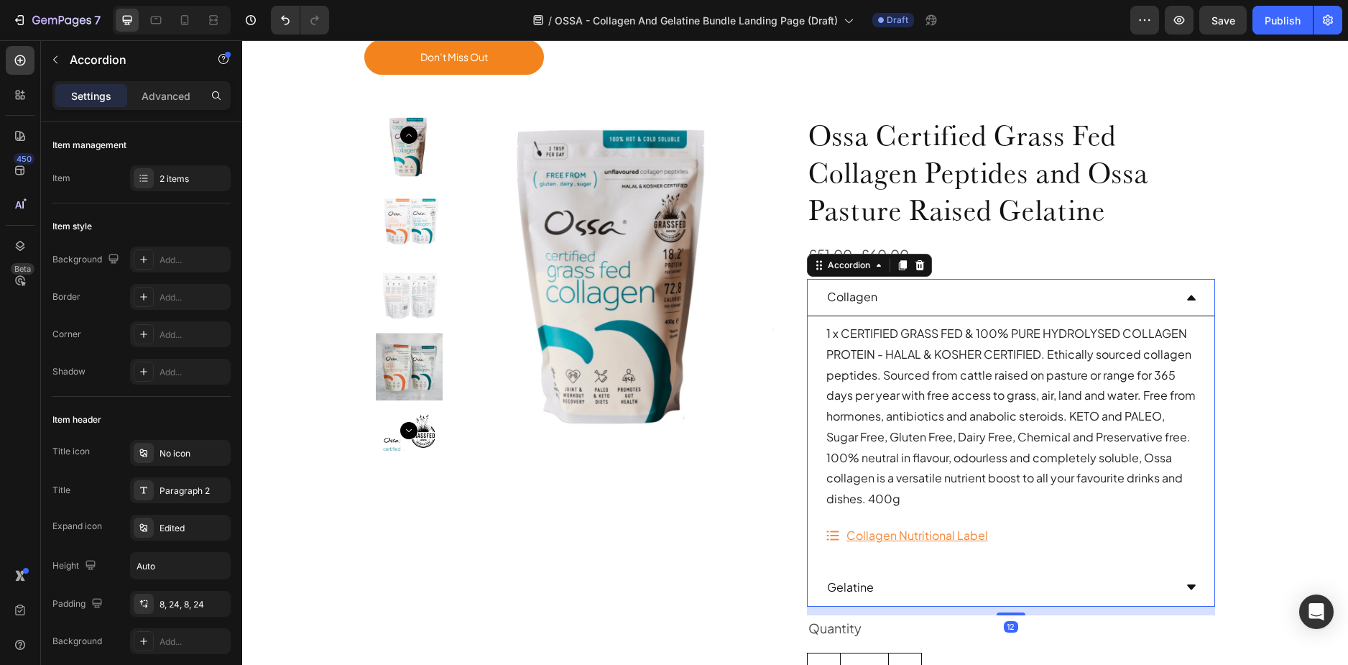
click at [1033, 302] on div "Collagen" at bounding box center [999, 297] width 349 height 25
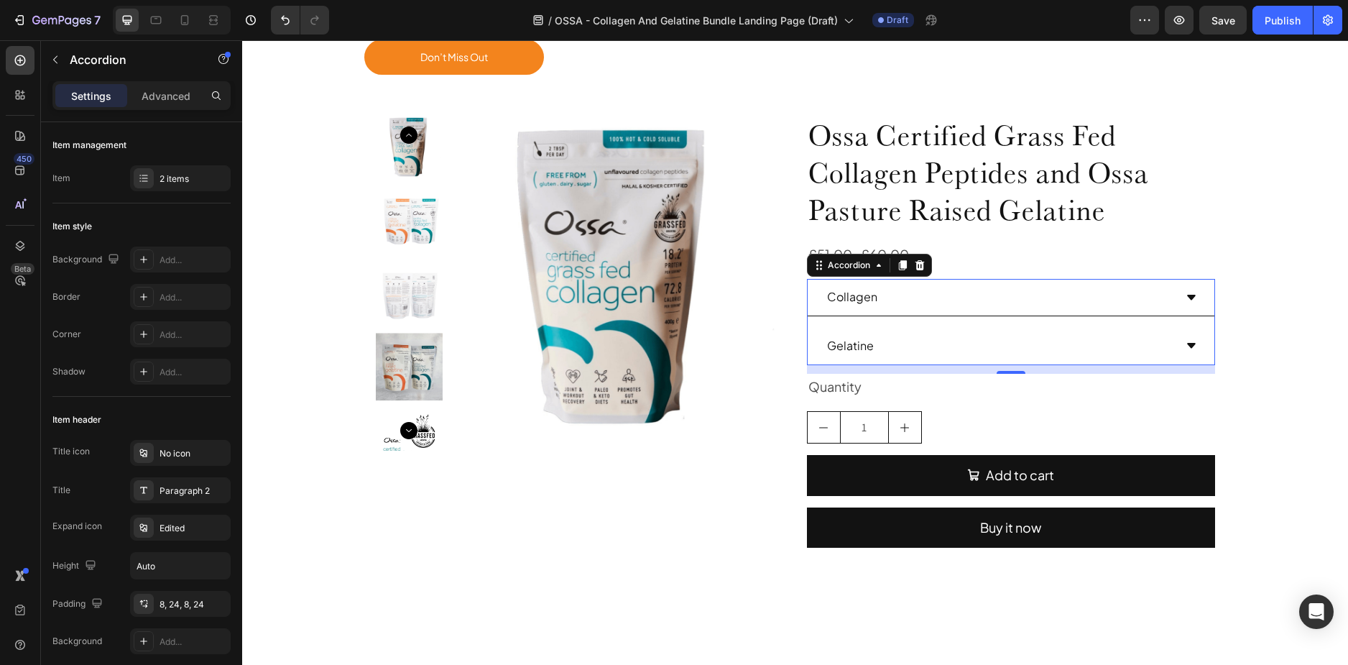
click at [1065, 354] on div "Gelatine" at bounding box center [999, 345] width 349 height 25
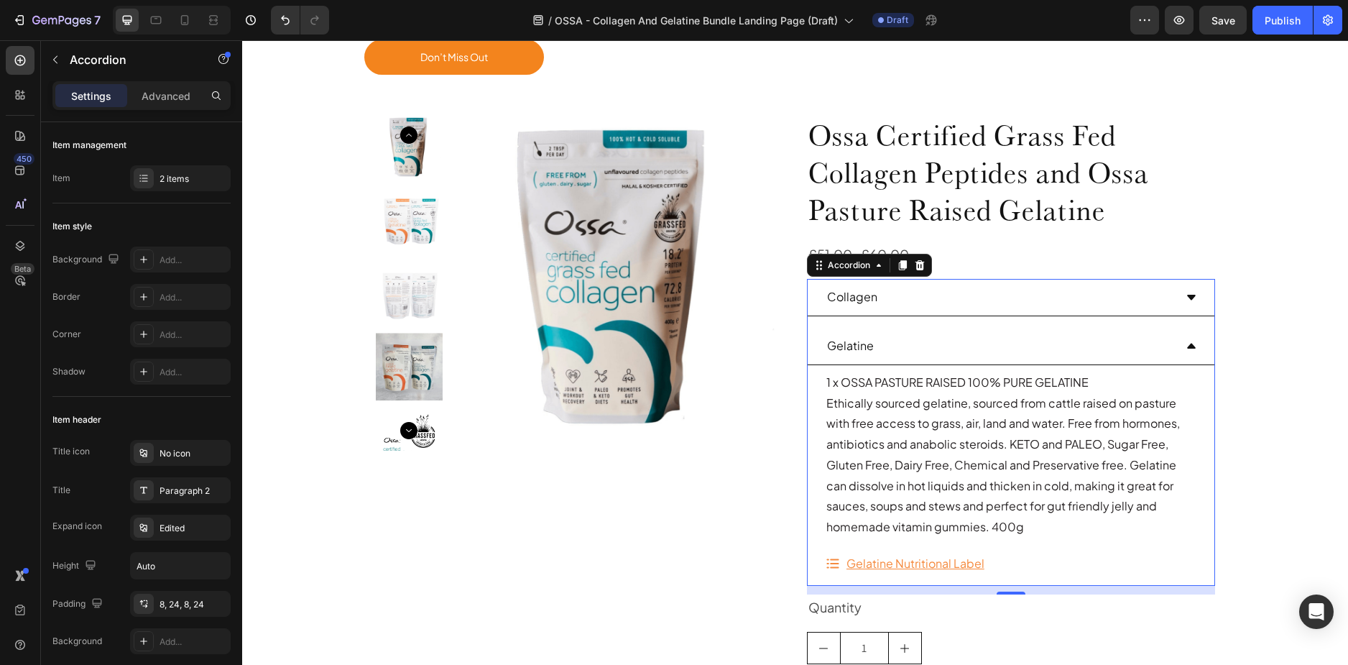
click at [1036, 337] on div "Gelatine" at bounding box center [999, 345] width 349 height 25
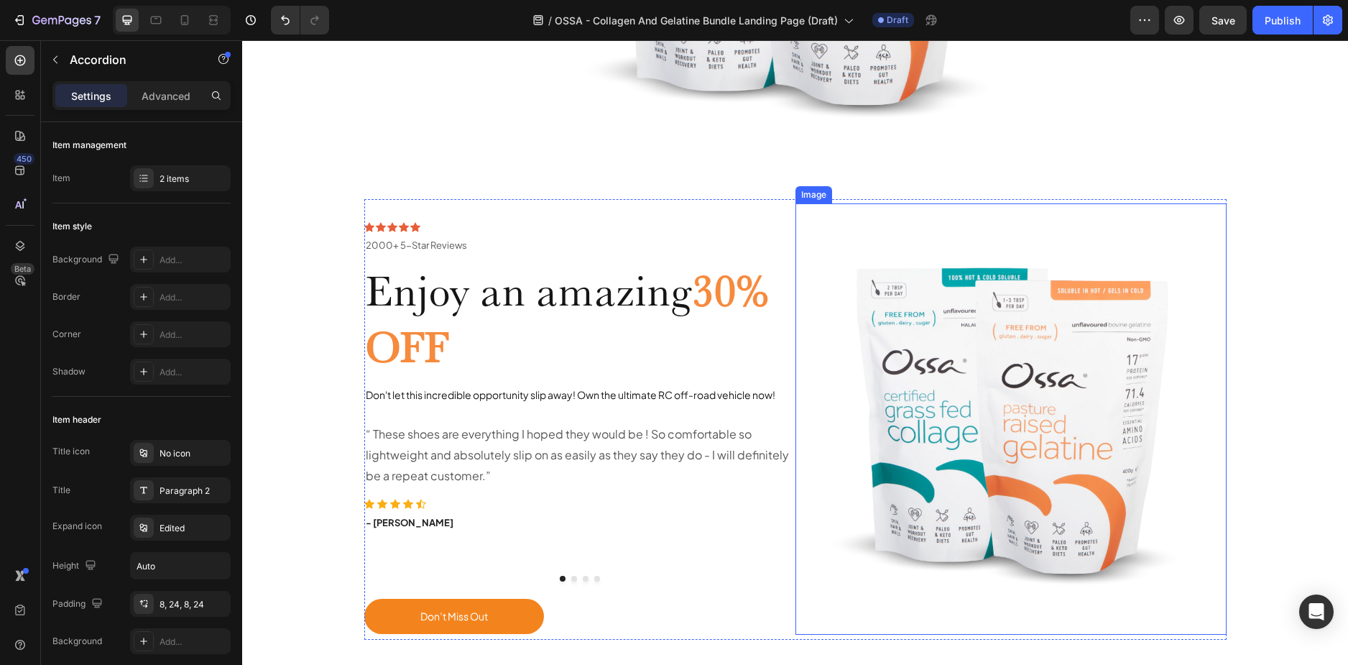
scroll to position [453, 0]
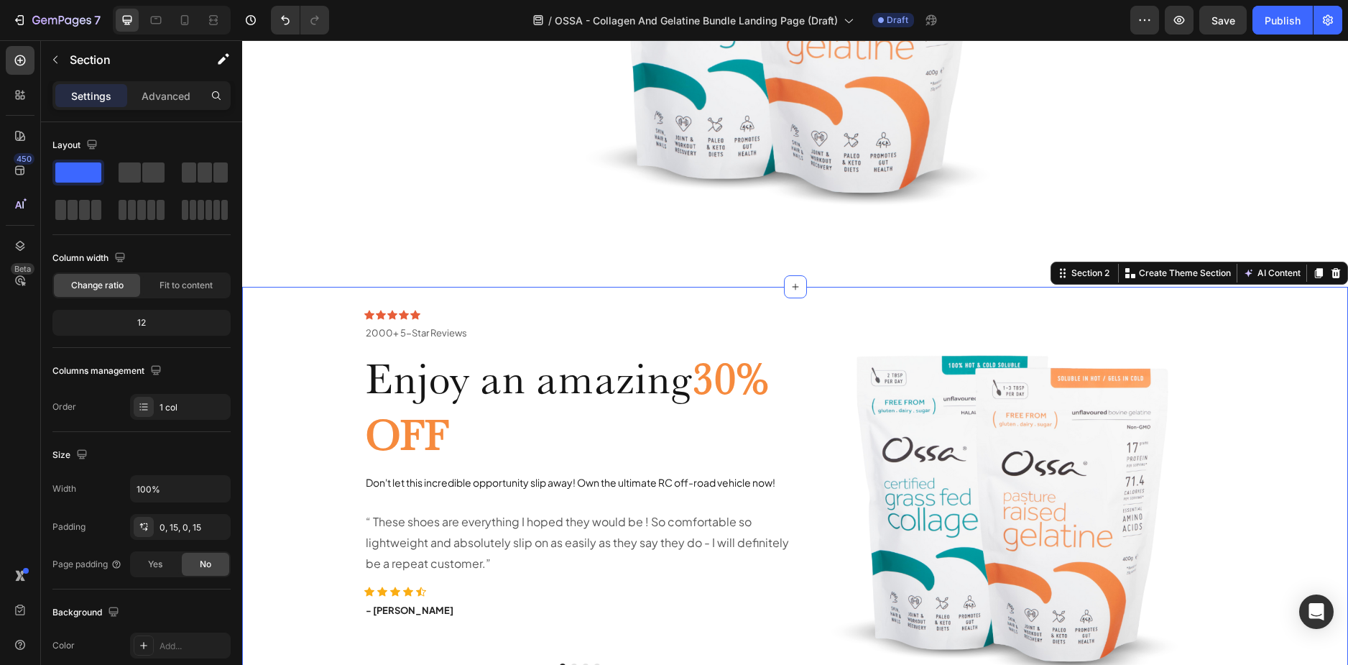
click at [323, 326] on div "Icon Icon Icon Icon Icon Icon List 2000+ 5-Star Reviews Text Block Row 2000+ 5-…" at bounding box center [795, 507] width 1084 height 441
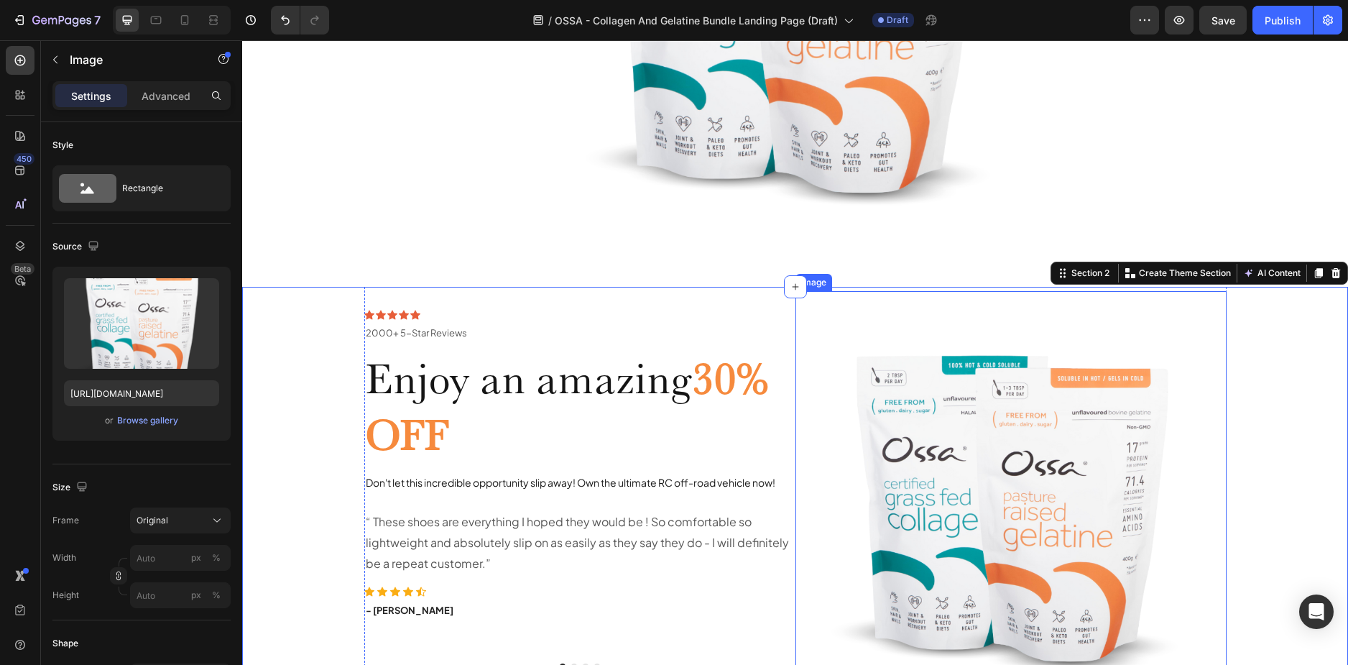
click at [839, 305] on img at bounding box center [1011, 506] width 431 height 431
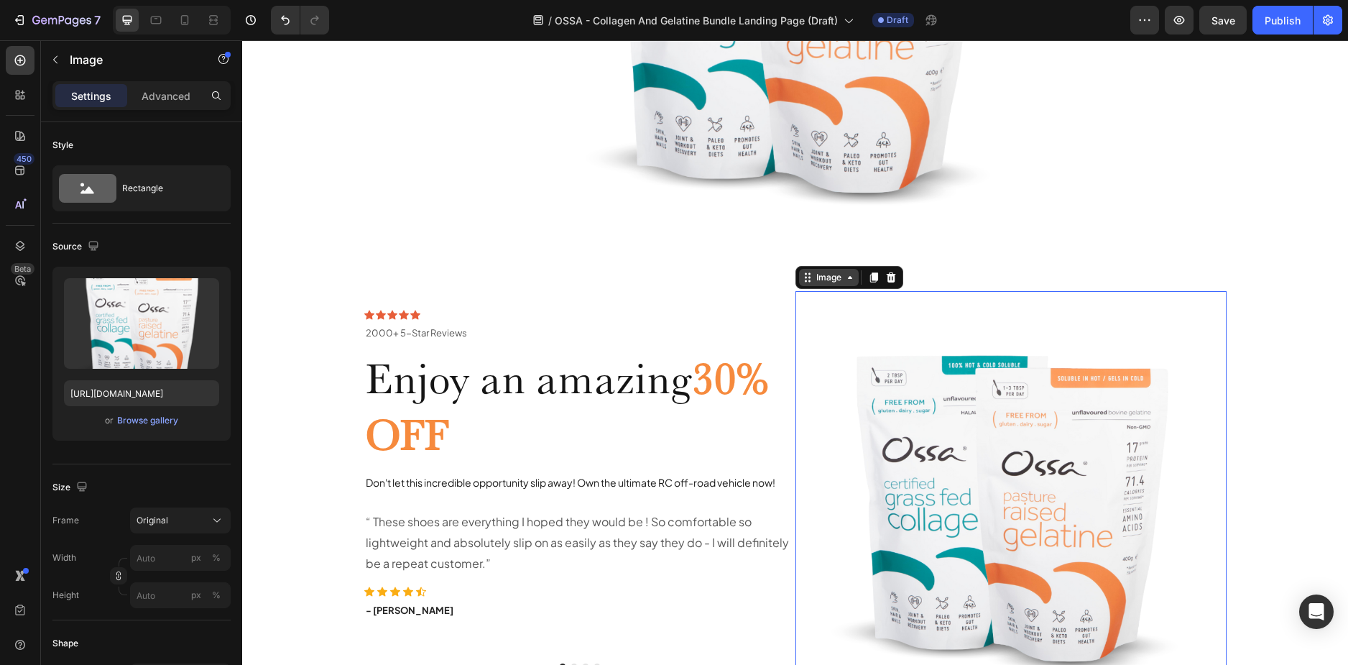
click at [834, 272] on div "Image" at bounding box center [829, 277] width 31 height 13
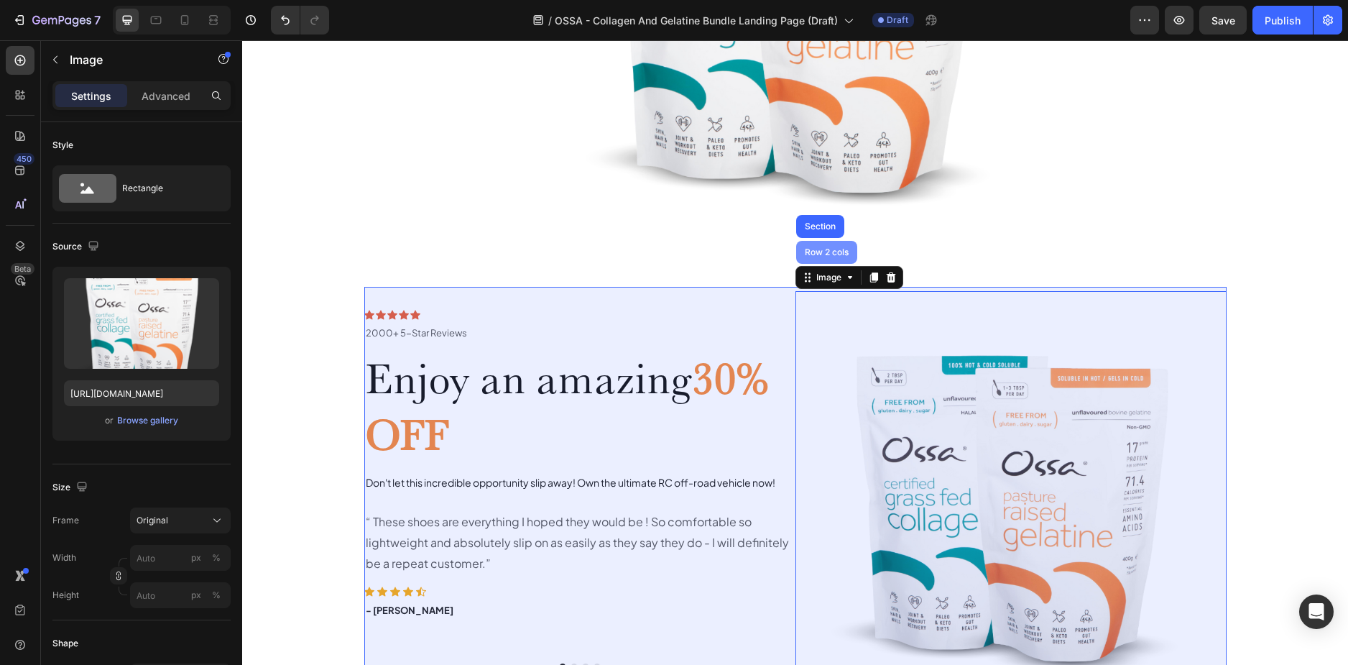
click at [824, 247] on div "Row 2 cols" at bounding box center [826, 252] width 61 height 23
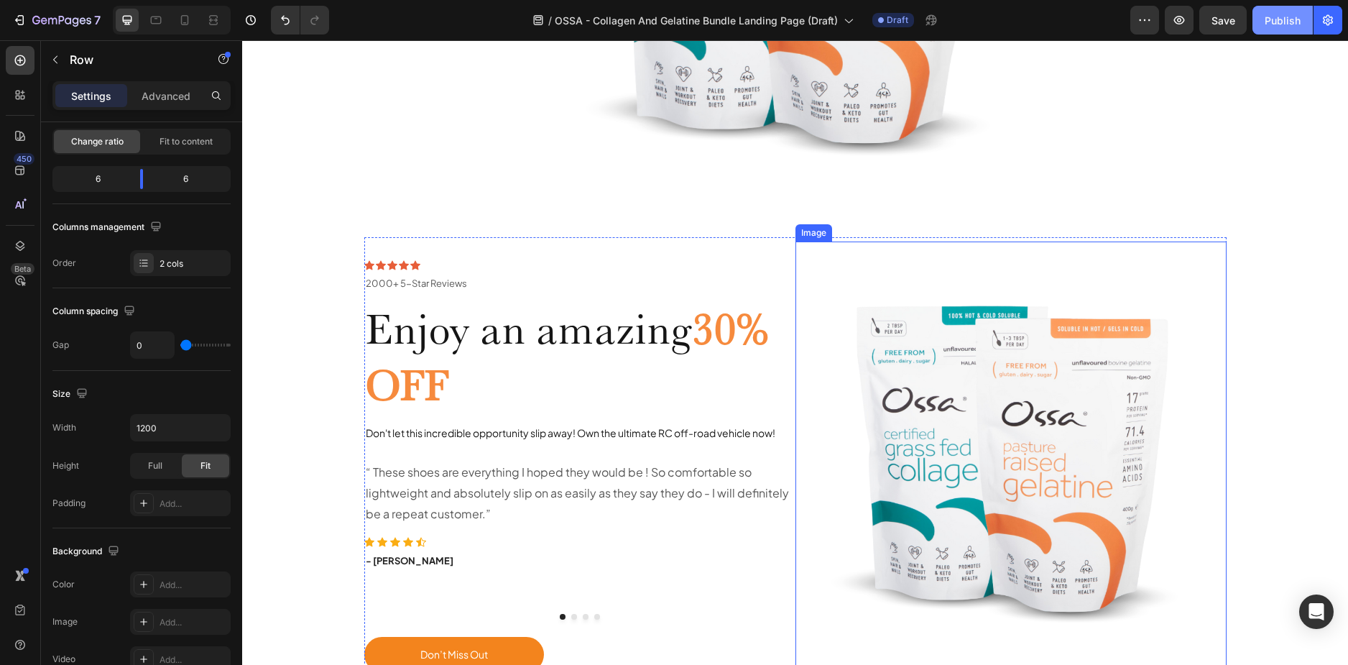
scroll to position [575, 0]
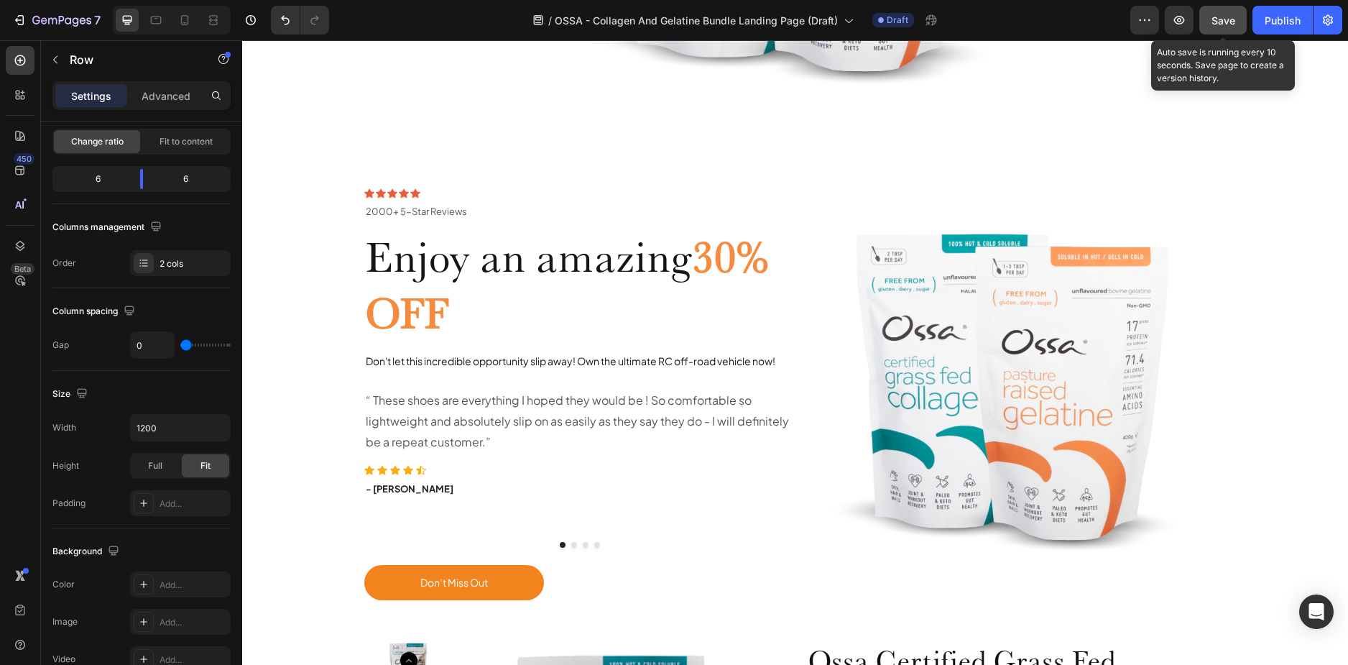
click at [1222, 17] on span "Save" at bounding box center [1224, 20] width 24 height 12
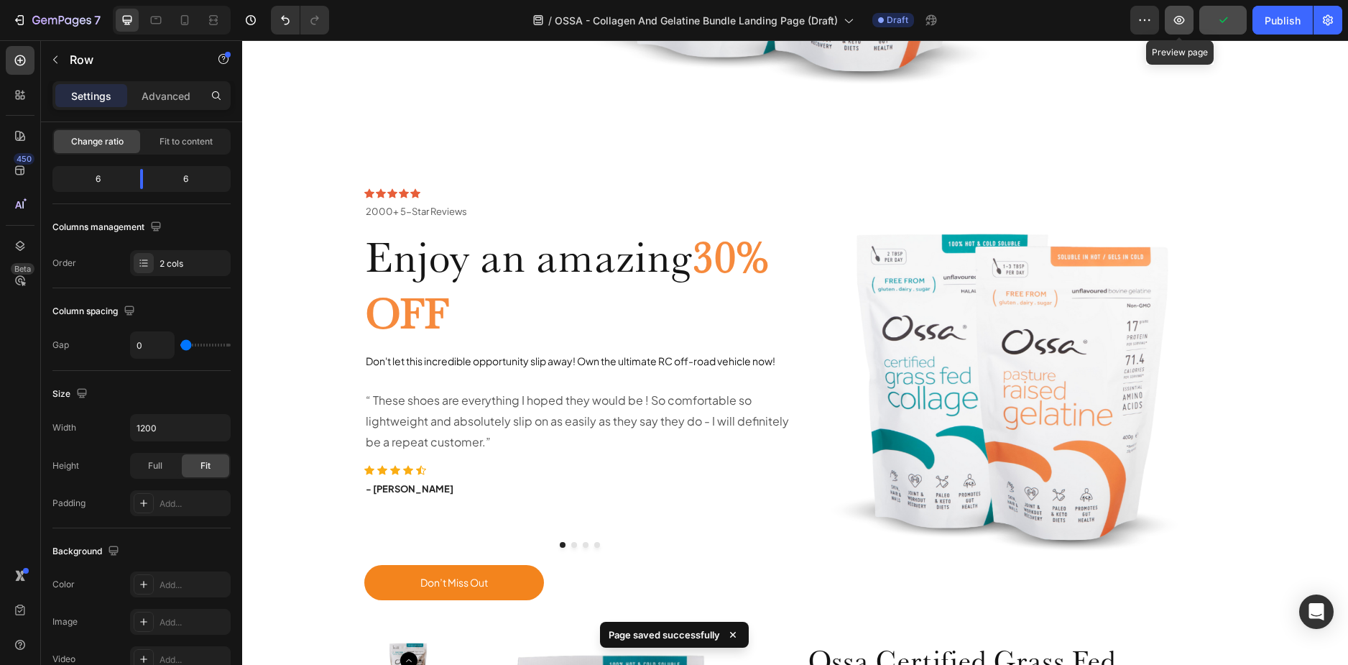
click at [1175, 22] on icon "button" at bounding box center [1179, 20] width 14 height 14
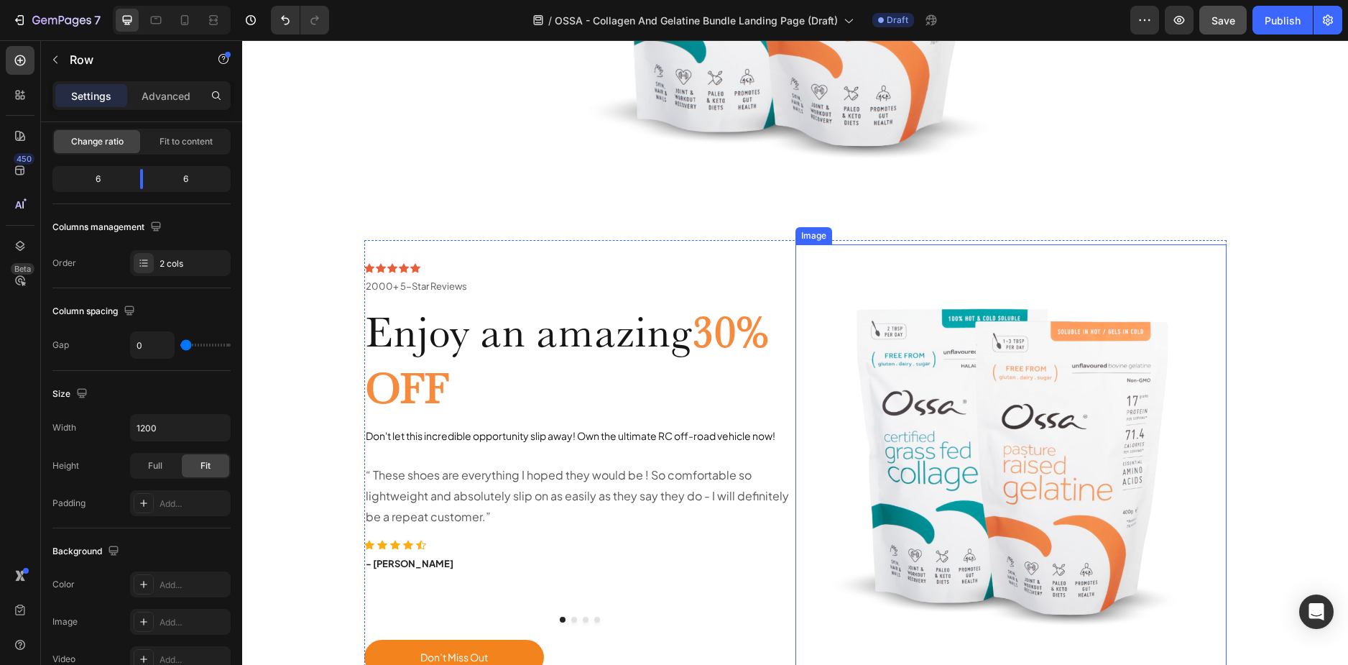
scroll to position [287, 0]
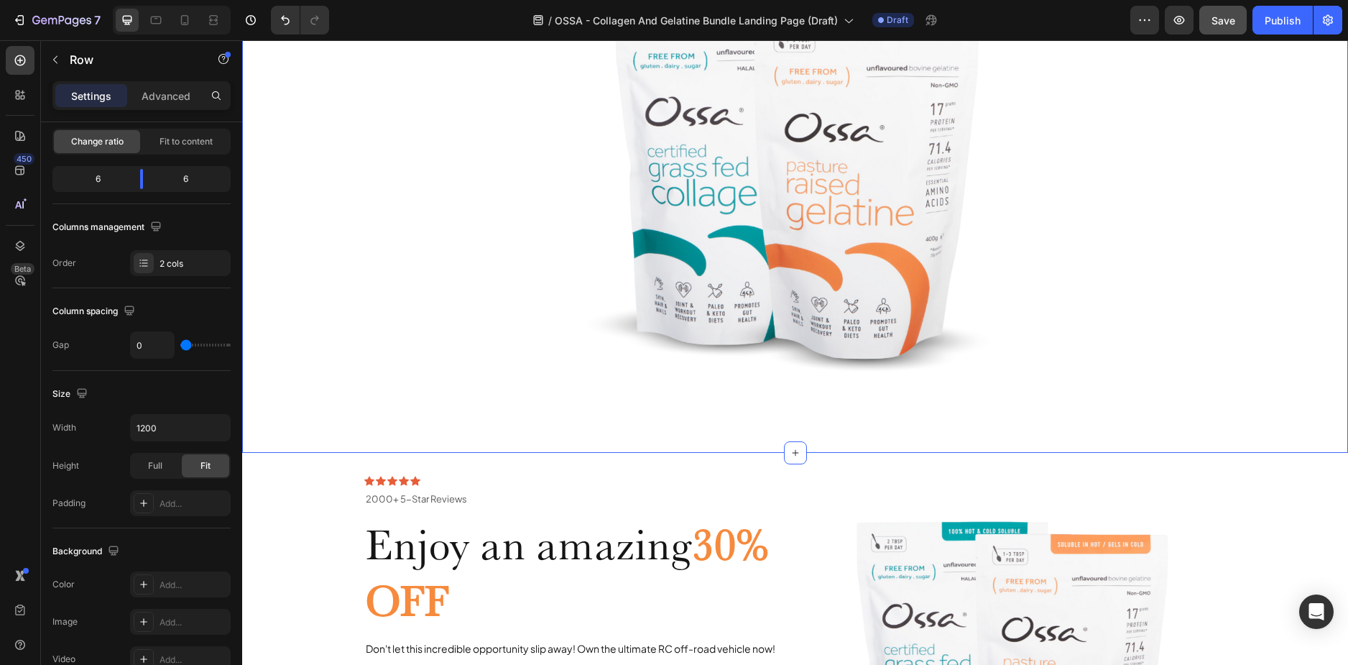
click at [315, 231] on div "LIMITED OFFER ONLY Text Block Ossa Holiday Bundles Heading Explore exceptional …" at bounding box center [795, 117] width 1106 height 625
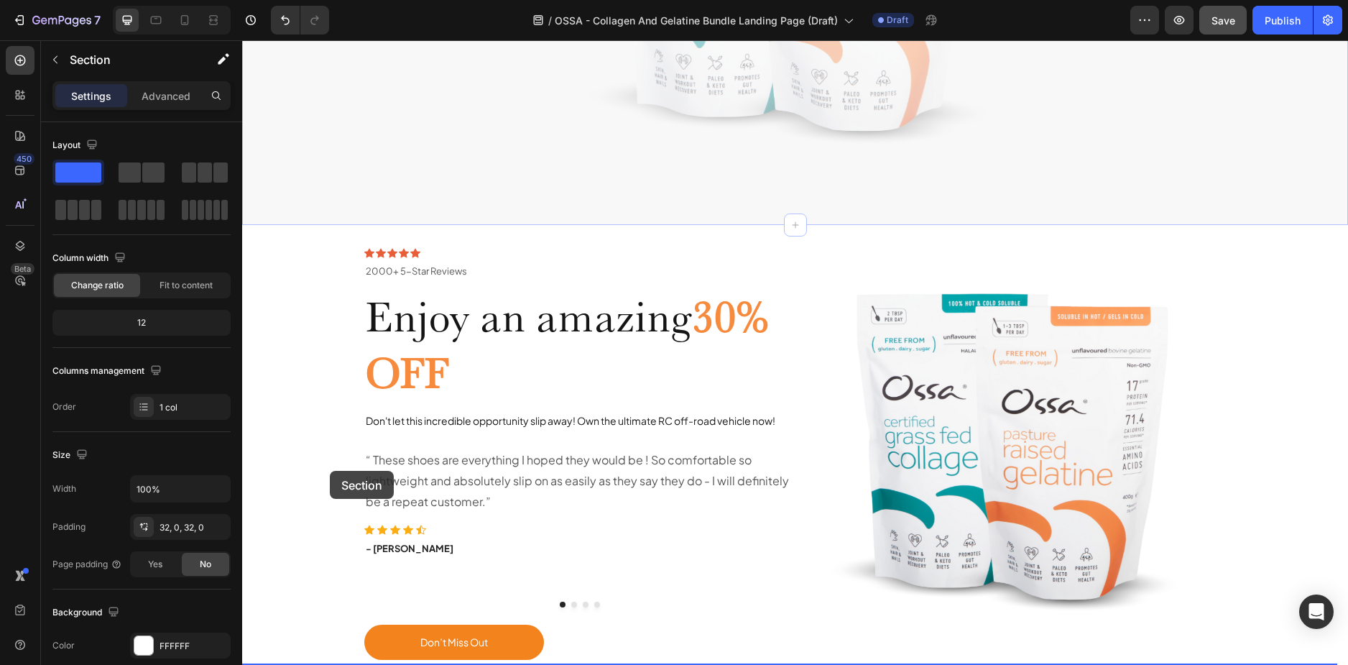
scroll to position [791, 0]
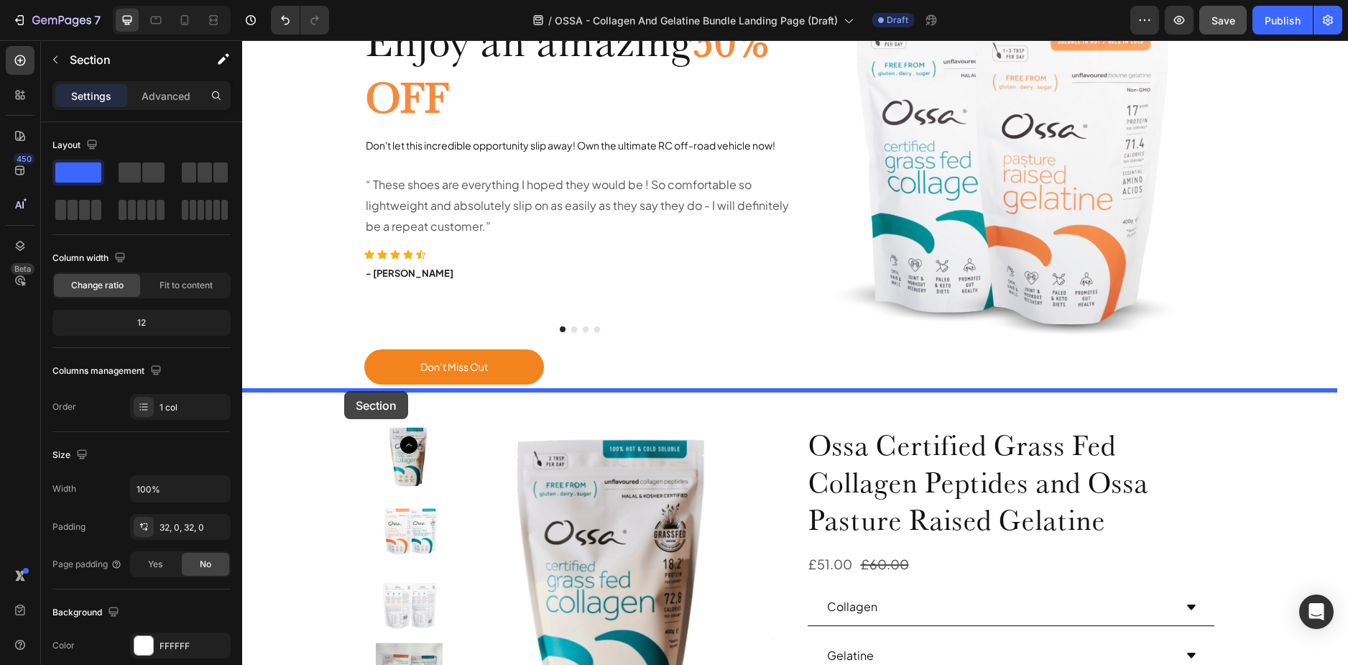
drag, startPoint x: 301, startPoint y: 179, endPoint x: 344, endPoint y: 402, distance: 226.9
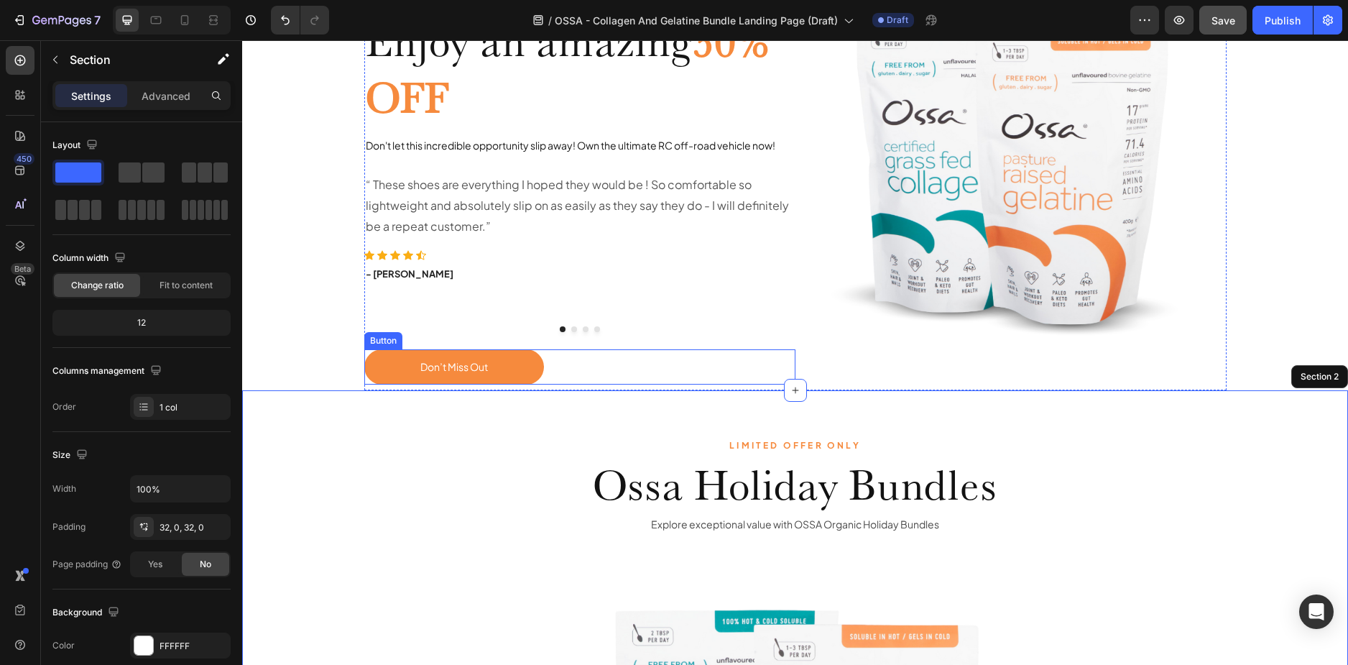
scroll to position [0, 0]
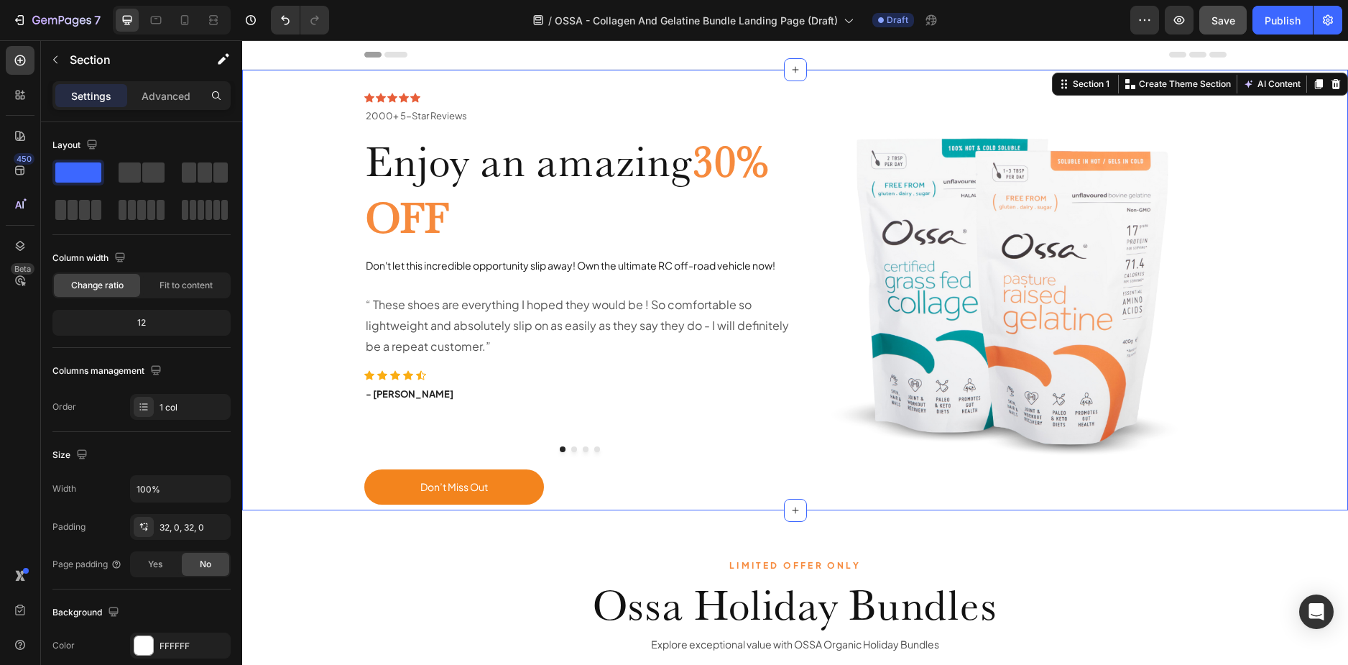
click at [292, 145] on div "Icon Icon Icon Icon Icon Icon List 2000+ 5-Star Reviews Text Block Row 2000+ 5-…" at bounding box center [795, 290] width 1084 height 441
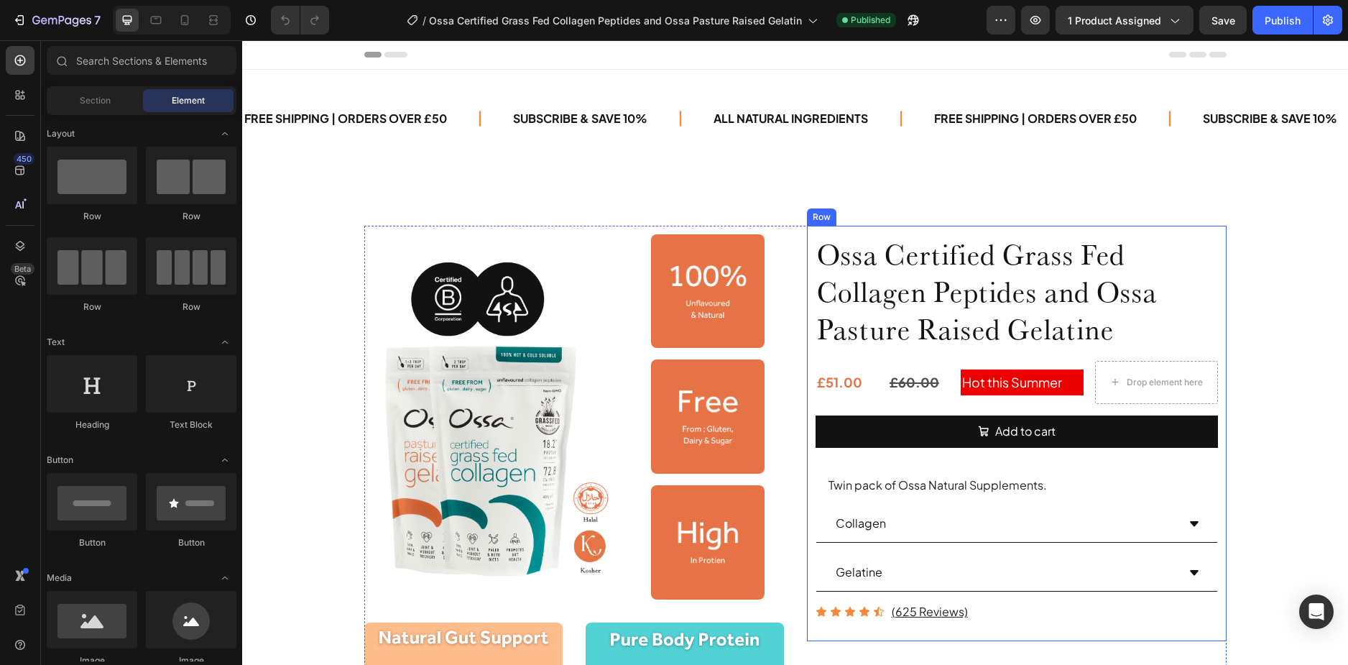
scroll to position [72, 0]
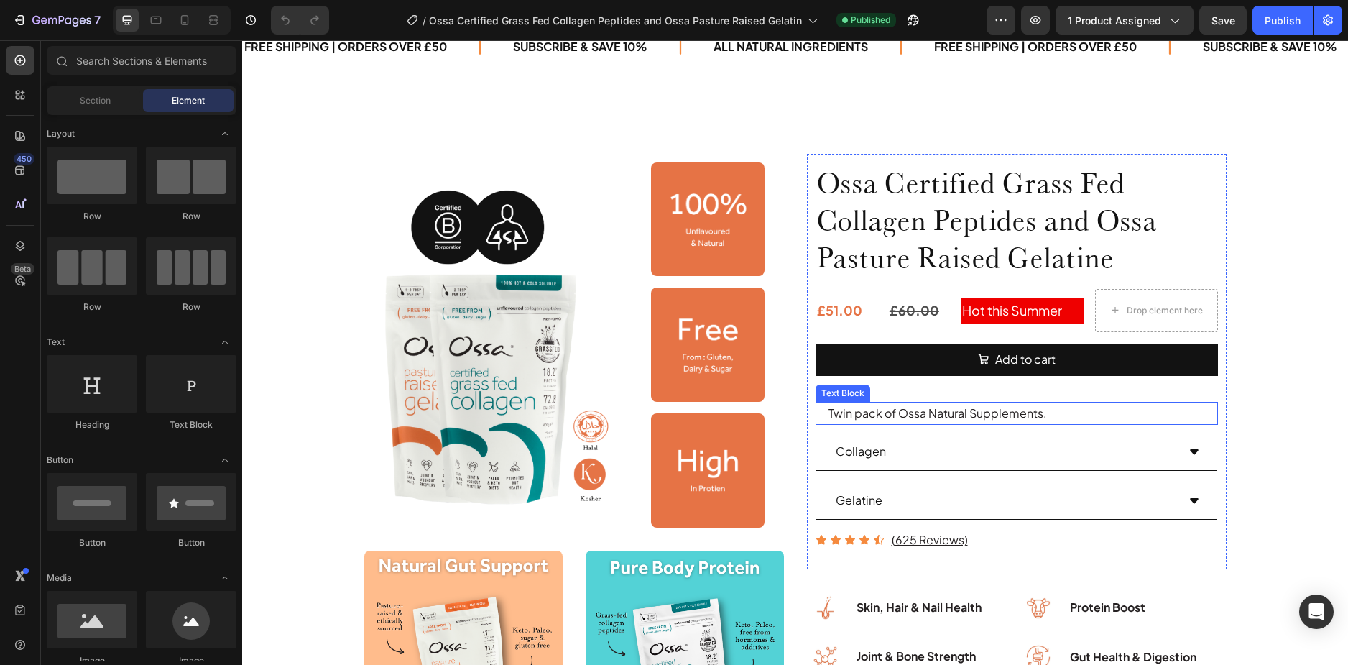
click at [1049, 418] on p "Twin pack of Ossa Natural Supplements." at bounding box center [1023, 413] width 388 height 21
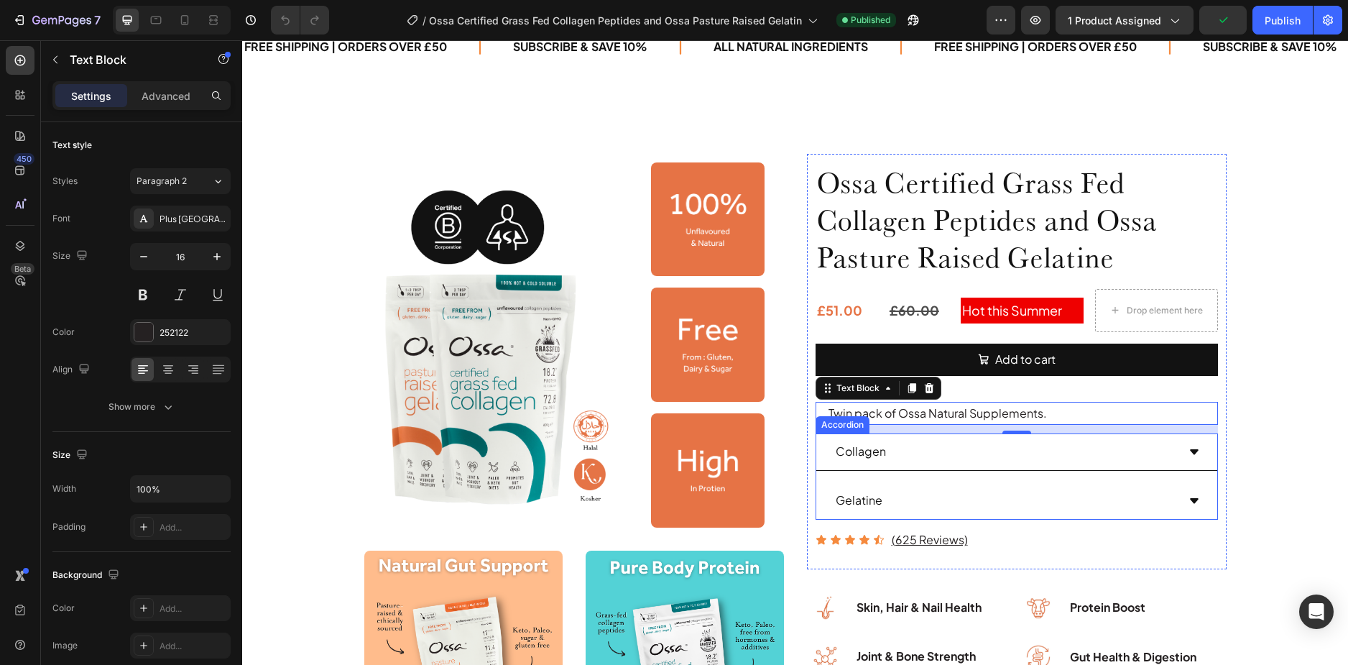
click at [982, 456] on div "Collagen" at bounding box center [1006, 451] width 344 height 25
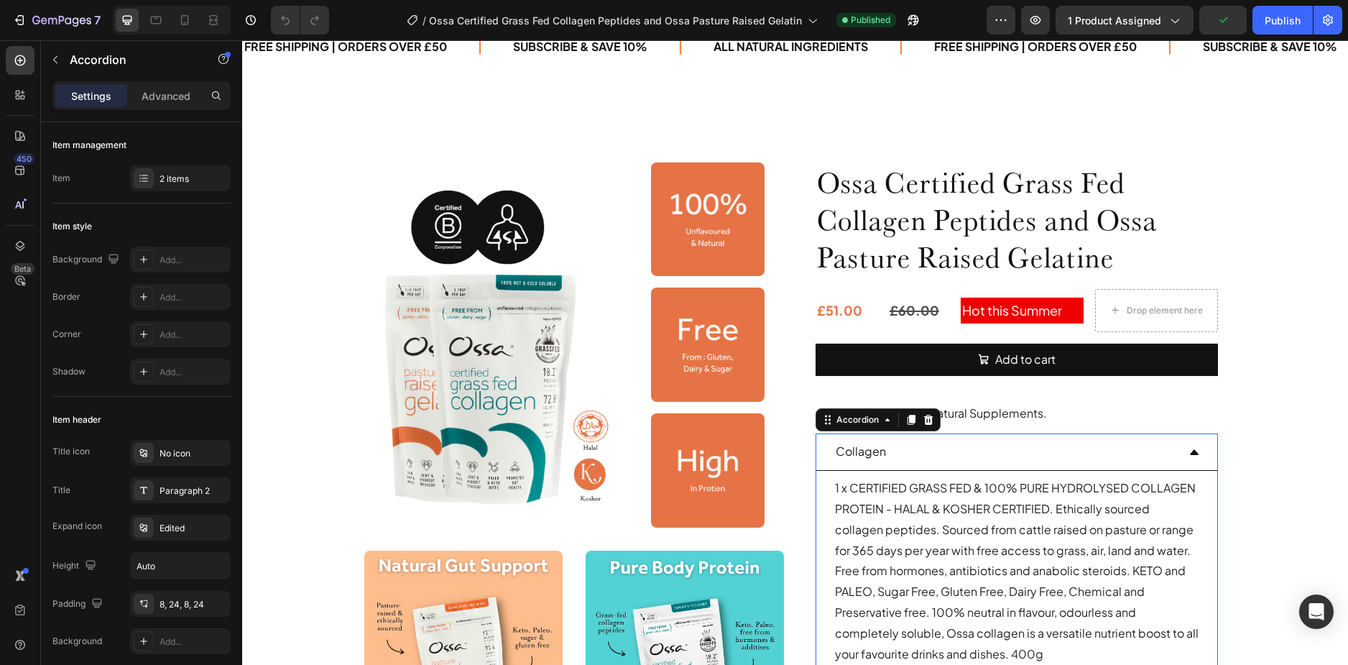
click at [982, 456] on div "Collagen" at bounding box center [1006, 451] width 344 height 25
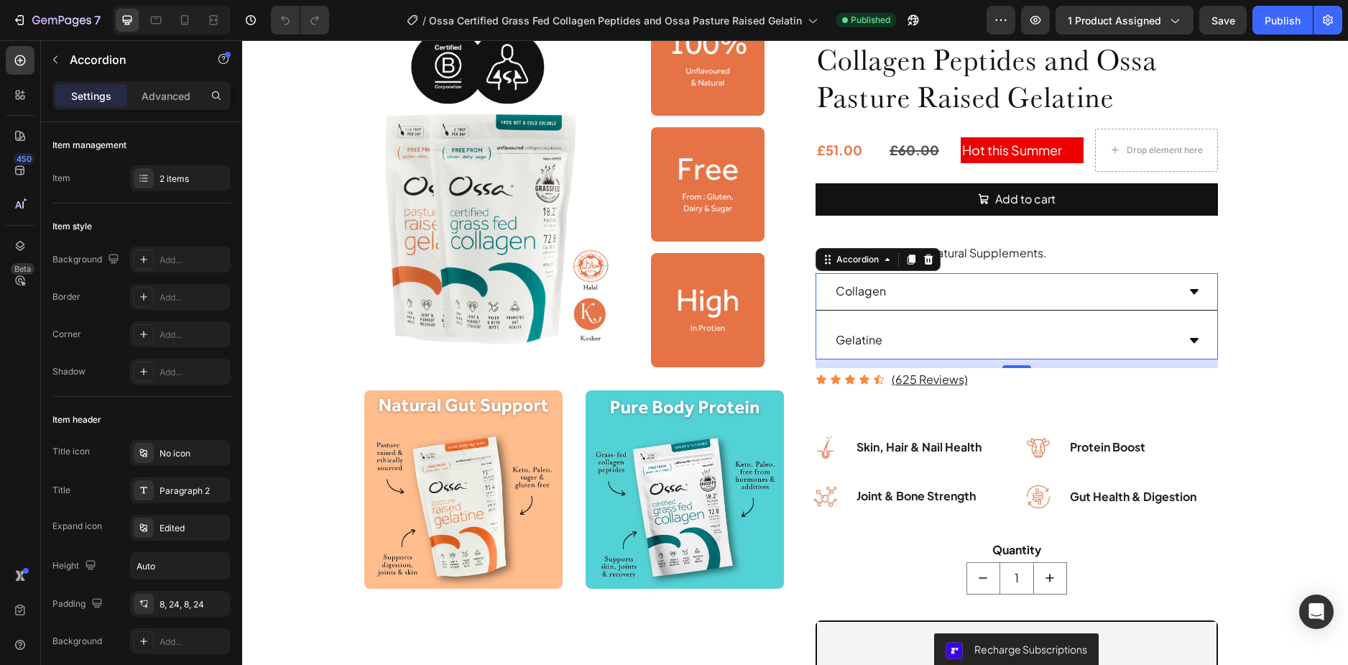
scroll to position [216, 0]
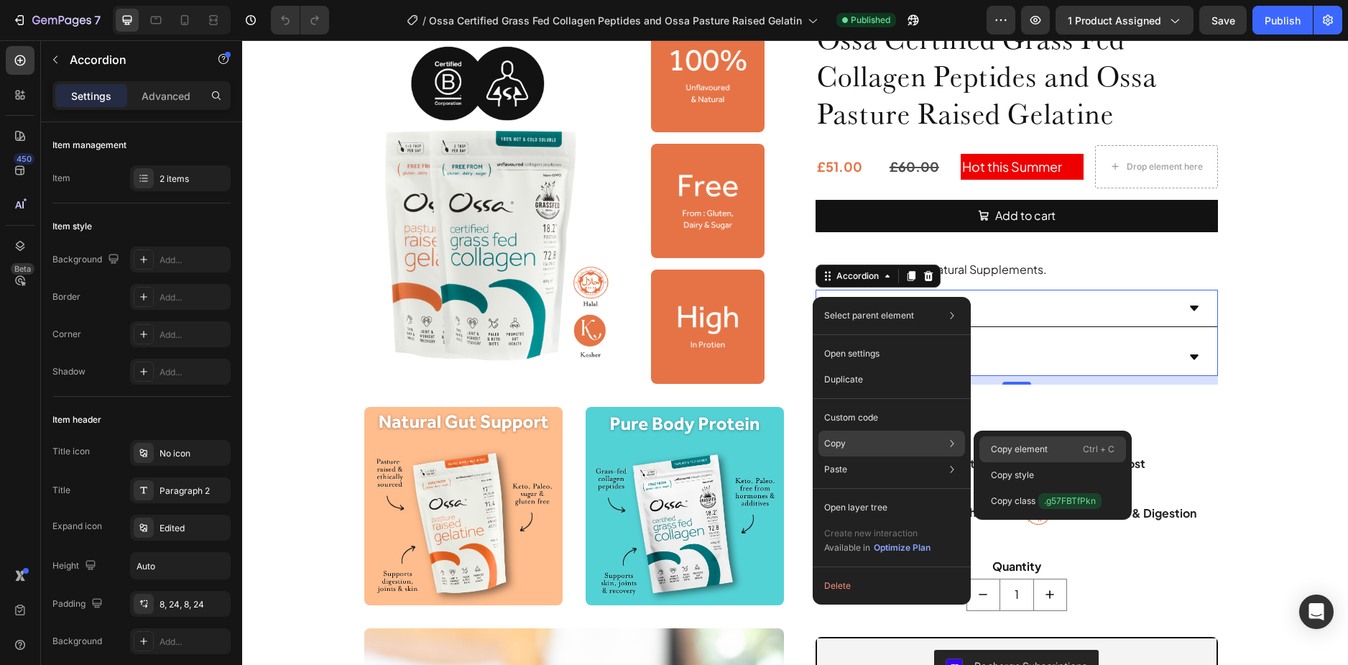
click at [1015, 443] on p "Copy element" at bounding box center [1019, 449] width 57 height 13
